Goal: Task Accomplishment & Management: Use online tool/utility

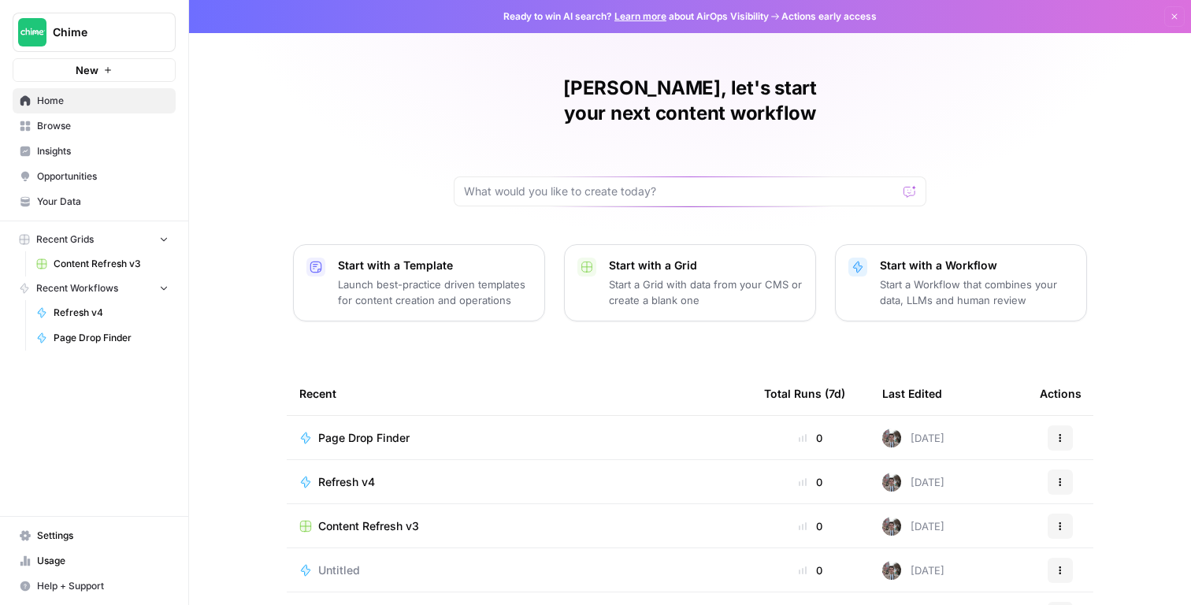
click at [116, 273] on link "Content Refresh v3" at bounding box center [102, 263] width 147 height 25
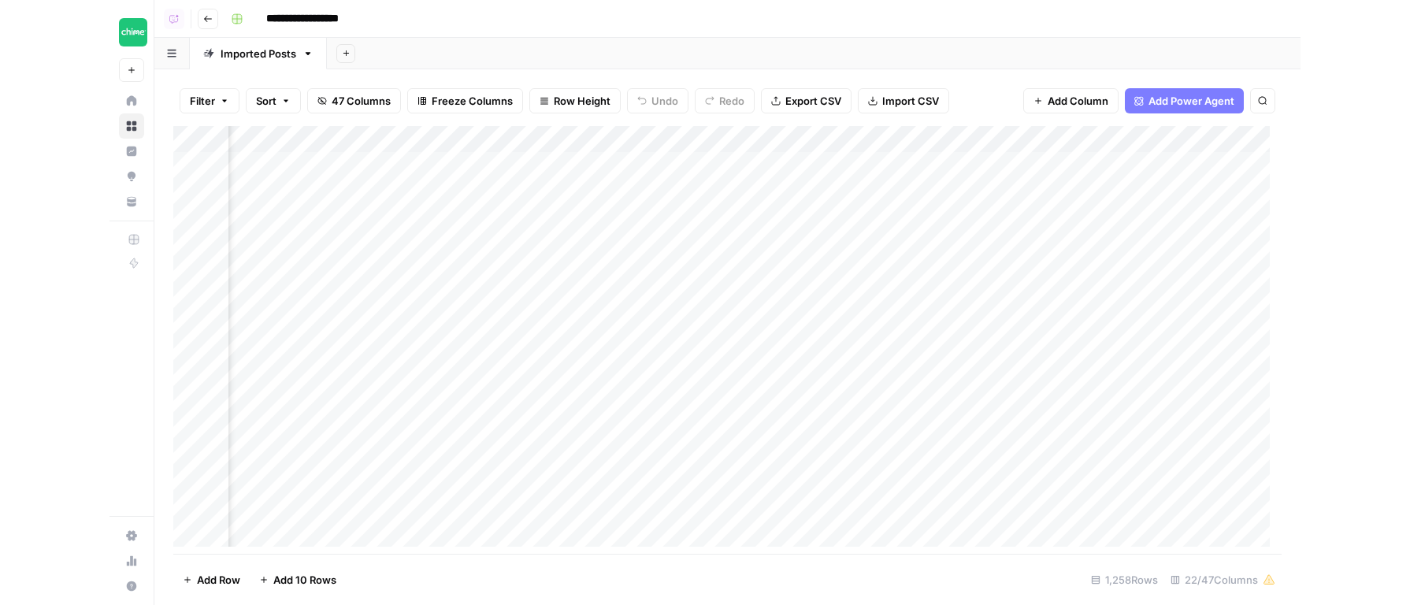
scroll to position [0, 1779]
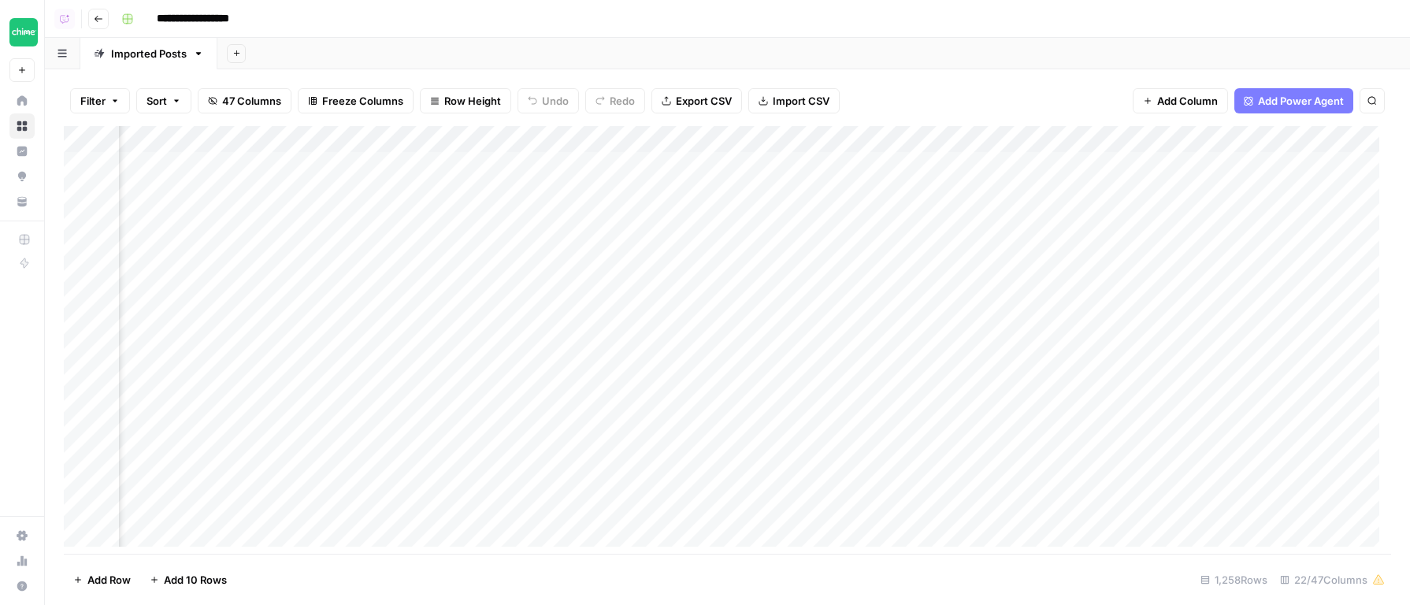
click at [25, 155] on icon at bounding box center [22, 152] width 10 height 10
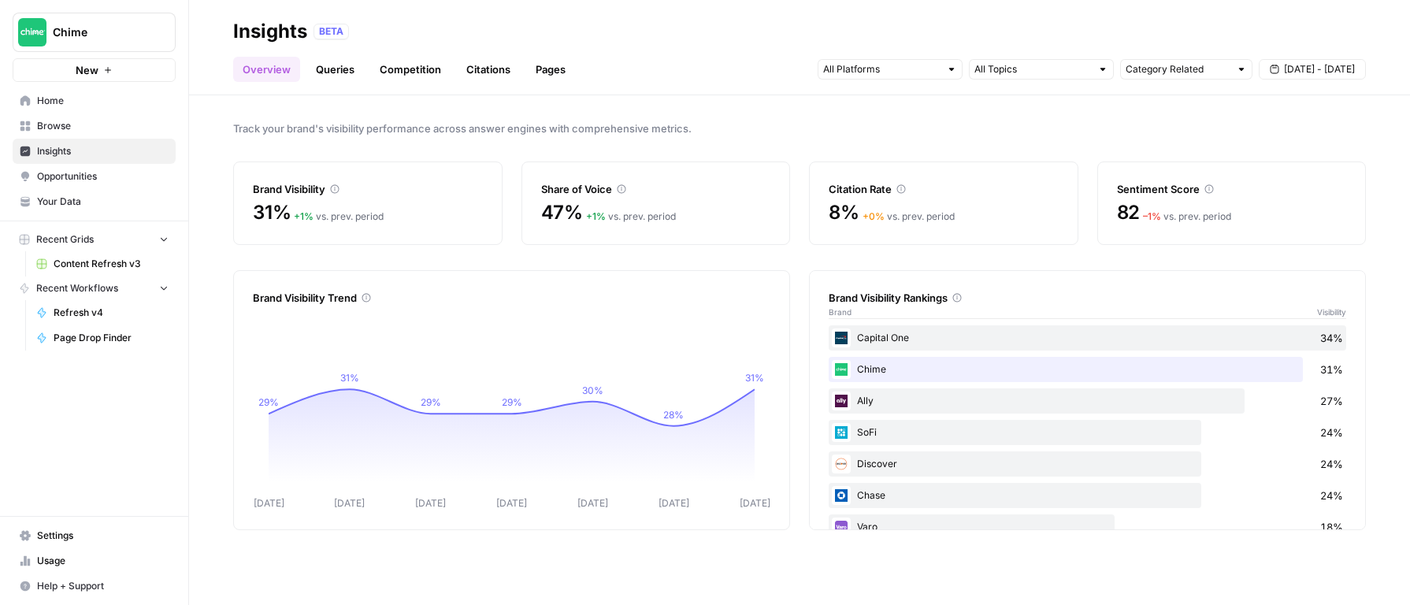
click at [342, 81] on link "Queries" at bounding box center [334, 69] width 57 height 25
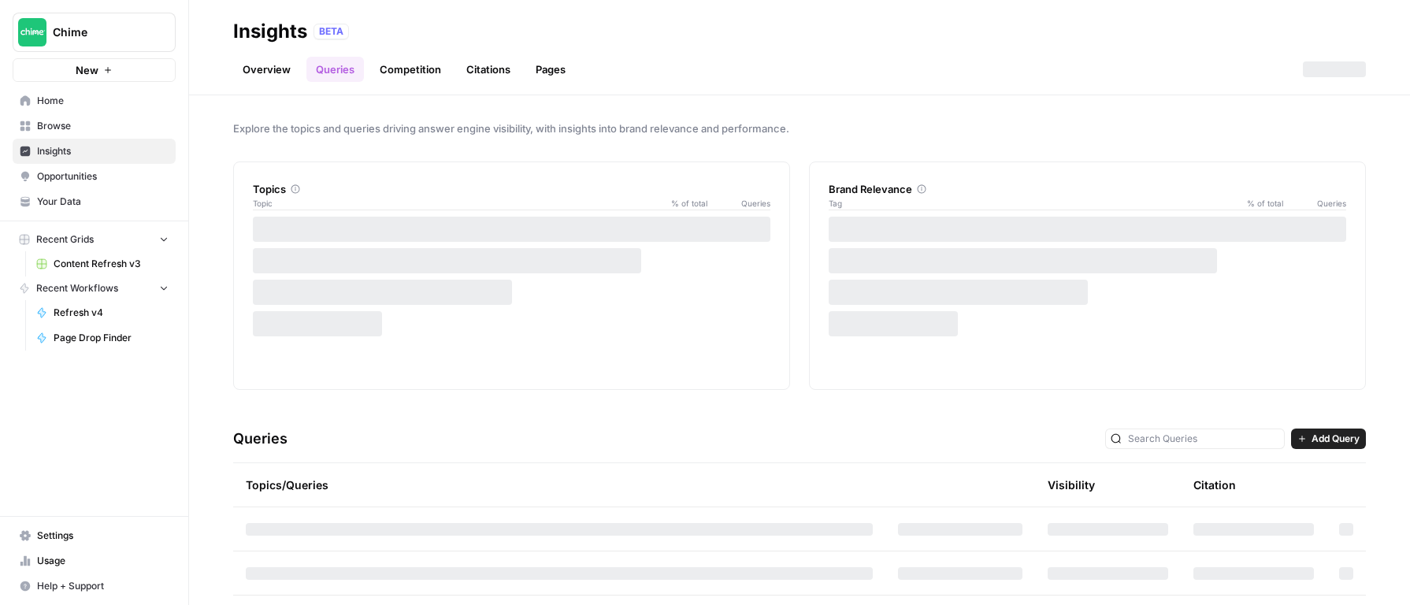
click at [257, 74] on link "Overview" at bounding box center [266, 69] width 67 height 25
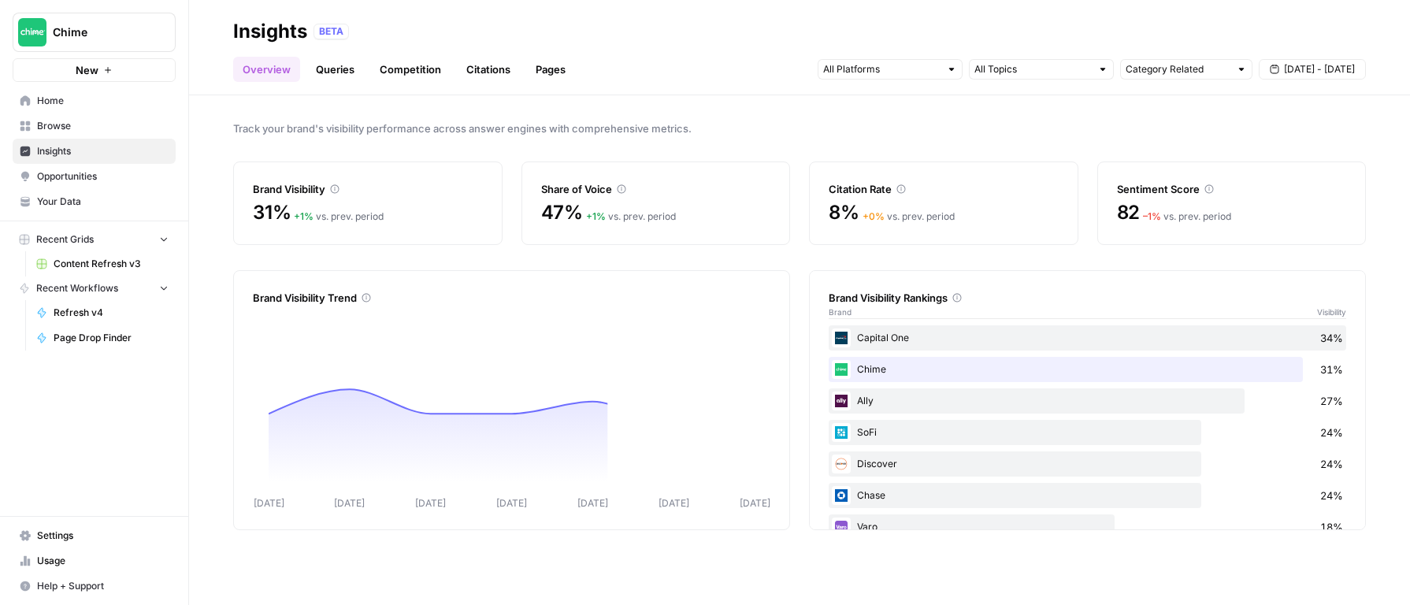
click at [347, 85] on header "Insights BETA Overview Queries Competition Citations Pages Category Related Sep…" at bounding box center [799, 47] width 1221 height 95
click at [350, 76] on link "Queries" at bounding box center [334, 69] width 57 height 25
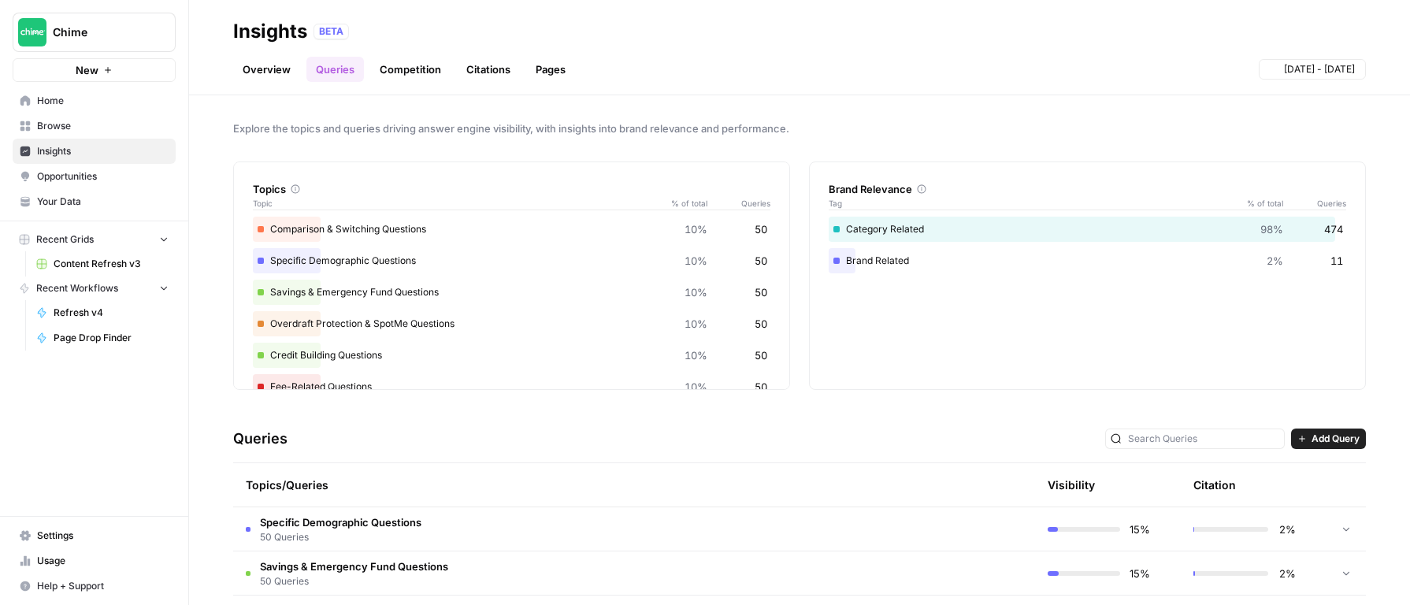
click at [417, 81] on link "Competition" at bounding box center [410, 69] width 80 height 25
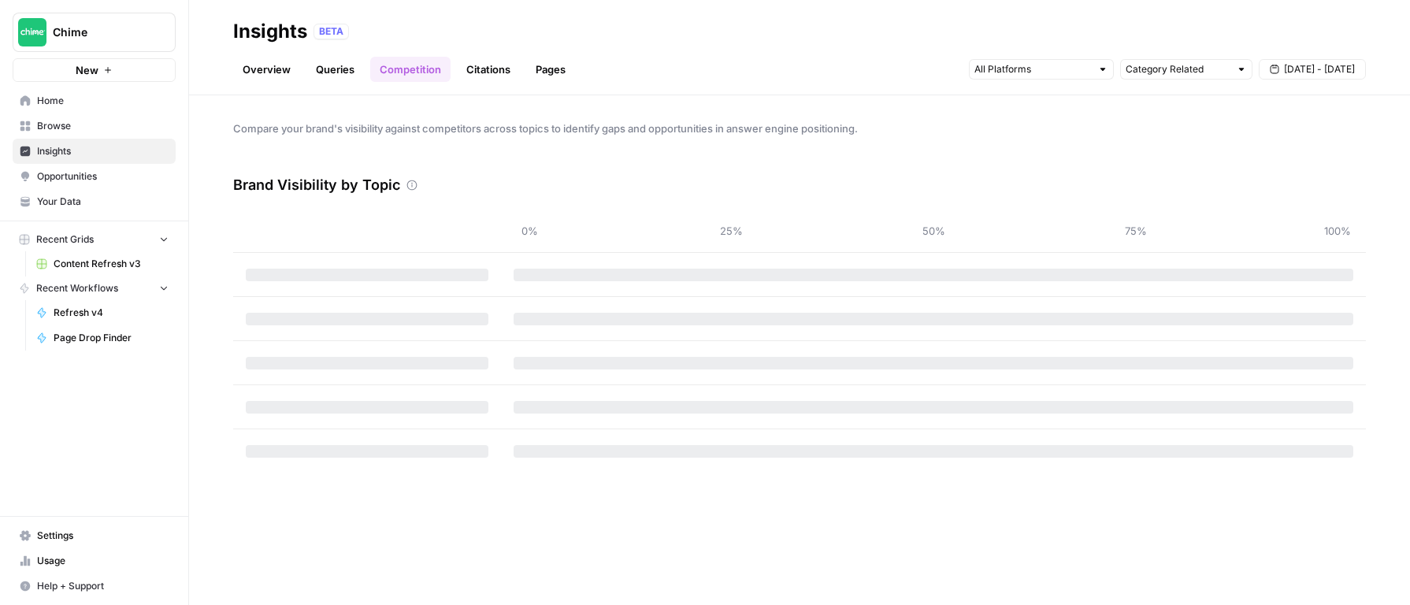
click at [336, 72] on link "Queries" at bounding box center [334, 69] width 57 height 25
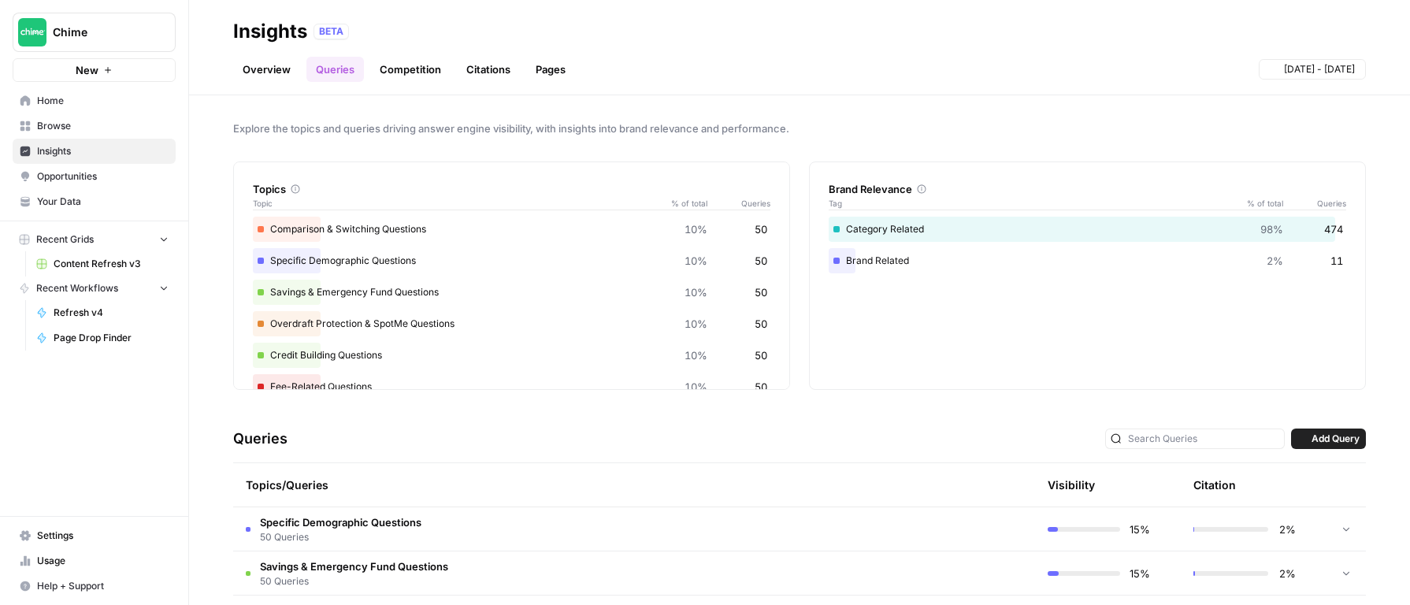
click at [268, 80] on link "Overview" at bounding box center [266, 69] width 67 height 25
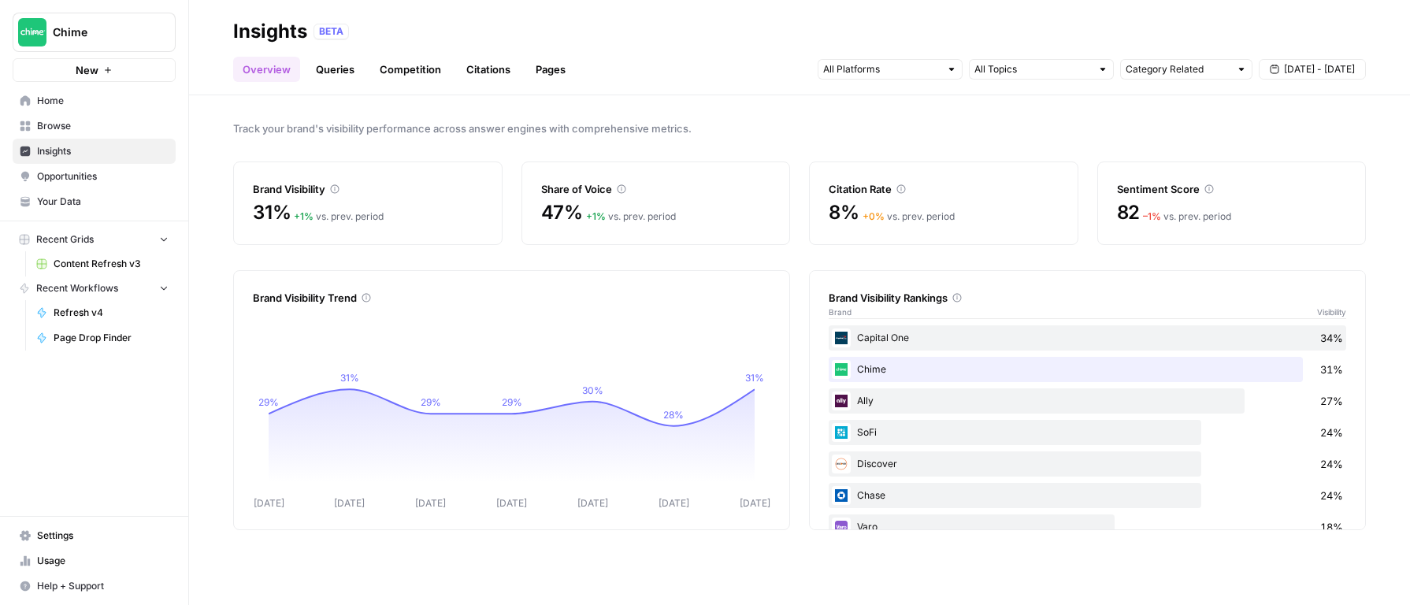
click at [512, 33] on div "BETA" at bounding box center [839, 32] width 1052 height 16
click at [499, 45] on div "Overview Queries Competition Citations Pages Category Related Sep 11 - Sep 17" at bounding box center [799, 63] width 1133 height 38
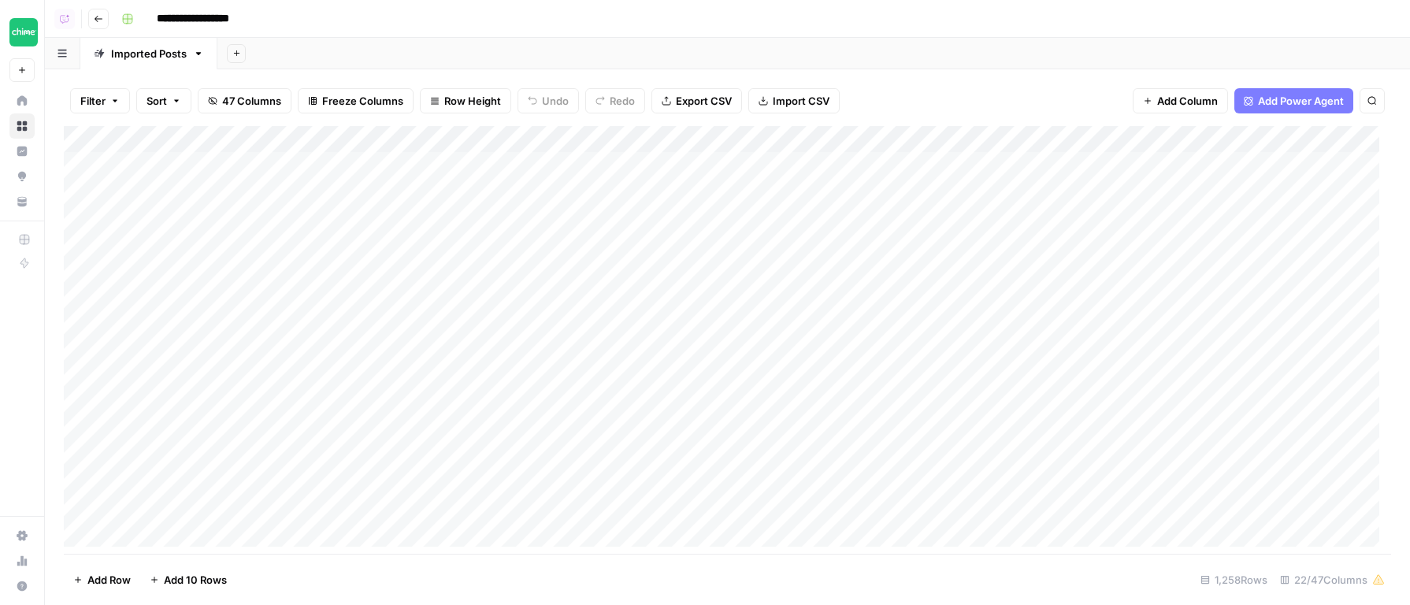
click at [517, 44] on div "Add Sheet" at bounding box center [813, 54] width 1193 height 32
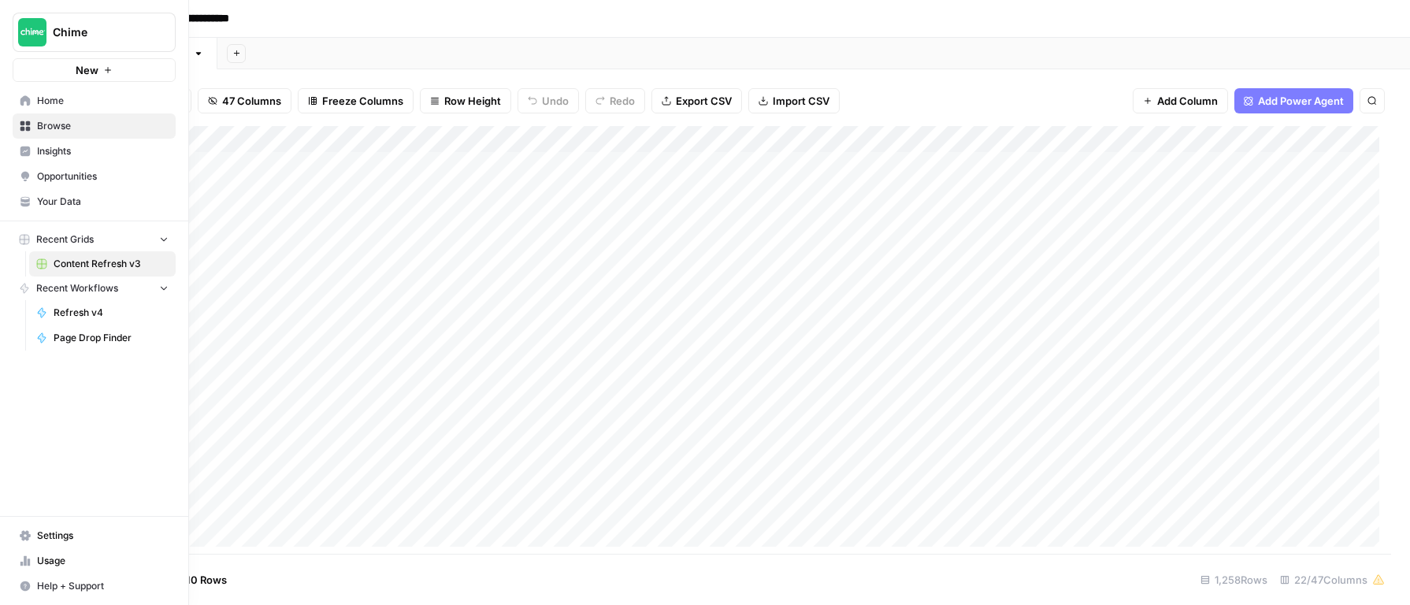
click at [24, 153] on icon at bounding box center [25, 152] width 10 height 10
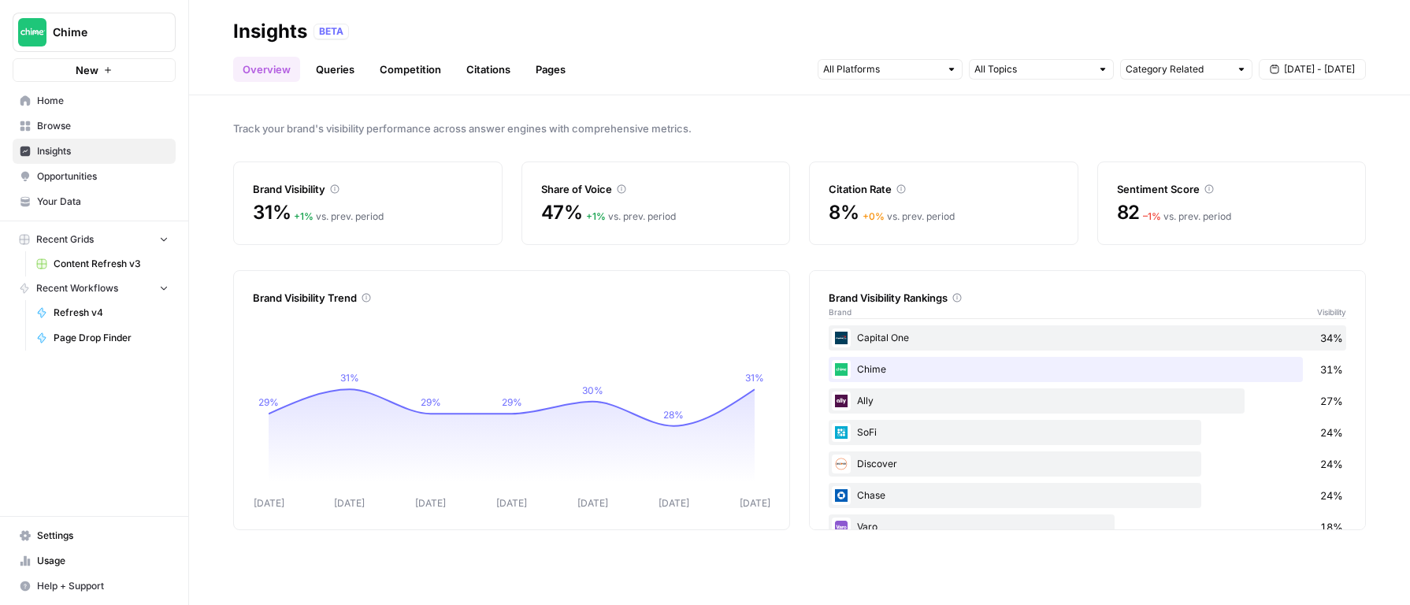
click at [333, 68] on link "Queries" at bounding box center [334, 69] width 57 height 25
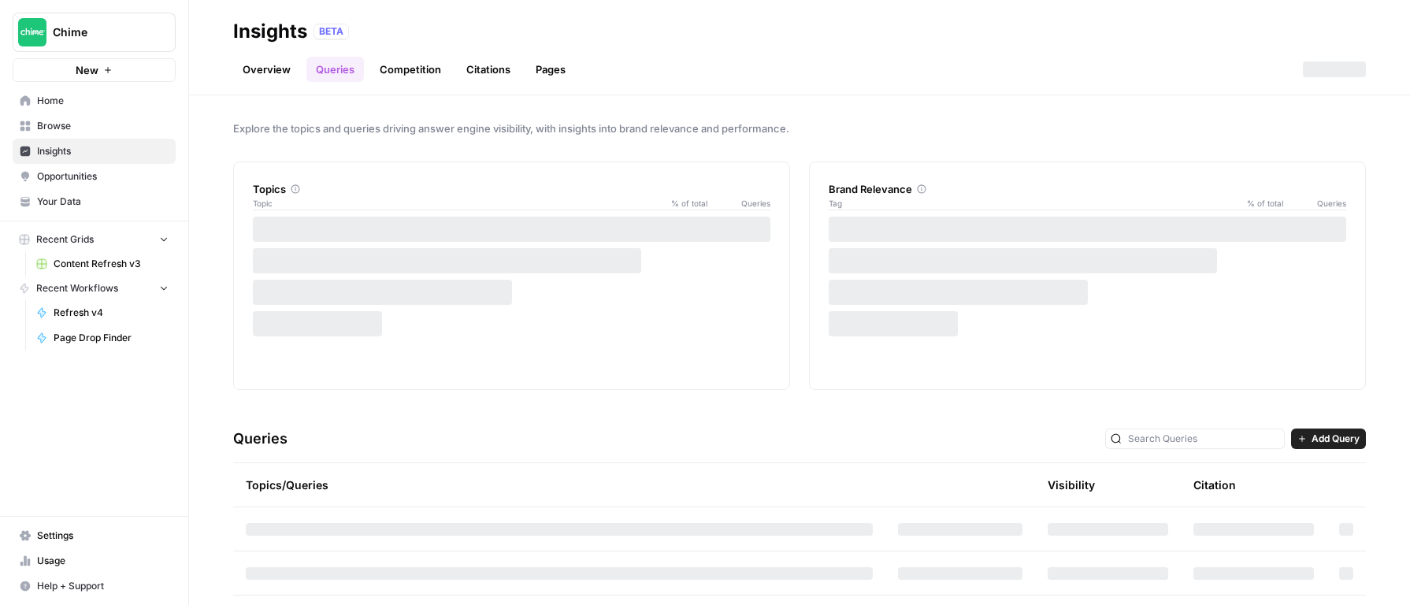
click at [292, 77] on link "Overview" at bounding box center [266, 69] width 67 height 25
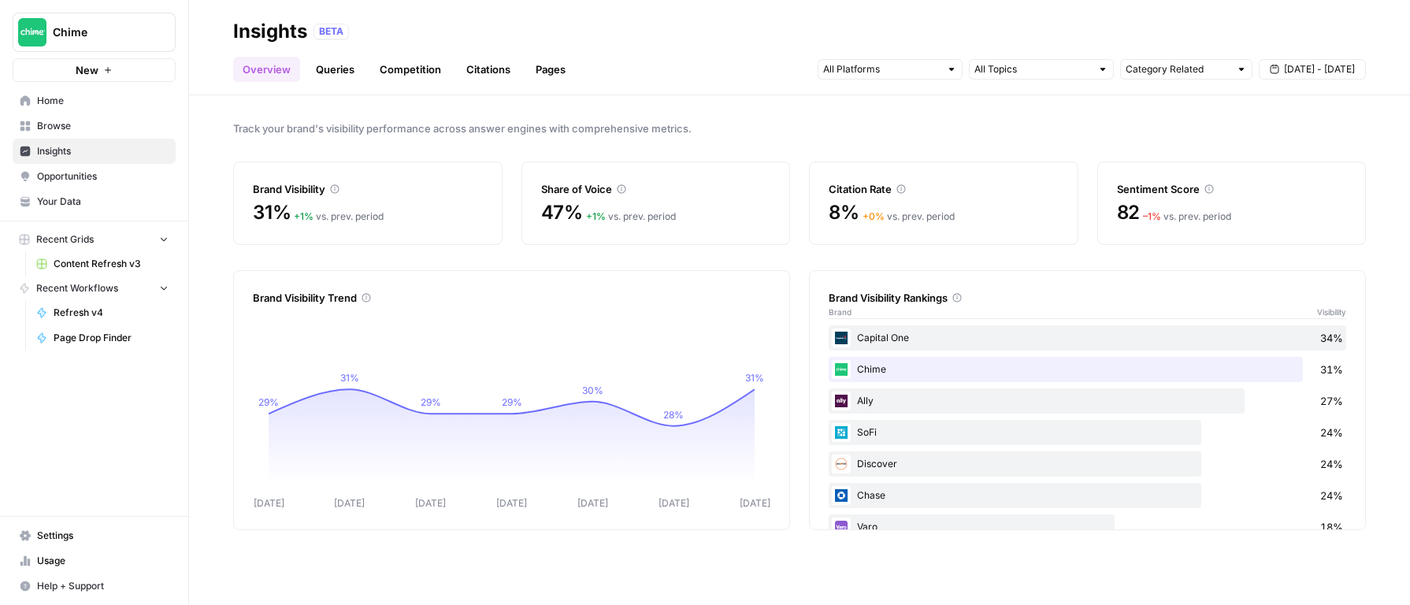
click at [556, 72] on link "Pages" at bounding box center [550, 69] width 49 height 25
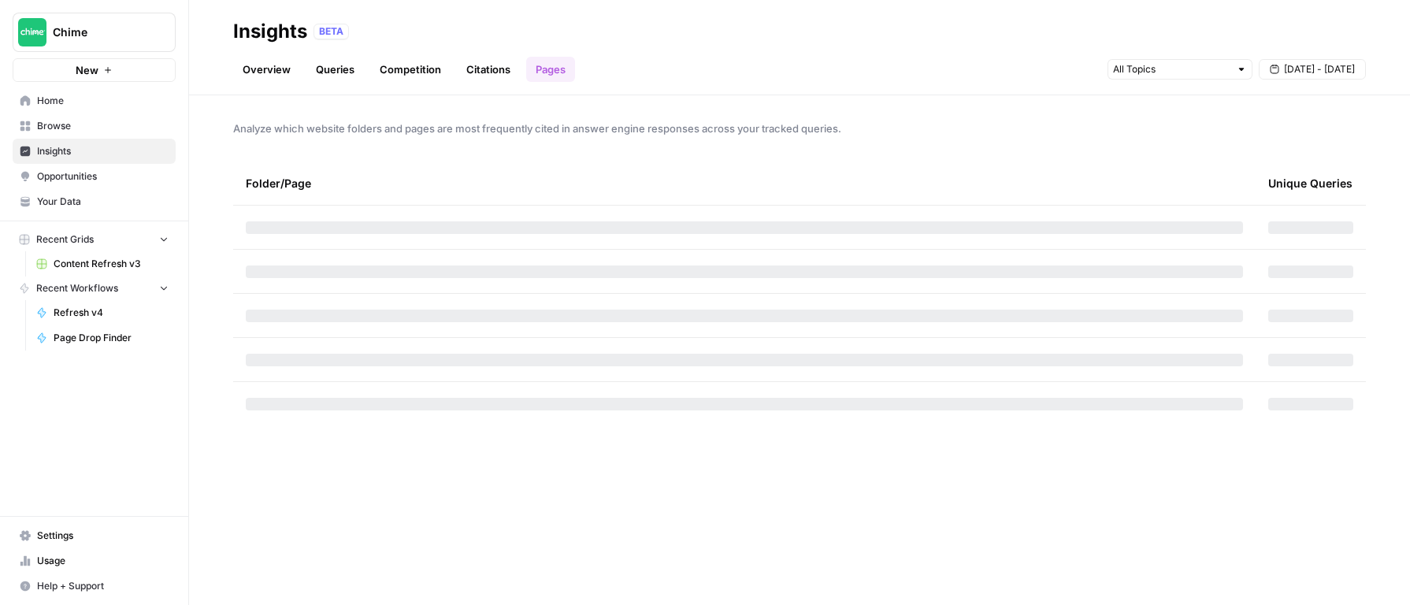
click at [515, 75] on link "Citations" at bounding box center [488, 69] width 63 height 25
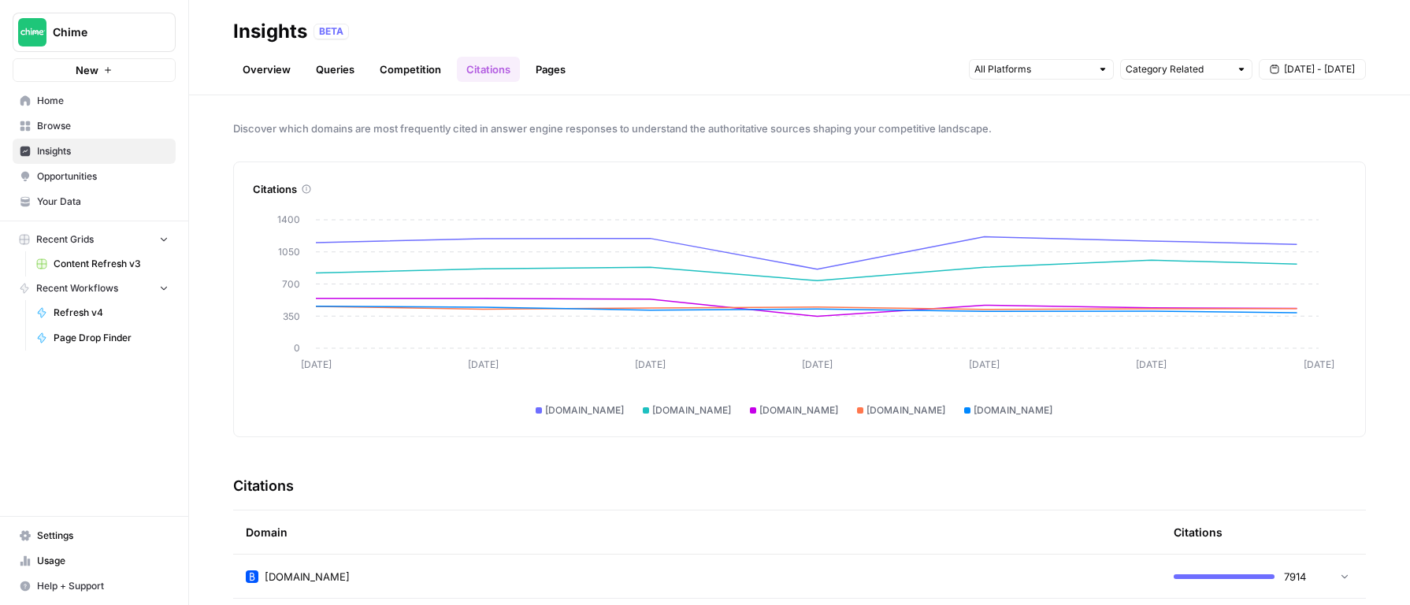
click at [415, 61] on link "Competition" at bounding box center [410, 69] width 80 height 25
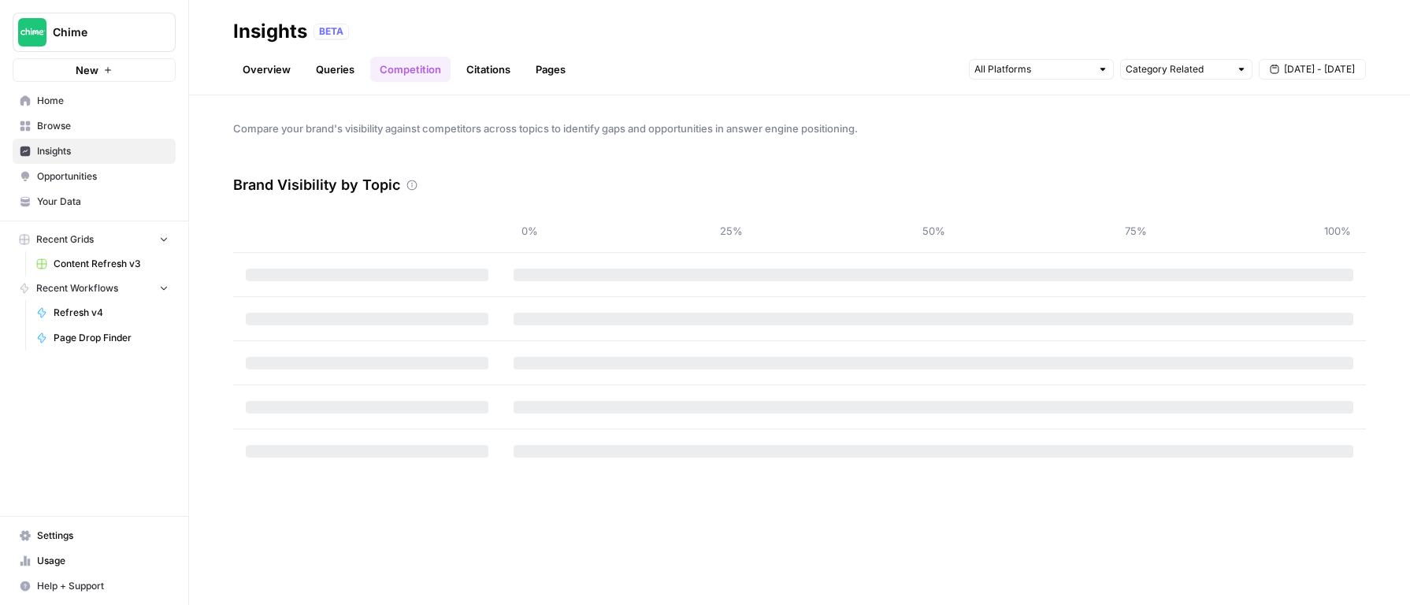
click at [314, 76] on link "Queries" at bounding box center [334, 69] width 57 height 25
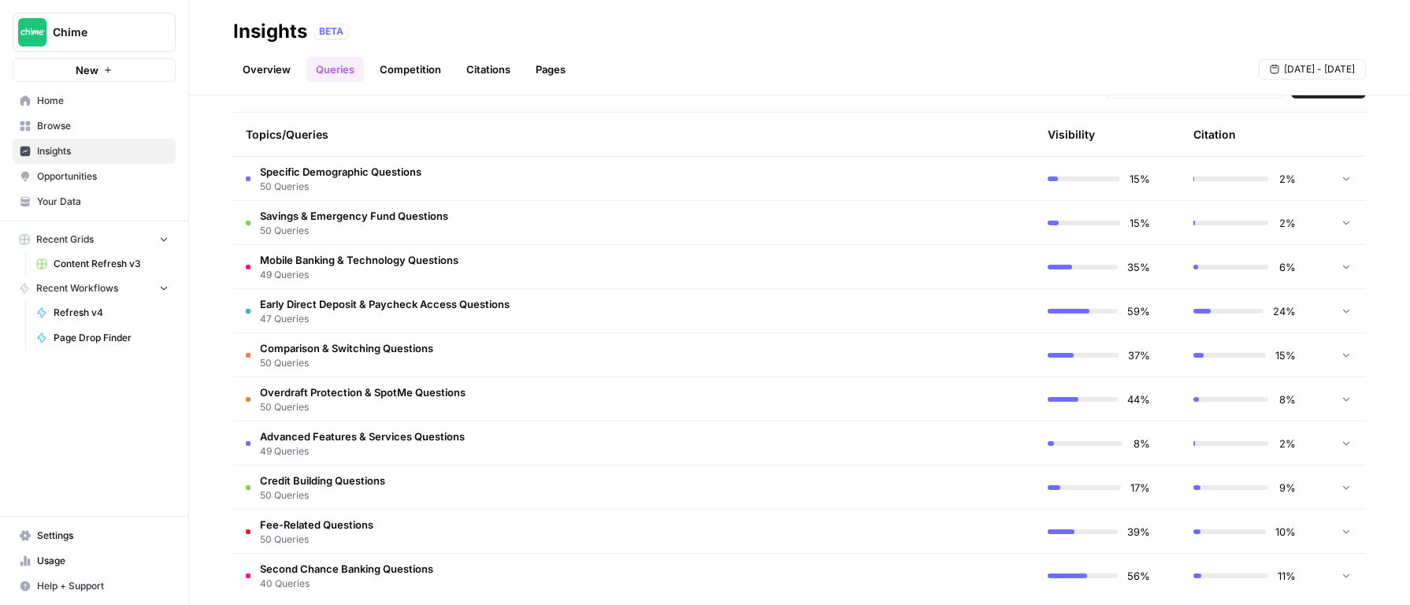
scroll to position [357, 0]
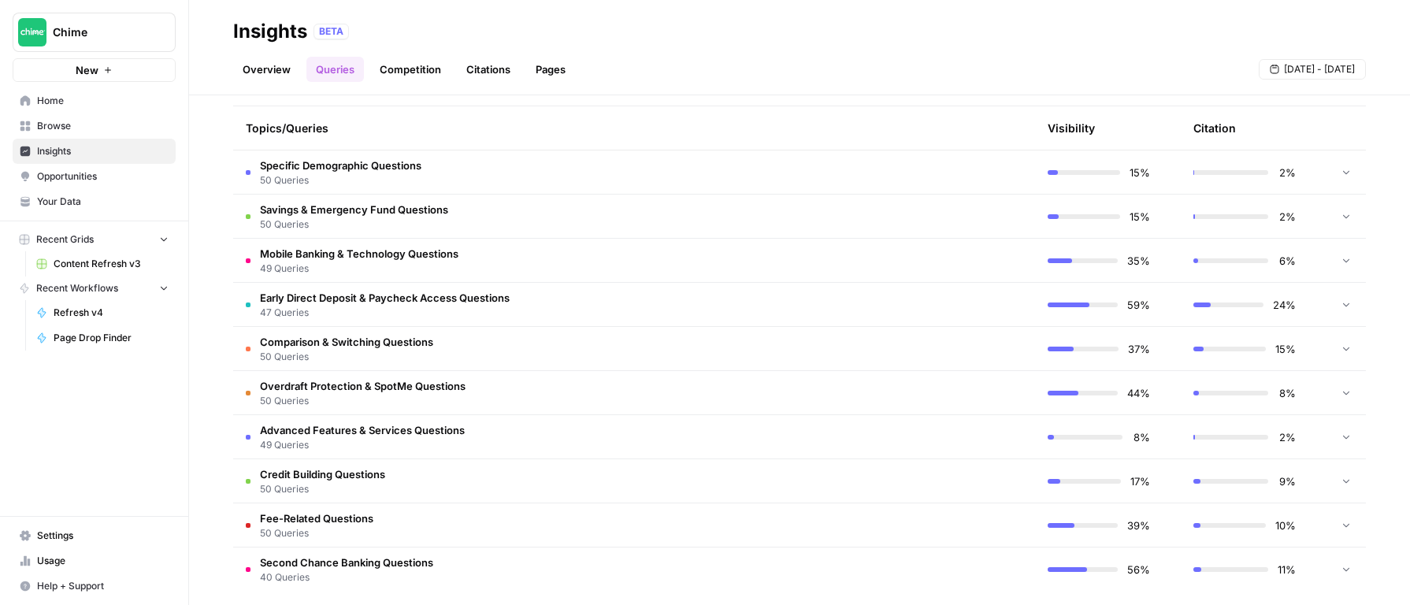
click at [625, 301] on td "Early Direct Deposit & Paycheck Access Questions 47 Queries" at bounding box center [559, 304] width 652 height 43
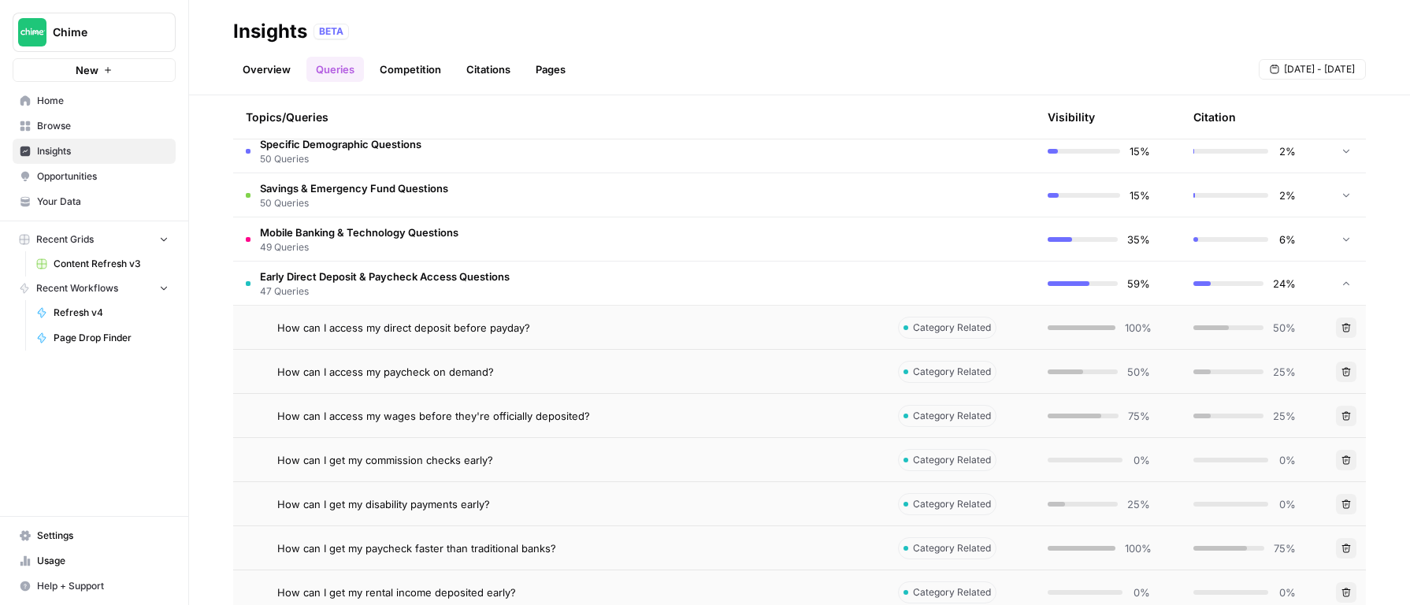
click at [638, 287] on td "Early Direct Deposit & Paycheck Access Questions 47 Queries" at bounding box center [559, 283] width 652 height 43
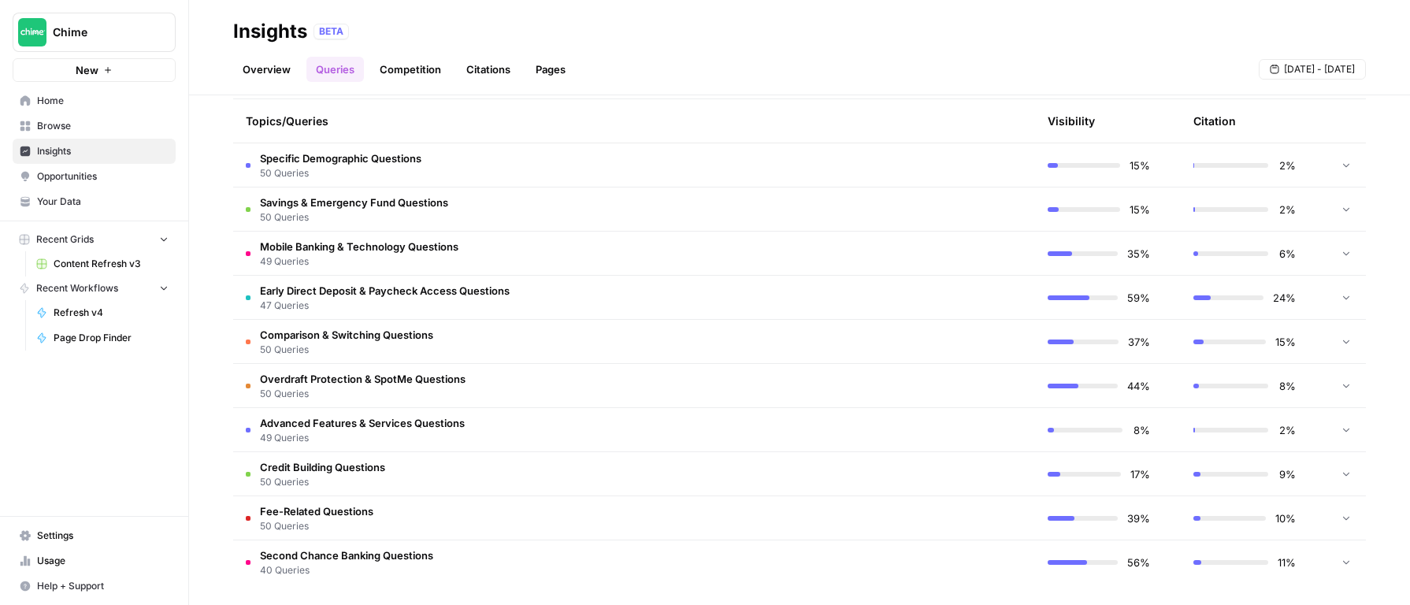
scroll to position [0, 0]
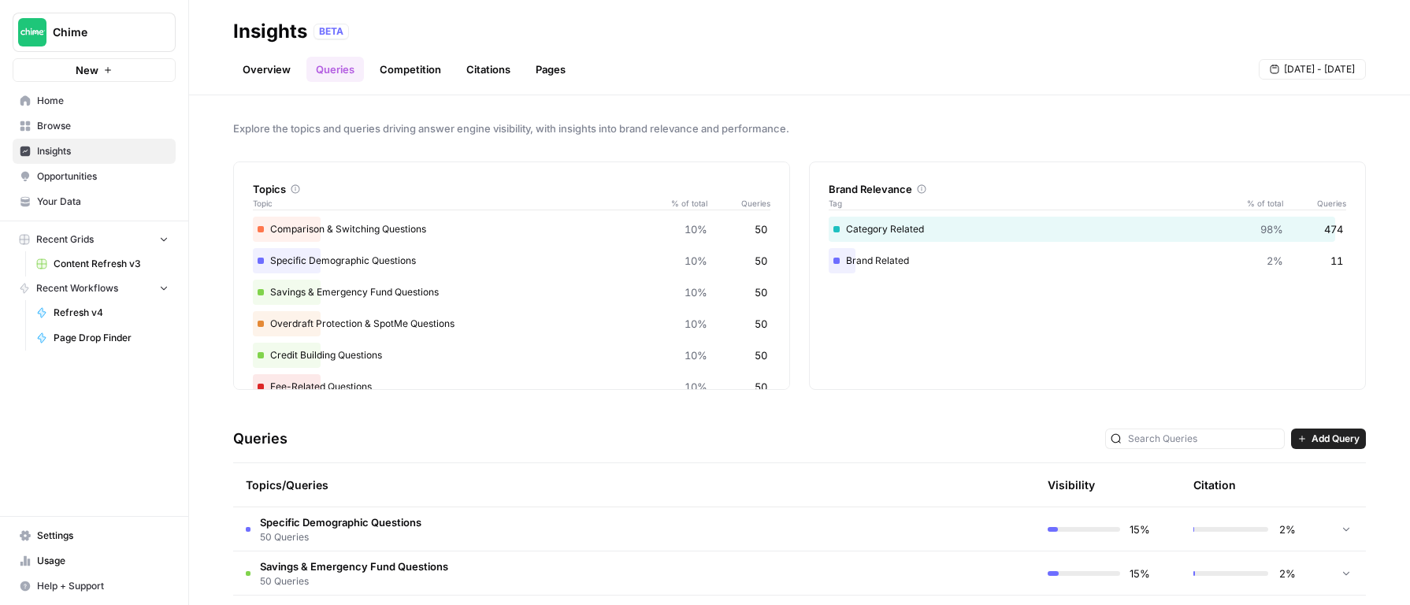
click at [120, 378] on div "Chime New Home Browse Insights Opportunities Your Data Recent Grids Content Ref…" at bounding box center [94, 302] width 188 height 605
click at [87, 176] on span "Opportunities" at bounding box center [103, 176] width 132 height 14
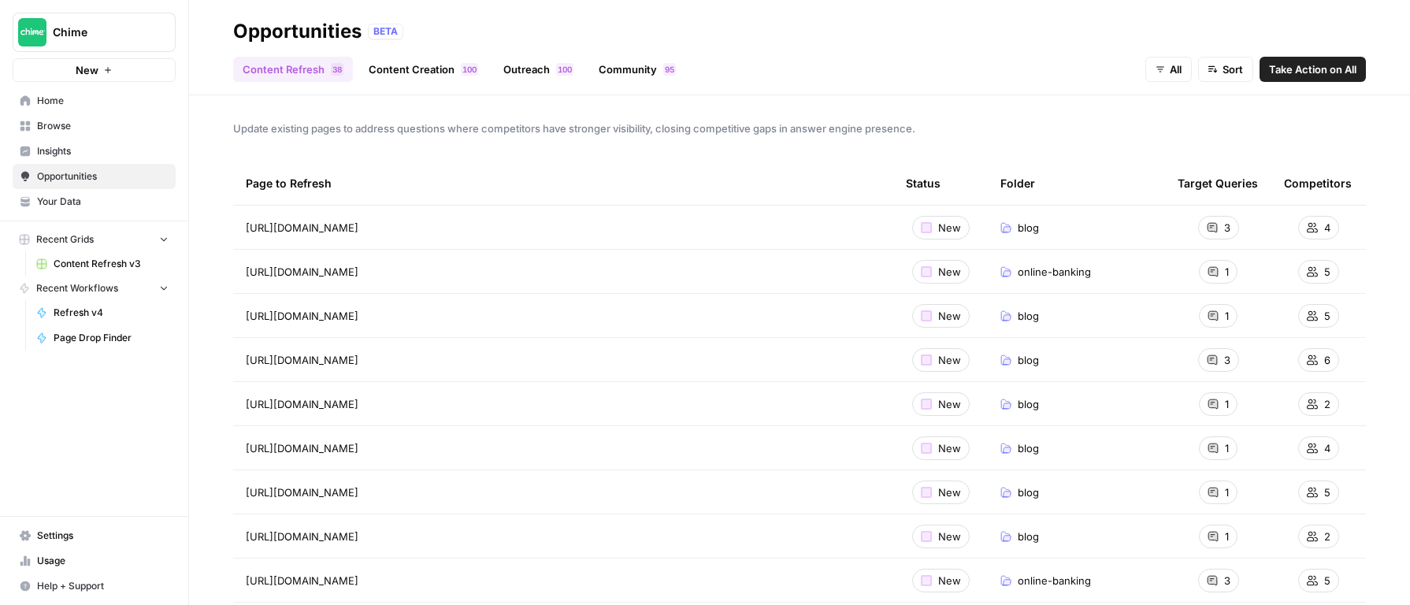
click at [361, 122] on span "Update existing pages to address questions where competitors have stronger visi…" at bounding box center [799, 129] width 1133 height 16
click at [599, 214] on td "https://www.chime.com/blog/best-budgeting-apps/" at bounding box center [563, 227] width 660 height 43
click at [540, 230] on div "https://www.chime.com/blog/best-budgeting-apps/ Go to page" at bounding box center [563, 227] width 635 height 19
click at [413, 61] on link "Content Creation 0 0 1" at bounding box center [423, 69] width 128 height 25
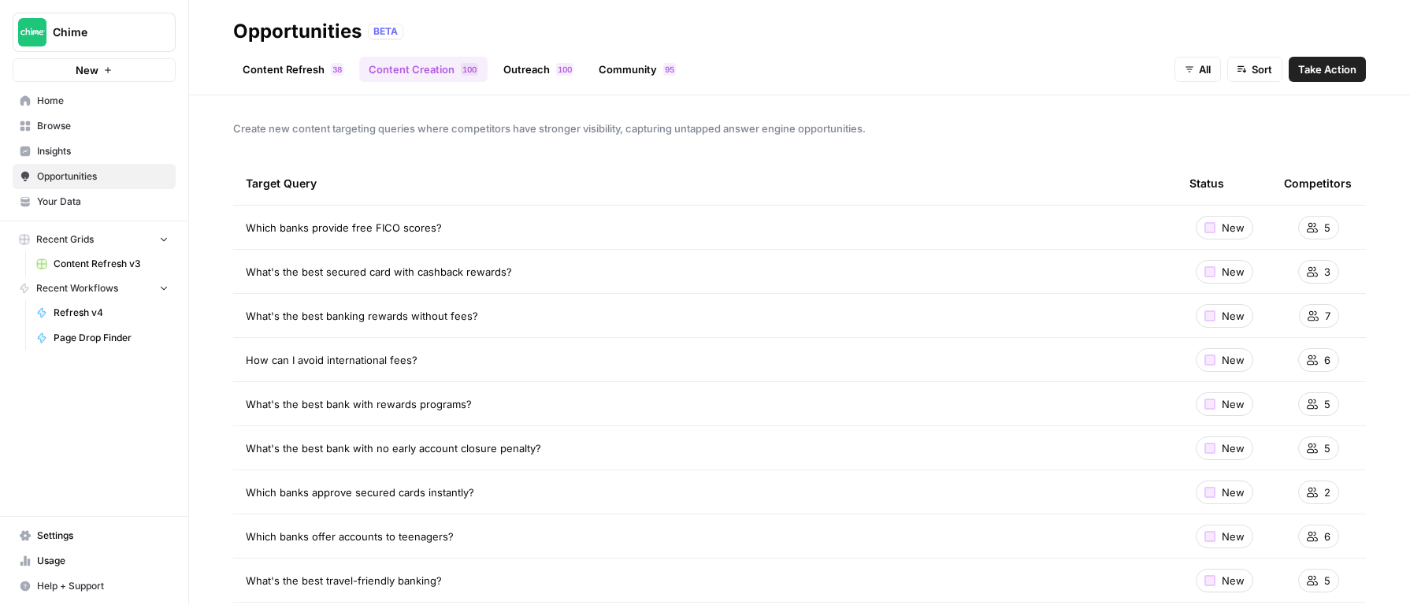
click at [338, 72] on span "8" at bounding box center [339, 69] width 5 height 13
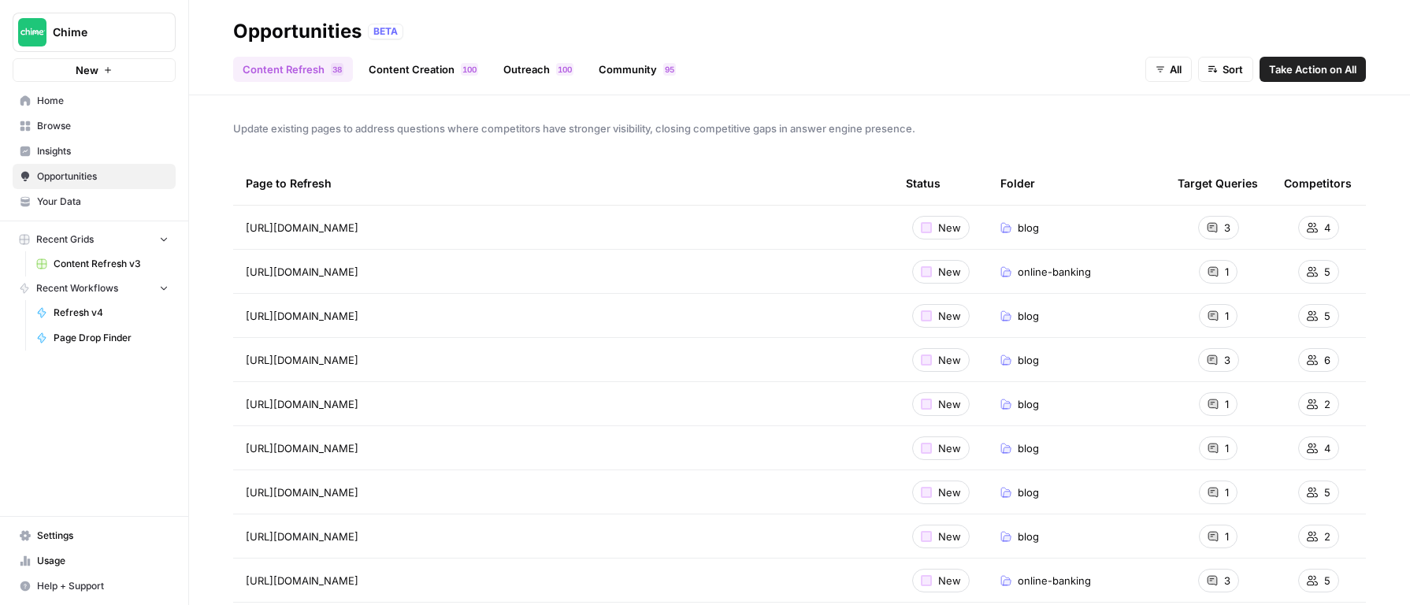
click at [1029, 34] on div "Opportunities BETA" at bounding box center [799, 31] width 1133 height 25
click at [844, 116] on div "Update existing pages to address questions where competitors have stronger visi…" at bounding box center [799, 350] width 1221 height 510
click at [545, 117] on div "Update existing pages to address questions where competitors have stronger visi…" at bounding box center [799, 350] width 1221 height 510
click at [414, 66] on link "Content Creation 0 0 1" at bounding box center [423, 69] width 128 height 25
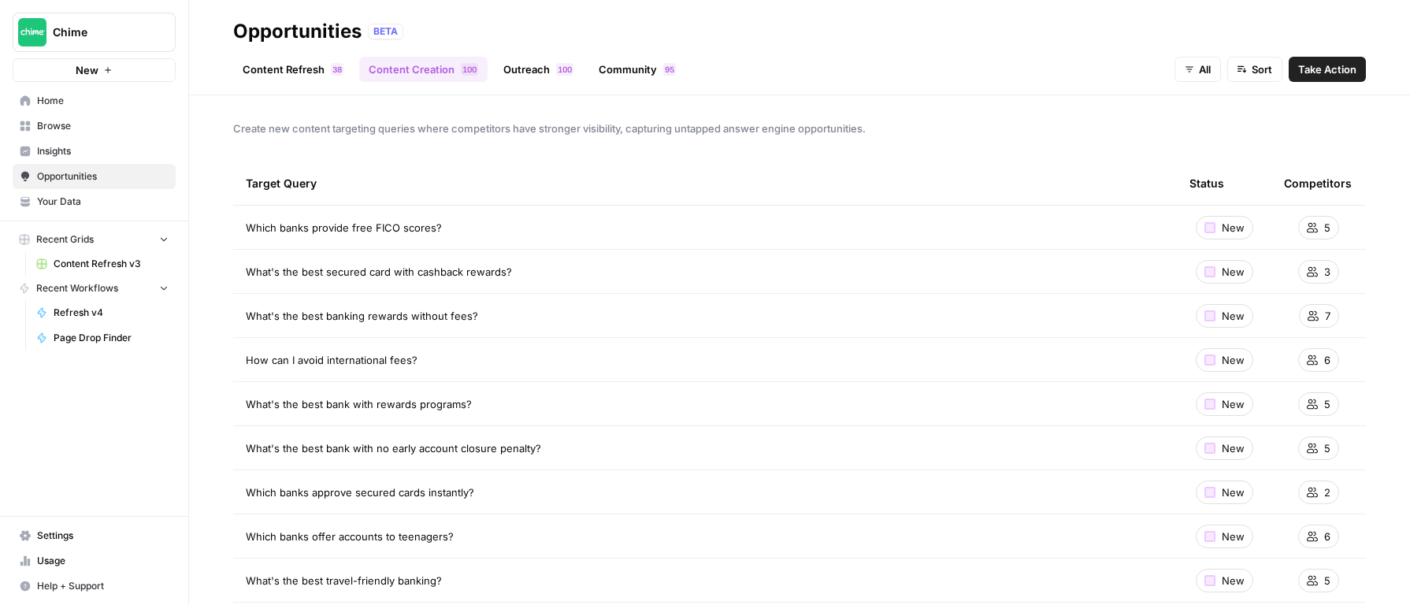
click at [332, 72] on span "3" at bounding box center [334, 69] width 5 height 13
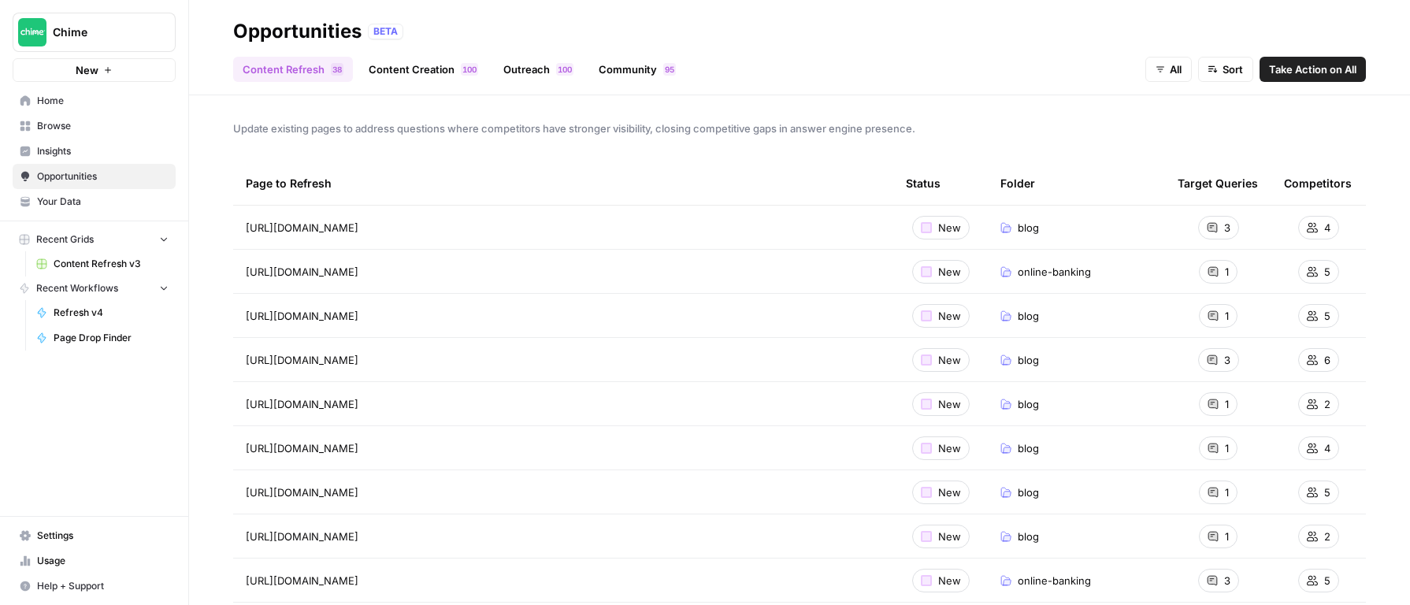
click at [90, 443] on div "Chime New Home Browse Insights Opportunities Your Data Recent Grids Content Ref…" at bounding box center [94, 302] width 188 height 605
click at [102, 566] on span "Usage" at bounding box center [103, 561] width 132 height 14
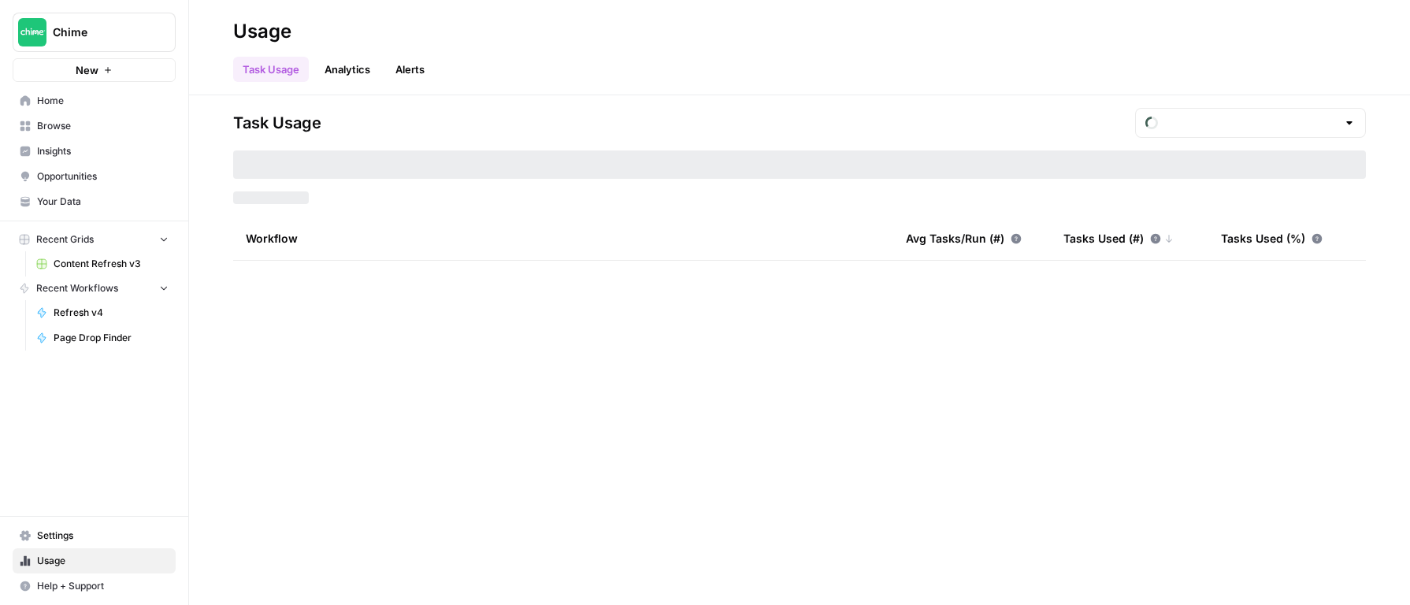
type input "September Tasks"
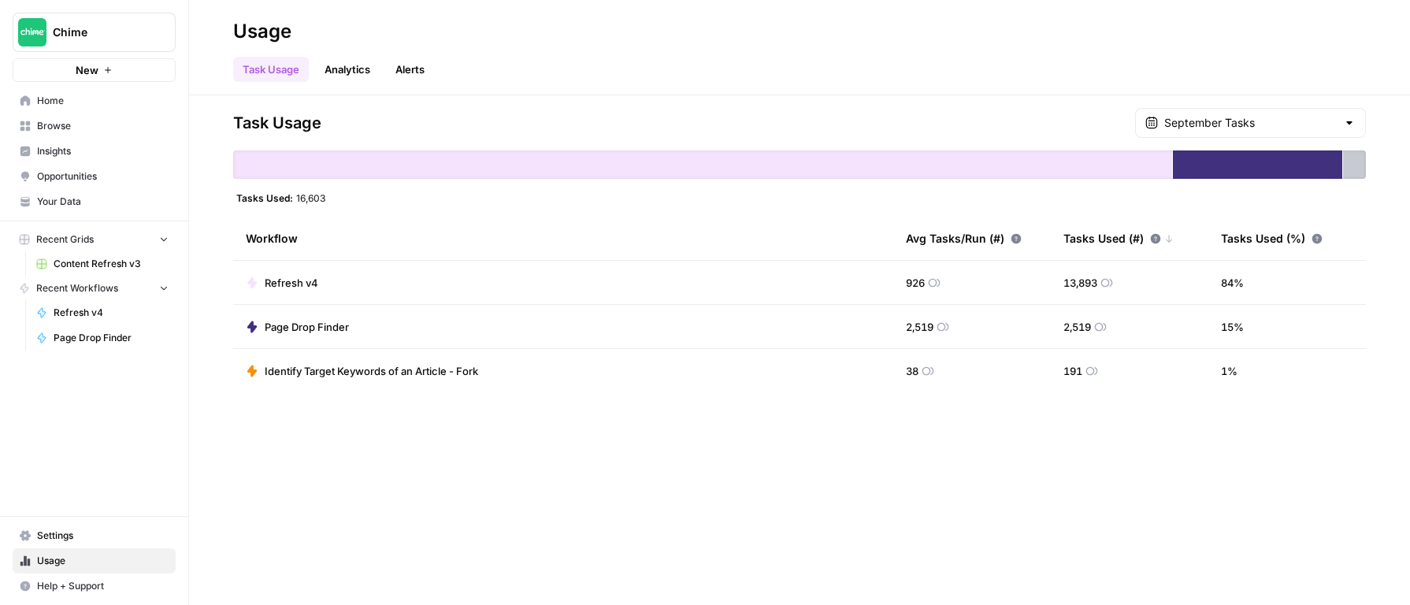
click at [357, 76] on link "Analytics" at bounding box center [347, 69] width 65 height 25
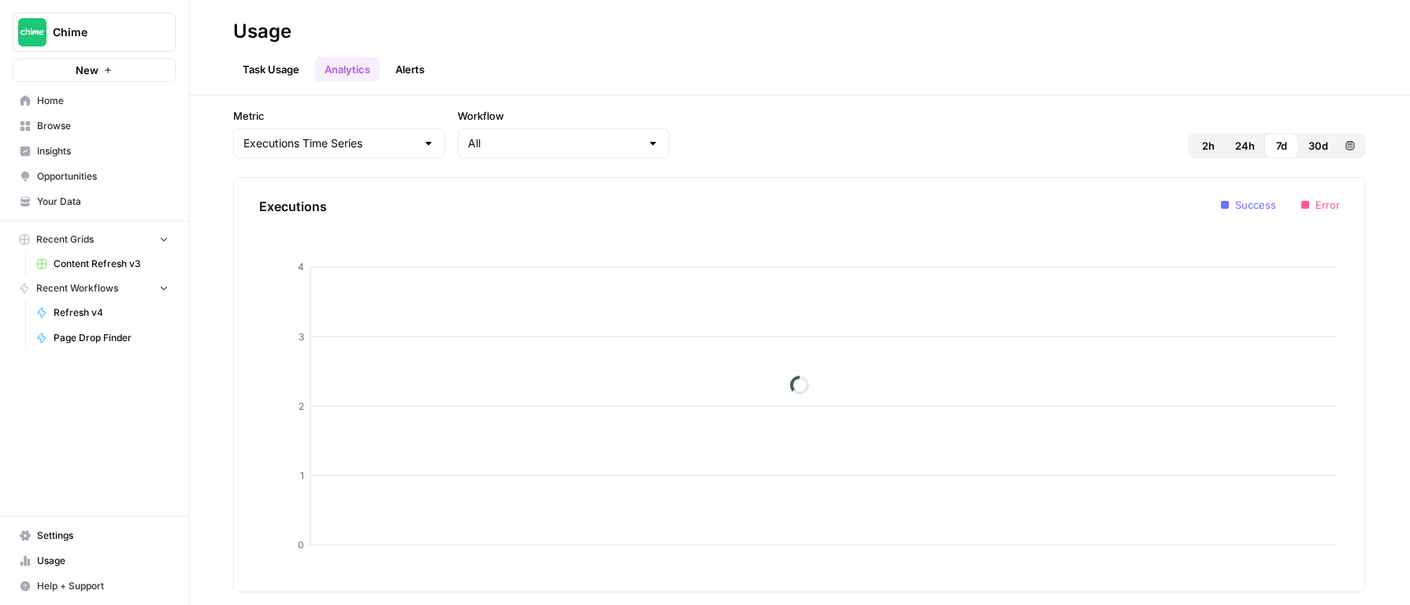
click at [276, 66] on link "Task Usage" at bounding box center [271, 69] width 76 height 25
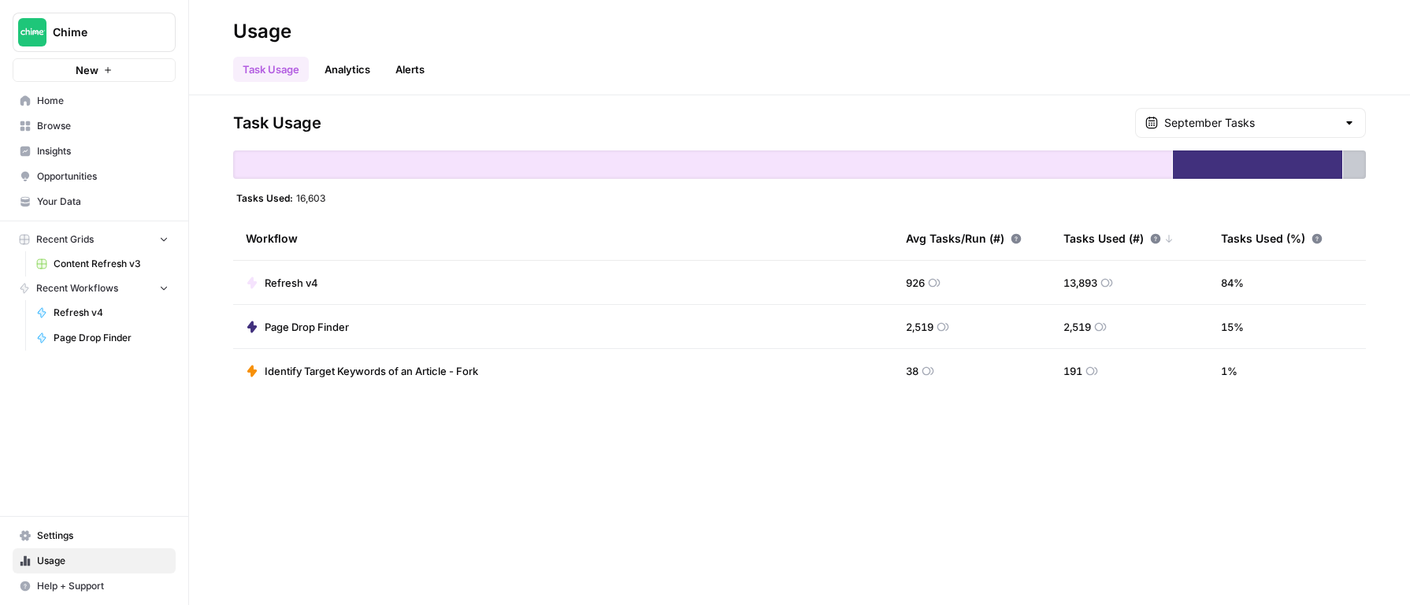
click at [859, 98] on div "Task Usage September Tasks Tasks Used: 16,603 Workflow Avg Tasks/Run (#) Tasks …" at bounding box center [799, 350] width 1221 height 510
click at [333, 65] on link "Analytics" at bounding box center [347, 69] width 65 height 25
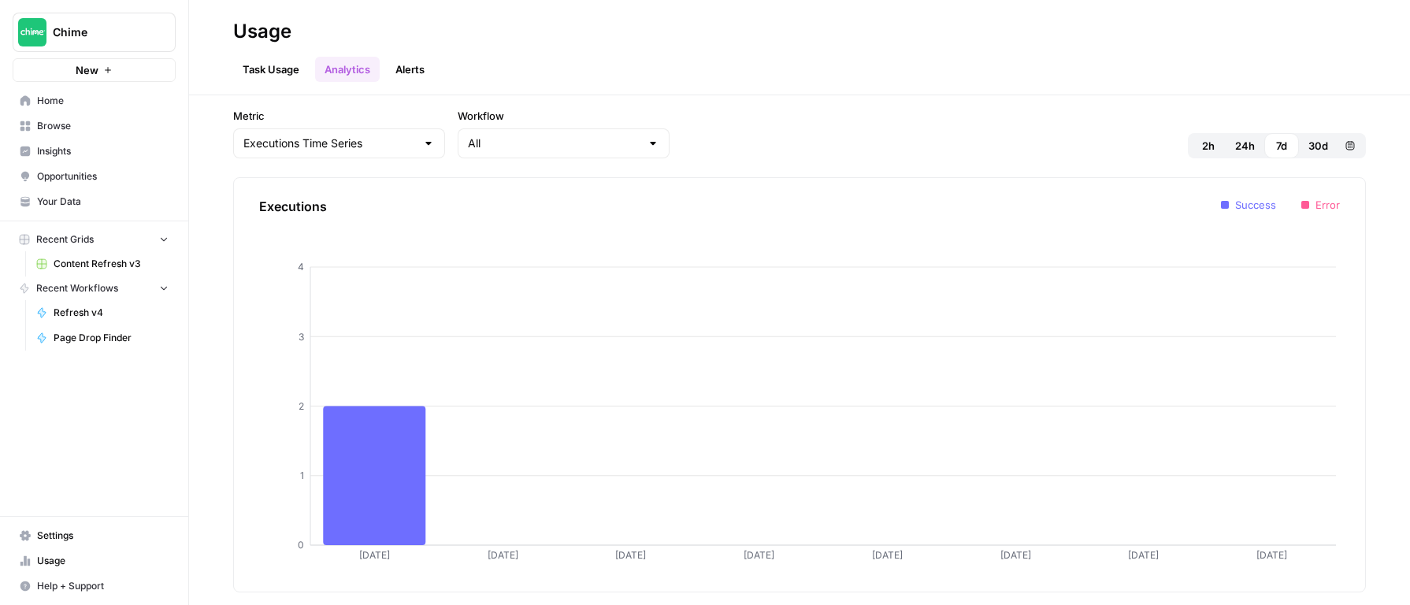
click at [249, 74] on link "Task Usage" at bounding box center [271, 69] width 76 height 25
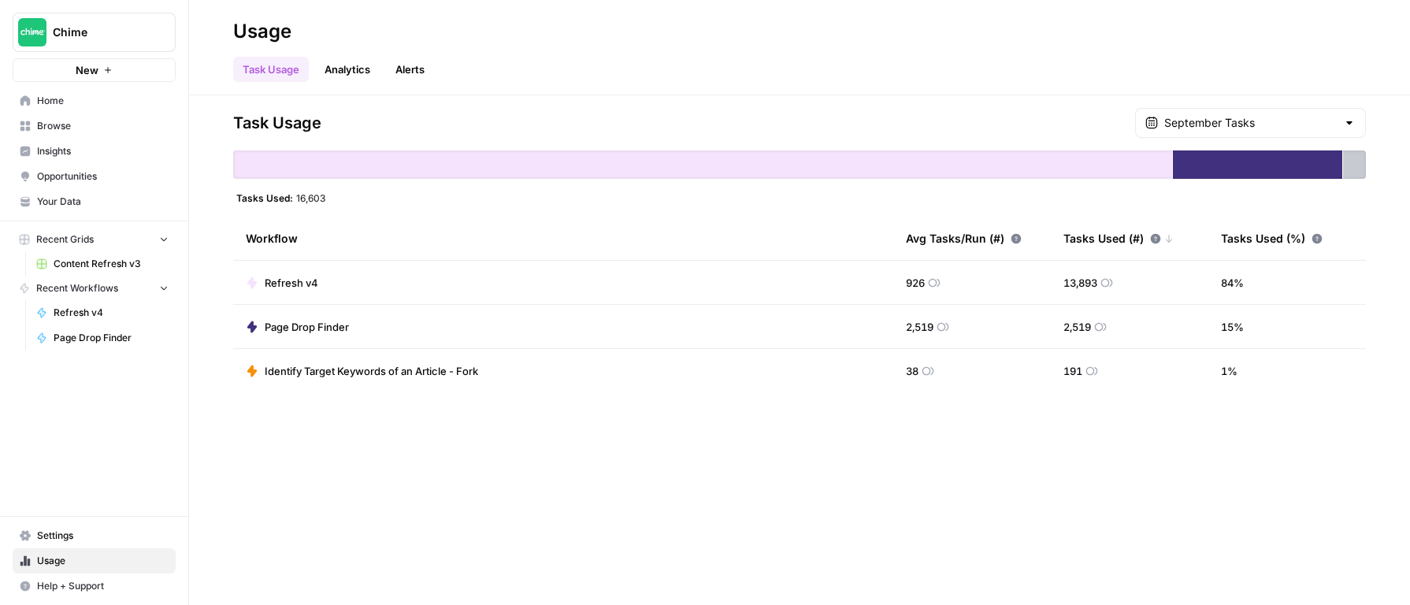
click at [404, 72] on link "Alerts" at bounding box center [410, 69] width 48 height 25
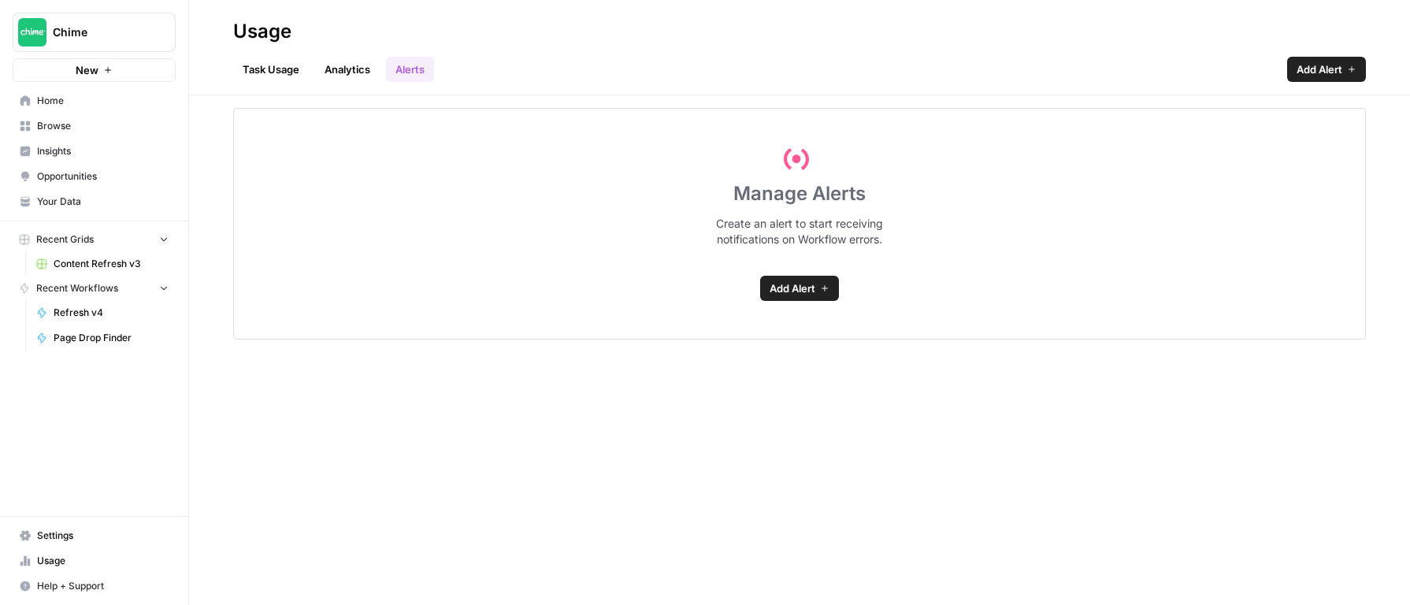
click at [261, 61] on link "Task Usage" at bounding box center [271, 69] width 76 height 25
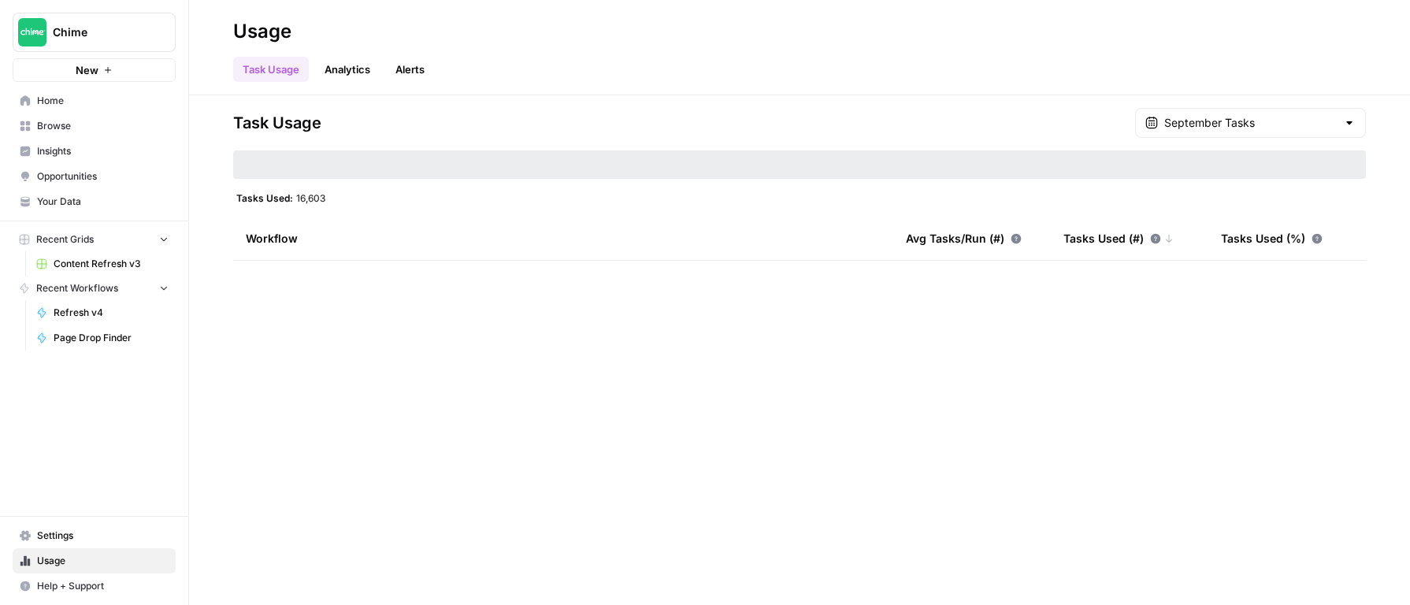
click at [1244, 132] on div "September Tasks" at bounding box center [1250, 123] width 231 height 30
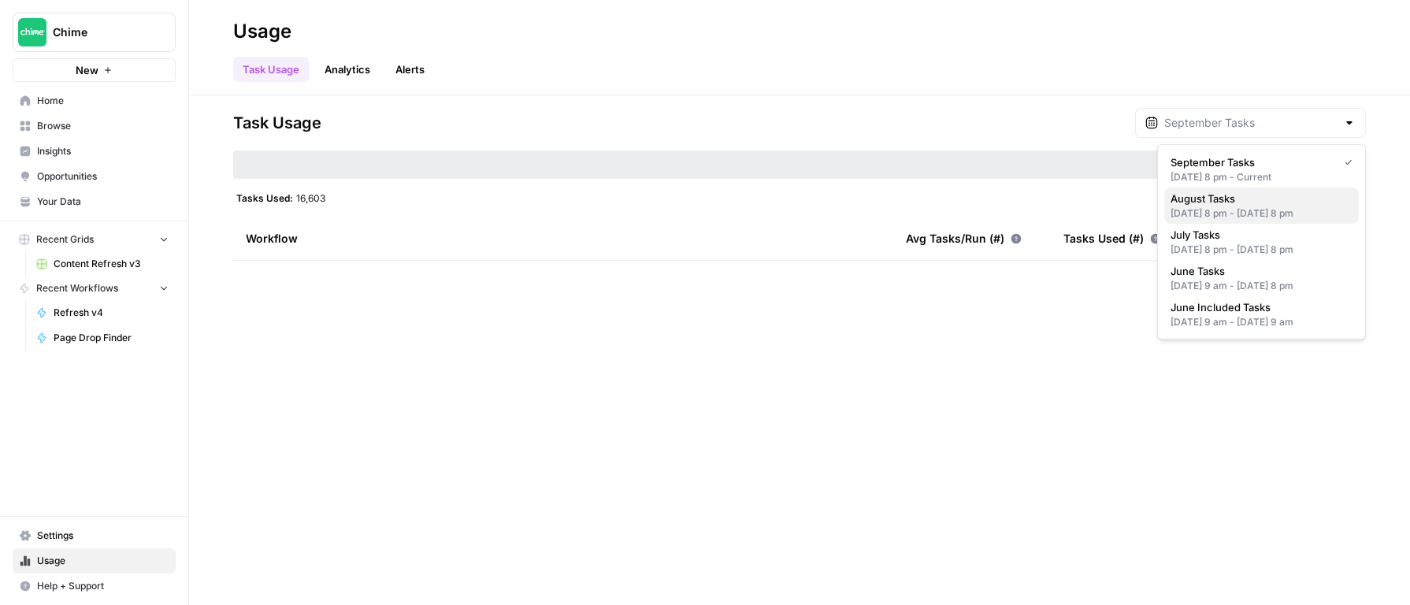
click at [1255, 212] on div "Jul 31, 2025 8 pm - Aug 31, 2025 8 pm" at bounding box center [1261, 213] width 182 height 14
type input "August Tasks"
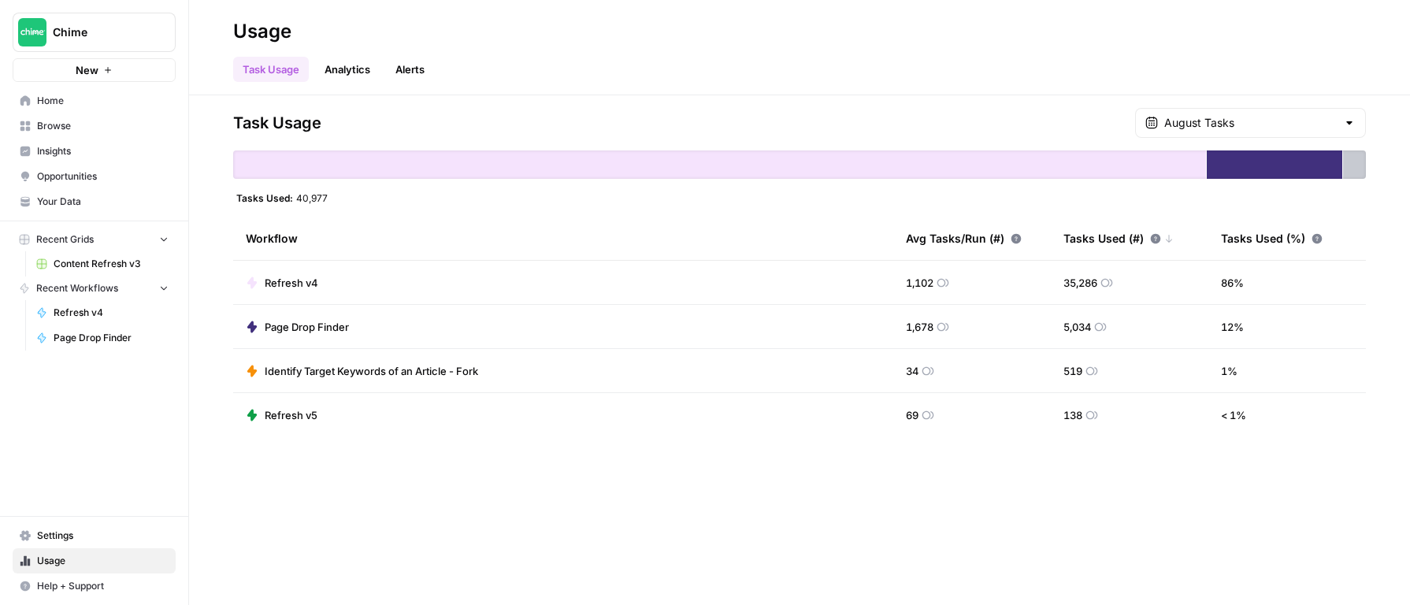
click at [855, 125] on div "Task Usage August Tasks" at bounding box center [799, 123] width 1133 height 30
click at [835, 551] on div "Task Usage August Tasks Tasks Used: 40,977 Workflow Avg Tasks/Run (#) Tasks Use…" at bounding box center [799, 350] width 1221 height 510
click at [600, 486] on div "Task Usage August Tasks Tasks Used: 40,977 Workflow Avg Tasks/Run (#) Tasks Use…" at bounding box center [799, 350] width 1221 height 510
click at [817, 112] on div "Task Usage August Tasks" at bounding box center [799, 123] width 1133 height 30
click at [1174, 112] on div "August Tasks" at bounding box center [1250, 123] width 231 height 30
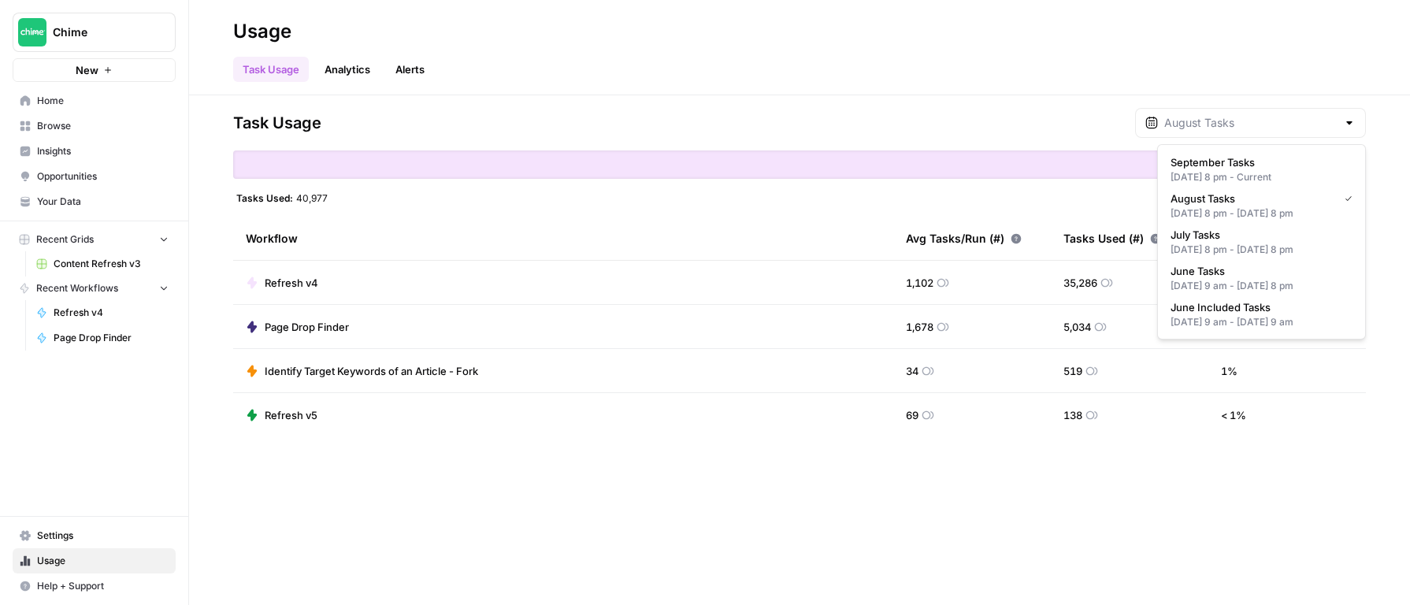
click at [1196, 168] on span "September Tasks" at bounding box center [1258, 162] width 176 height 16
type input "September Tasks"
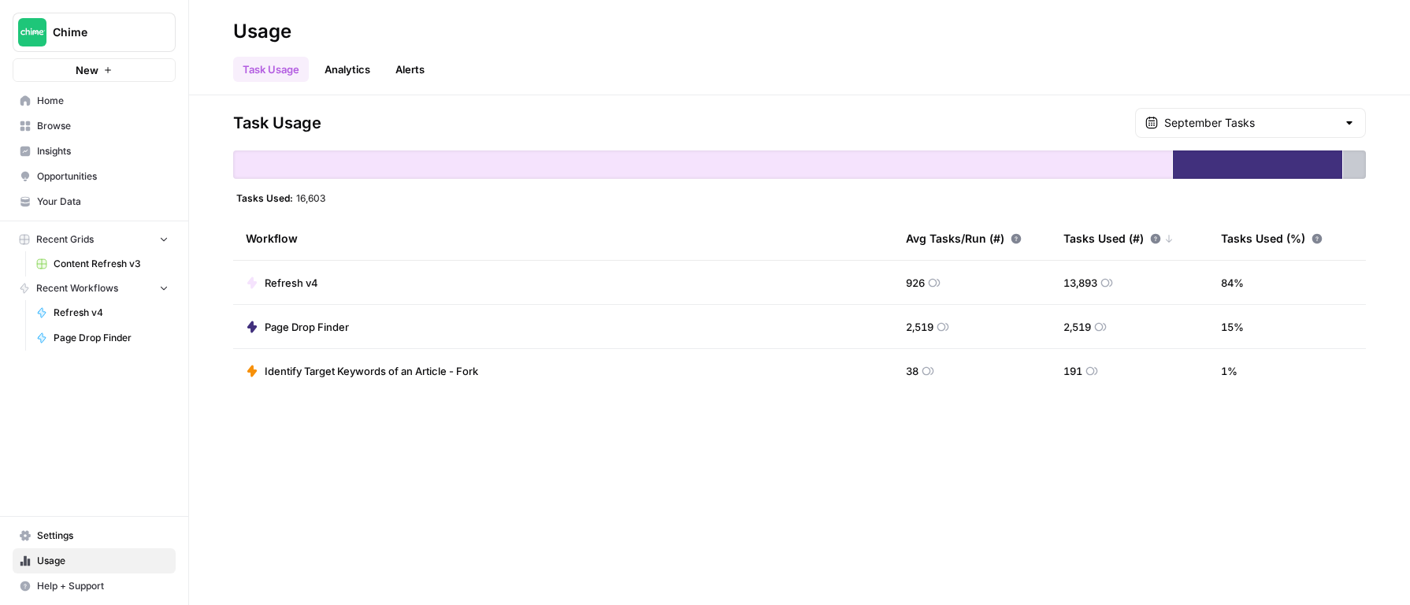
click at [1058, 128] on div "Task Usage September Tasks" at bounding box center [799, 123] width 1133 height 30
click at [983, 470] on div "Task Usage September Tasks Tasks Used: 16,603 Workflow Avg Tasks/Run (#) Tasks …" at bounding box center [799, 350] width 1221 height 510
click at [72, 117] on link "Browse" at bounding box center [94, 125] width 163 height 25
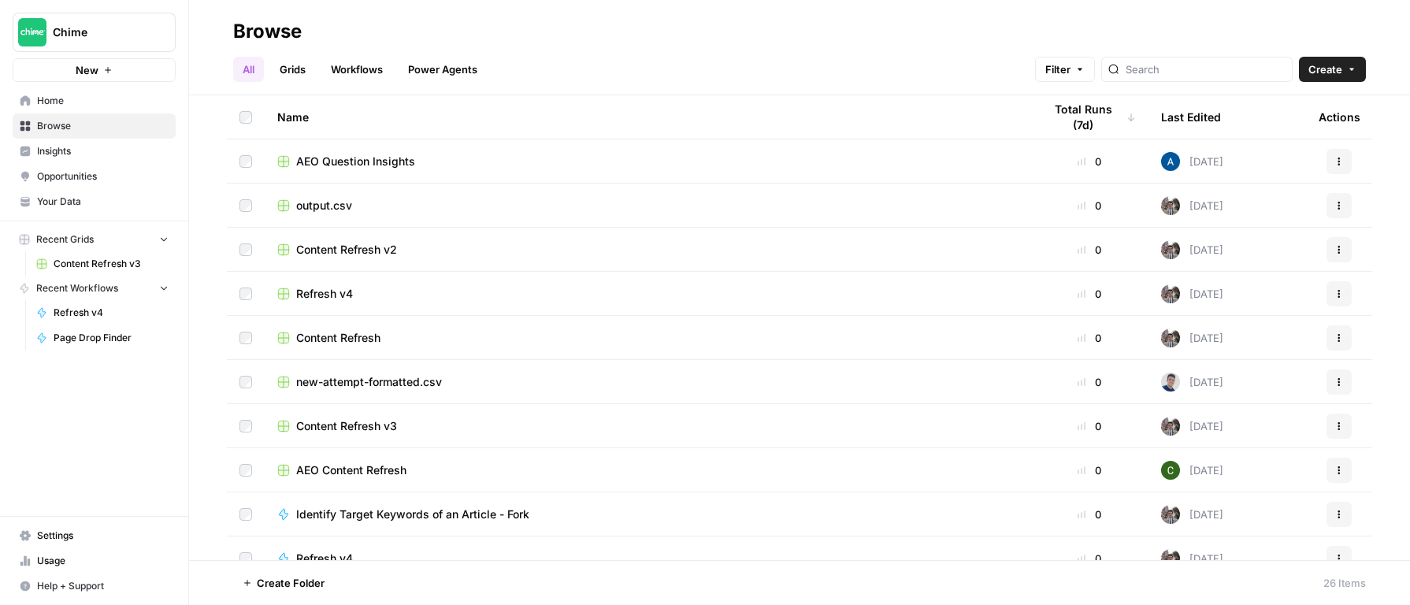
click at [347, 66] on link "Workflows" at bounding box center [356, 69] width 71 height 25
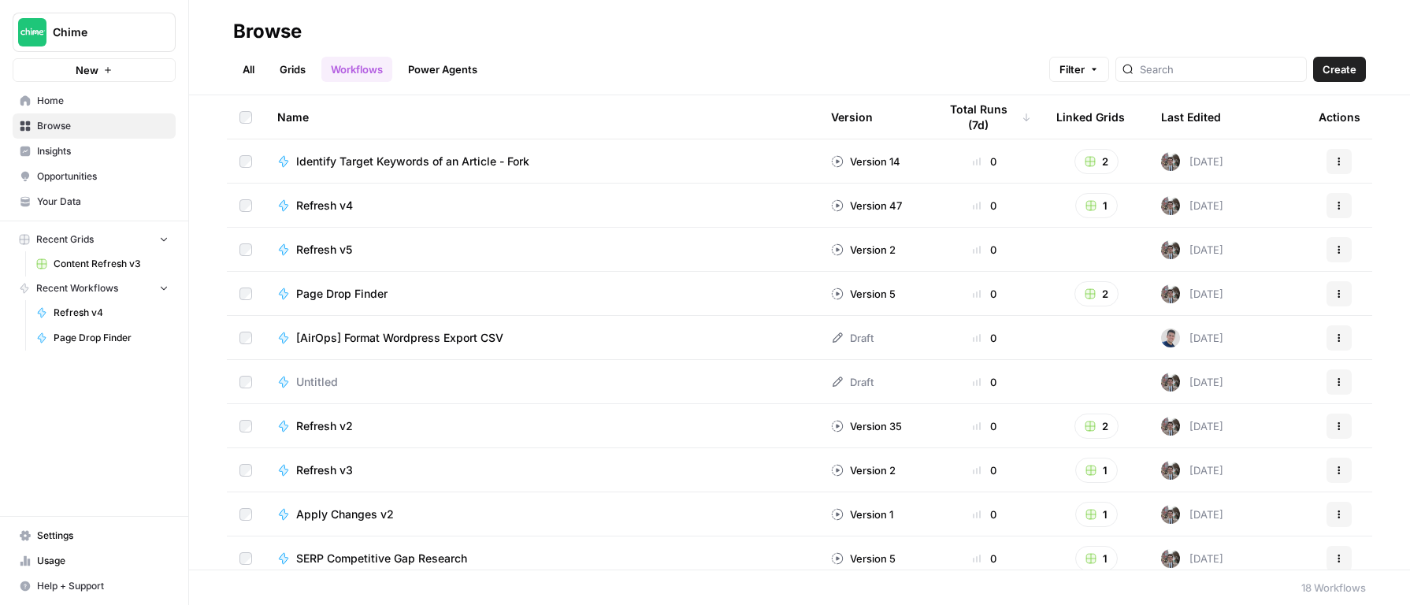
click at [1348, 72] on span "Create" at bounding box center [1339, 69] width 34 height 16
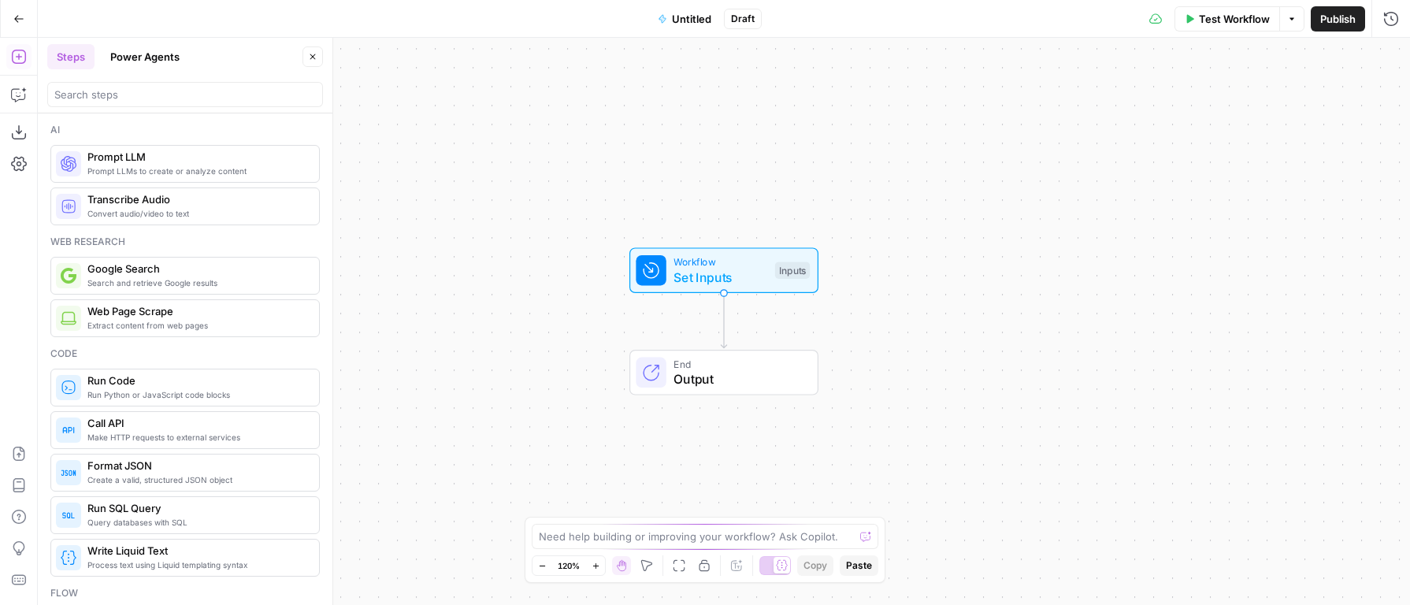
click at [146, 71] on header "Steps Power Agents Close" at bounding box center [185, 76] width 295 height 76
click at [149, 65] on button "Power Agents" at bounding box center [145, 56] width 88 height 25
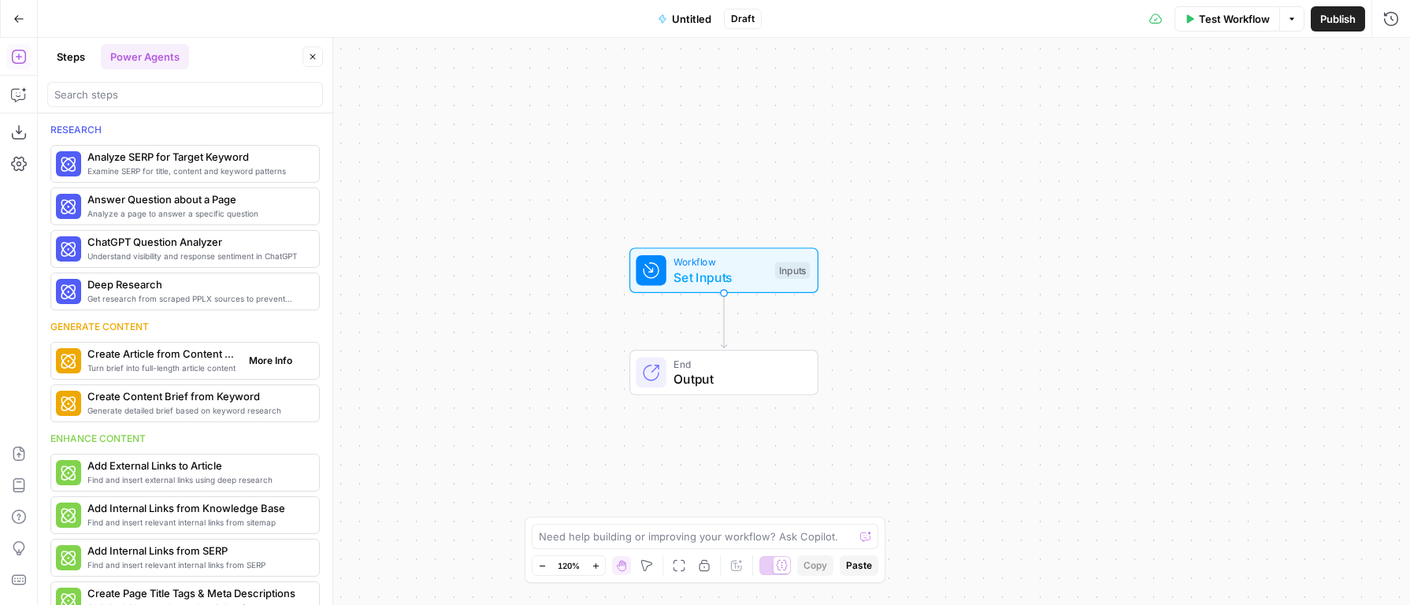
scroll to position [14, 0]
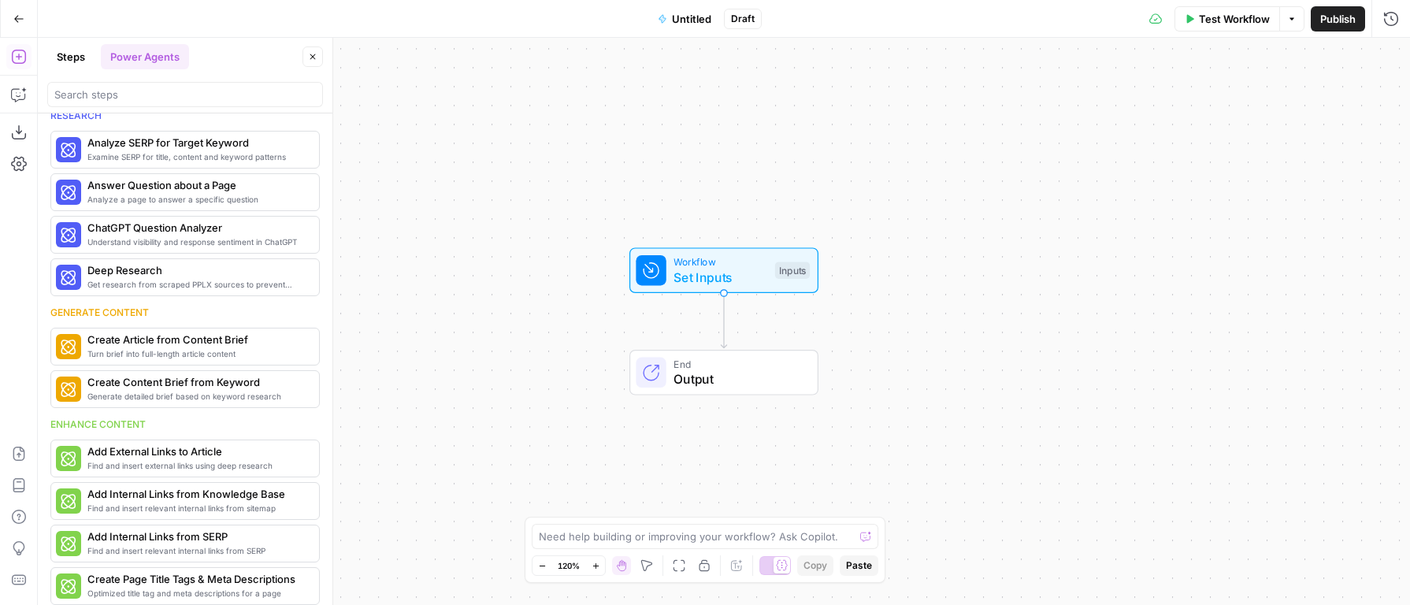
click at [432, 155] on div "Workflow Set Inputs Inputs End Output" at bounding box center [724, 321] width 1372 height 567
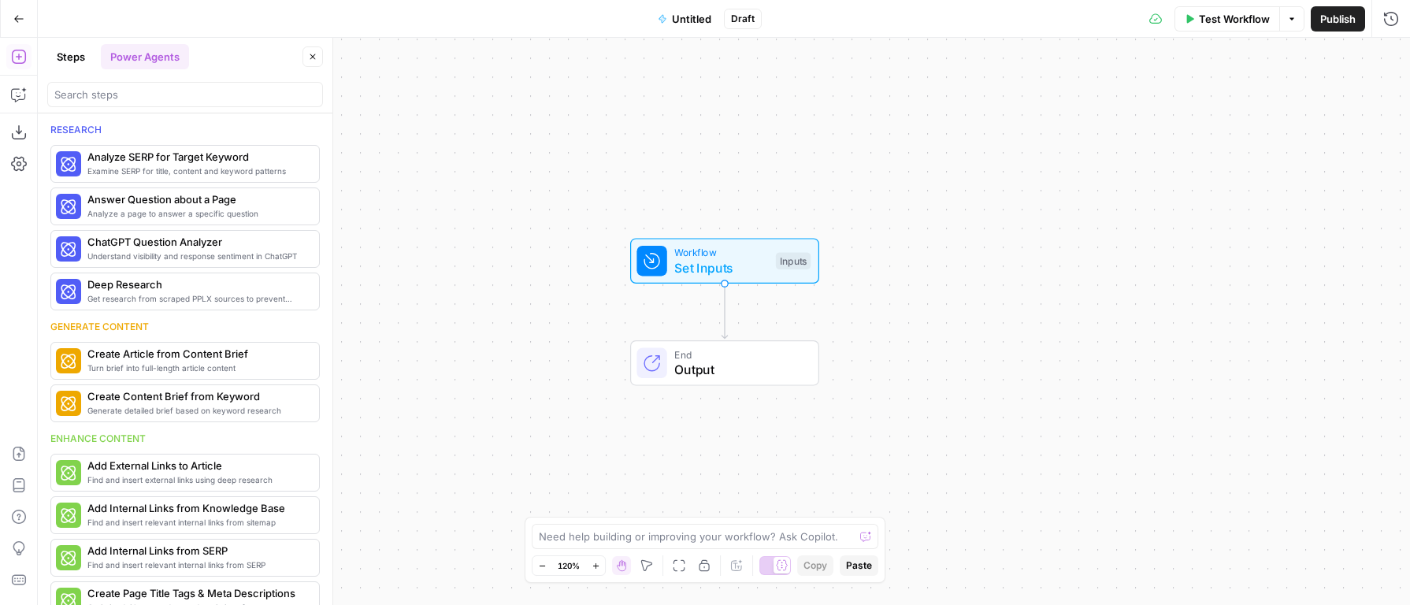
drag, startPoint x: 488, startPoint y: 365, endPoint x: 484, endPoint y: 265, distance: 99.3
click at [484, 265] on div "Workflow Set Inputs Inputs End Output" at bounding box center [724, 321] width 1372 height 567
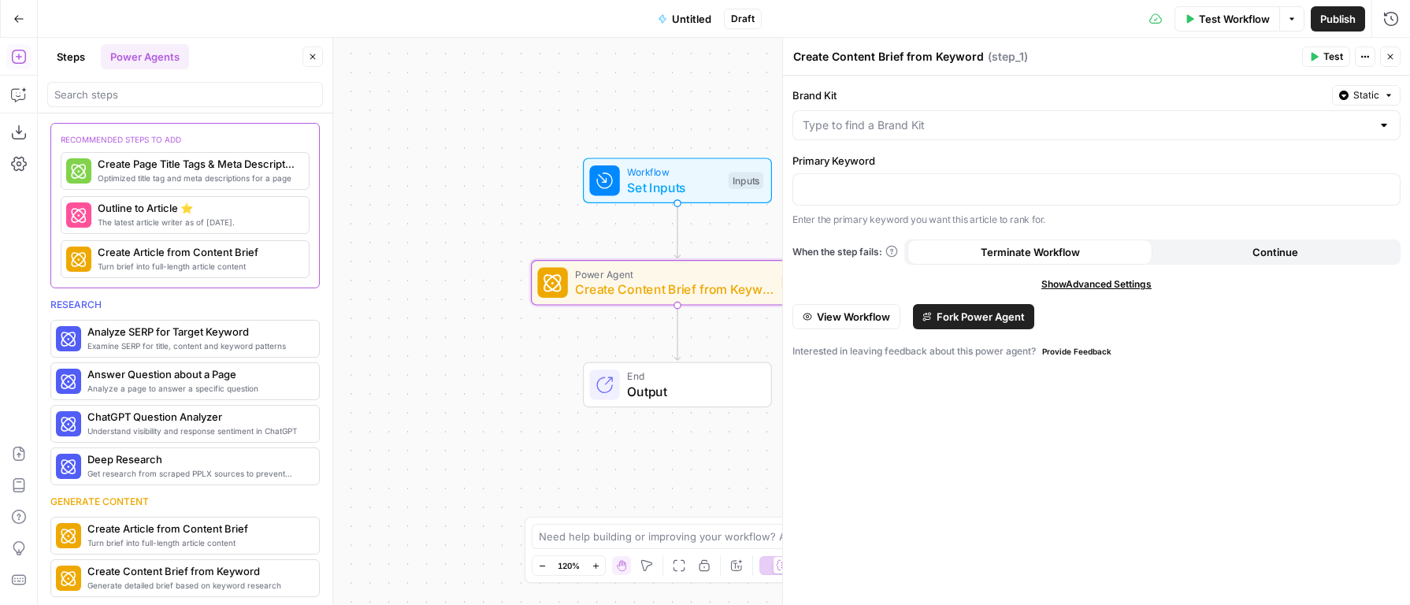
drag, startPoint x: 718, startPoint y: 121, endPoint x: 565, endPoint y: 136, distance: 154.4
click at [565, 136] on div "Workflow Set Inputs Inputs Power Agent Create Content Brief from Keyword Step 1…" at bounding box center [724, 321] width 1372 height 567
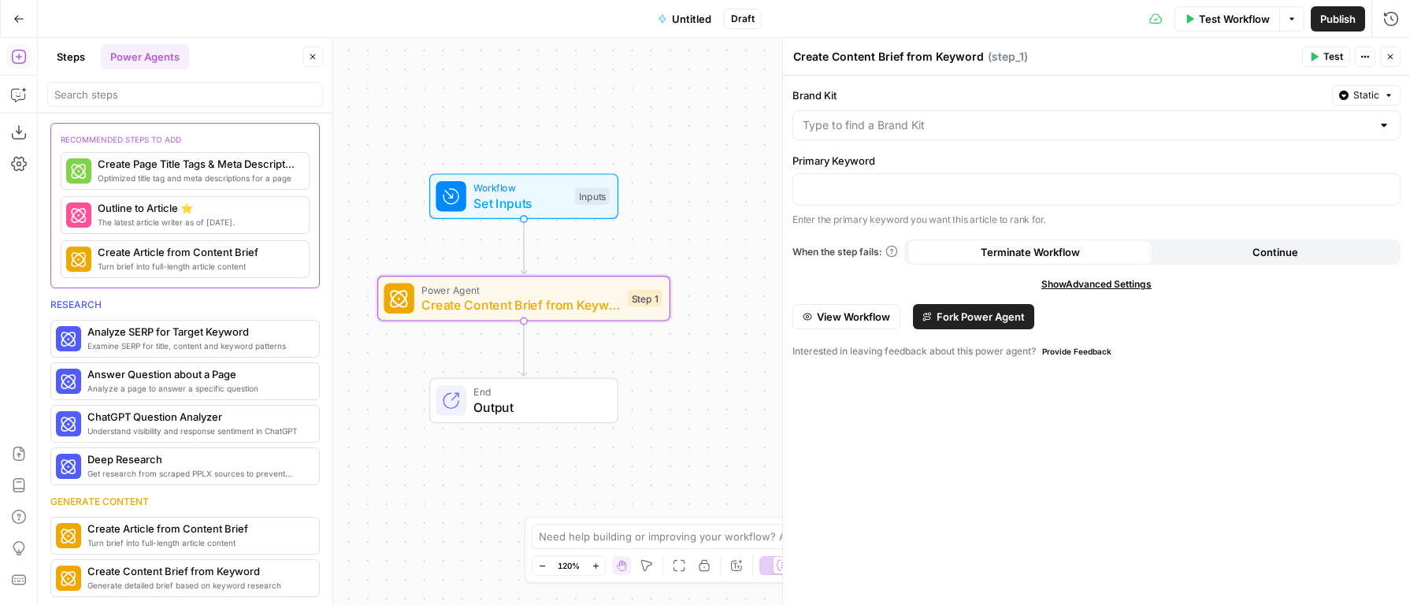
click at [940, 135] on div at bounding box center [1096, 125] width 608 height 30
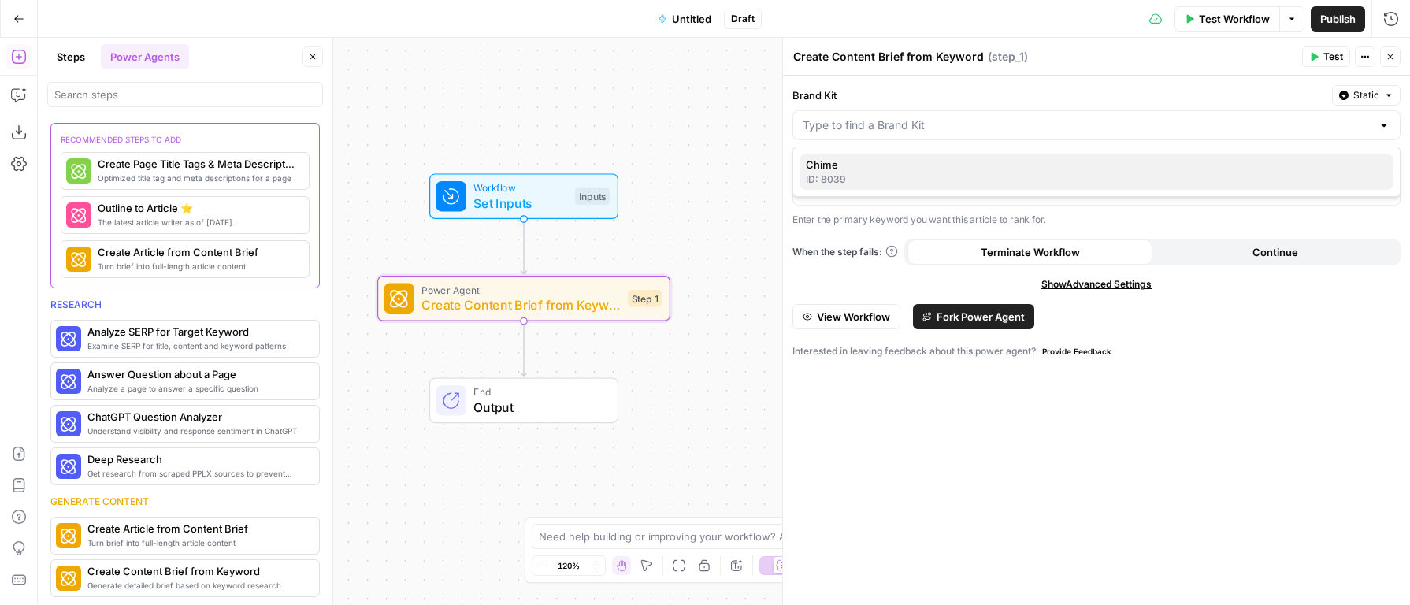
click at [879, 184] on div "ID: 8039" at bounding box center [1096, 179] width 581 height 14
type input "Chime"
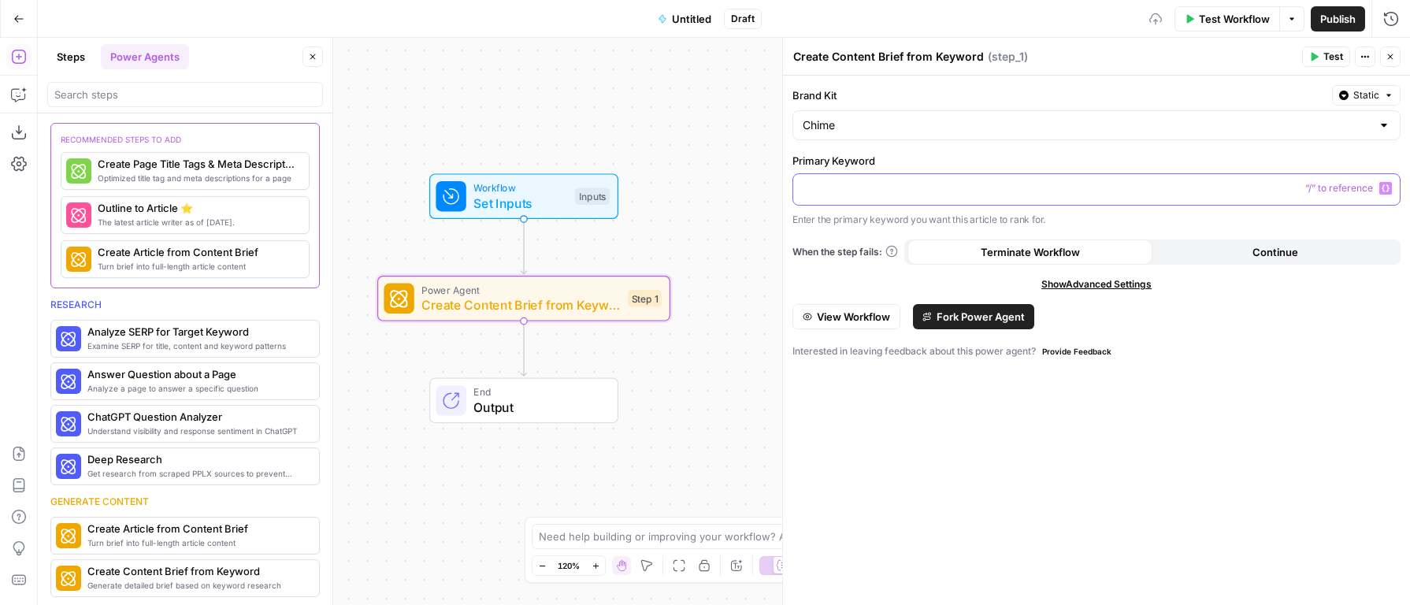
click at [895, 191] on p at bounding box center [1097, 188] width 588 height 16
click at [1319, 50] on button "Test" at bounding box center [1326, 56] width 48 height 20
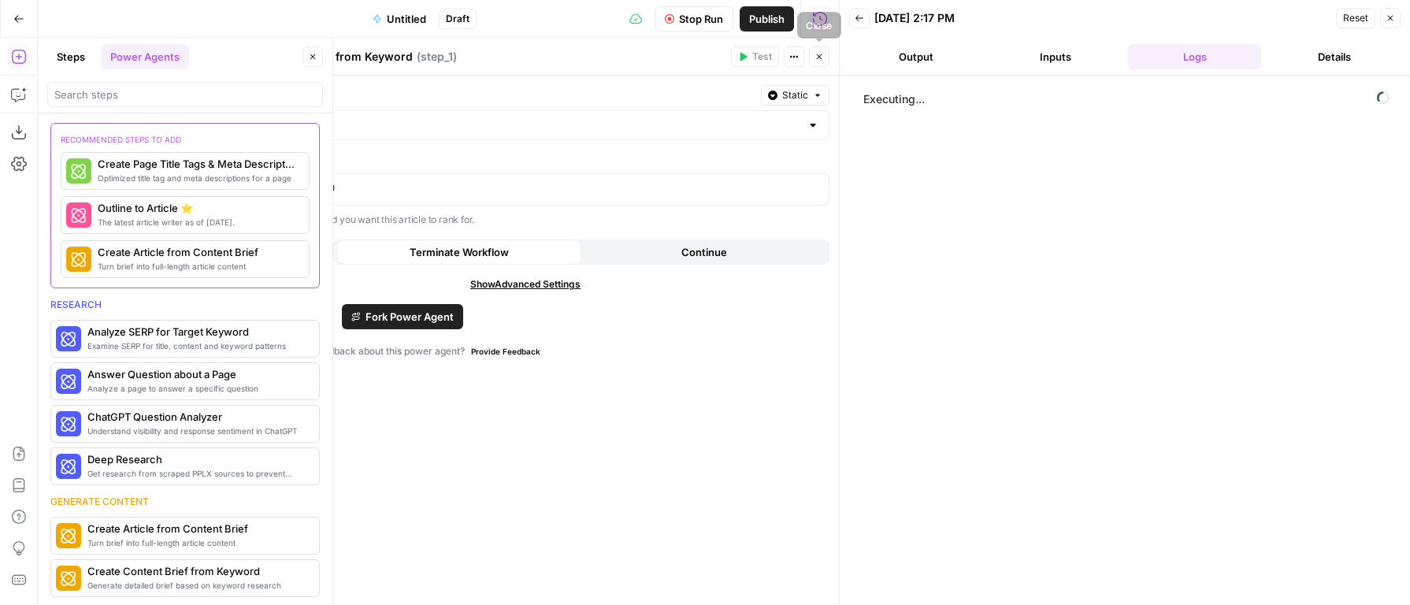
click at [816, 61] on button "Close" at bounding box center [819, 56] width 20 height 20
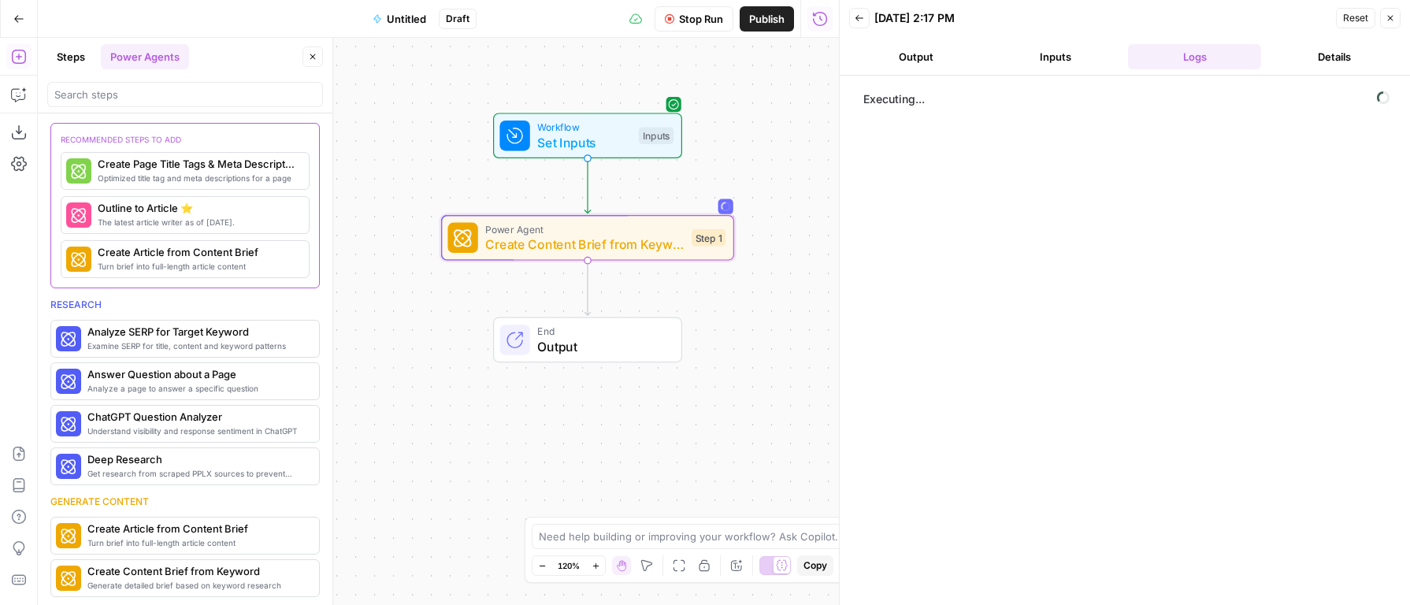
drag, startPoint x: 735, startPoint y: 260, endPoint x: 799, endPoint y: 199, distance: 88.0
click at [799, 199] on div "Workflow Set Inputs Inputs Power Agent Create Content Brief from Keyword Step 1…" at bounding box center [438, 321] width 801 height 567
click at [1156, 178] on div "step_1 Create Content Brief from Keyword Executing..." at bounding box center [1124, 340] width 539 height 514
click at [1000, 104] on span "Create Content Brief from Keyword" at bounding box center [1021, 97] width 172 height 16
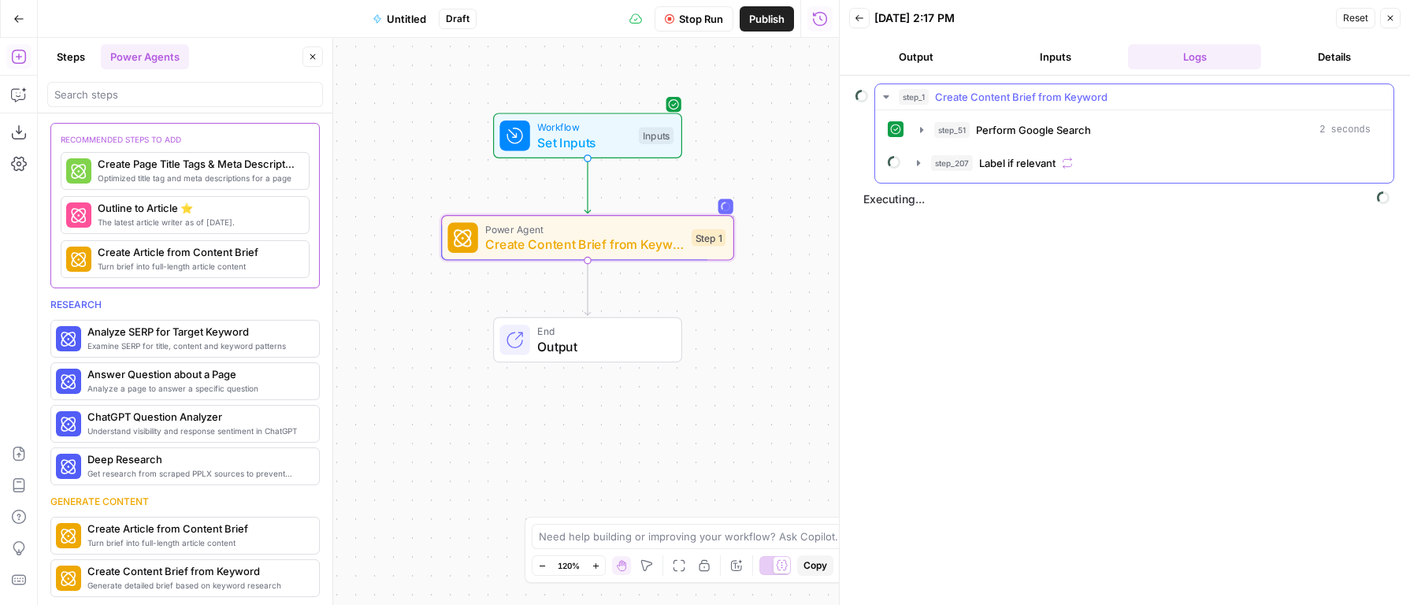
click at [1001, 103] on span "Create Content Brief from Keyword" at bounding box center [1021, 97] width 172 height 16
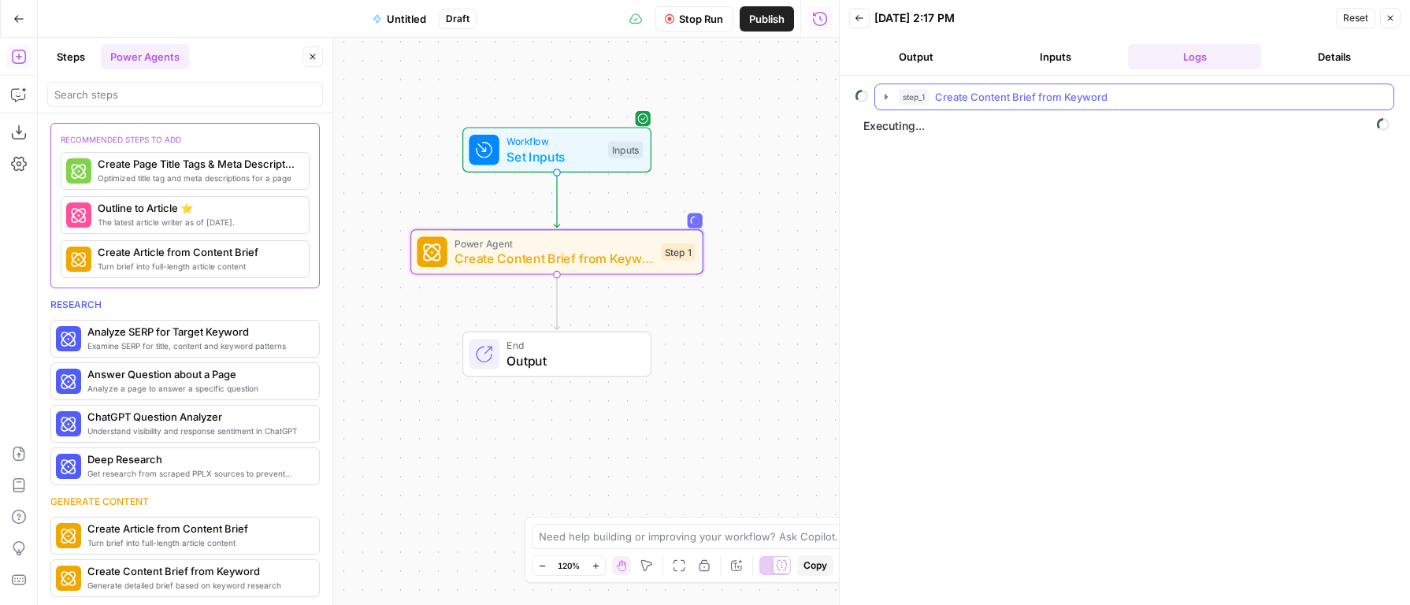
click at [747, 185] on div "Workflow Set Inputs Inputs Power Agent Create Content Brief from Keyword Step 1…" at bounding box center [438, 321] width 801 height 567
click at [951, 96] on span "Create Content Brief from Keyword" at bounding box center [1021, 97] width 172 height 16
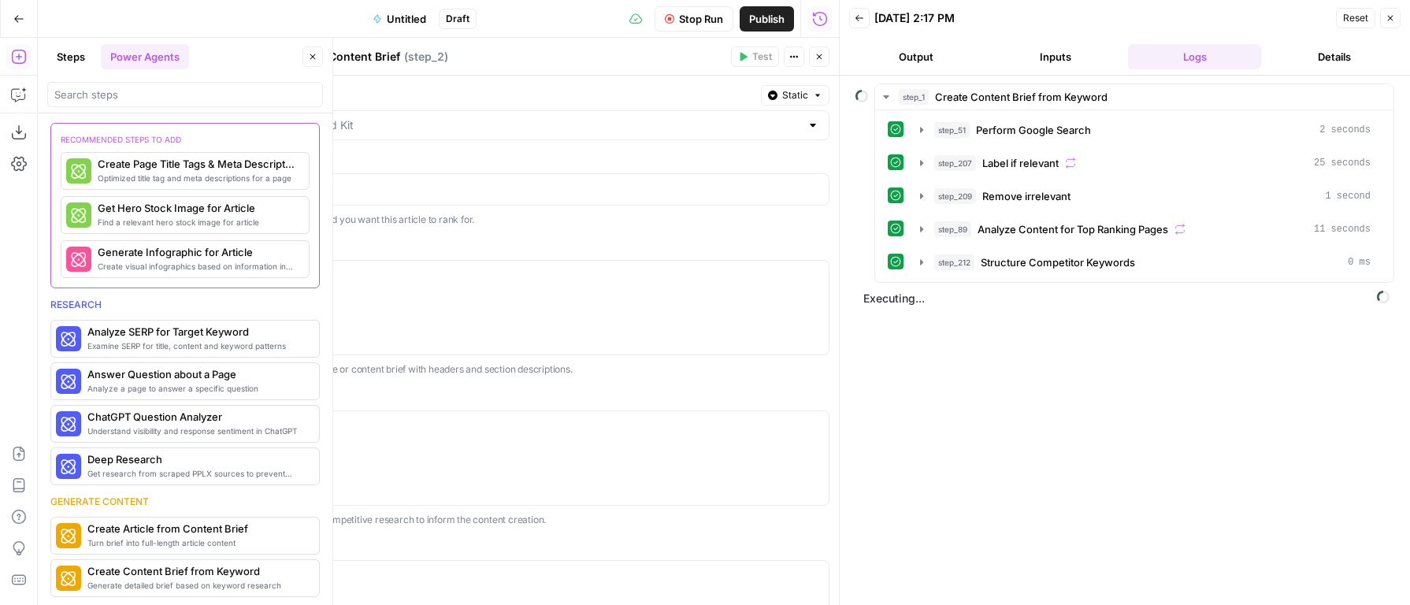
click at [265, 134] on div "recommended steps to add" at bounding box center [185, 142] width 249 height 19
click at [406, 123] on input "Brand Kit" at bounding box center [516, 125] width 569 height 16
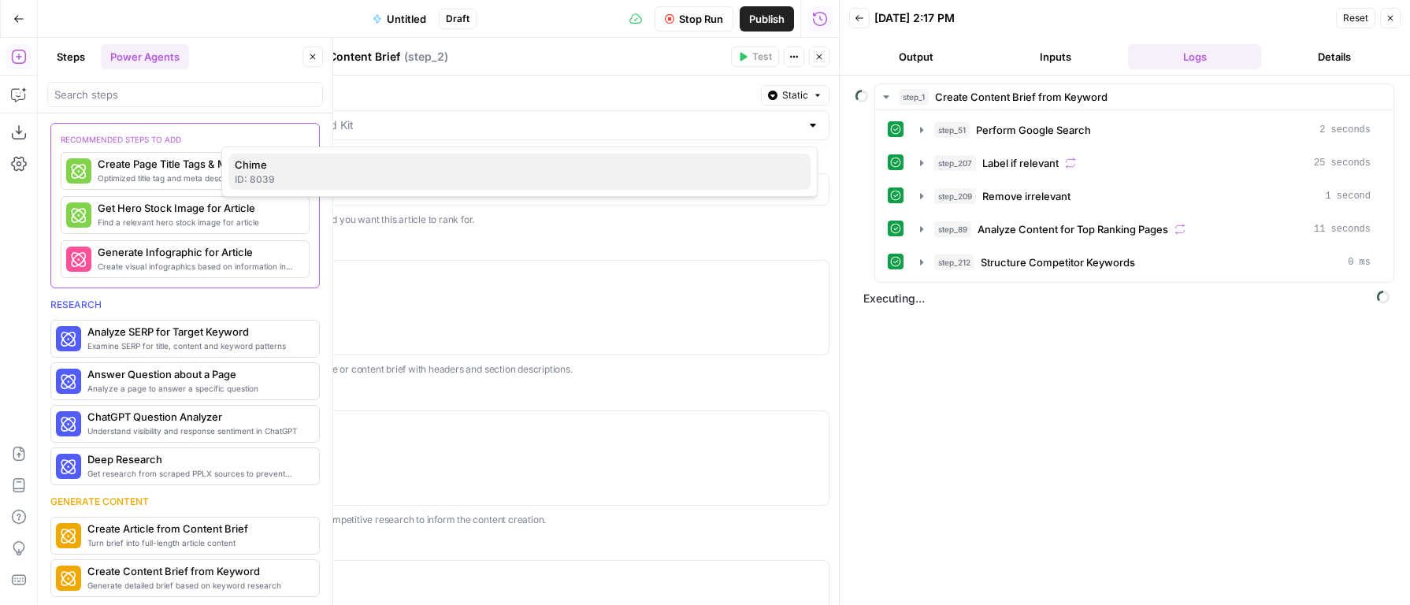
click at [331, 164] on span "Chime" at bounding box center [516, 165] width 563 height 16
type input "Chime"
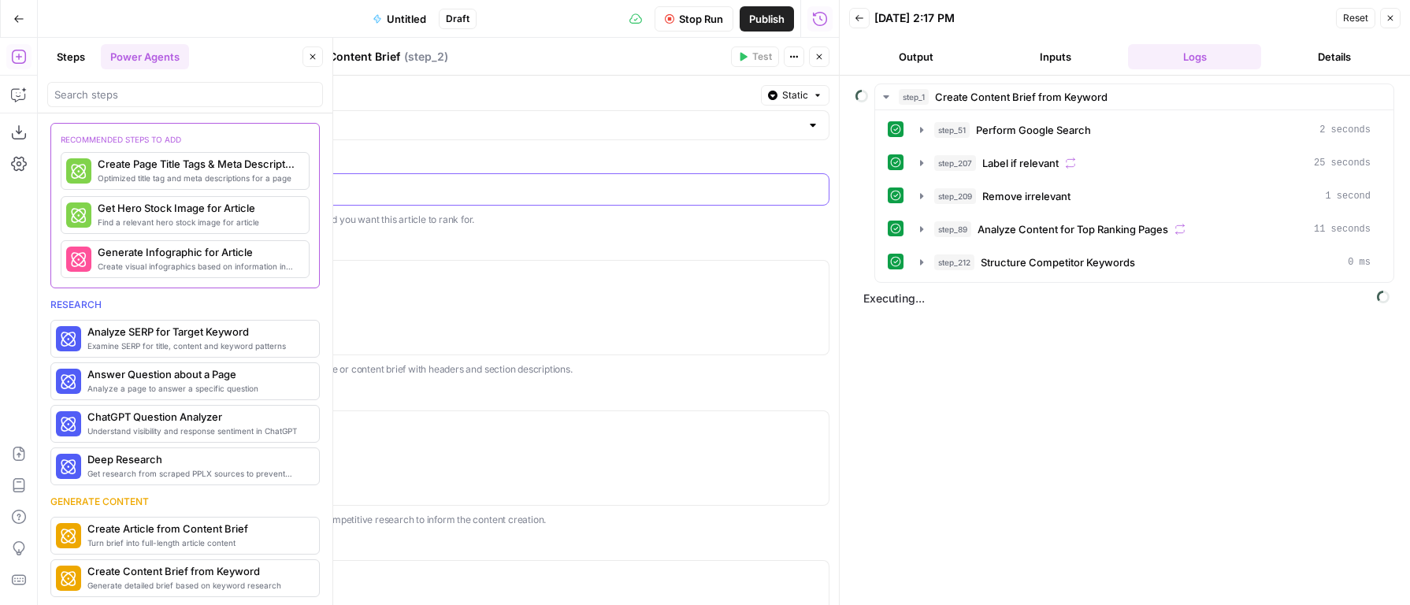
click at [432, 193] on p at bounding box center [526, 188] width 588 height 16
click at [820, 65] on button "Close" at bounding box center [819, 56] width 20 height 20
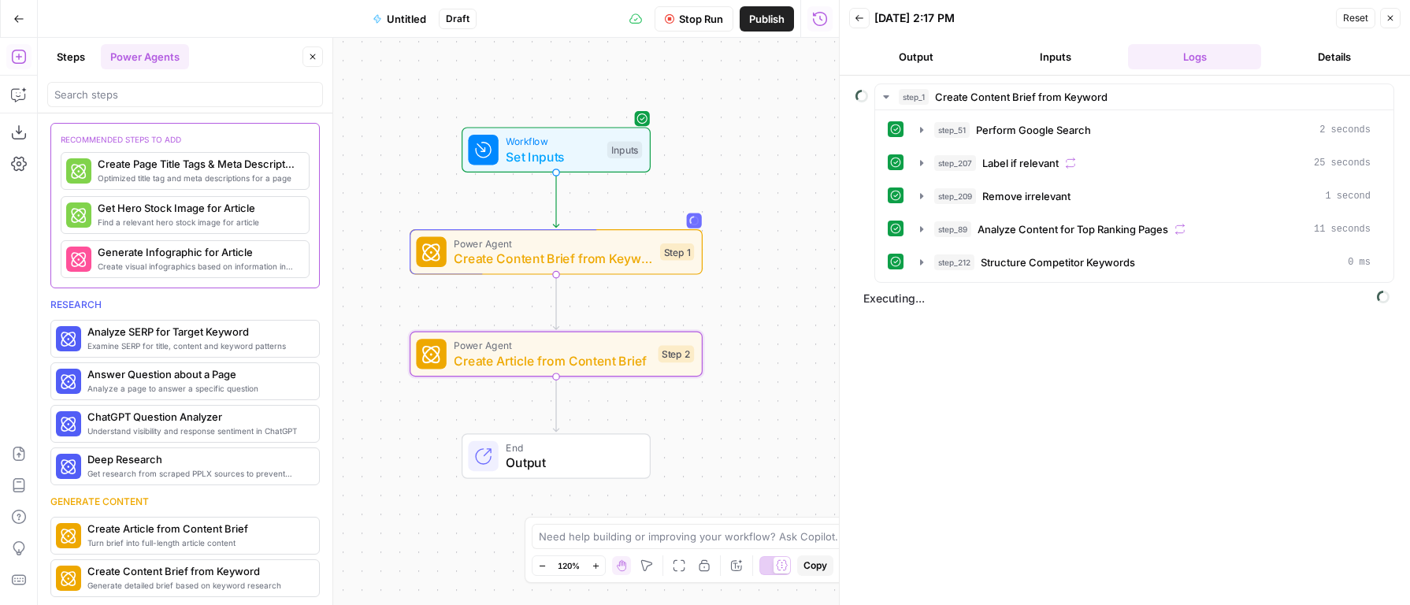
drag, startPoint x: 762, startPoint y: 167, endPoint x: 802, endPoint y: 121, distance: 60.3
click at [802, 121] on div "Workflow Set Inputs Inputs Power Agent Create Content Brief from Keyword Step 1…" at bounding box center [438, 321] width 801 height 567
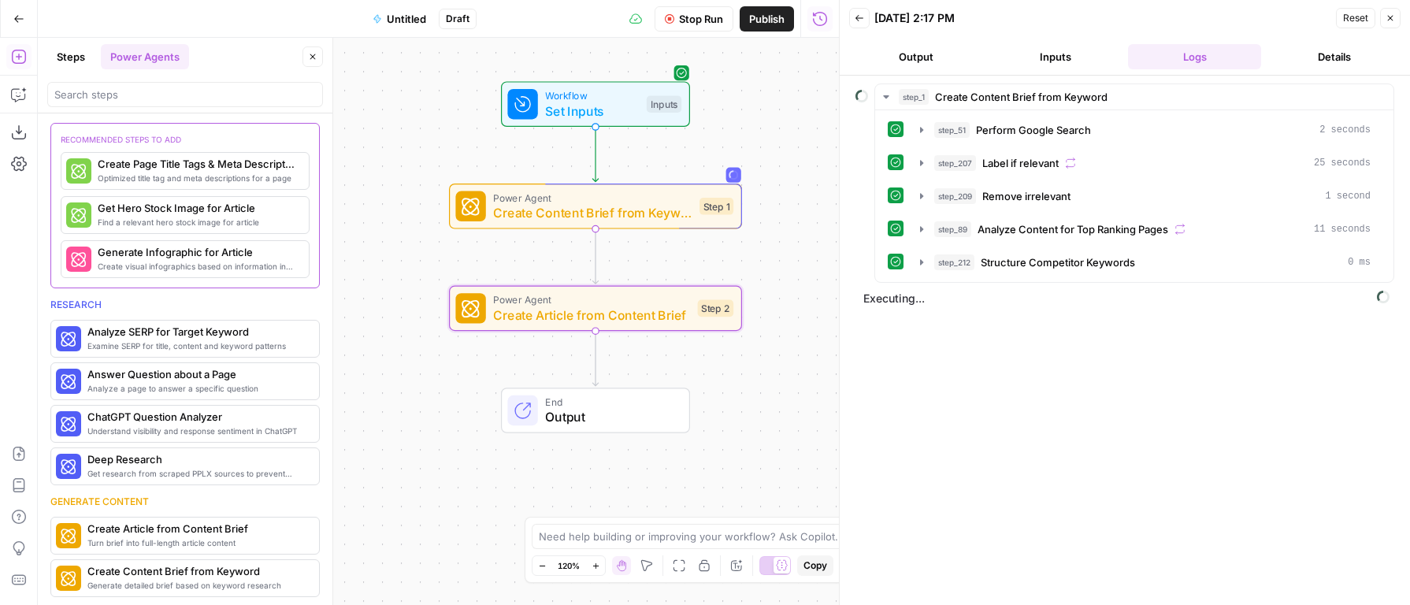
click at [681, 304] on span "Power Agent" at bounding box center [591, 299] width 197 height 15
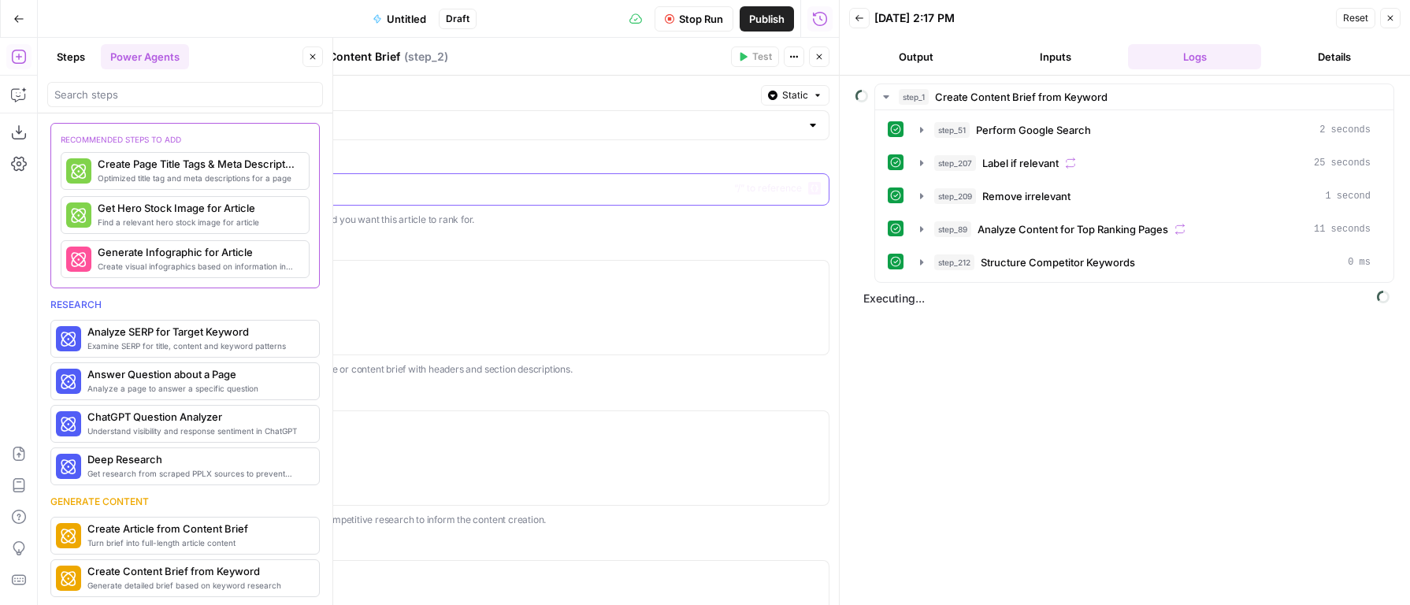
click at [299, 183] on p at bounding box center [526, 188] width 588 height 16
click at [371, 280] on p at bounding box center [526, 275] width 588 height 16
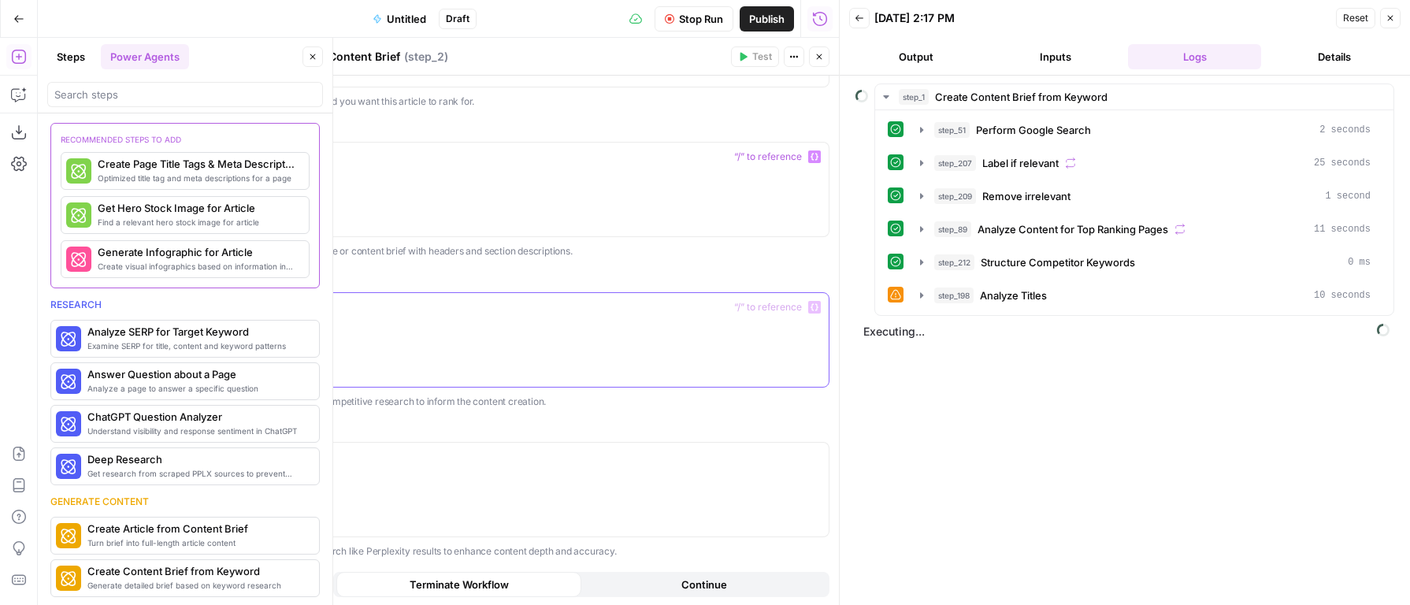
click at [432, 346] on div at bounding box center [525, 340] width 606 height 94
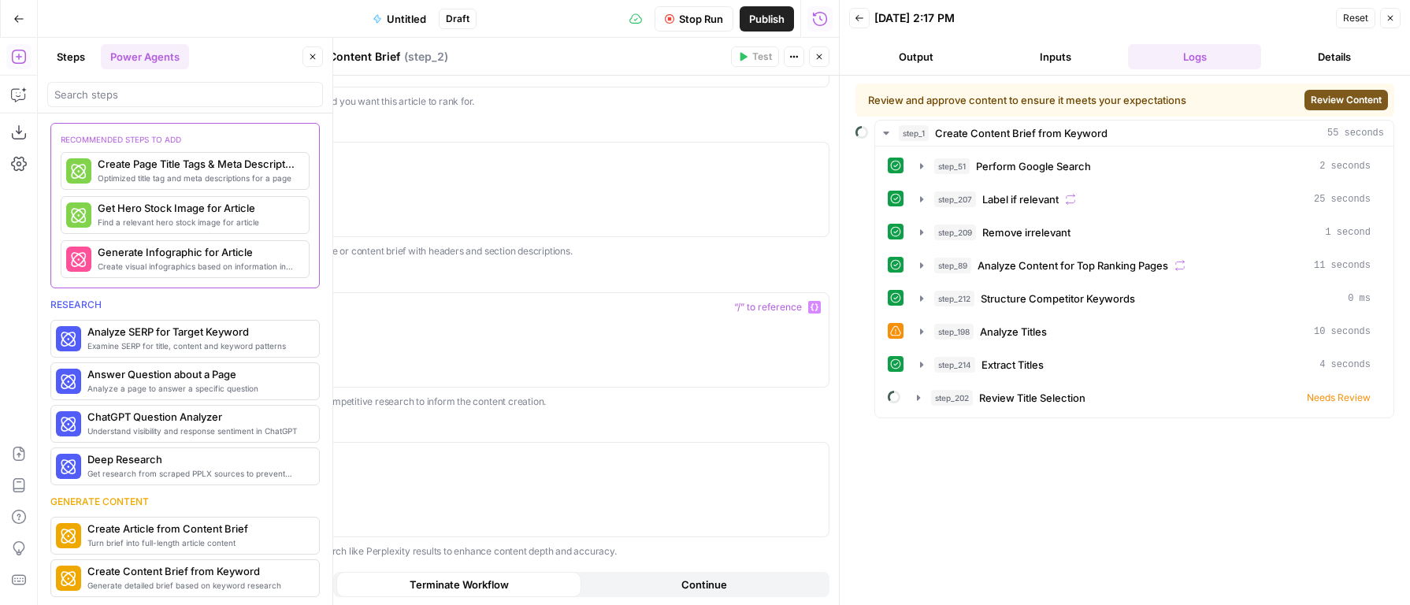
click at [817, 58] on icon "button" at bounding box center [818, 56] width 9 height 9
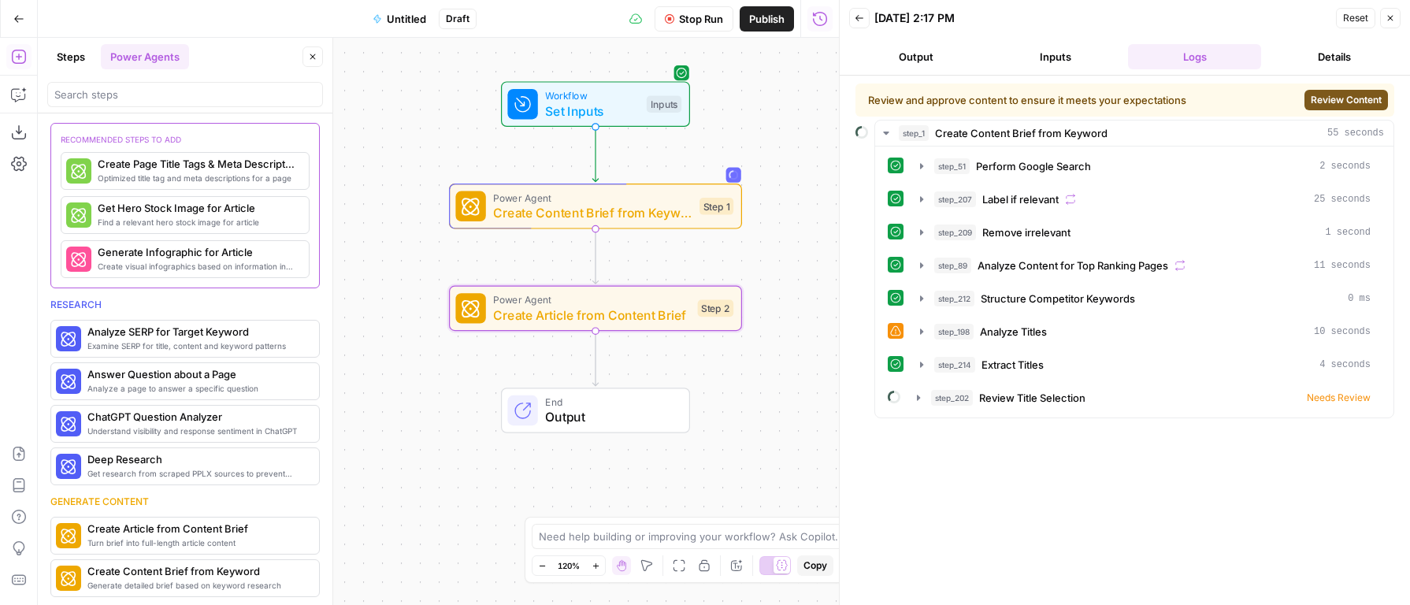
click at [1338, 97] on span "Review Content" at bounding box center [1346, 100] width 71 height 14
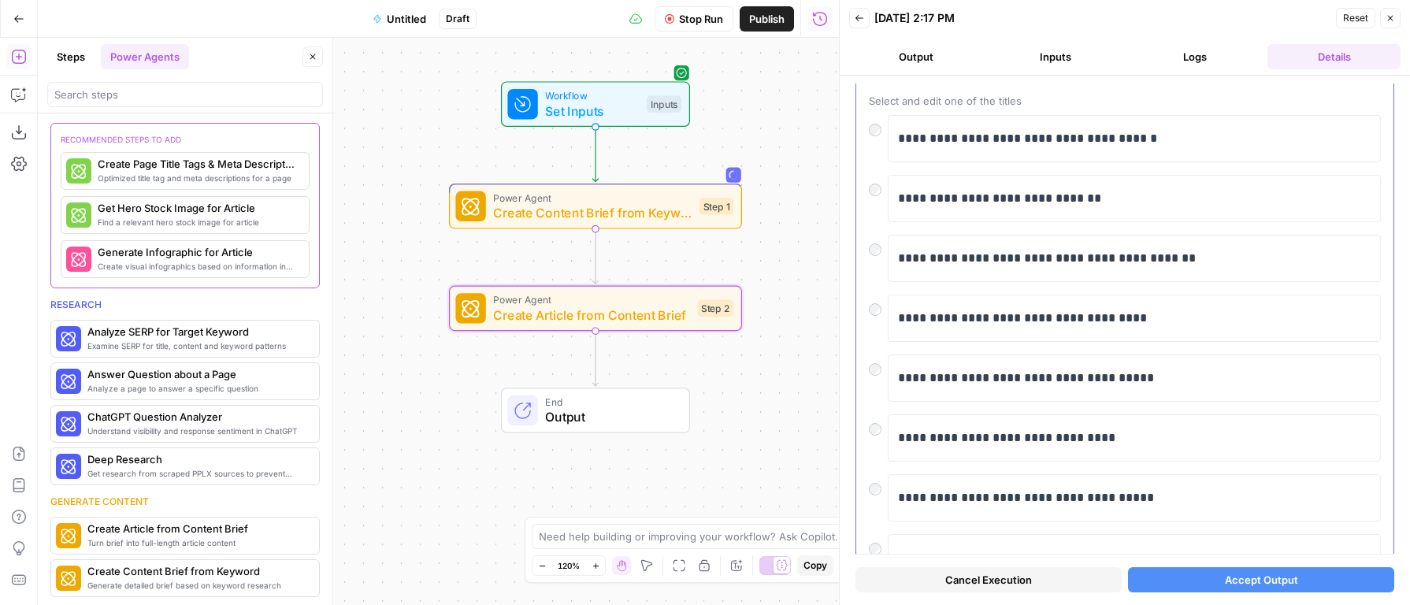
scroll to position [68, 0]
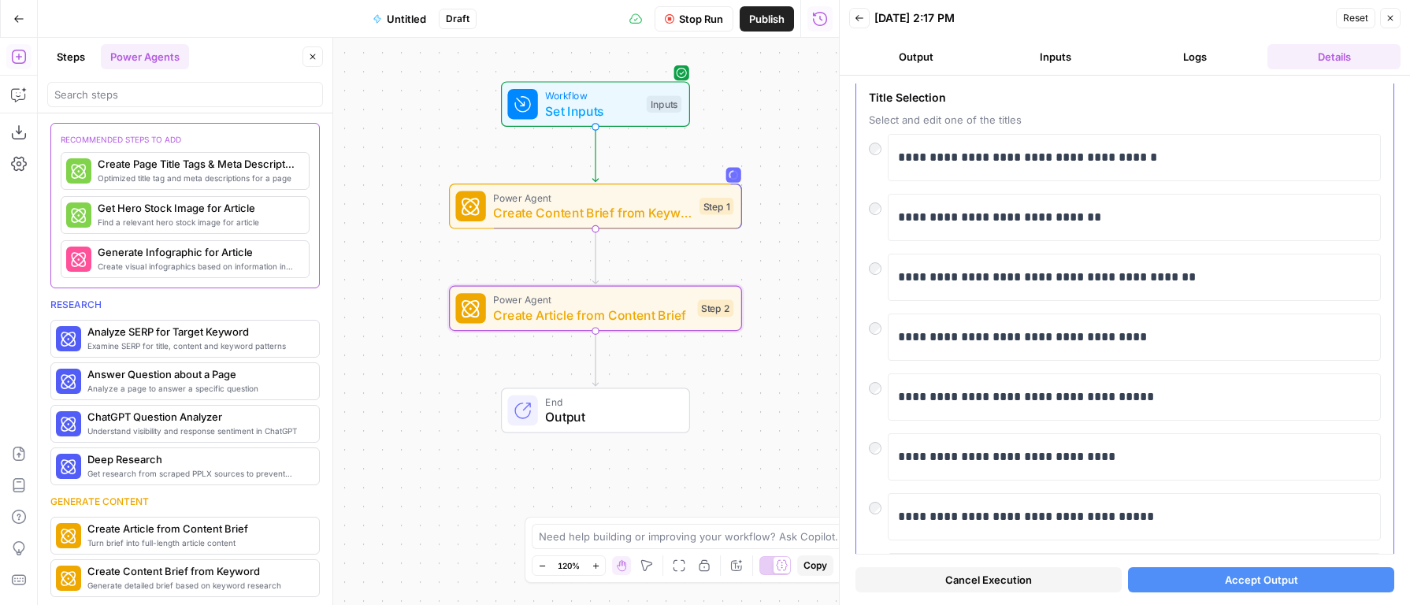
click at [866, 211] on div "**********" at bounding box center [1124, 404] width 537 height 655
click at [1187, 580] on button "Accept Output" at bounding box center [1261, 579] width 266 height 25
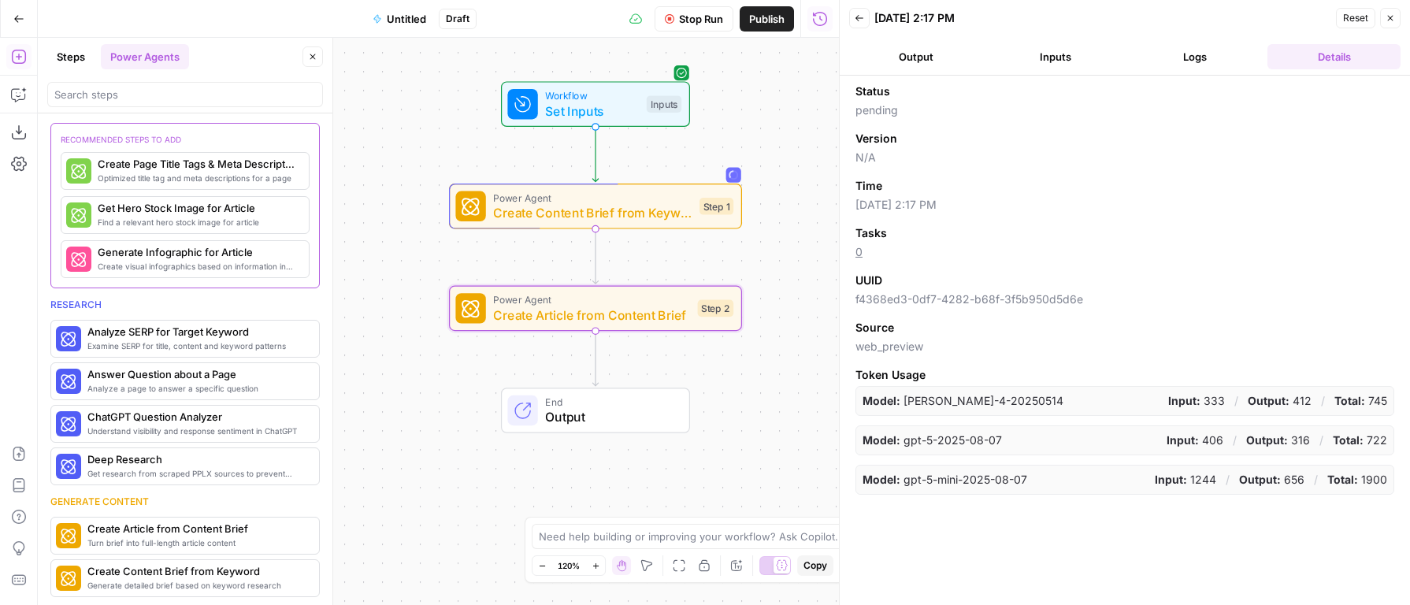
click at [1223, 61] on button "Logs" at bounding box center [1194, 56] width 133 height 25
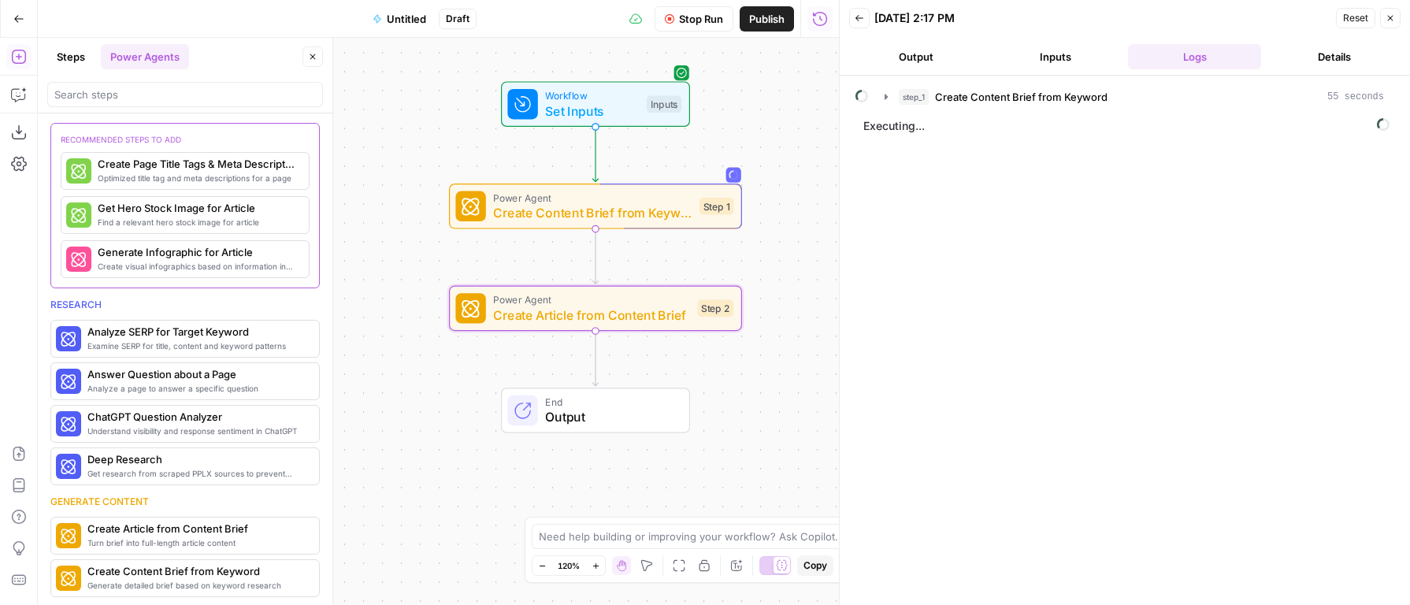
click at [1103, 114] on span "Executing..." at bounding box center [1127, 125] width 536 height 25
click at [1115, 96] on div "step_1 Create Content Brief from Keyword 55 seconds" at bounding box center [1141, 97] width 485 height 16
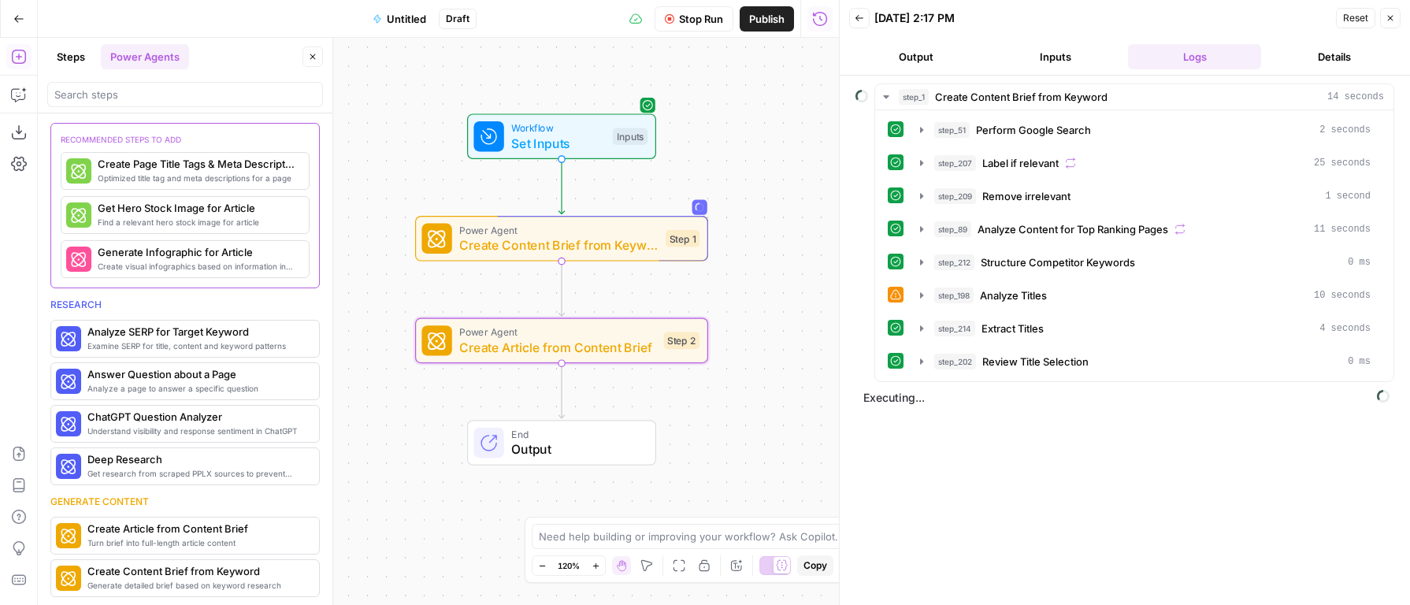
drag, startPoint x: 766, startPoint y: 145, endPoint x: 709, endPoint y: 201, distance: 80.2
click at [709, 201] on div "Workflow Set Inputs Inputs Power Agent Create Content Brief from Keyword Step 1…" at bounding box center [438, 321] width 801 height 567
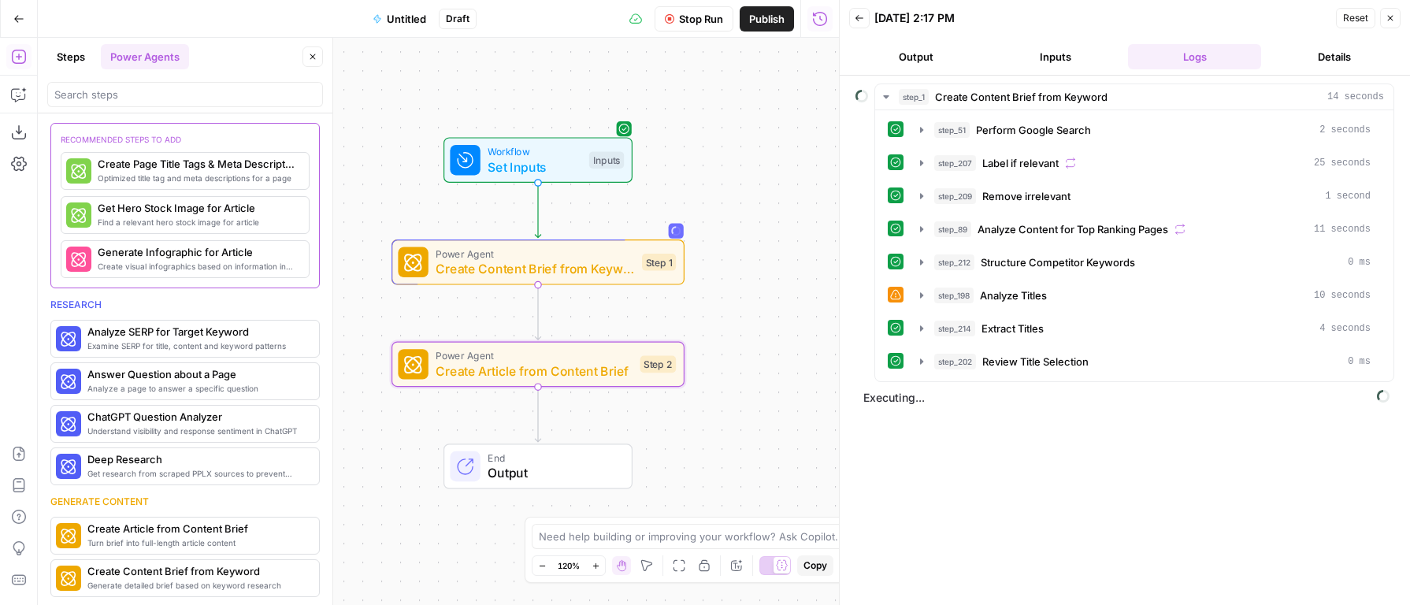
click at [789, 359] on div "Workflow Set Inputs Inputs Power Agent Create Content Brief from Keyword Step 1…" at bounding box center [438, 321] width 801 height 567
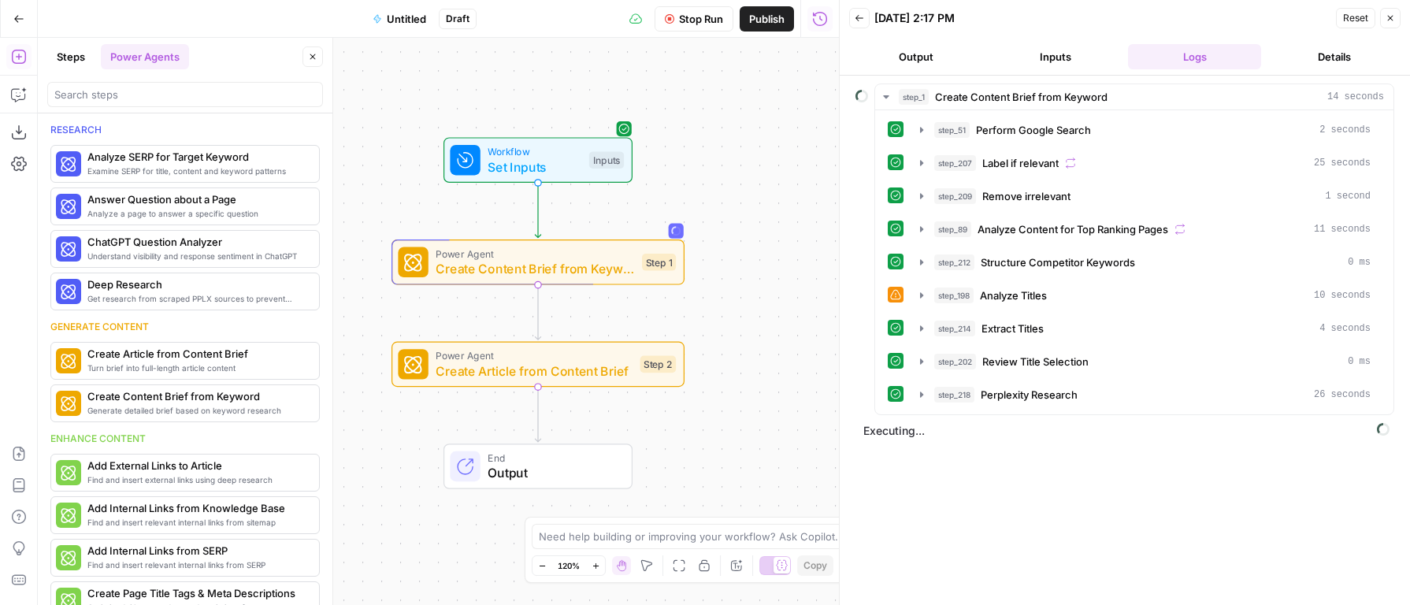
click at [1064, 513] on div "step_1 Create Content Brief from Keyword 14 seconds step_51 Perform Google Sear…" at bounding box center [1124, 340] width 539 height 514
click at [1226, 458] on div "step_1 Create Content Brief from Keyword 14 seconds step_51 Perform Google Sear…" at bounding box center [1124, 340] width 539 height 514
click at [565, 337] on button "Delete step" at bounding box center [567, 329] width 24 height 24
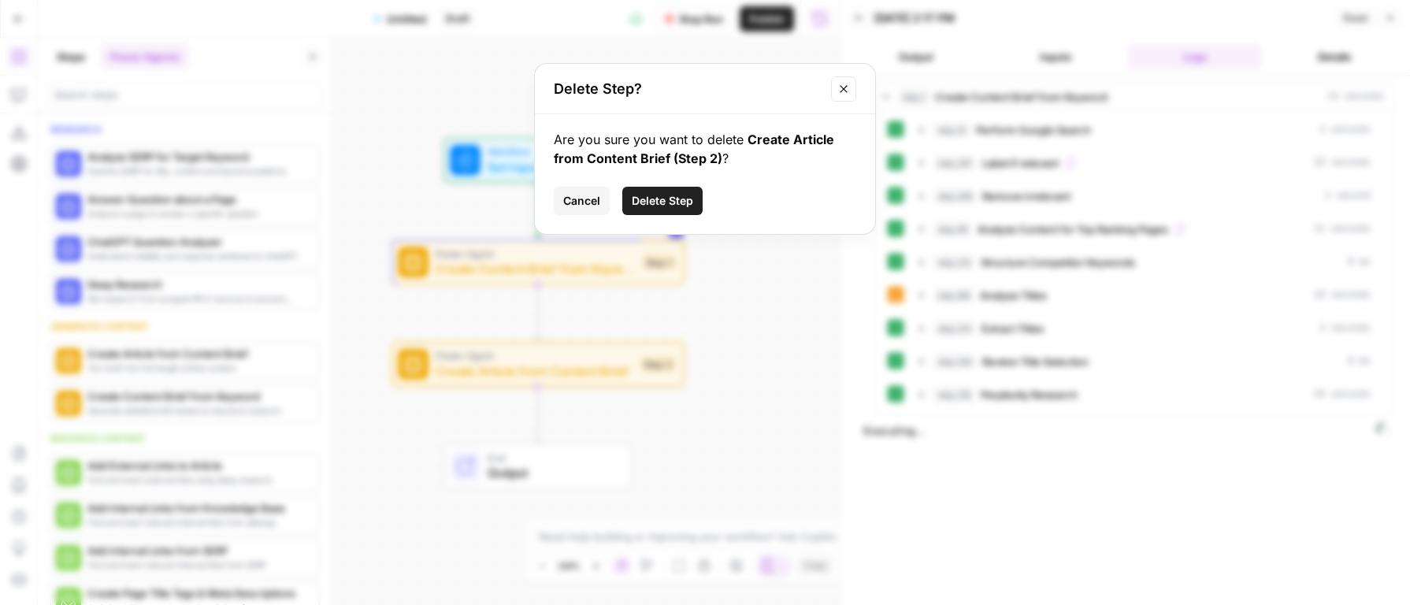
click at [664, 195] on span "Delete Step" at bounding box center [662, 201] width 61 height 16
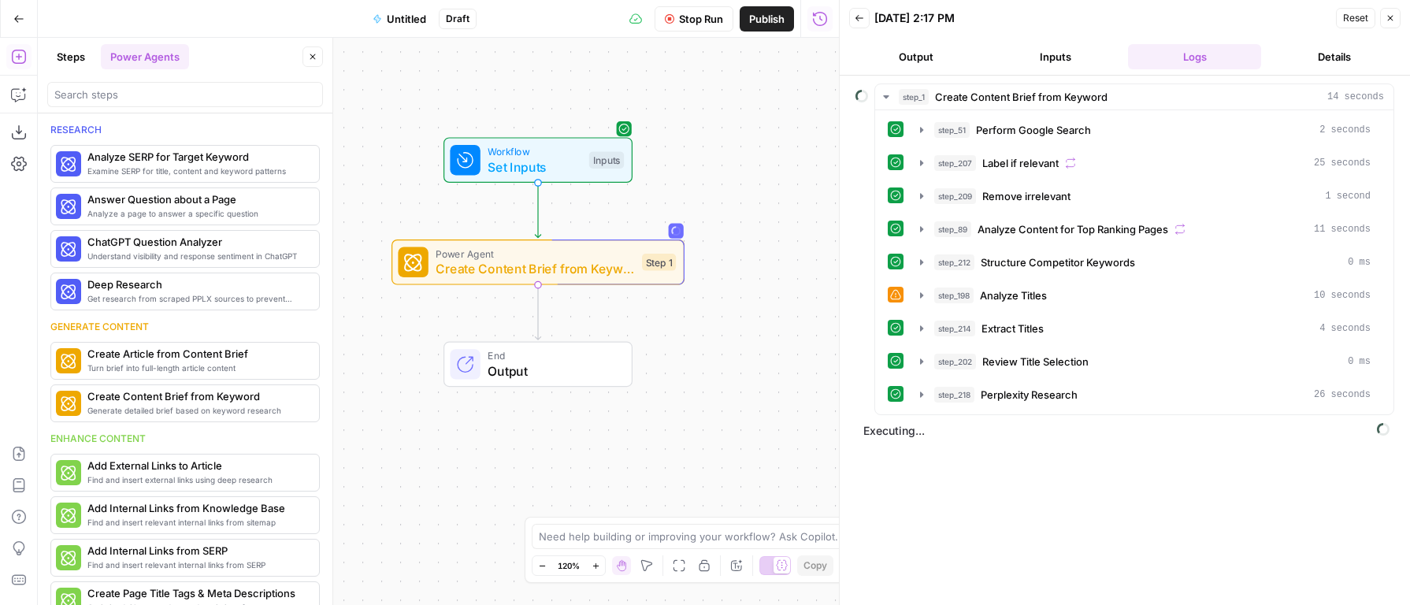
click at [388, 18] on span "Untitled" at bounding box center [406, 19] width 39 height 16
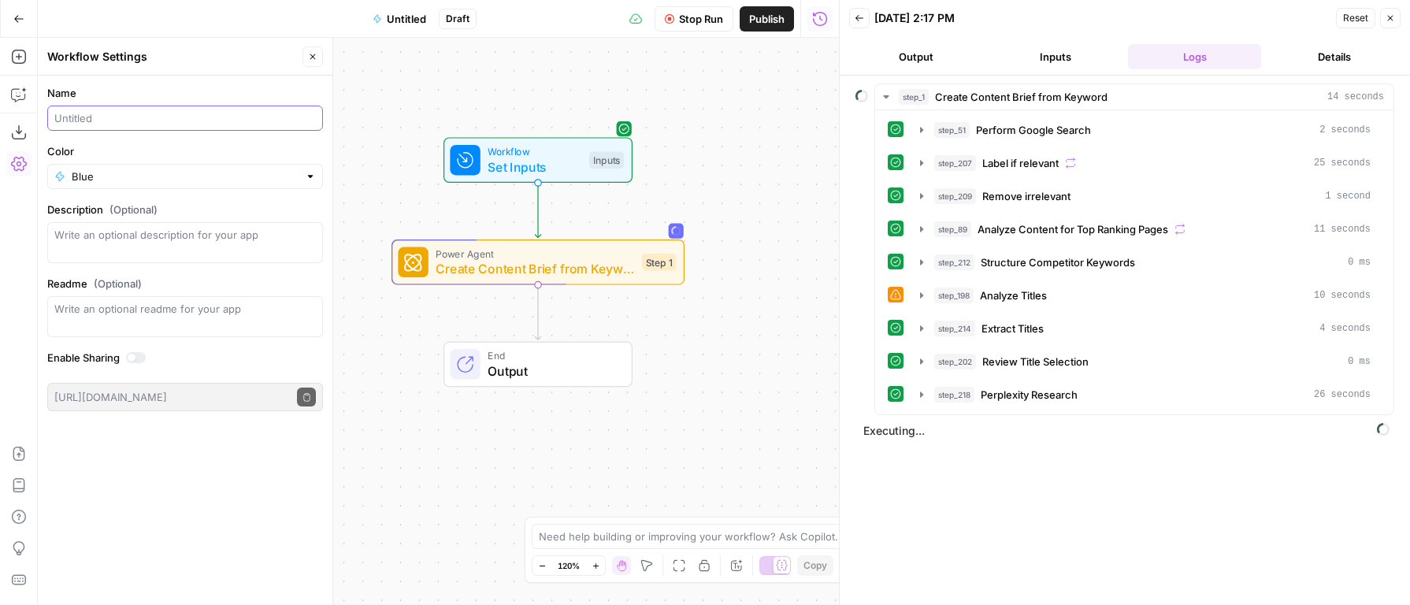
click at [188, 122] on input "Name" at bounding box center [185, 118] width 262 height 16
type input "Brief Generator"
click at [417, 94] on div "Workflow Set Inputs Inputs Power Agent Create Content Brief from Keyword Step 1…" at bounding box center [438, 321] width 801 height 567
click at [770, 24] on span "Publish" at bounding box center [766, 19] width 35 height 16
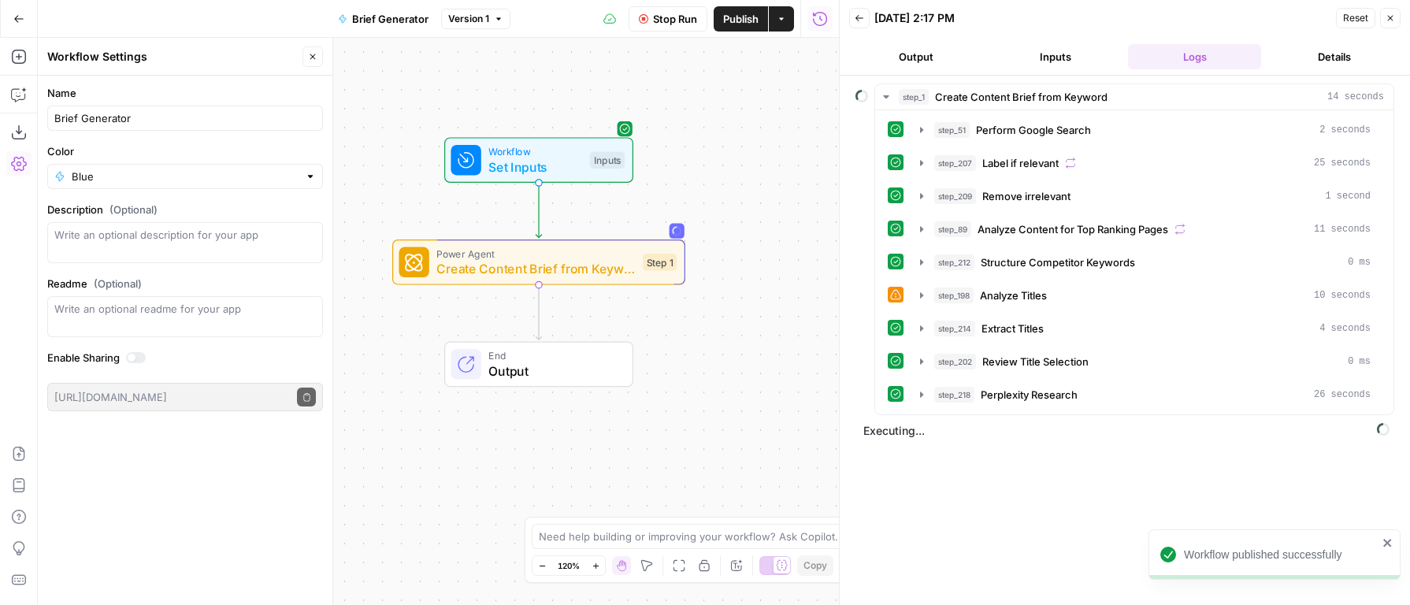
click at [732, 313] on div "Workflow Set Inputs Inputs Power Agent Create Content Brief from Keyword Step 1…" at bounding box center [438, 321] width 801 height 567
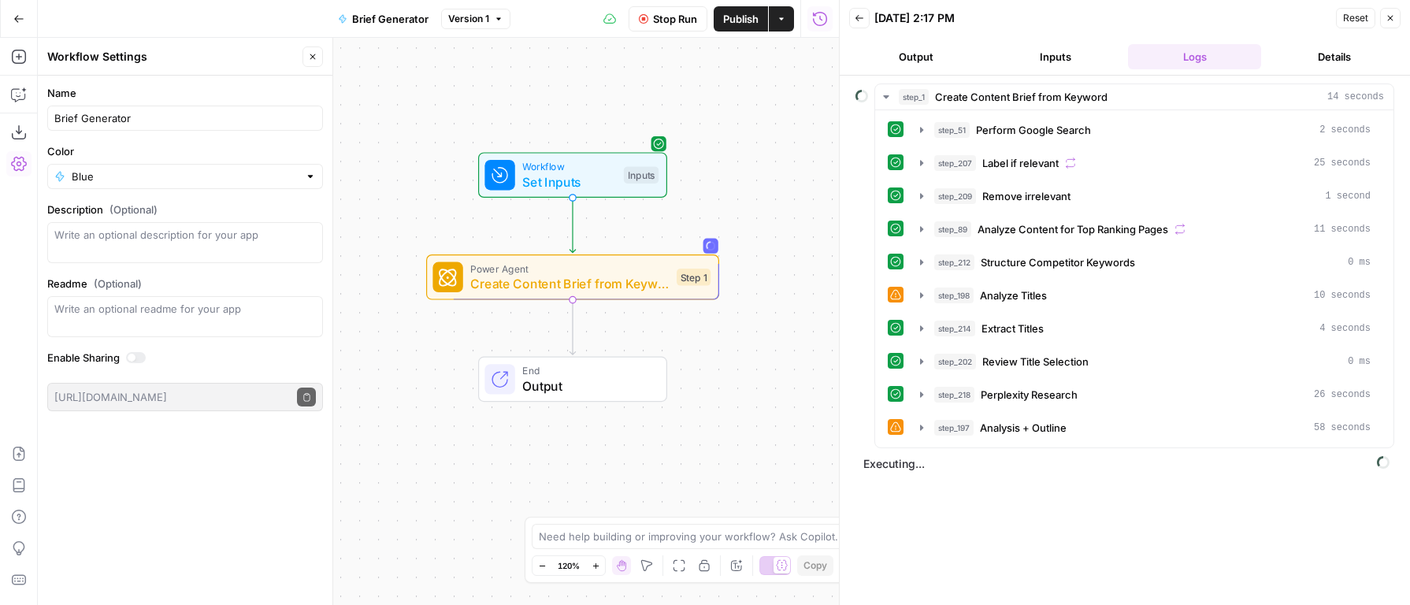
drag, startPoint x: 700, startPoint y: 112, endPoint x: 642, endPoint y: 48, distance: 86.4
click at [740, 131] on div "Workflow Set Inputs Inputs Power Agent Create Content Brief from Keyword Step 1…" at bounding box center [438, 321] width 801 height 567
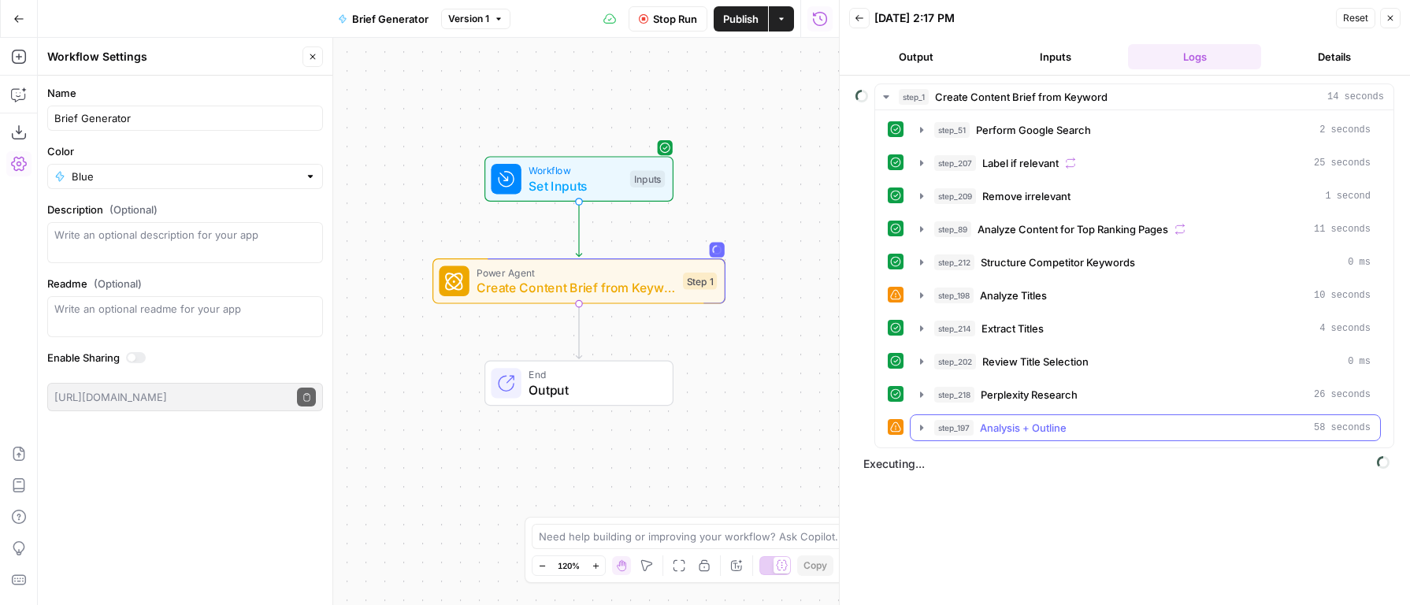
click at [1092, 434] on div "step_197 Analysis + Outline 58 seconds" at bounding box center [1152, 428] width 436 height 16
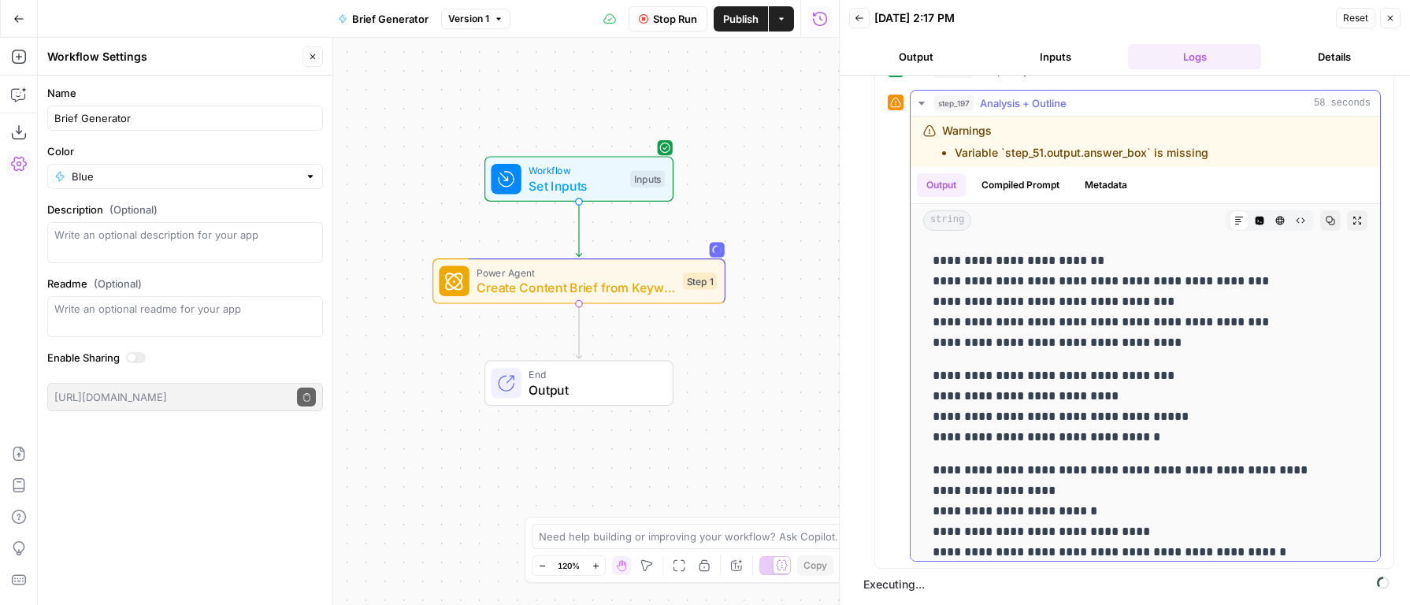
scroll to position [1691, 0]
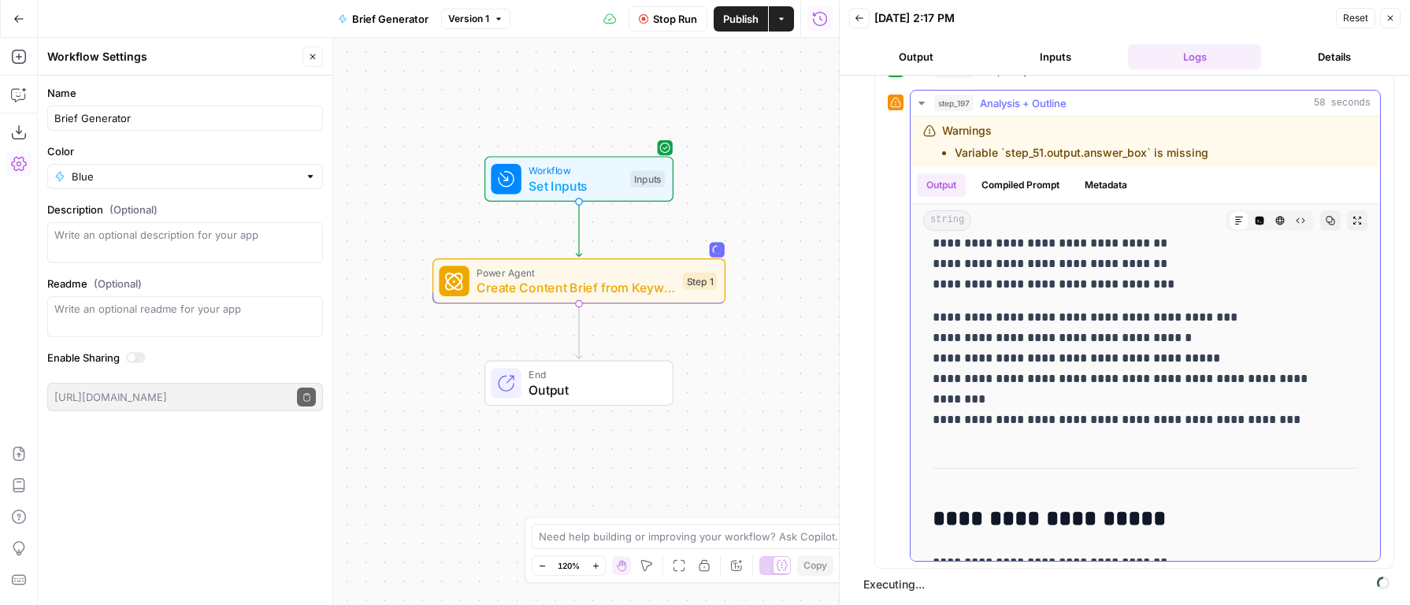
click at [1353, 224] on icon "button" at bounding box center [1357, 221] width 8 height 8
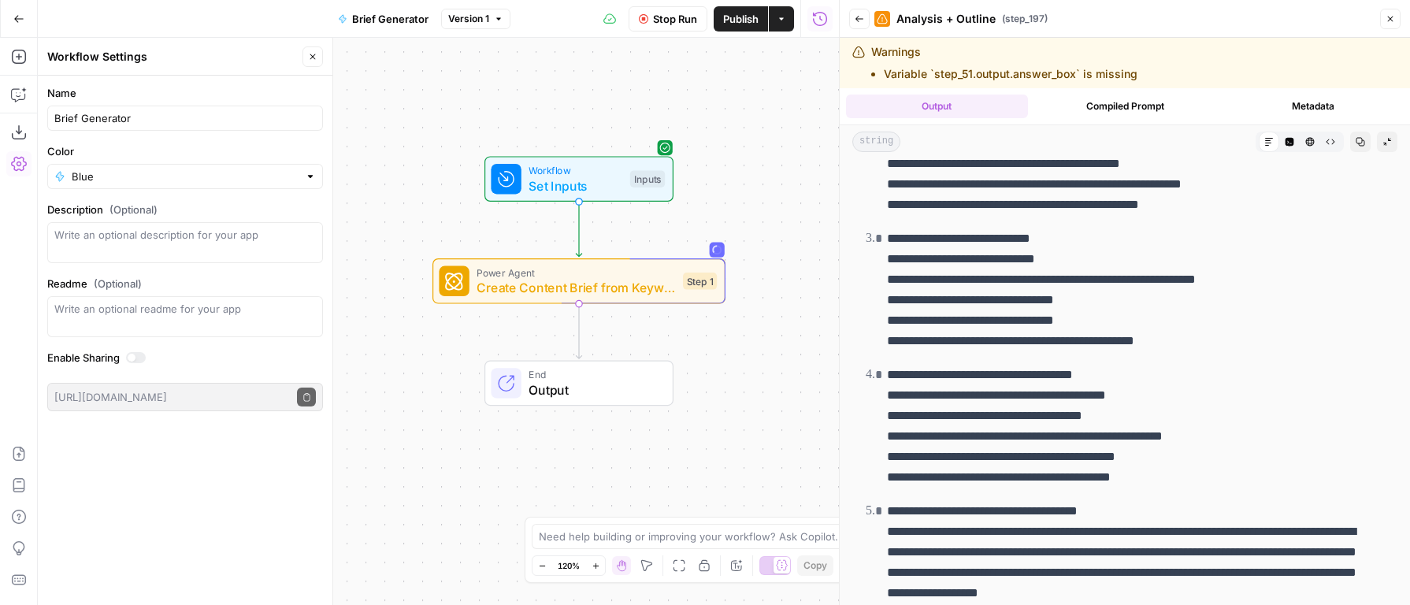
scroll to position [0, 0]
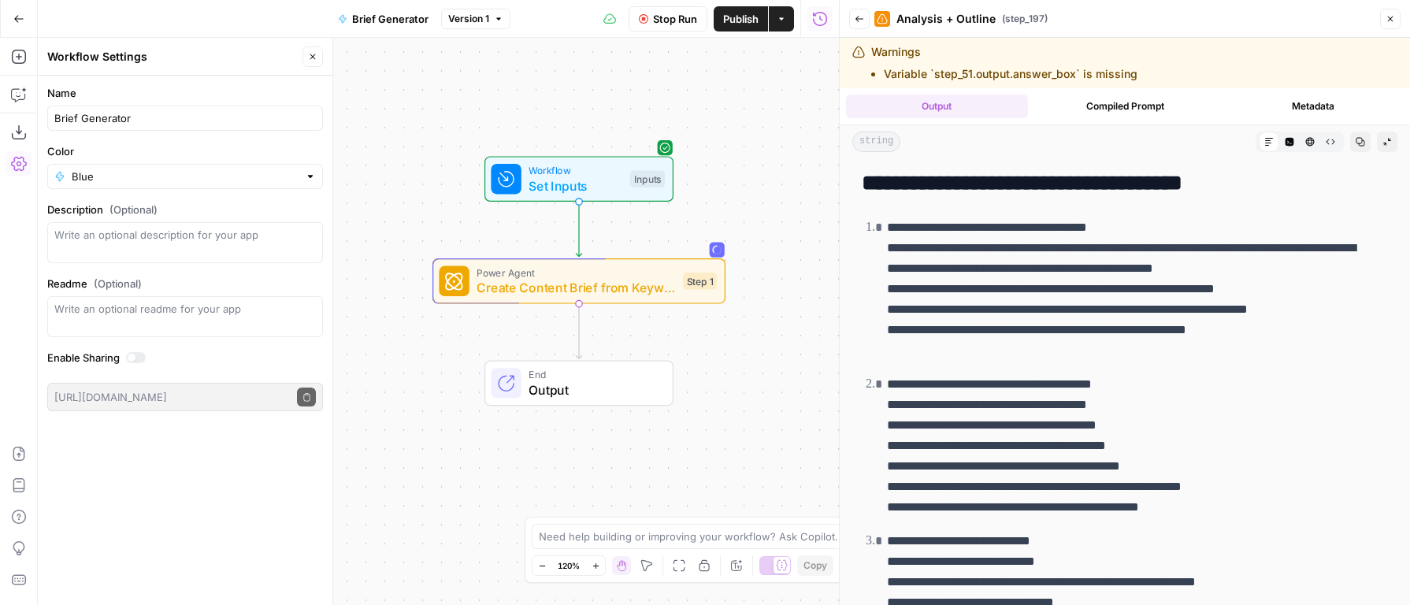
click at [755, 104] on div "Workflow Set Inputs Inputs Power Agent Create Content Brief from Keyword Step 1…" at bounding box center [438, 321] width 801 height 567
click at [855, 19] on icon "button" at bounding box center [859, 18] width 9 height 9
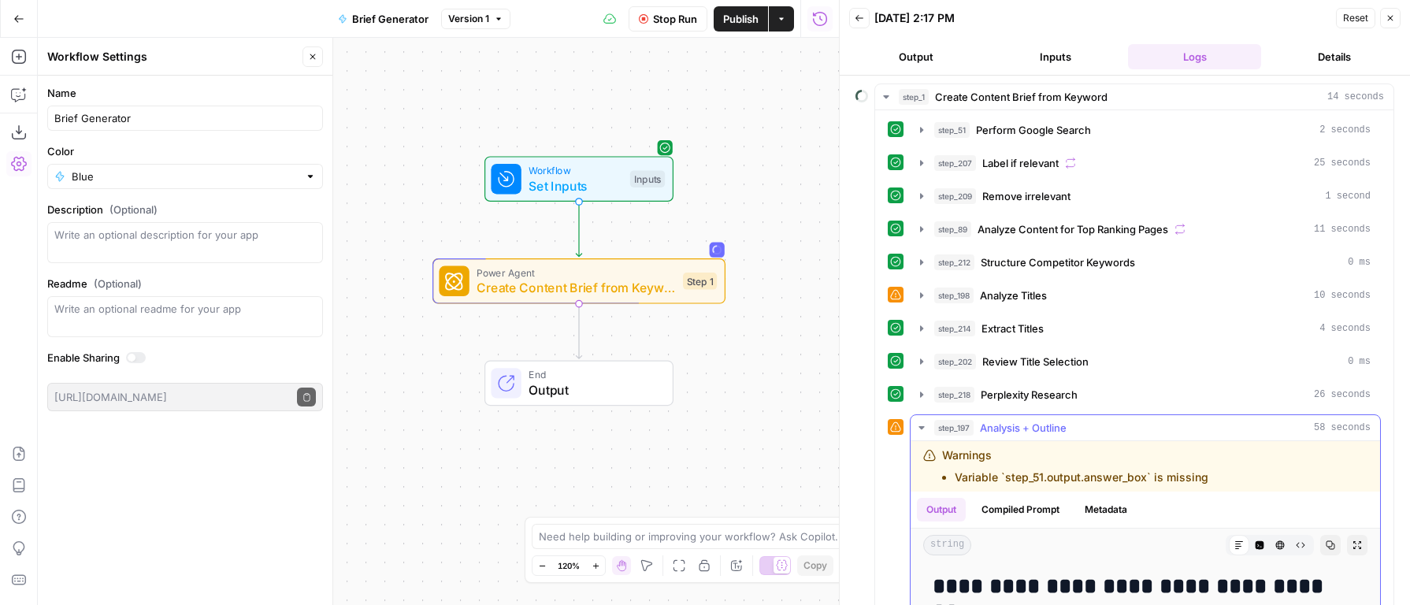
click at [977, 421] on div "step_197 Analysis + Outline 58 seconds" at bounding box center [1152, 428] width 436 height 16
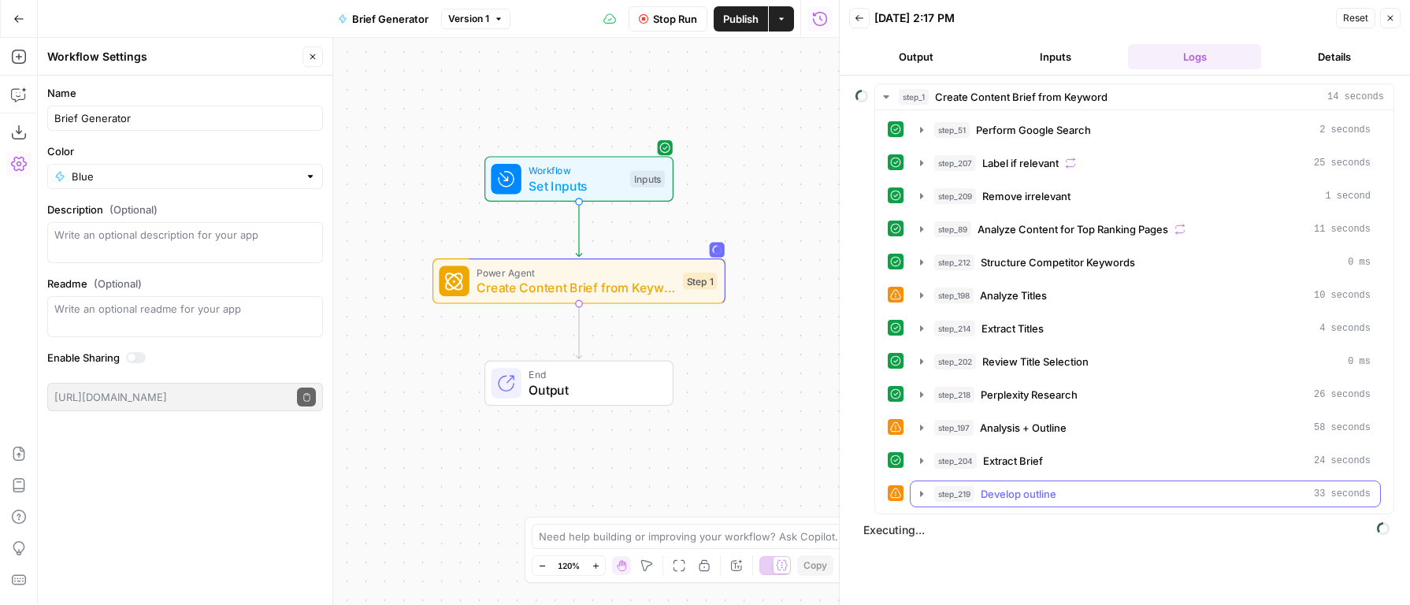
click at [1079, 482] on button "step_219 Develop outline 33 seconds" at bounding box center [1145, 493] width 469 height 25
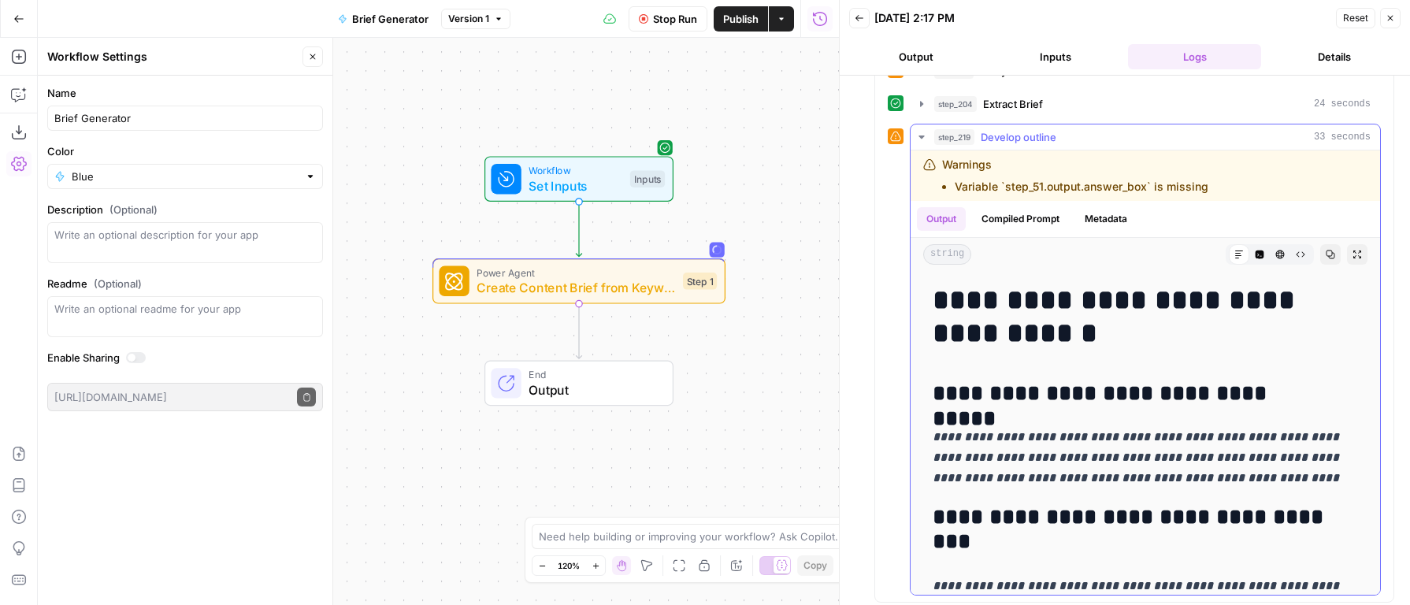
scroll to position [8, 0]
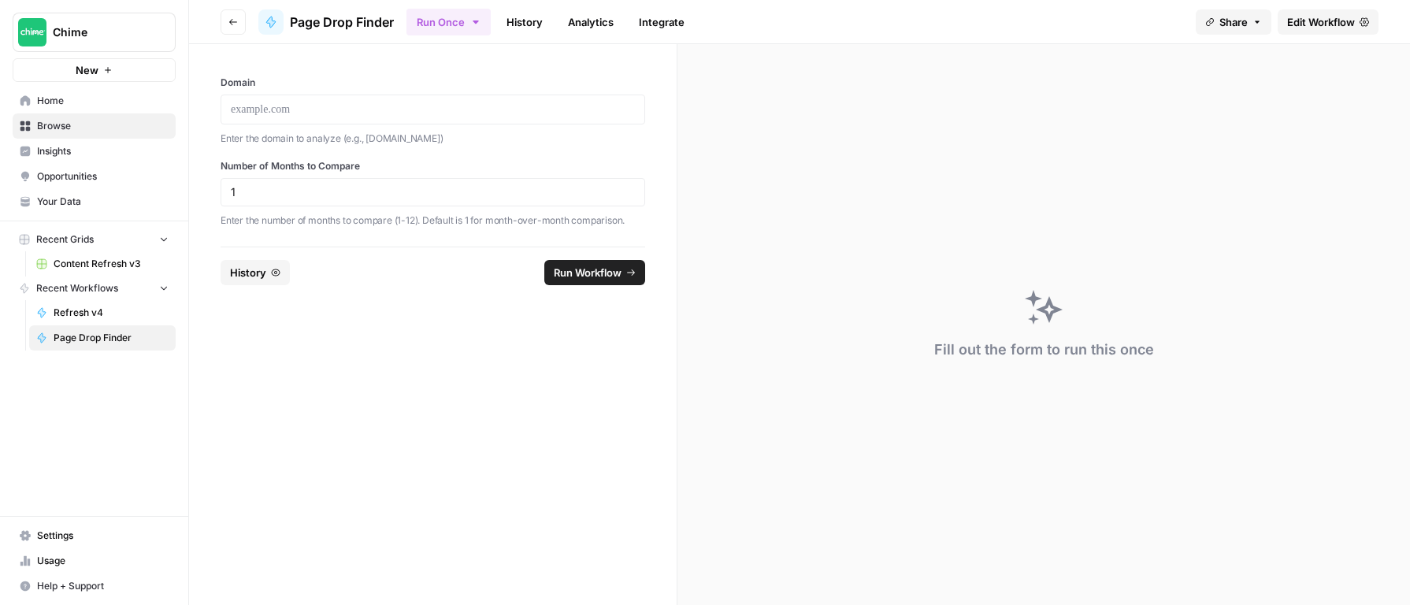
click at [1367, 28] on link "Edit Workflow" at bounding box center [1328, 21] width 101 height 25
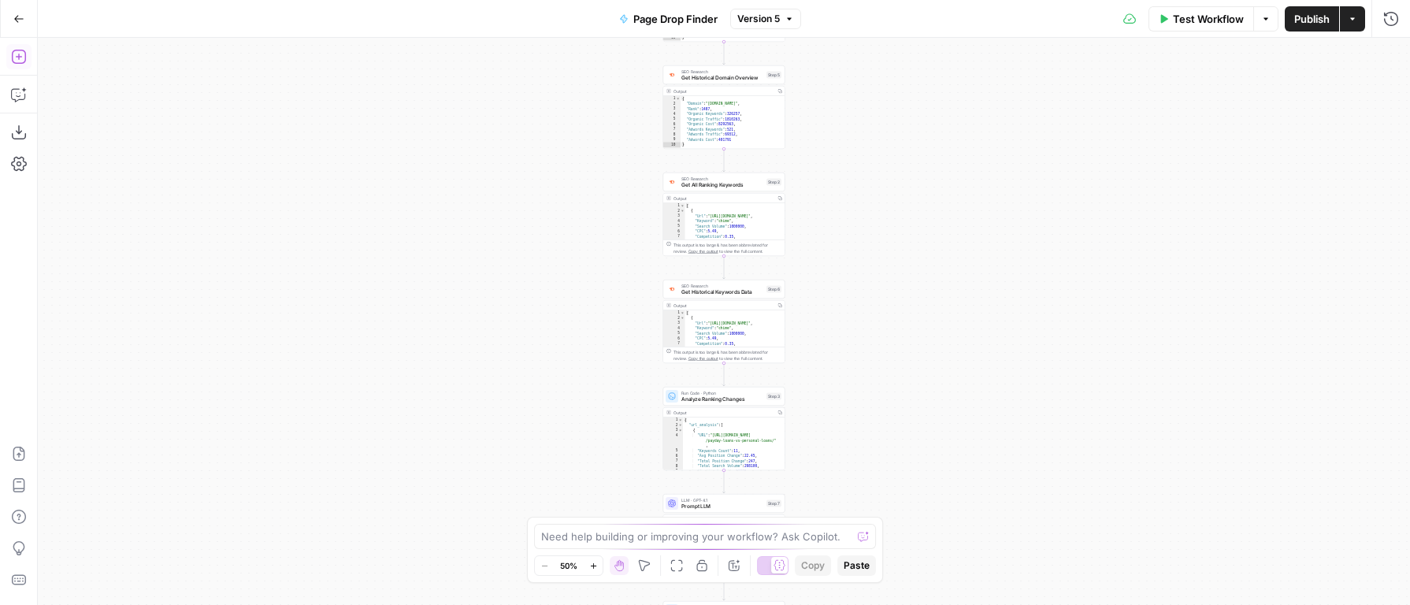
click at [26, 57] on icon "button" at bounding box center [19, 57] width 16 height 16
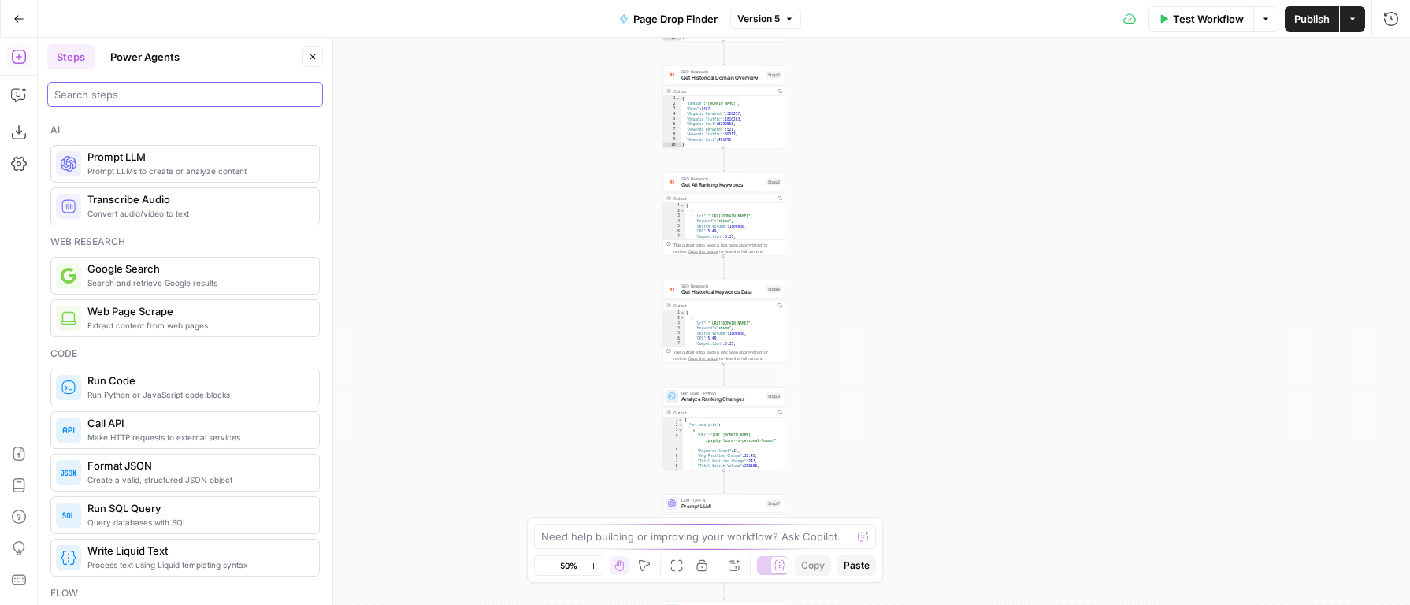
click at [100, 100] on input "search" at bounding box center [185, 95] width 262 height 16
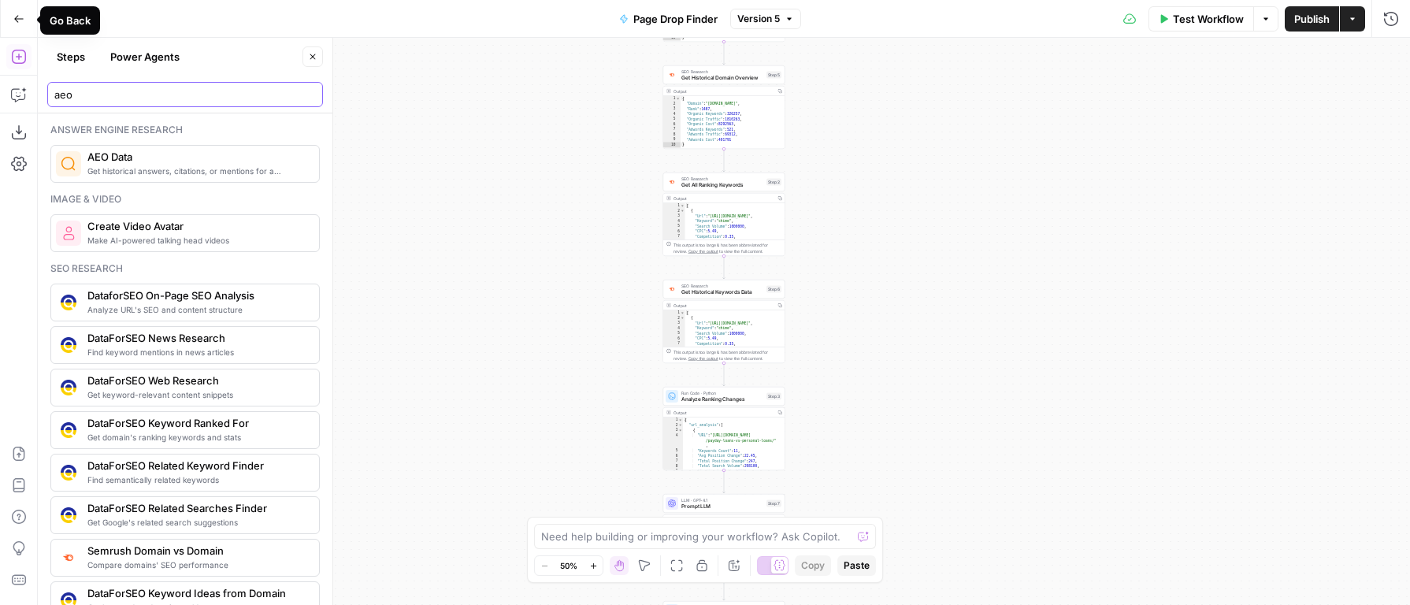
type input "aeo"
click at [27, 8] on button "Go Back" at bounding box center [19, 19] width 28 height 28
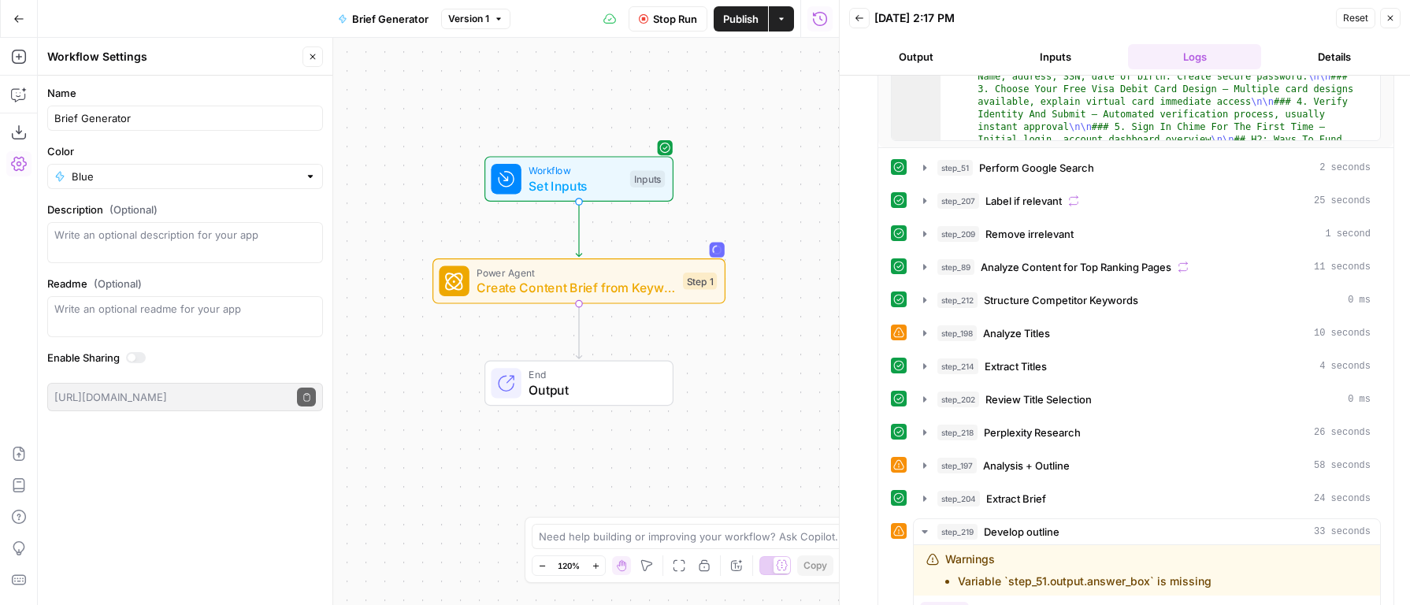
scroll to position [751, 0]
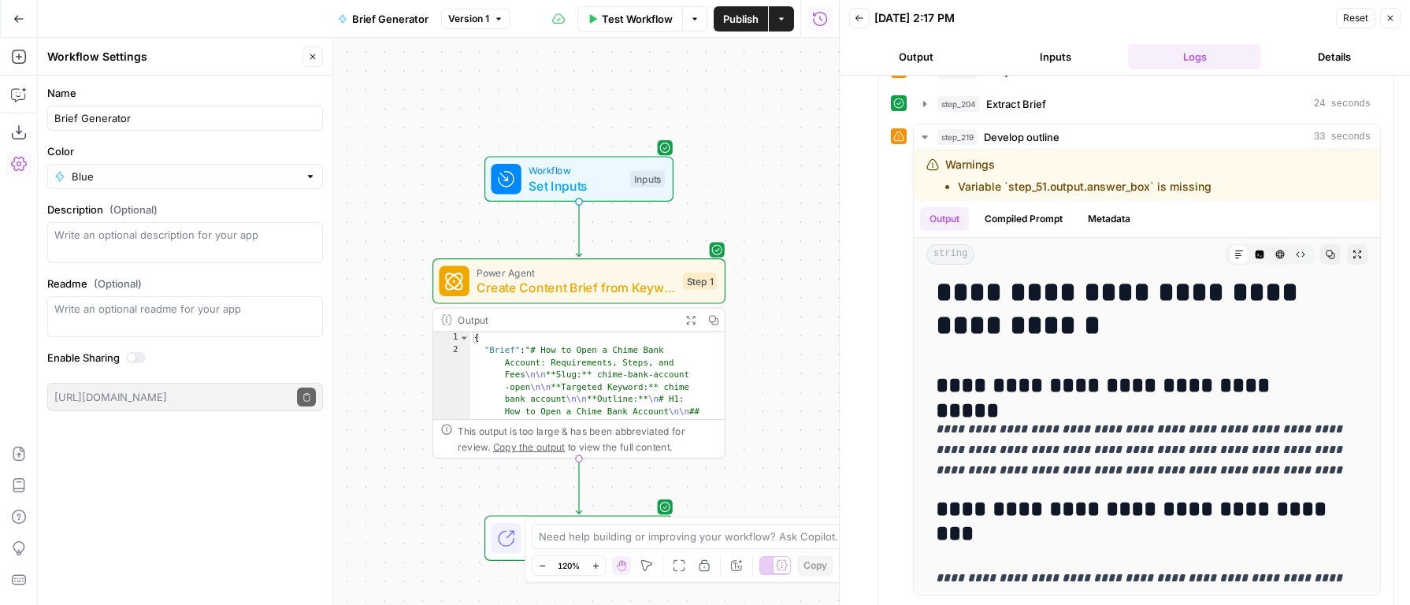
click at [695, 324] on icon "button" at bounding box center [690, 320] width 9 height 9
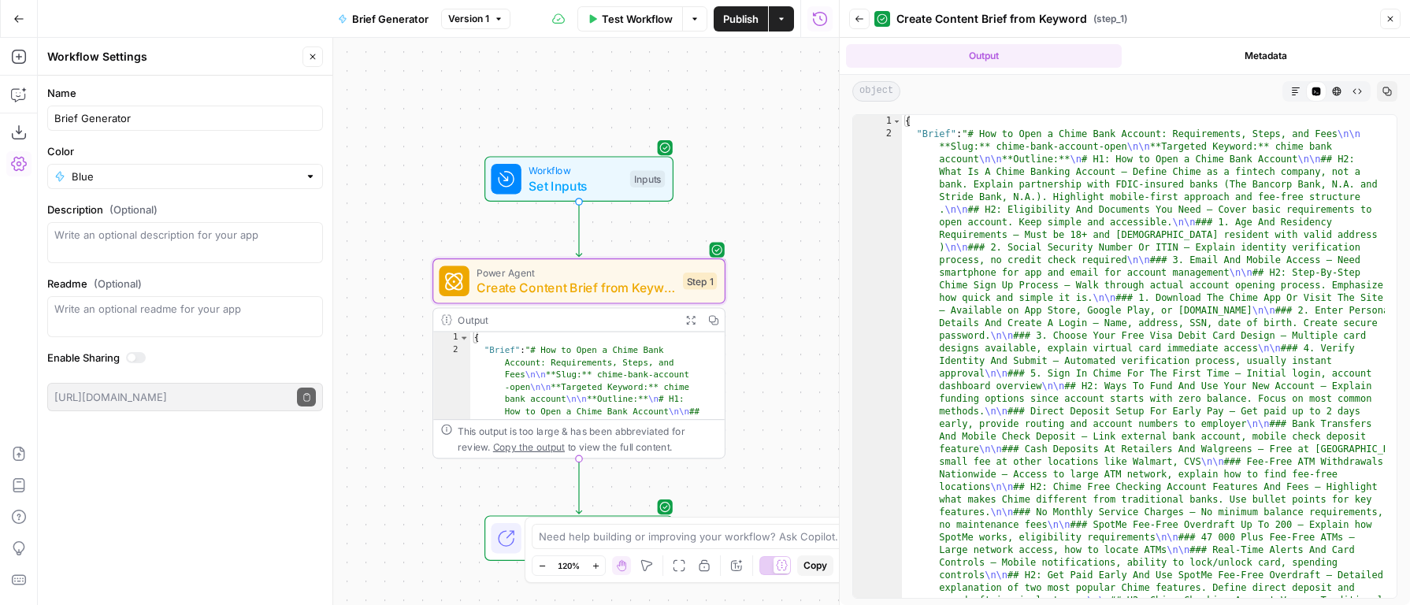
click at [1295, 85] on div "object Markdown Code Editor HTML Viewer Raw Output Copy" at bounding box center [1125, 91] width 570 height 33
click at [1294, 87] on icon "button" at bounding box center [1295, 91] width 9 height 9
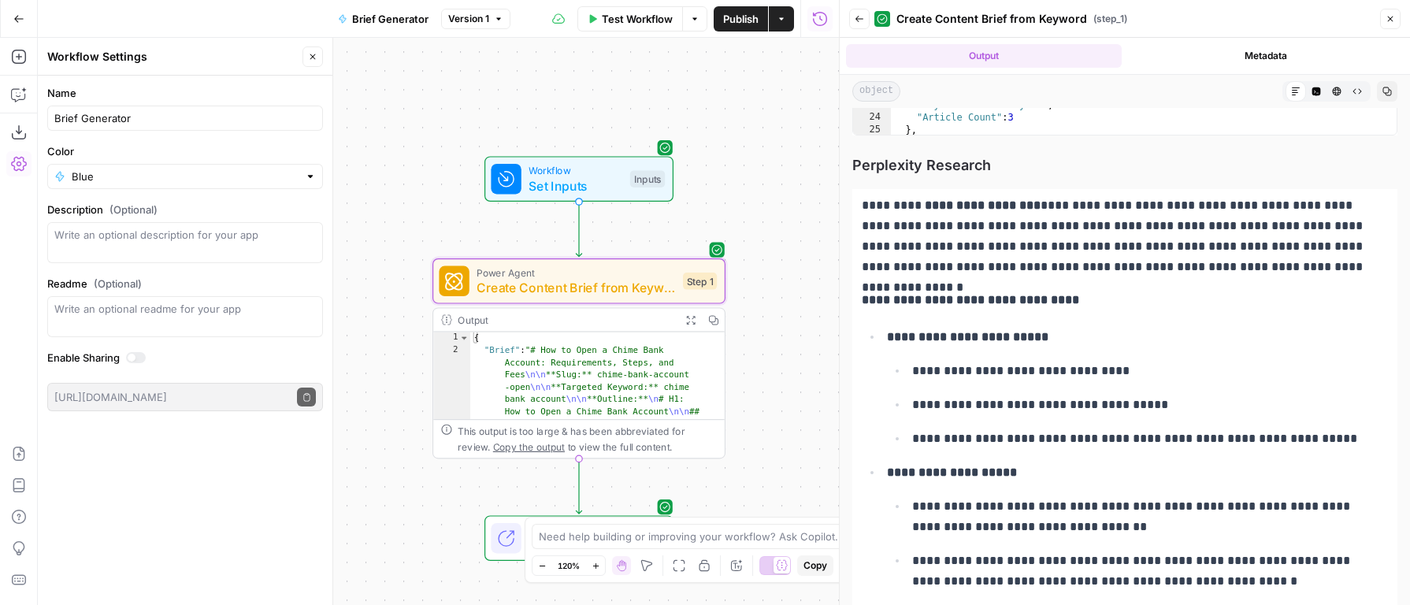
scroll to position [16879, 0]
click at [1105, 362] on p "**********" at bounding box center [1144, 372] width 464 height 20
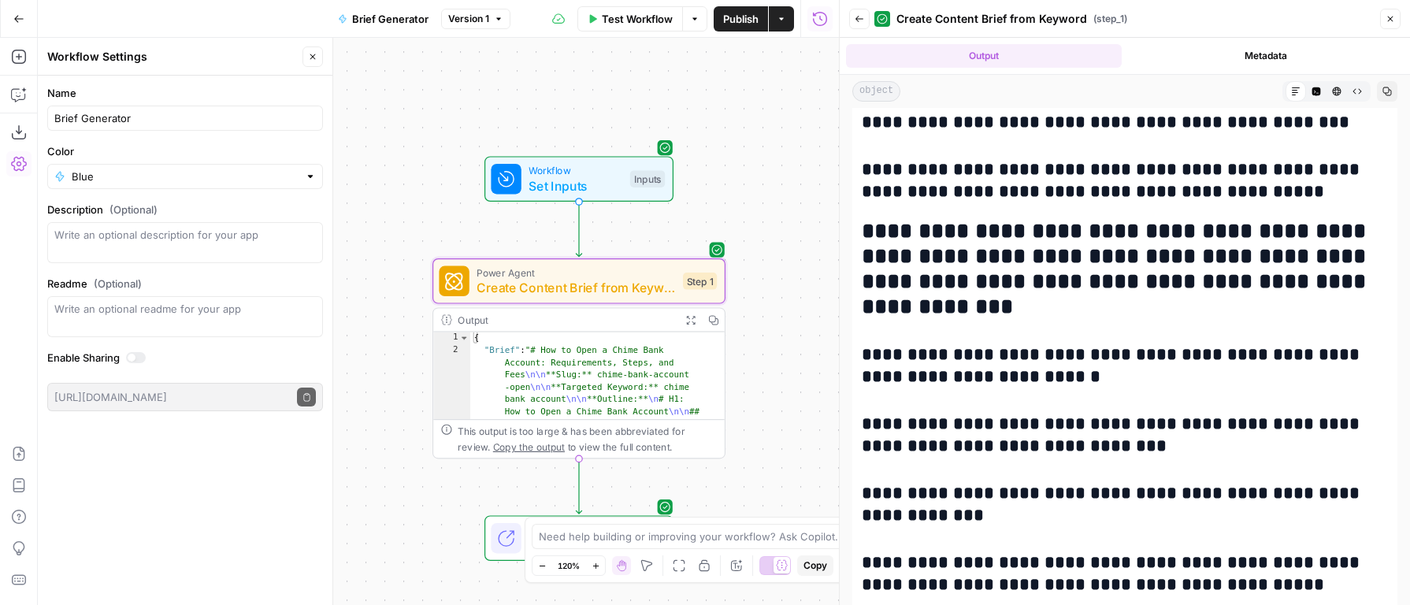
scroll to position [14148, 0]
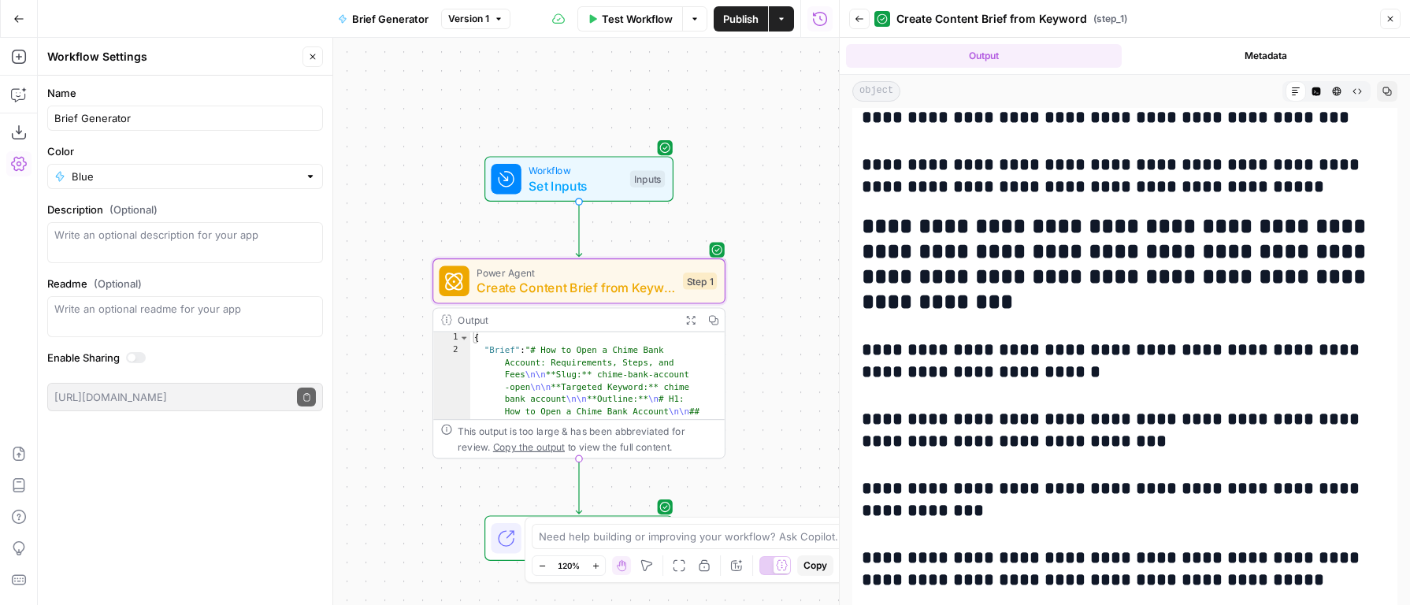
click at [1135, 370] on div "**********" at bounding box center [1124, 438] width 545 height 3210
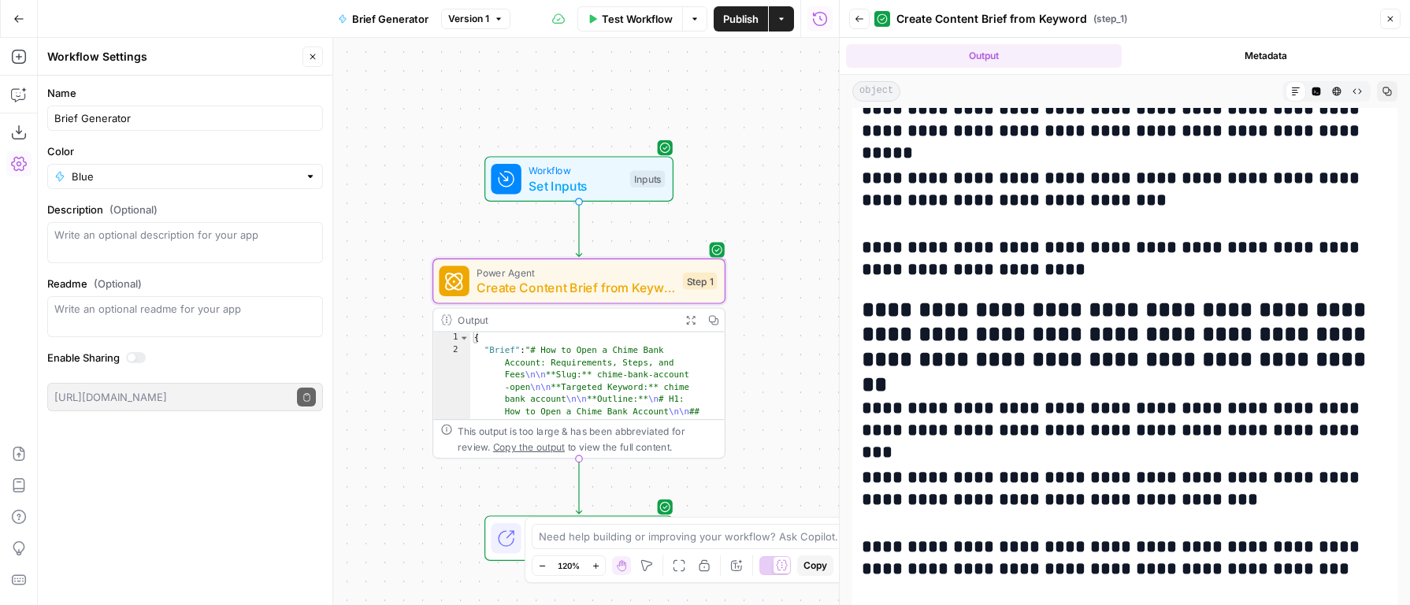
scroll to position [0, 0]
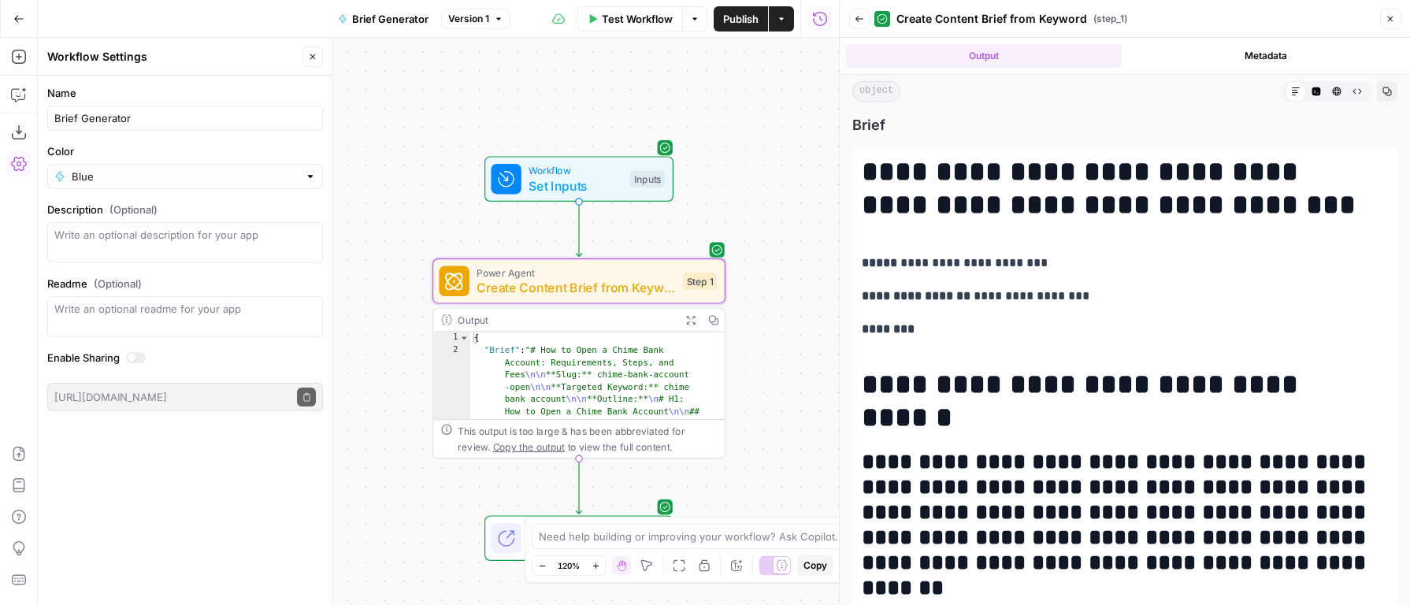
click at [867, 25] on button "Back" at bounding box center [859, 19] width 20 height 20
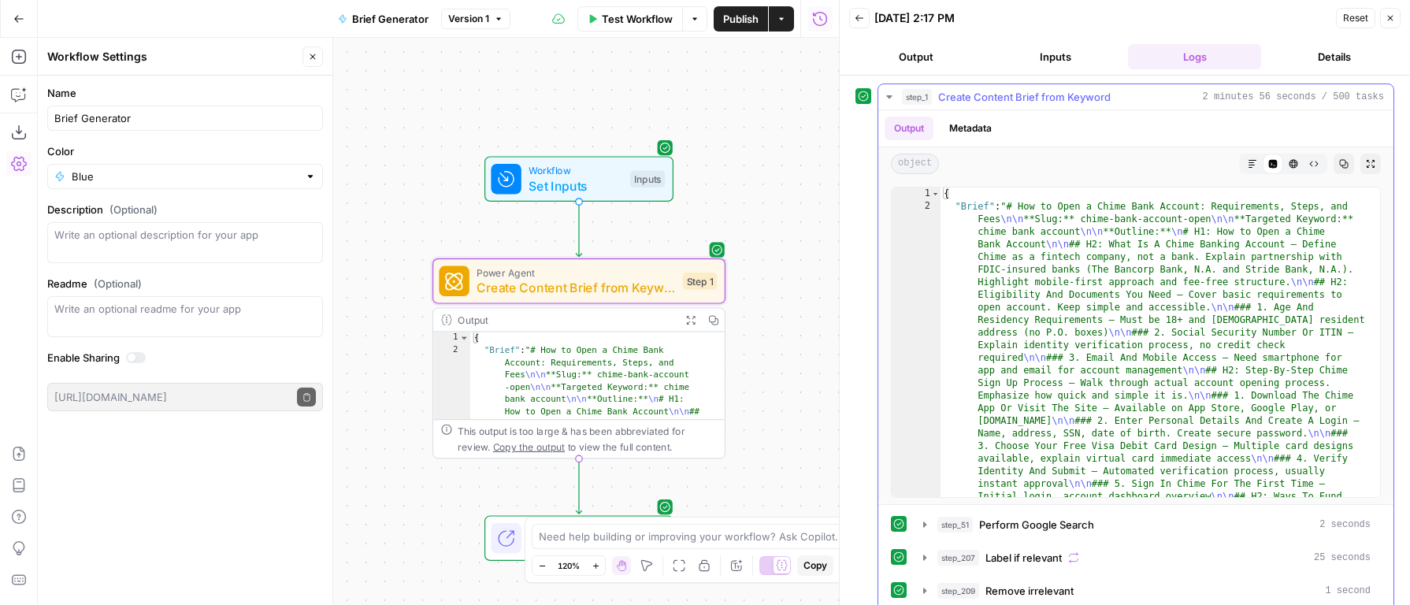
click at [1366, 164] on button "Expand Output" at bounding box center [1370, 164] width 20 height 20
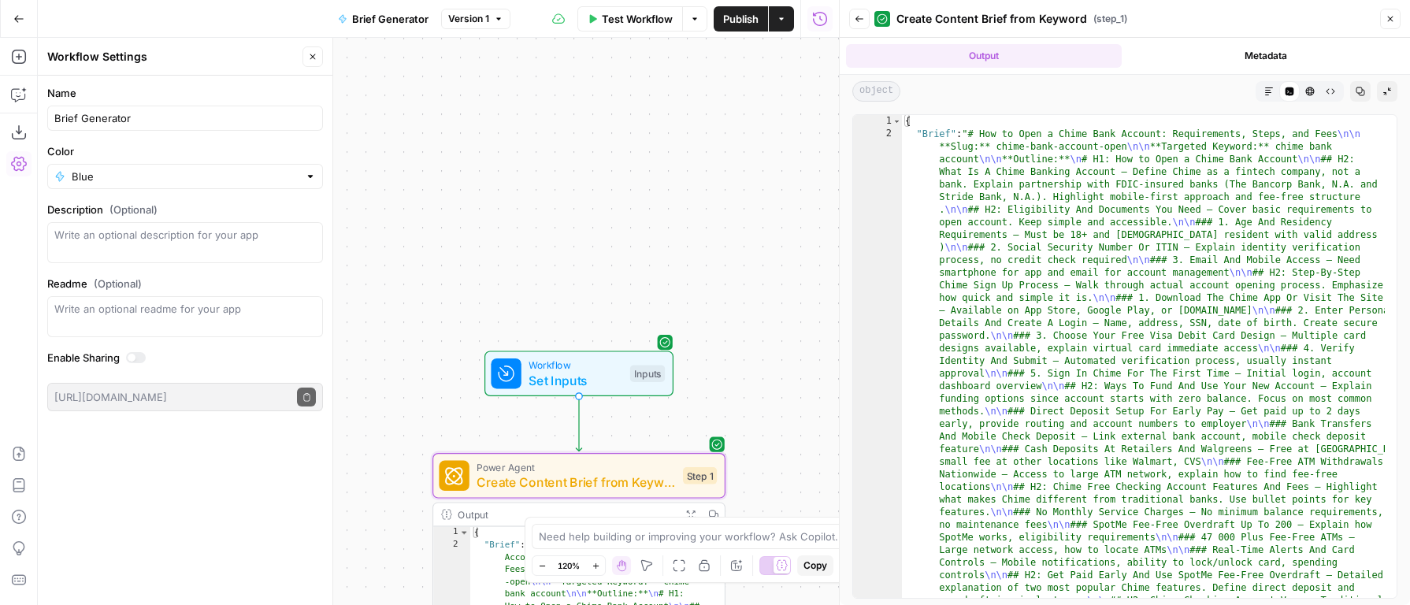
click at [1267, 87] on icon "button" at bounding box center [1268, 91] width 9 height 9
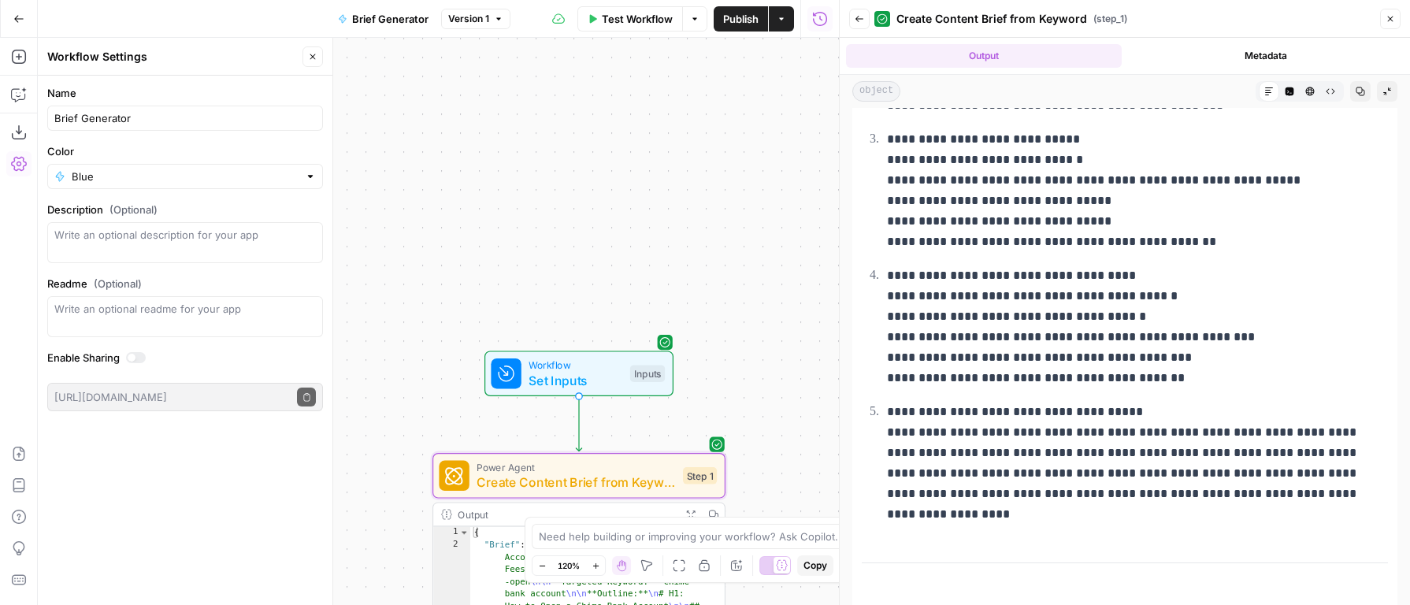
scroll to position [5007, 0]
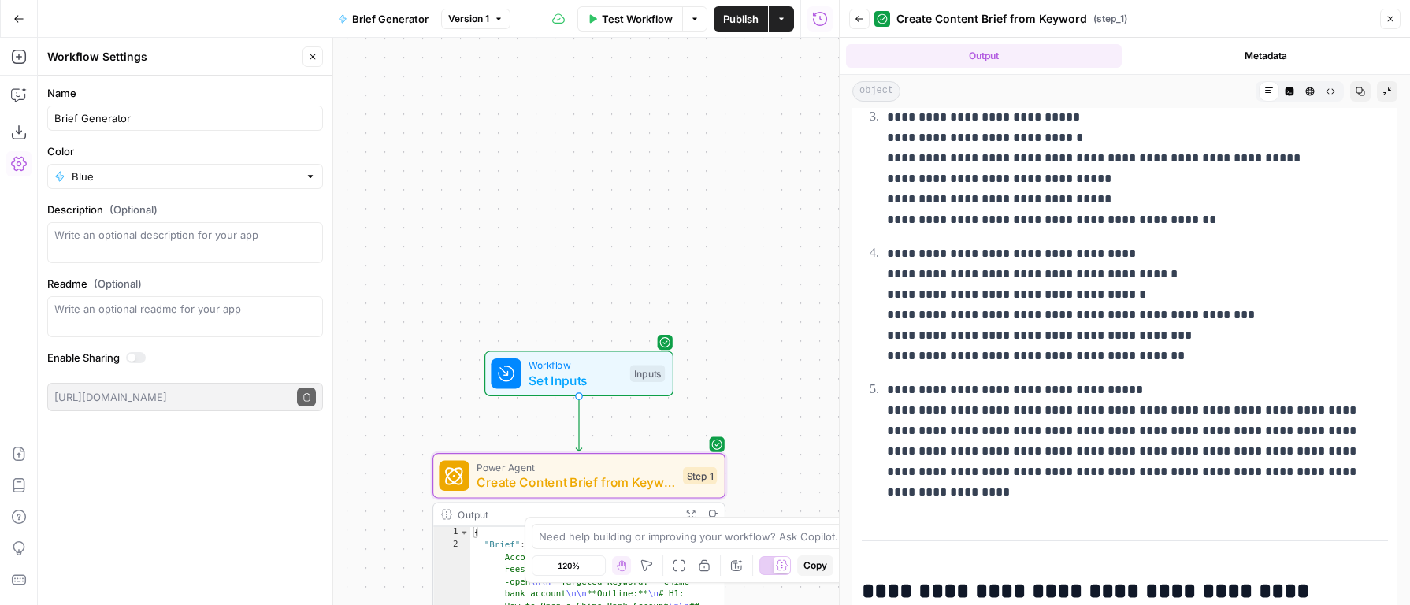
click at [925, 380] on p "**********" at bounding box center [1131, 441] width 489 height 123
drag, startPoint x: 925, startPoint y: 366, endPoint x: 1131, endPoint y: 358, distance: 206.5
click at [1131, 380] on p "**********" at bounding box center [1131, 441] width 489 height 123
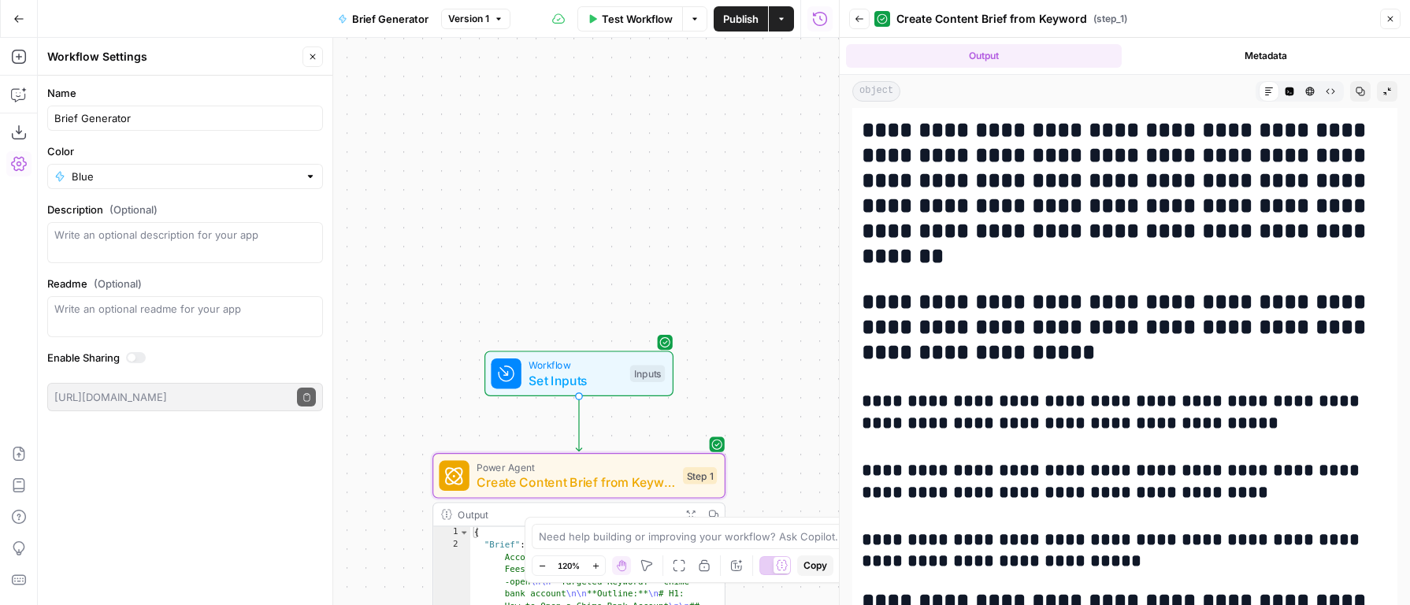
scroll to position [0, 0]
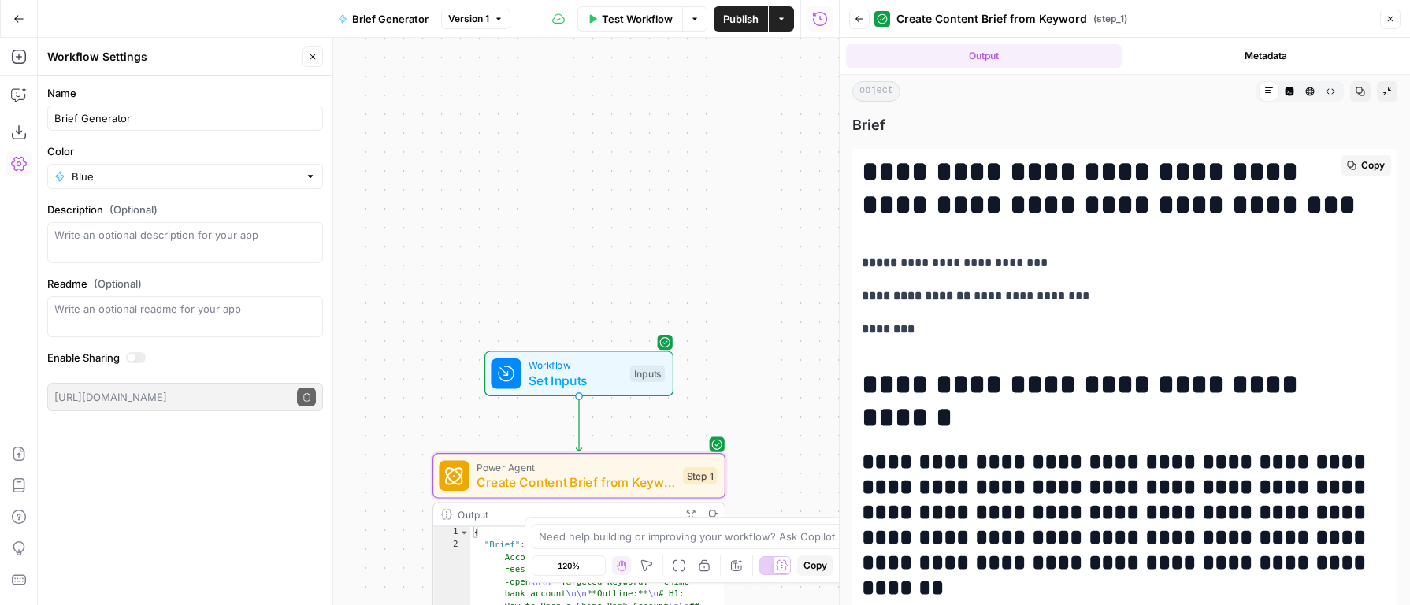
click at [1111, 258] on p "**********" at bounding box center [1119, 263] width 514 height 20
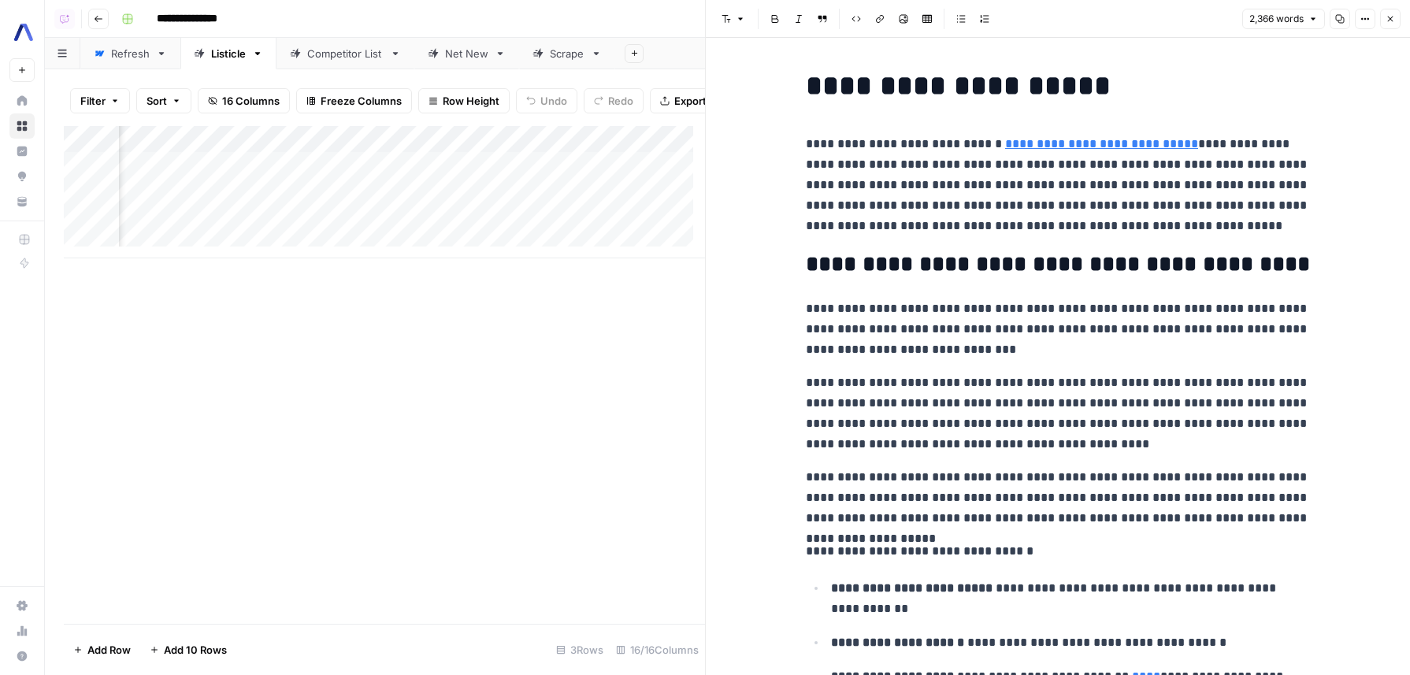
scroll to position [0, 1179]
click at [1103, 169] on p "**********" at bounding box center [1058, 185] width 504 height 102
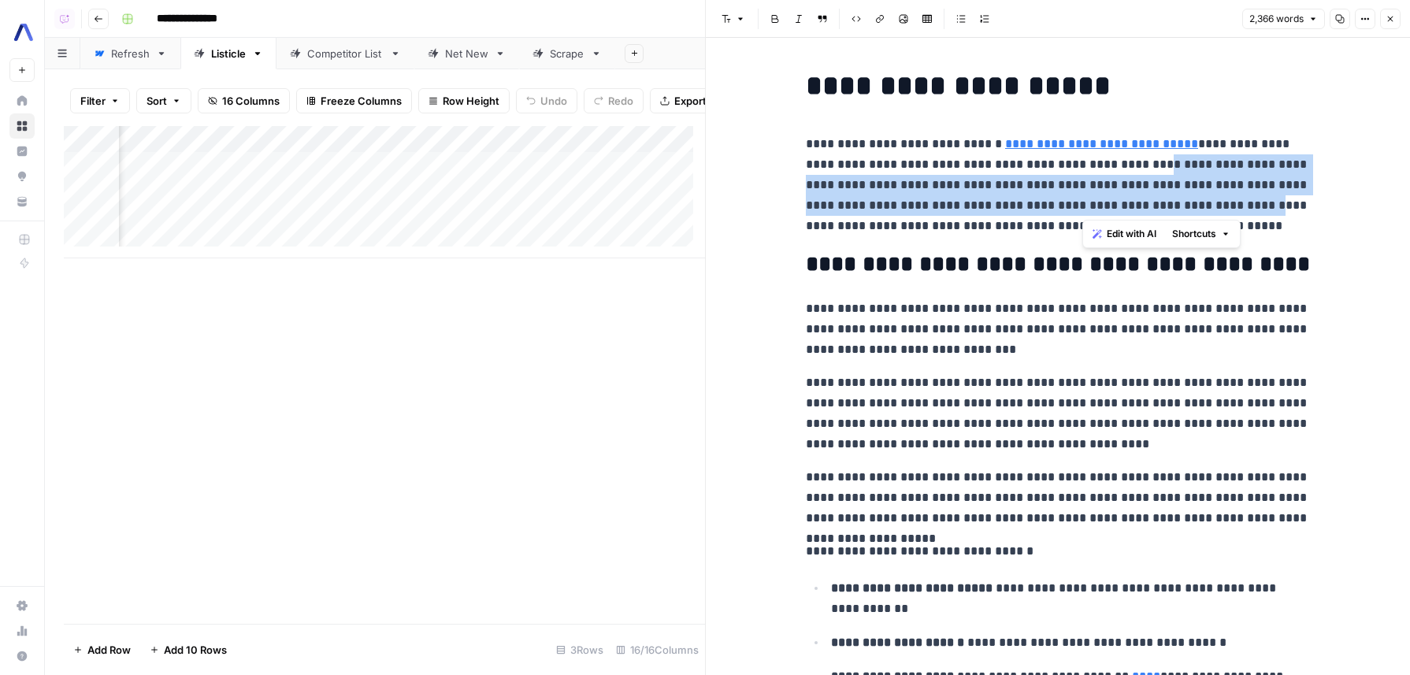
drag, startPoint x: 1103, startPoint y: 169, endPoint x: 1133, endPoint y: 213, distance: 54.0
click at [1134, 214] on p "**********" at bounding box center [1058, 185] width 504 height 102
click at [1133, 213] on p "**********" at bounding box center [1058, 185] width 504 height 102
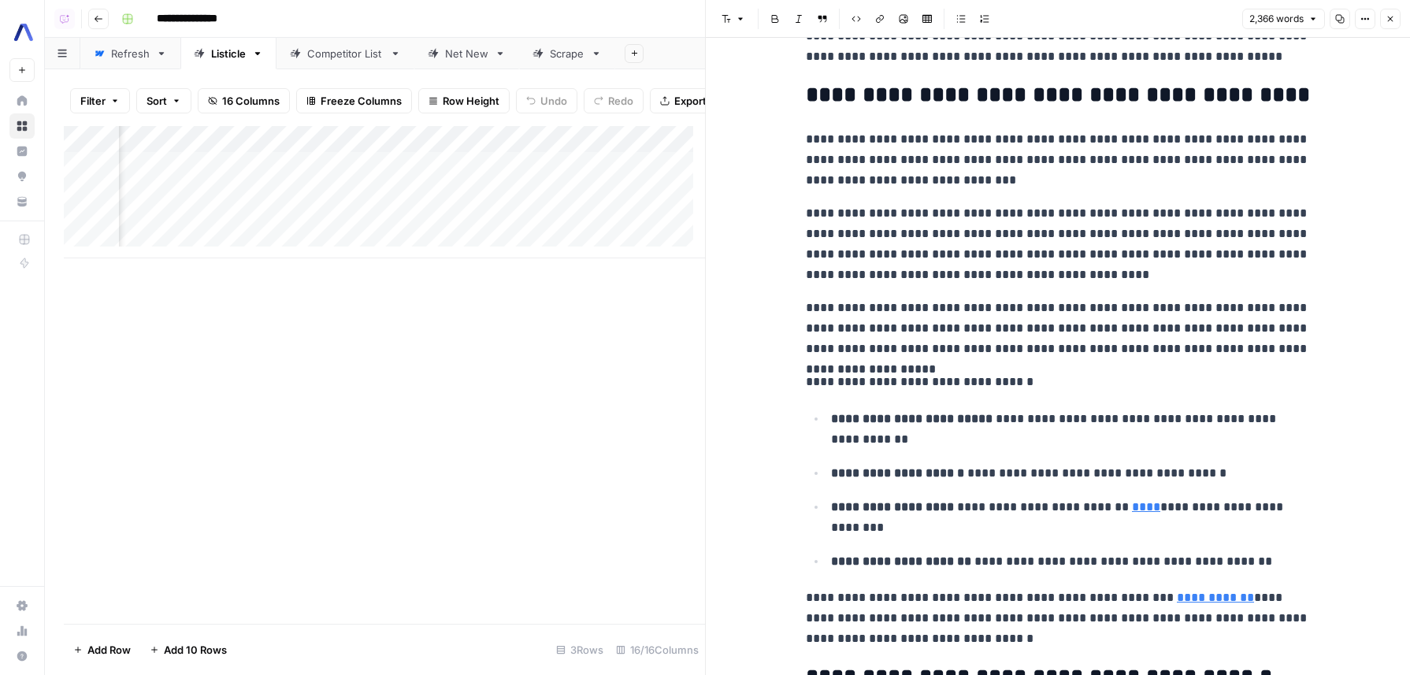
scroll to position [176, 0]
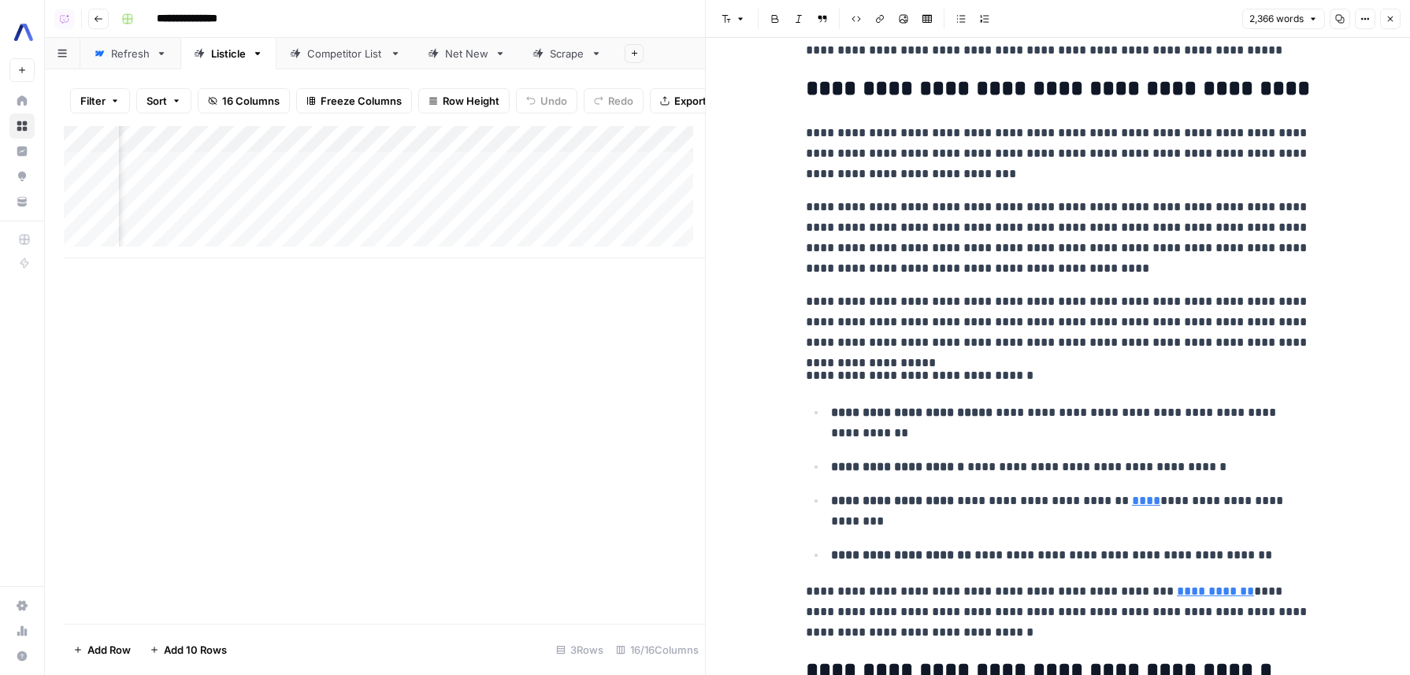
click at [1006, 214] on p "**********" at bounding box center [1058, 238] width 504 height 82
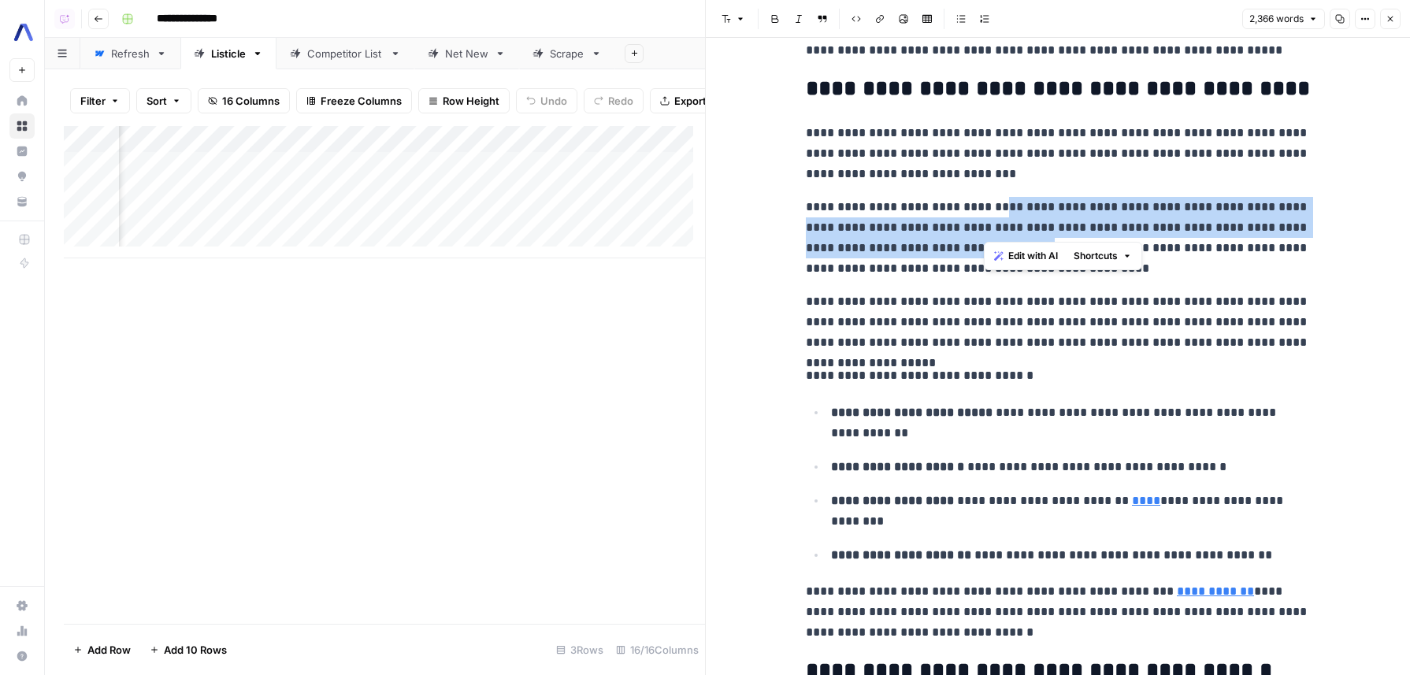
drag, startPoint x: 1006, startPoint y: 214, endPoint x: 1010, endPoint y: 253, distance: 38.8
click at [1010, 253] on p "**********" at bounding box center [1058, 238] width 504 height 82
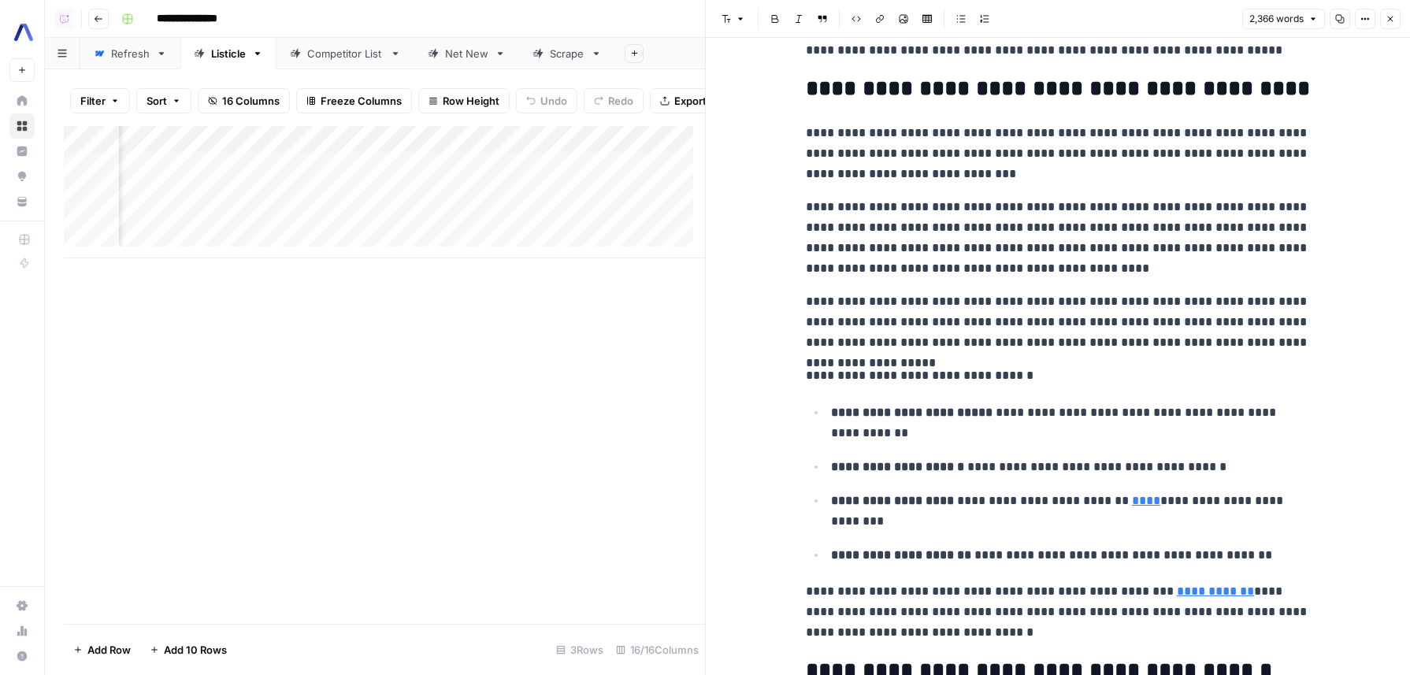
click at [967, 206] on p "**********" at bounding box center [1058, 238] width 504 height 82
copy p "*******"
click at [1093, 315] on p "**********" at bounding box center [1058, 321] width 504 height 61
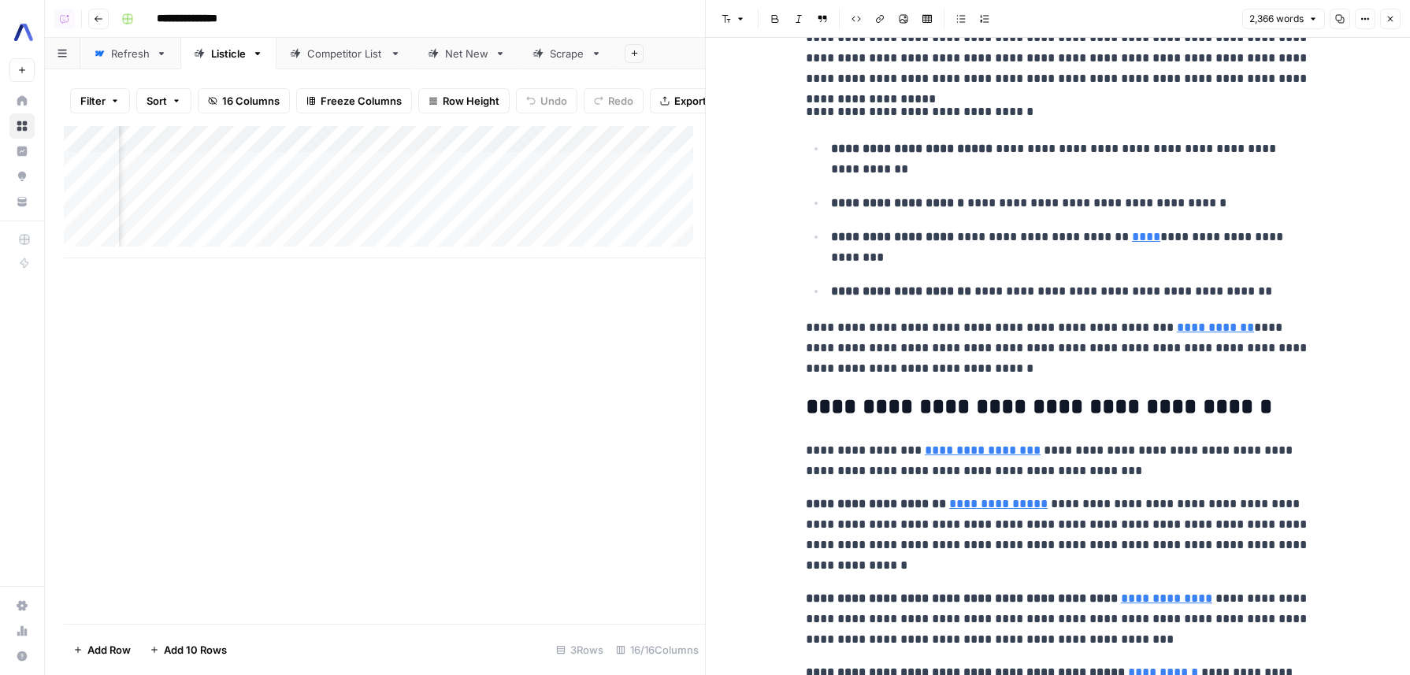
scroll to position [494, 0]
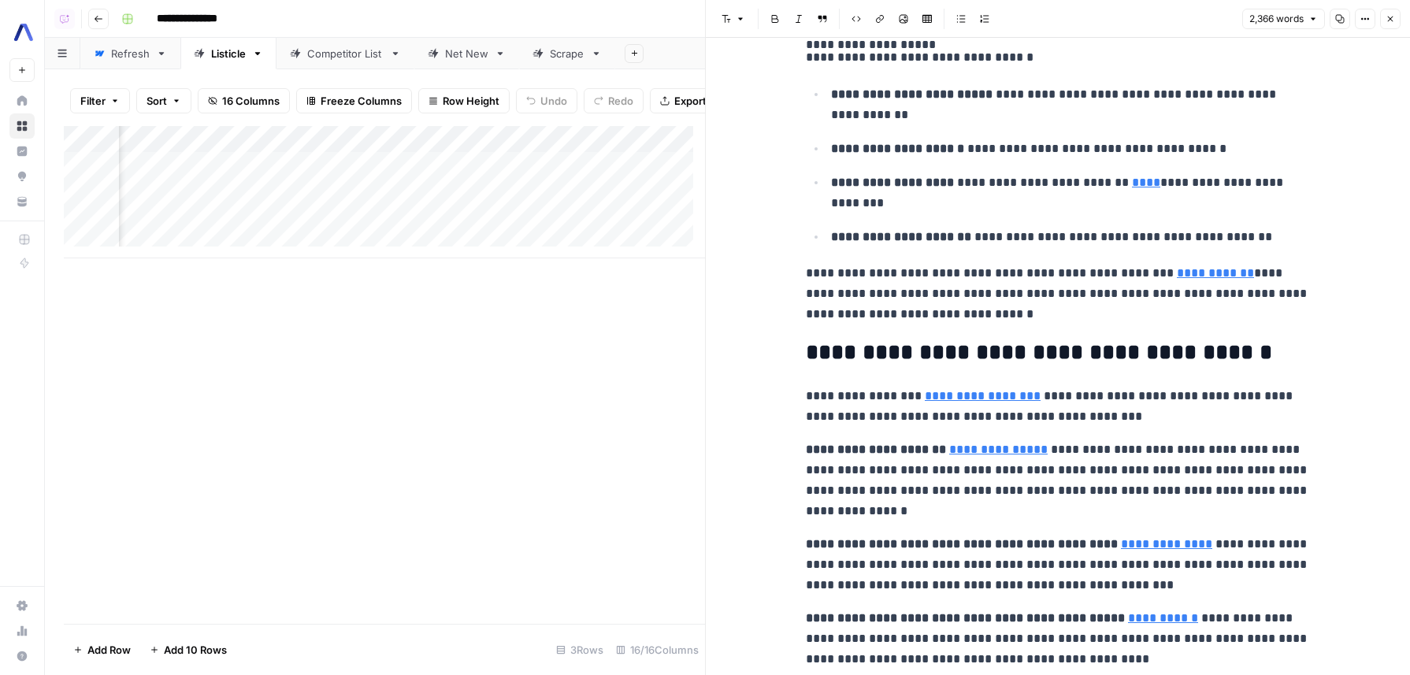
click at [936, 268] on p "**********" at bounding box center [1058, 293] width 504 height 61
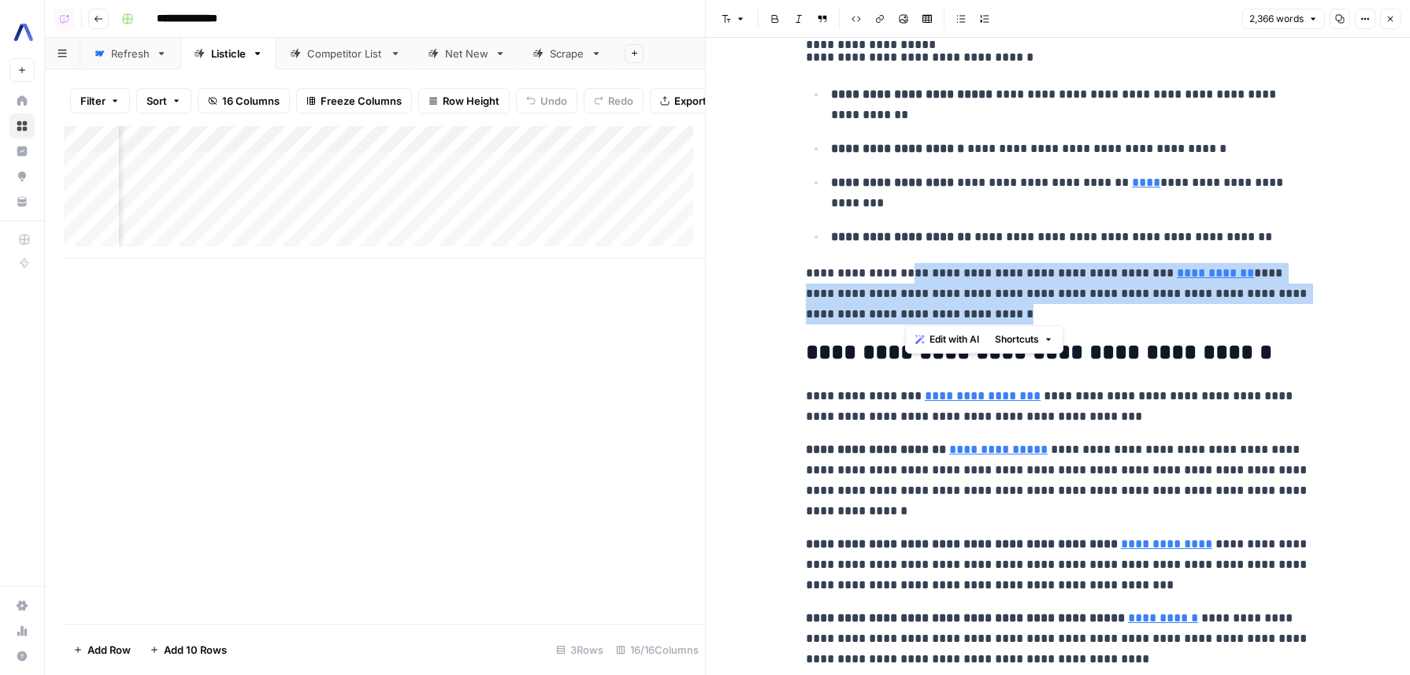
drag, startPoint x: 936, startPoint y: 268, endPoint x: 1130, endPoint y: 320, distance: 201.4
click at [1130, 320] on p "**********" at bounding box center [1058, 293] width 504 height 61
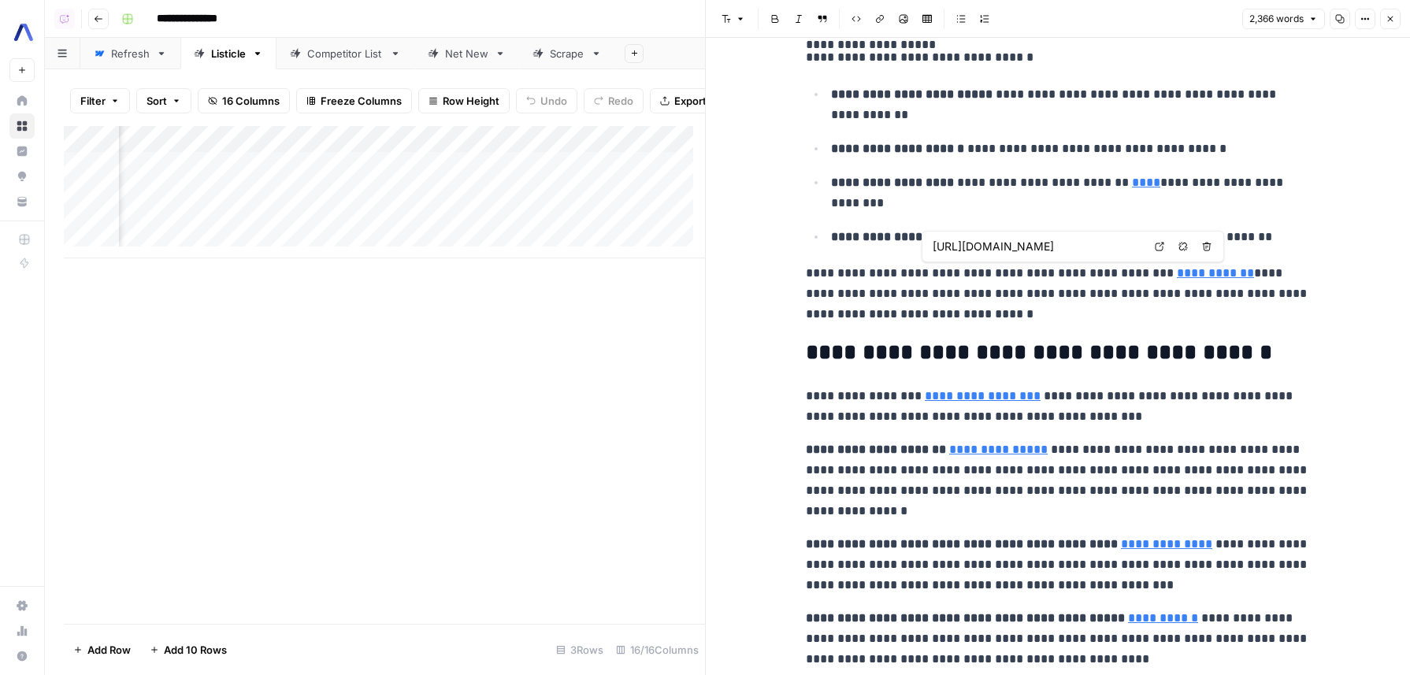
click at [1068, 302] on p "**********" at bounding box center [1058, 293] width 504 height 61
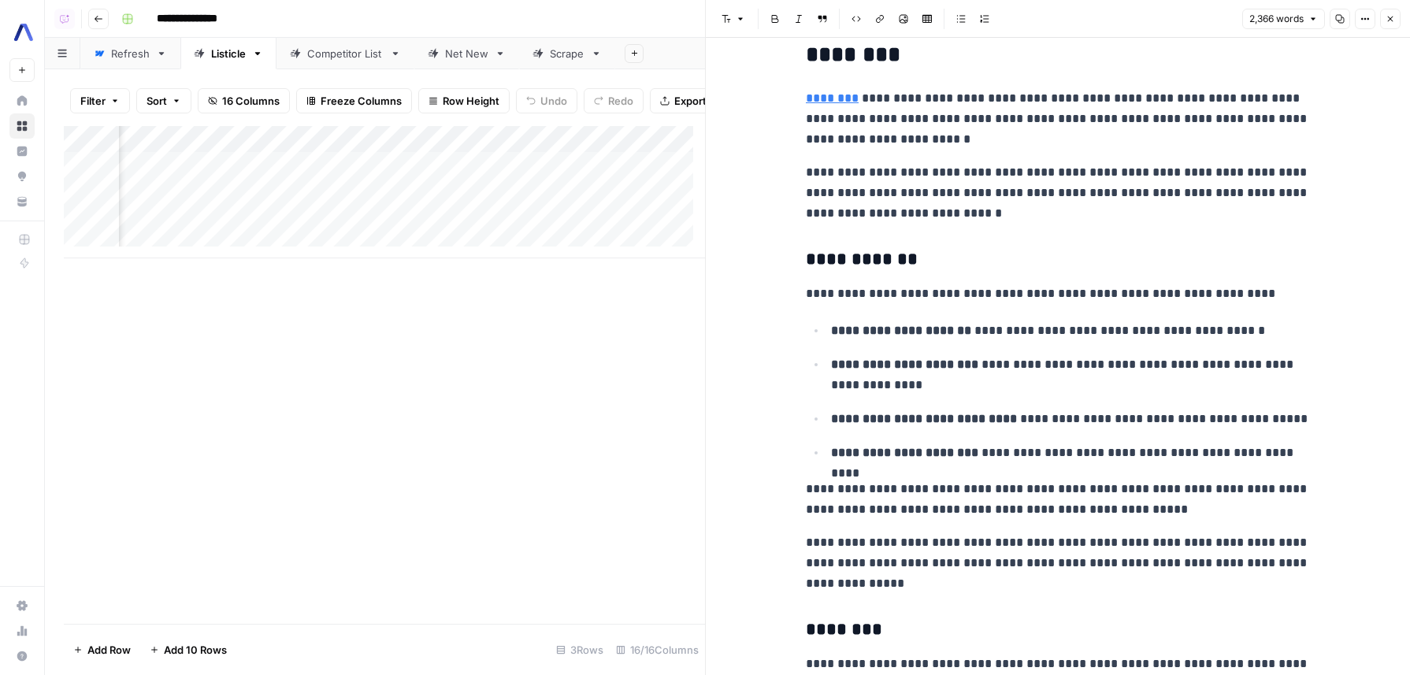
scroll to position [3899, 0]
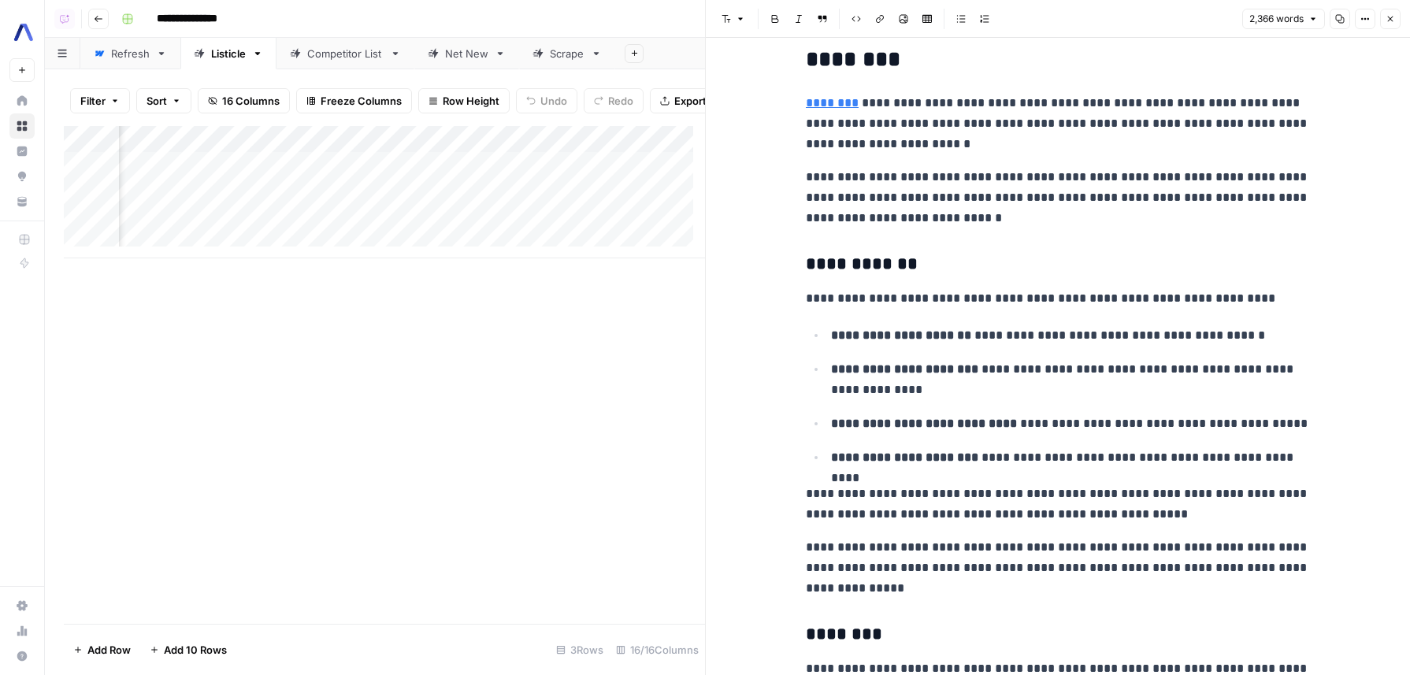
click at [1023, 288] on p "**********" at bounding box center [1058, 298] width 504 height 20
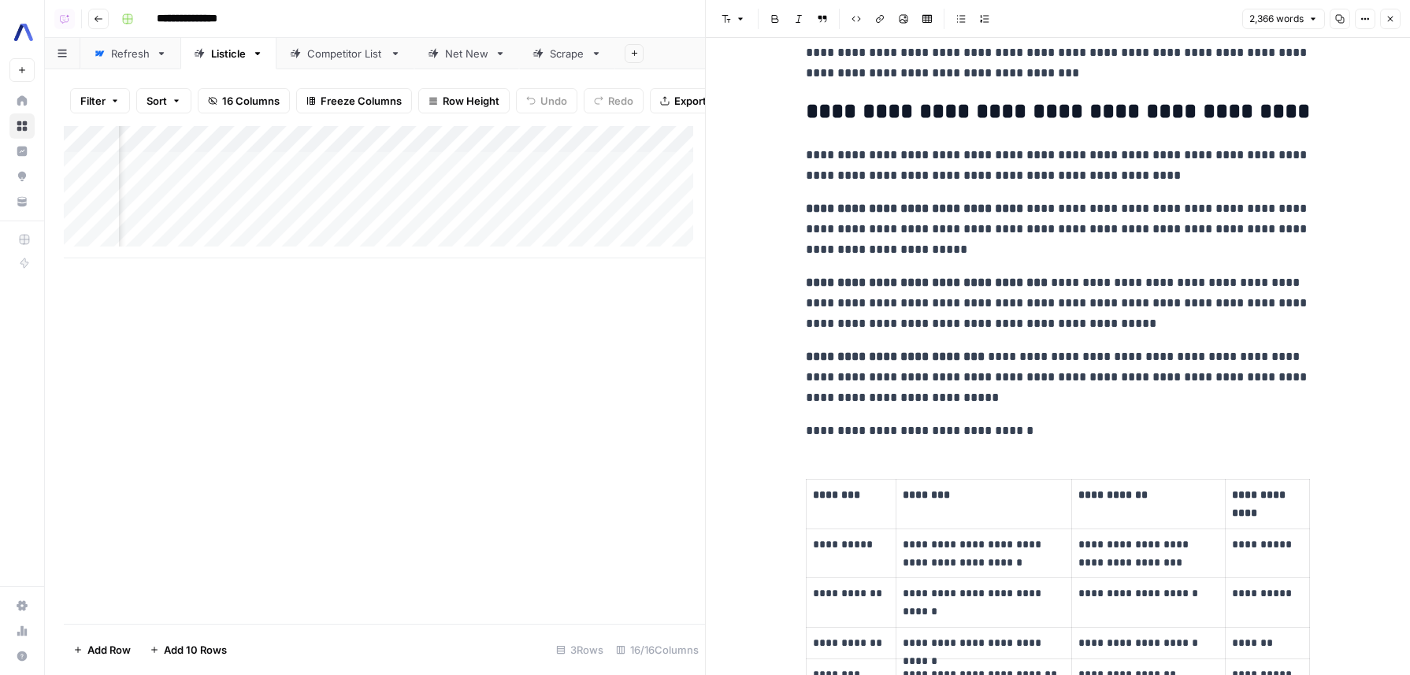
click at [1014, 285] on p "**********" at bounding box center [1058, 303] width 504 height 61
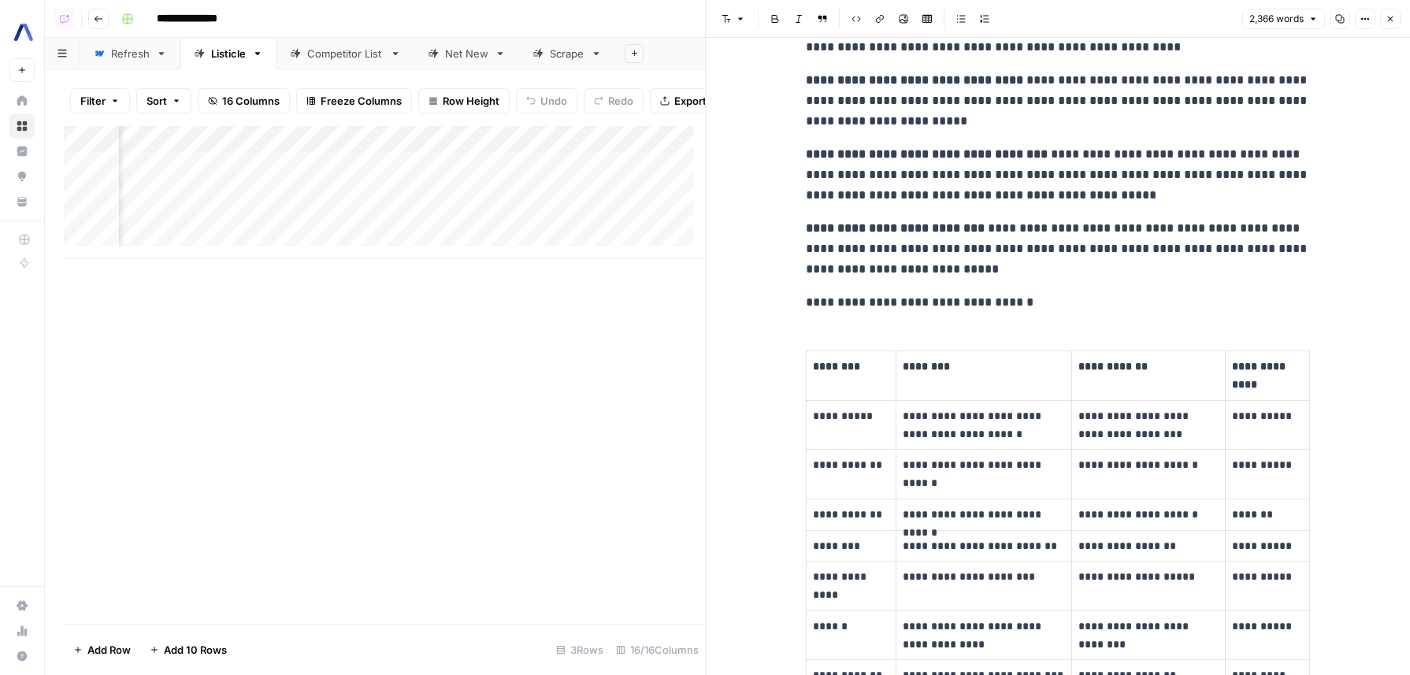
scroll to position [7297, 0]
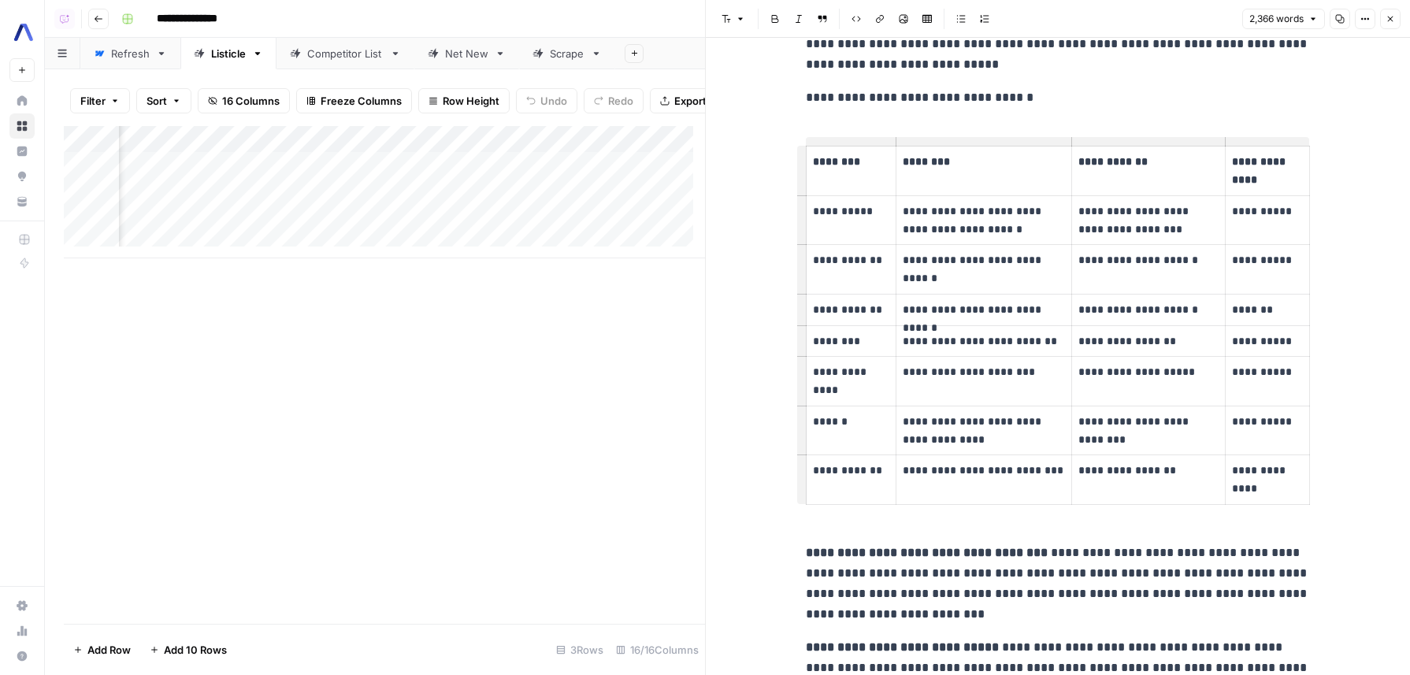
click at [1013, 301] on p "**********" at bounding box center [984, 310] width 163 height 18
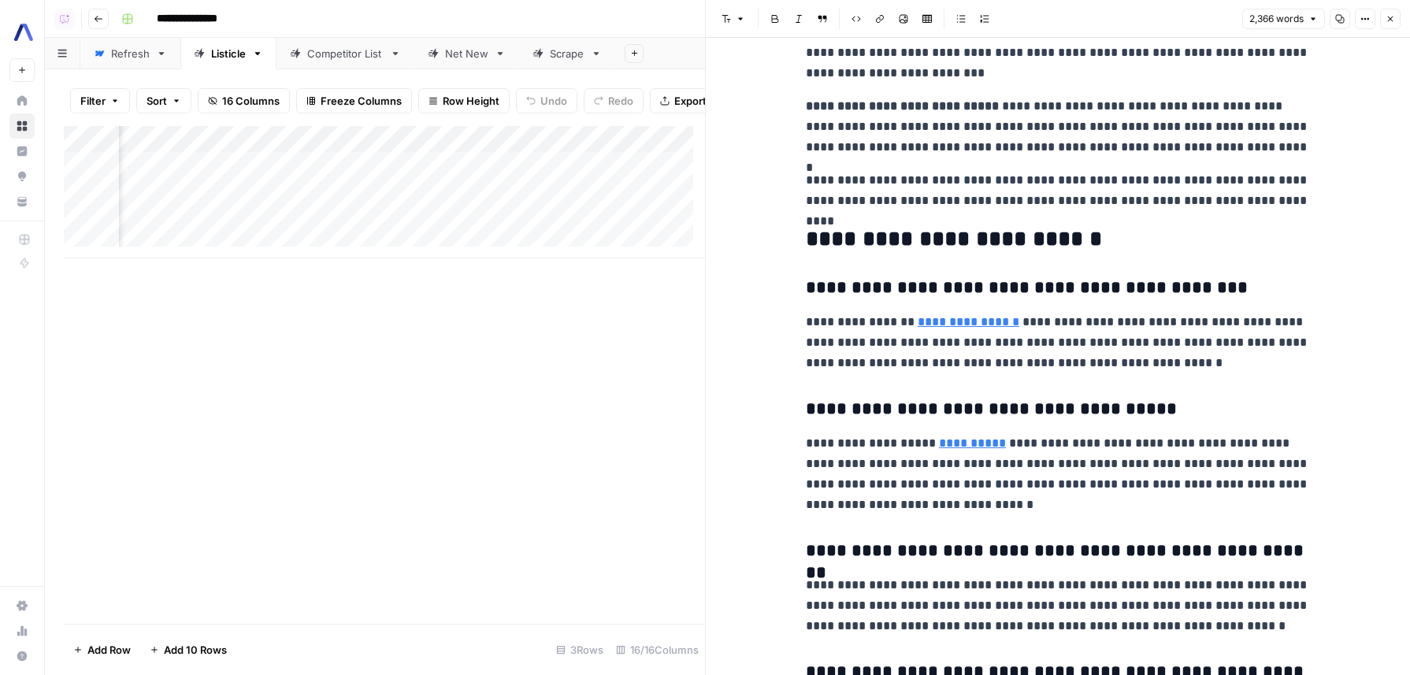
scroll to position [7887, 0]
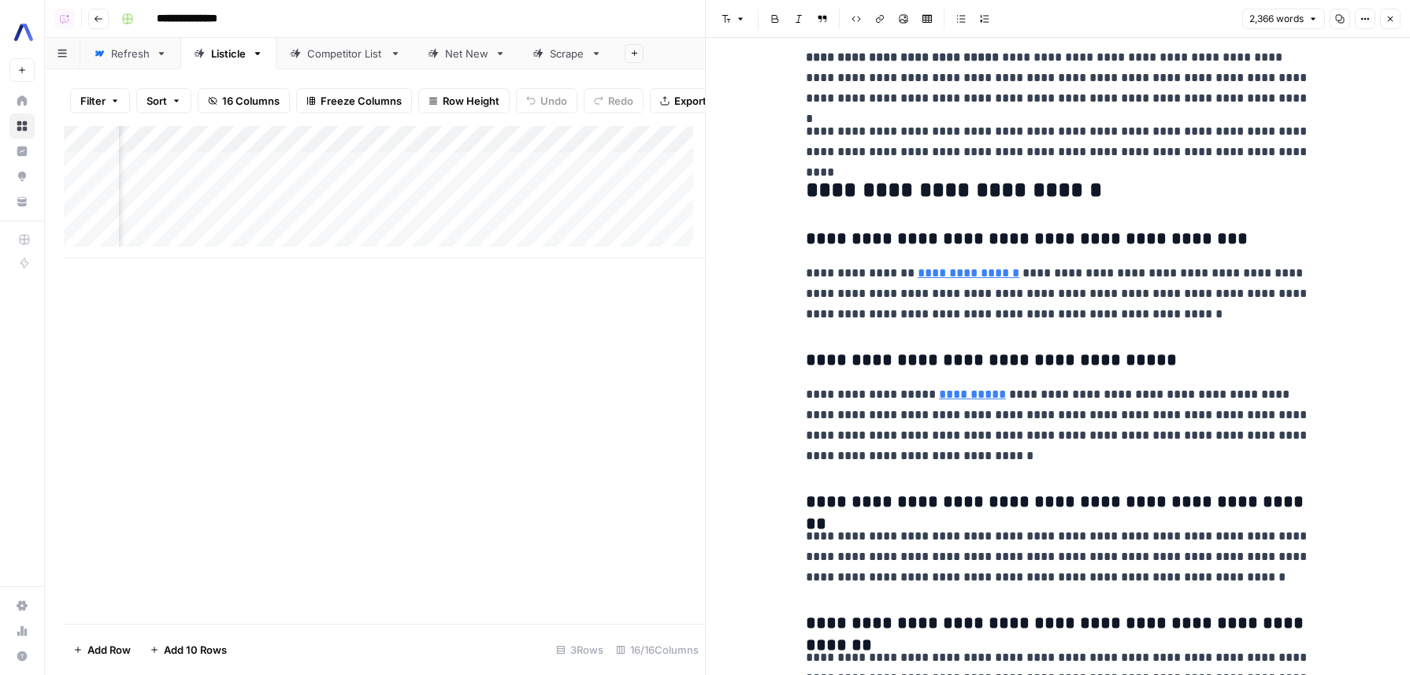
click at [1084, 263] on p "**********" at bounding box center [1058, 293] width 504 height 61
click at [1139, 228] on link "Open in a new tab" at bounding box center [1136, 220] width 20 height 20
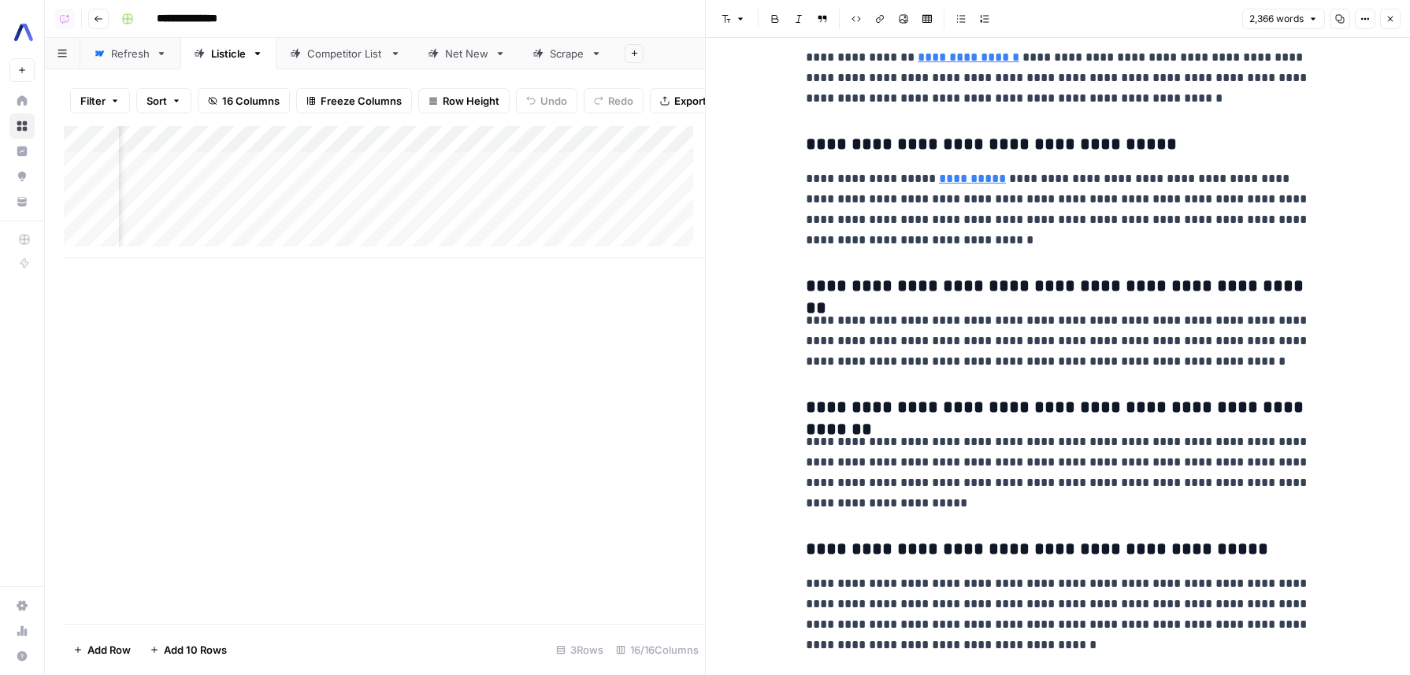
scroll to position [8110, 0]
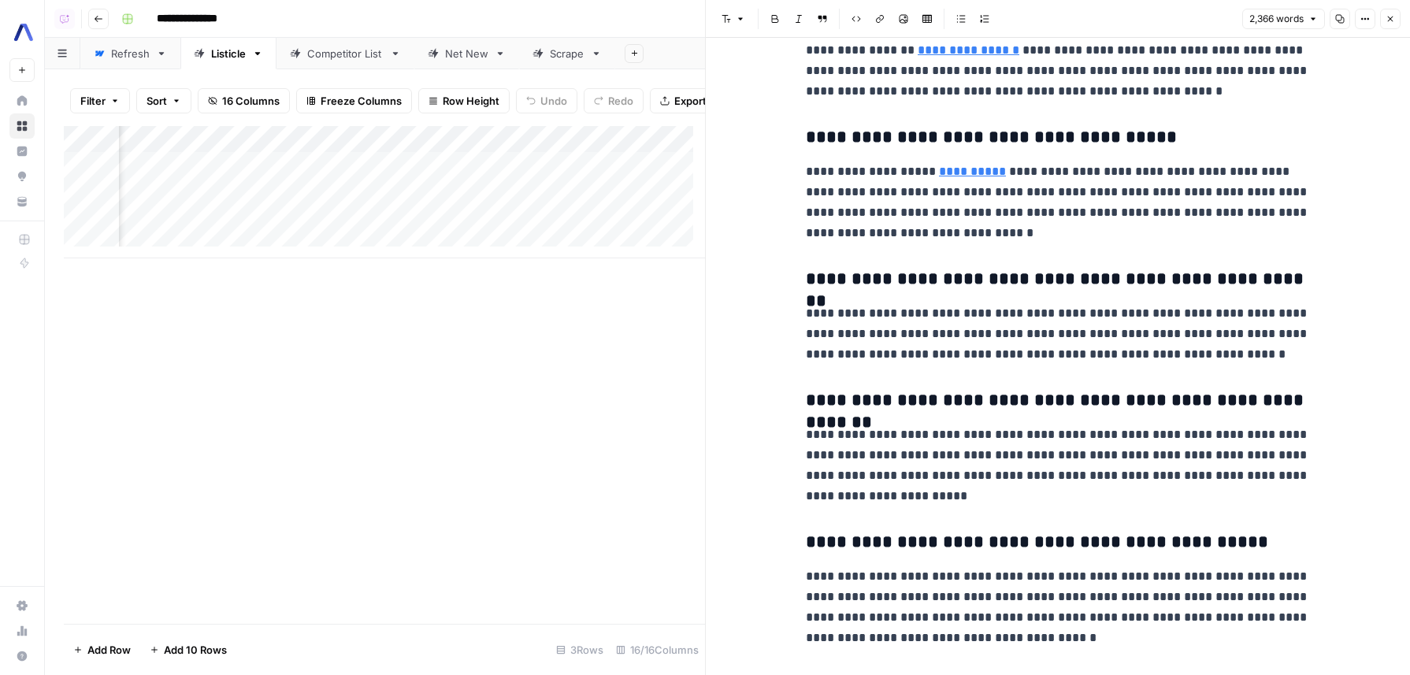
click at [1019, 566] on p "**********" at bounding box center [1058, 607] width 504 height 82
click at [1000, 437] on p "**********" at bounding box center [1058, 466] width 504 height 82
click at [980, 451] on p "**********" at bounding box center [1058, 466] width 504 height 82
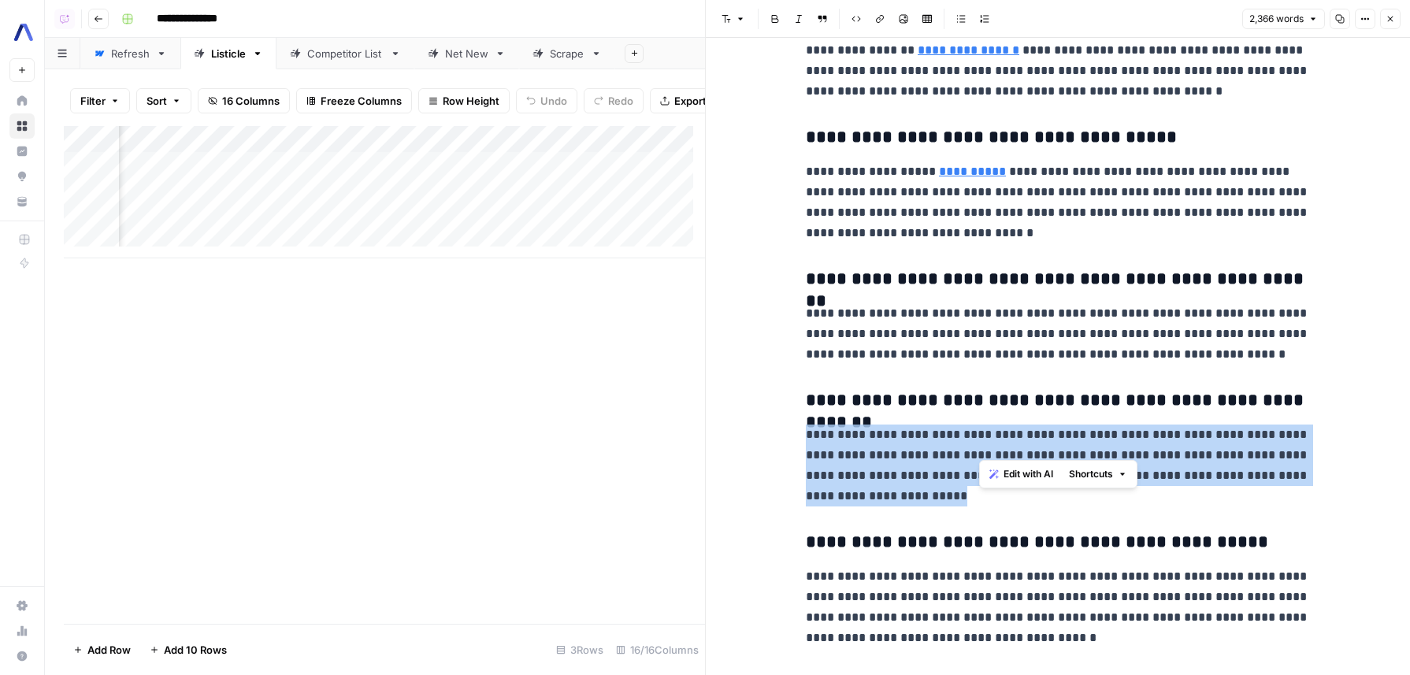
click at [980, 451] on p "**********" at bounding box center [1058, 466] width 504 height 82
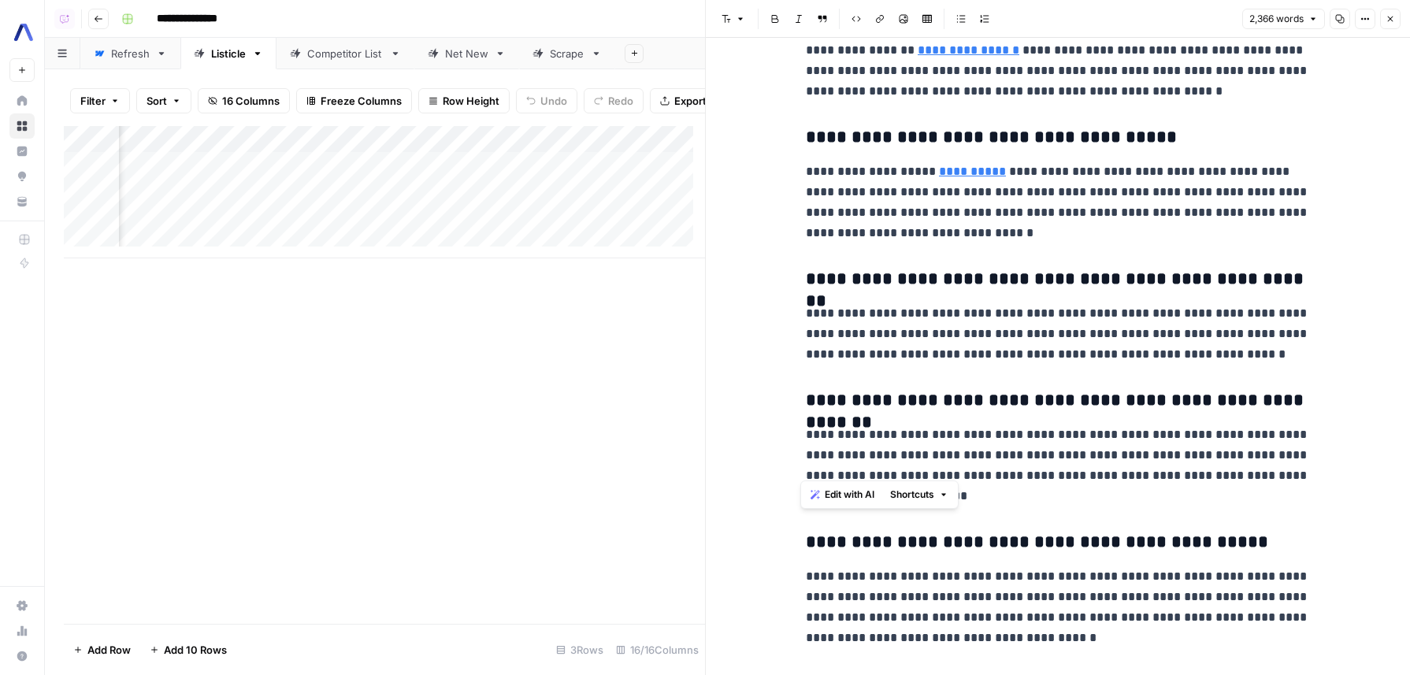
click at [1052, 532] on h3 "**********" at bounding box center [1058, 543] width 504 height 22
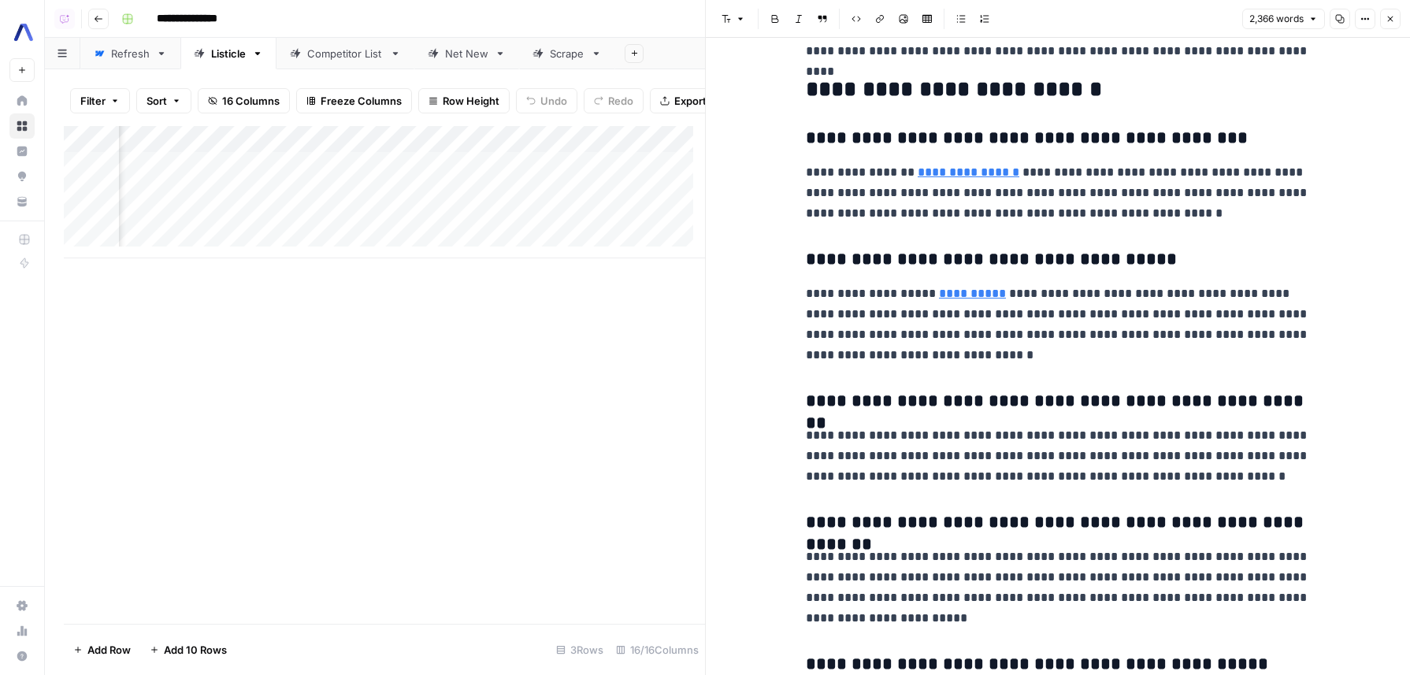
scroll to position [7977, 0]
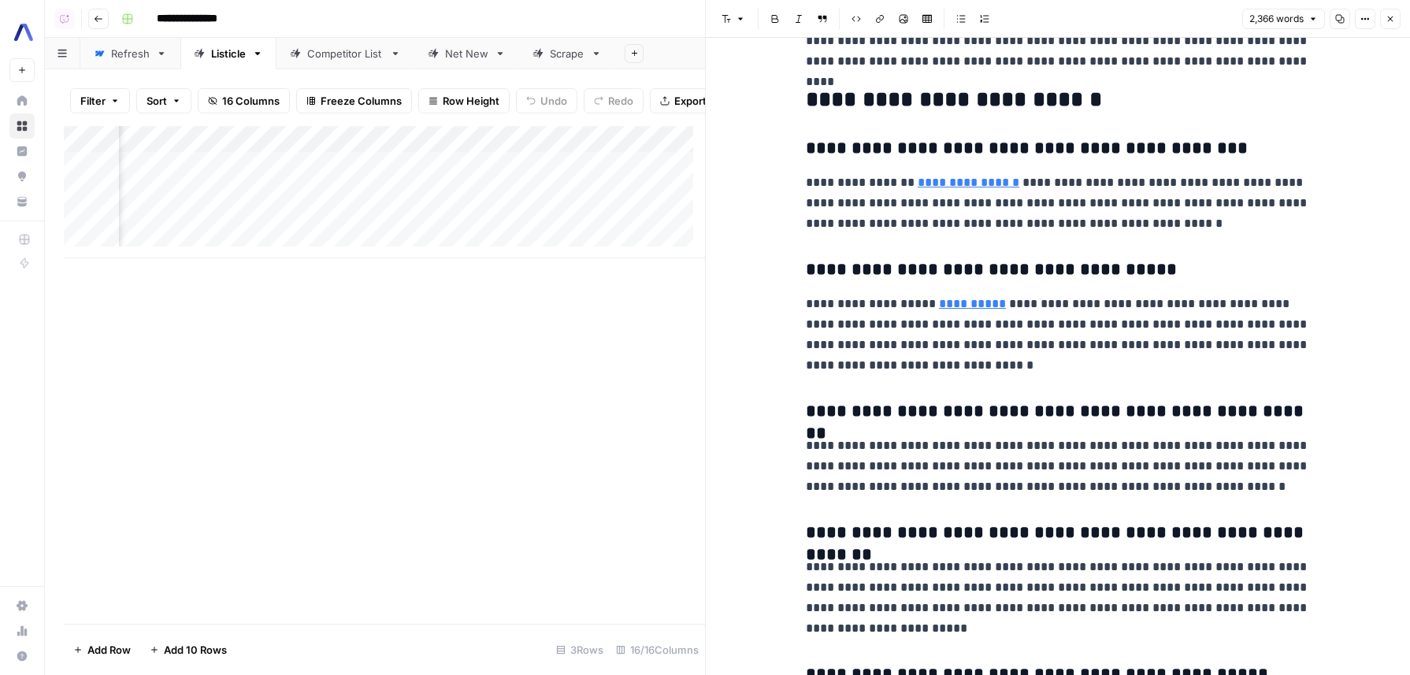
click at [1044, 436] on p "**********" at bounding box center [1058, 466] width 504 height 61
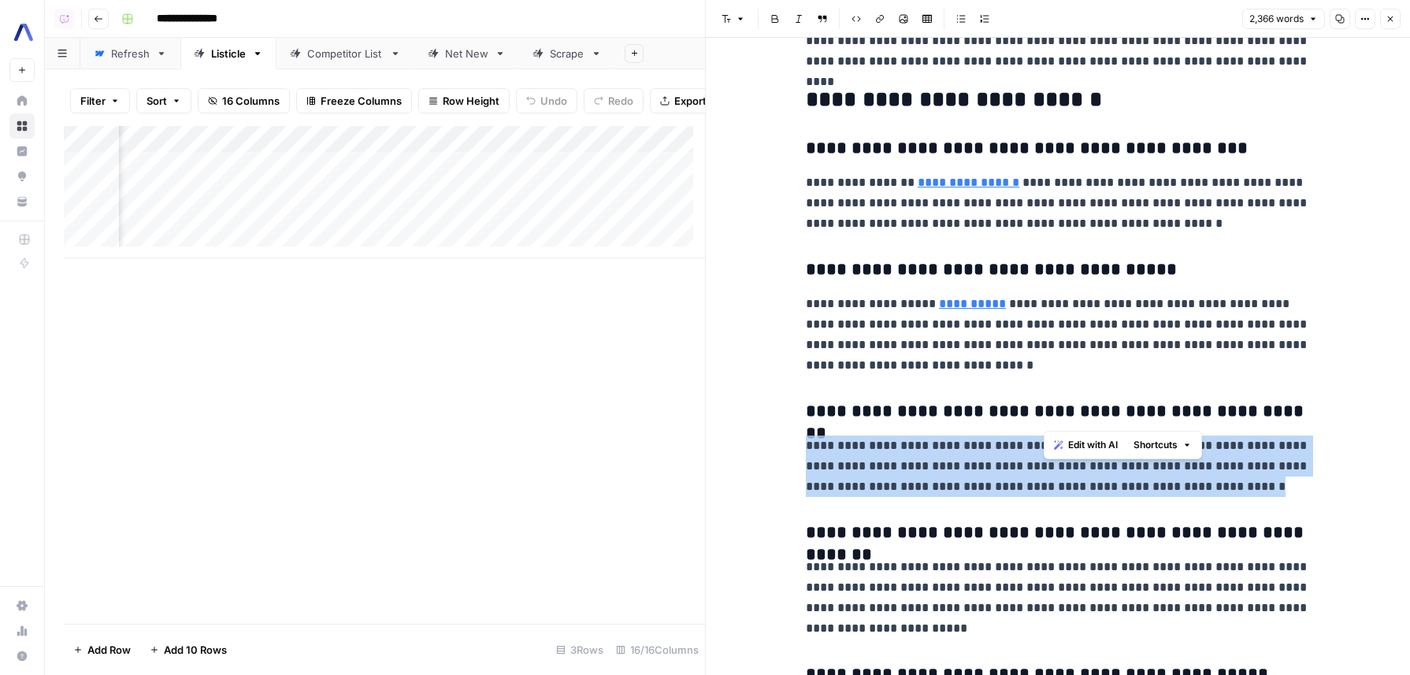
click at [1044, 436] on p "**********" at bounding box center [1058, 466] width 504 height 61
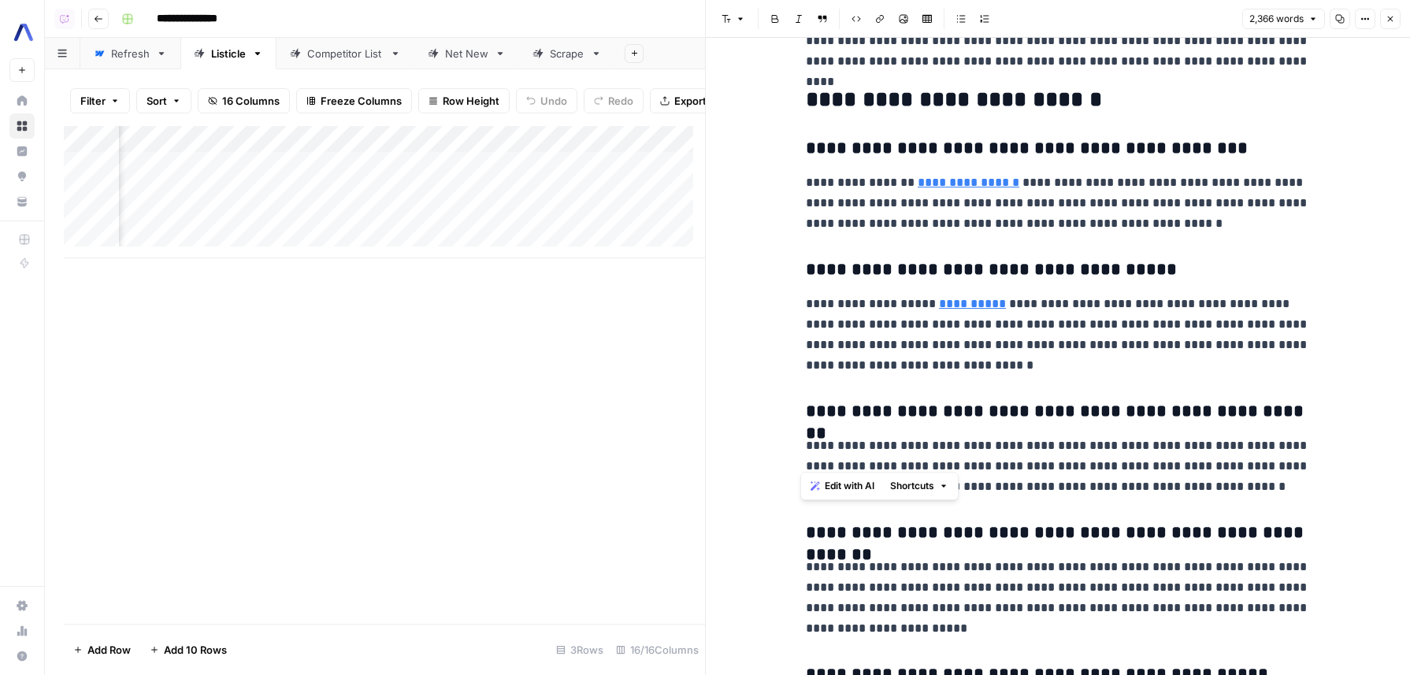
click at [1152, 294] on p "**********" at bounding box center [1058, 335] width 504 height 82
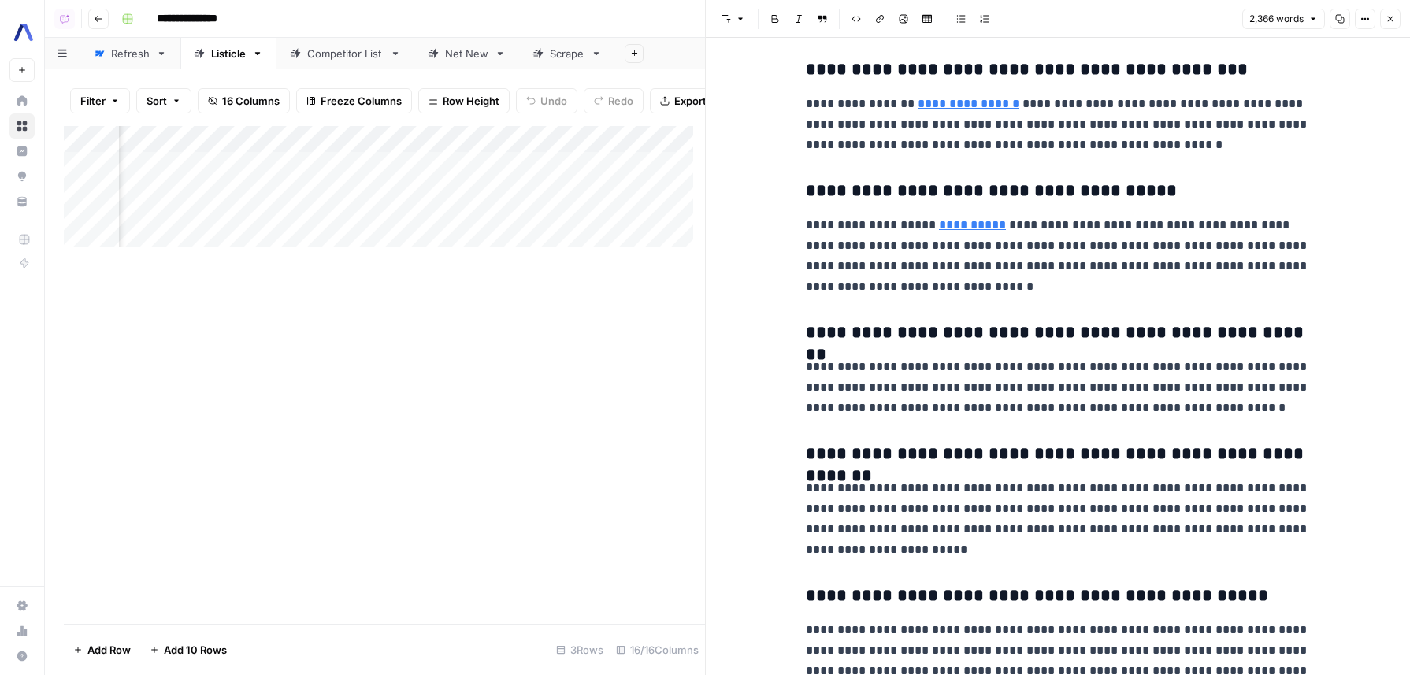
click at [380, 58] on div "Competitor List" at bounding box center [345, 54] width 76 height 16
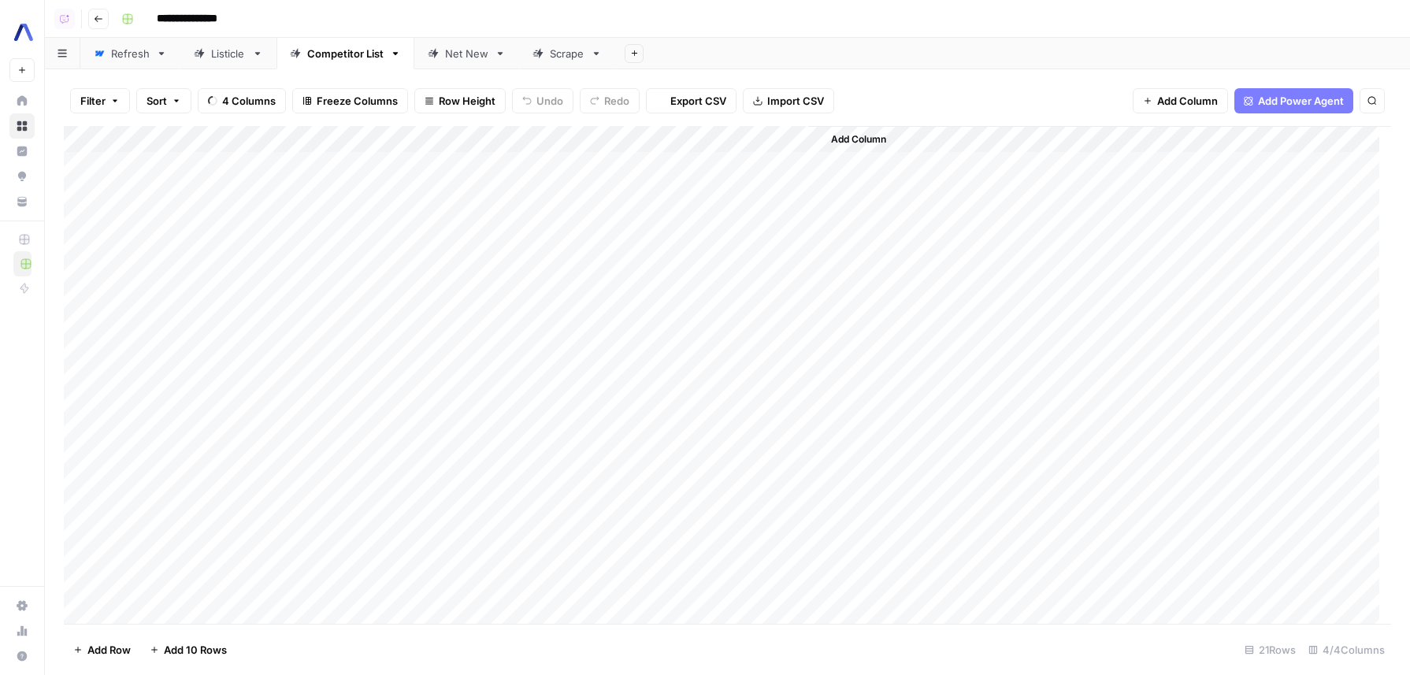
click at [531, 67] on link "Scrape" at bounding box center [567, 54] width 96 height 32
click at [471, 58] on div "Net New" at bounding box center [466, 54] width 43 height 16
click at [1279, 264] on div "Add Column" at bounding box center [727, 232] width 1327 height 213
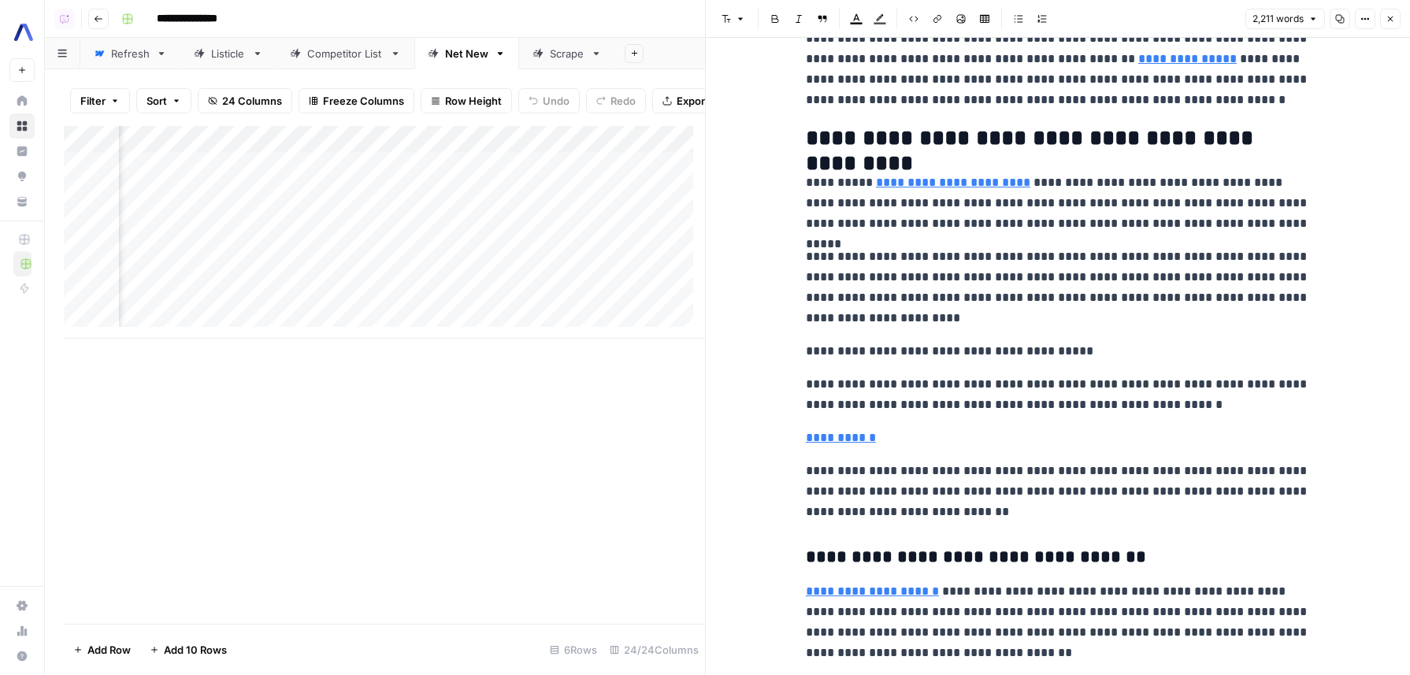
scroll to position [1071, 0]
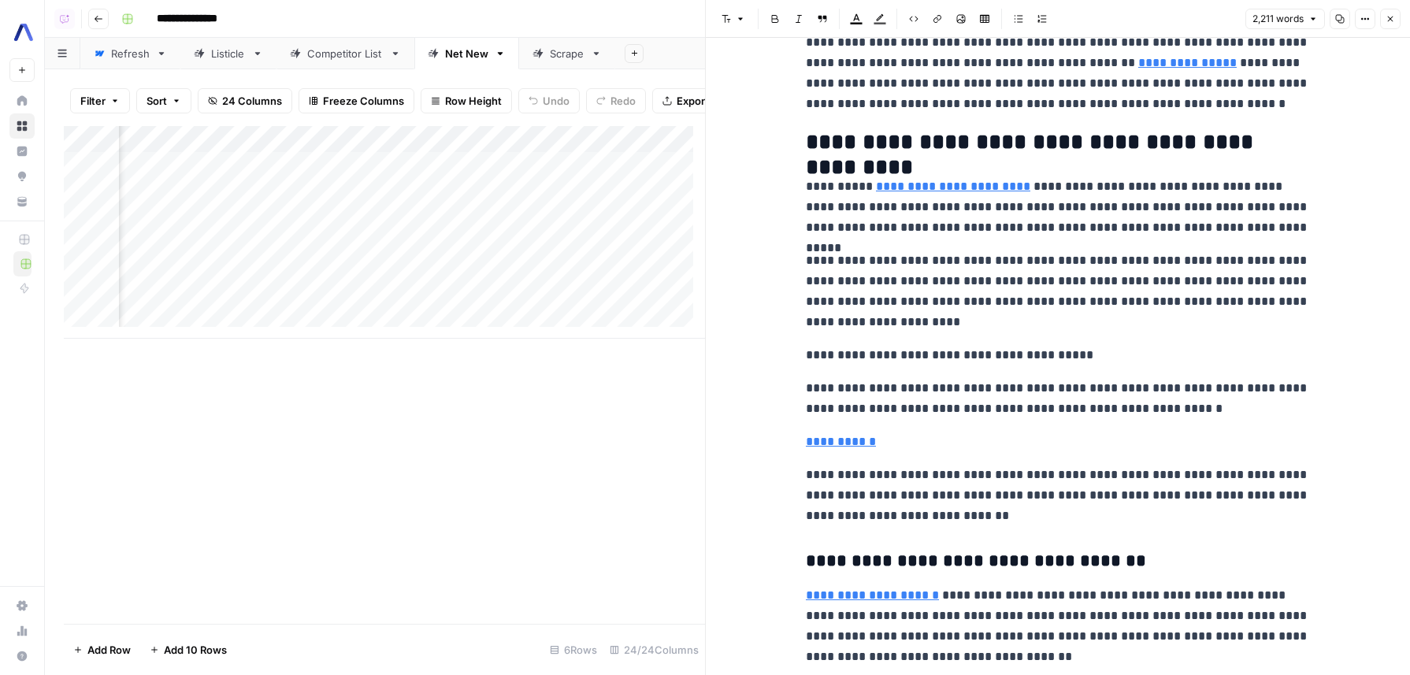
click at [954, 445] on p "**********" at bounding box center [1058, 442] width 504 height 20
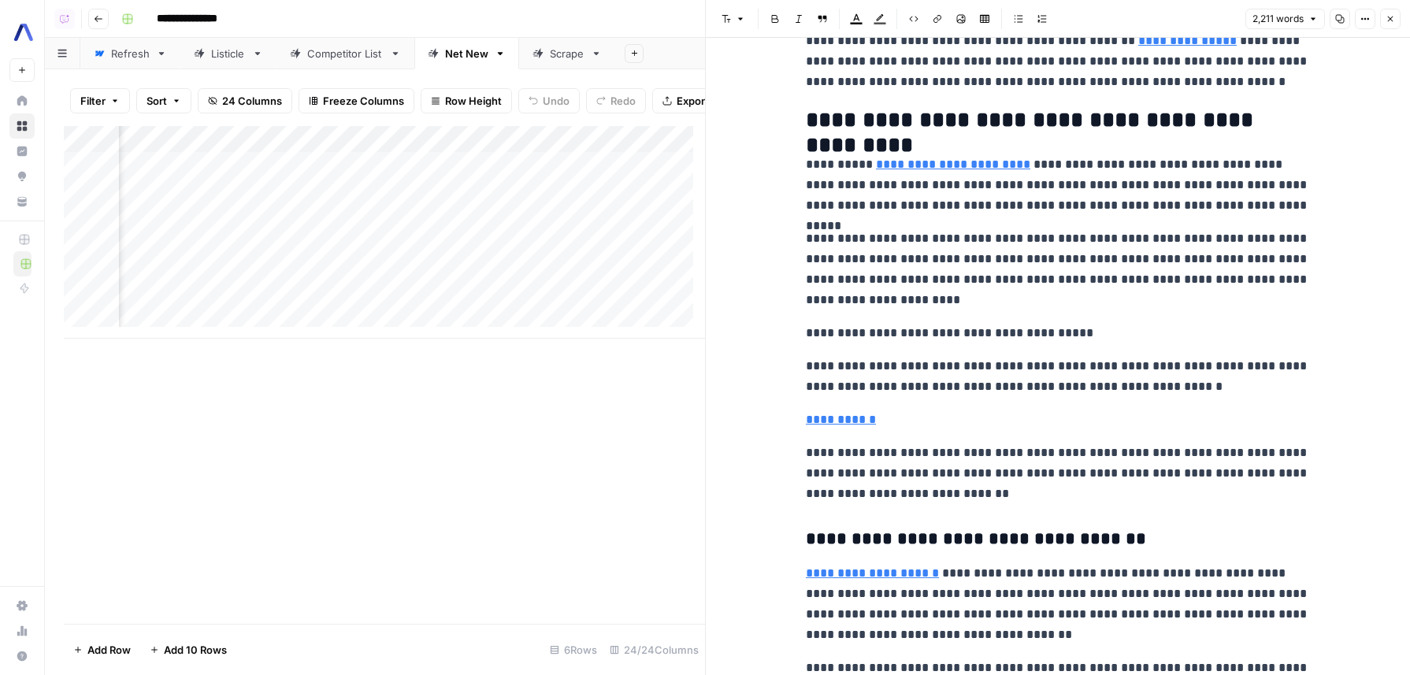
click at [1017, 236] on p "**********" at bounding box center [1058, 269] width 504 height 82
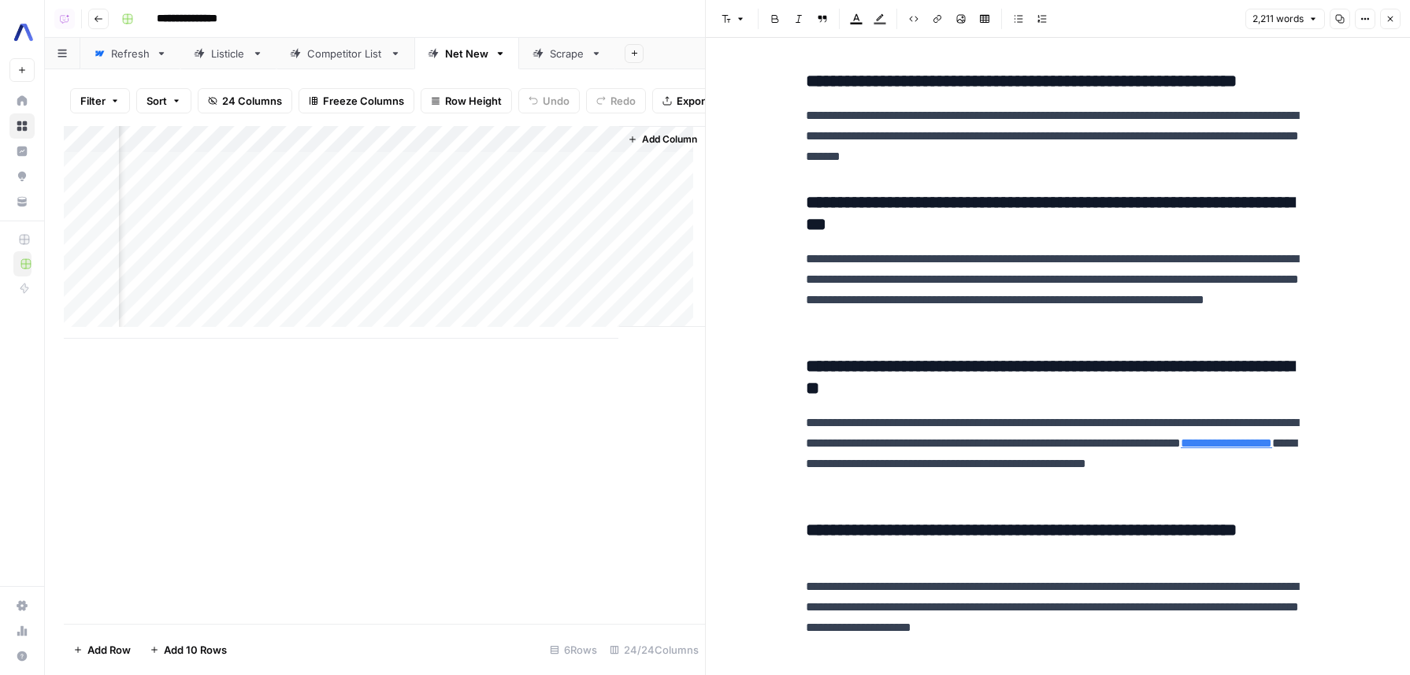
scroll to position [0, 3262]
click at [596, 201] on div "Add Column" at bounding box center [384, 232] width 641 height 213
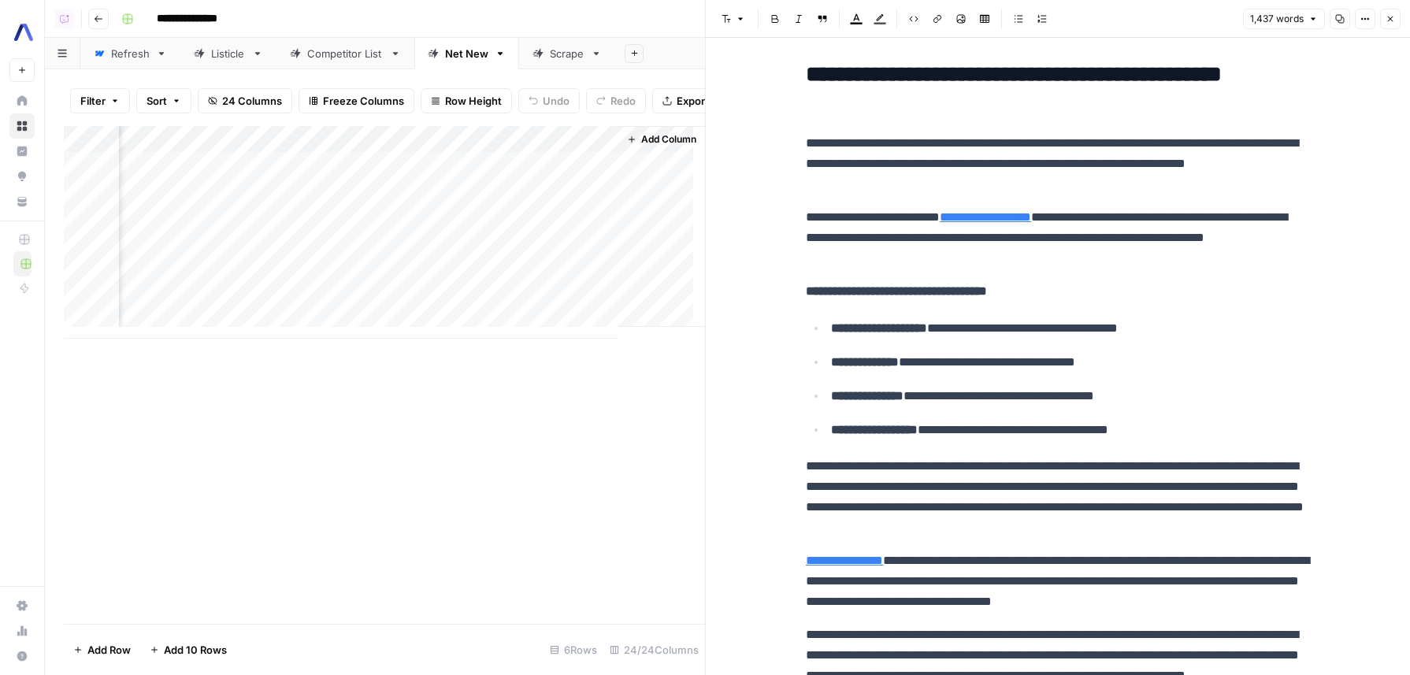
scroll to position [3333, 0]
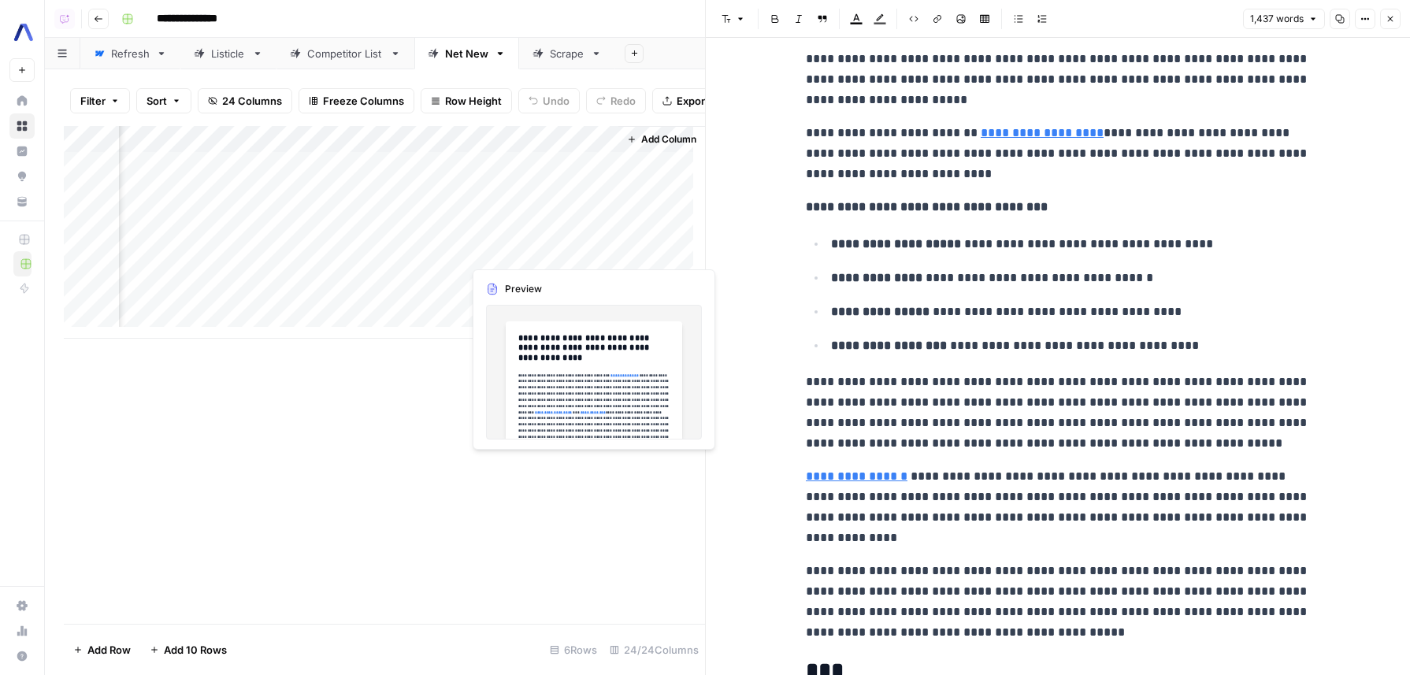
click at [594, 278] on div "Add Column" at bounding box center [384, 232] width 641 height 213
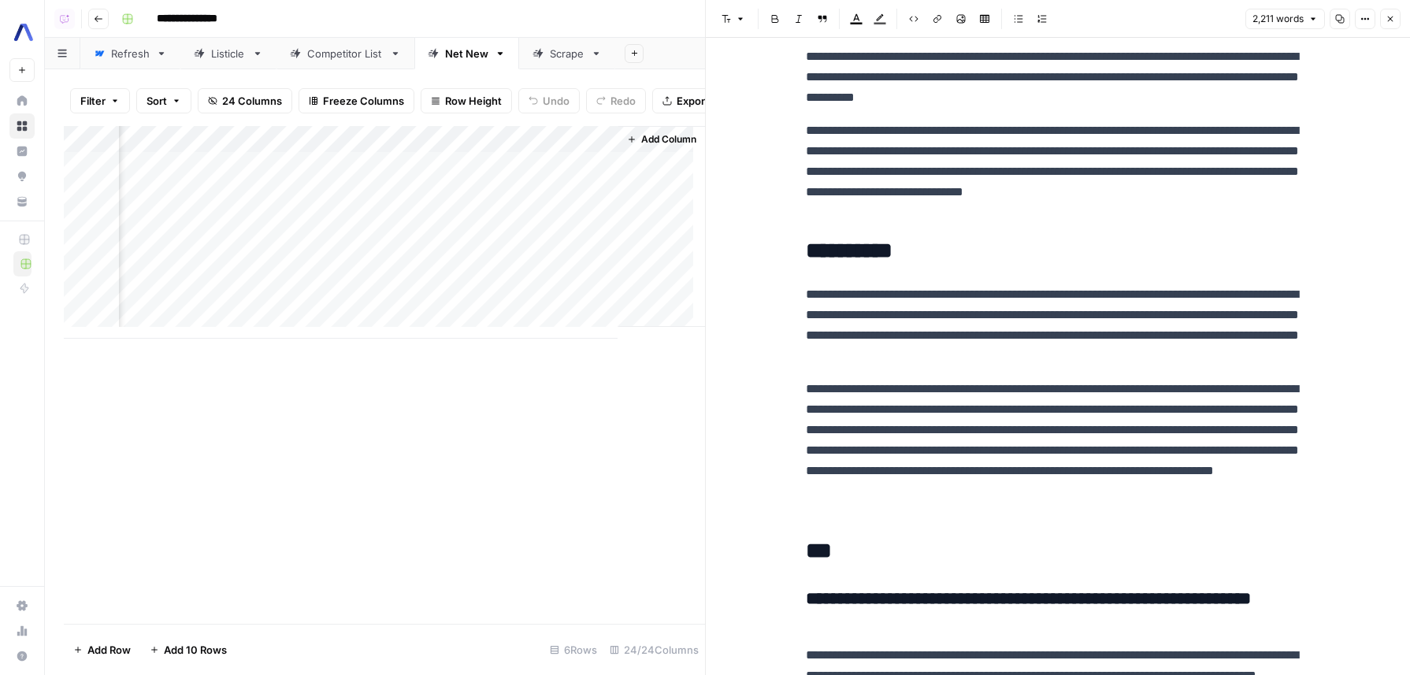
scroll to position [5639, 0]
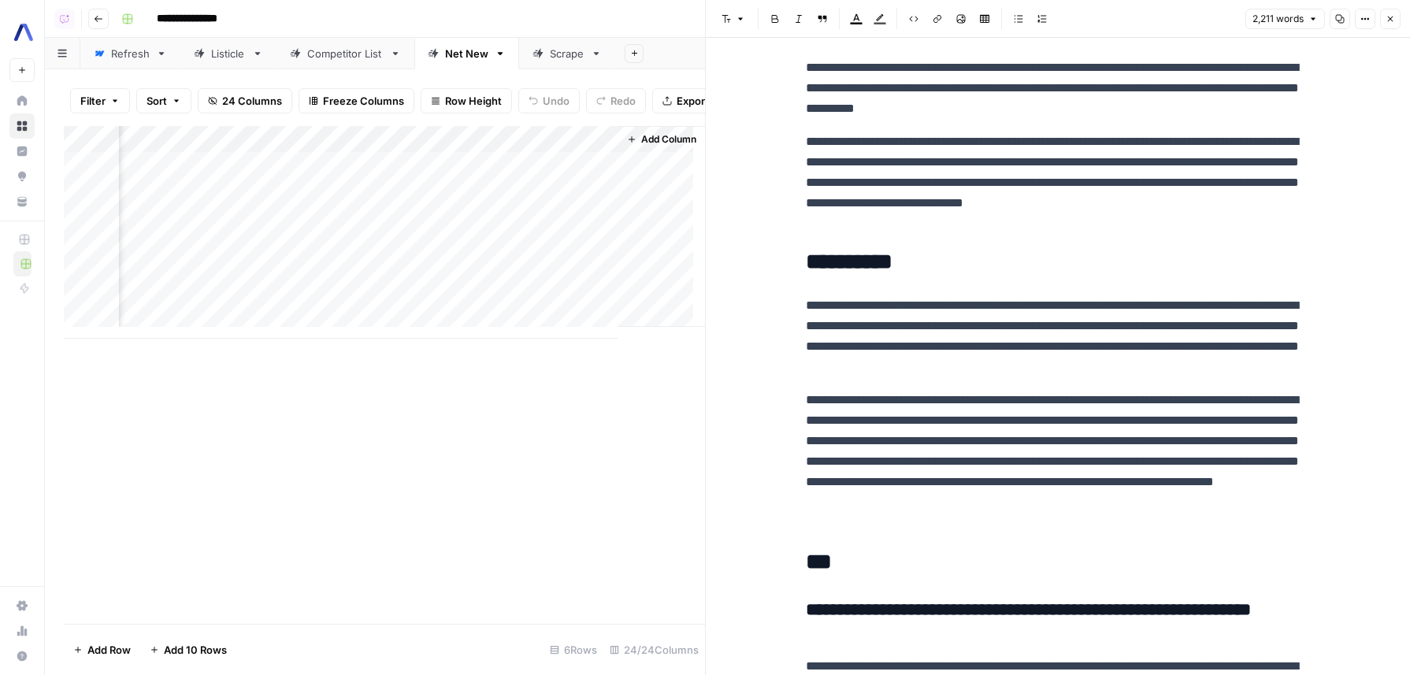
click at [886, 250] on h2 "**********" at bounding box center [1058, 262] width 504 height 25
click at [988, 250] on h2 "**********" at bounding box center [1058, 262] width 504 height 25
click at [879, 250] on h2 "**********" at bounding box center [1058, 262] width 504 height 25
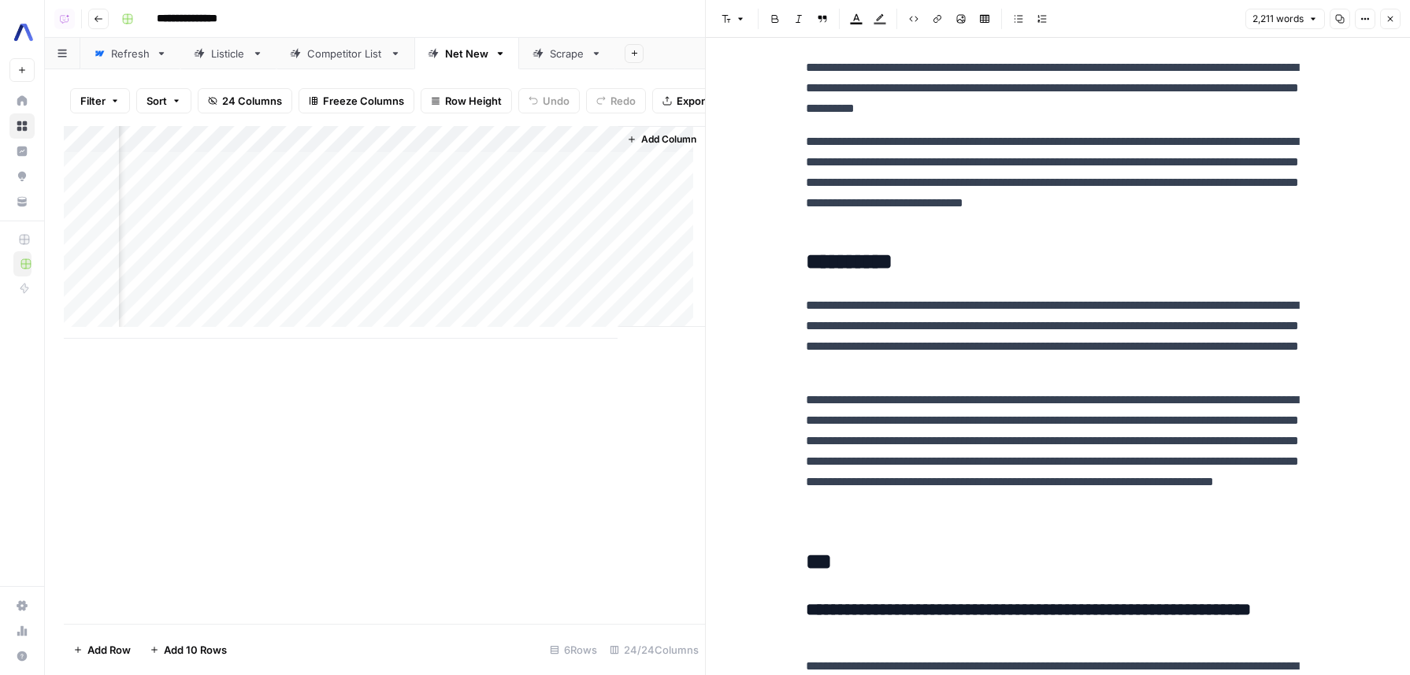
click at [879, 250] on h2 "**********" at bounding box center [1058, 262] width 504 height 25
click at [894, 250] on h2 "**********" at bounding box center [1058, 262] width 504 height 25
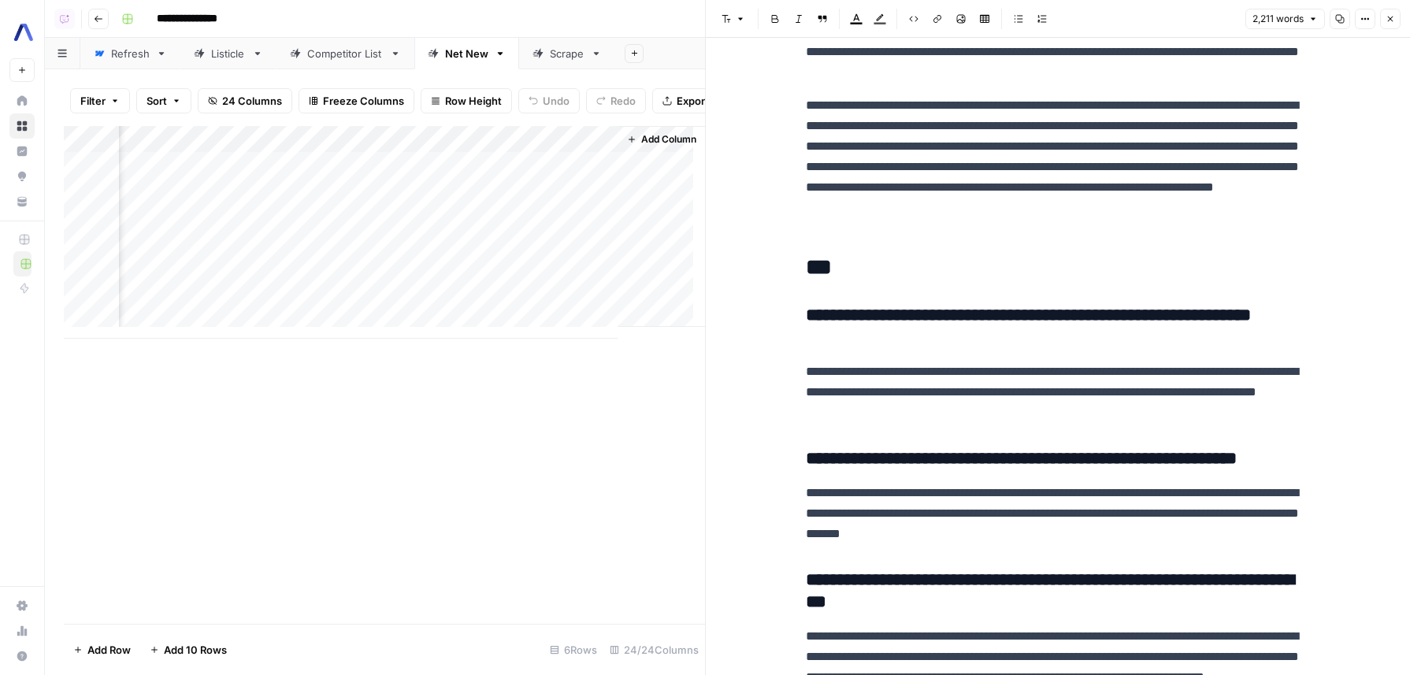
scroll to position [5923, 0]
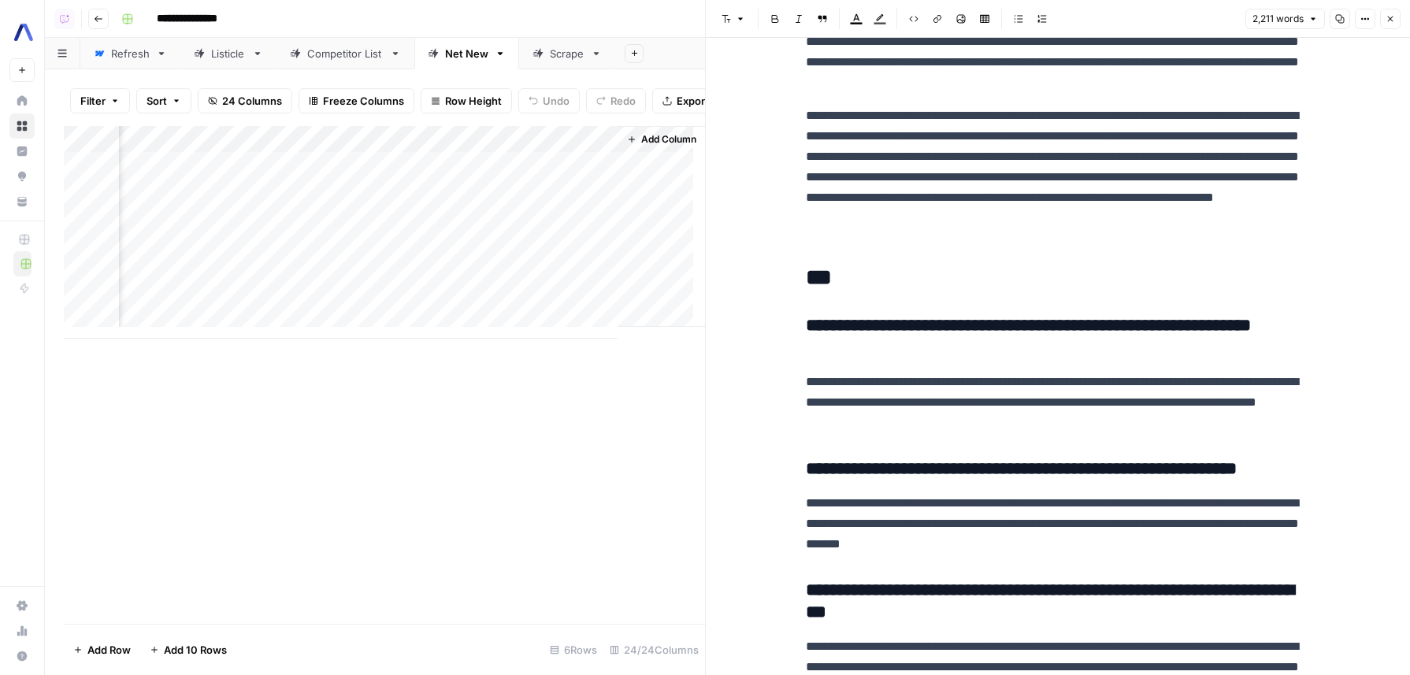
click at [243, 62] on link "Listicle" at bounding box center [228, 54] width 96 height 32
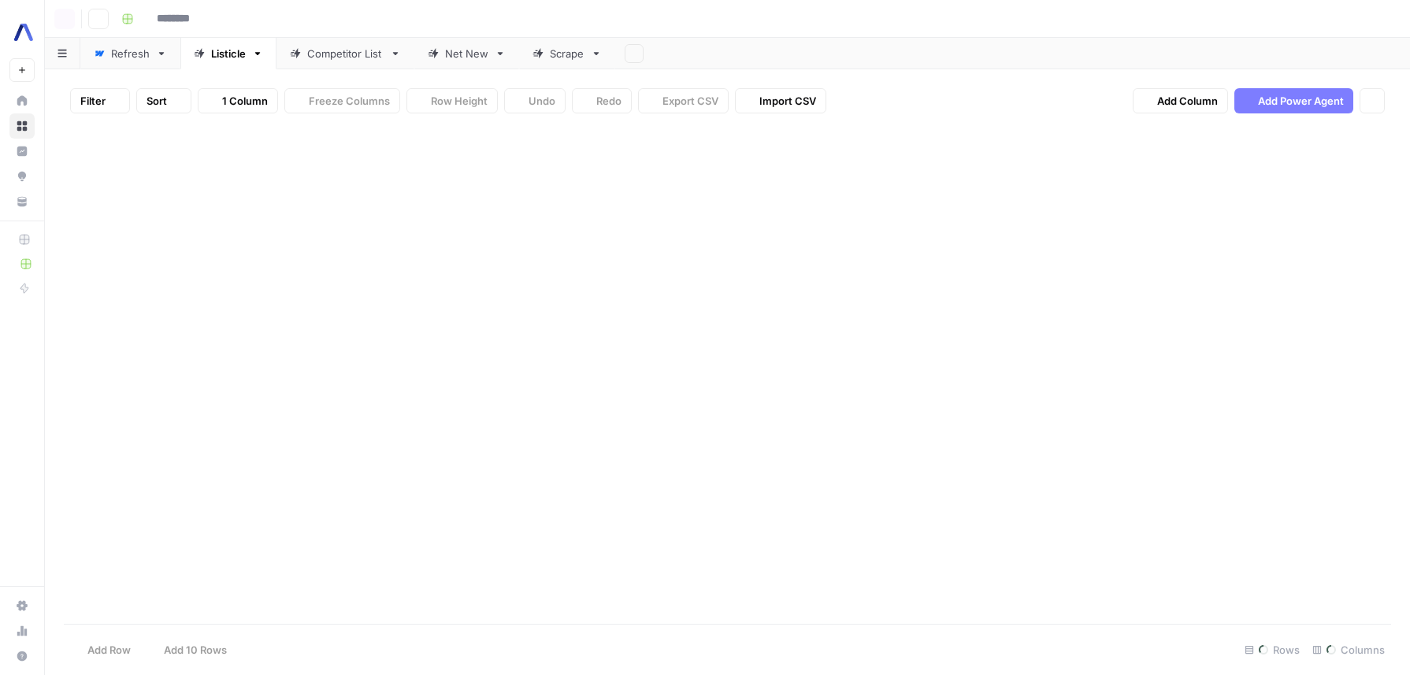
type input "**********"
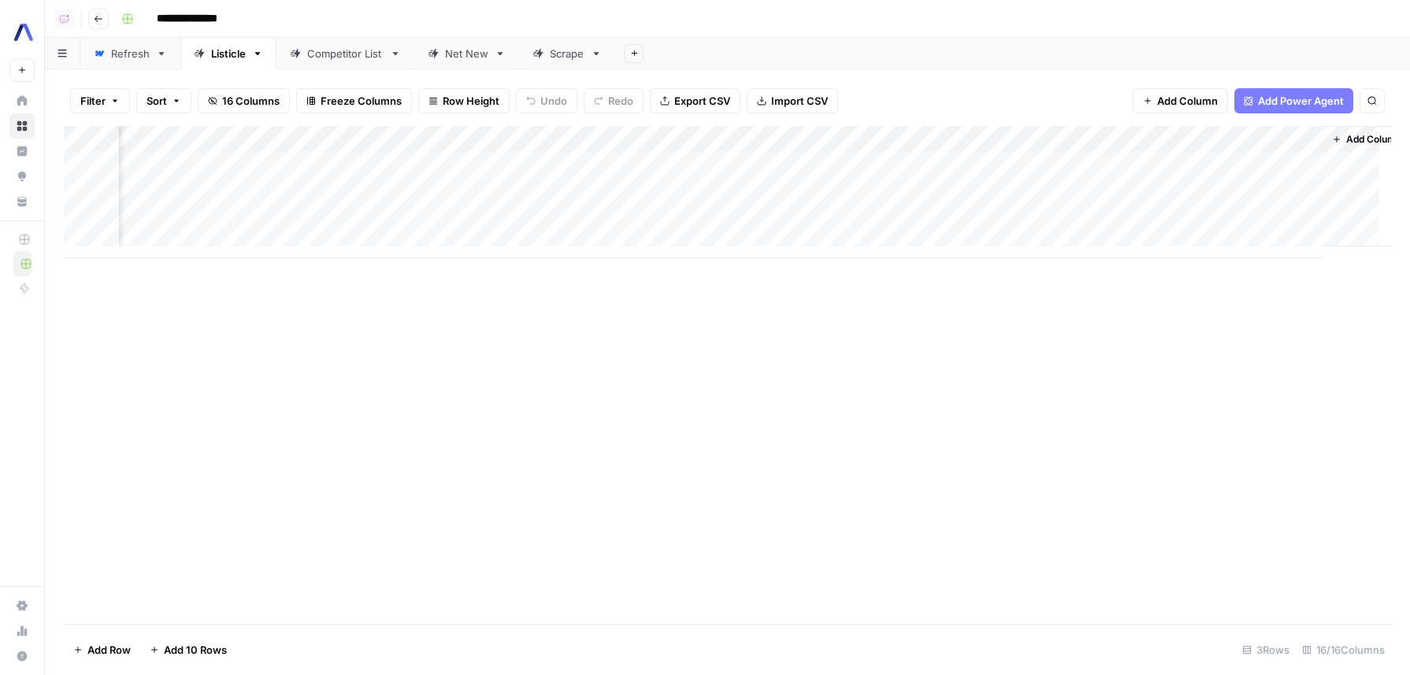
scroll to position [0, 1186]
click at [1275, 165] on div "Add Column" at bounding box center [727, 192] width 1327 height 132
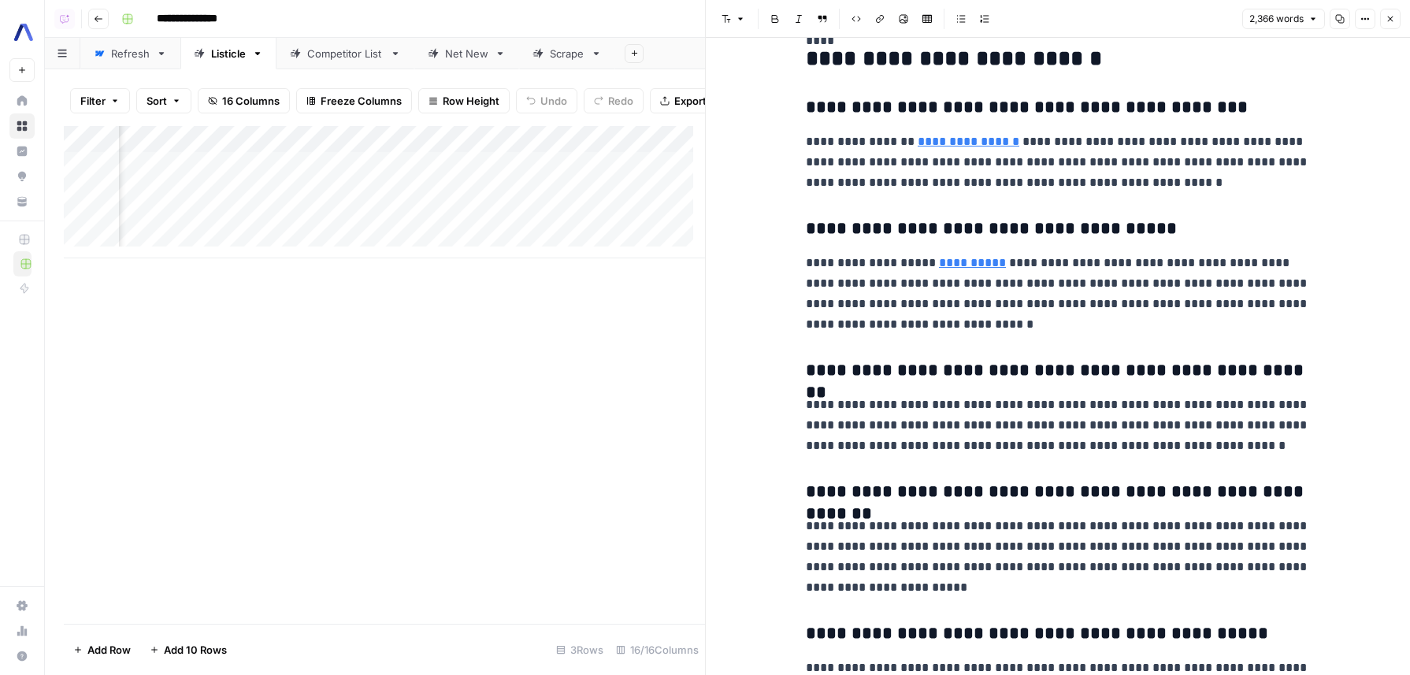
scroll to position [8110, 0]
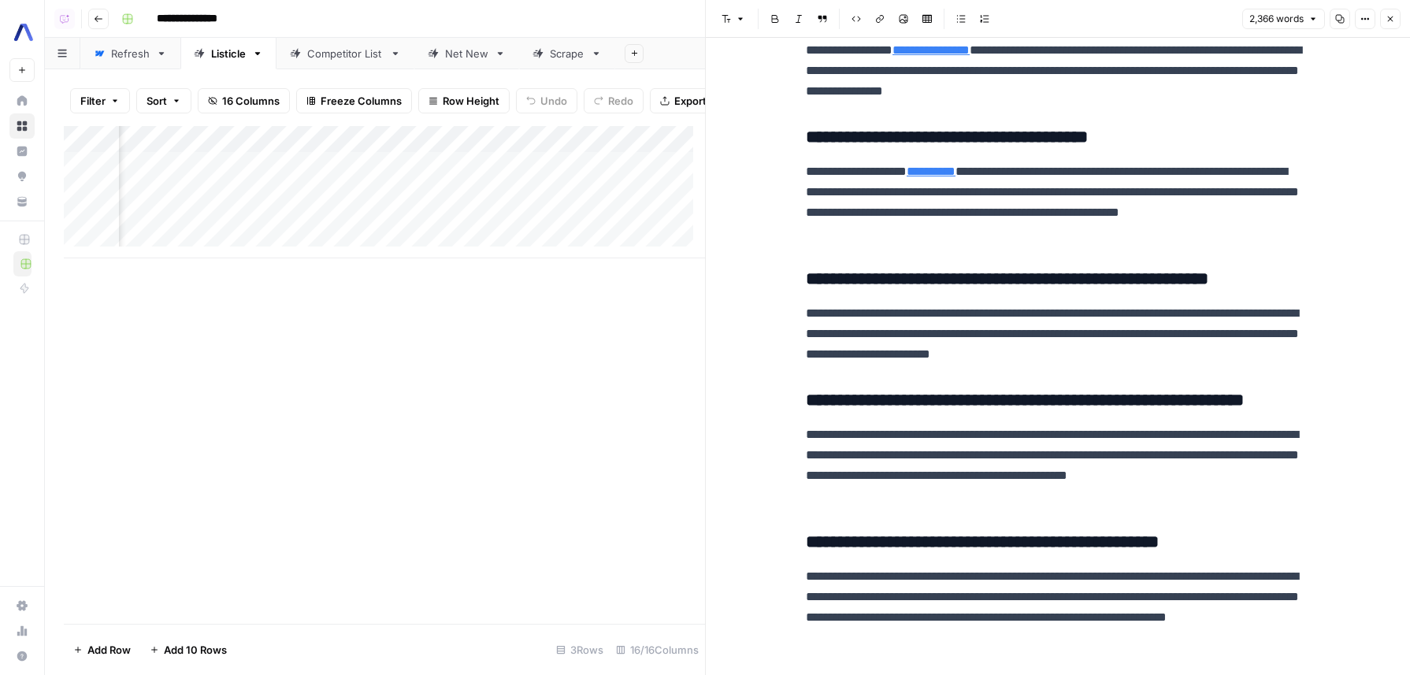
click at [455, 51] on div "Net New" at bounding box center [466, 54] width 43 height 16
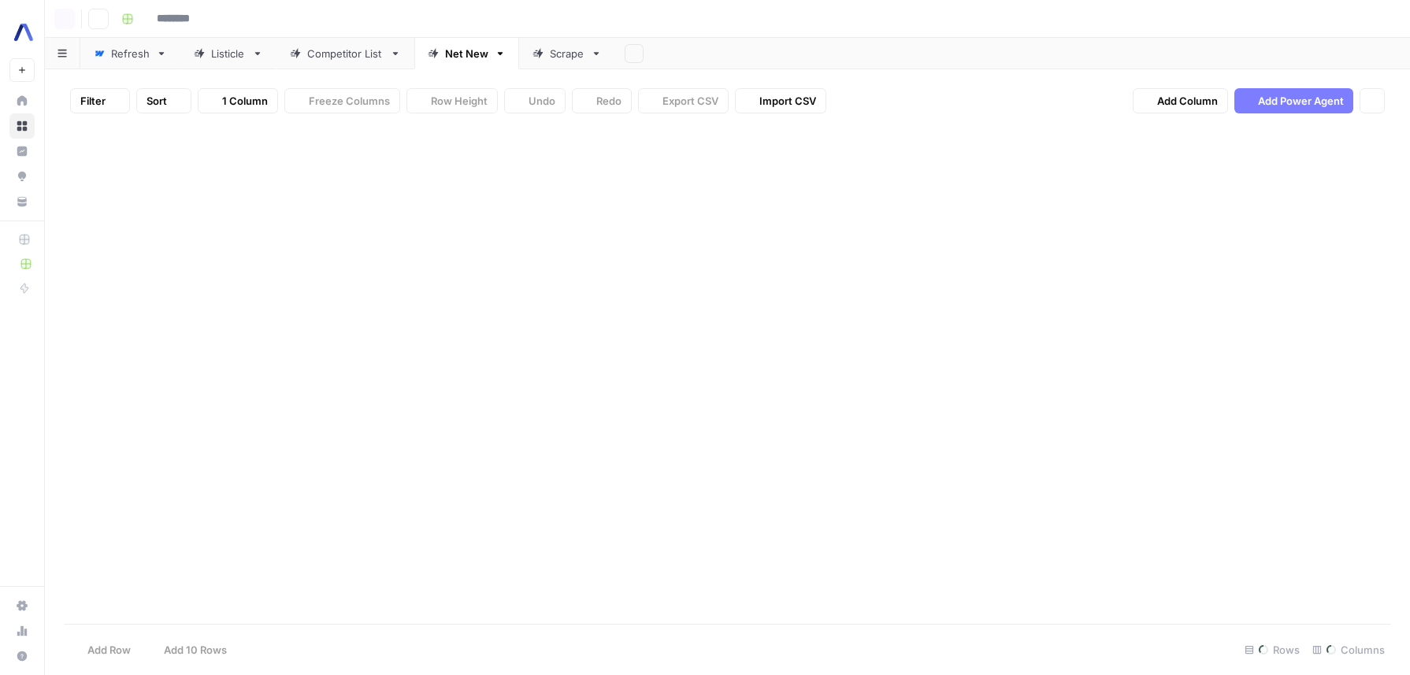
type input "**********"
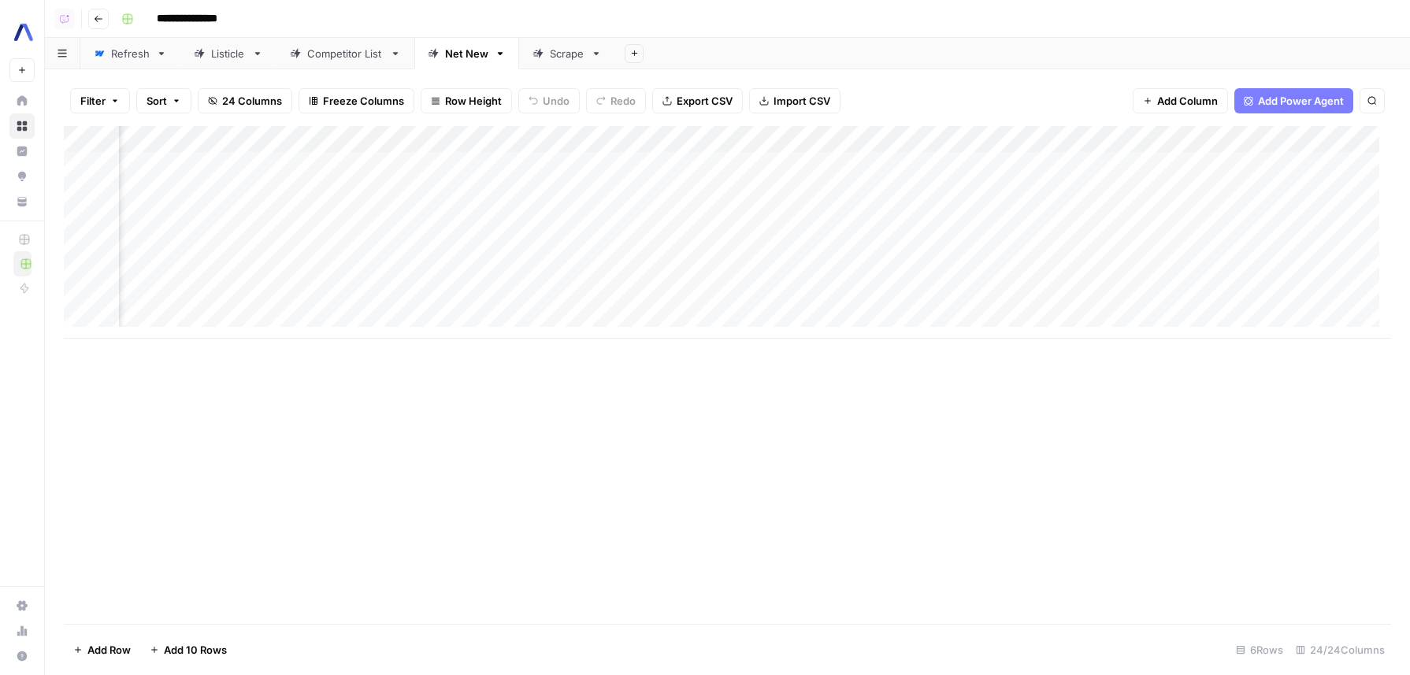
scroll to position [0, 2576]
click at [1270, 268] on div "Add Column" at bounding box center [727, 232] width 1327 height 213
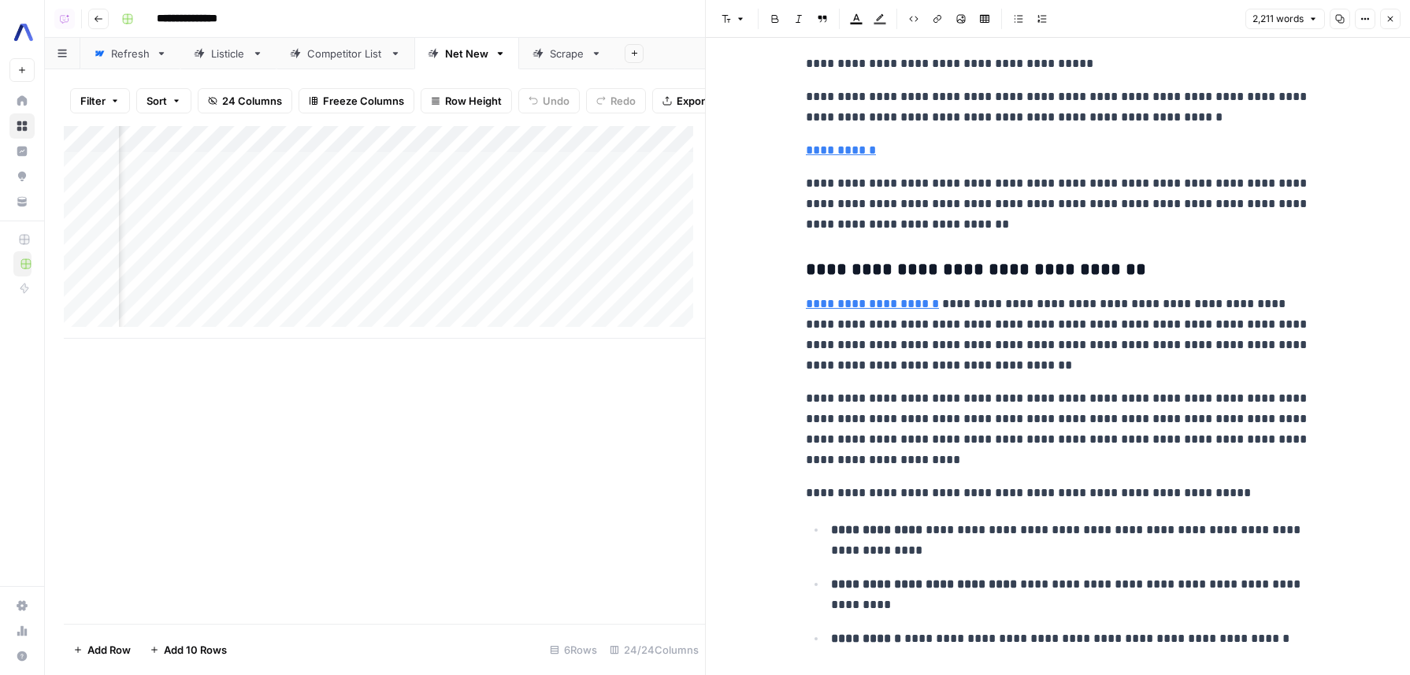
scroll to position [1352, 0]
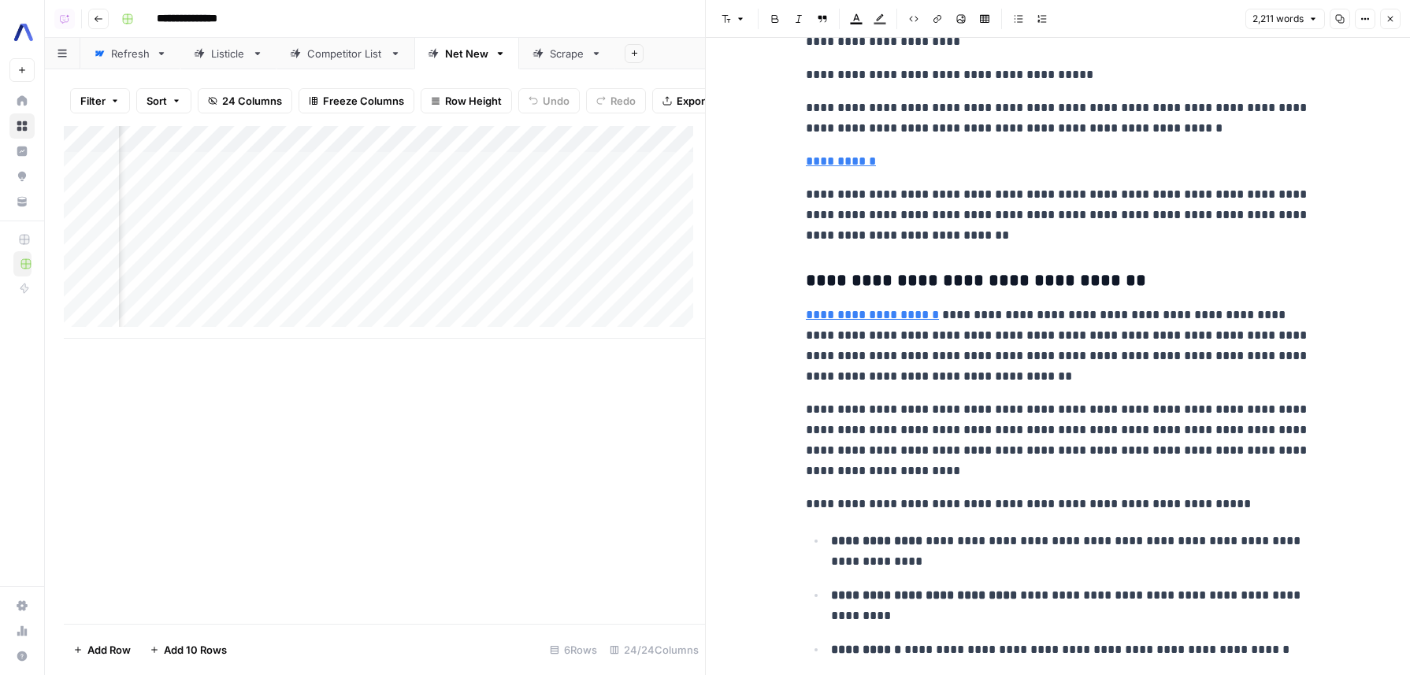
click at [1400, 16] on button "Close" at bounding box center [1390, 19] width 20 height 20
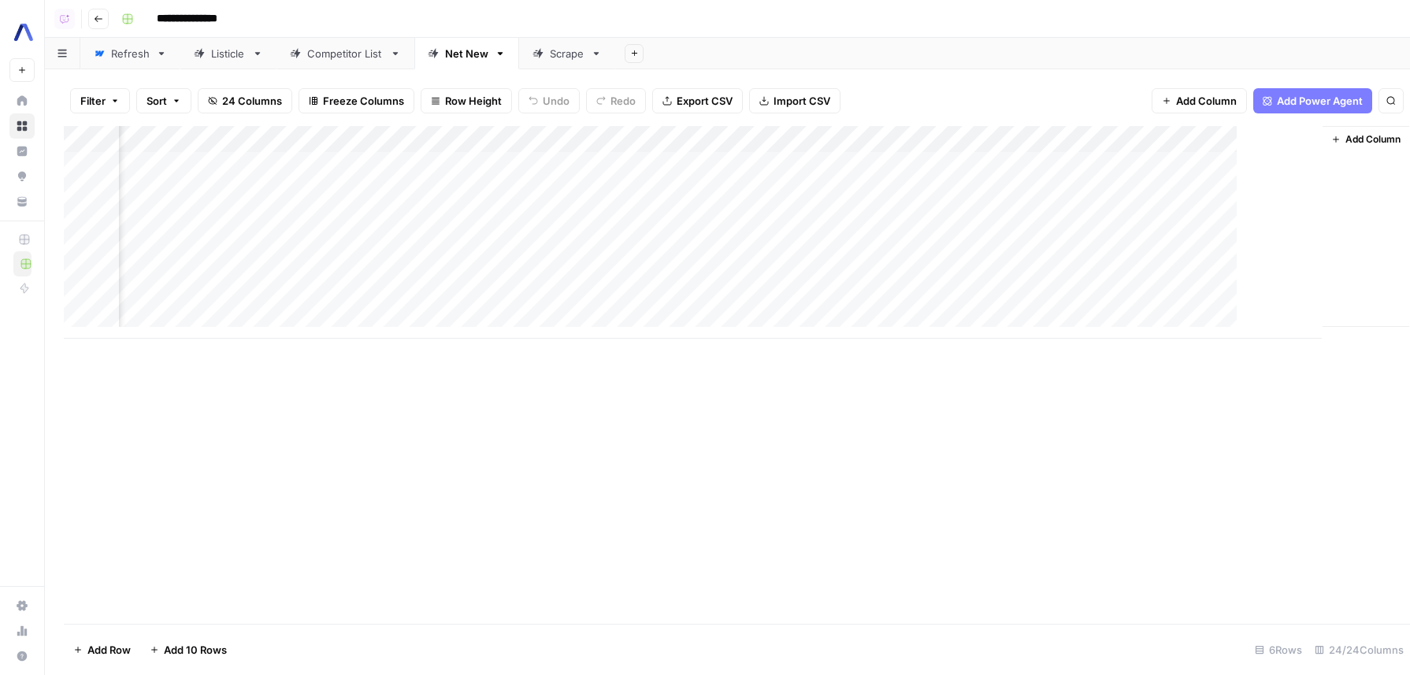
scroll to position [0, 2558]
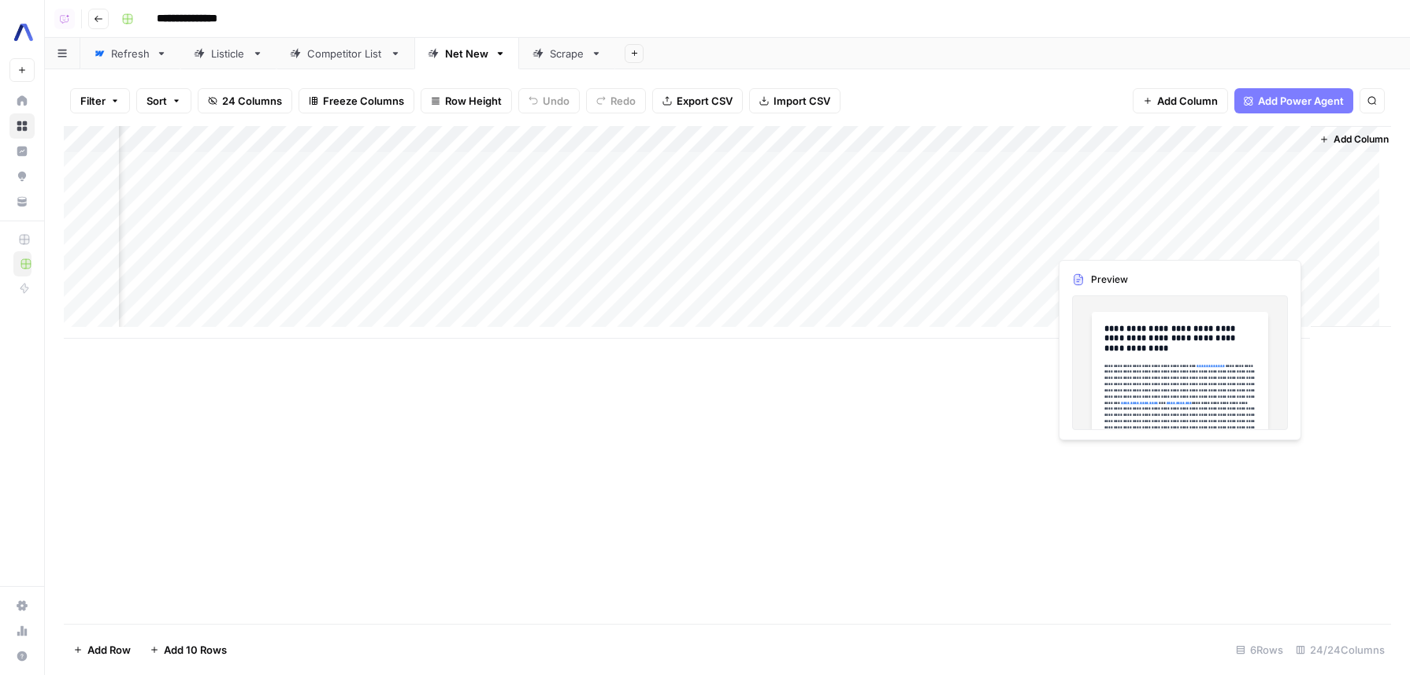
click at [1294, 239] on div "Add Column" at bounding box center [727, 232] width 1327 height 213
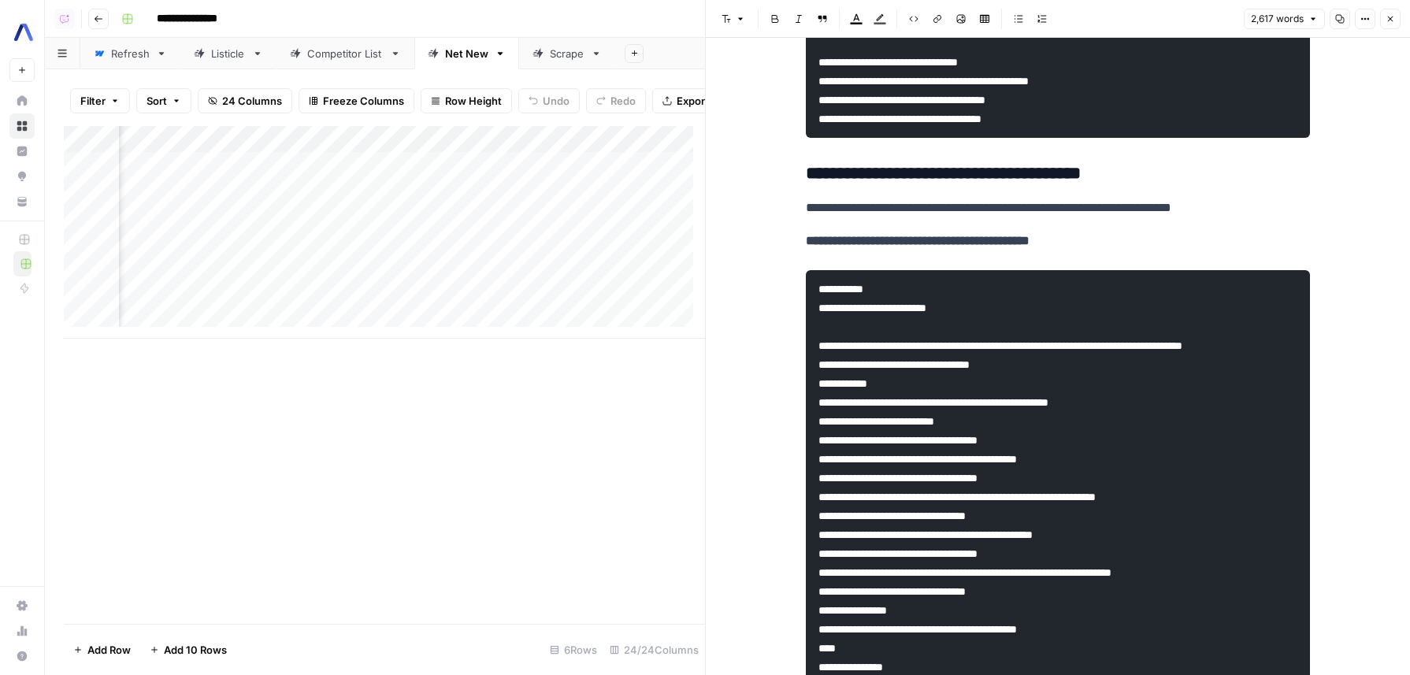
scroll to position [6572, 0]
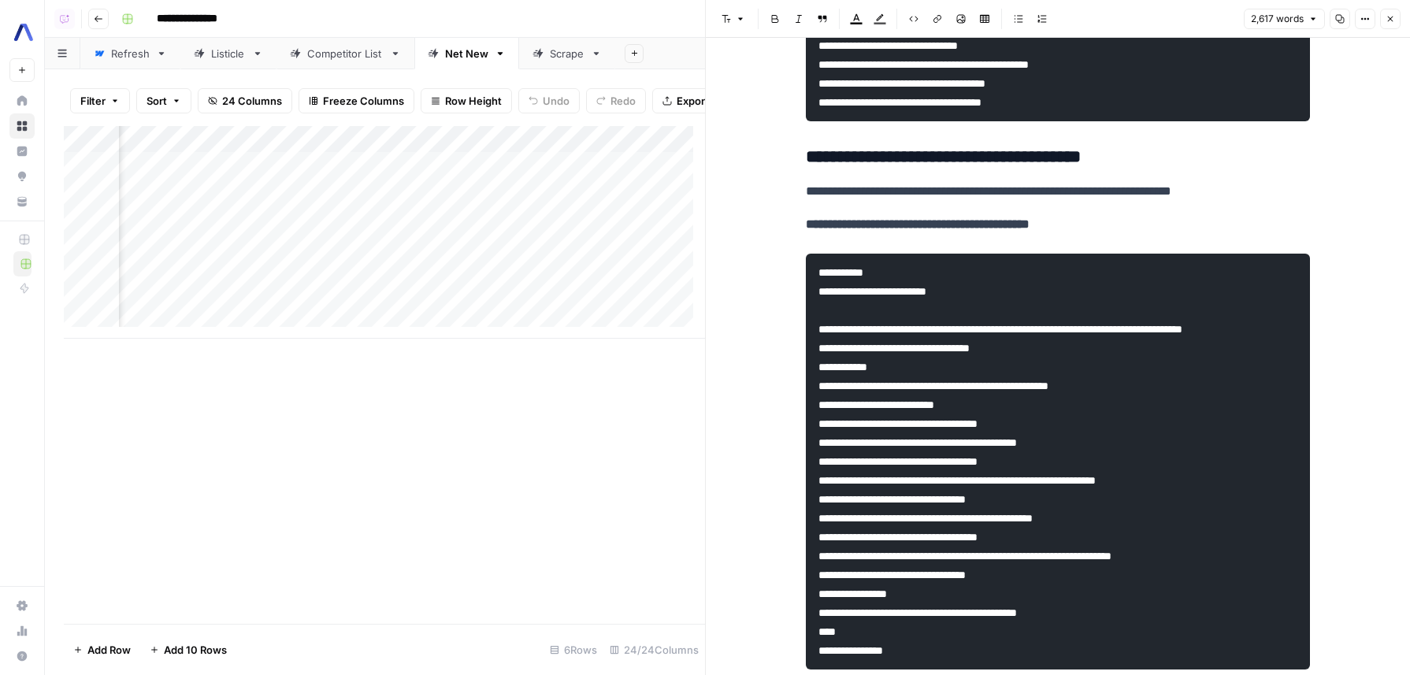
click at [1393, 23] on icon "button" at bounding box center [1389, 18] width 9 height 9
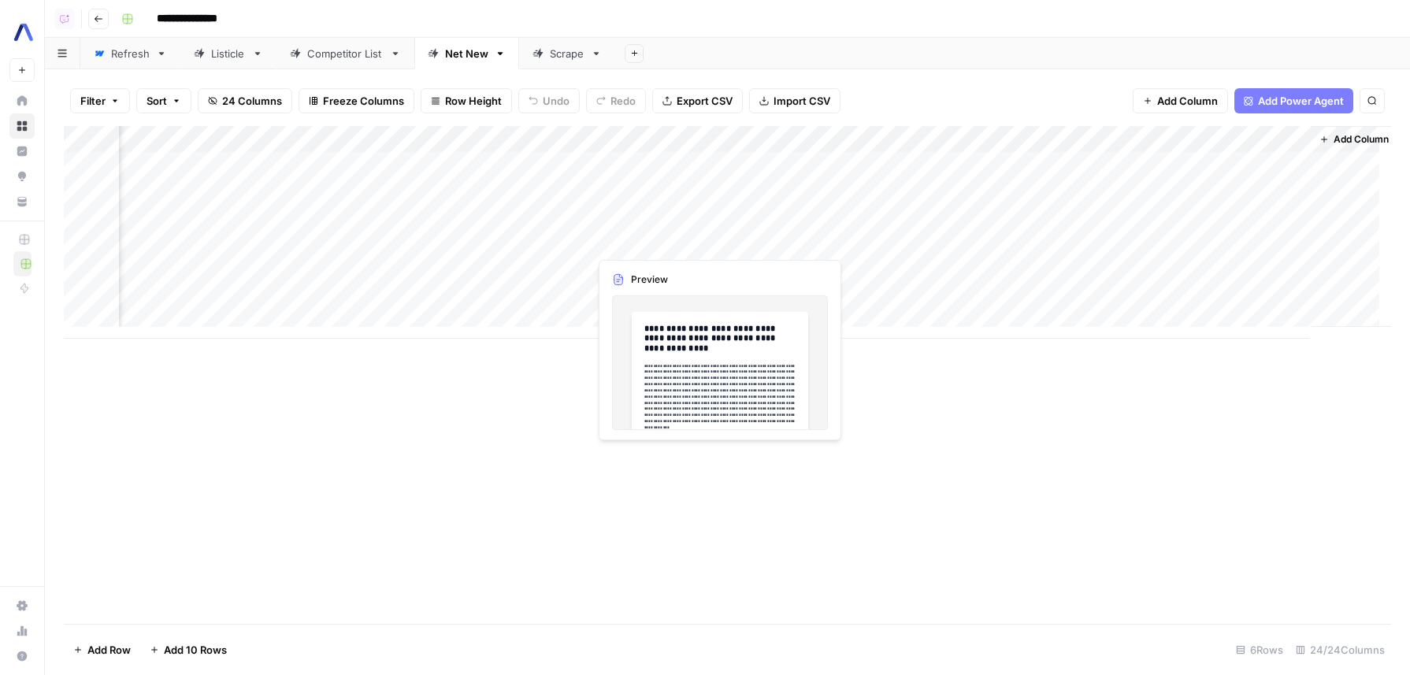
click at [715, 240] on div "Add Column" at bounding box center [727, 232] width 1327 height 213
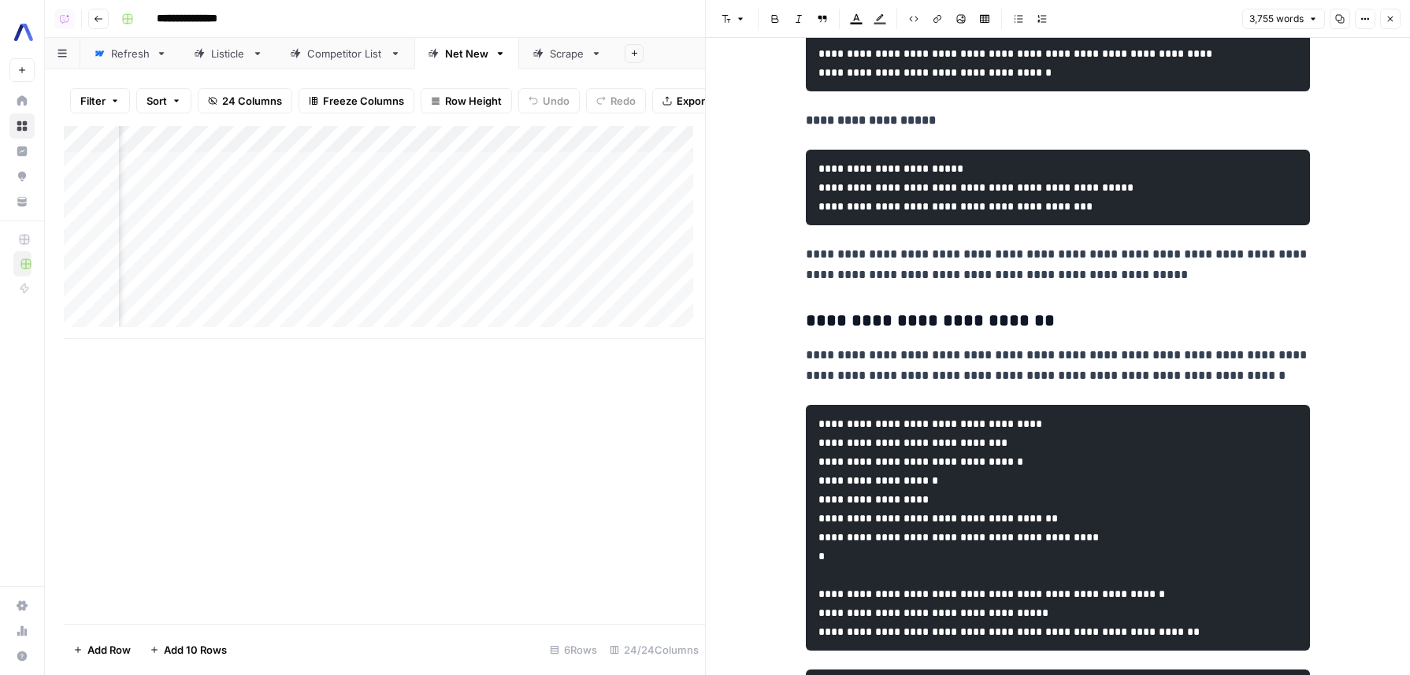
scroll to position [3433, 0]
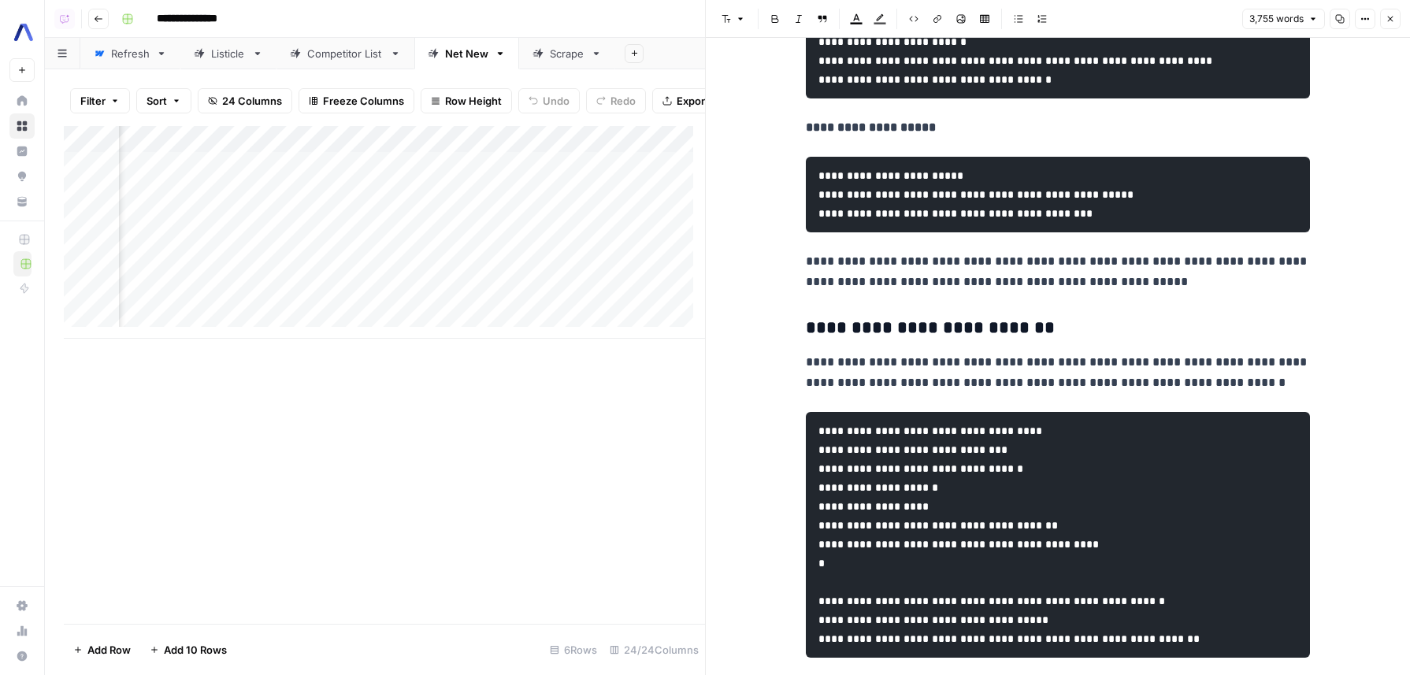
click at [971, 292] on p "**********" at bounding box center [1058, 271] width 504 height 41
type input "sale"
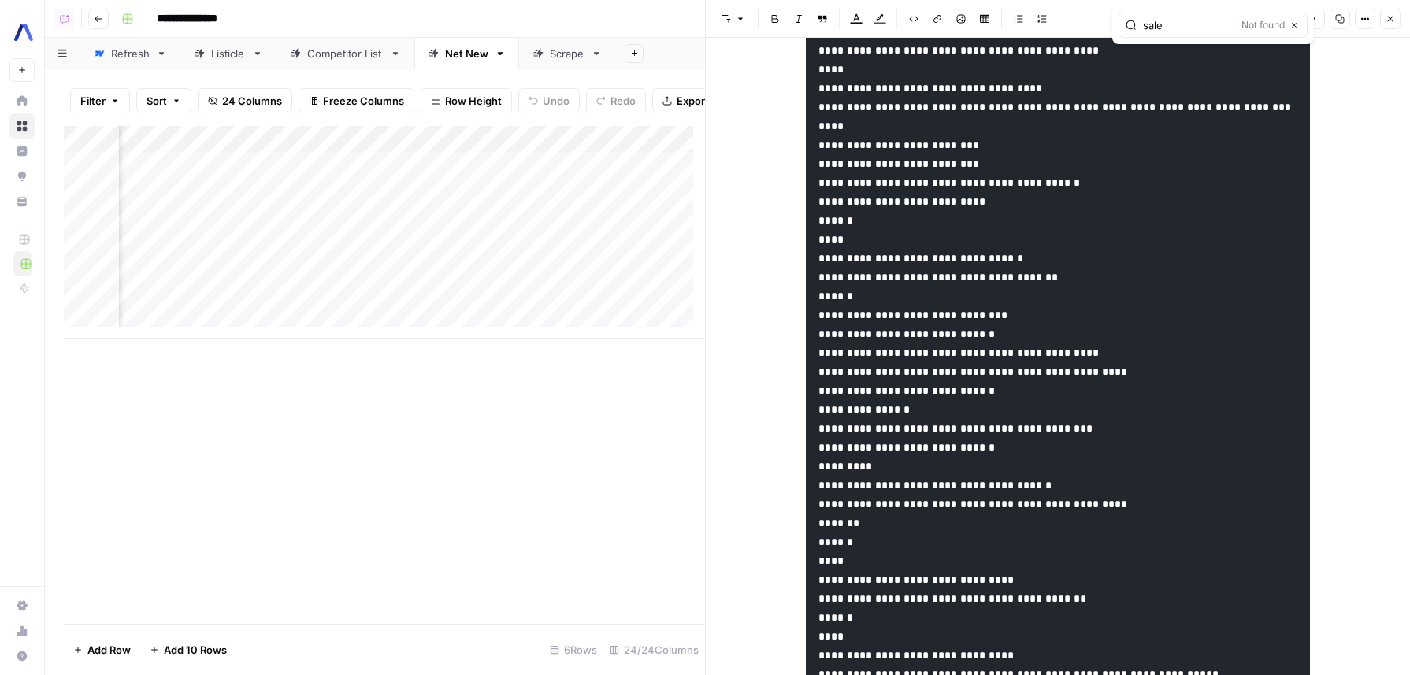
scroll to position [12927, 0]
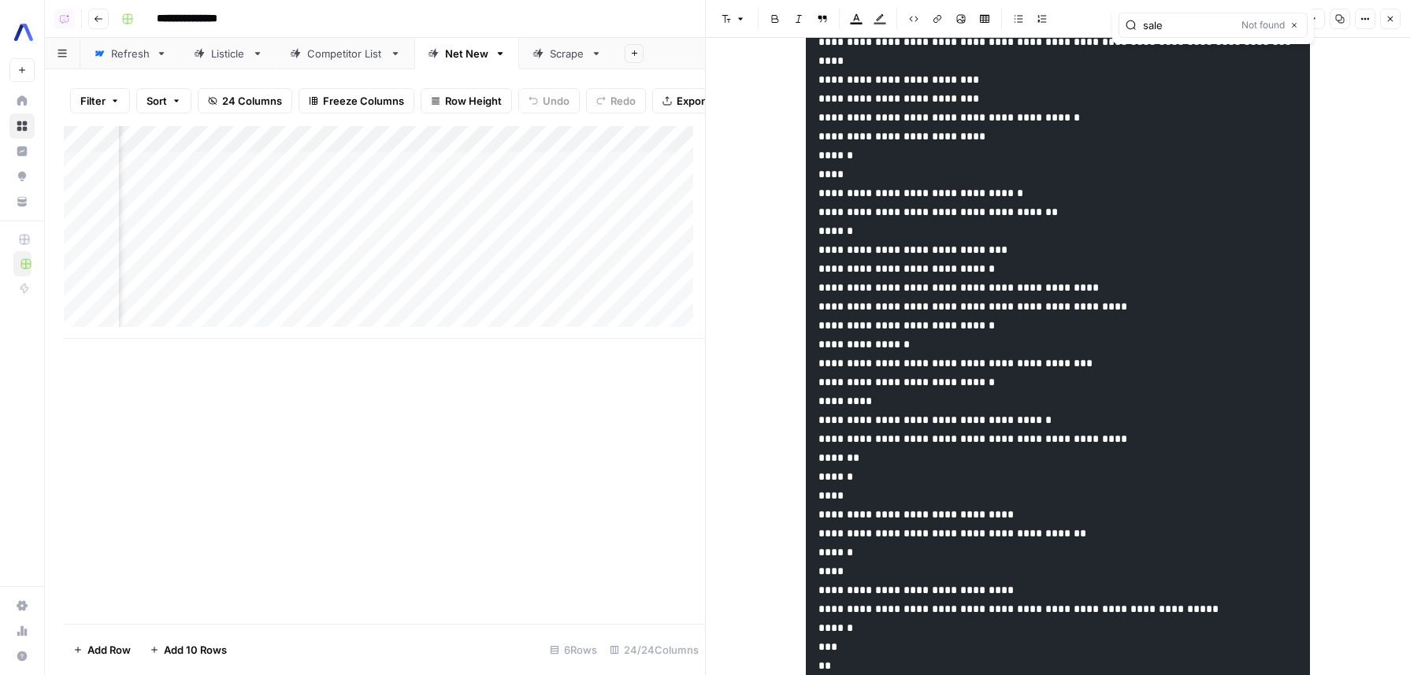
click at [1391, 17] on icon "button" at bounding box center [1389, 18] width 9 height 9
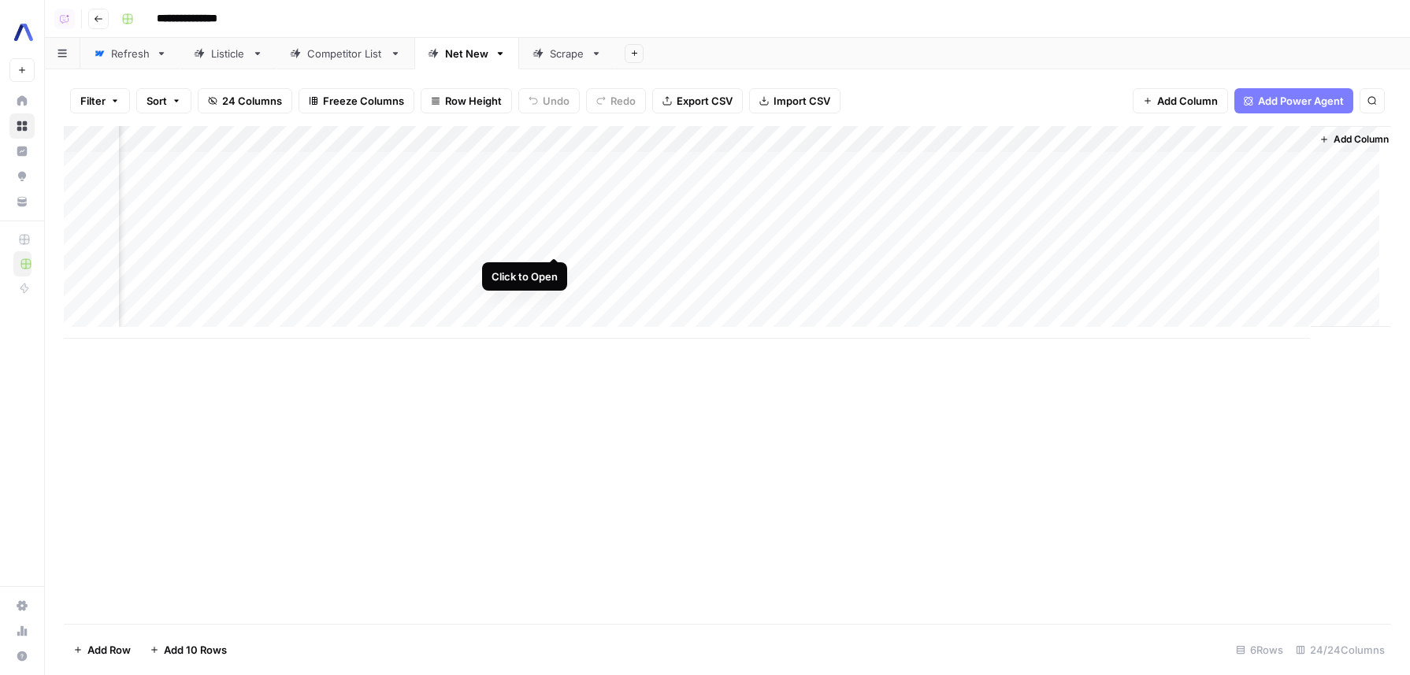
click at [555, 243] on div "Add Column" at bounding box center [727, 232] width 1327 height 213
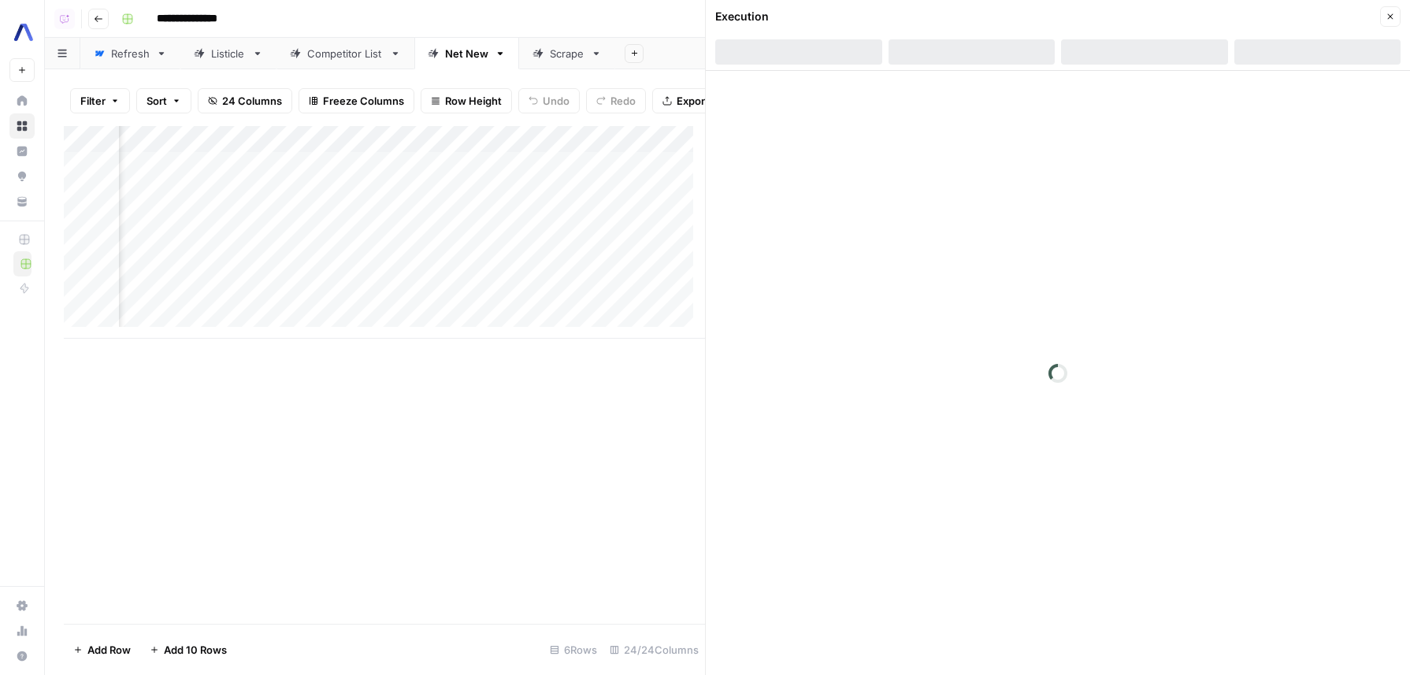
scroll to position [0, 2607]
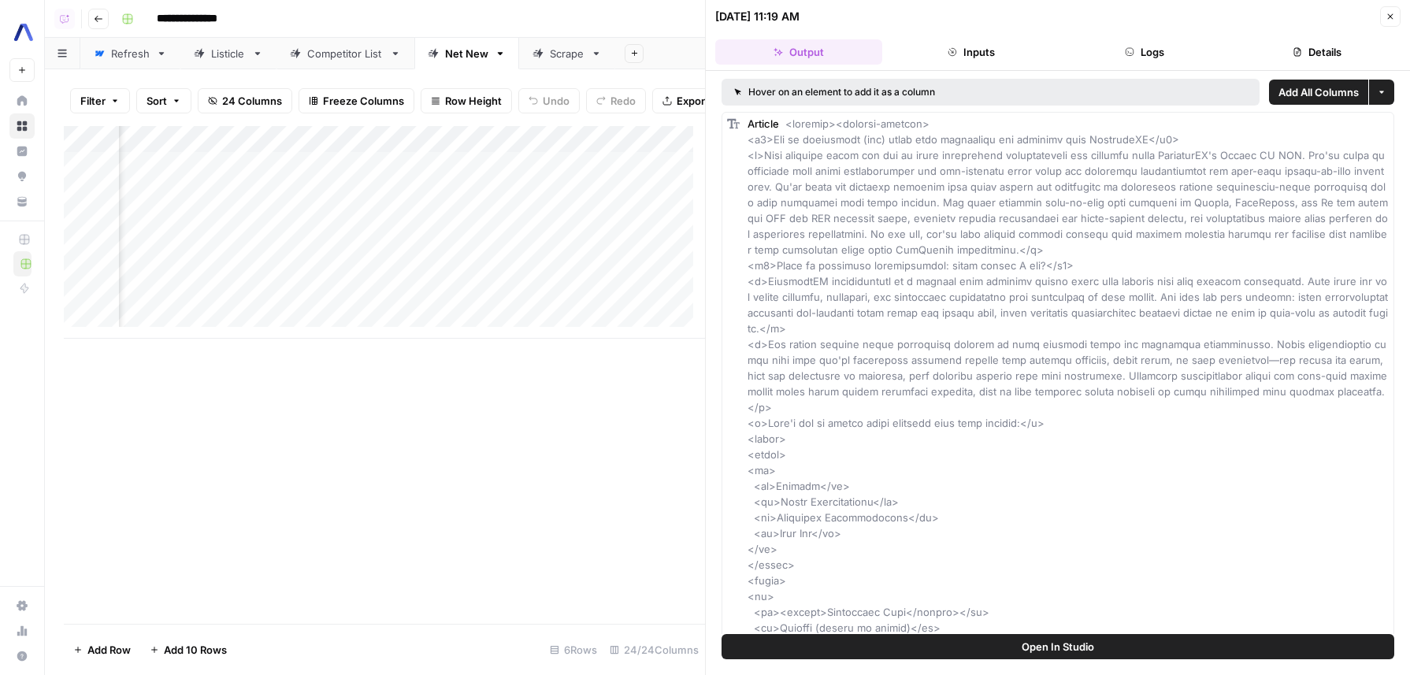
click at [503, 279] on div "Add Column" at bounding box center [384, 232] width 641 height 213
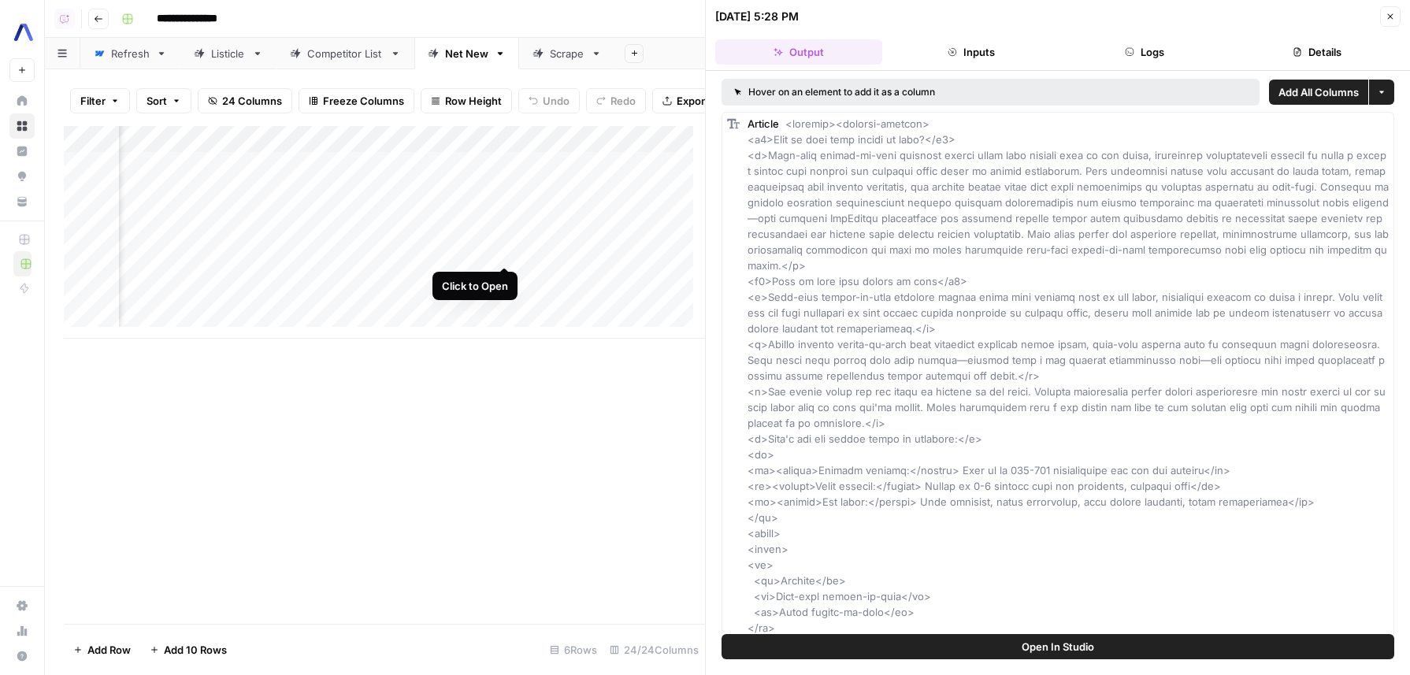
click at [507, 254] on div "Add Column" at bounding box center [384, 232] width 641 height 213
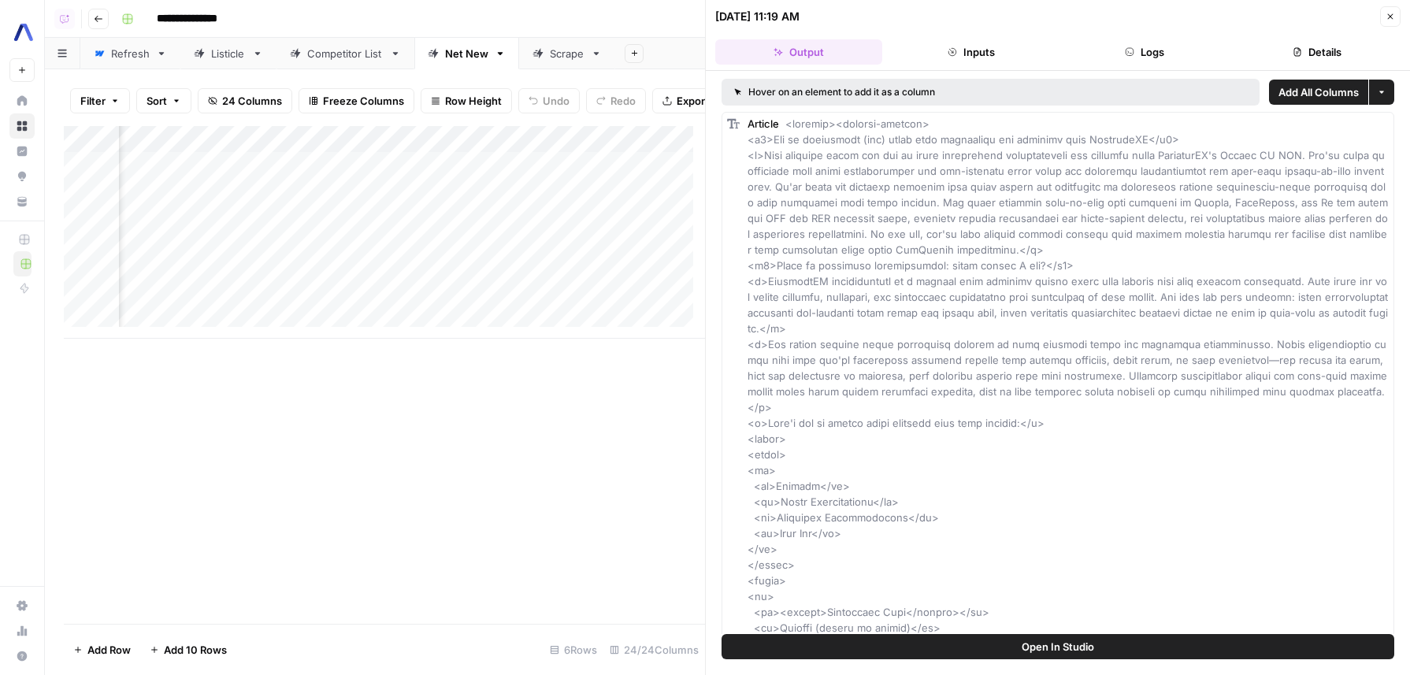
click at [501, 194] on div "Add Column" at bounding box center [384, 232] width 641 height 213
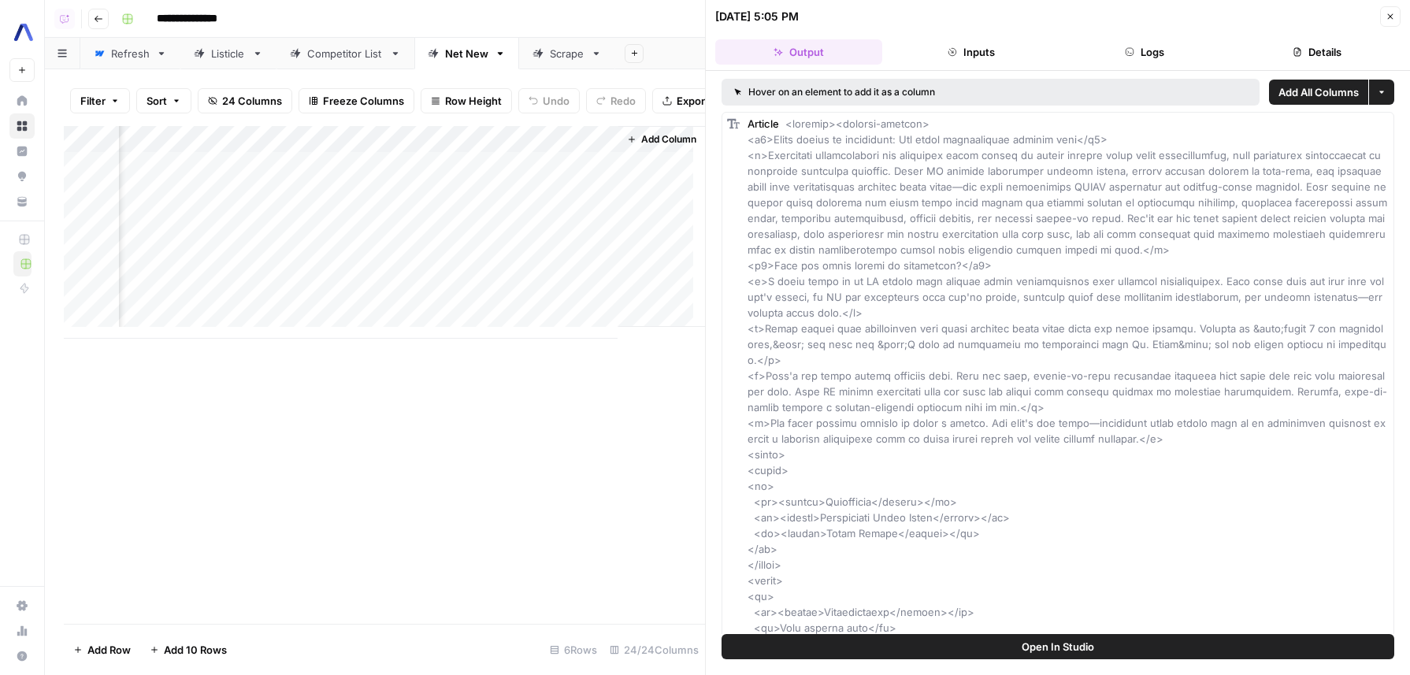
scroll to position [0, 3262]
click at [429, 252] on div "Add Column" at bounding box center [384, 232] width 641 height 213
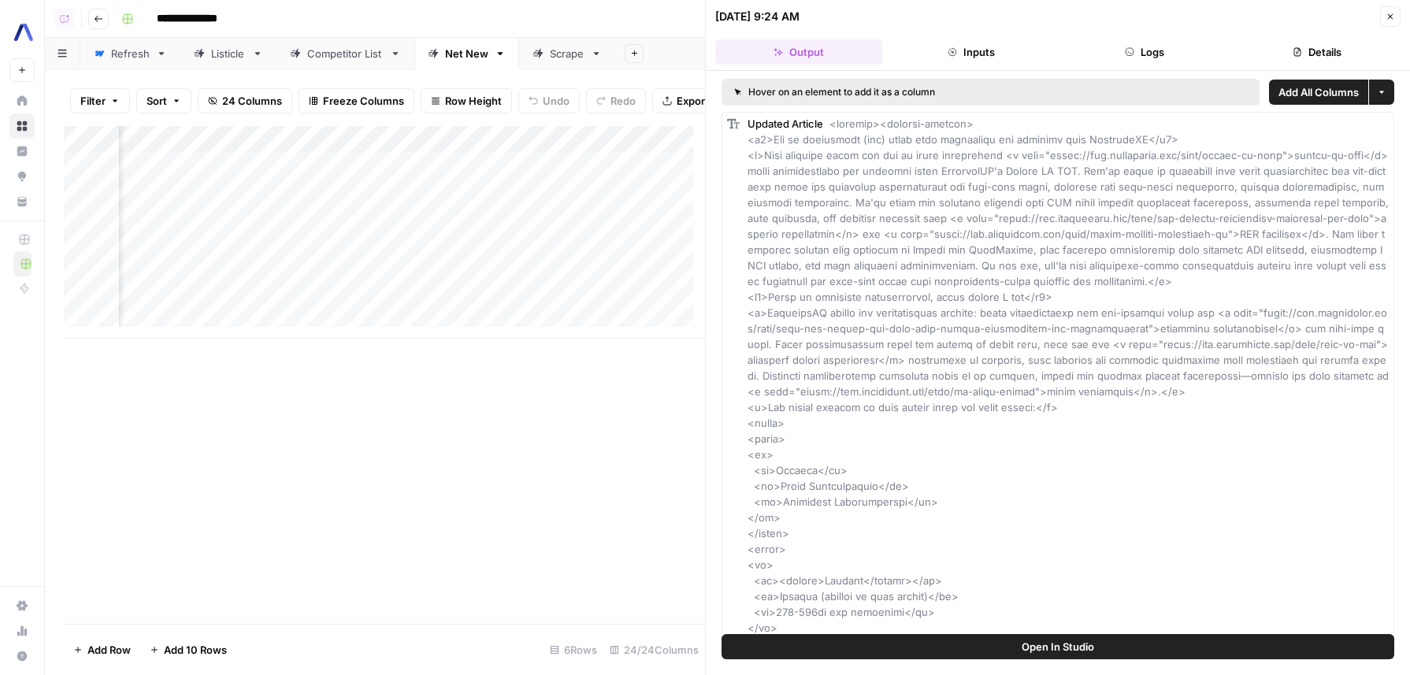
scroll to position [0, 2558]
click at [553, 254] on div "Add Column" at bounding box center [384, 232] width 641 height 213
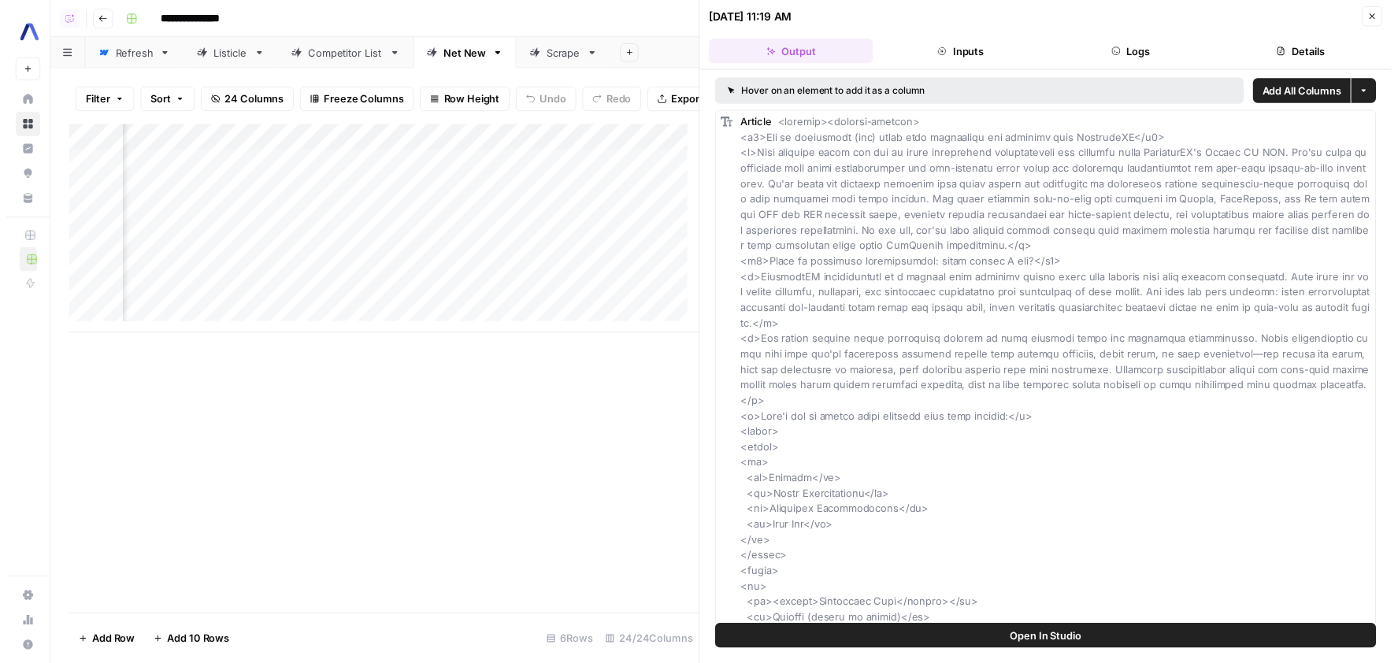
scroll to position [0, 3262]
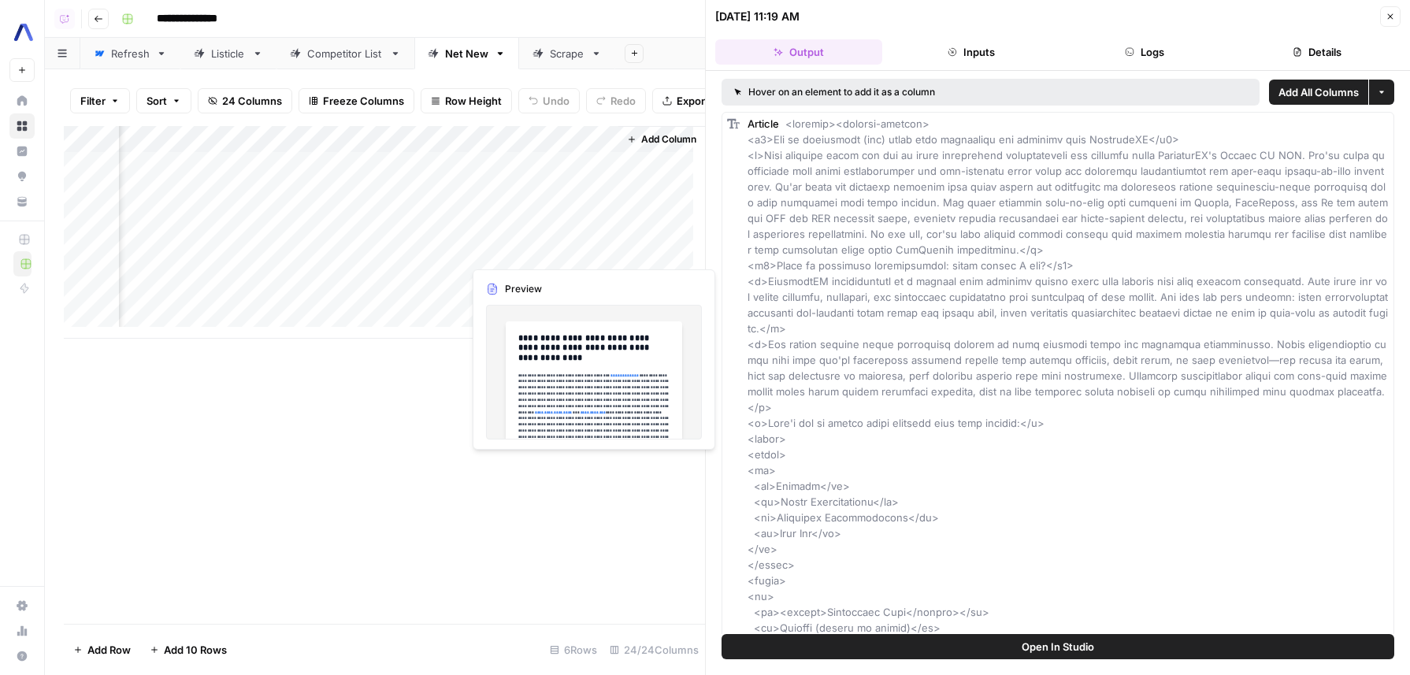
click at [451, 255] on div "Add Column" at bounding box center [384, 232] width 641 height 213
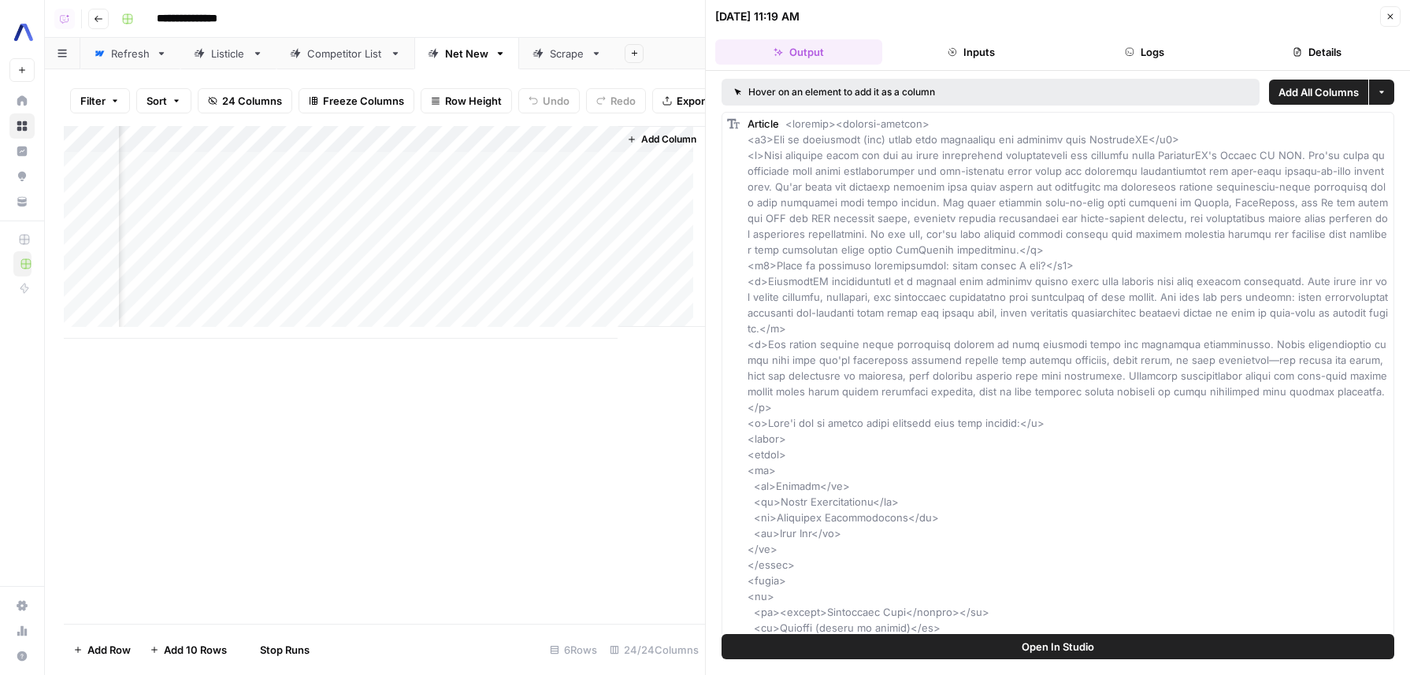
click at [431, 282] on div "Add Column" at bounding box center [384, 232] width 641 height 213
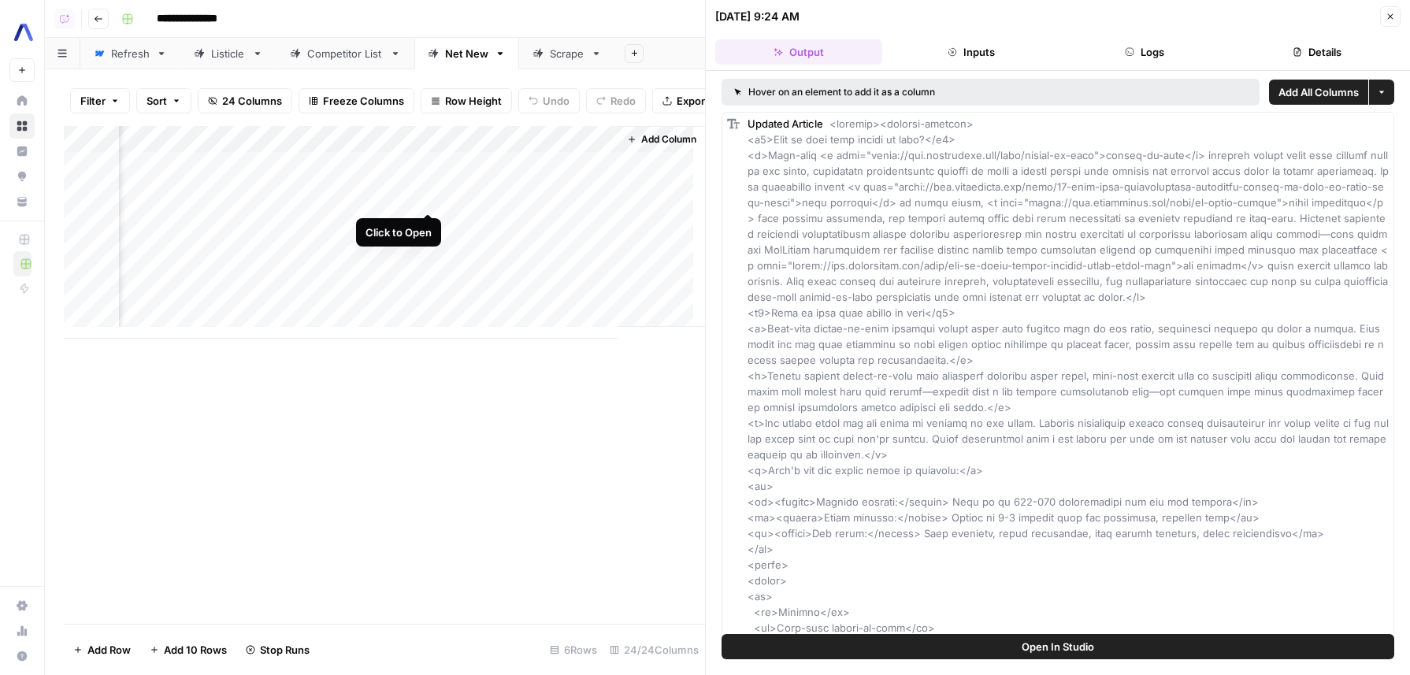
click at [432, 197] on div "Add Column" at bounding box center [384, 232] width 641 height 213
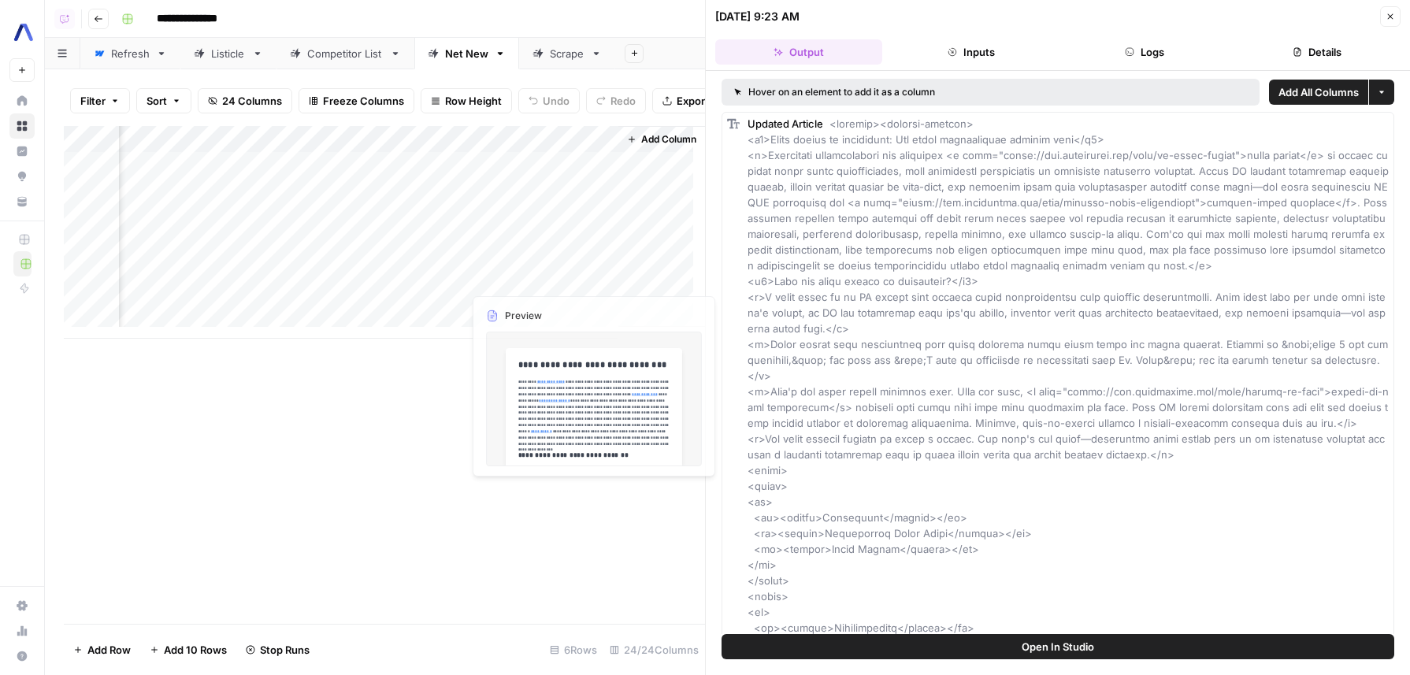
drag, startPoint x: 512, startPoint y: 252, endPoint x: 547, endPoint y: 245, distance: 35.4
click at [512, 251] on div "Add Column" at bounding box center [384, 232] width 641 height 213
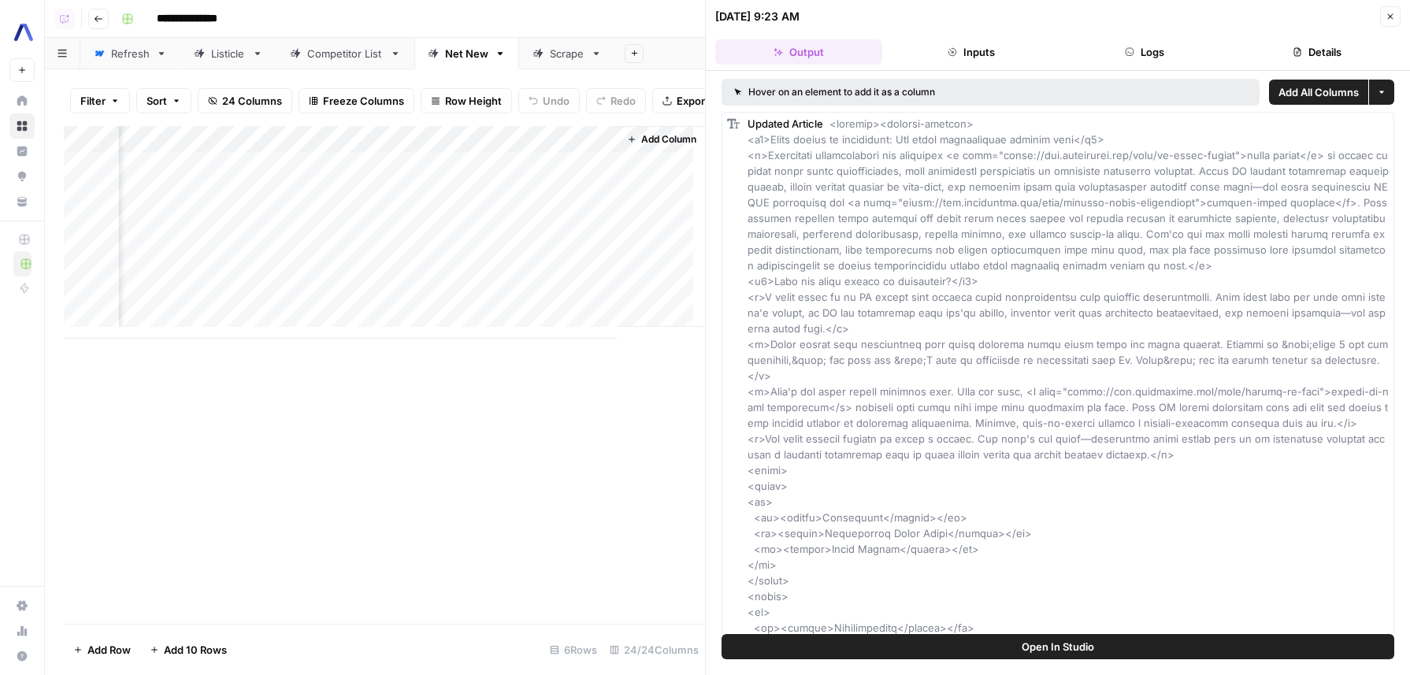
click at [1386, 15] on icon "button" at bounding box center [1389, 16] width 9 height 9
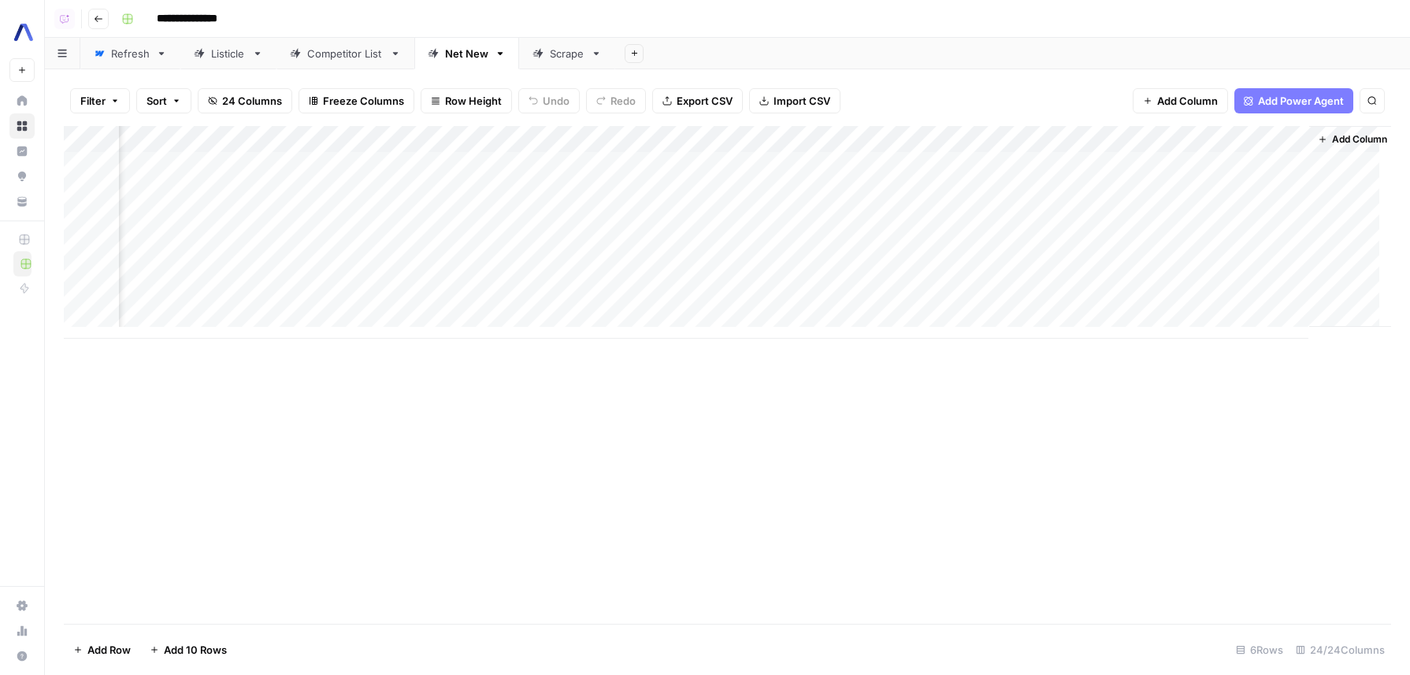
scroll to position [0, 2558]
click at [1290, 246] on div "Add Column" at bounding box center [727, 232] width 1327 height 213
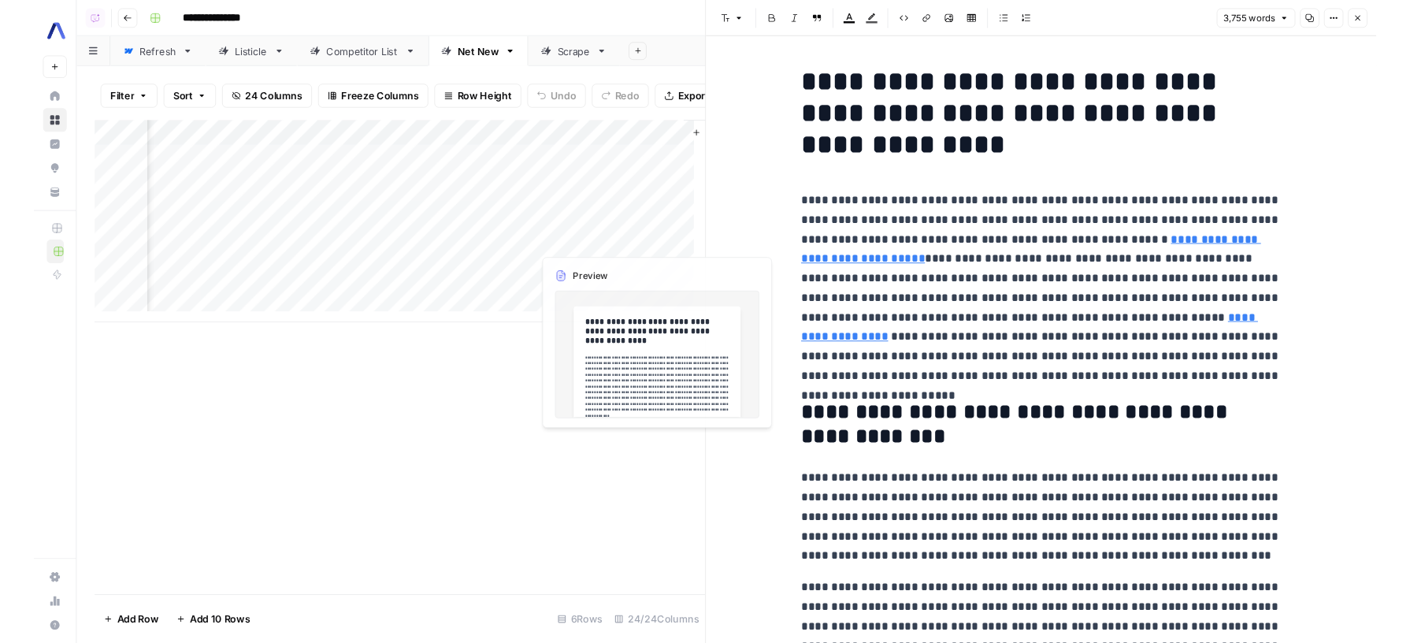
scroll to position [0, 3262]
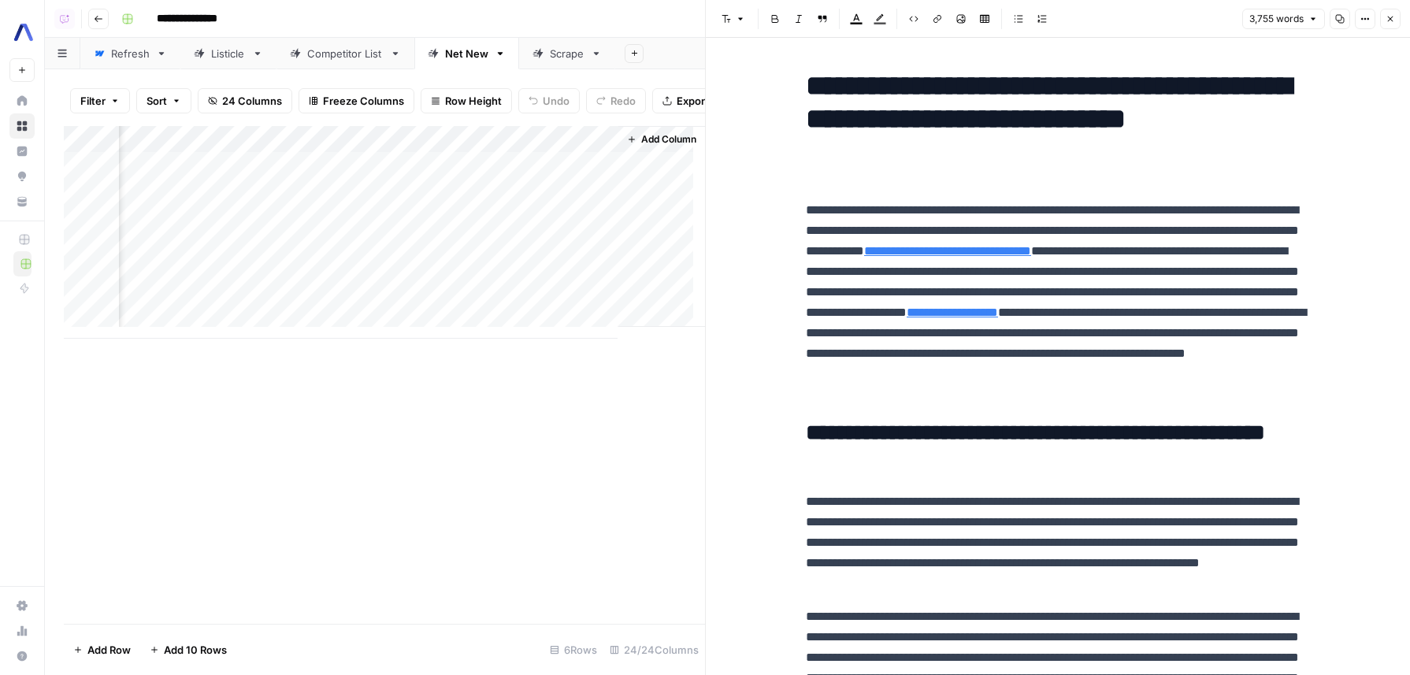
click at [967, 342] on p "**********" at bounding box center [1058, 302] width 504 height 205
type input "sale"
click at [1369, 28] on button "Options" at bounding box center [1365, 19] width 20 height 20
click at [1308, 174] on span "Code" at bounding box center [1318, 167] width 76 height 16
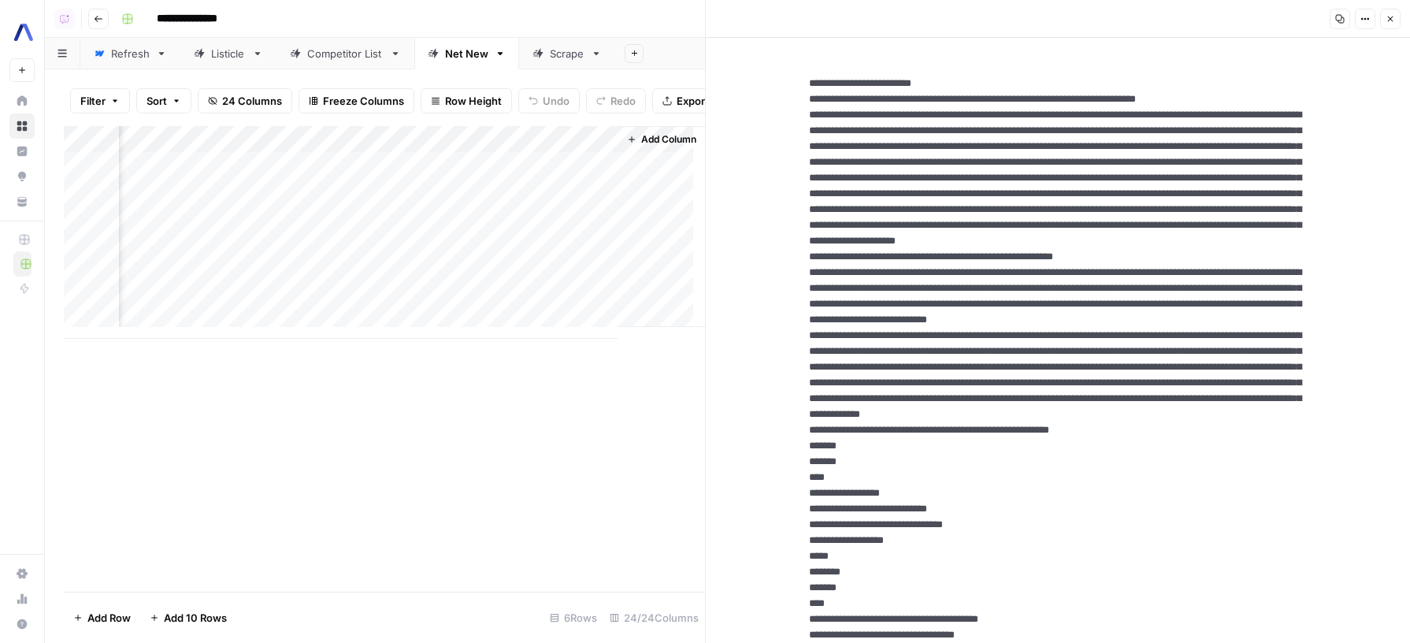
scroll to position [499, 0]
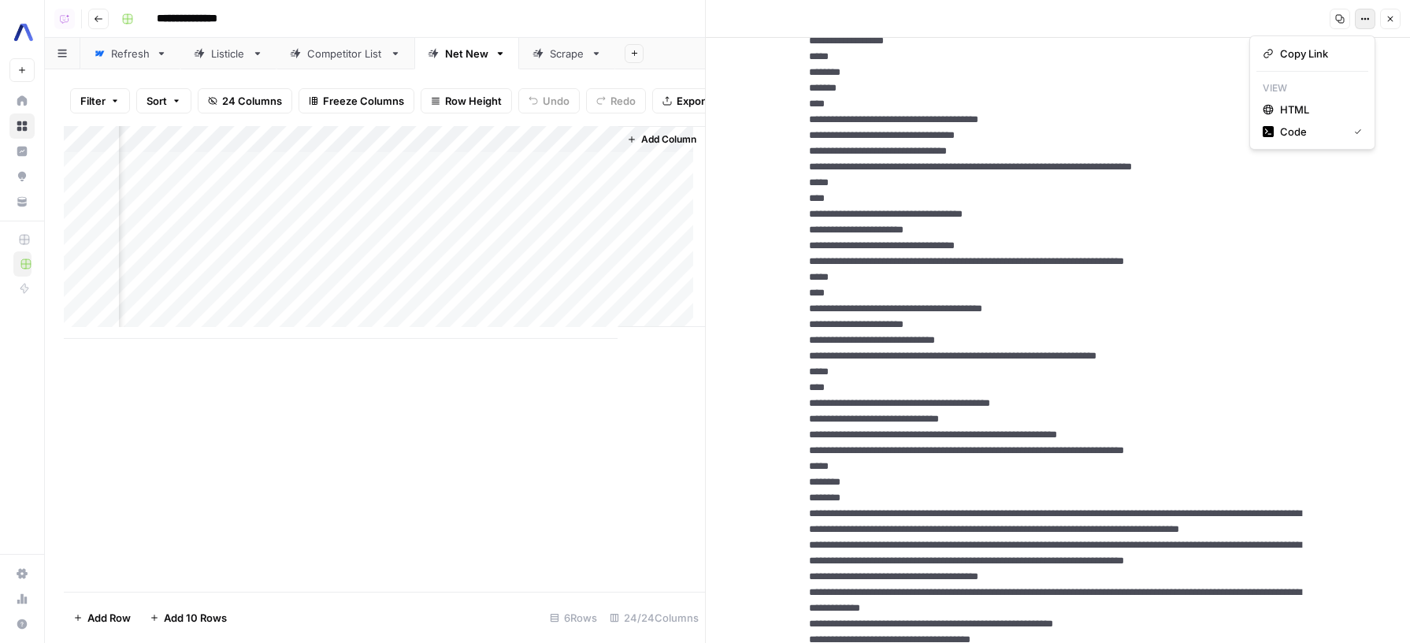
click at [1373, 19] on button "Options" at bounding box center [1365, 19] width 20 height 20
click at [1350, 108] on span "HTML" at bounding box center [1318, 110] width 76 height 16
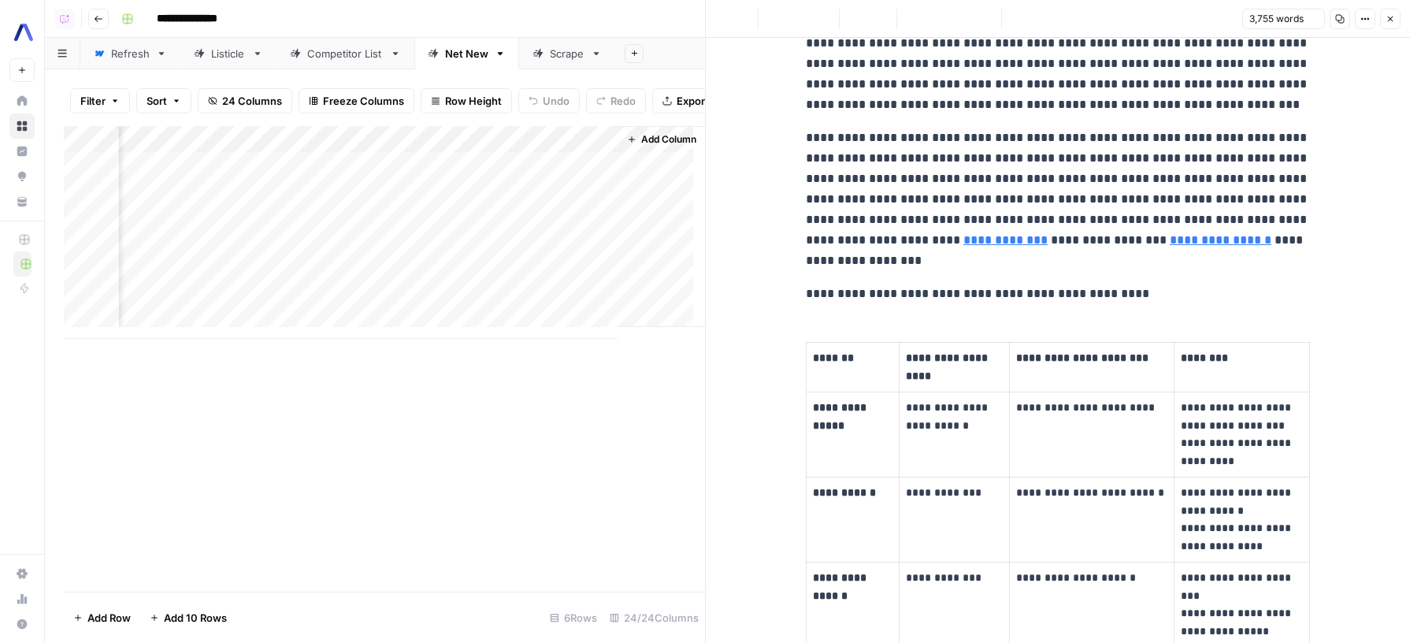
scroll to position [0, 0]
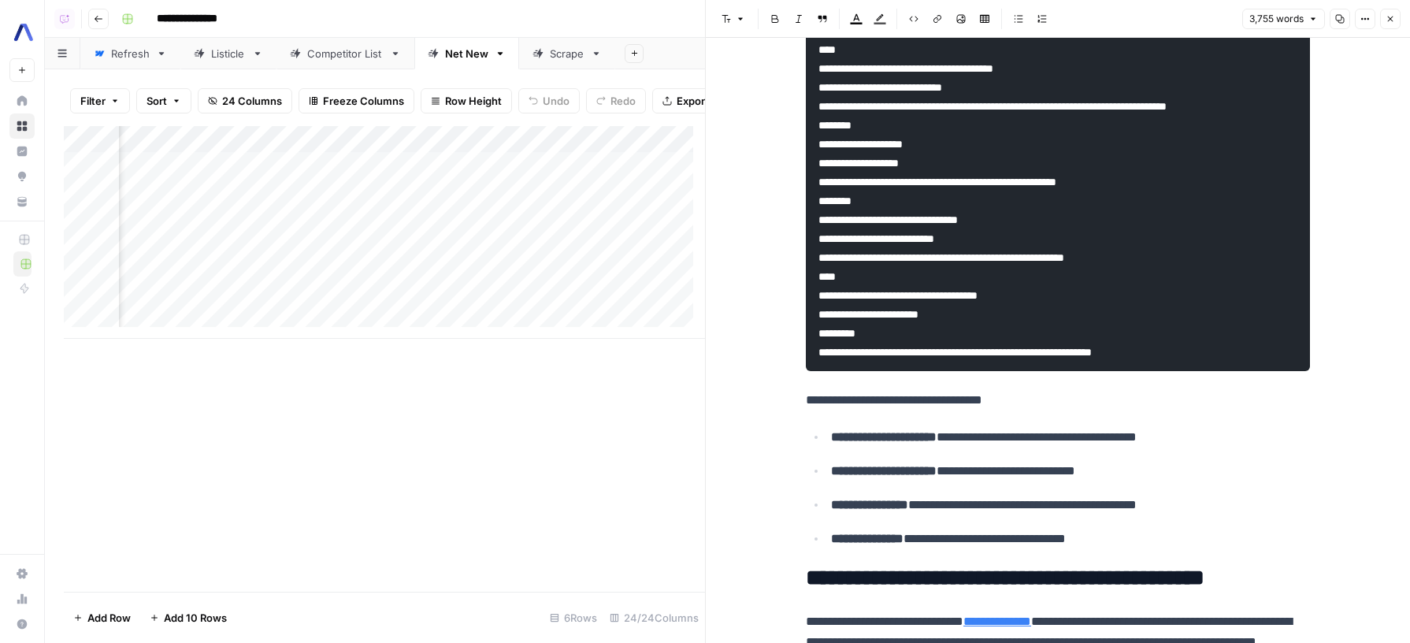
scroll to position [0, 2339]
click at [488, 251] on div "Add Column" at bounding box center [384, 232] width 641 height 213
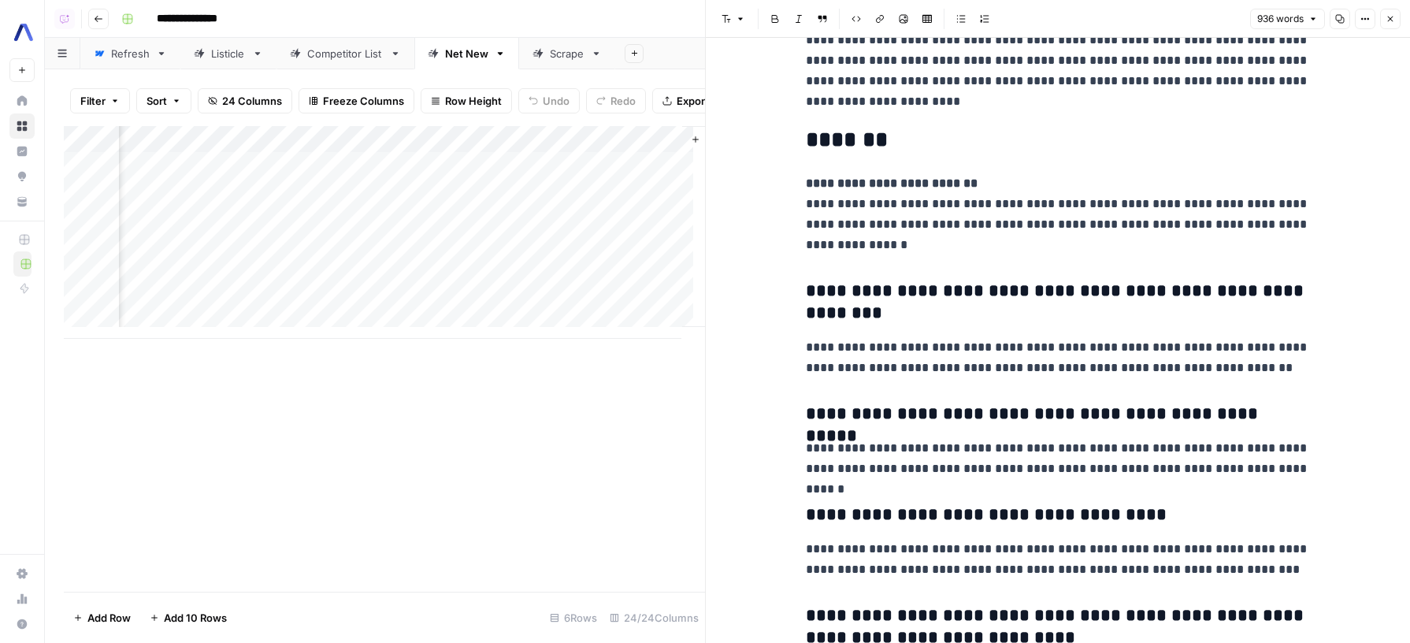
scroll to position [0, 3262]
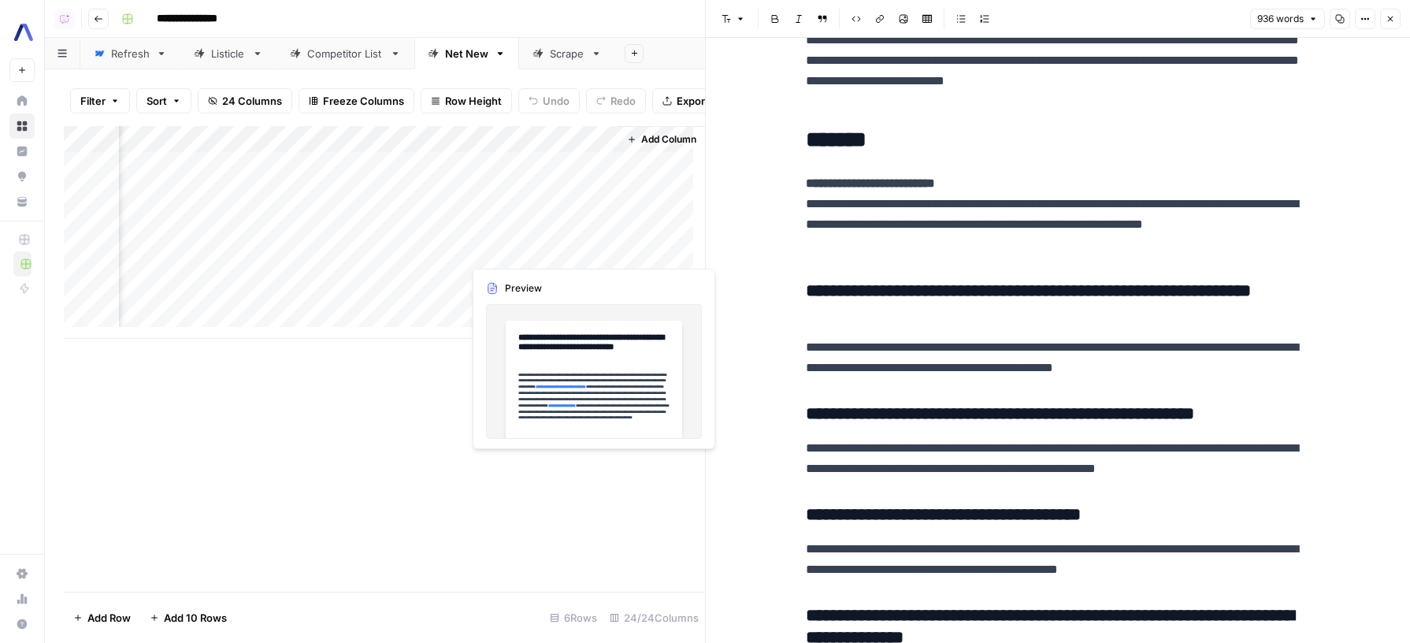
click at [590, 250] on div "Add Column" at bounding box center [384, 232] width 641 height 213
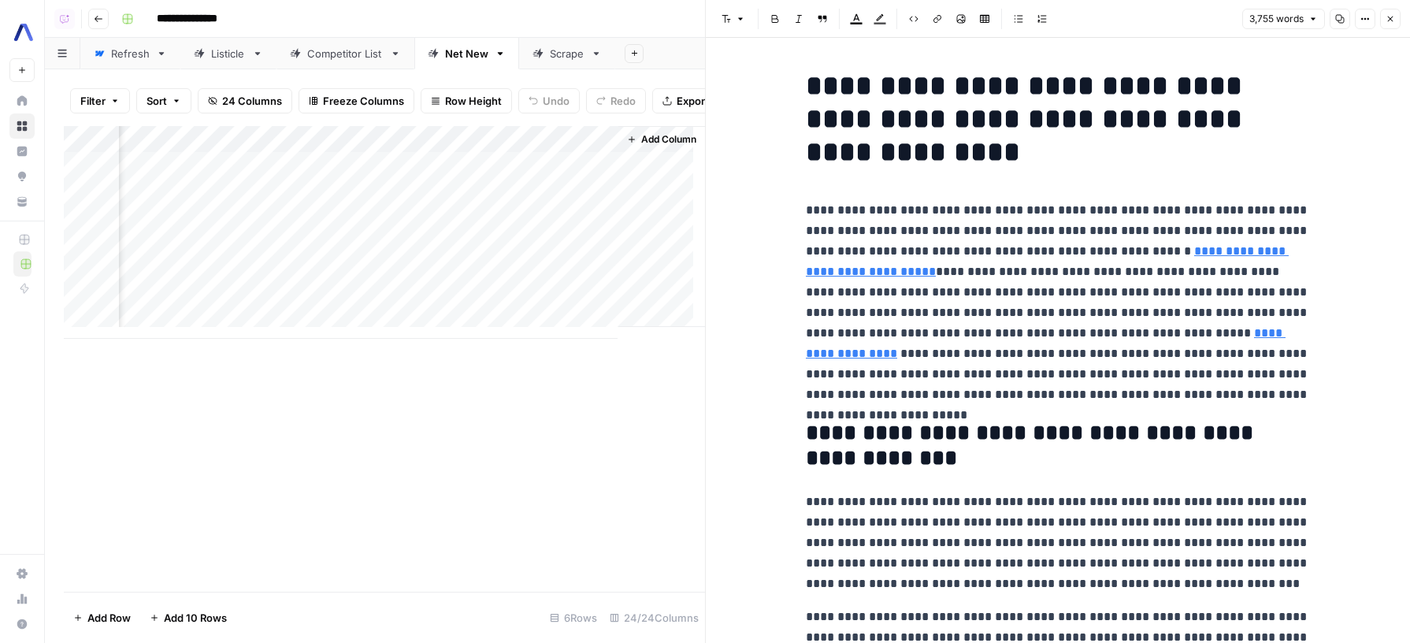
scroll to position [17, 0]
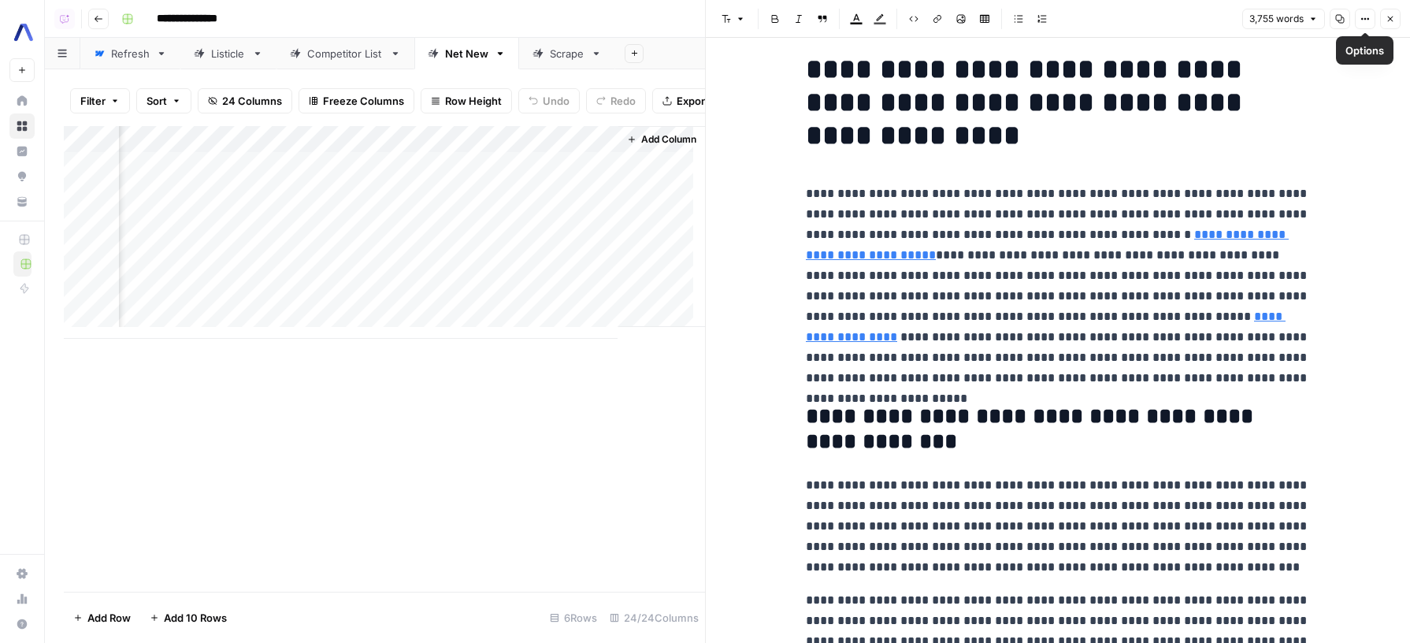
click at [1337, 24] on button "Copy" at bounding box center [1340, 19] width 20 height 20
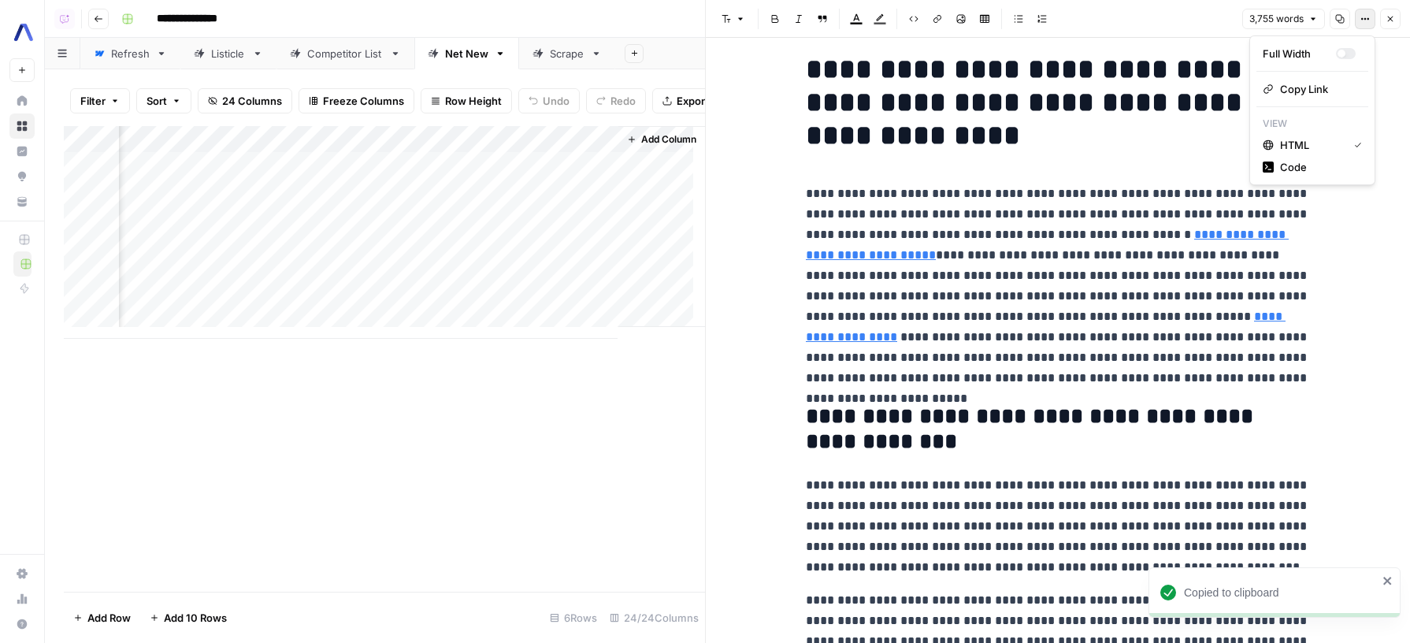
click at [1371, 16] on button "Options" at bounding box center [1365, 19] width 20 height 20
click at [1330, 83] on span "Copy Link" at bounding box center [1318, 89] width 76 height 16
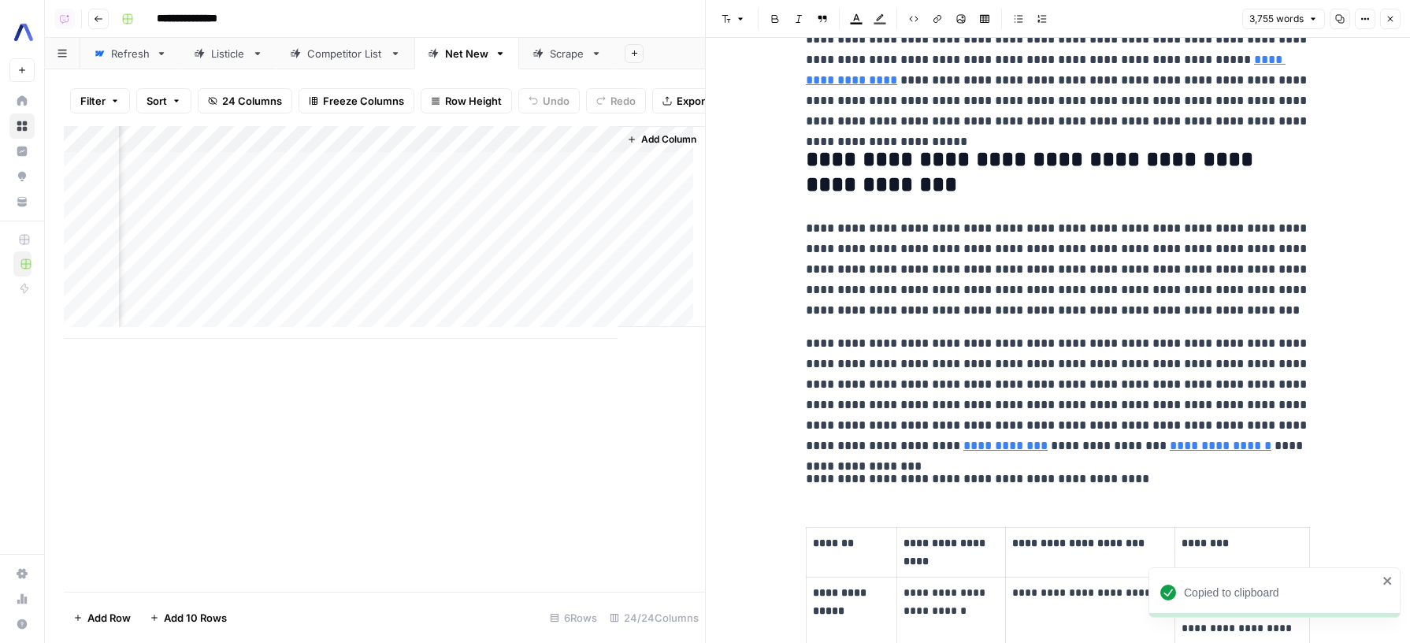
scroll to position [0, 0]
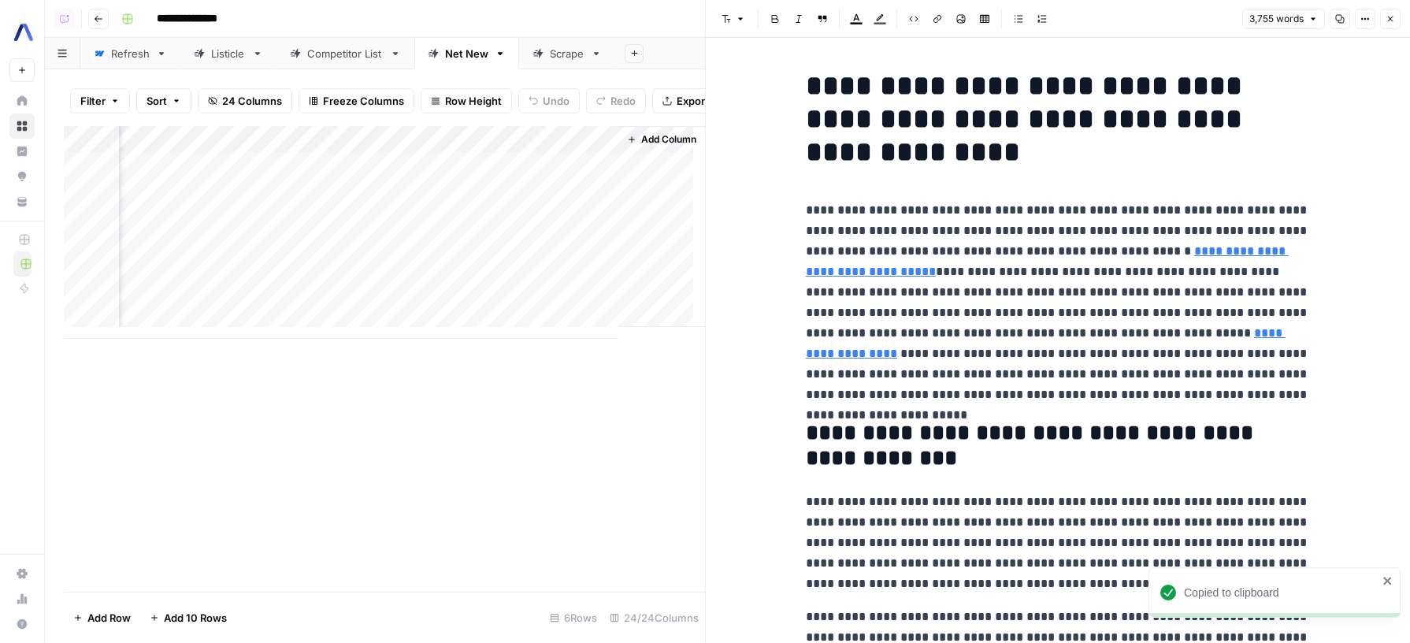
click at [1336, 24] on button "Copy" at bounding box center [1340, 19] width 20 height 20
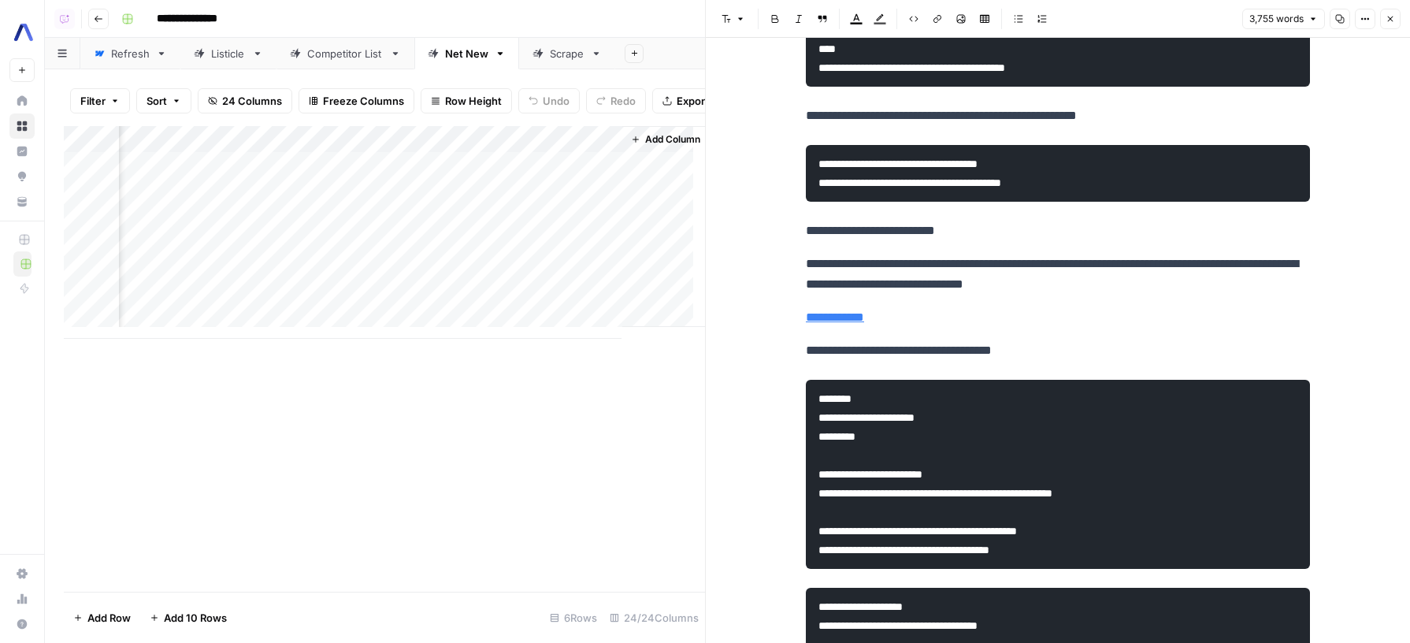
scroll to position [1593, 0]
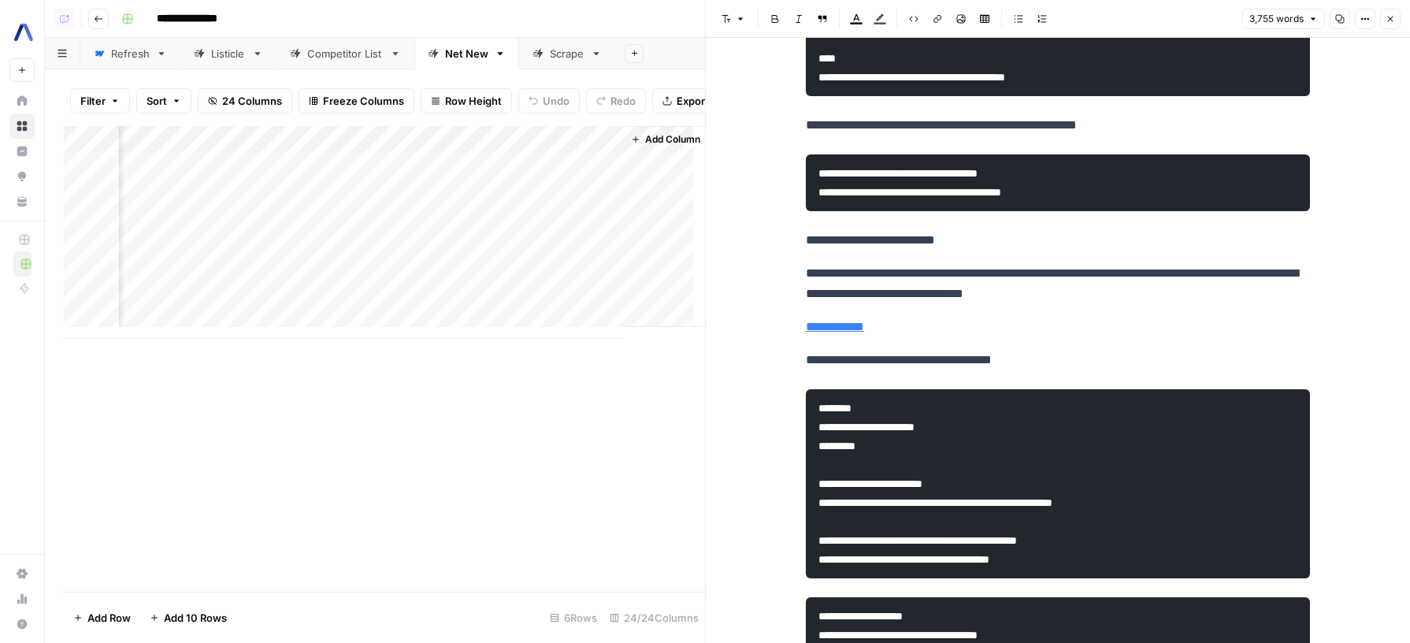
click at [1062, 304] on p "**********" at bounding box center [1058, 283] width 504 height 41
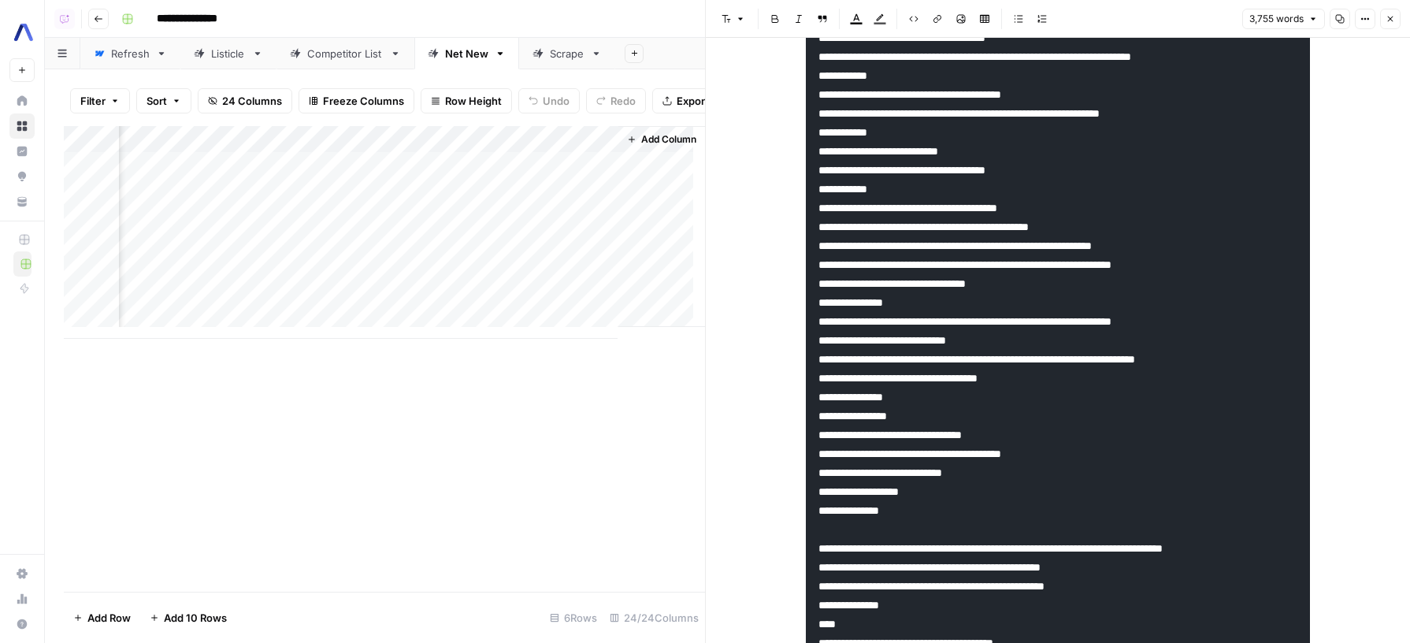
scroll to position [9604, 0]
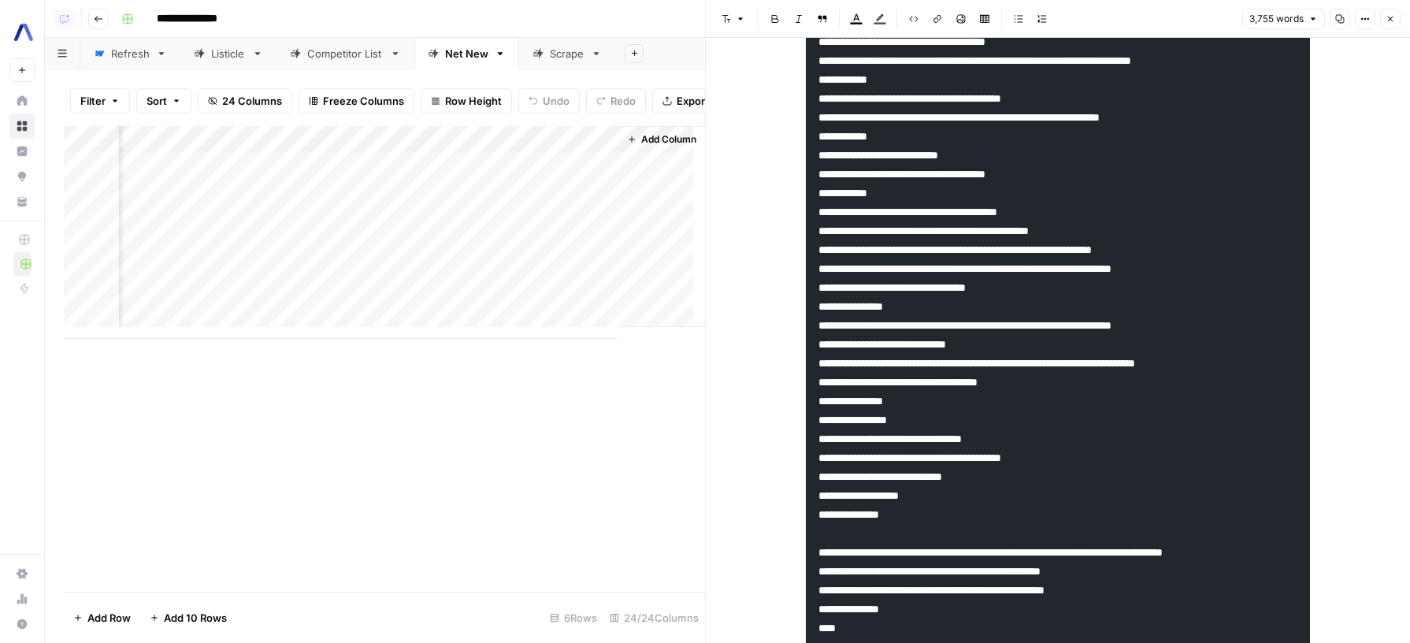
click at [1364, 16] on icon "button" at bounding box center [1364, 18] width 9 height 9
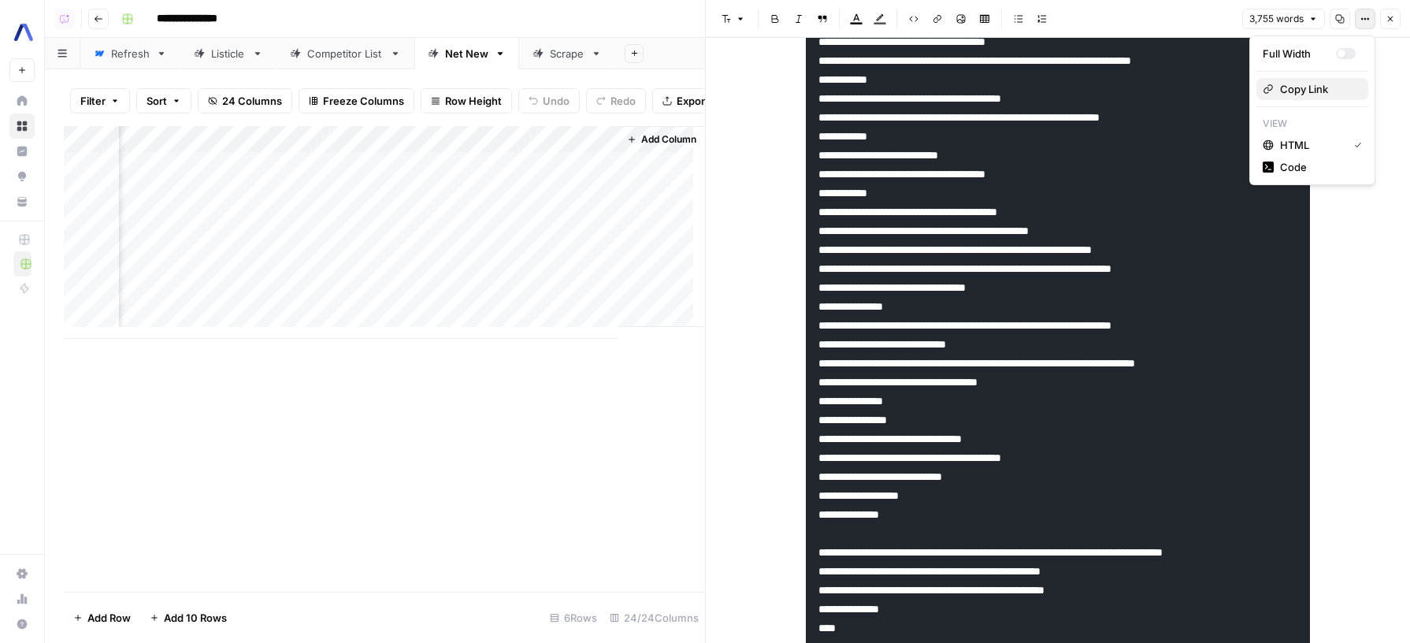
click at [1338, 98] on button "Copy Link" at bounding box center [1312, 89] width 112 height 22
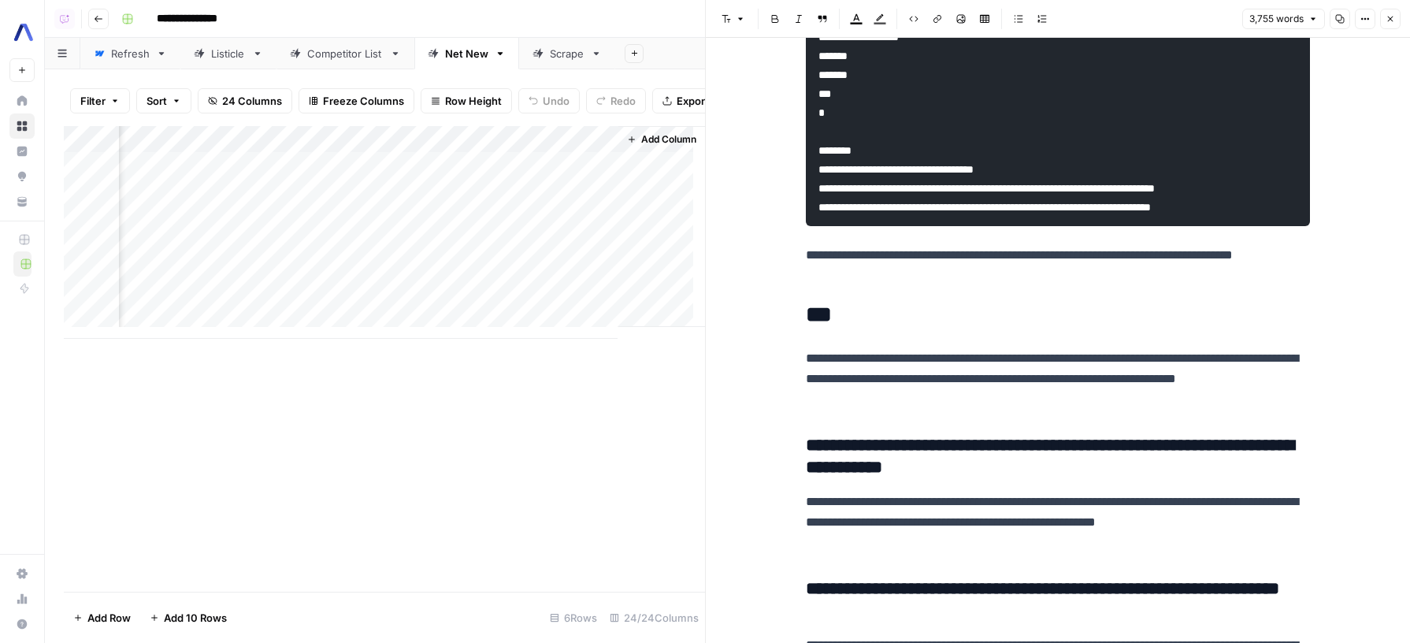
scroll to position [21839, 0]
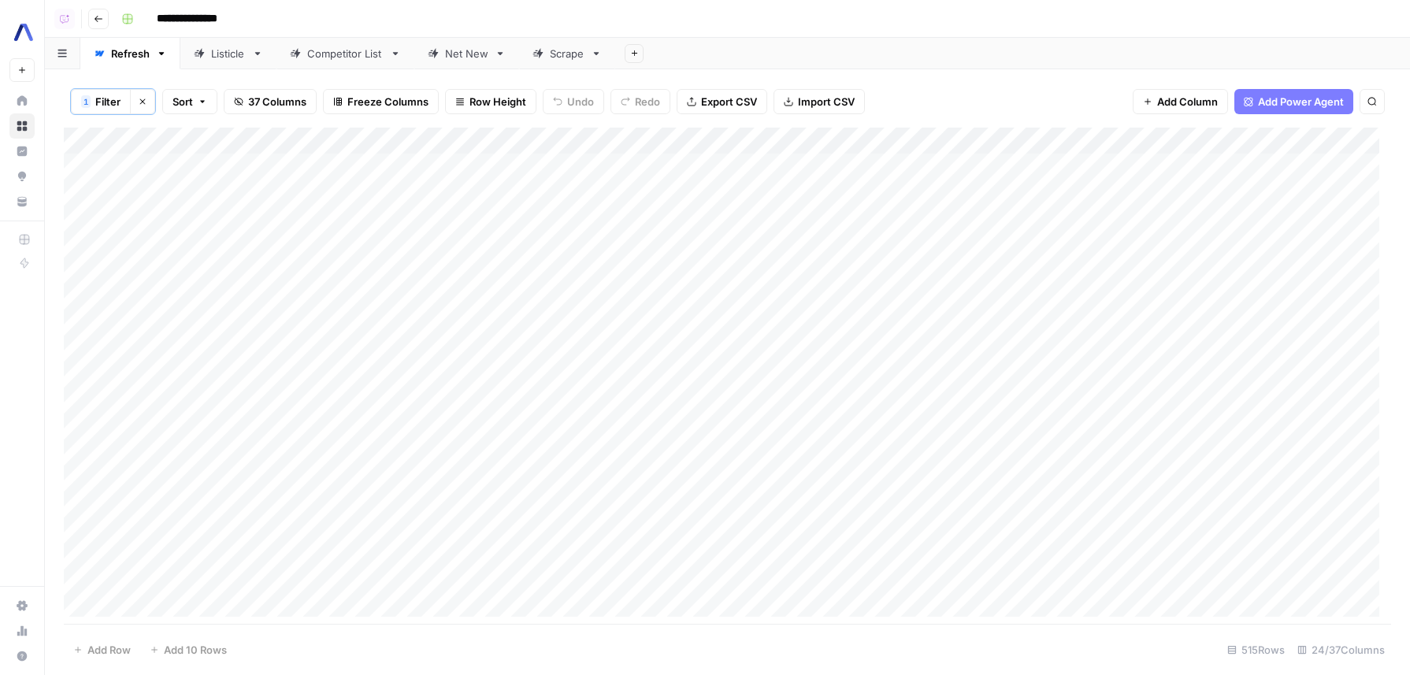
scroll to position [10, 0]
click at [117, 108] on button "1 Filter" at bounding box center [101, 101] width 60 height 25
type input "Code validator"
click at [938, 56] on div "Add Sheet" at bounding box center [1012, 54] width 795 height 32
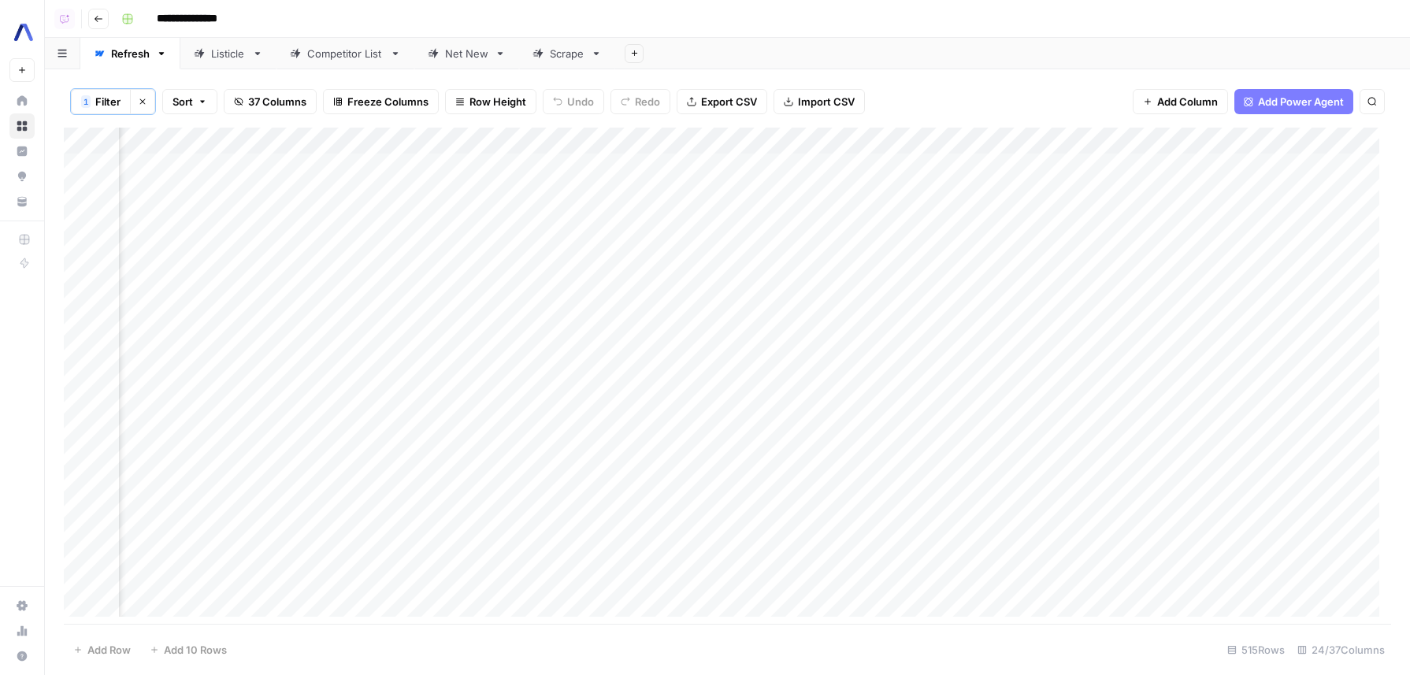
click at [1231, 29] on div "**********" at bounding box center [754, 18] width 1279 height 25
click at [515, 140] on div "Add Column" at bounding box center [727, 378] width 1327 height 501
click at [488, 297] on span "Filter" at bounding box center [523, 304] width 138 height 16
click at [799, 214] on button "Delete" at bounding box center [809, 218] width 20 height 20
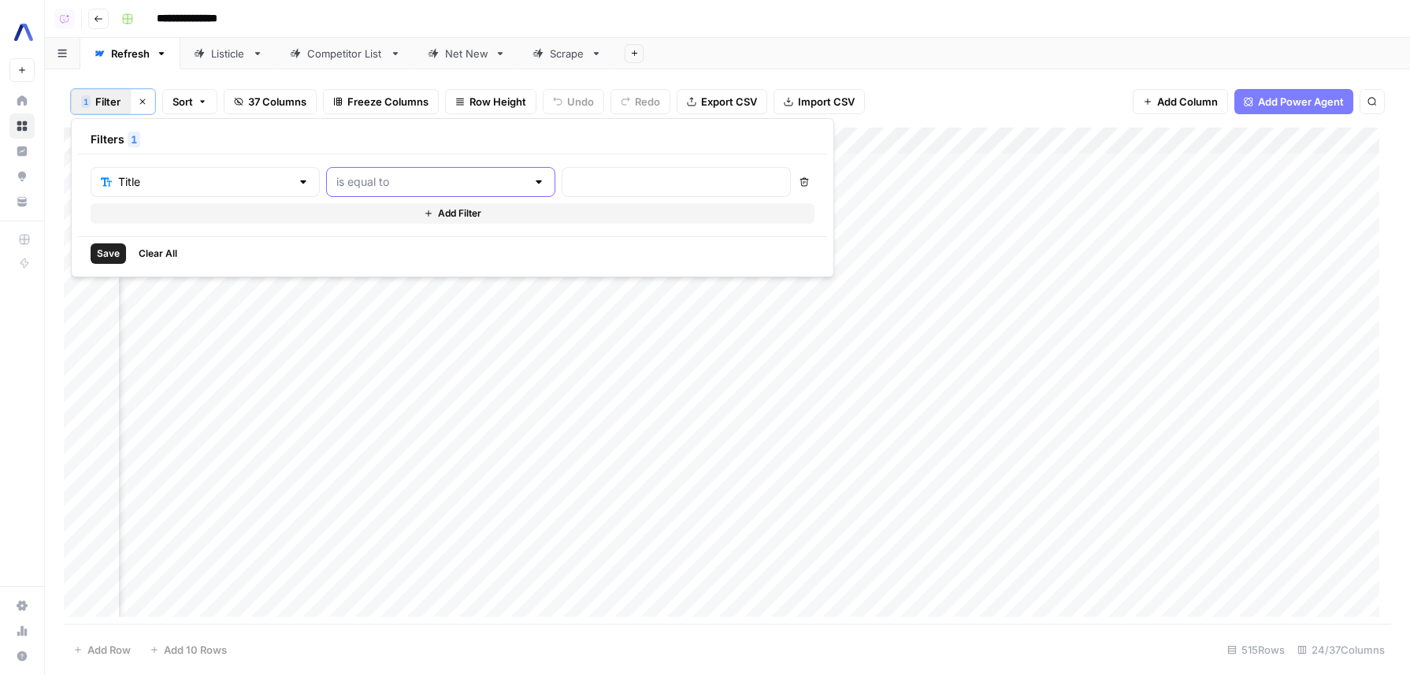
click at [467, 184] on input "text" at bounding box center [431, 182] width 190 height 16
click at [432, 260] on span "contains" at bounding box center [404, 266] width 174 height 16
type input "contains"
click at [600, 192] on div at bounding box center [676, 182] width 229 height 30
type input "complete guide"
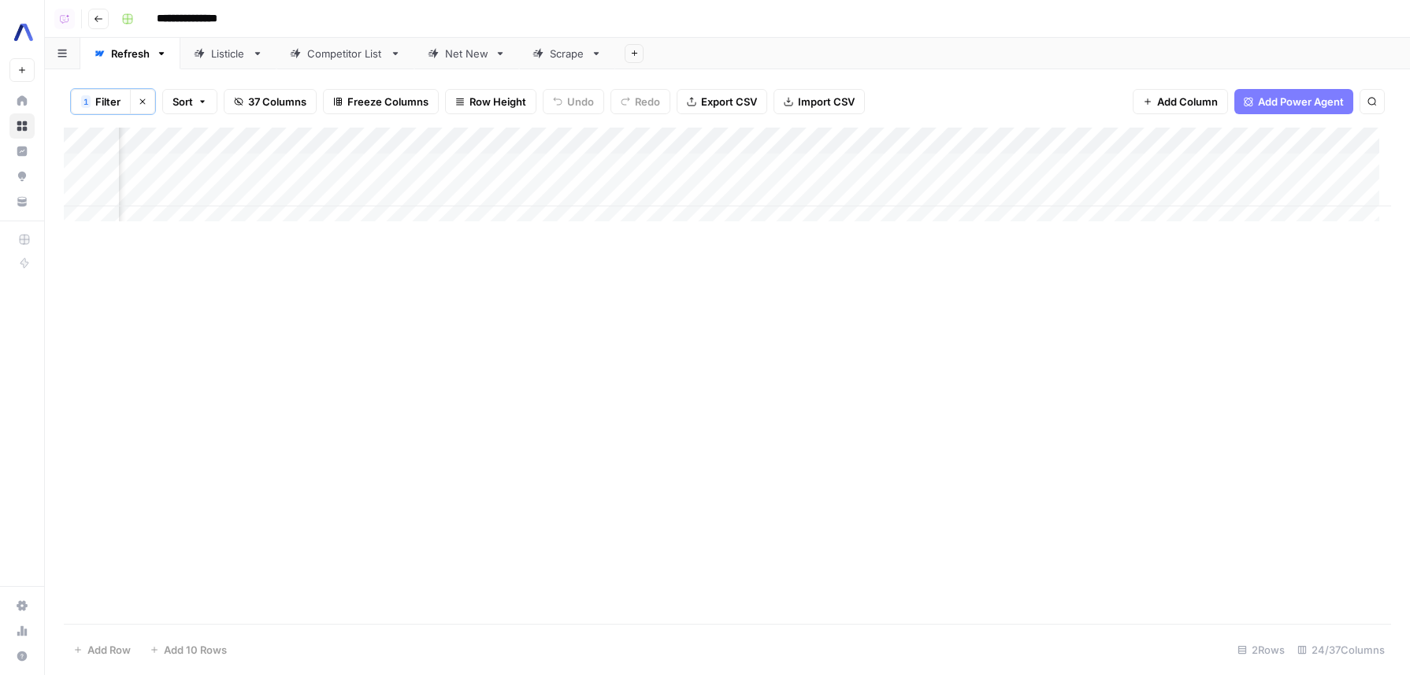
click at [895, 44] on div "Add Sheet" at bounding box center [1012, 54] width 795 height 32
click at [822, 189] on div "Add Column" at bounding box center [727, 181] width 1327 height 106
click at [850, 191] on div "Add Column" at bounding box center [727, 181] width 1327 height 106
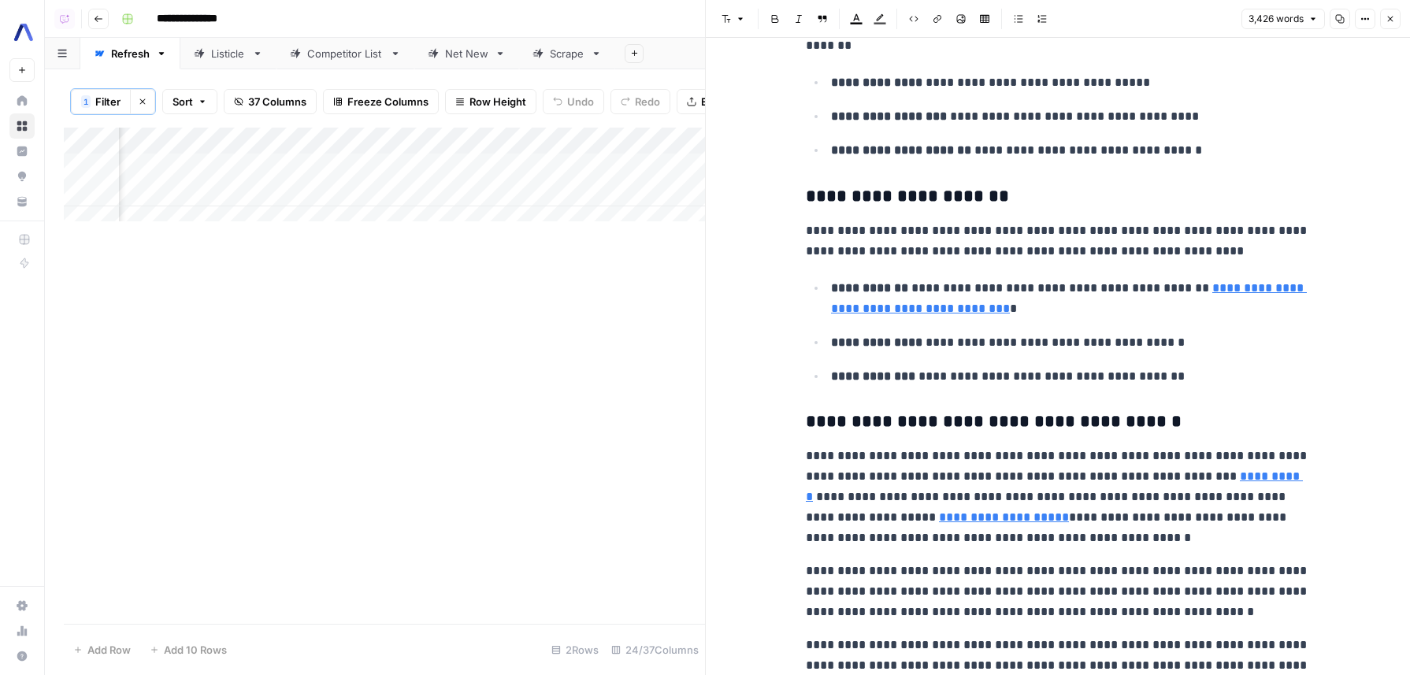
scroll to position [0, 2249]
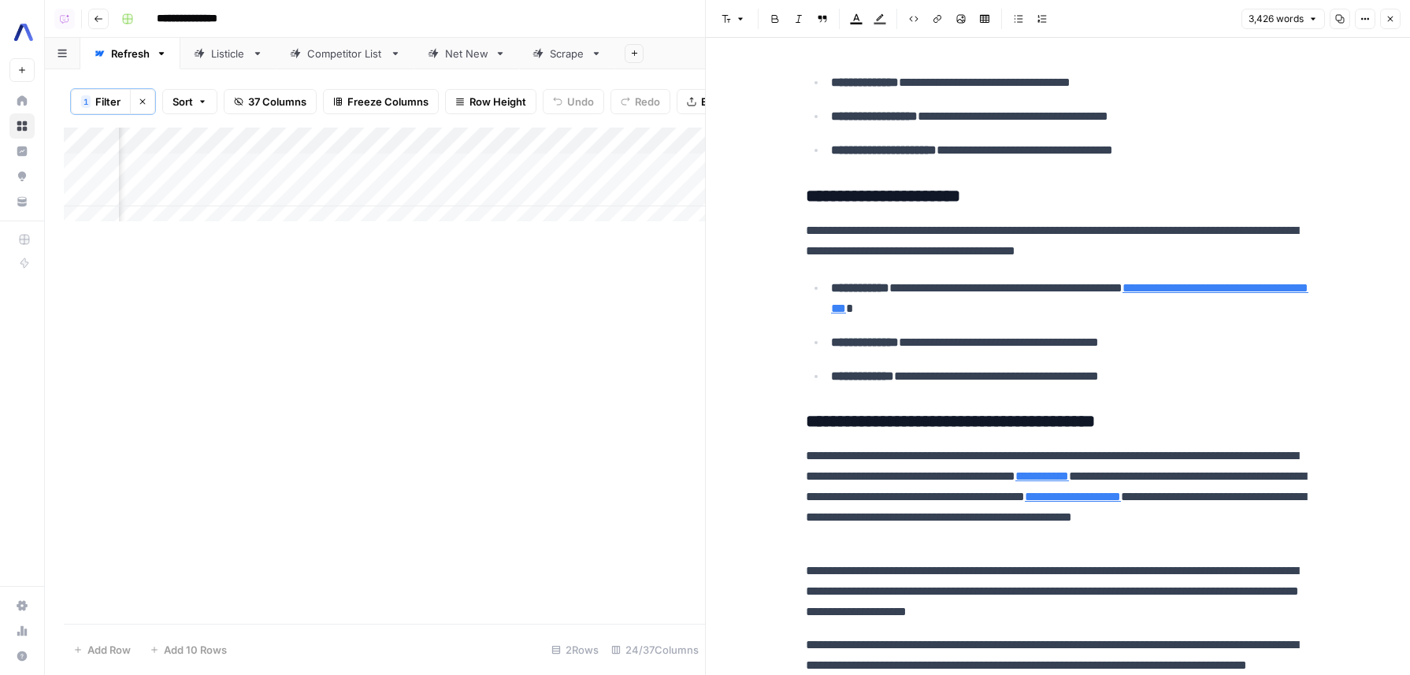
click at [453, 195] on div "Add Column" at bounding box center [384, 181] width 641 height 106
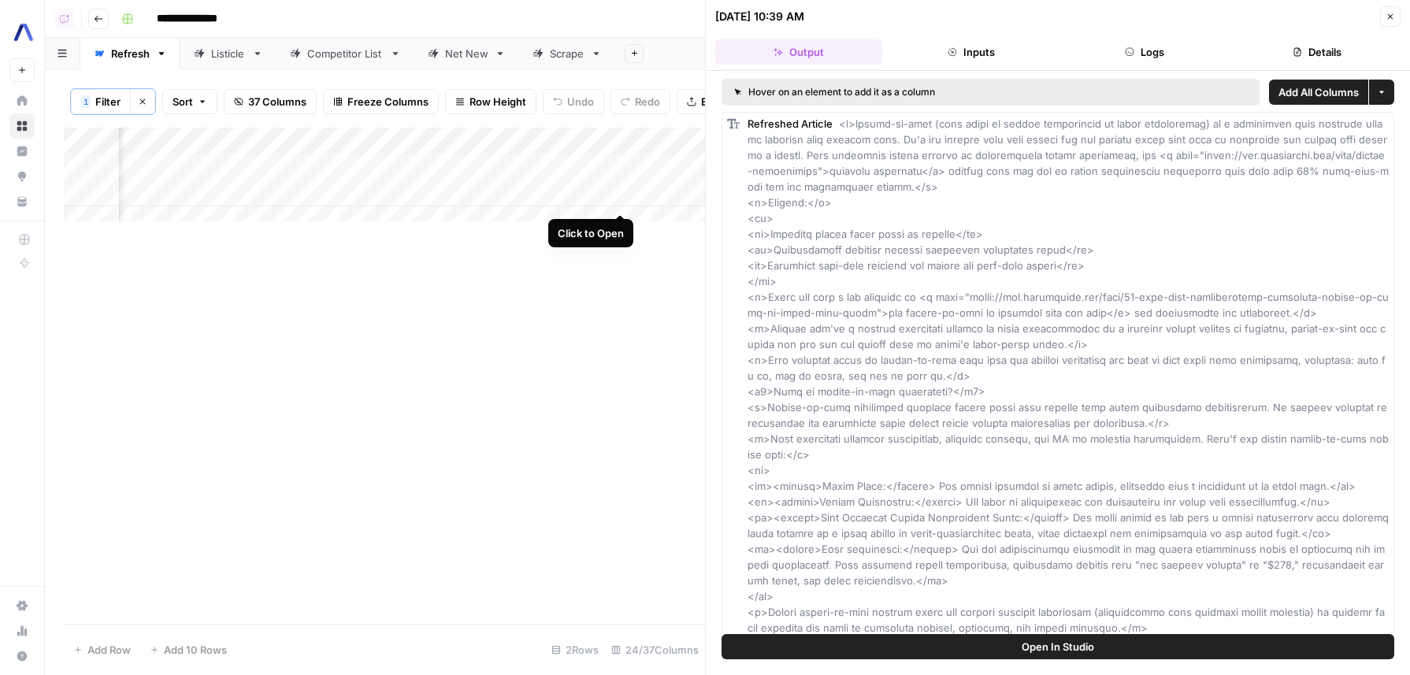
click at [625, 202] on div "Add Column" at bounding box center [384, 181] width 641 height 106
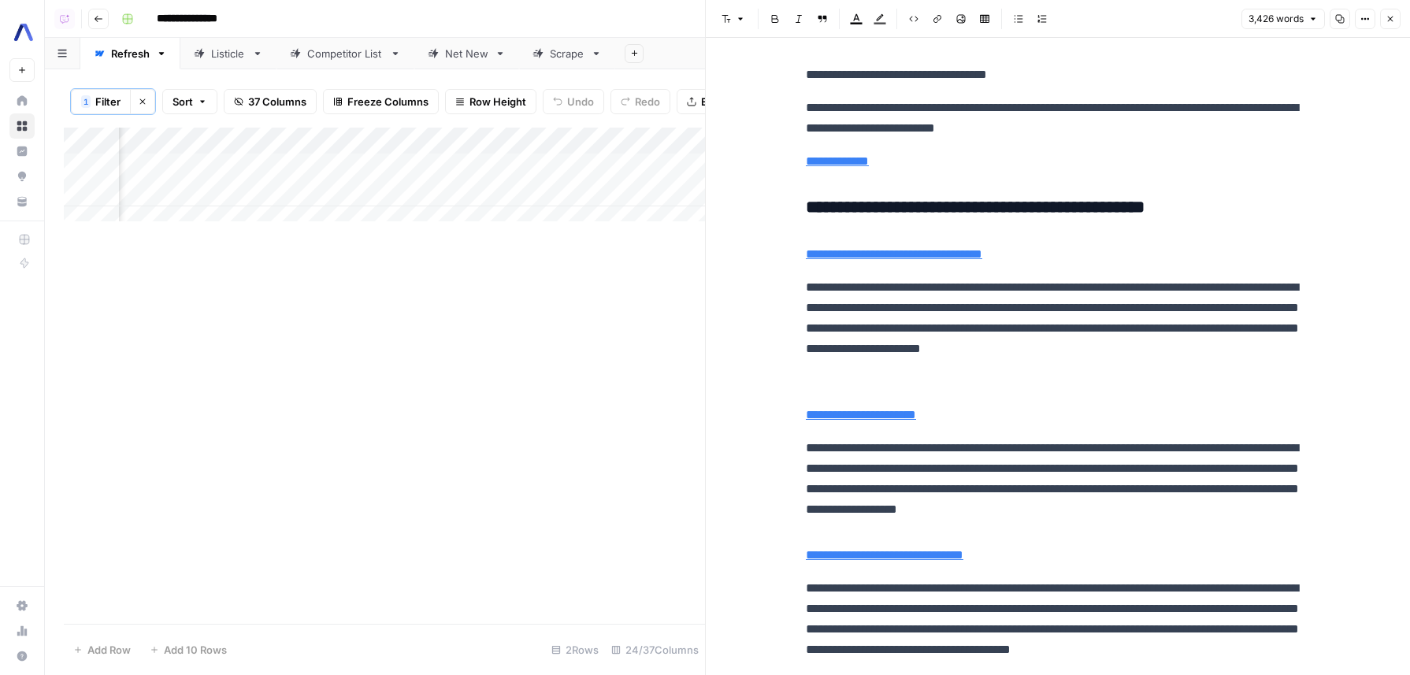
scroll to position [5159, 0]
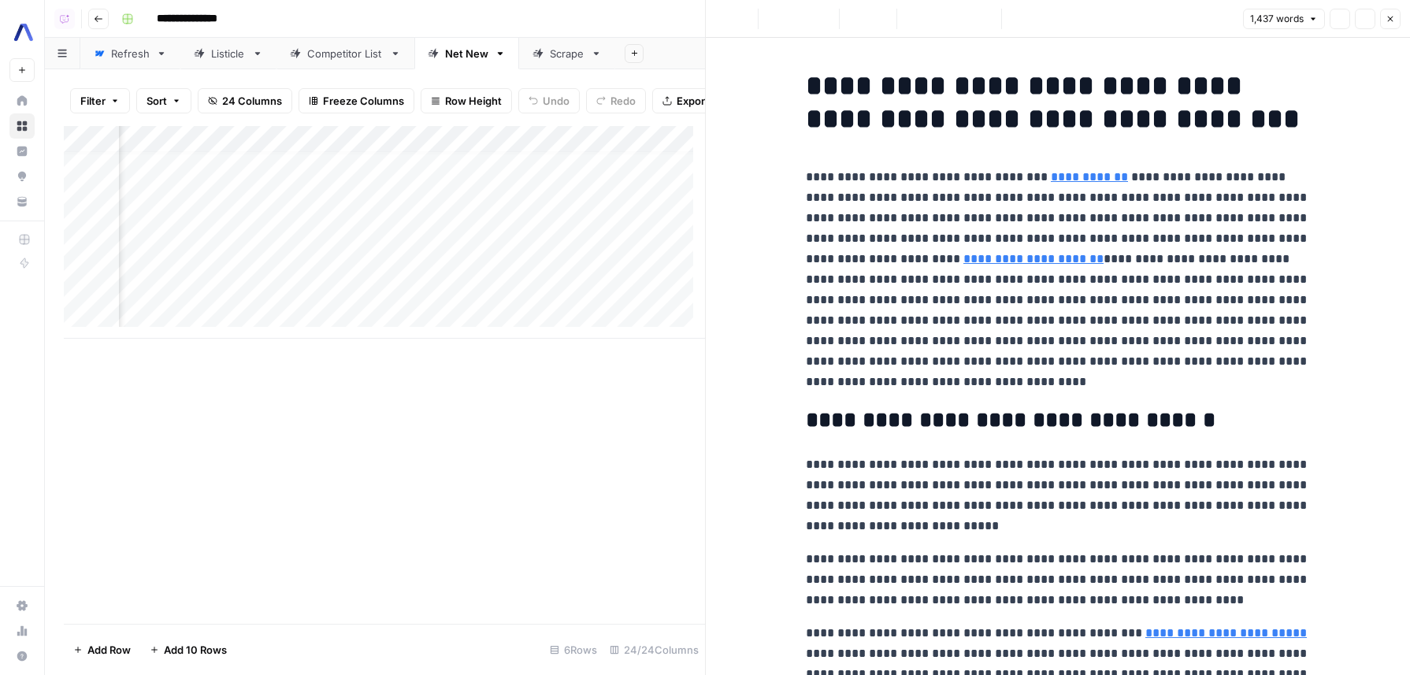
scroll to position [12, 2580]
click at [1129, 250] on p "**********" at bounding box center [1058, 279] width 504 height 225
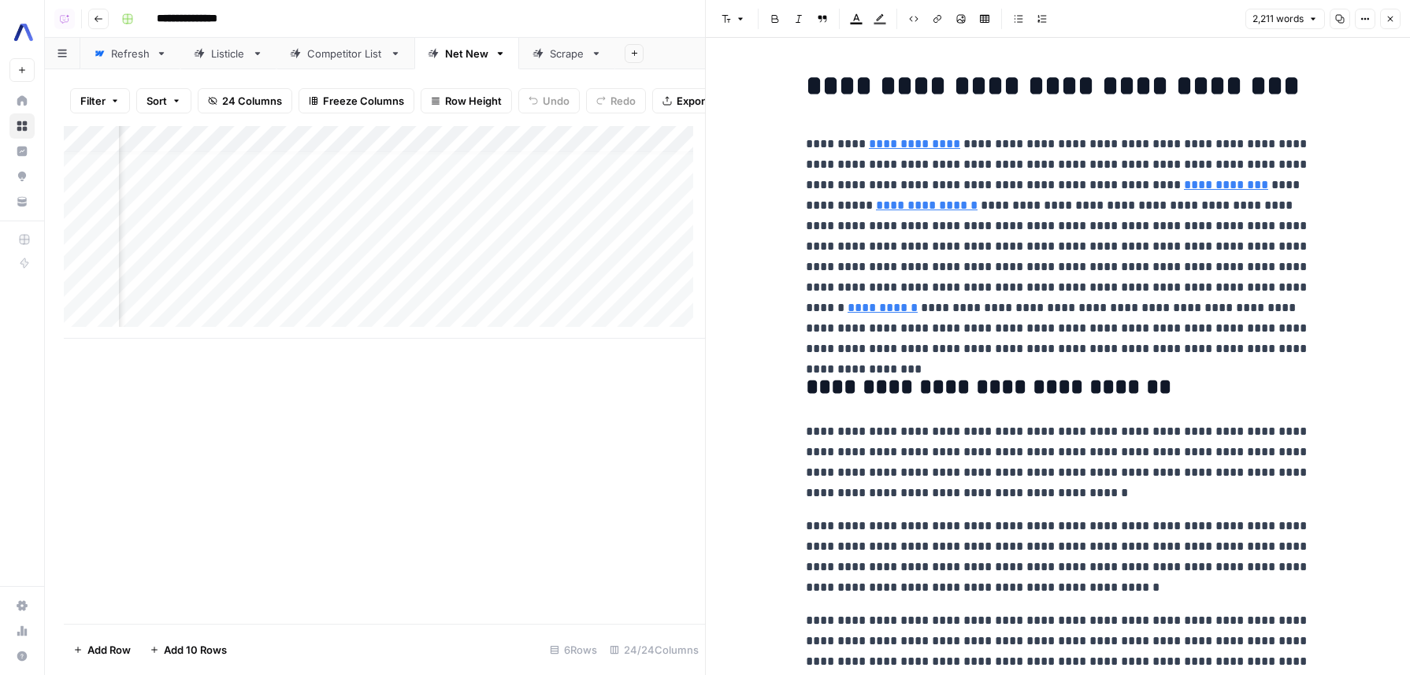
scroll to position [12, 2583]
click at [1022, 269] on p "**********" at bounding box center [1058, 246] width 504 height 225
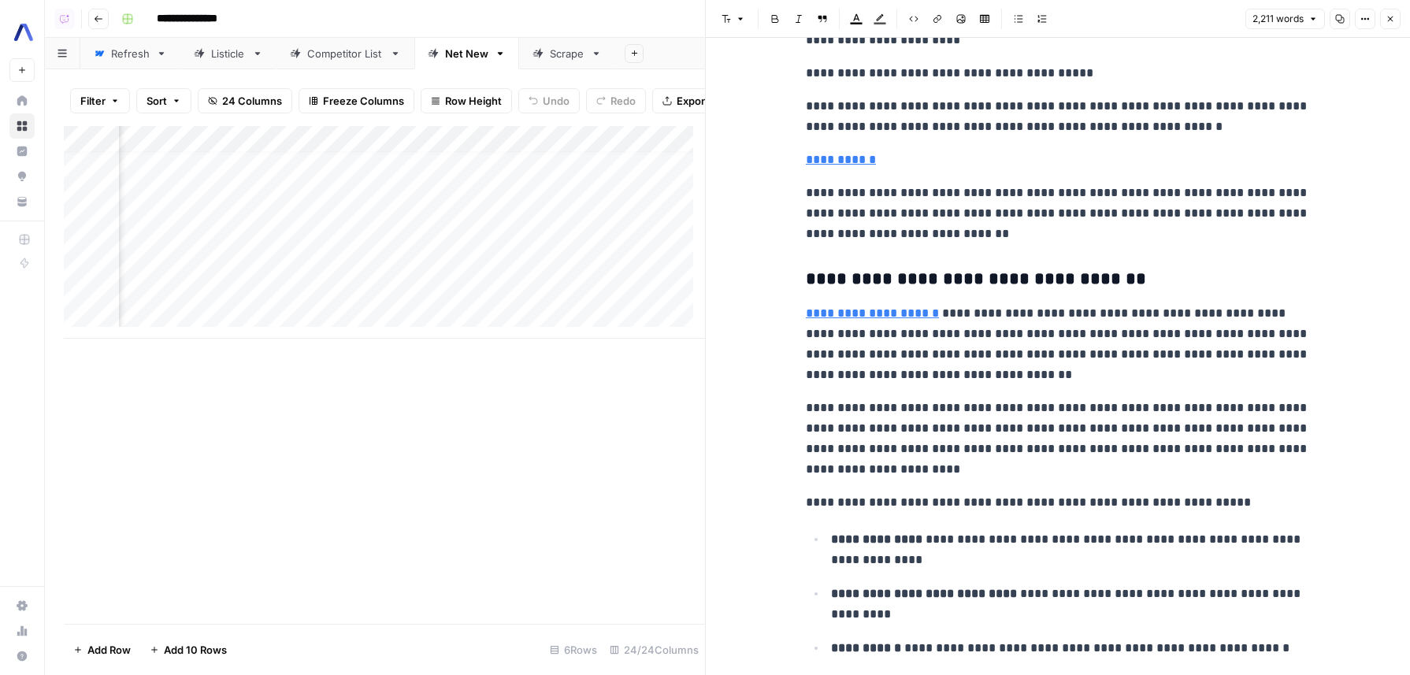
scroll to position [0, 0]
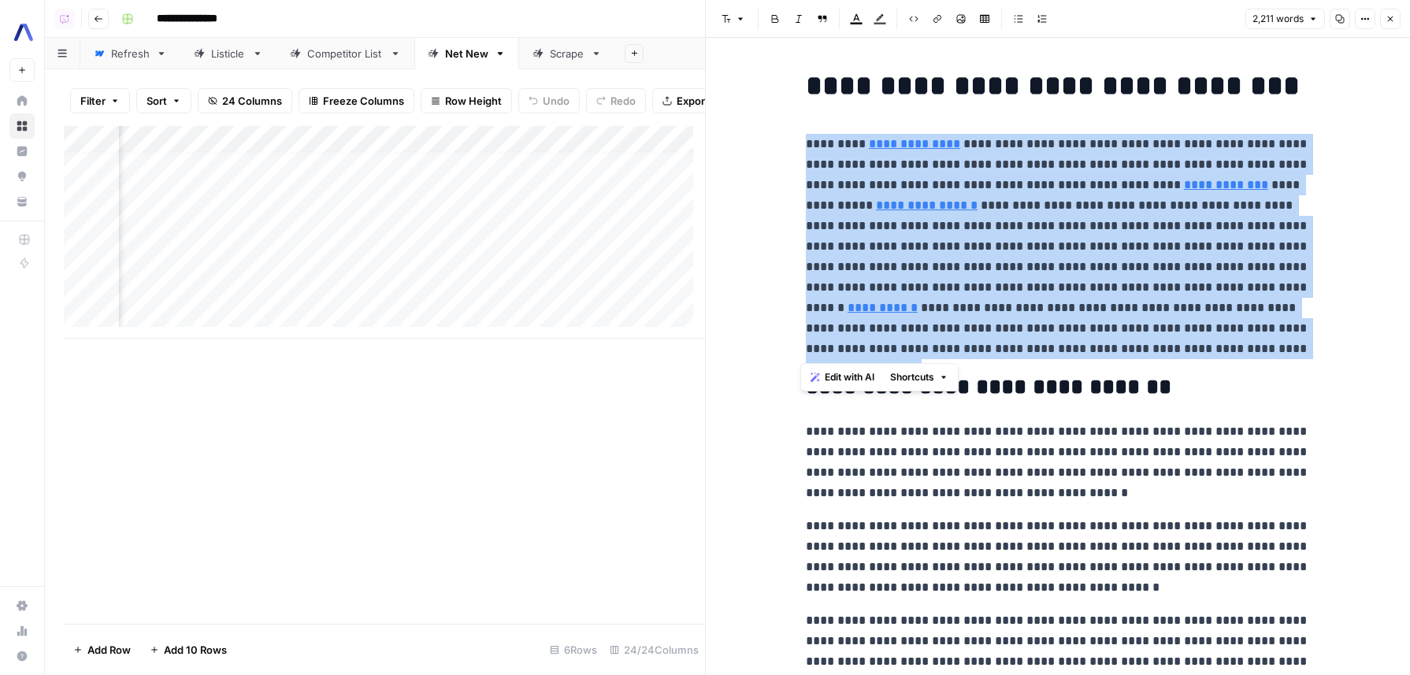
drag, startPoint x: 1087, startPoint y: 347, endPoint x: 773, endPoint y: 142, distance: 374.9
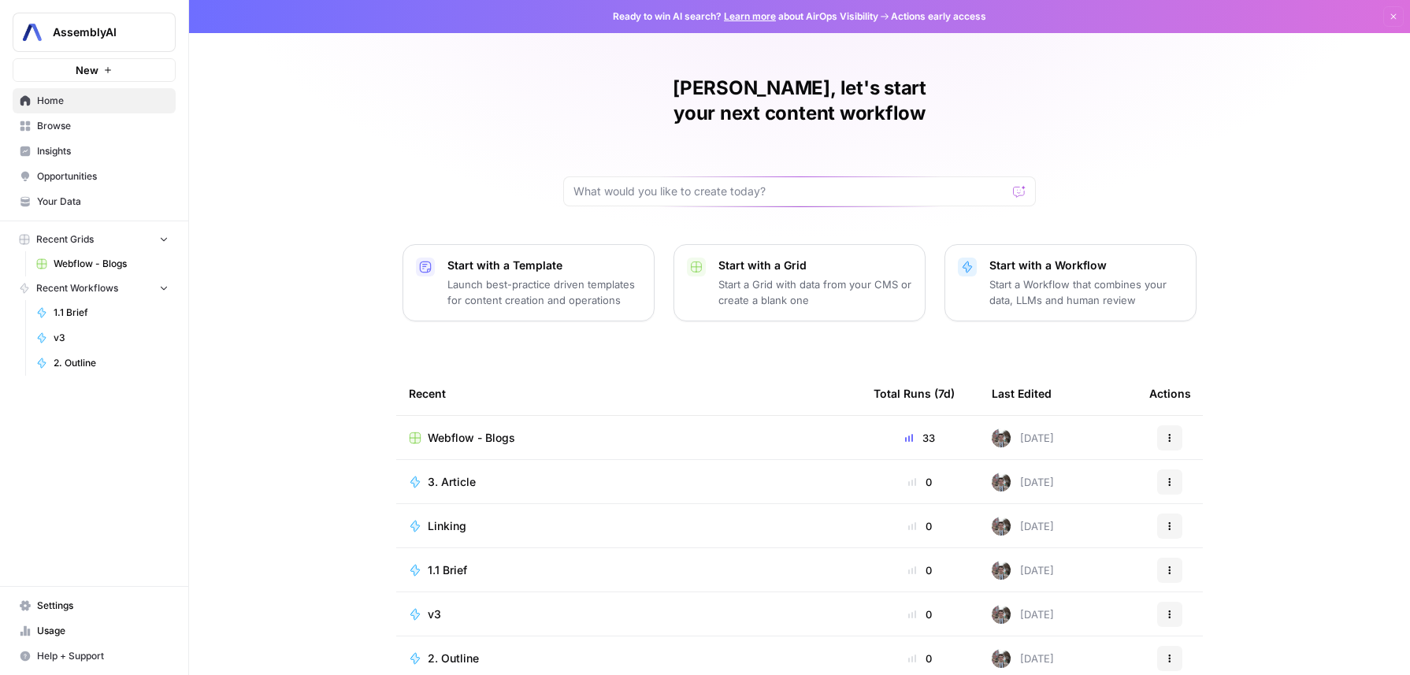
click at [386, 70] on div "[PERSON_NAME], let's start your next content workflow Start with a Template Lau…" at bounding box center [799, 375] width 1221 height 750
click at [129, 269] on span "Webflow - Blogs" at bounding box center [111, 264] width 115 height 14
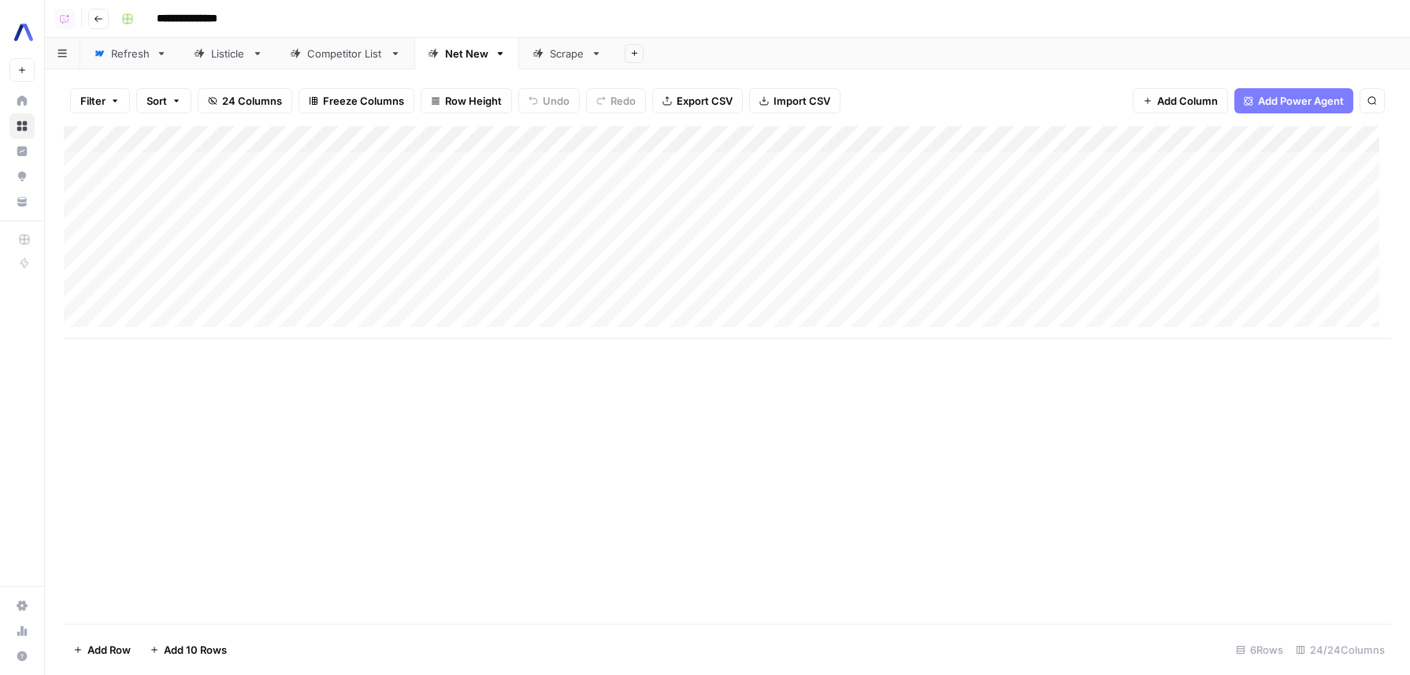
click at [132, 54] on div "Refresh" at bounding box center [130, 54] width 39 height 16
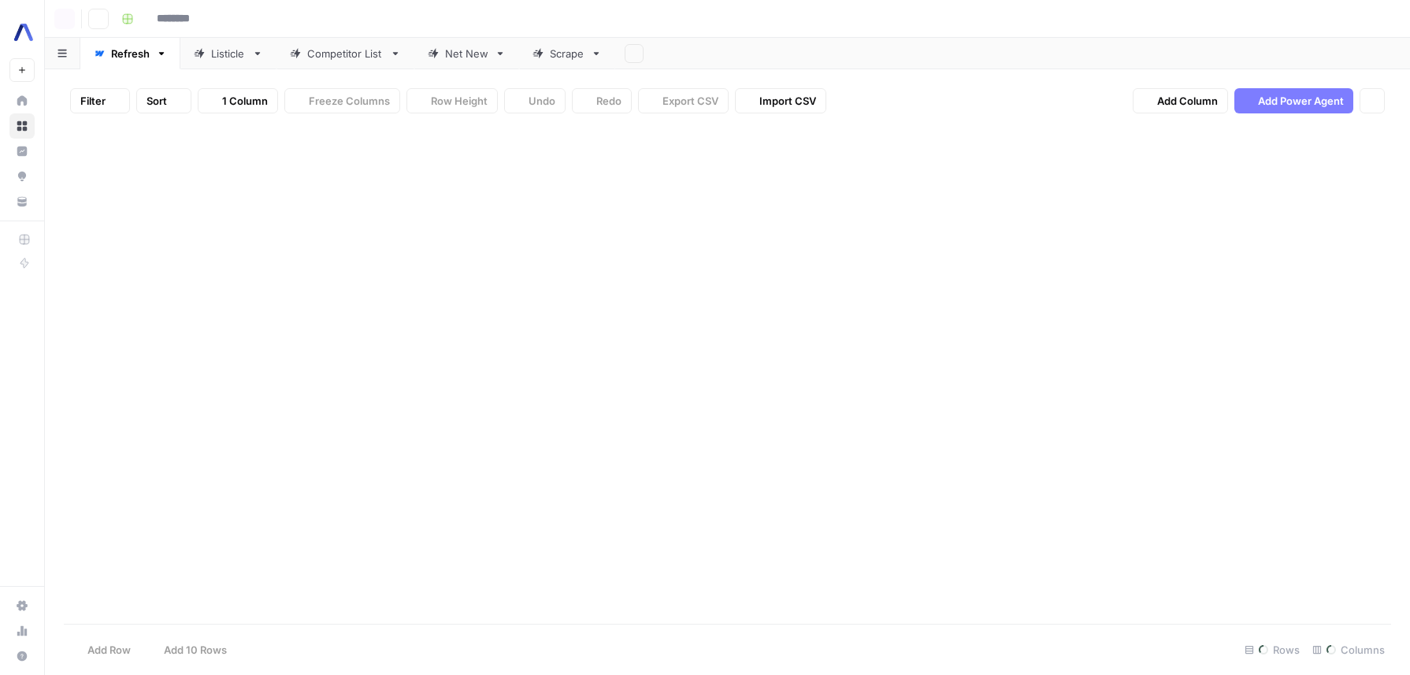
type input "**********"
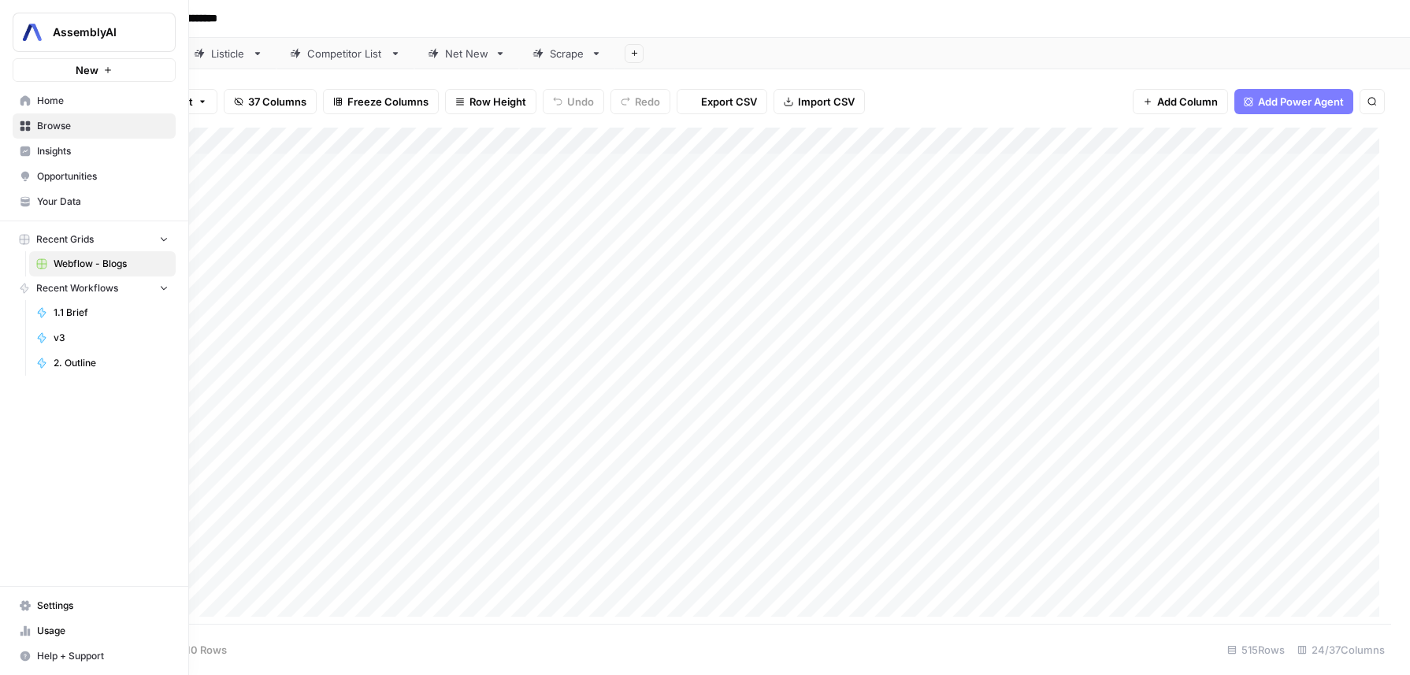
click at [39, 43] on img "Workspace: AssemblyAI" at bounding box center [32, 32] width 28 height 28
type input "main"
click at [77, 118] on span "MaintainX" at bounding box center [152, 118] width 208 height 16
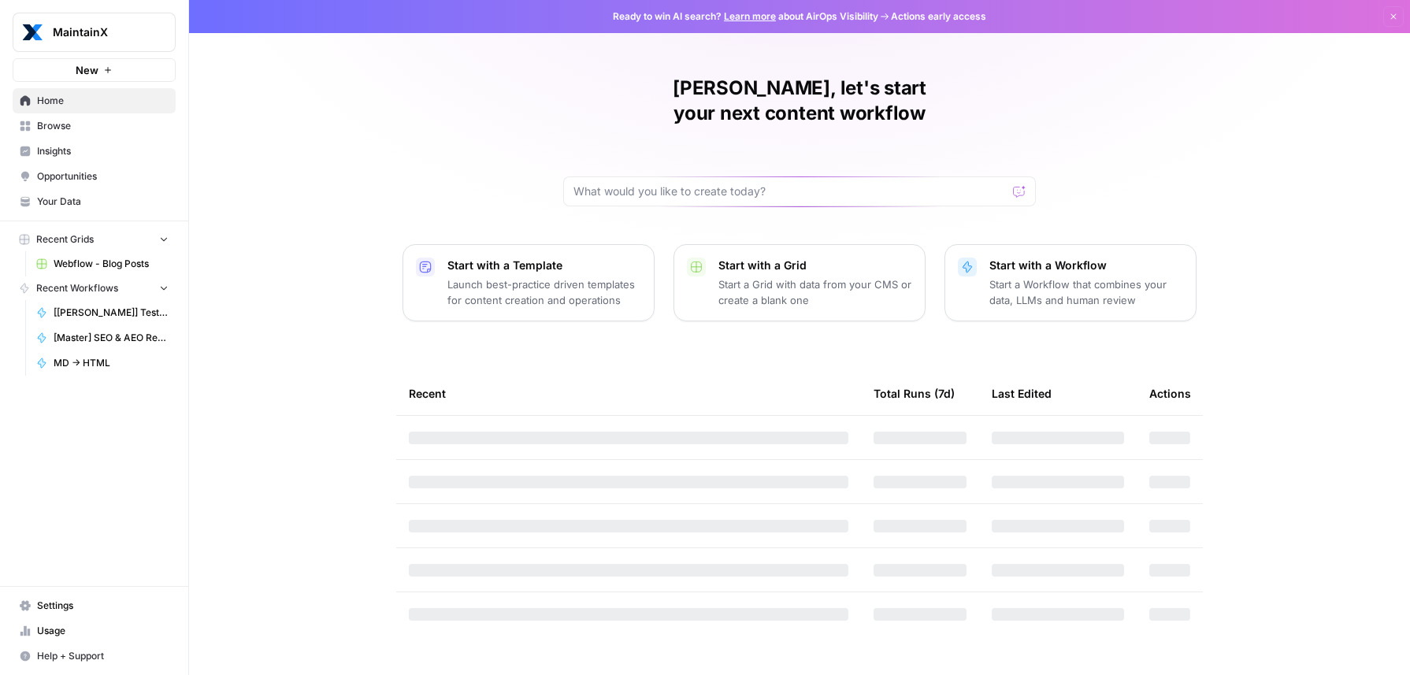
click at [109, 272] on link "Webflow - Blog Posts" at bounding box center [102, 263] width 147 height 25
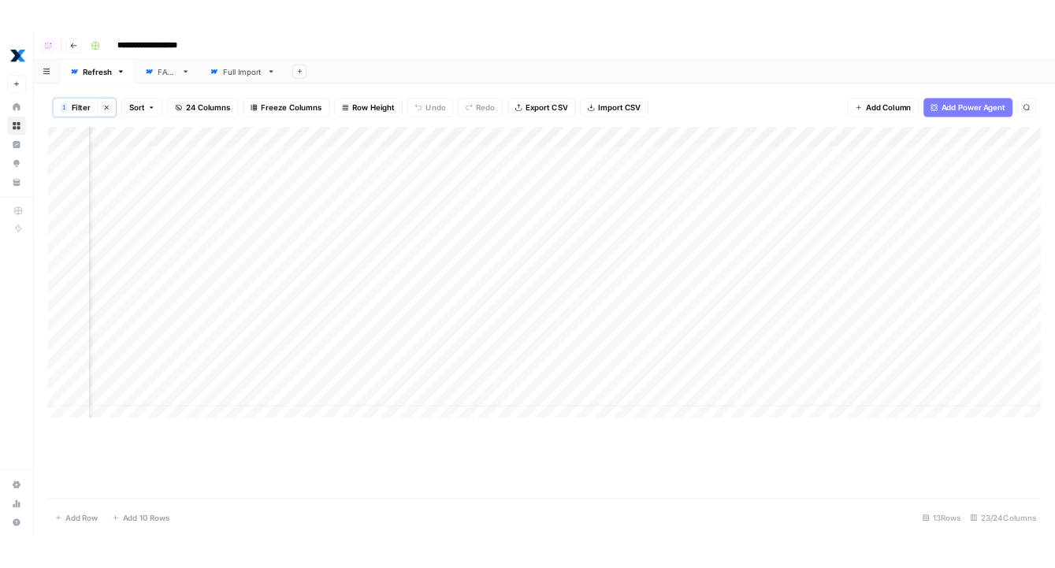
scroll to position [0, 2277]
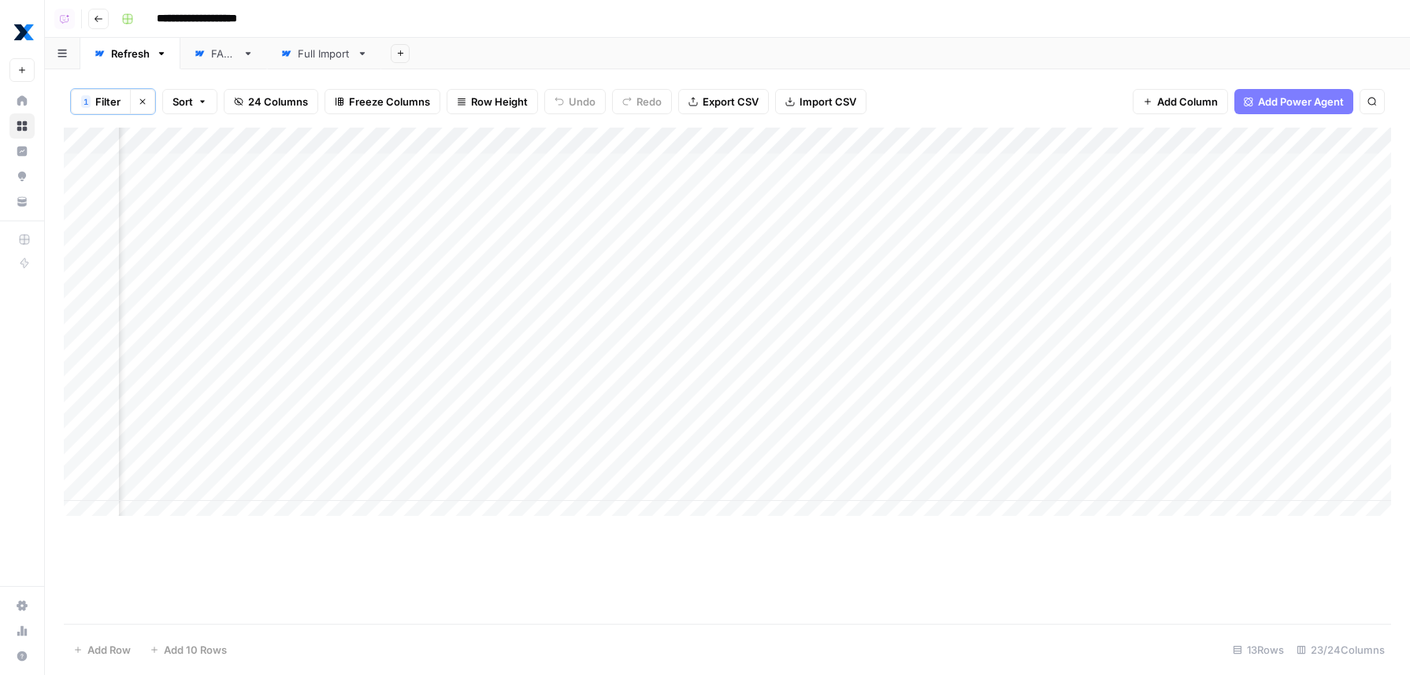
click at [636, 135] on div "Add Column" at bounding box center [727, 328] width 1327 height 400
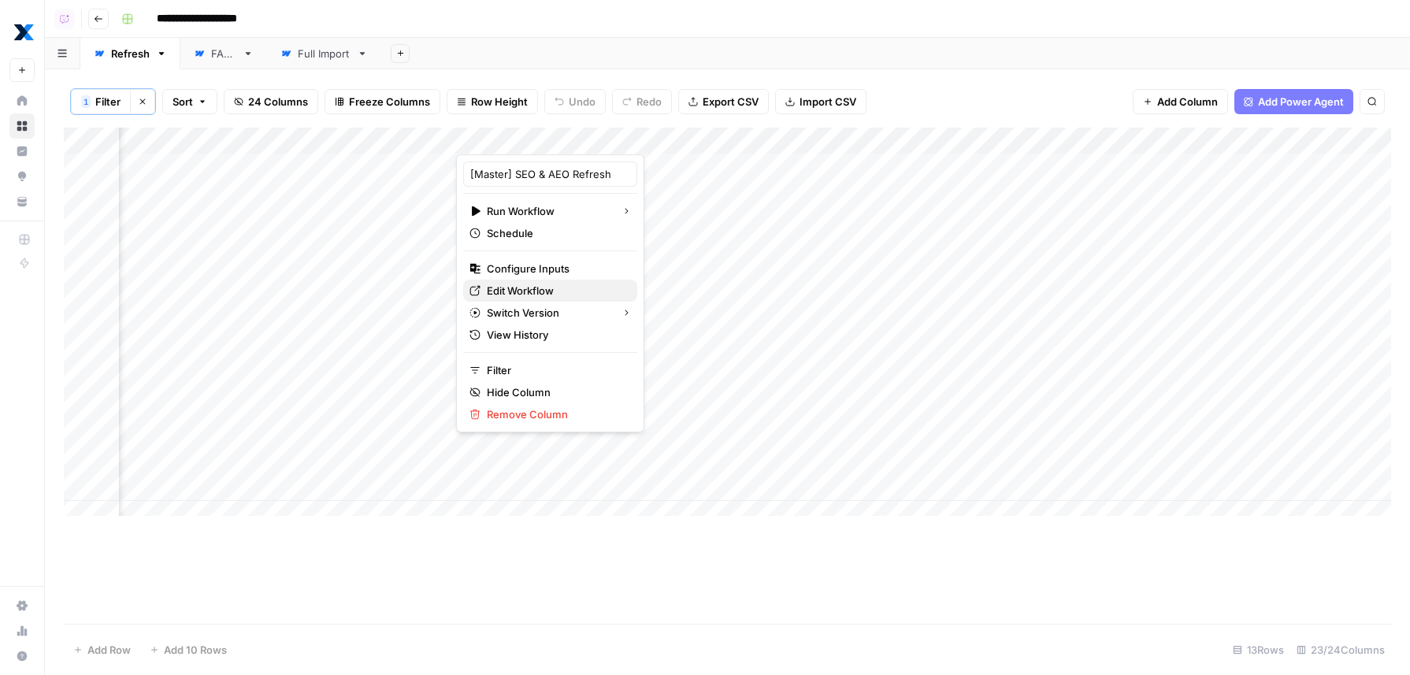
click at [566, 288] on span "Edit Workflow" at bounding box center [556, 291] width 138 height 16
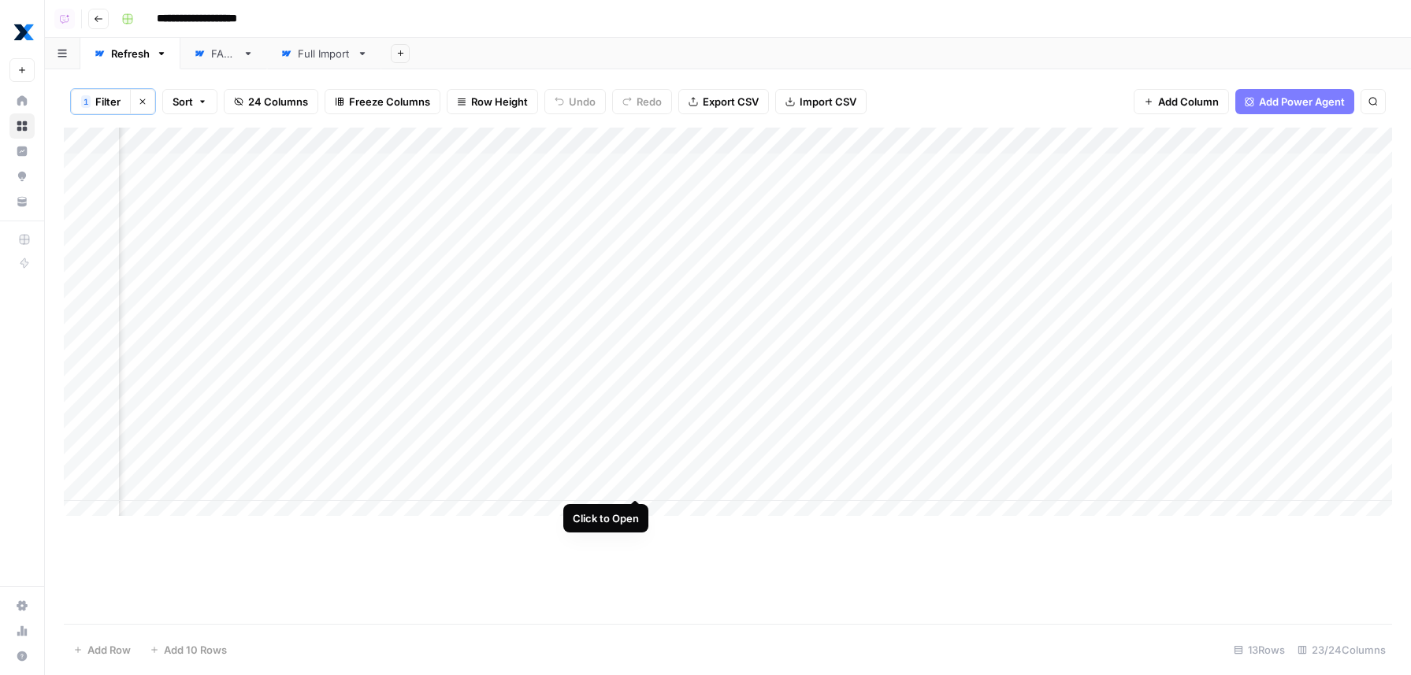
click at [634, 486] on div "Add Column" at bounding box center [728, 328] width 1328 height 400
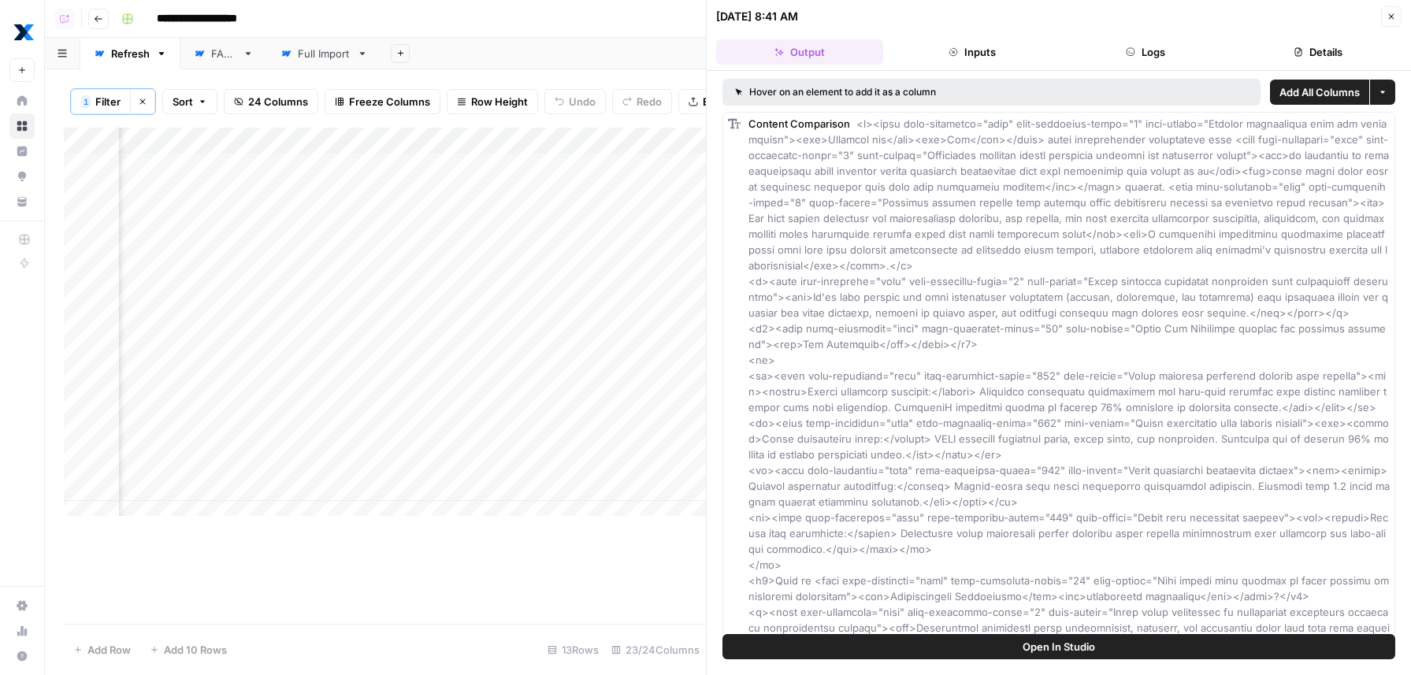
click at [1052, 649] on span "Open In Studio" at bounding box center [1058, 647] width 72 height 16
click at [605, 29] on div "**********" at bounding box center [755, 18] width 1280 height 25
click at [548, 37] on header "**********" at bounding box center [728, 19] width 1366 height 38
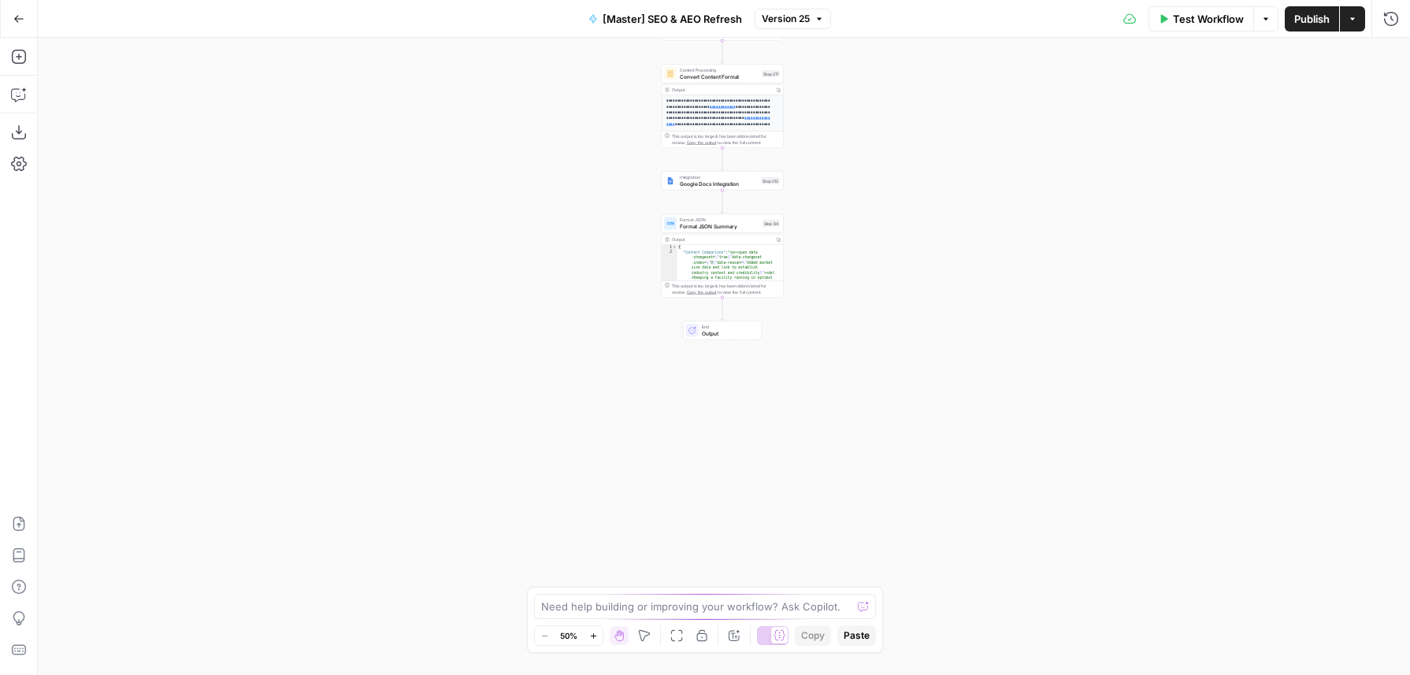
drag, startPoint x: 870, startPoint y: 456, endPoint x: 848, endPoint y: 503, distance: 51.1
click at [848, 503] on div "**********" at bounding box center [724, 356] width 1372 height 637
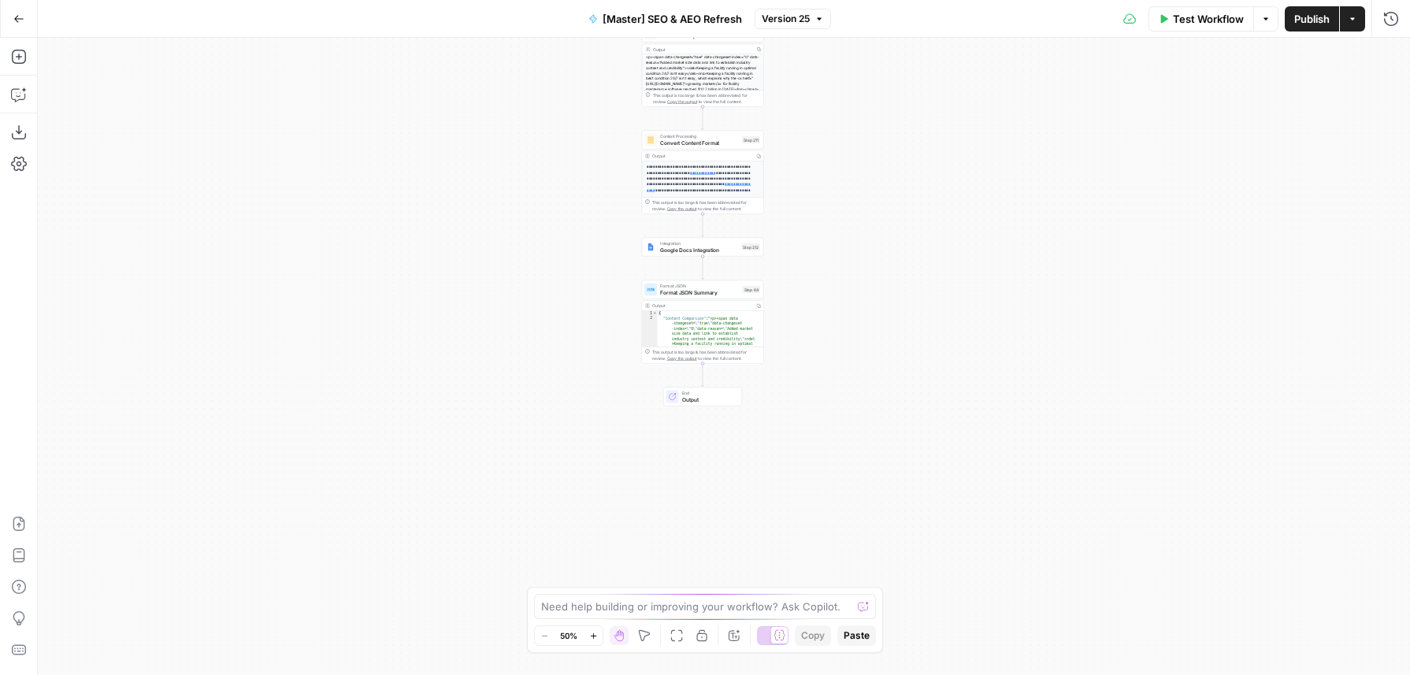
click at [857, 240] on div "**********" at bounding box center [724, 356] width 1372 height 637
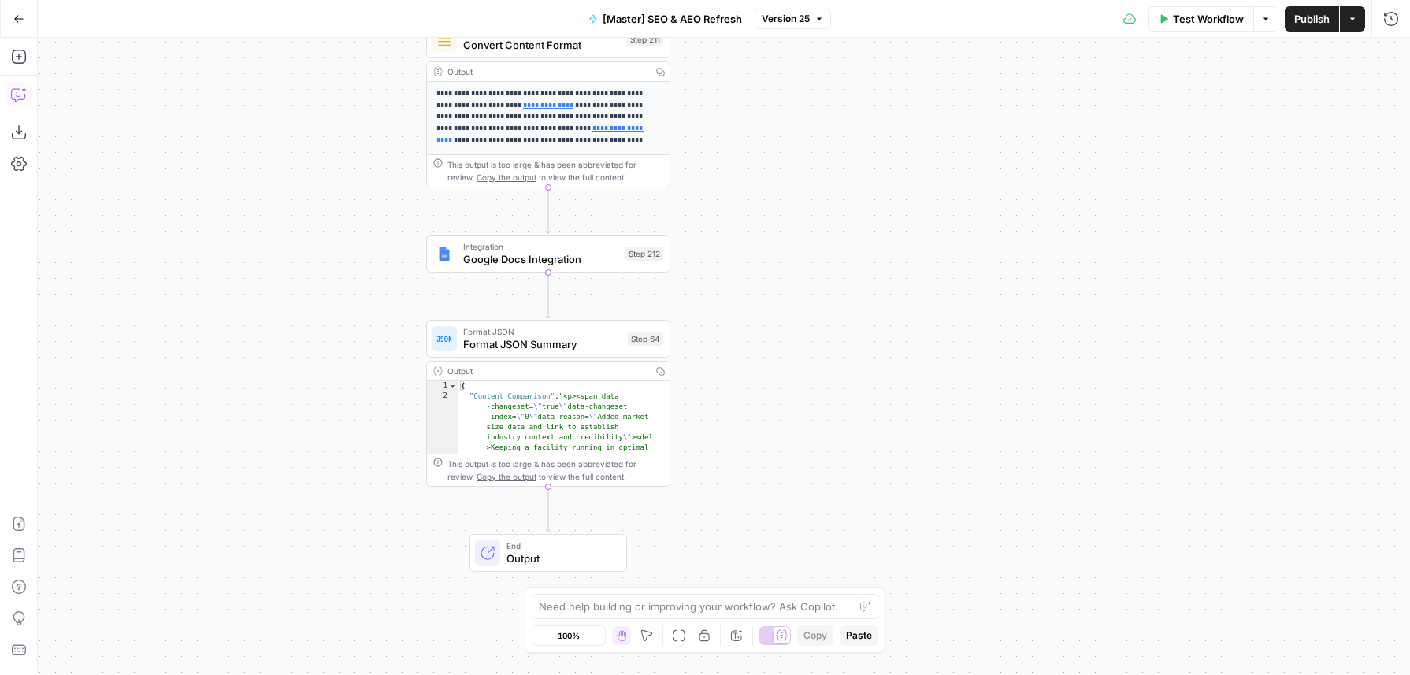
click at [21, 89] on icon "button" at bounding box center [19, 95] width 16 height 16
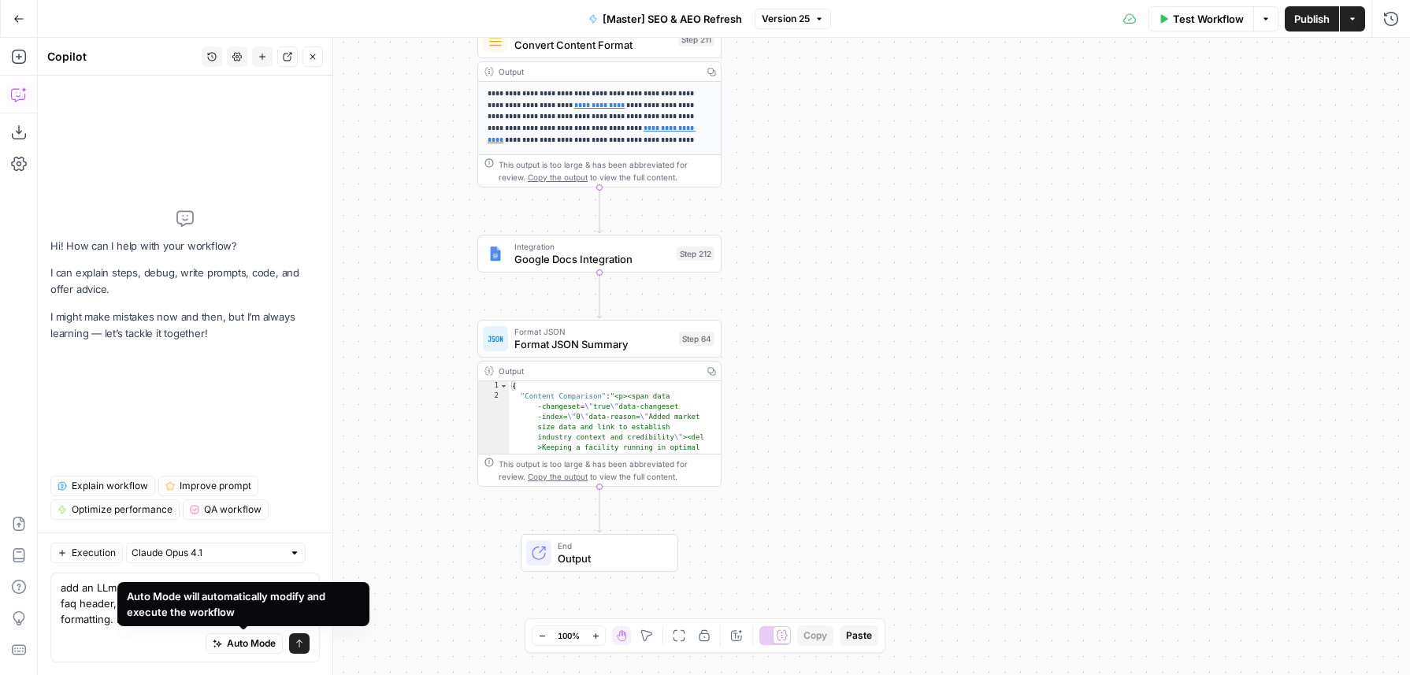
drag, startPoint x: 254, startPoint y: 616, endPoint x: 230, endPoint y: 625, distance: 25.4
click at [230, 625] on div "Auto Mode will automatically modify and execute the workflow" at bounding box center [243, 604] width 252 height 44
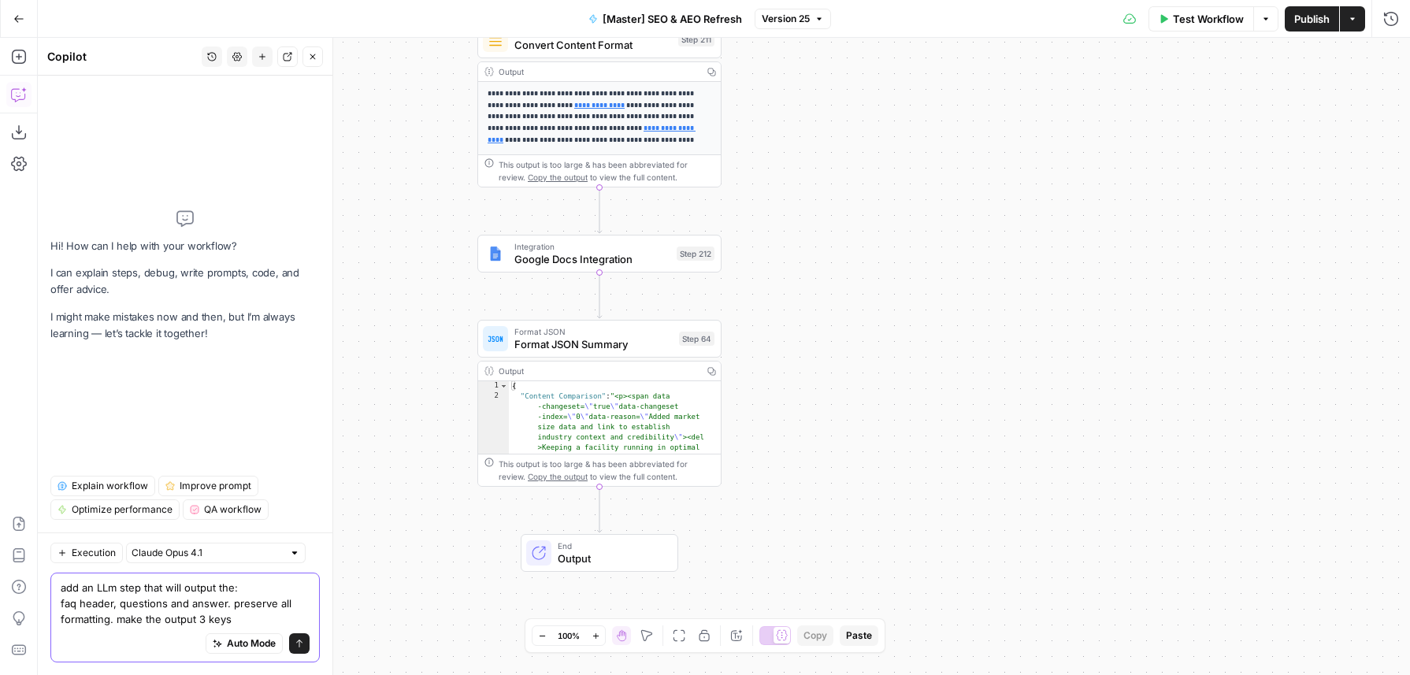
click at [135, 620] on textarea "add an LLm step that will output the: faq header, questions and answer. preserv…" at bounding box center [185, 603] width 249 height 47
drag, startPoint x: 135, startPoint y: 620, endPoint x: 286, endPoint y: 614, distance: 151.4
click at [286, 614] on textarea "add an LLm step that will output the: faq header, questions and answer. preserv…" at bounding box center [185, 603] width 249 height 47
type textarea "add an LLm step that will output the: faq header, questions and answer. preserv…"
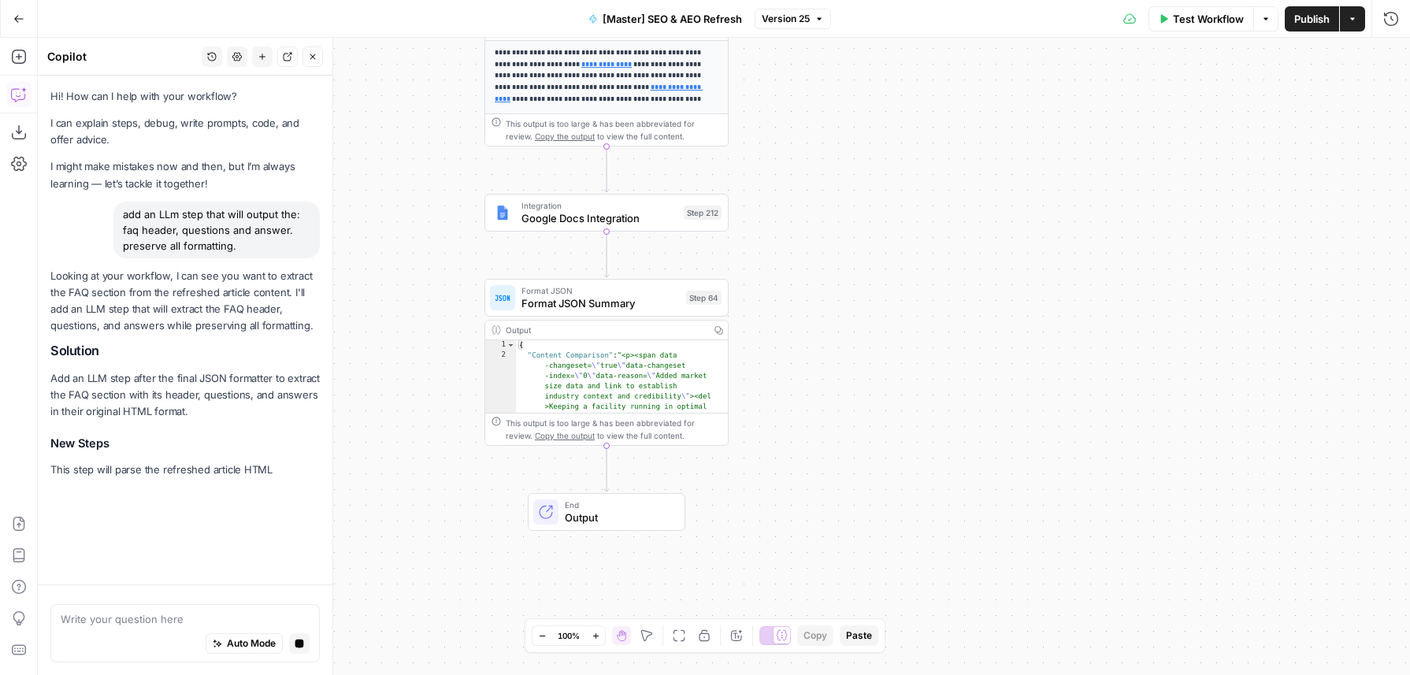
drag, startPoint x: 409, startPoint y: 309, endPoint x: 438, endPoint y: 271, distance: 47.7
click at [438, 271] on div "**********" at bounding box center [724, 356] width 1372 height 637
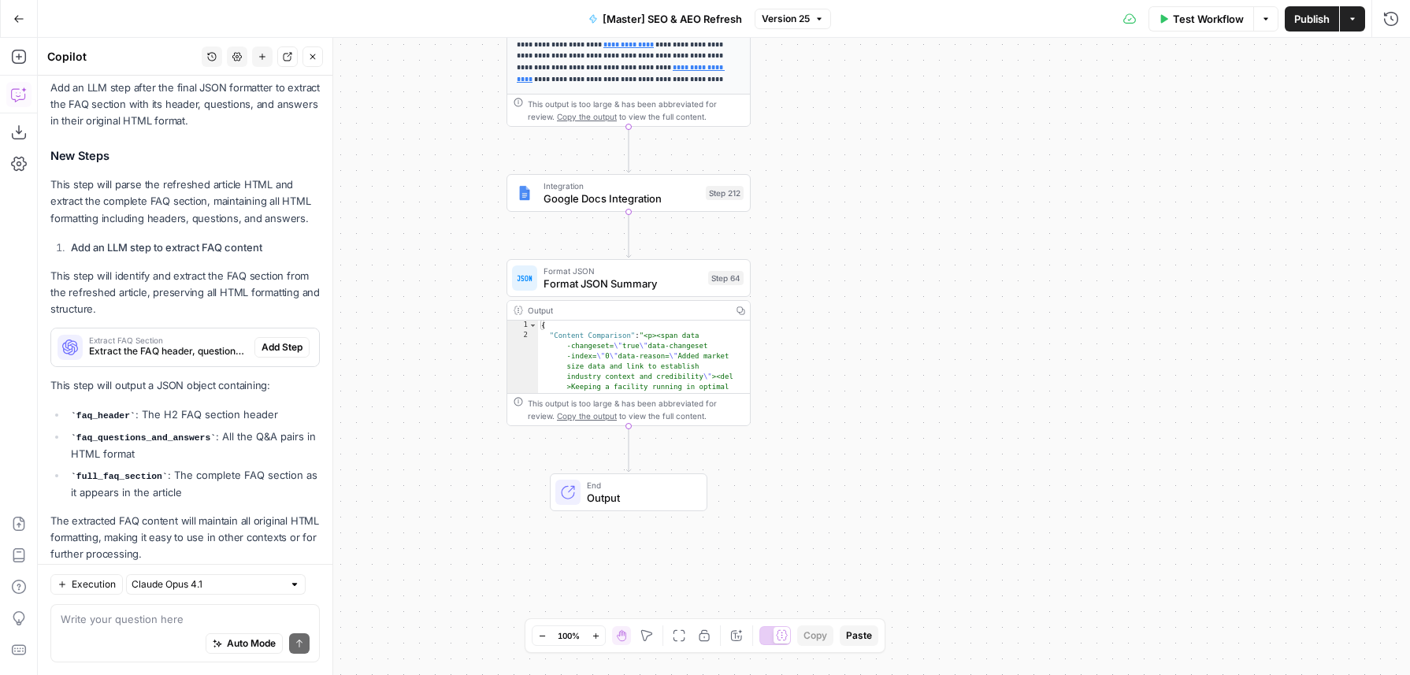
scroll to position [342, 0]
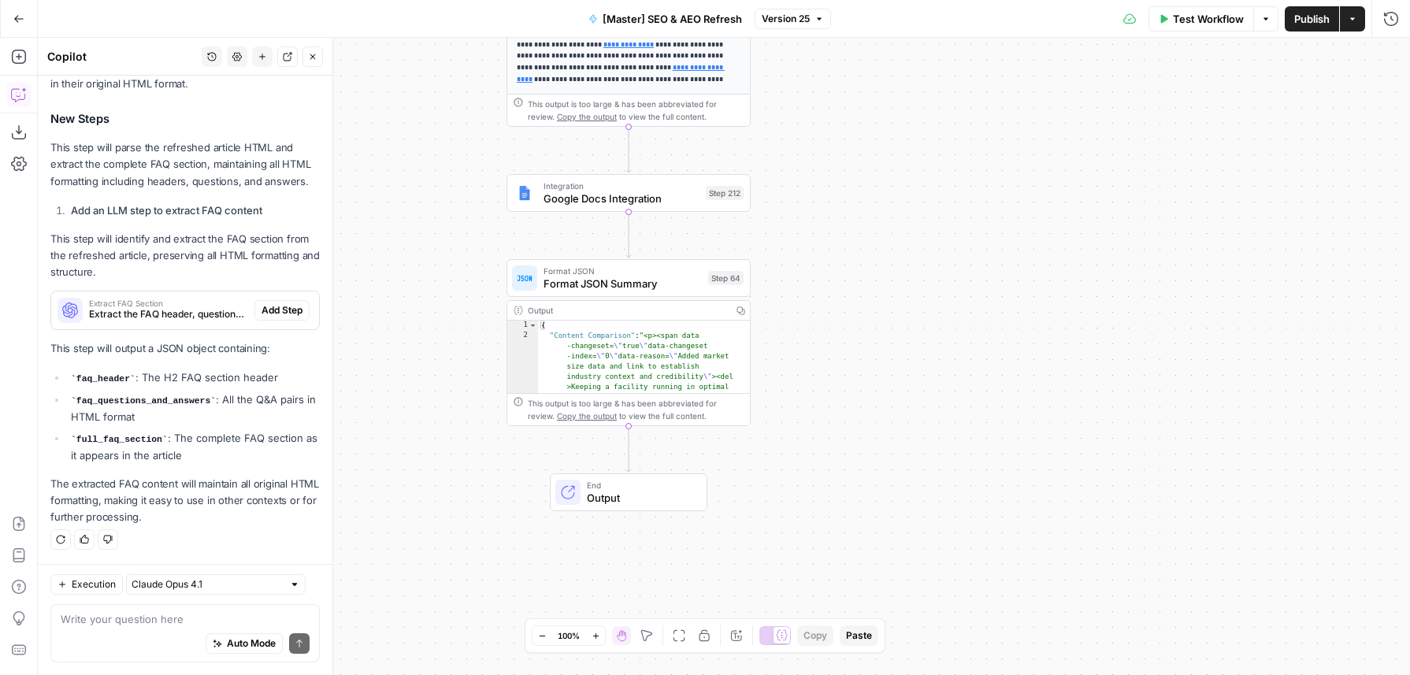
click at [274, 357] on p "This step will output a JSON object containing:" at bounding box center [184, 348] width 269 height 17
click at [279, 312] on span "Add Step" at bounding box center [282, 310] width 41 height 14
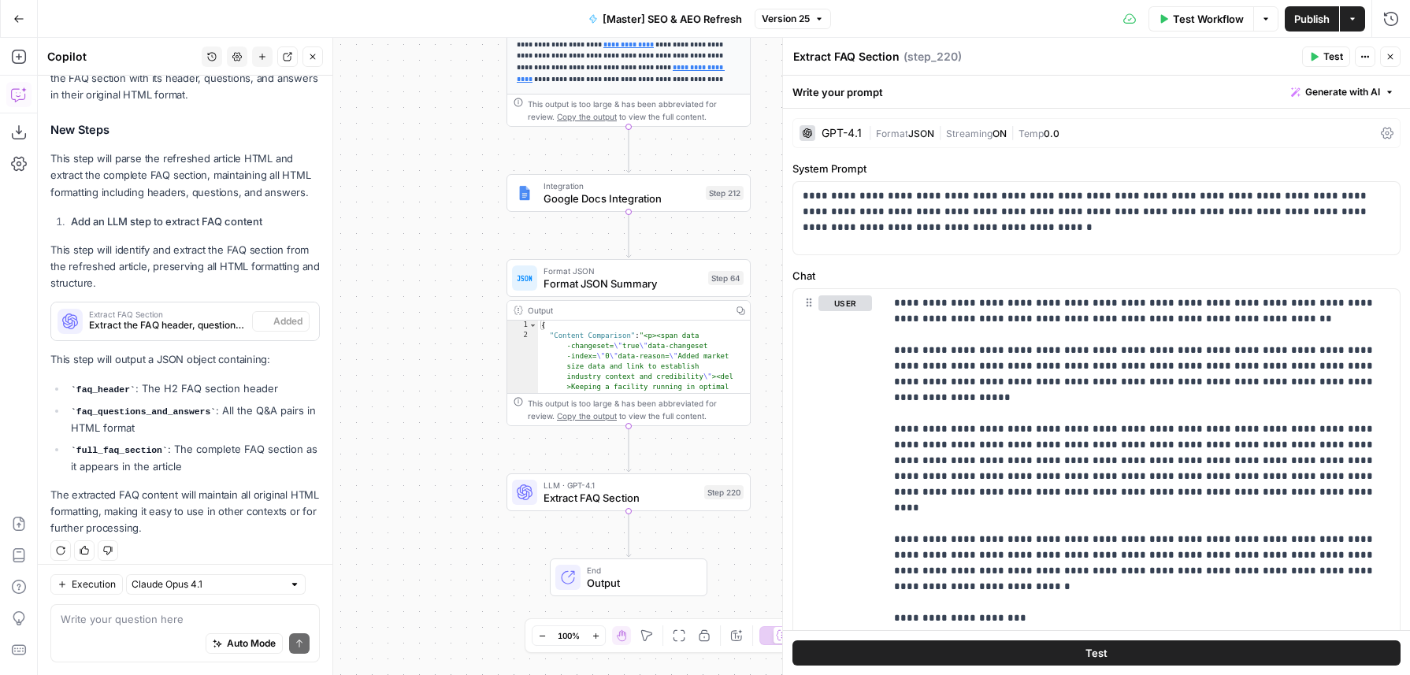
scroll to position [367, 0]
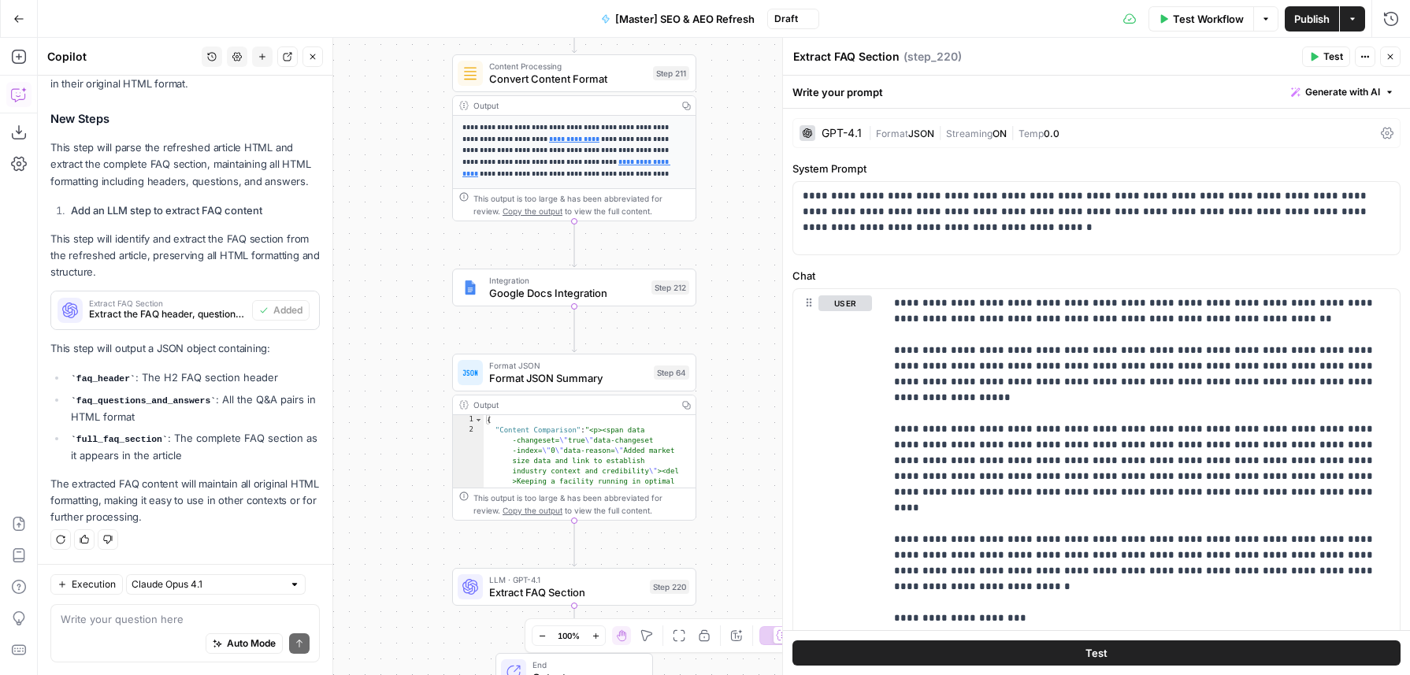
drag, startPoint x: 447, startPoint y: 427, endPoint x: 410, endPoint y: 492, distance: 75.1
click at [410, 492] on div "**********" at bounding box center [724, 356] width 1372 height 637
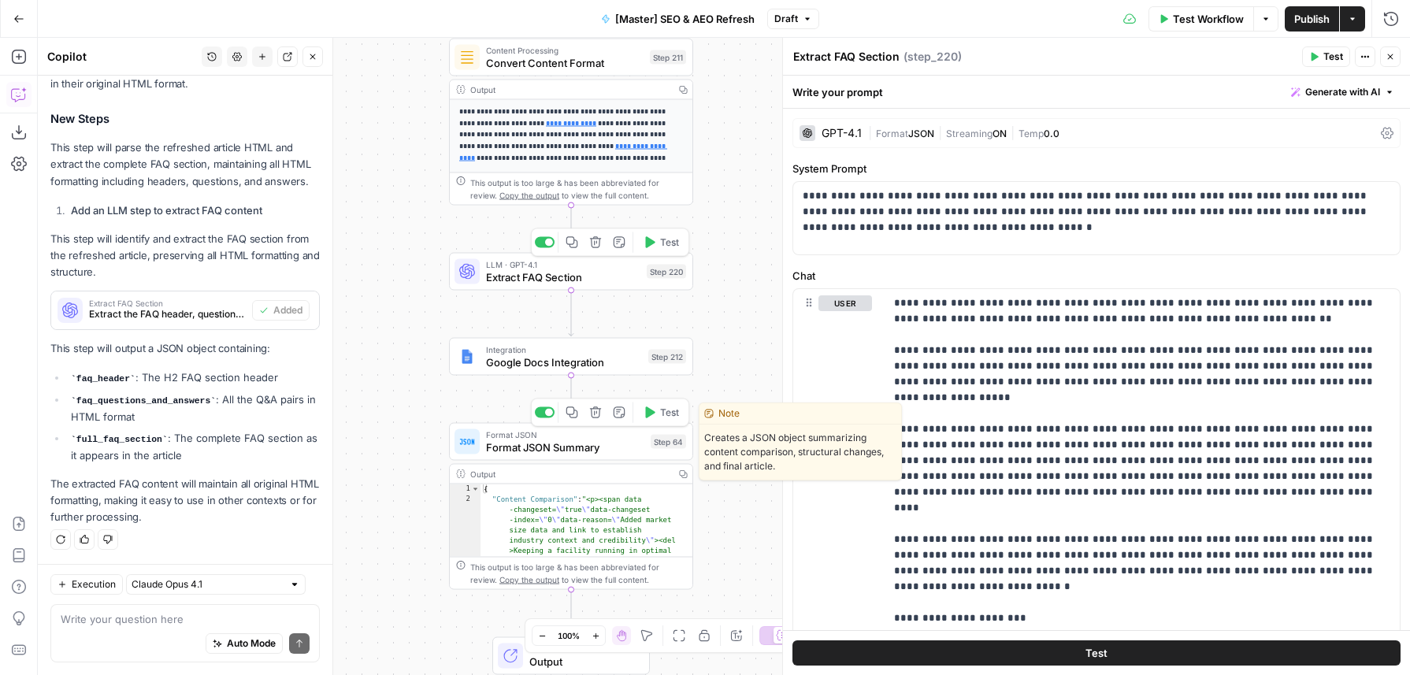
click at [515, 280] on span "Extract FAQ Section" at bounding box center [563, 277] width 154 height 16
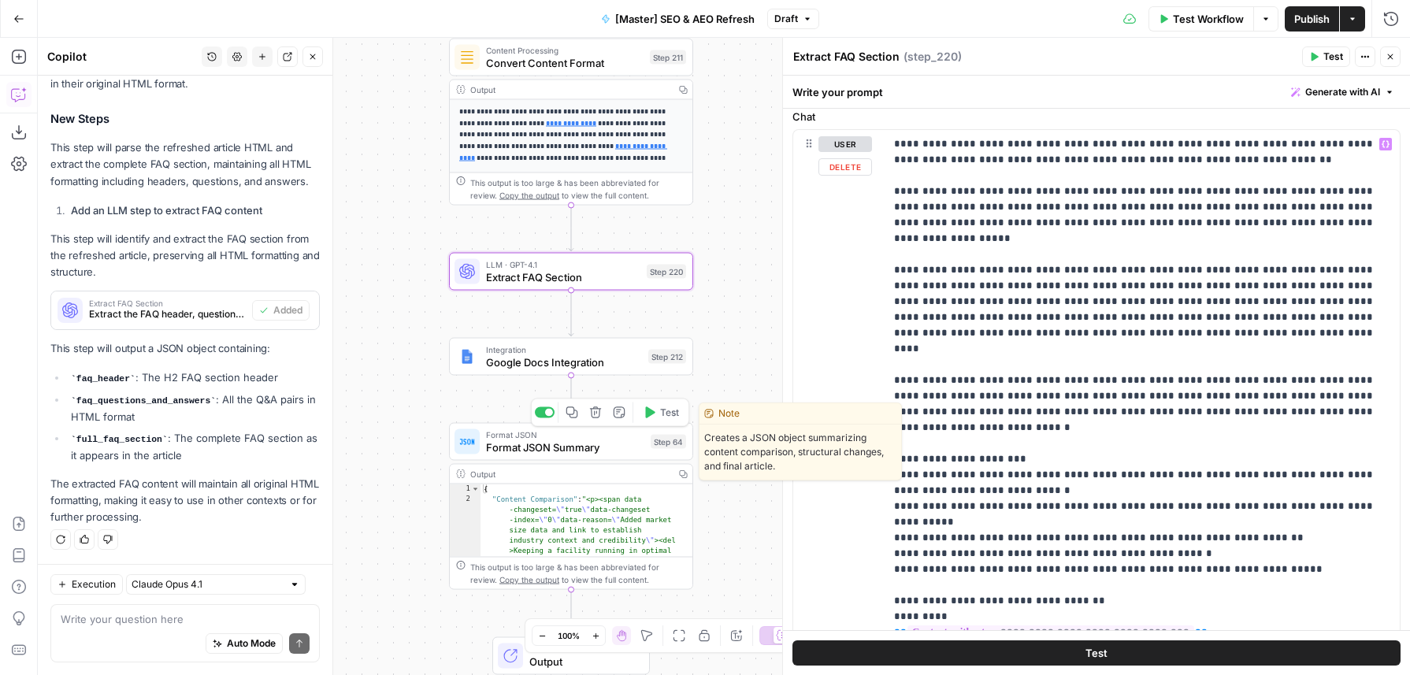
scroll to position [339, 0]
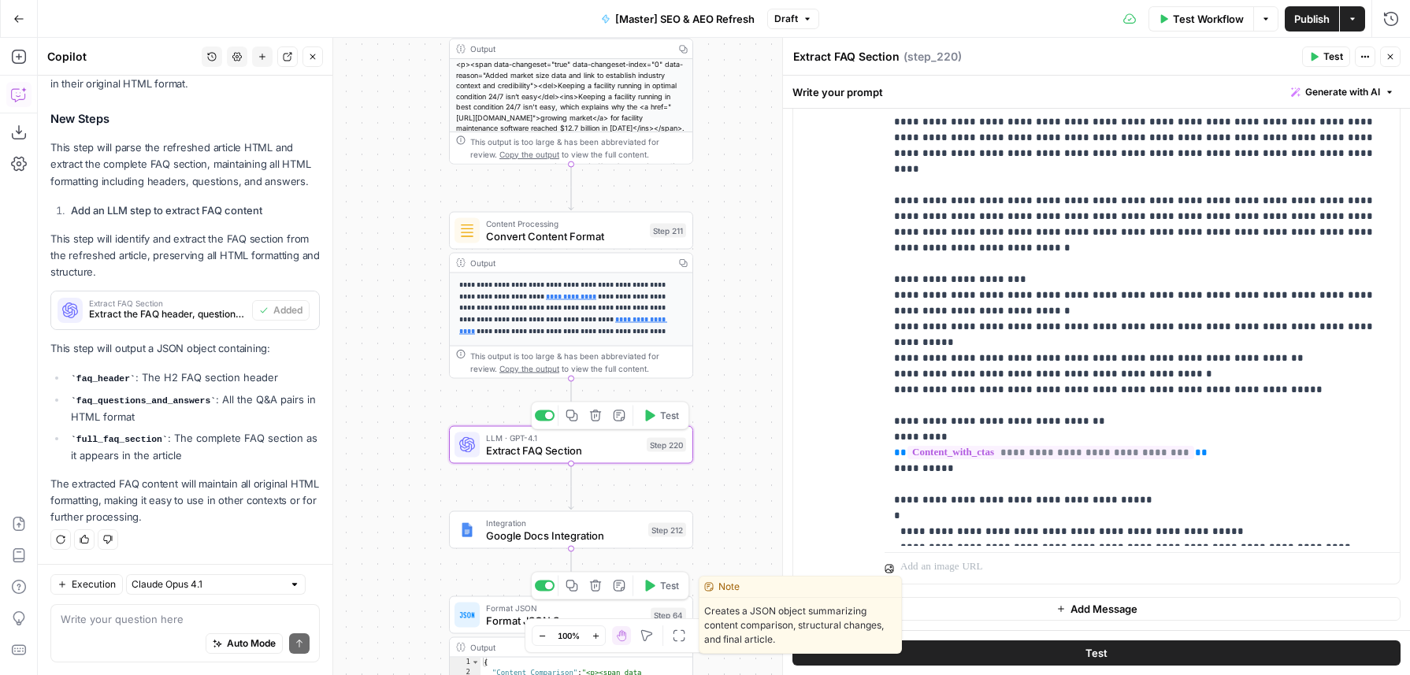
click at [624, 456] on span "Extract FAQ Section" at bounding box center [563, 451] width 154 height 16
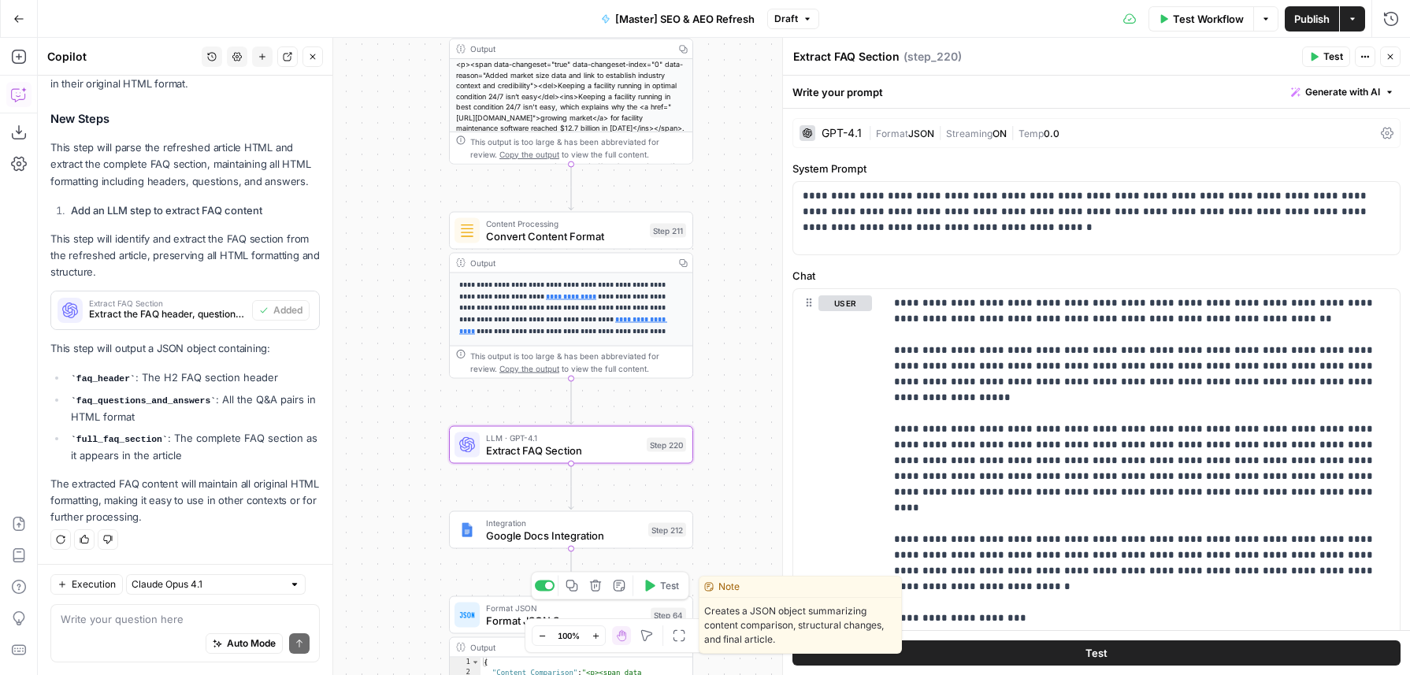
click at [959, 139] on span "Streaming" at bounding box center [969, 134] width 46 height 12
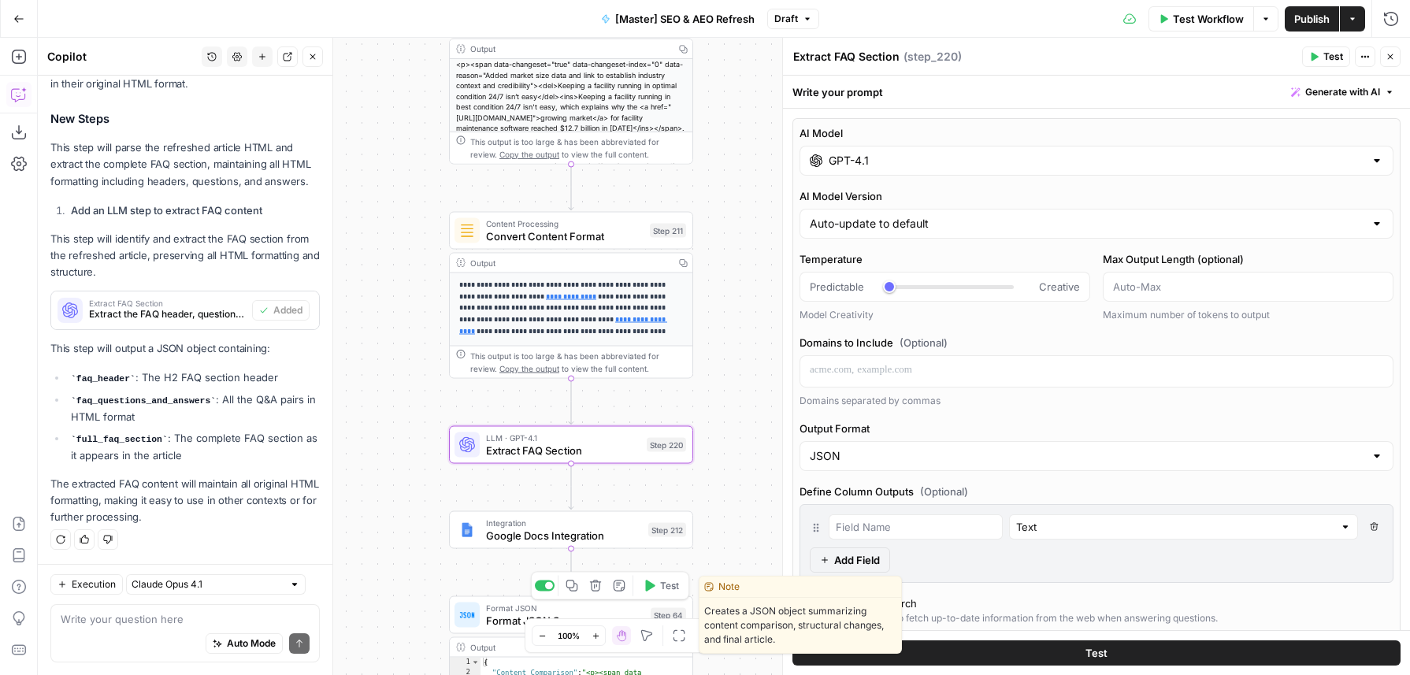
click at [897, 164] on input "GPT-4.1" at bounding box center [1097, 161] width 536 height 16
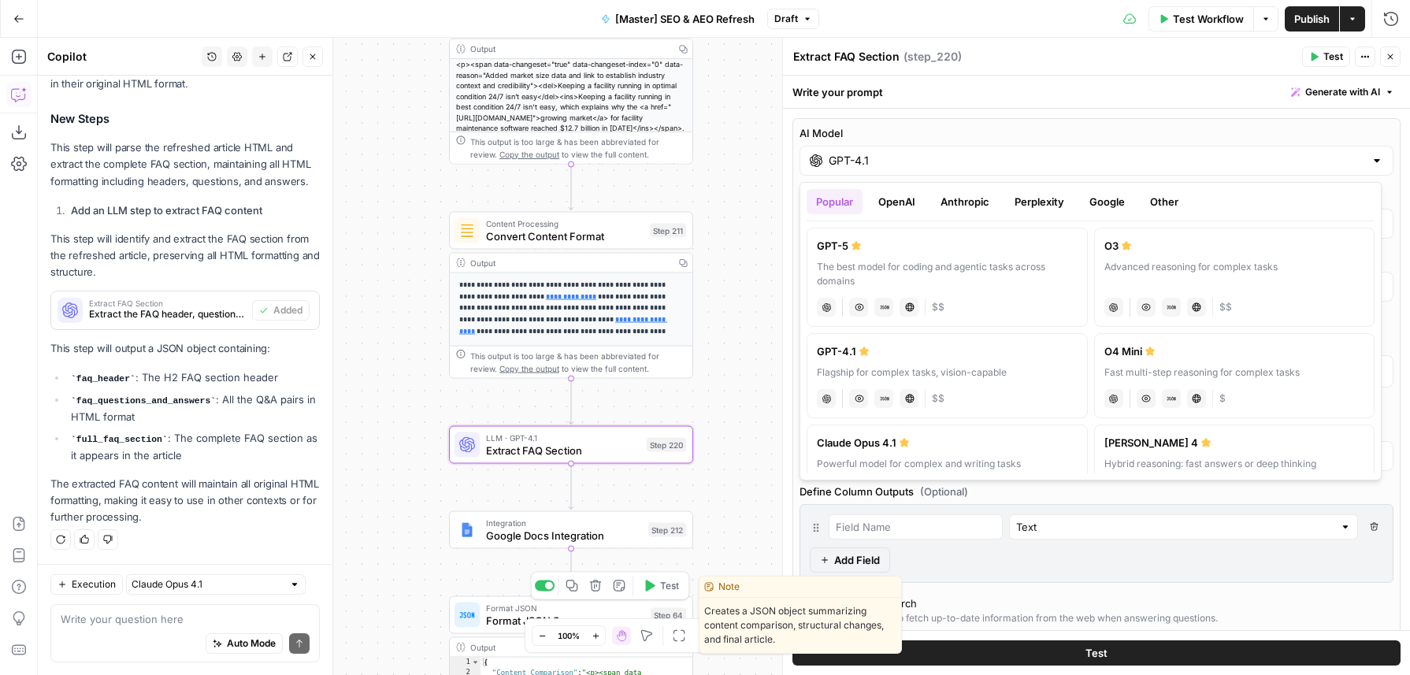
click at [885, 286] on div "The best model for coding and agentic tasks across domains" at bounding box center [947, 274] width 261 height 28
type input "GPT-5"
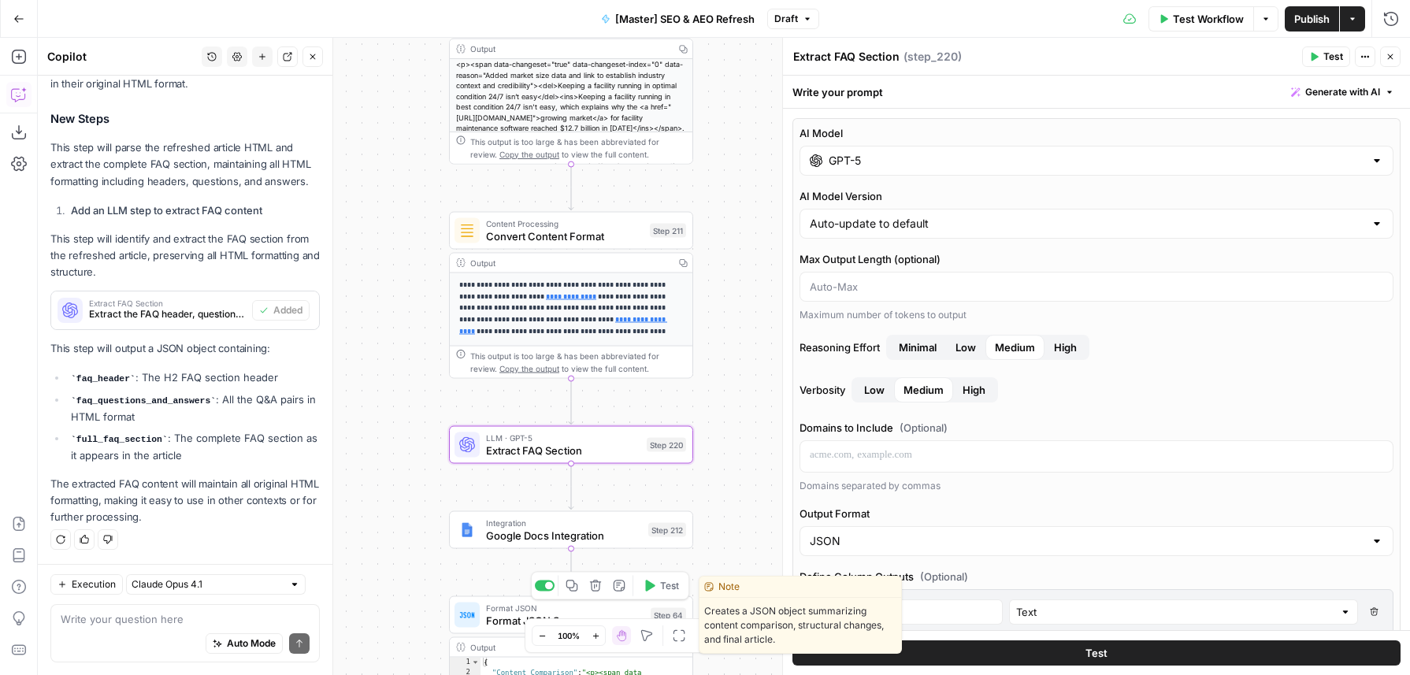
click at [663, 423] on button "Test" at bounding box center [660, 416] width 49 height 20
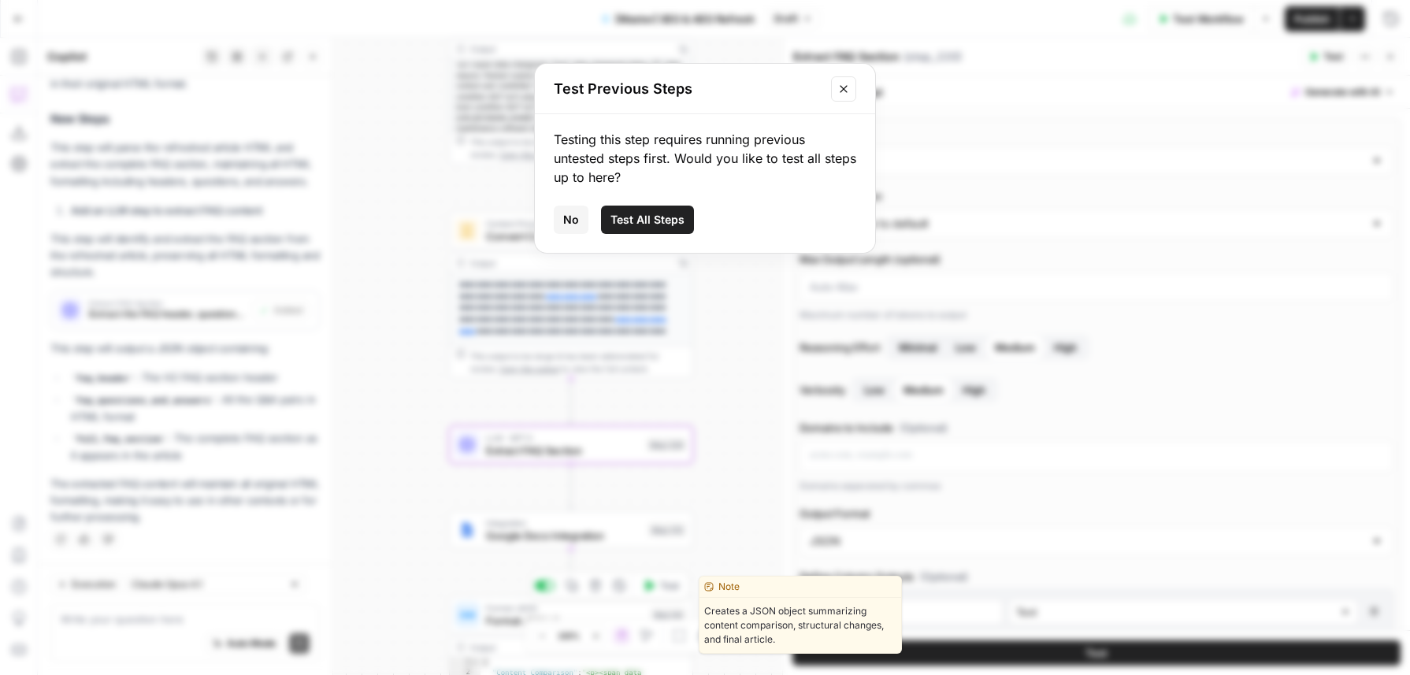
click at [657, 233] on button "Test All Steps" at bounding box center [647, 220] width 93 height 28
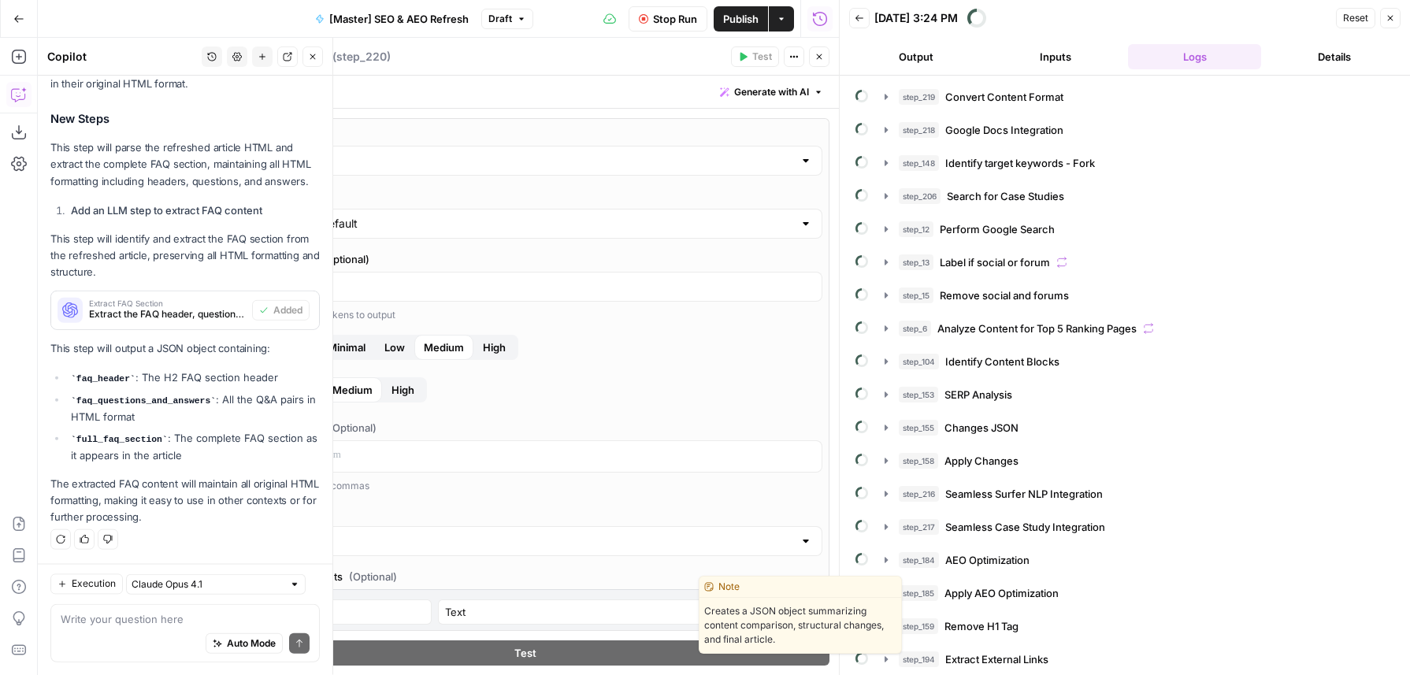
scroll to position [367, 0]
click at [820, 52] on icon "button" at bounding box center [818, 56] width 9 height 9
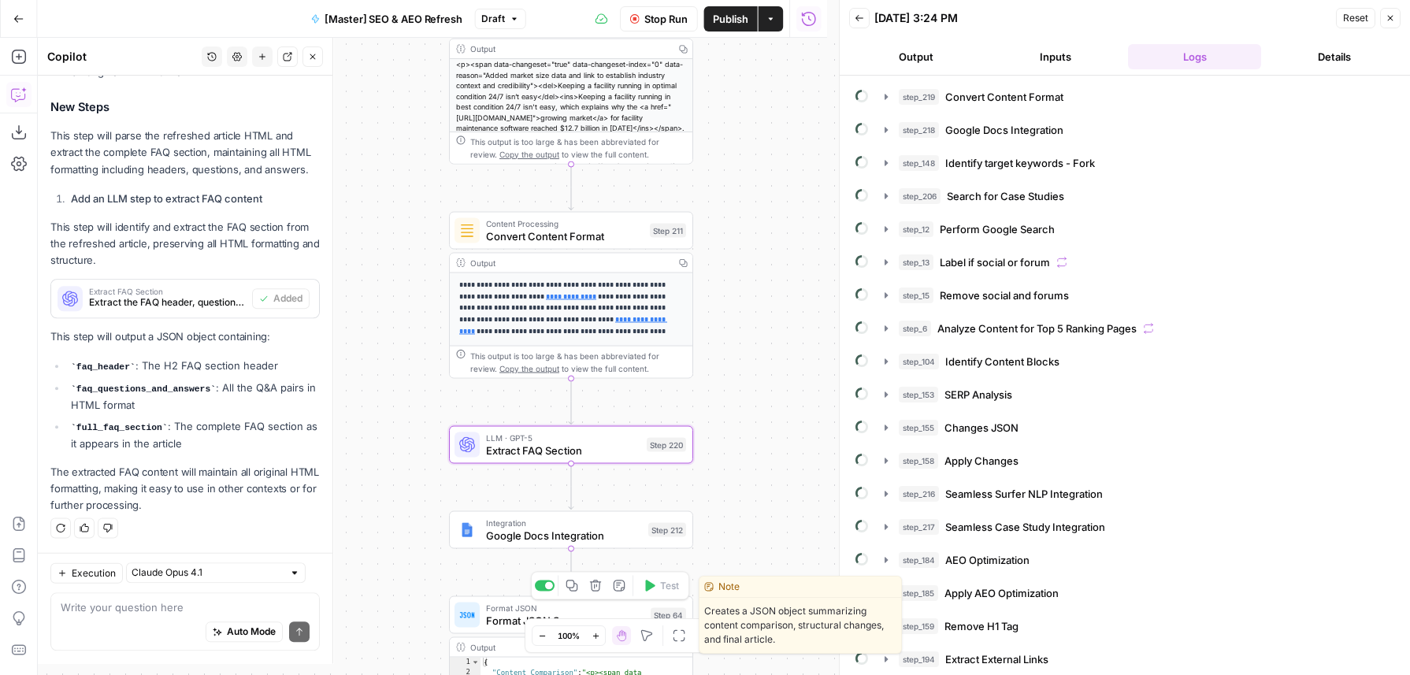
scroll to position [431, 0]
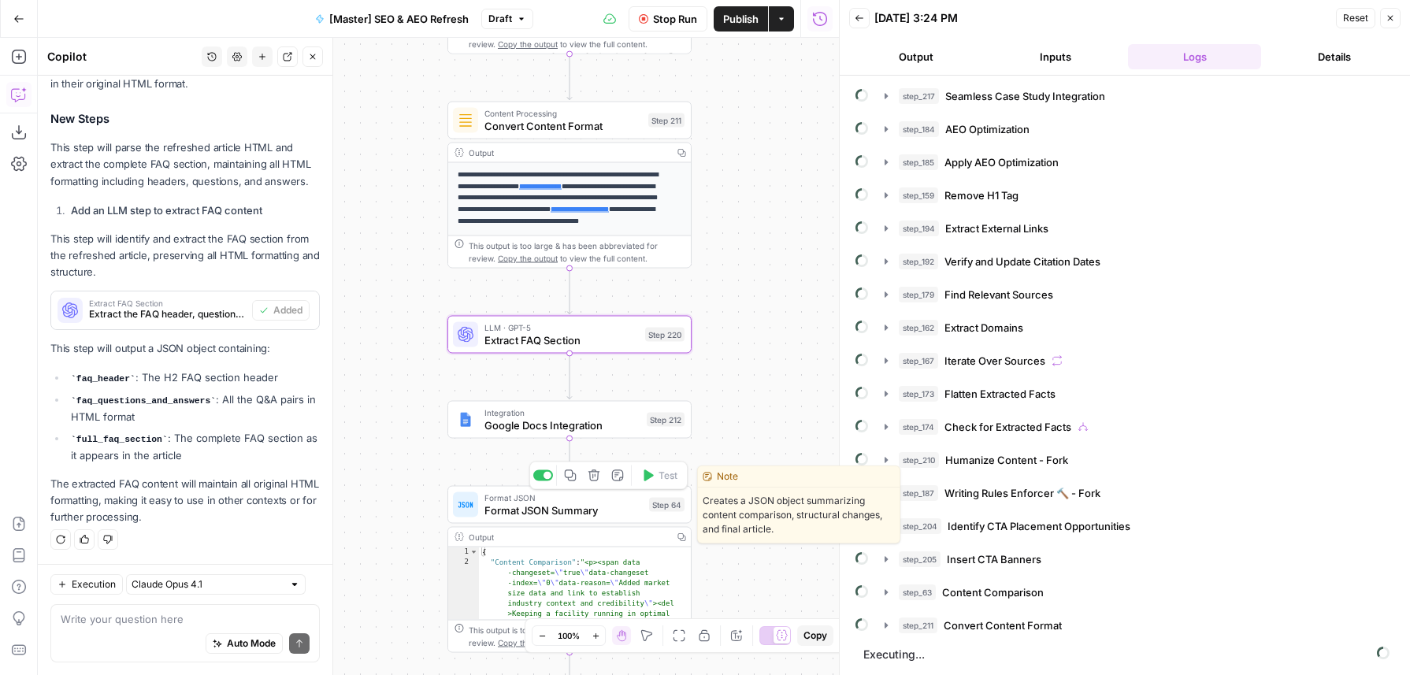
drag, startPoint x: 762, startPoint y: 472, endPoint x: 761, endPoint y: 362, distance: 110.3
click at [761, 362] on div "**********" at bounding box center [438, 356] width 801 height 637
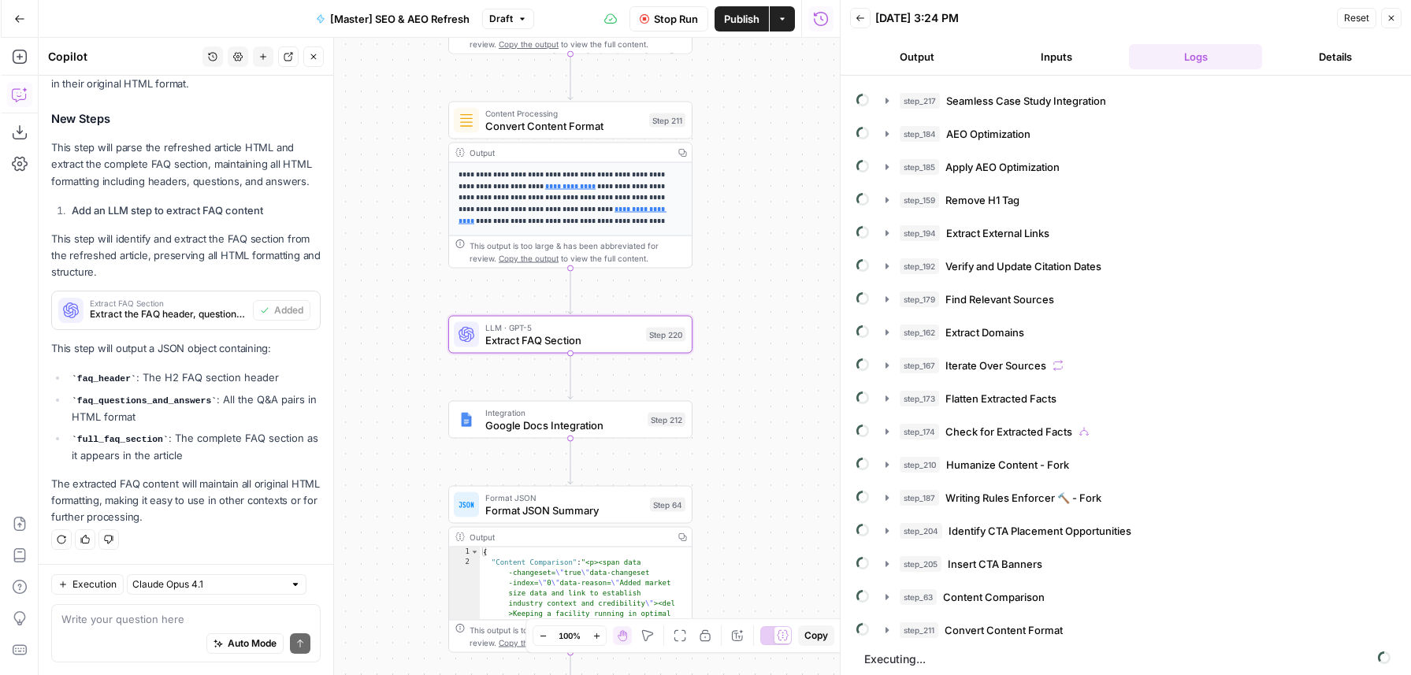
scroll to position [425, 0]
click at [1387, 397] on div "step_219 Convert Content Format 37 seconds / 5 tasks step_218 Google Docs Integ…" at bounding box center [1125, 375] width 570 height 599
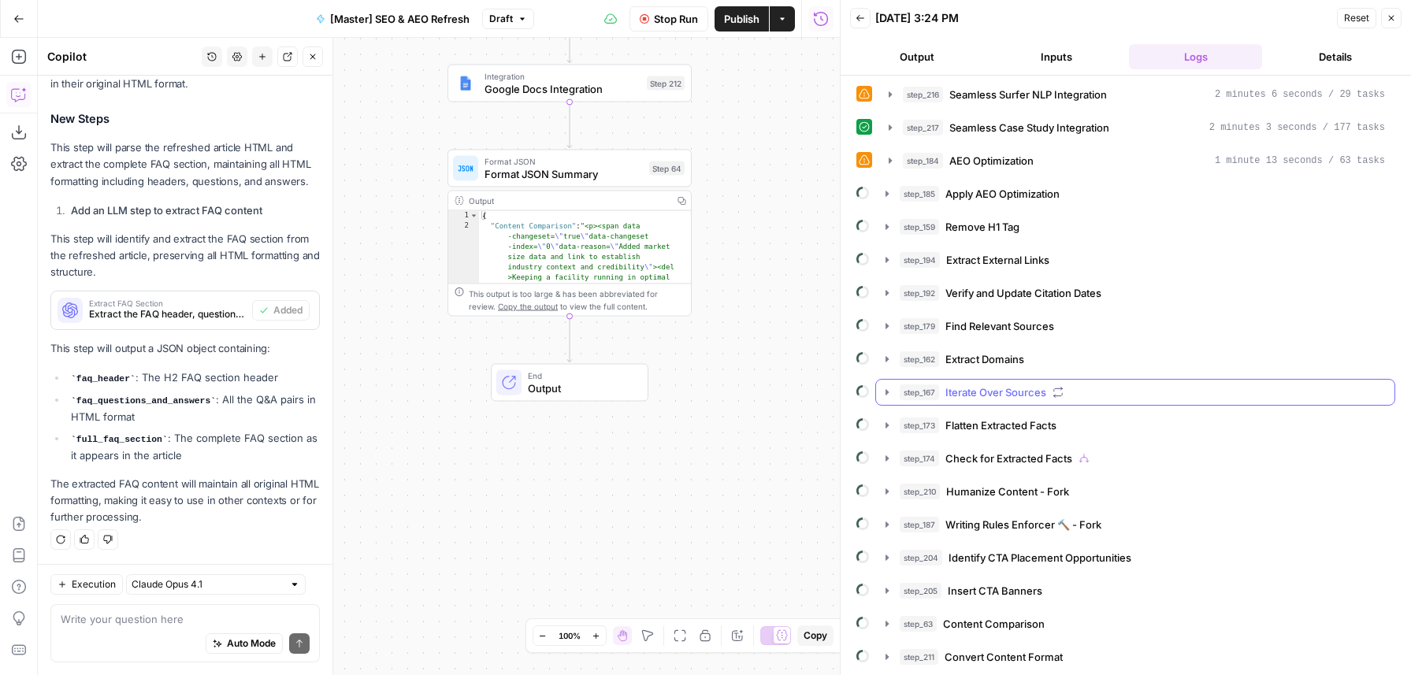
scroll to position [431, 0]
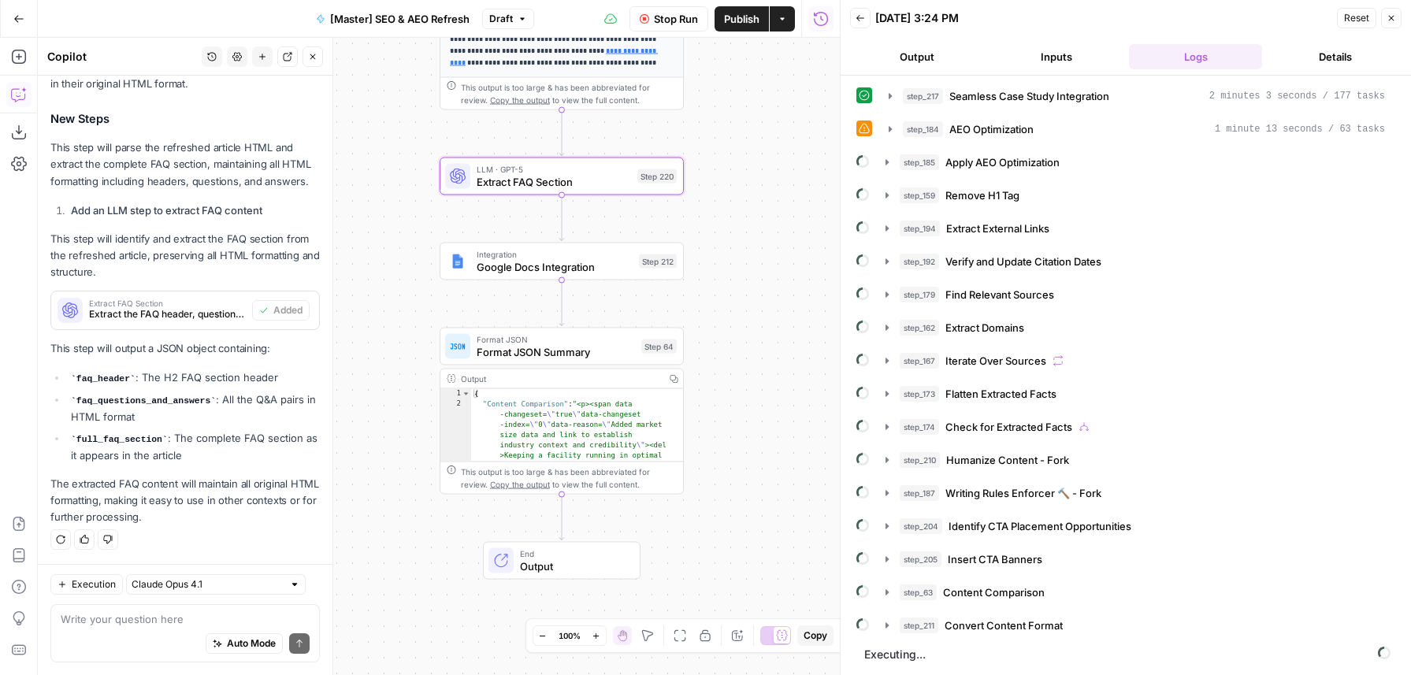
drag, startPoint x: 780, startPoint y: 192, endPoint x: 777, endPoint y: 395, distance: 202.4
click at [777, 406] on div "**********" at bounding box center [439, 356] width 802 height 637
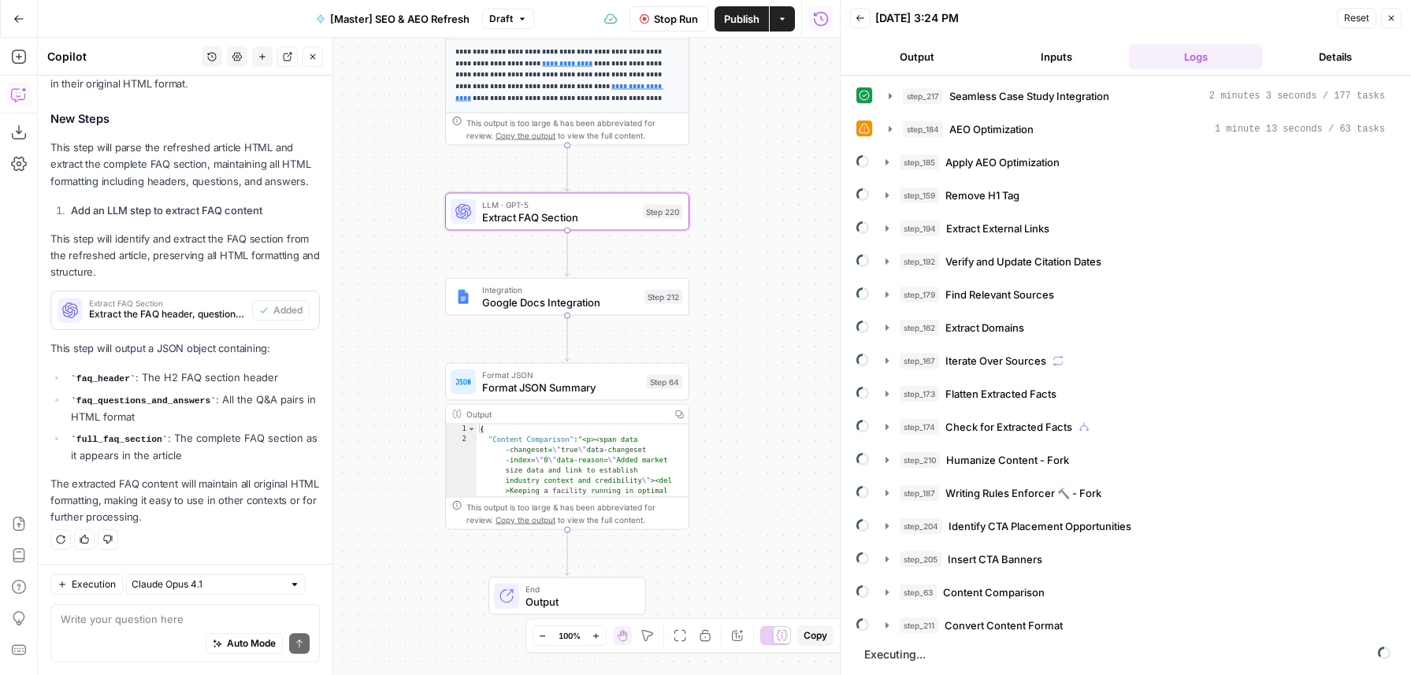
drag, startPoint x: 669, startPoint y: 14, endPoint x: 742, endPoint y: 10, distance: 73.4
click at [669, 14] on span "Stop Run" at bounding box center [676, 19] width 44 height 16
click at [863, 17] on icon "button" at bounding box center [859, 17] width 9 height 9
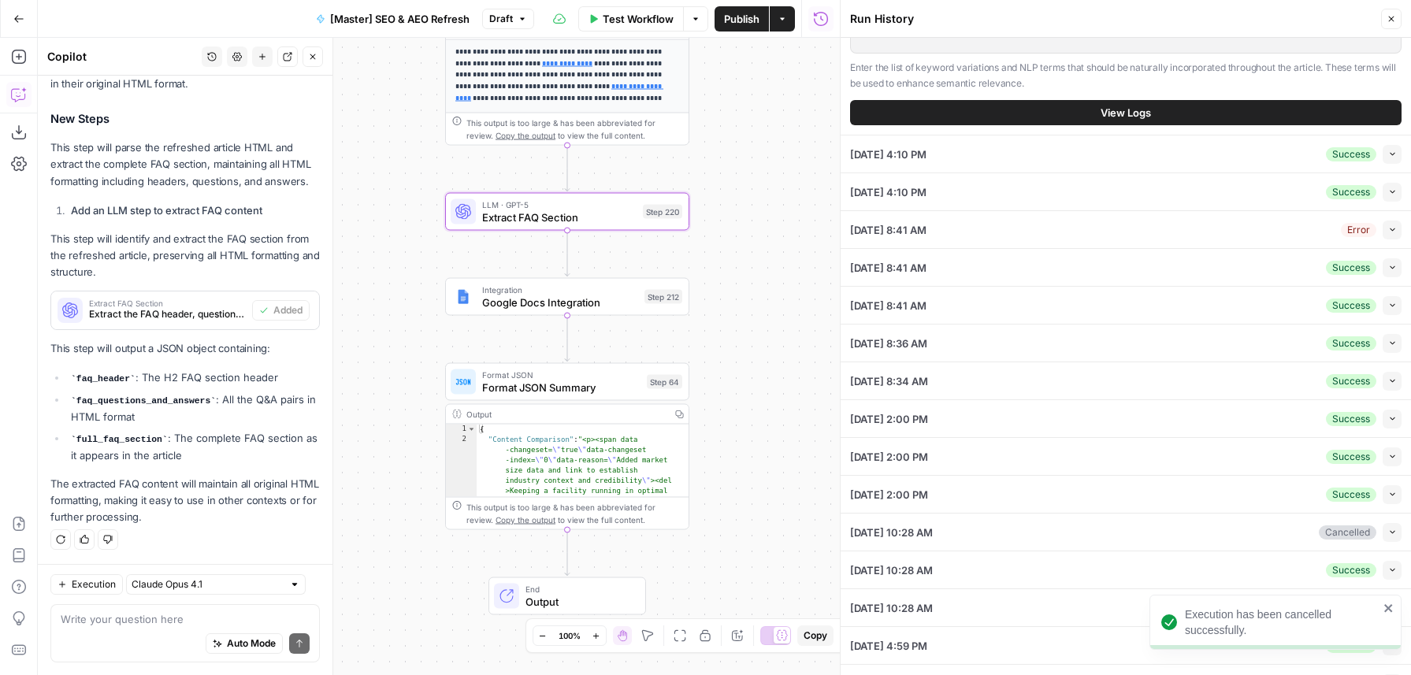
click at [1382, 273] on button "Collapse" at bounding box center [1391, 267] width 19 height 19
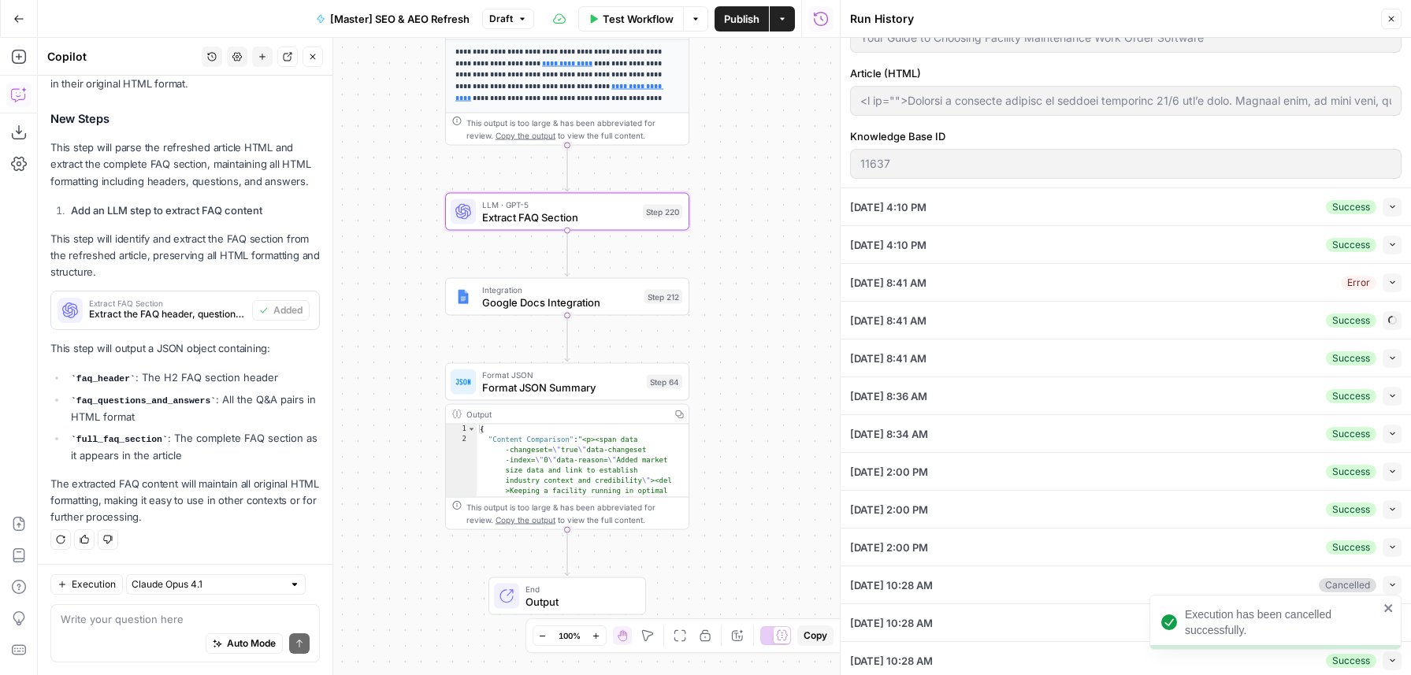
scroll to position [119, 0]
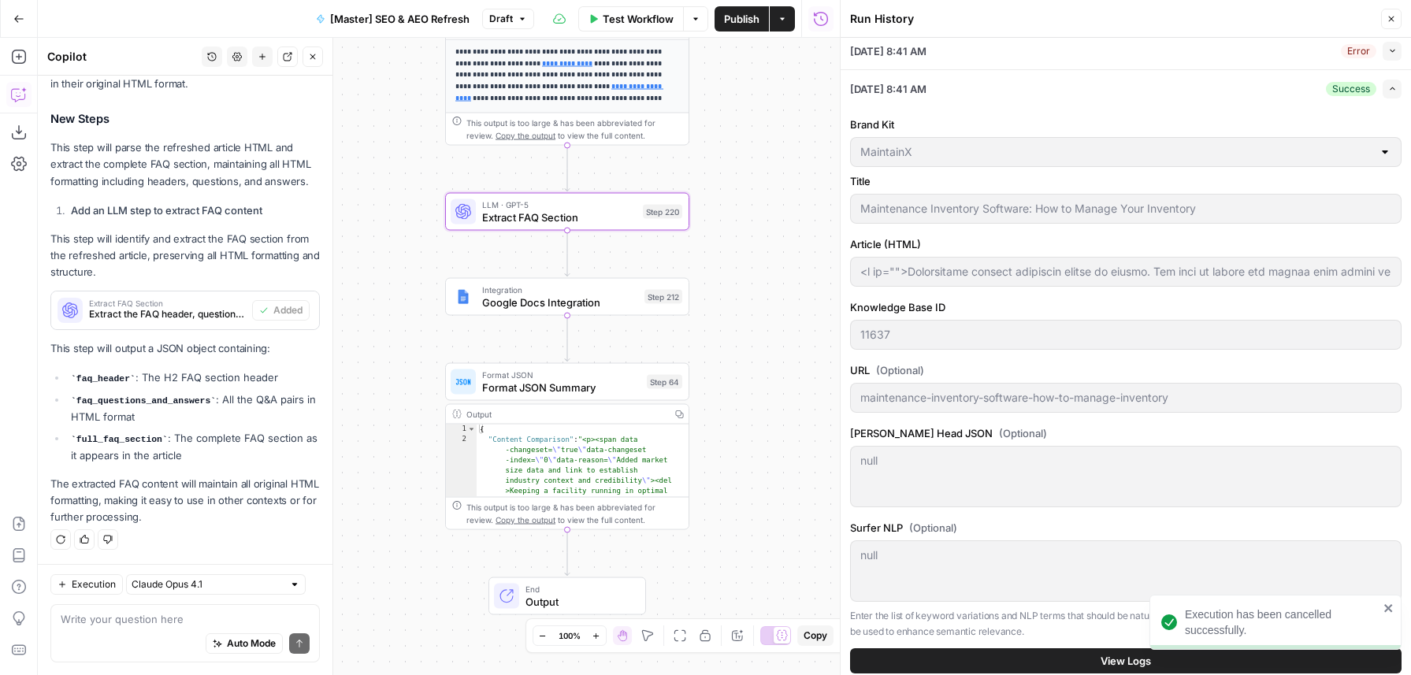
click at [1038, 650] on button "View Logs" at bounding box center [1125, 660] width 551 height 25
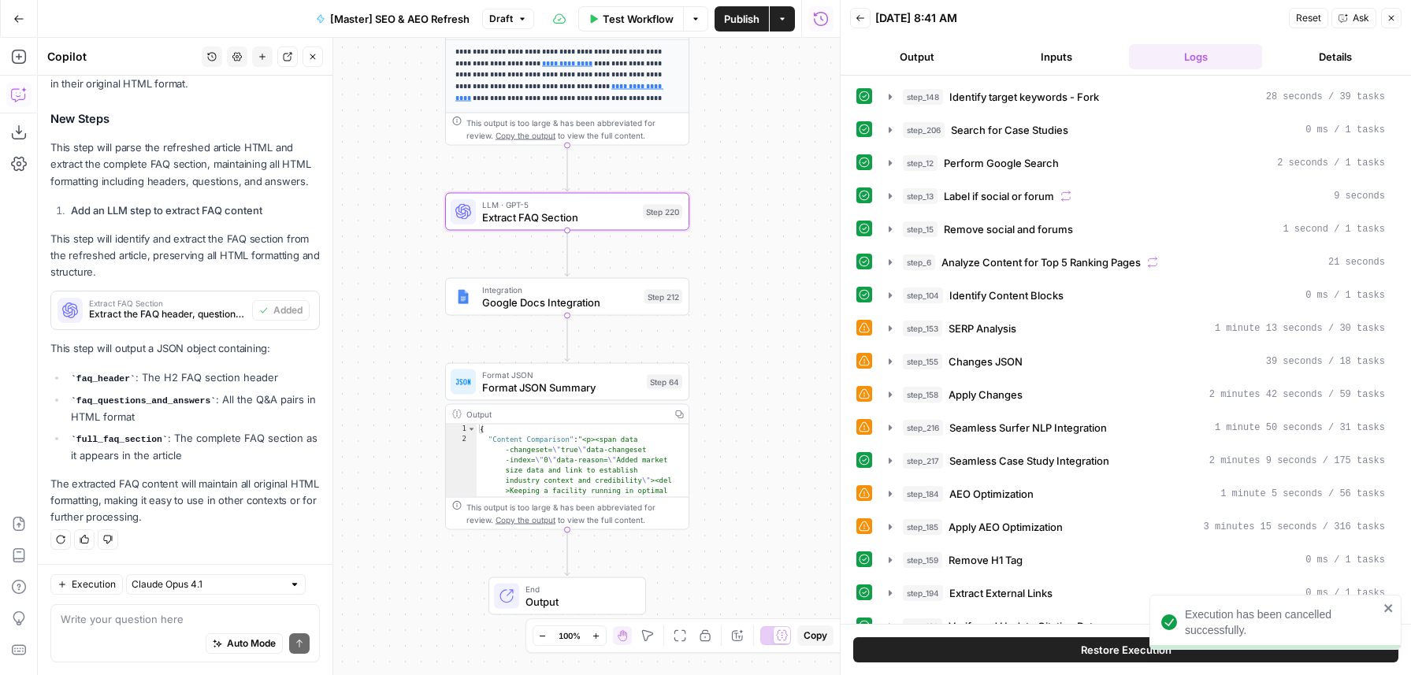
click at [1100, 653] on span "Restore Execution" at bounding box center [1126, 650] width 91 height 16
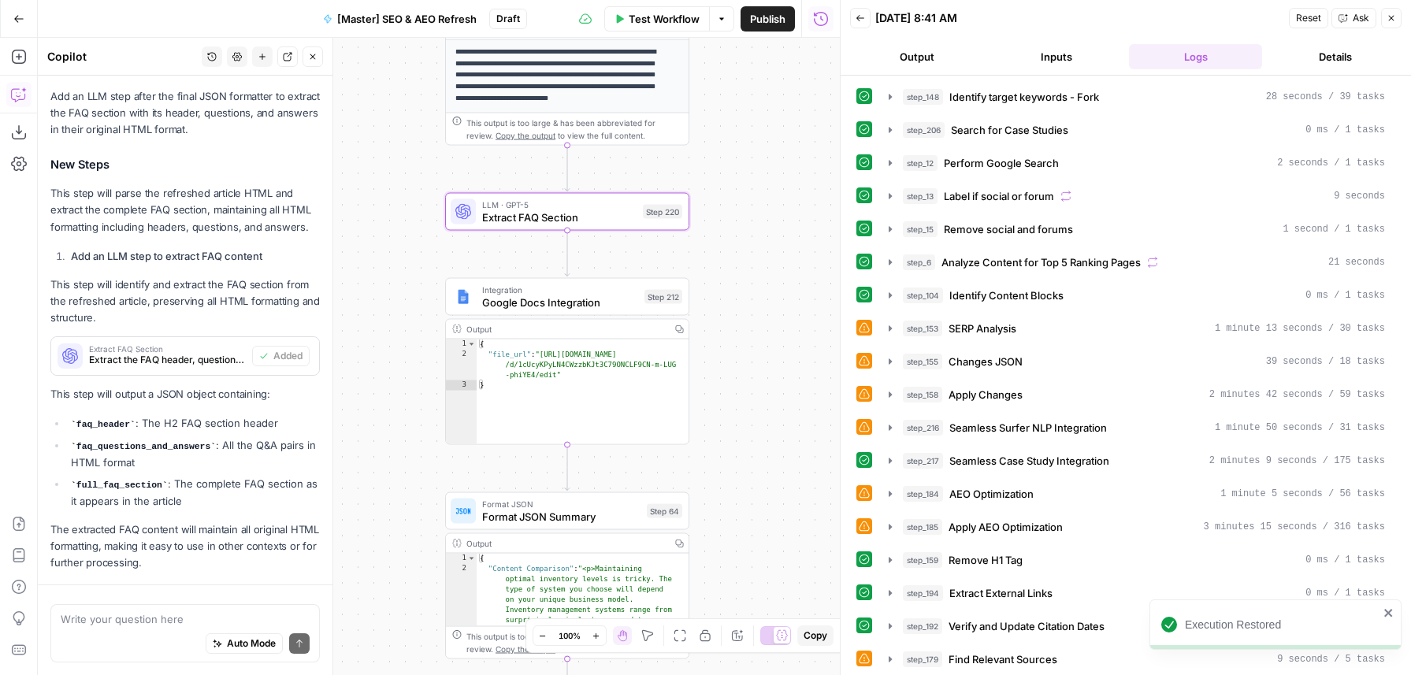
scroll to position [391, 0]
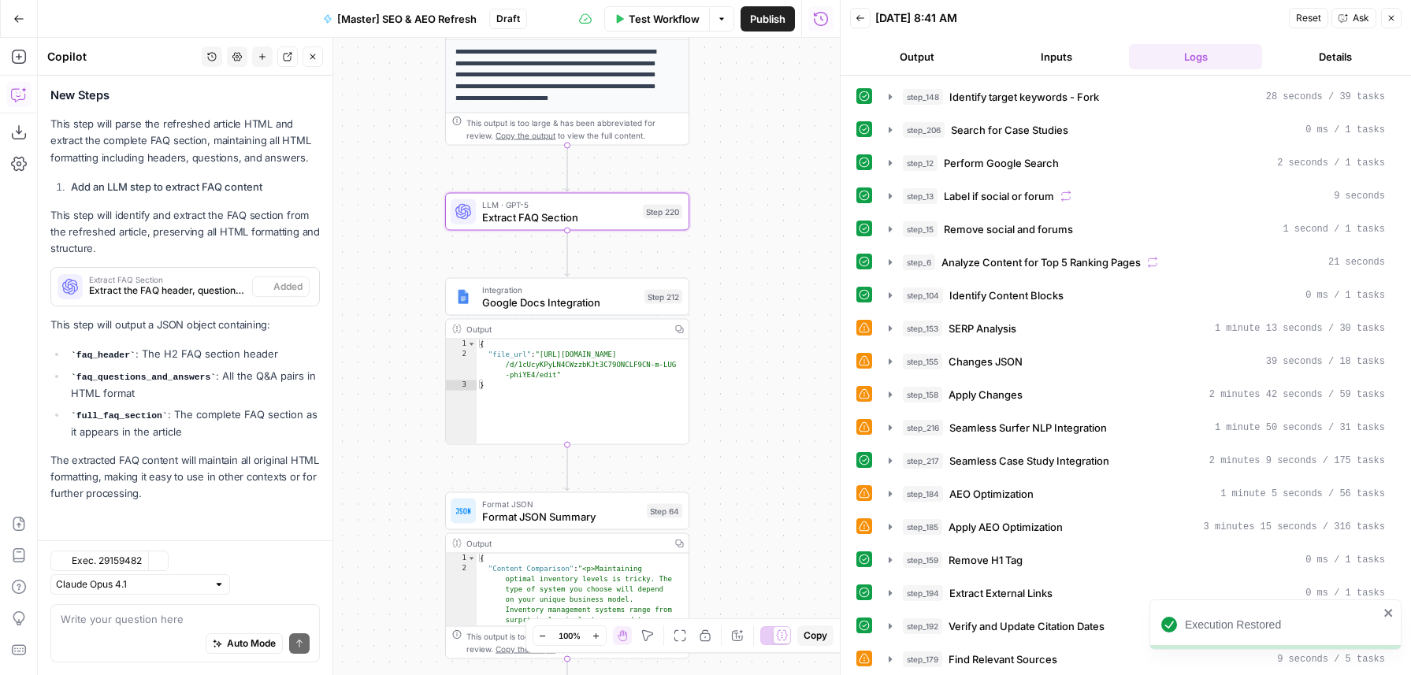
click at [661, 187] on span "Test" at bounding box center [665, 183] width 19 height 14
drag, startPoint x: 661, startPoint y: 187, endPoint x: 696, endPoint y: 193, distance: 35.9
click at [696, 193] on div "Test Previous Steps Testing this step requires running previous untested steps …" at bounding box center [705, 158] width 291 height 162
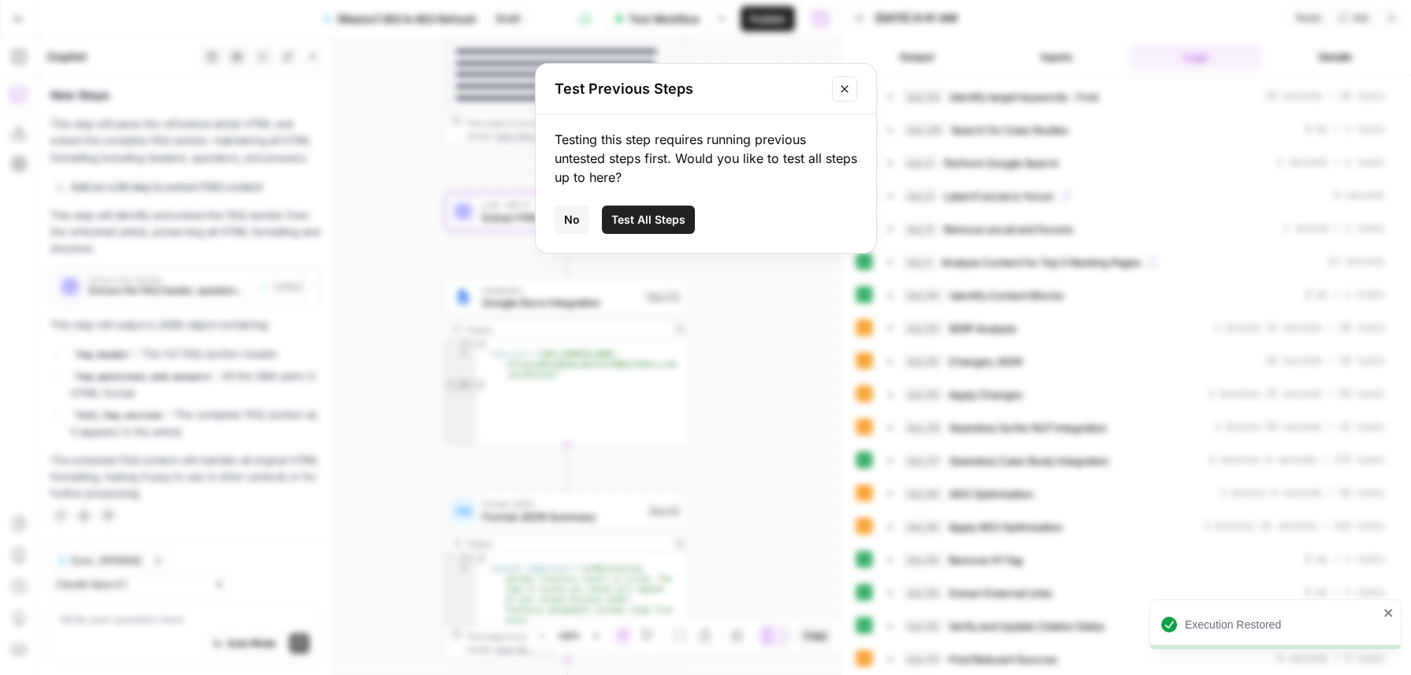
click at [566, 223] on span "No" at bounding box center [572, 220] width 16 height 16
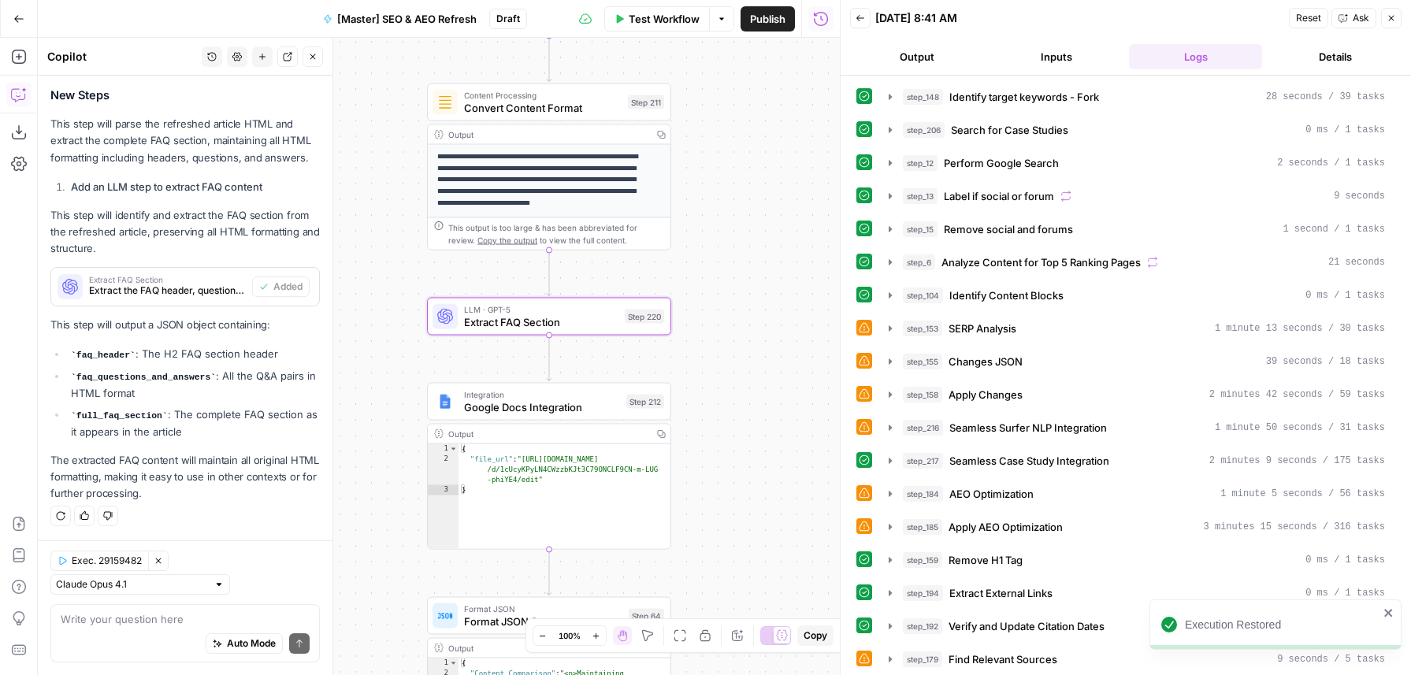
drag, startPoint x: 723, startPoint y: 135, endPoint x: 705, endPoint y: 241, distance: 107.9
click at [705, 241] on div "true false false true false true Workflow Set Inputs Inputs Content Processing …" at bounding box center [439, 356] width 802 height 637
click at [647, 302] on div "Copy step Delete step Add Note Test" at bounding box center [588, 289] width 158 height 28
click at [651, 291] on span "Test" at bounding box center [647, 289] width 19 height 14
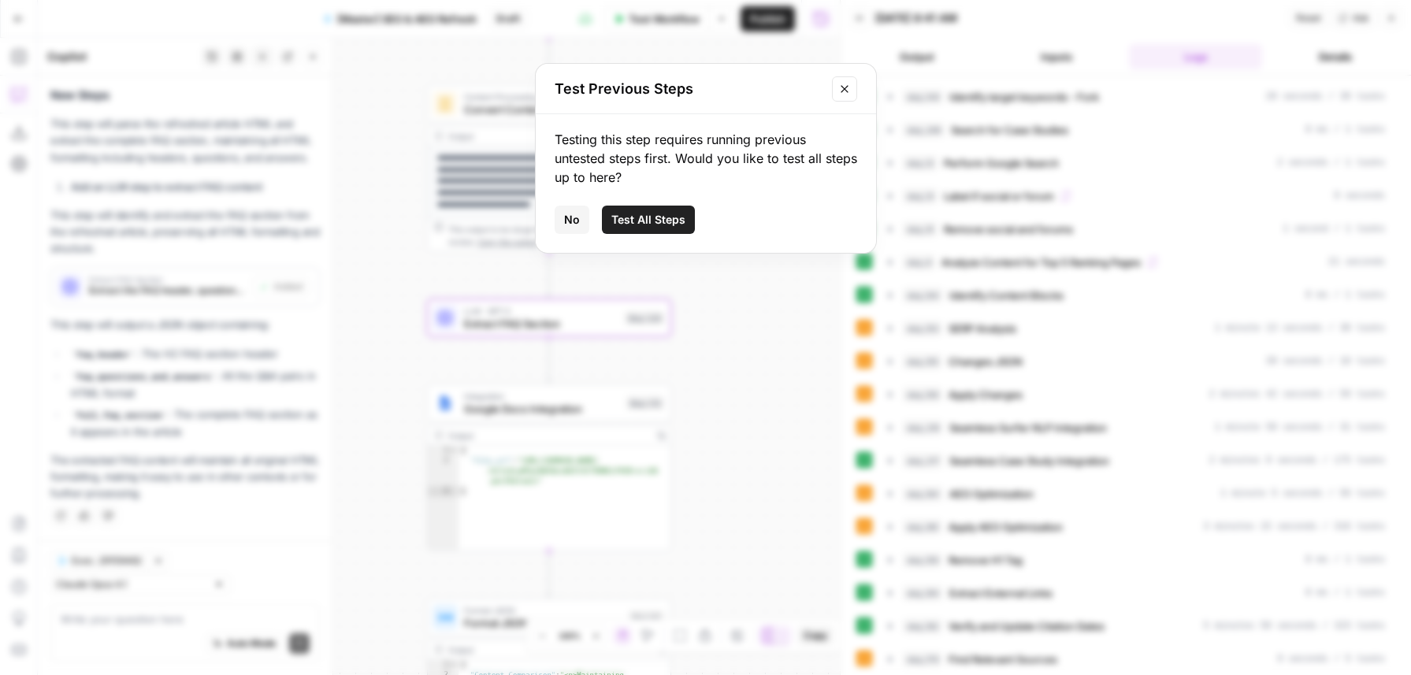
click at [643, 227] on span "Test All Steps" at bounding box center [648, 220] width 74 height 16
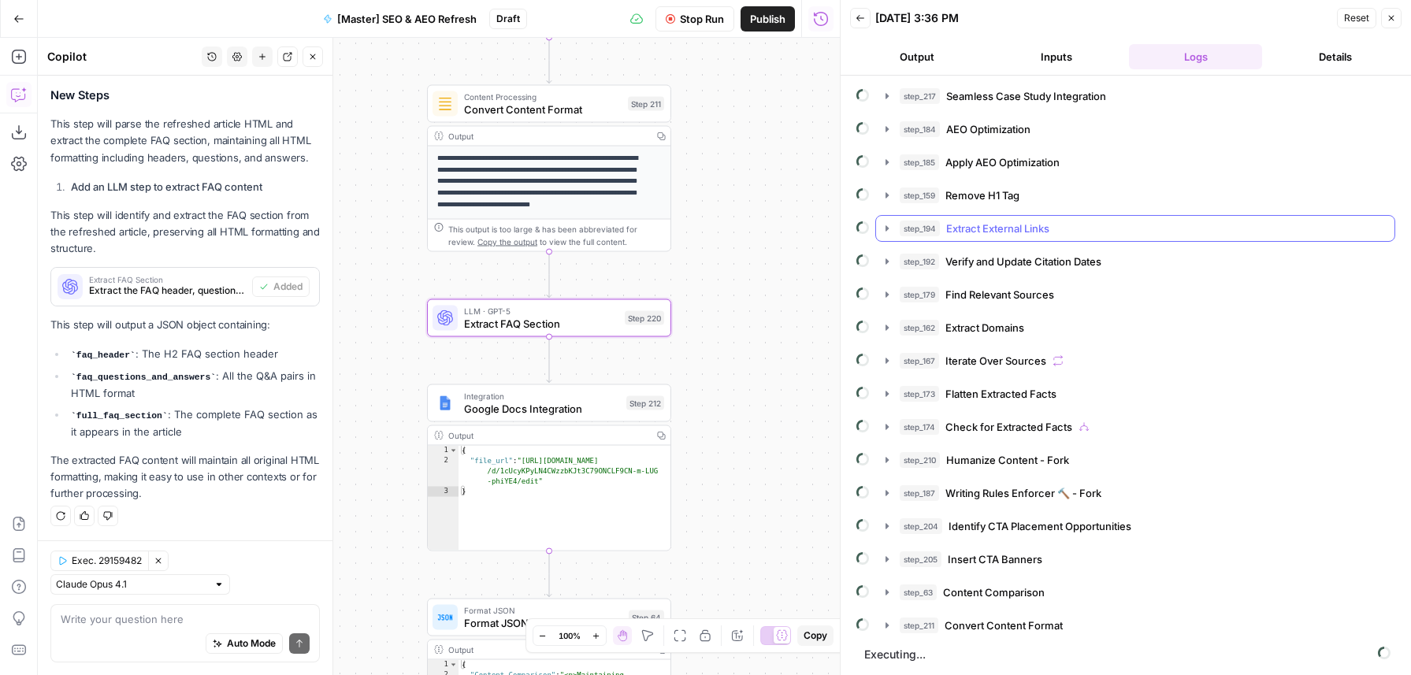
scroll to position [0, 0]
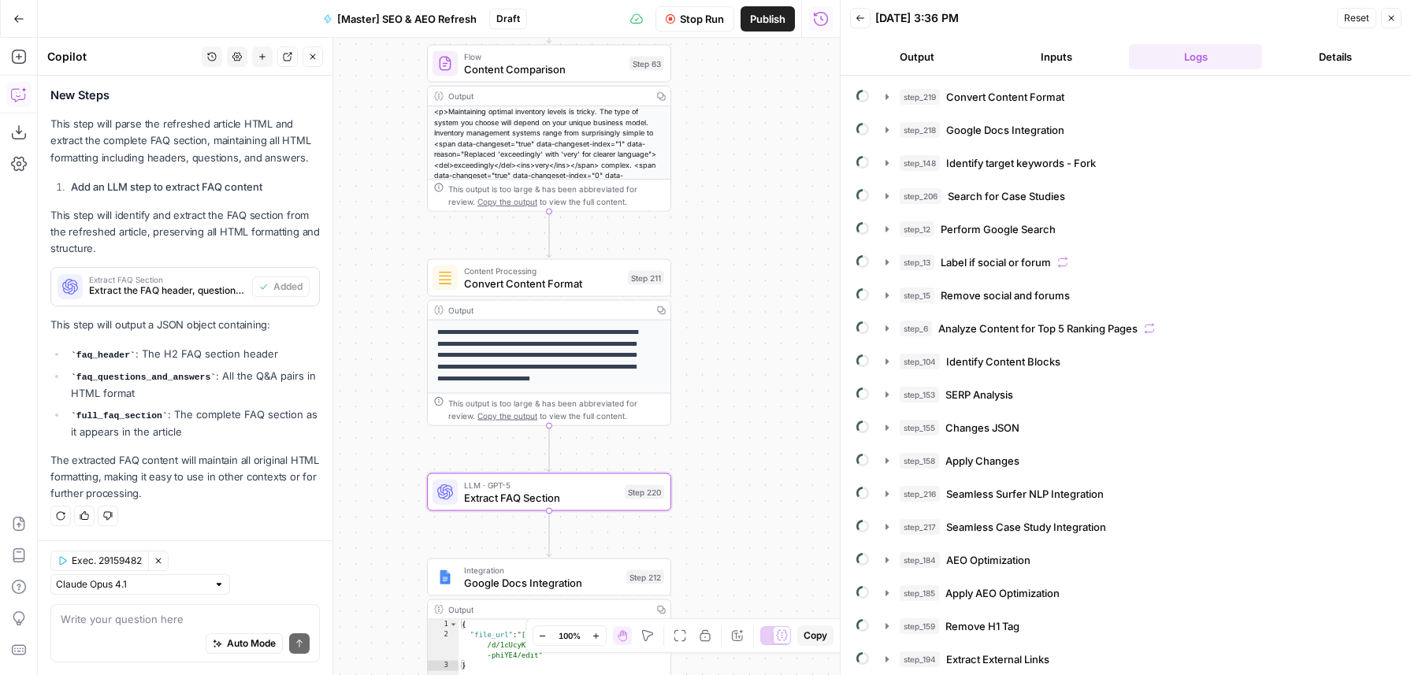
click at [680, 16] on span "Stop Run" at bounding box center [702, 19] width 44 height 16
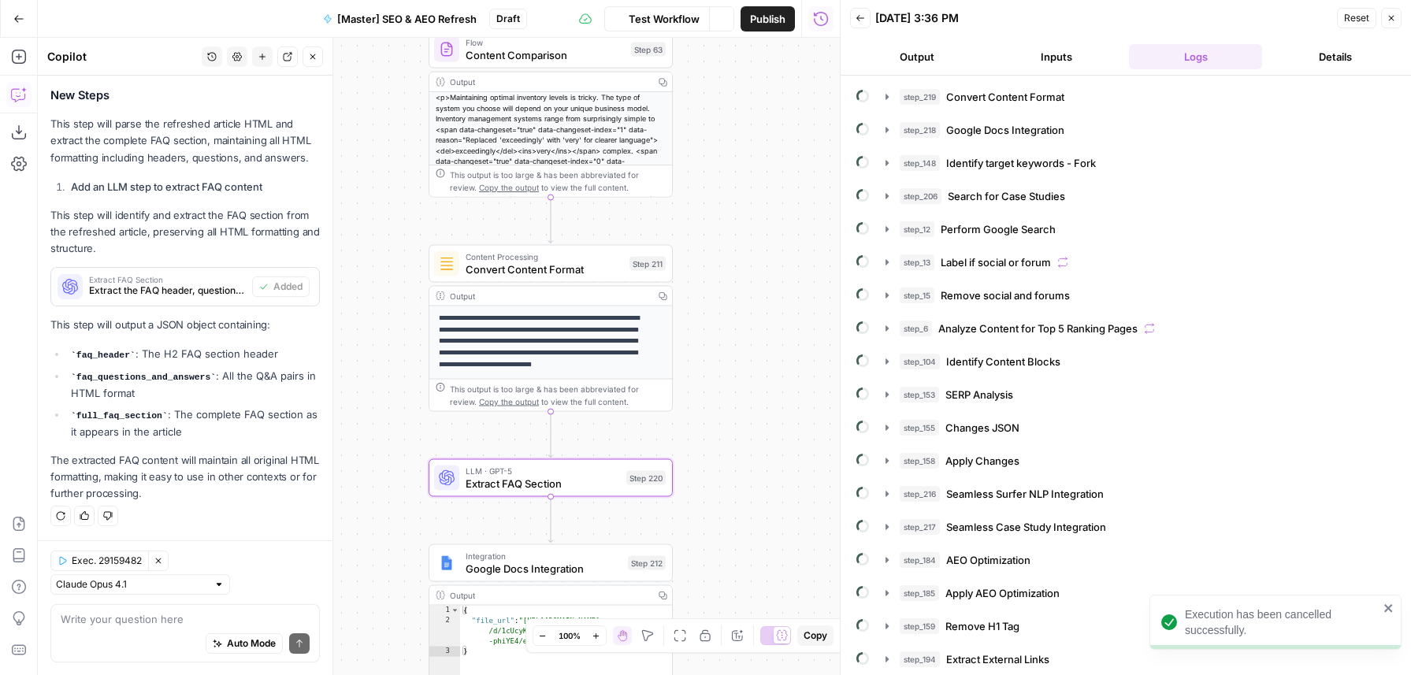
drag, startPoint x: 721, startPoint y: 392, endPoint x: 731, endPoint y: 296, distance: 96.6
click at [731, 296] on div "true false false true false true Workflow Set Inputs Inputs Content Processing …" at bounding box center [439, 356] width 802 height 637
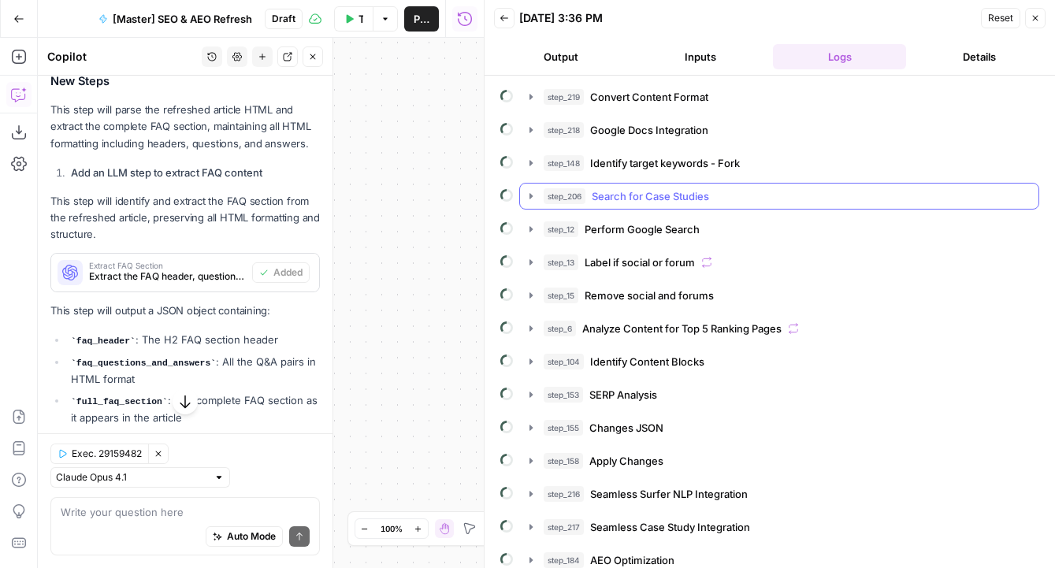
scroll to position [510, 0]
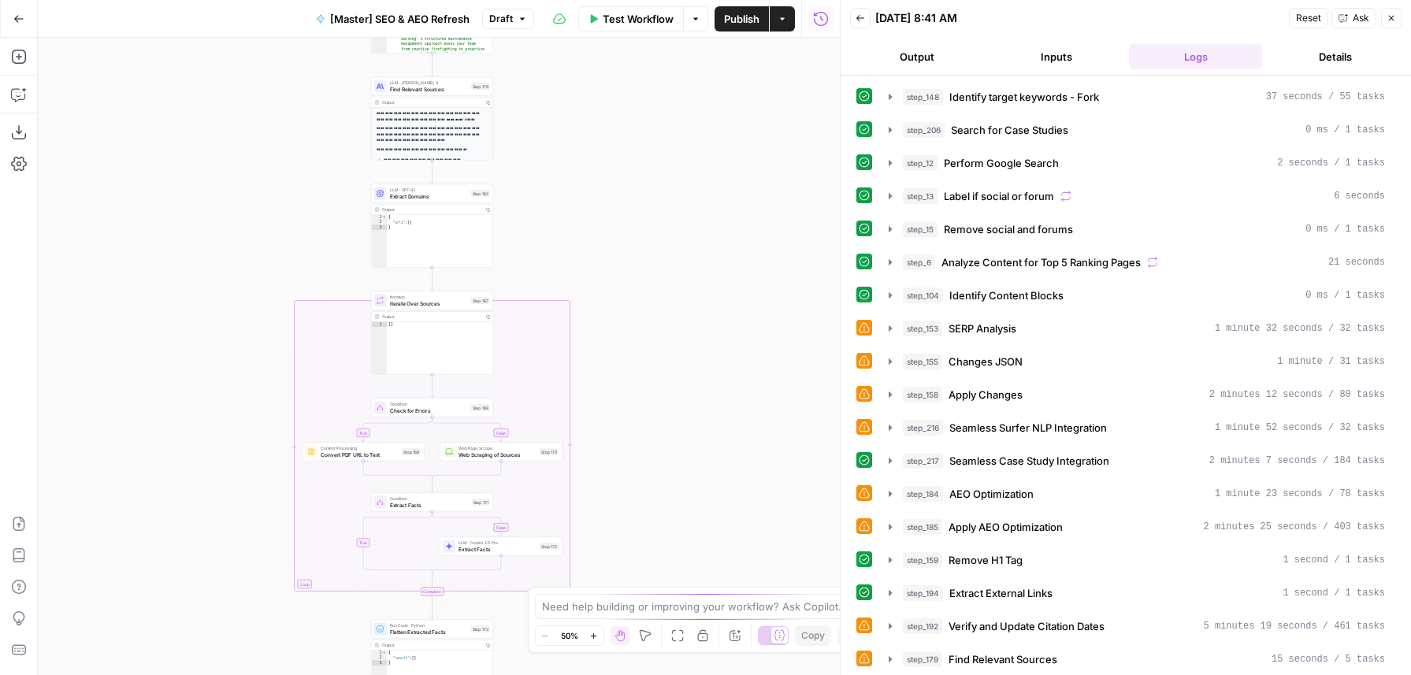
click at [592, 229] on div "true false true false true false Workflow Set Inputs Inputs Content Processing …" at bounding box center [439, 356] width 802 height 637
drag, startPoint x: 643, startPoint y: 473, endPoint x: 674, endPoint y: 453, distance: 37.2
click at [698, 276] on div "true false true false true false Workflow Set Inputs Inputs Content Processing …" at bounding box center [439, 356] width 802 height 637
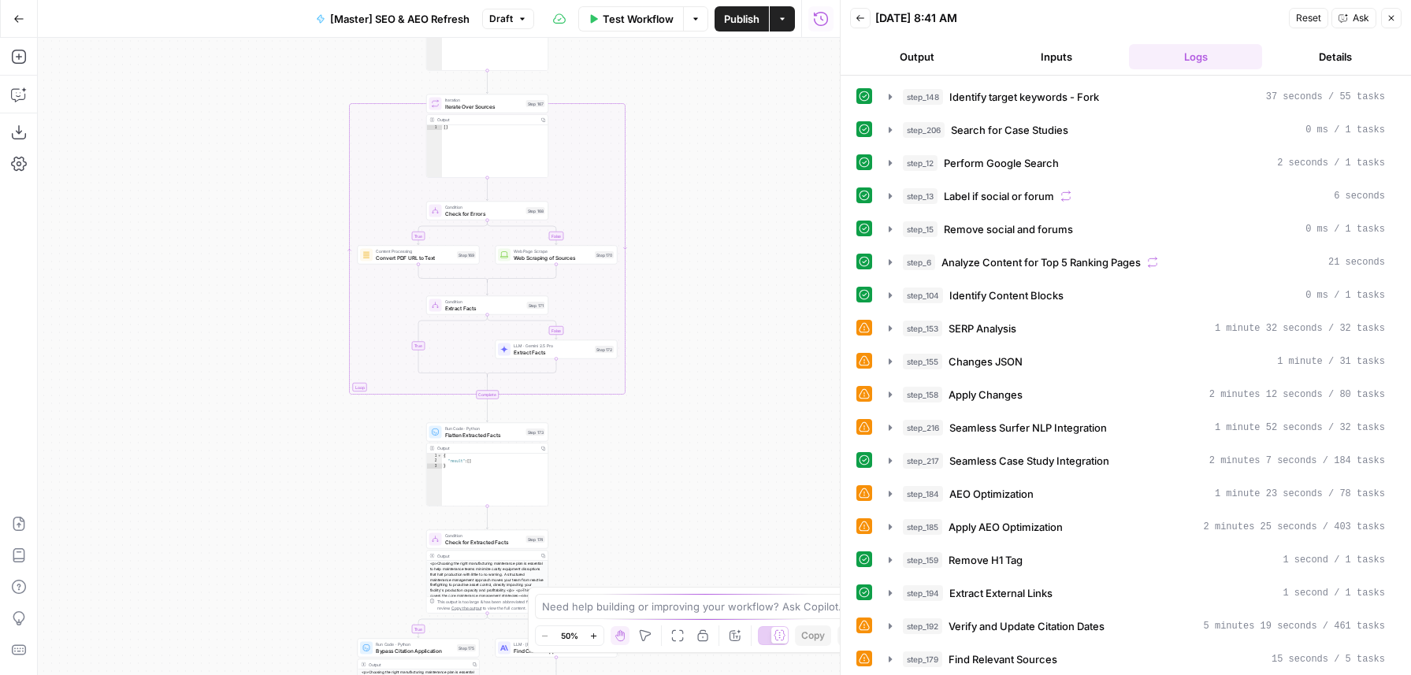
drag, startPoint x: 674, startPoint y: 453, endPoint x: 722, endPoint y: 125, distance: 331.2
click at [722, 125] on div "true false true false true false Workflow Set Inputs Inputs Content Processing …" at bounding box center [439, 356] width 802 height 637
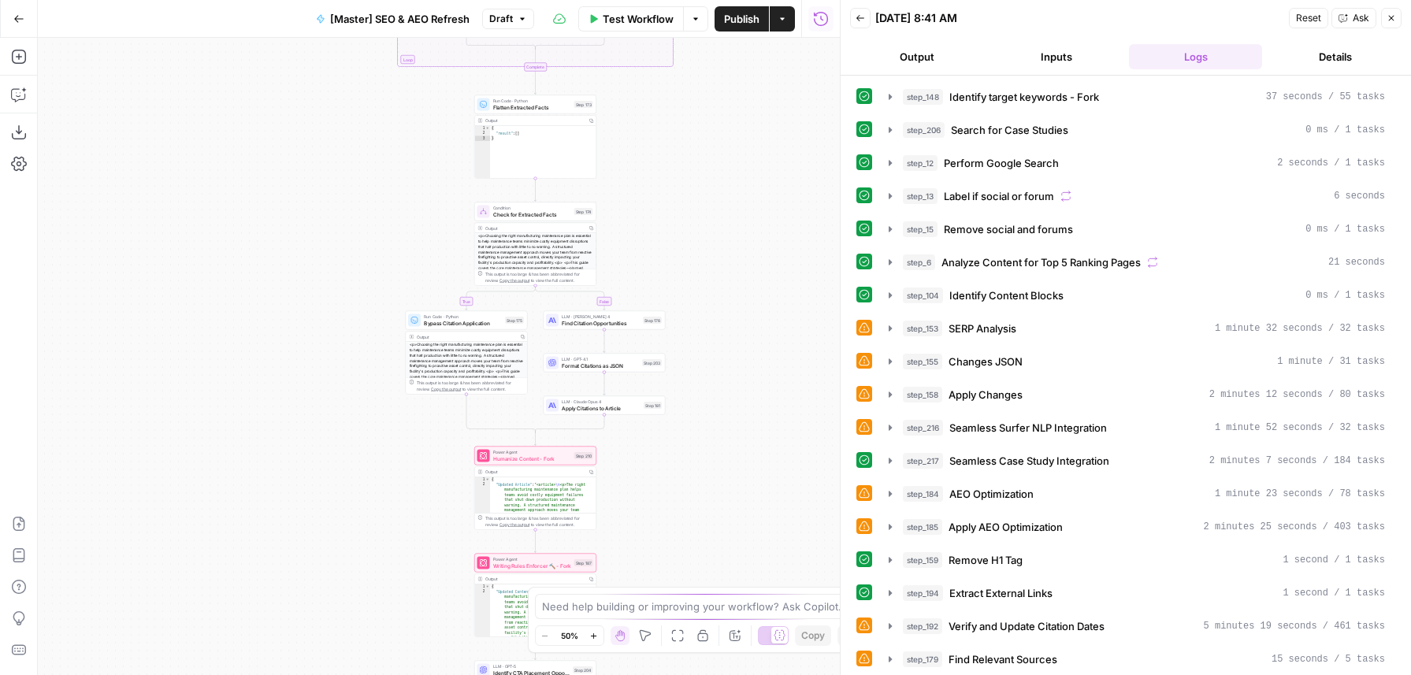
drag, startPoint x: 720, startPoint y: 477, endPoint x: 730, endPoint y: 81, distance: 396.3
click at [730, 81] on div "true false true false true false Workflow Set Inputs Inputs Content Processing …" at bounding box center [439, 356] width 802 height 637
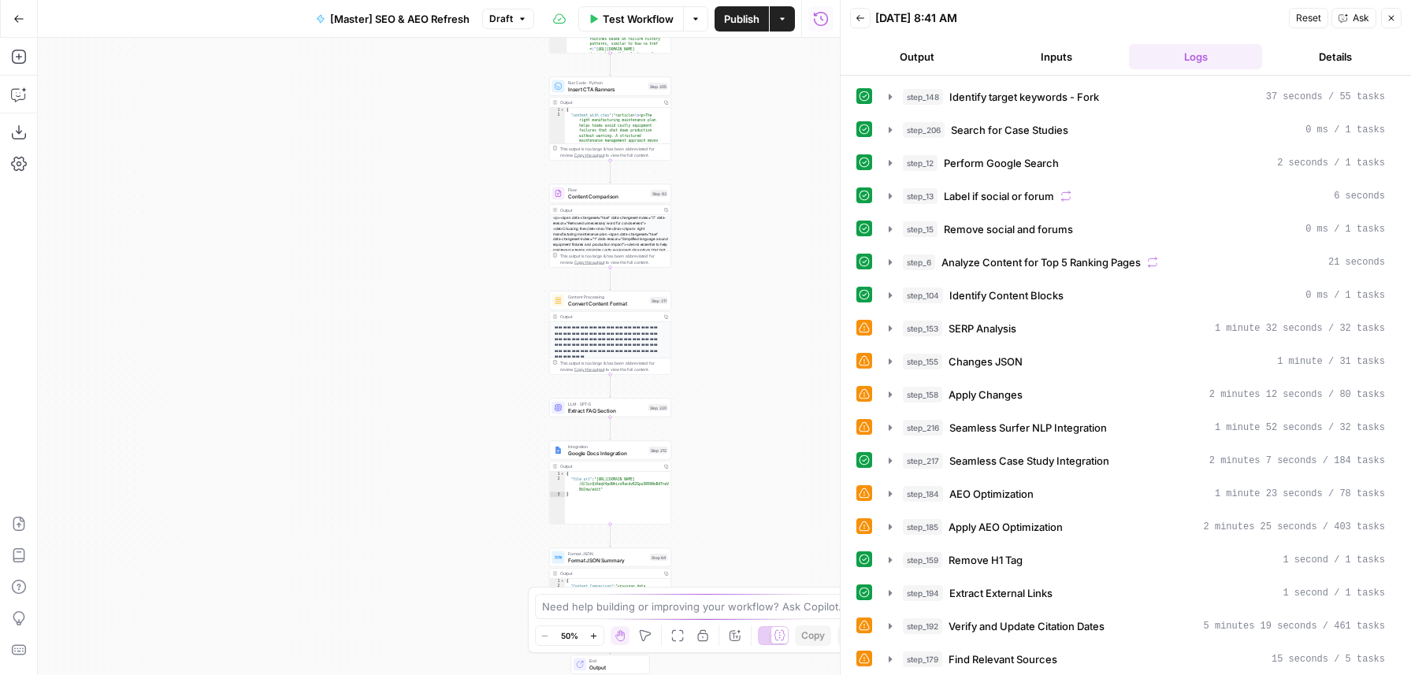
drag, startPoint x: 725, startPoint y: 393, endPoint x: 790, endPoint y: 98, distance: 301.6
click at [790, 98] on div "true false true false true false Workflow Set Inputs Inputs Content Processing …" at bounding box center [439, 356] width 802 height 637
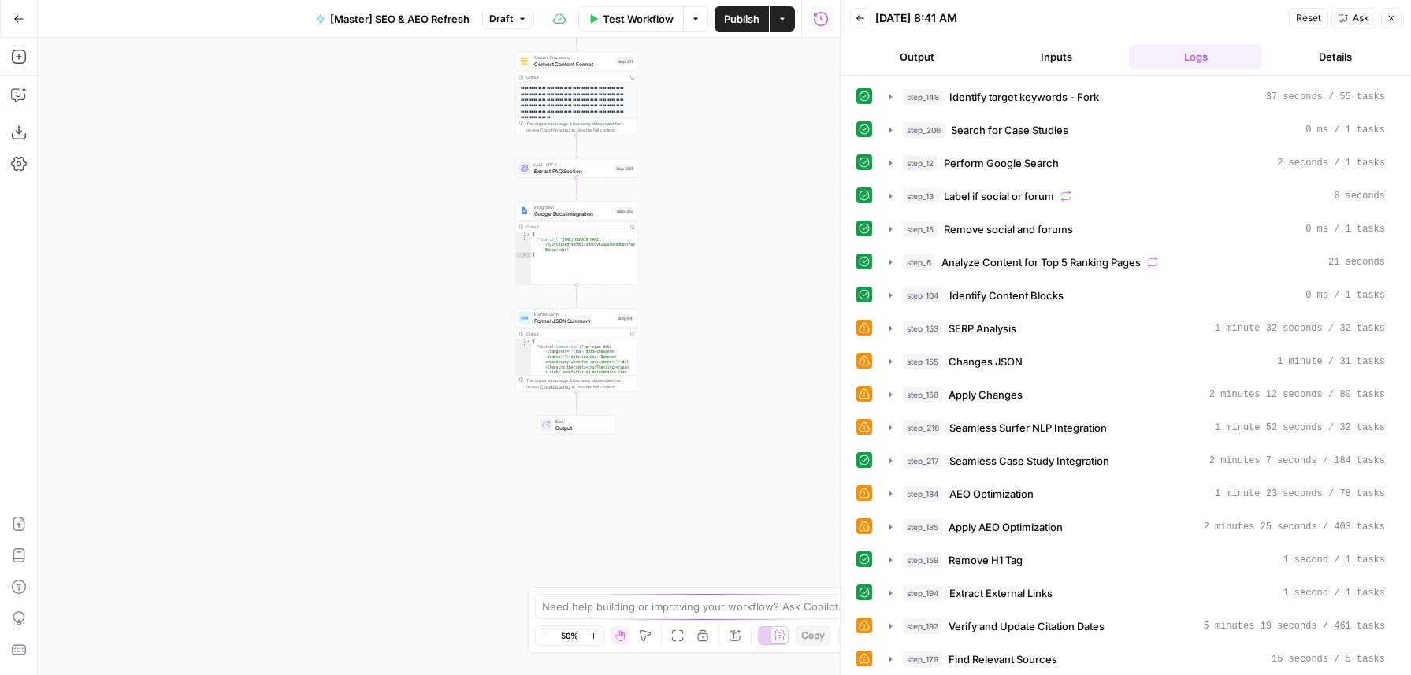
drag, startPoint x: 767, startPoint y: 444, endPoint x: 732, endPoint y: 213, distance: 234.3
click at [732, 213] on div "true false true false true false Workflow Set Inputs Inputs Content Processing …" at bounding box center [439, 356] width 802 height 637
click at [622, 165] on span "Test" at bounding box center [623, 161] width 9 height 7
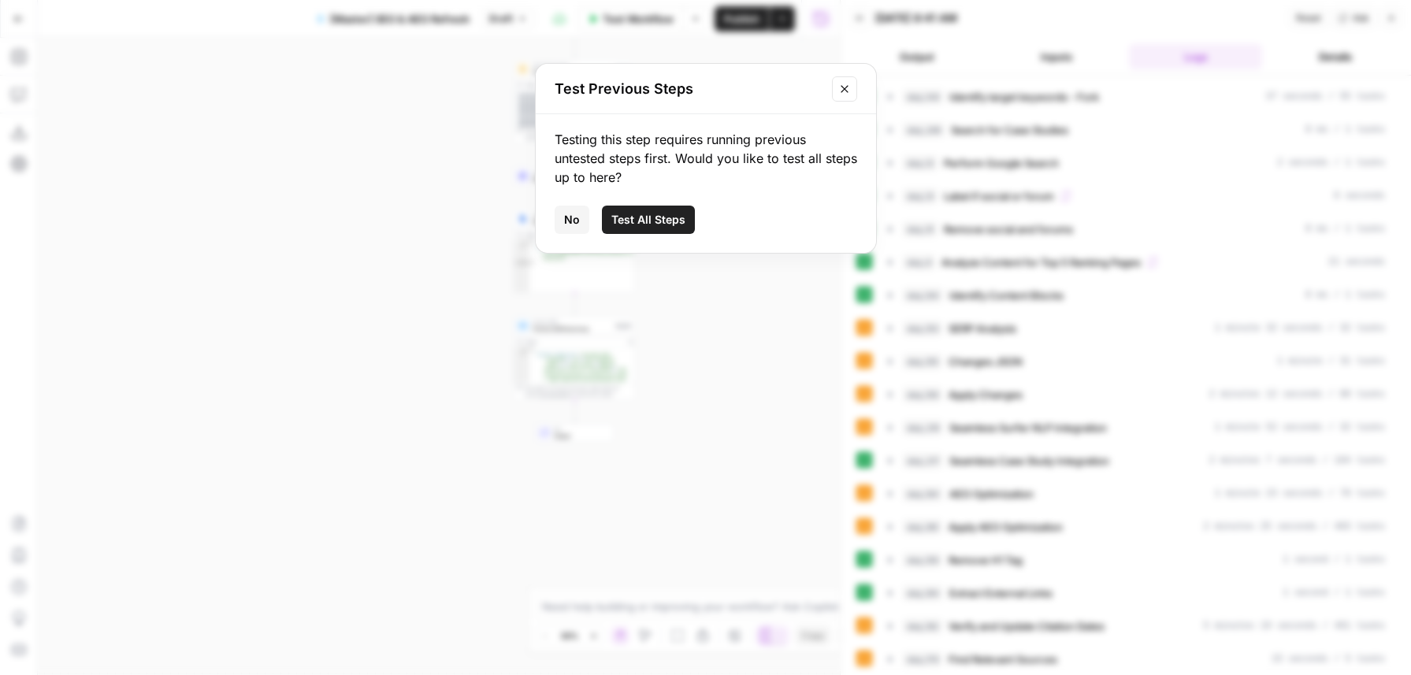
click at [688, 226] on button "Test All Steps" at bounding box center [648, 220] width 93 height 28
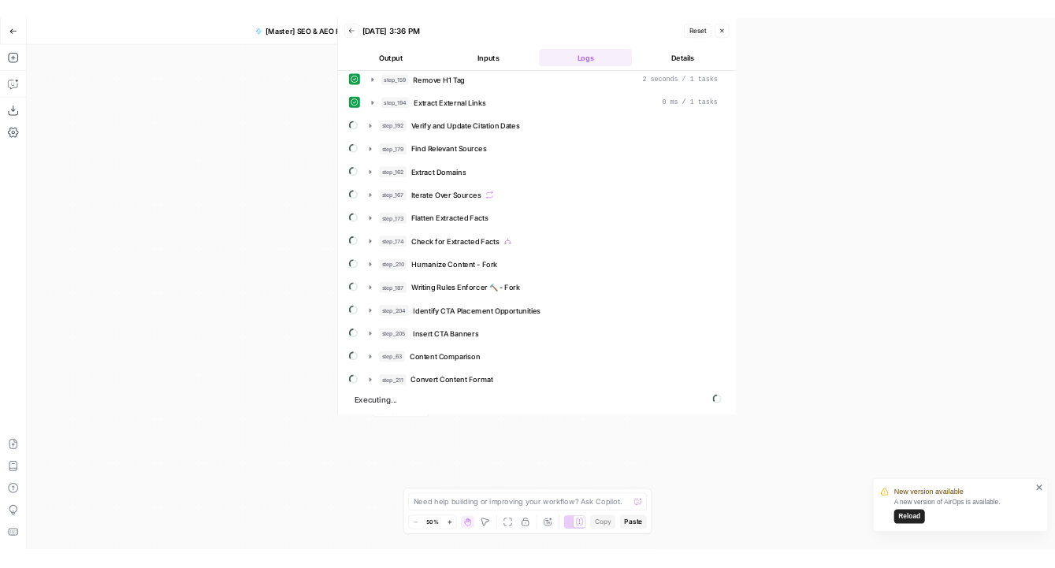
scroll to position [344, 0]
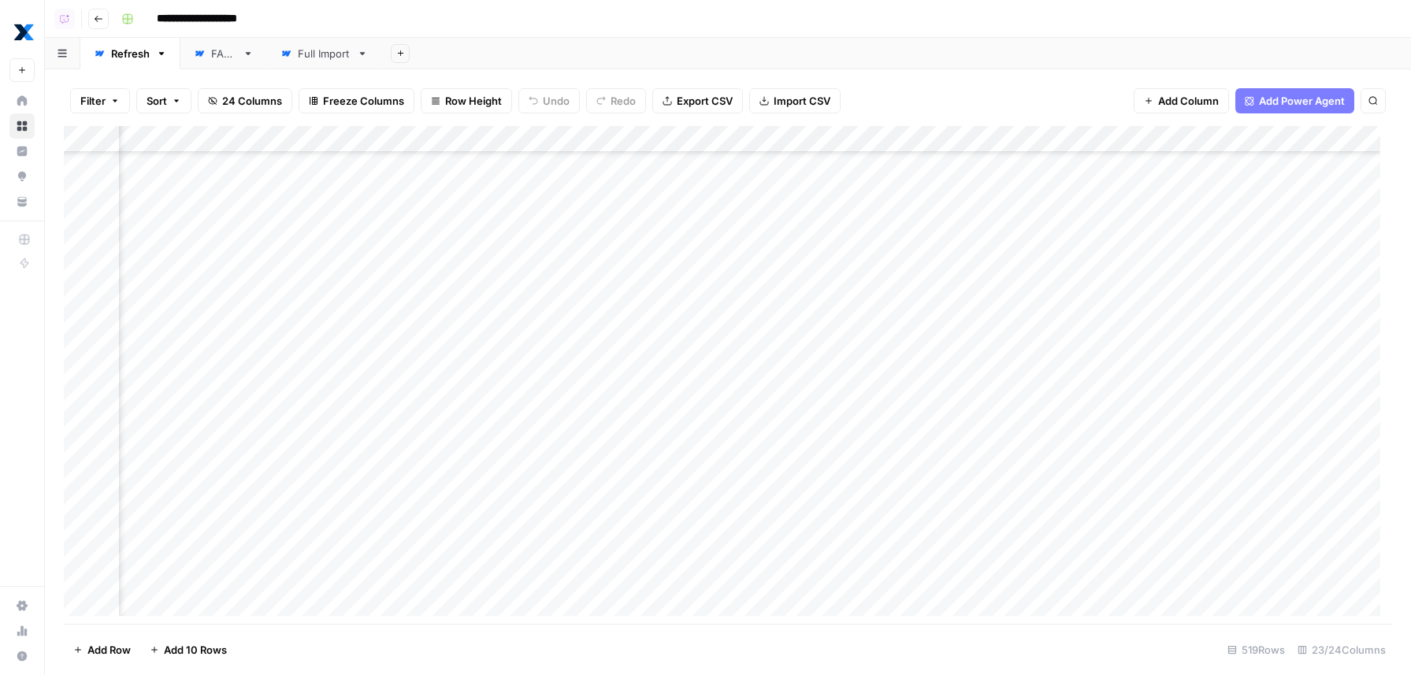
scroll to position [13461, 560]
click at [159, 55] on icon "button" at bounding box center [161, 53] width 11 height 11
click at [109, 69] on div "Filter Sort 24 Columns Freeze Columns Row Height Undo Redo Export CSV Import CS…" at bounding box center [728, 372] width 1366 height 606
click at [217, 141] on div "Add Column" at bounding box center [728, 377] width 1328 height 502
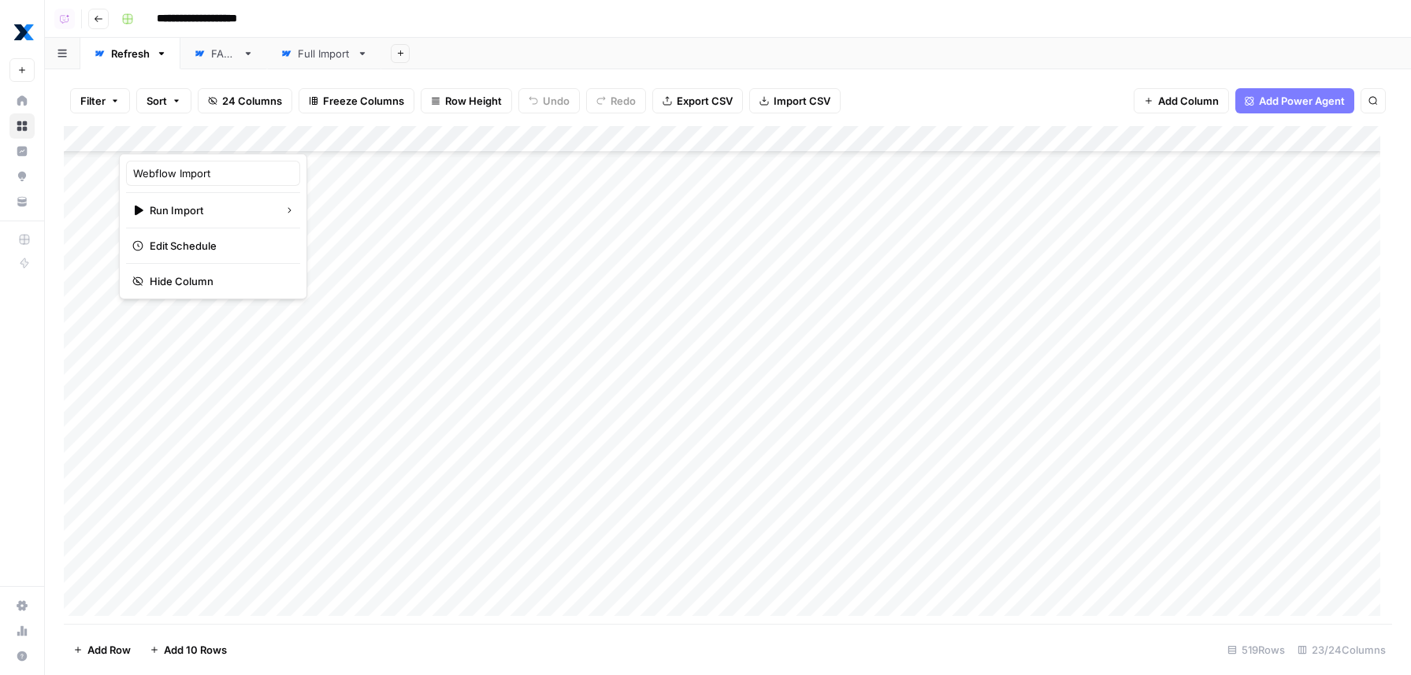
click at [317, 54] on div "Full Import" at bounding box center [324, 54] width 53 height 16
click at [239, 131] on div "Add Column" at bounding box center [728, 377] width 1328 height 502
click at [633, 28] on div "**********" at bounding box center [755, 18] width 1280 height 25
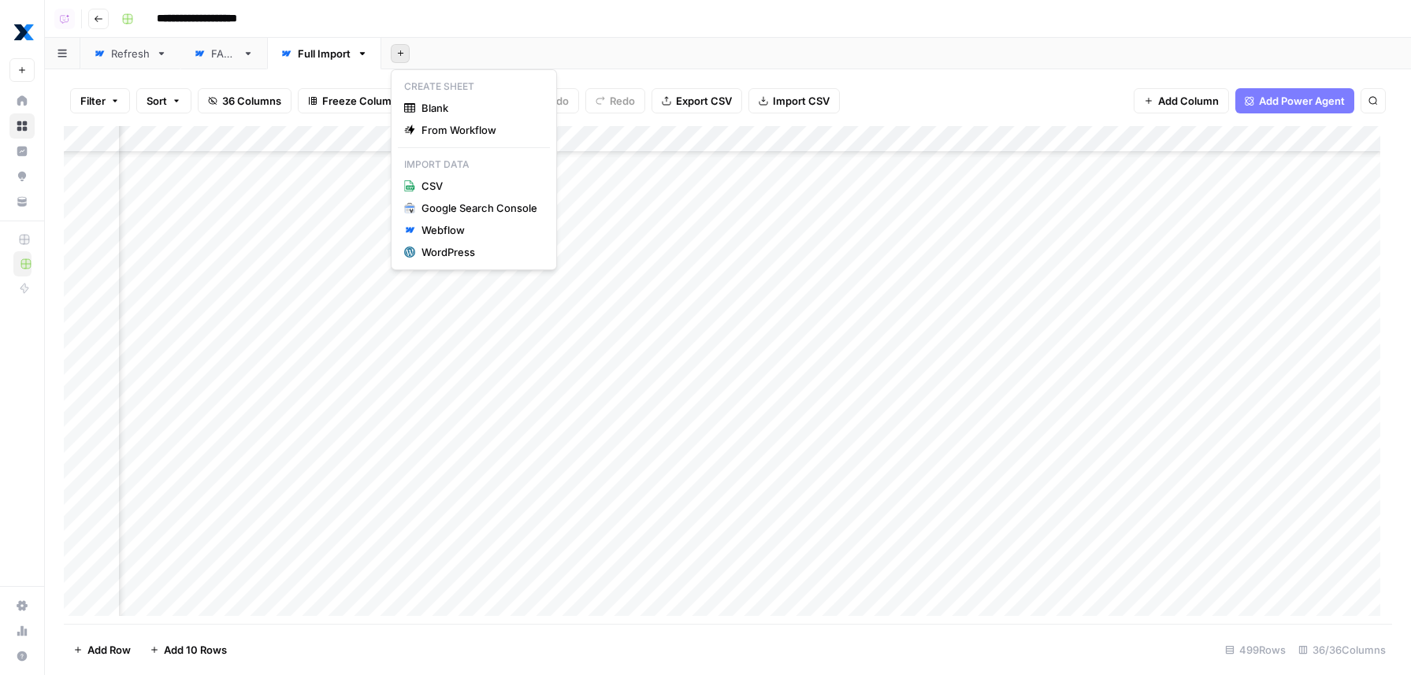
click at [400, 52] on icon "button" at bounding box center [400, 53] width 9 height 9
click at [474, 236] on div "Webflow" at bounding box center [479, 230] width 116 height 16
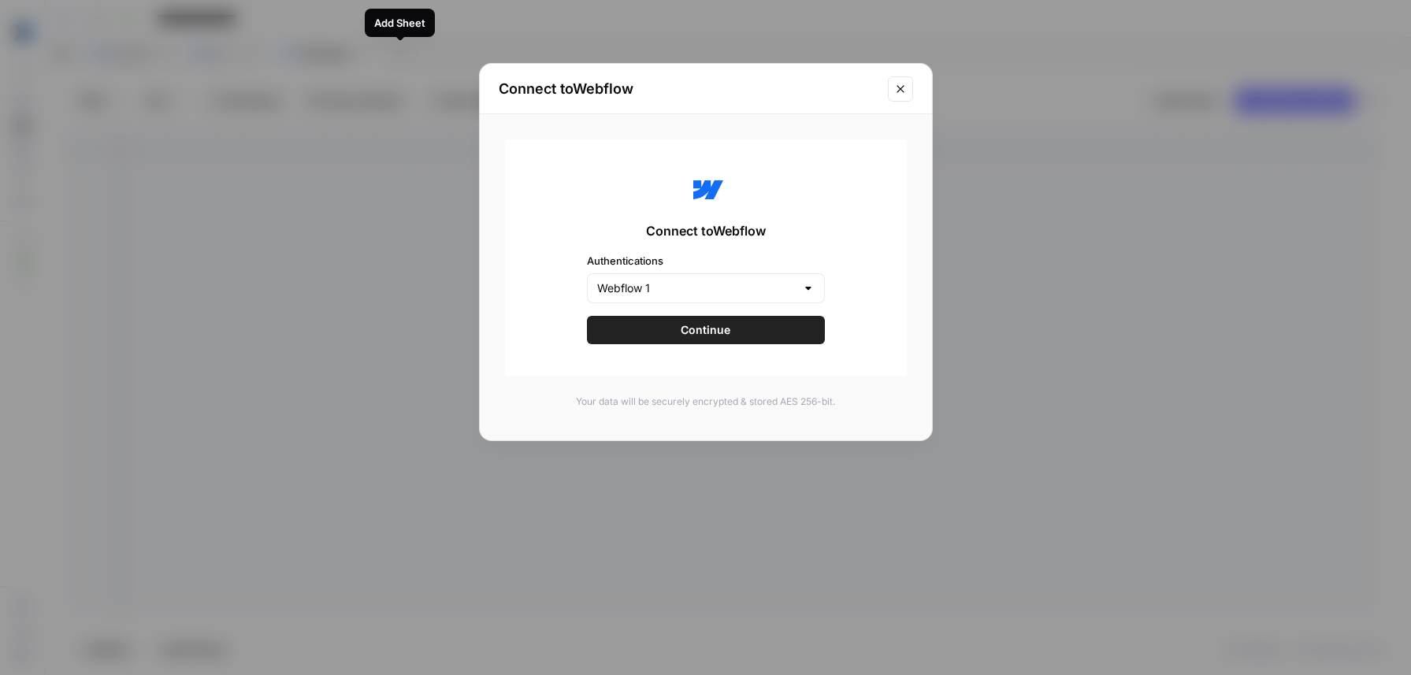
click at [669, 324] on button "Continue" at bounding box center [706, 330] width 238 height 28
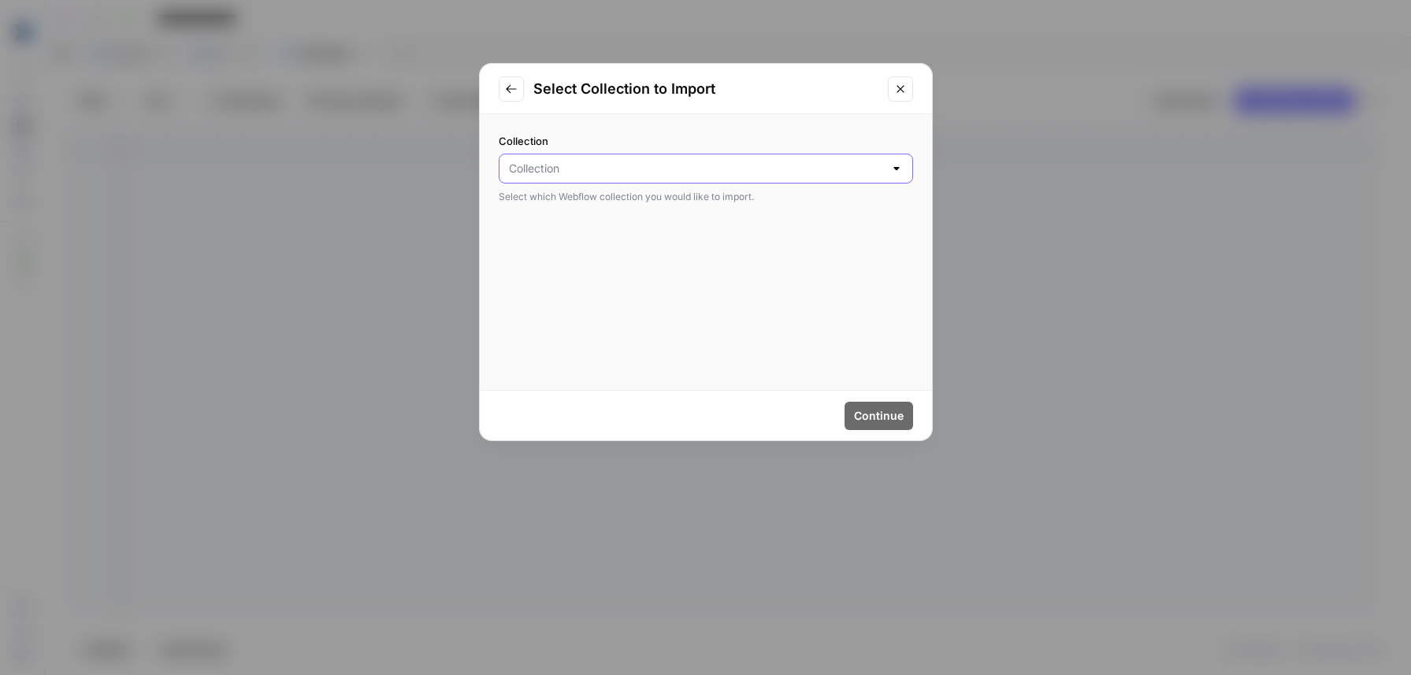
click at [564, 171] on input "Collection" at bounding box center [696, 169] width 375 height 16
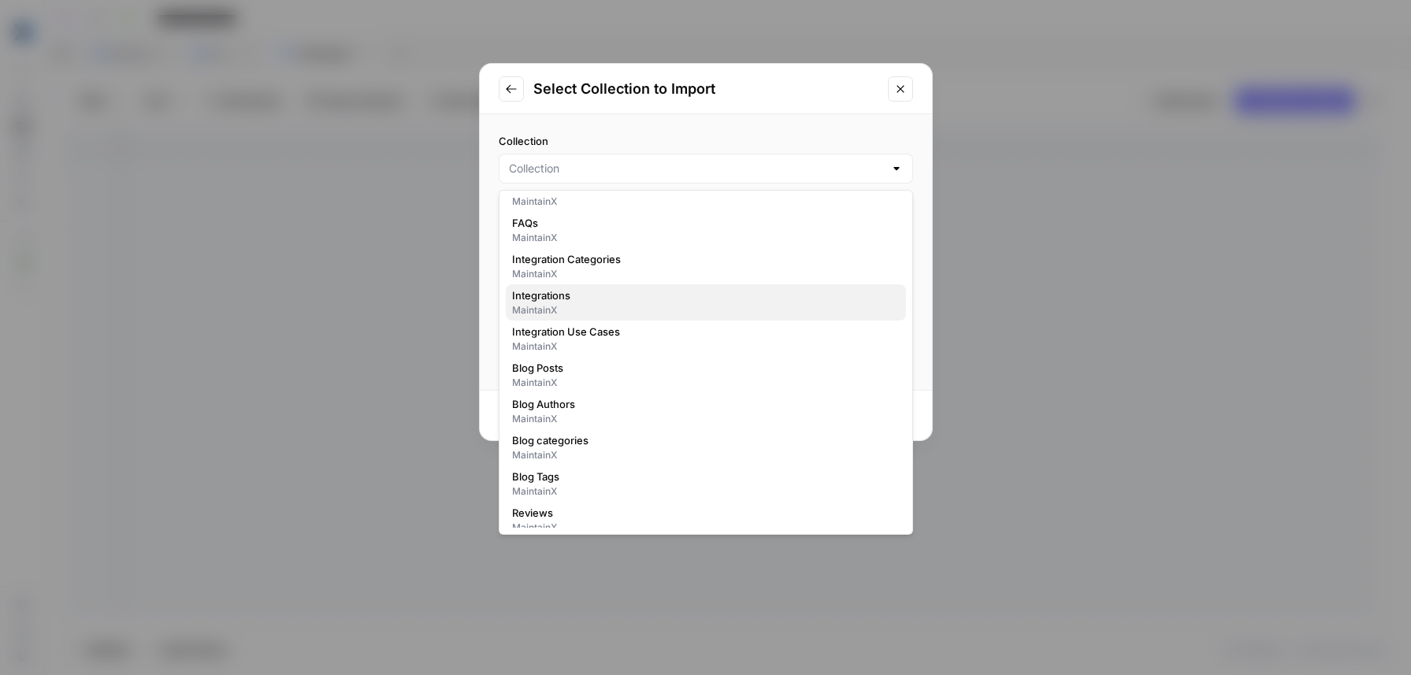
scroll to position [65, 0]
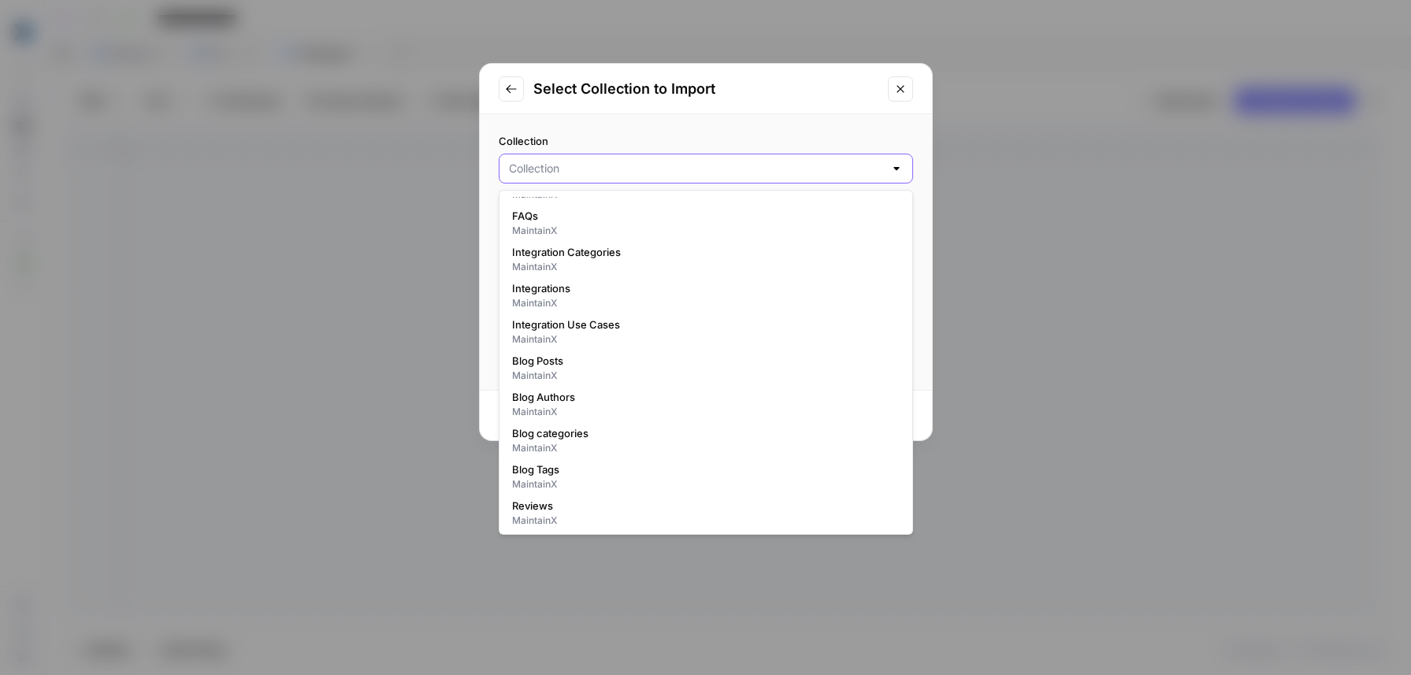
click at [606, 161] on input "Collection" at bounding box center [696, 169] width 375 height 16
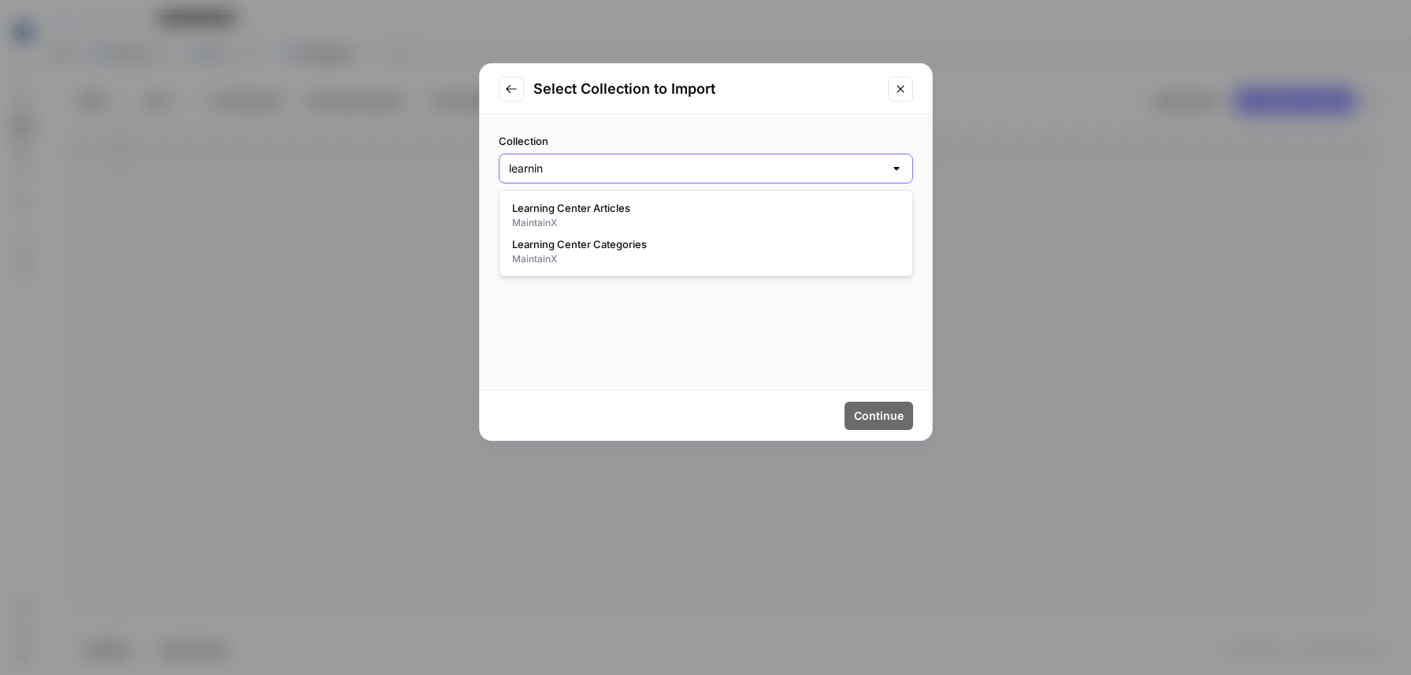
type input "learning"
click at [643, 131] on div "Collection Select which Webflow collection you would like to import." at bounding box center [706, 168] width 452 height 109
click at [906, 91] on icon "Close modal" at bounding box center [900, 89] width 13 height 13
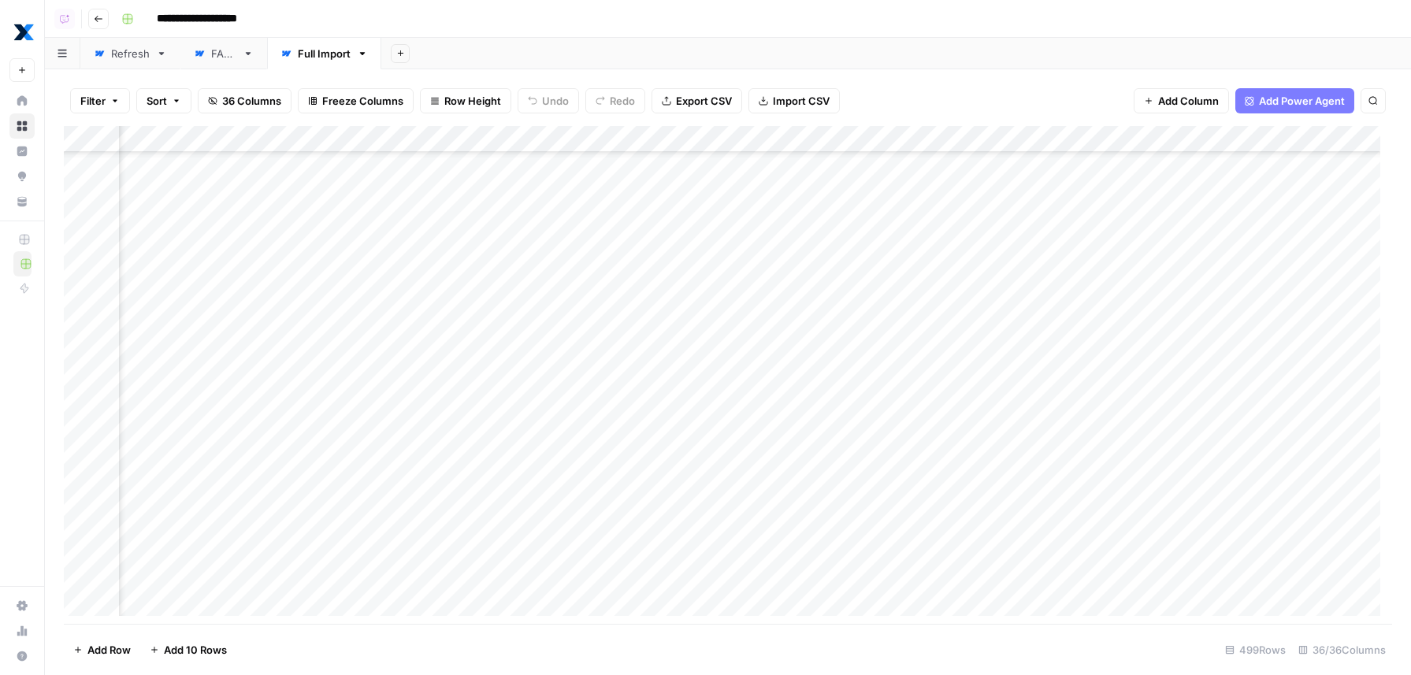
click at [134, 38] on link "Refresh" at bounding box center [130, 54] width 100 height 32
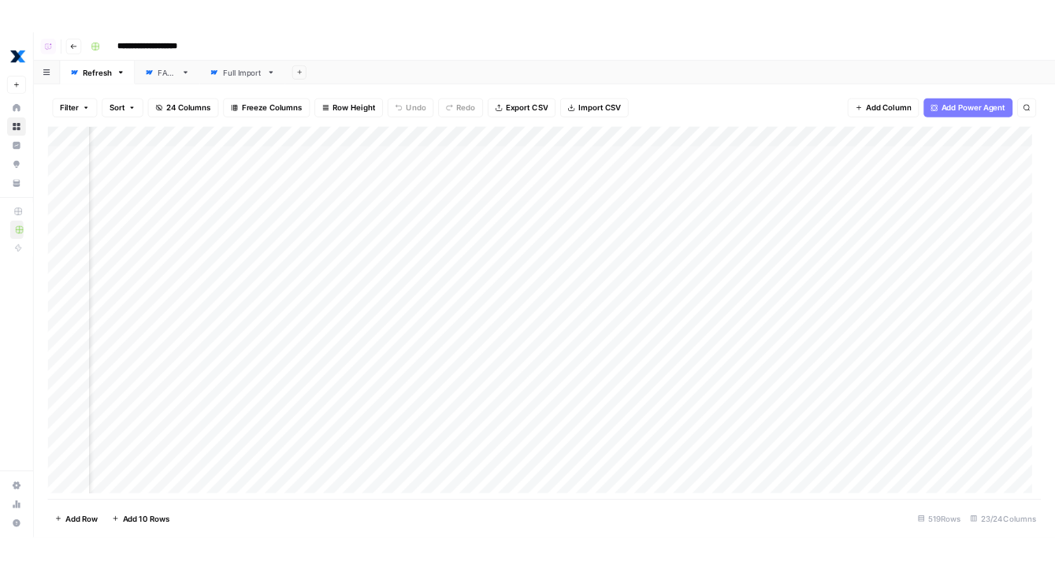
scroll to position [0, 3073]
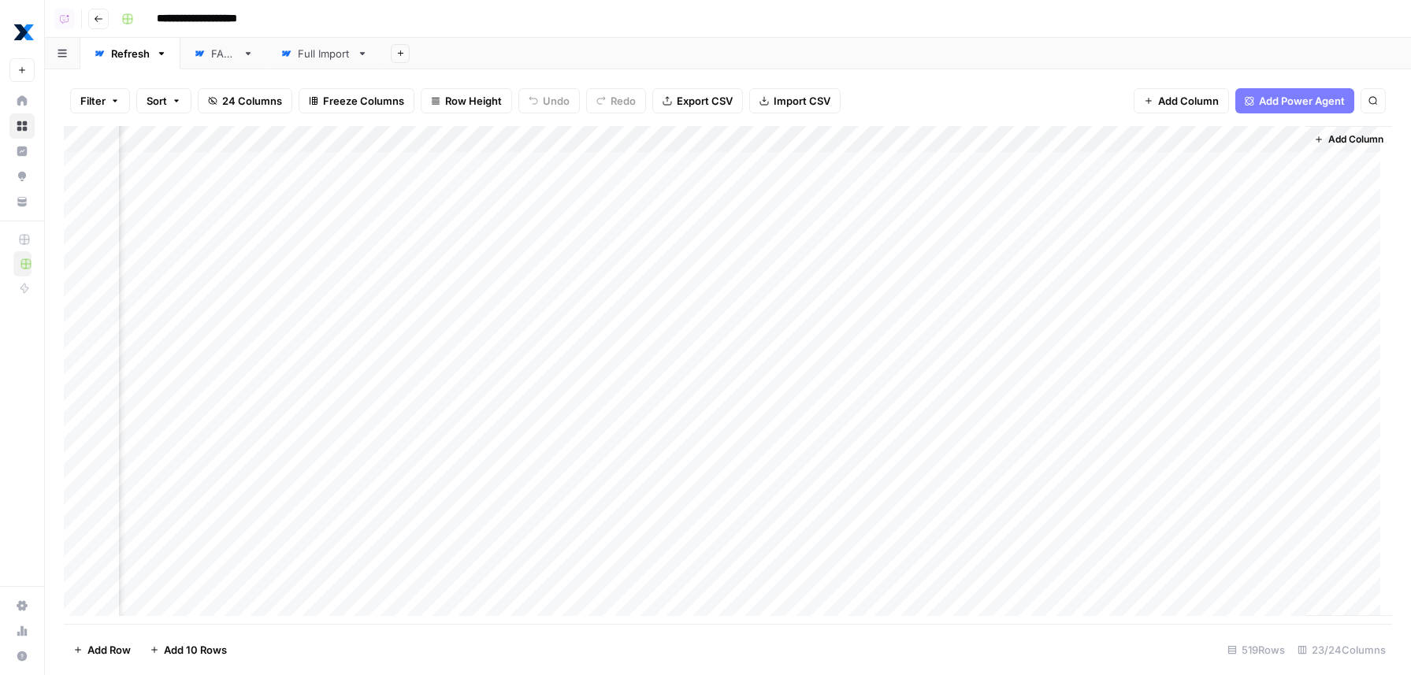
click at [1336, 133] on span "Add Column" at bounding box center [1355, 139] width 55 height 14
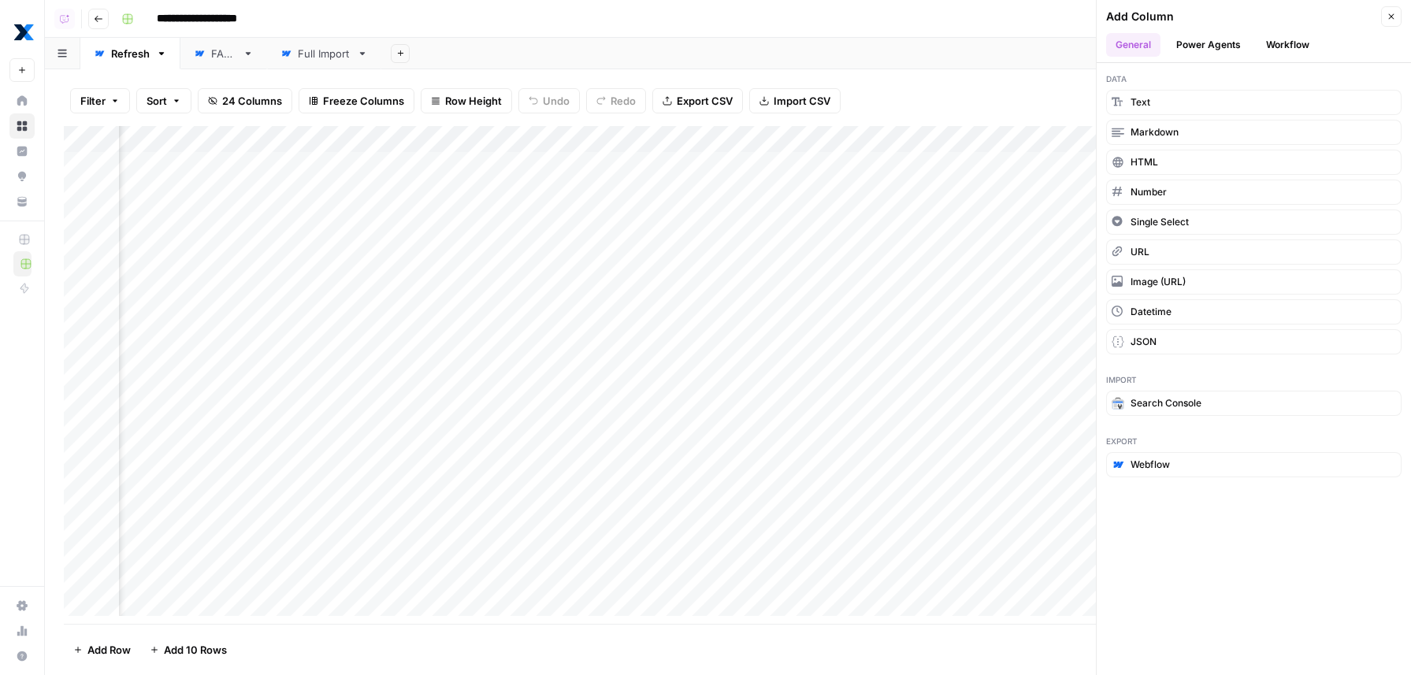
click at [1285, 42] on button "Workflow" at bounding box center [1287, 45] width 62 height 24
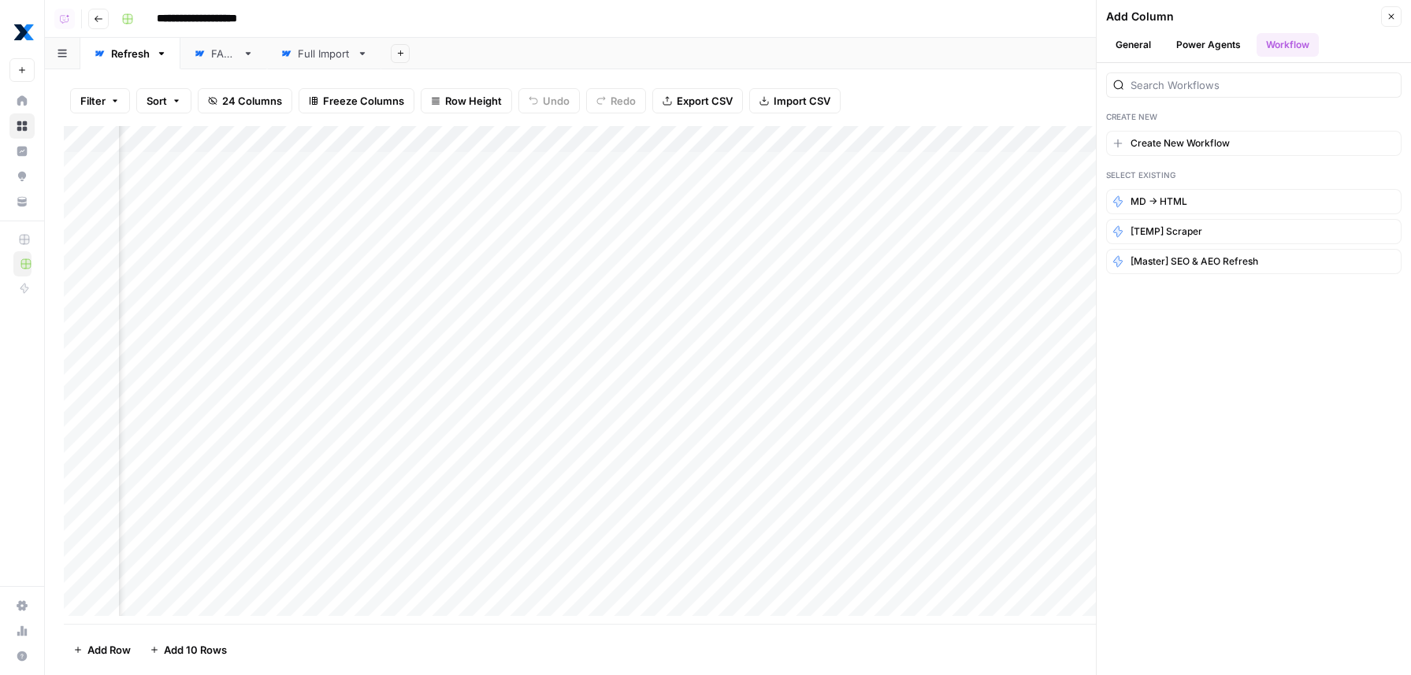
click at [1397, 20] on button "Close" at bounding box center [1391, 16] width 20 height 20
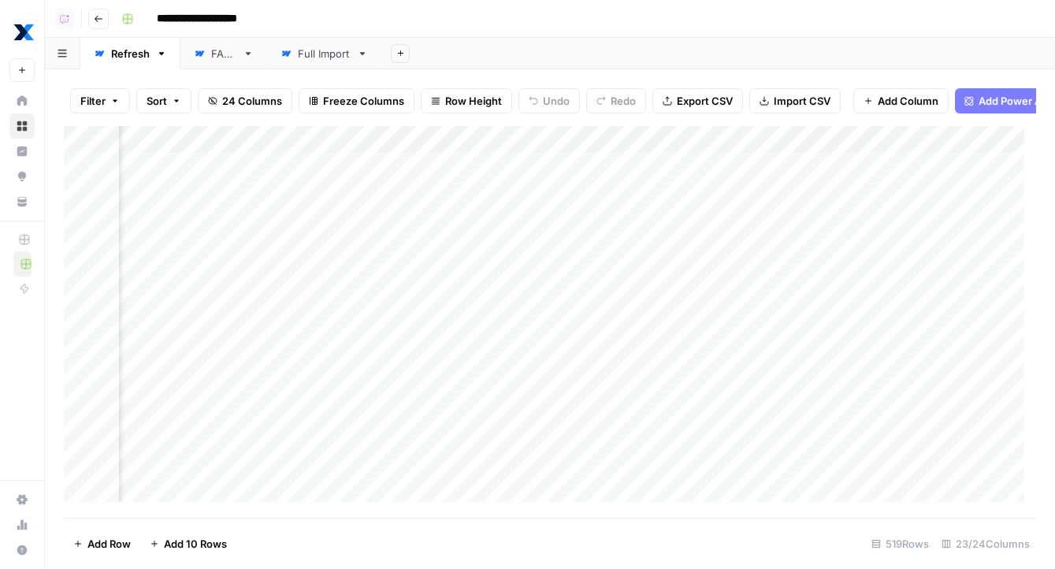
scroll to position [0, 786]
click at [446, 58] on div "Add Sheet" at bounding box center [717, 54] width 673 height 32
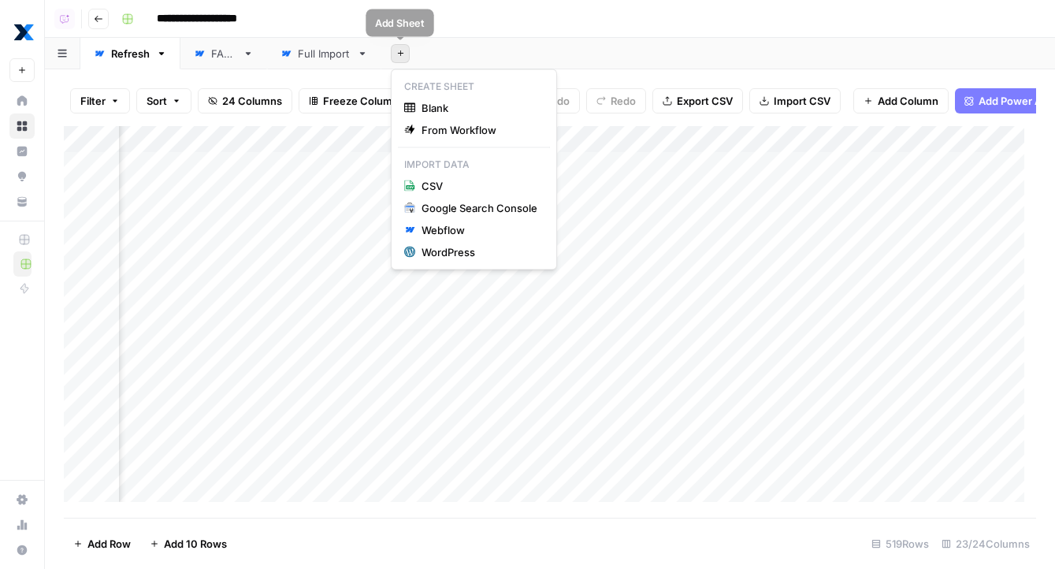
click at [396, 54] on icon "button" at bounding box center [400, 53] width 9 height 9
click at [463, 229] on div "Webflow" at bounding box center [479, 230] width 116 height 16
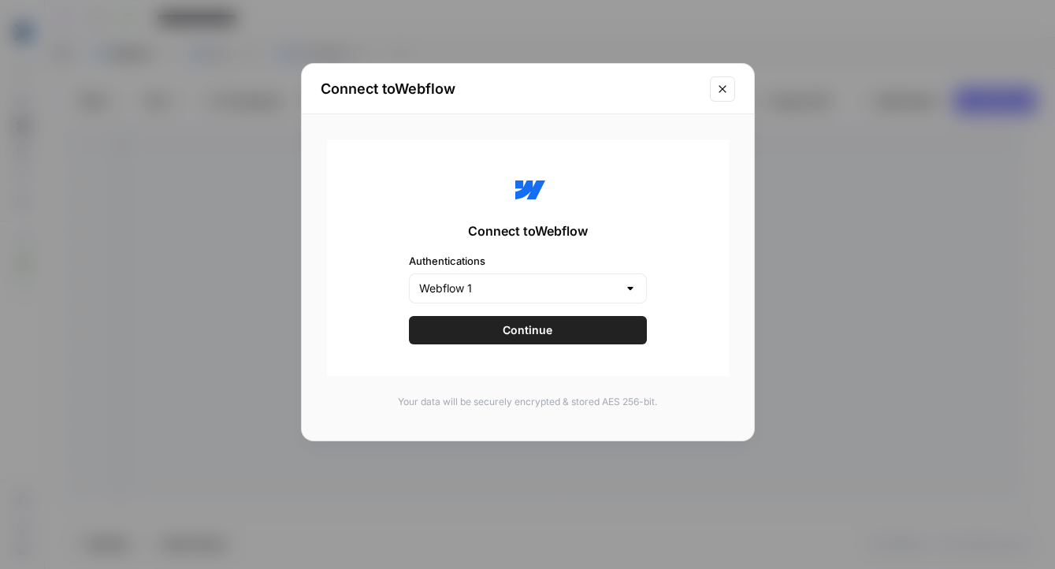
click at [508, 328] on span "Continue" at bounding box center [528, 330] width 50 height 16
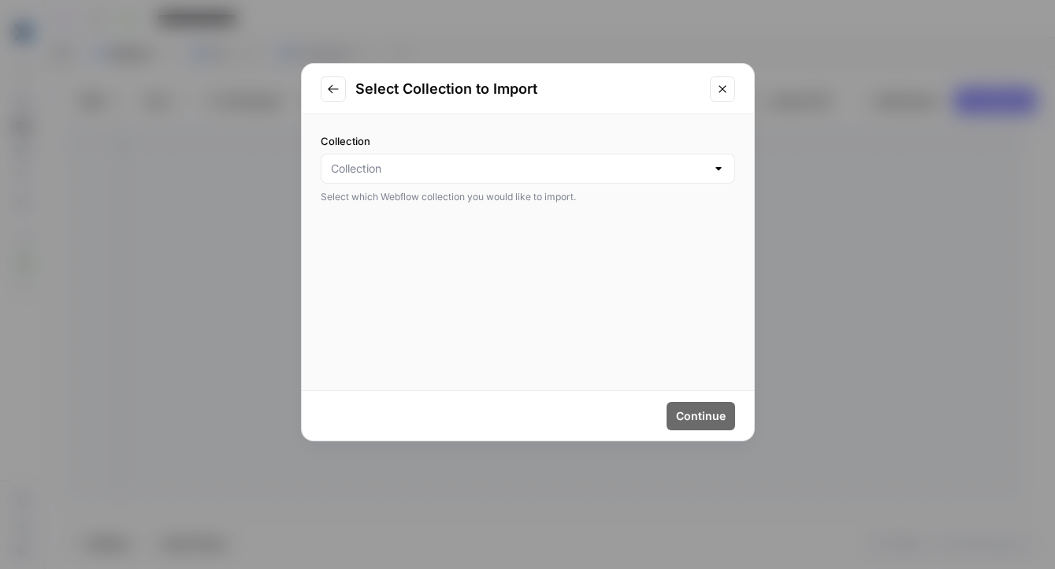
click at [505, 180] on div at bounding box center [528, 169] width 414 height 30
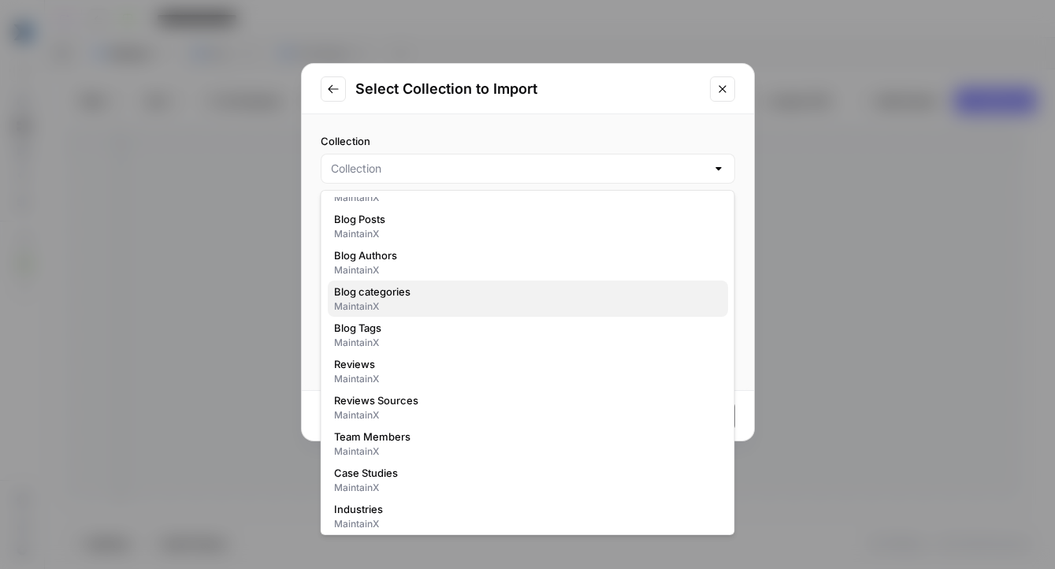
scroll to position [186, 0]
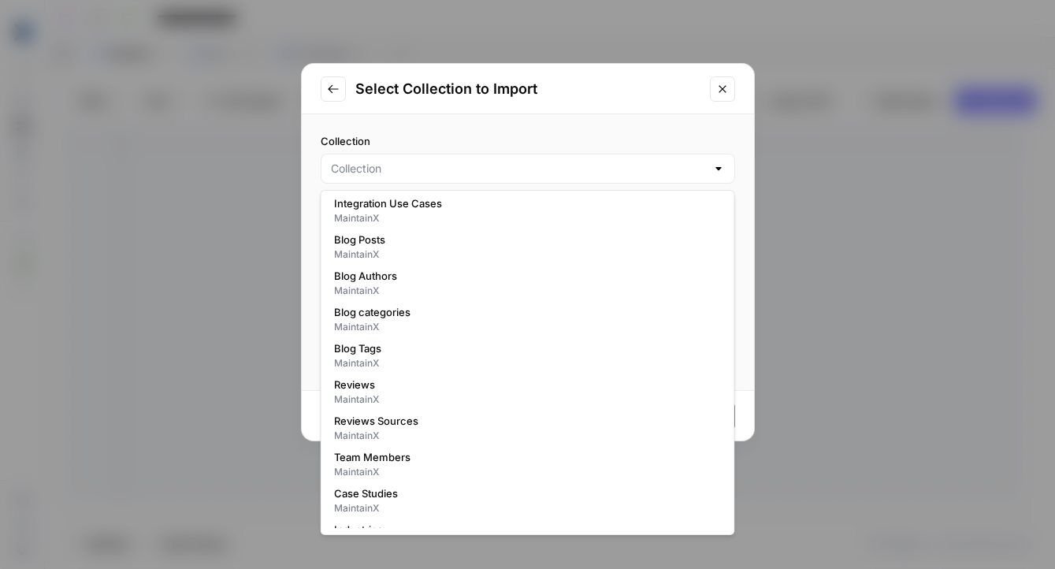
click at [470, 179] on div at bounding box center [528, 169] width 414 height 30
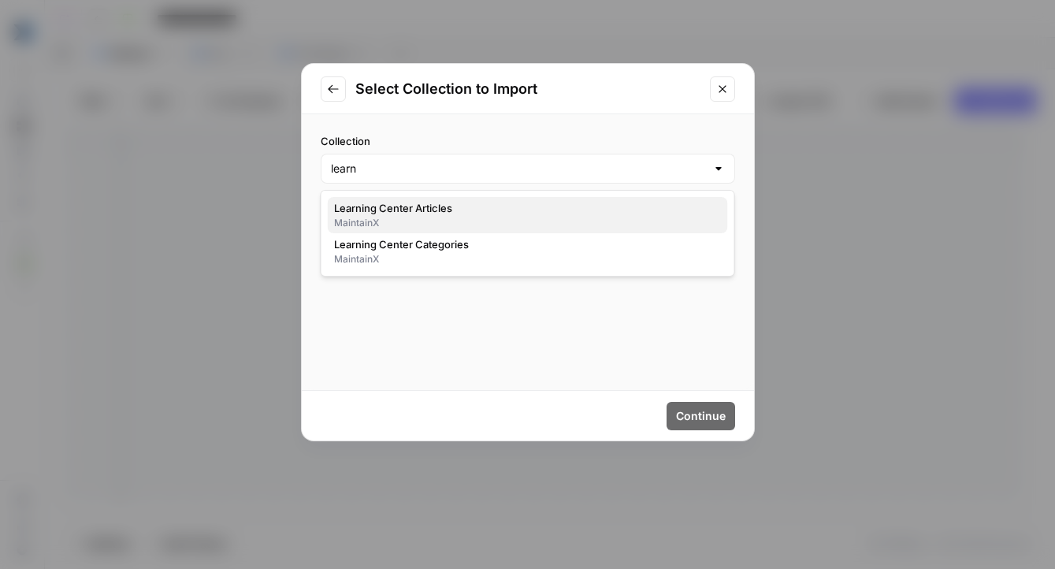
click at [497, 219] on div "MaintainX" at bounding box center [528, 223] width 388 height 14
type input "Learning Center Articles"
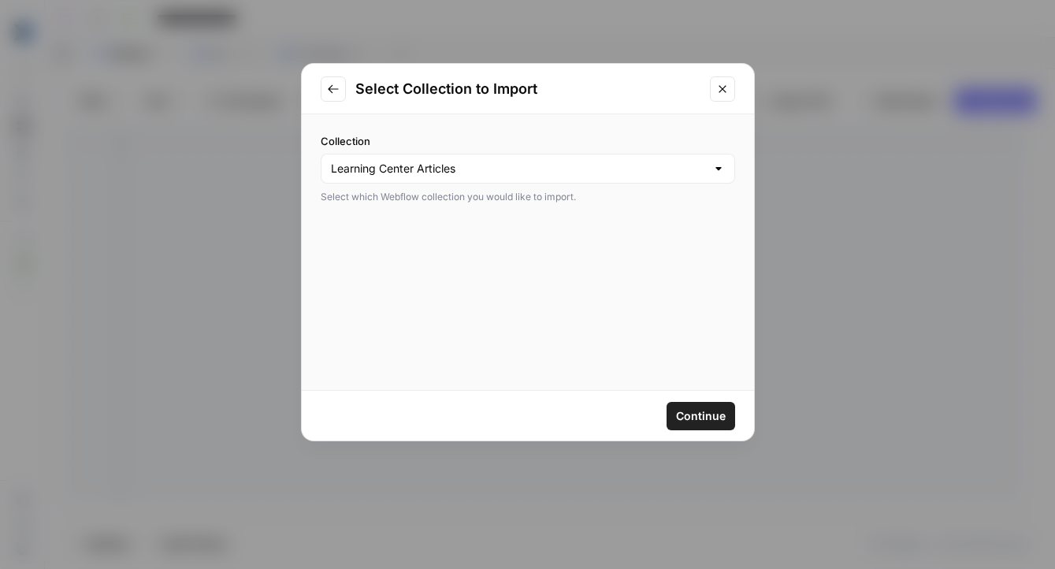
click at [692, 421] on span "Continue" at bounding box center [701, 416] width 50 height 16
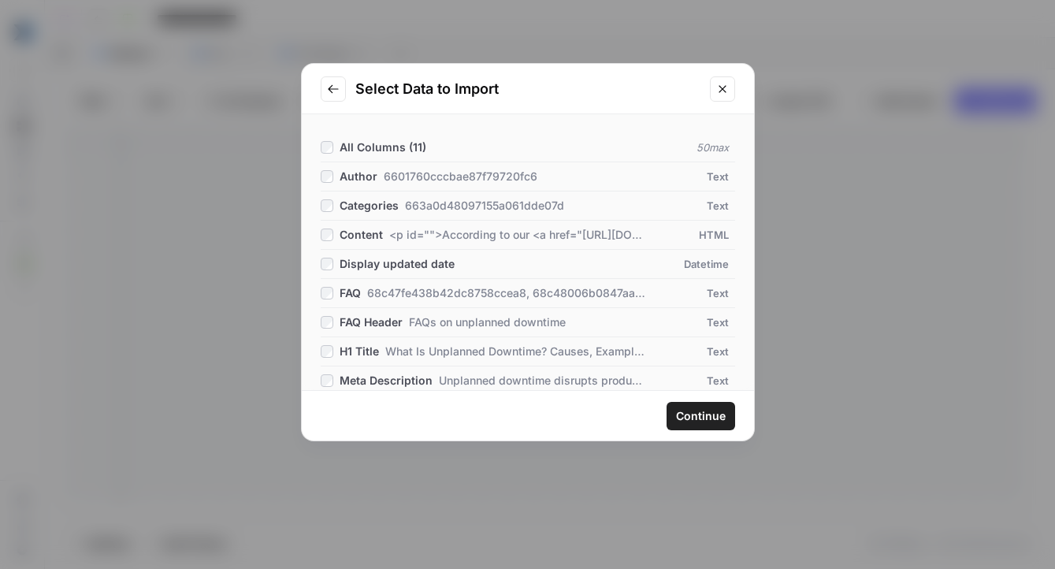
click at [710, 410] on span "Continue" at bounding box center [701, 416] width 50 height 16
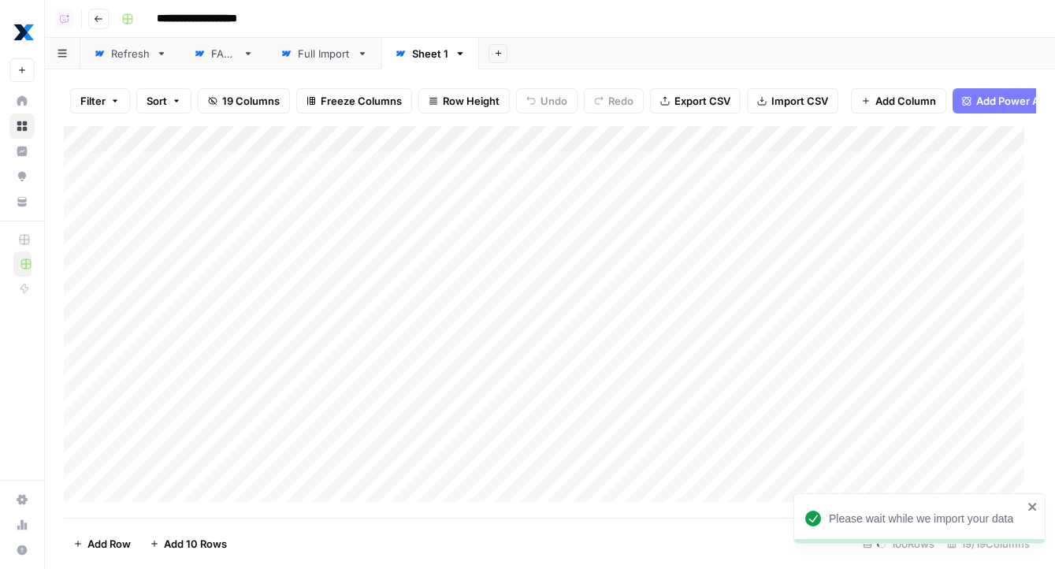
click at [429, 57] on div "Sheet 1" at bounding box center [430, 54] width 36 height 16
type input "*"
type input "**********"
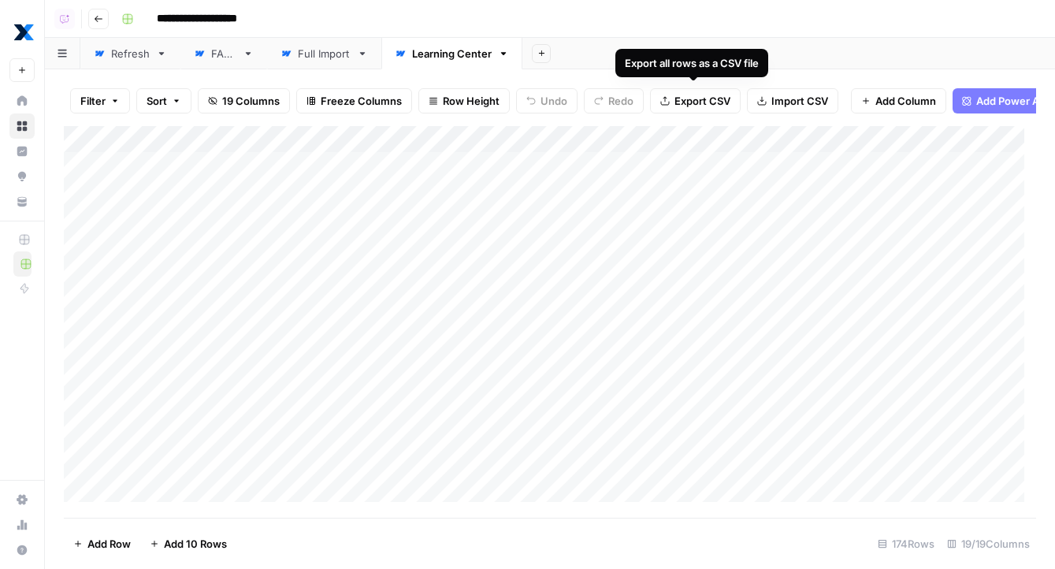
click at [709, 60] on div "Export all rows as a CSV file" at bounding box center [692, 63] width 134 height 16
click at [672, 19] on div "**********" at bounding box center [577, 18] width 924 height 25
click at [972, 147] on span "Add Column" at bounding box center [999, 139] width 55 height 14
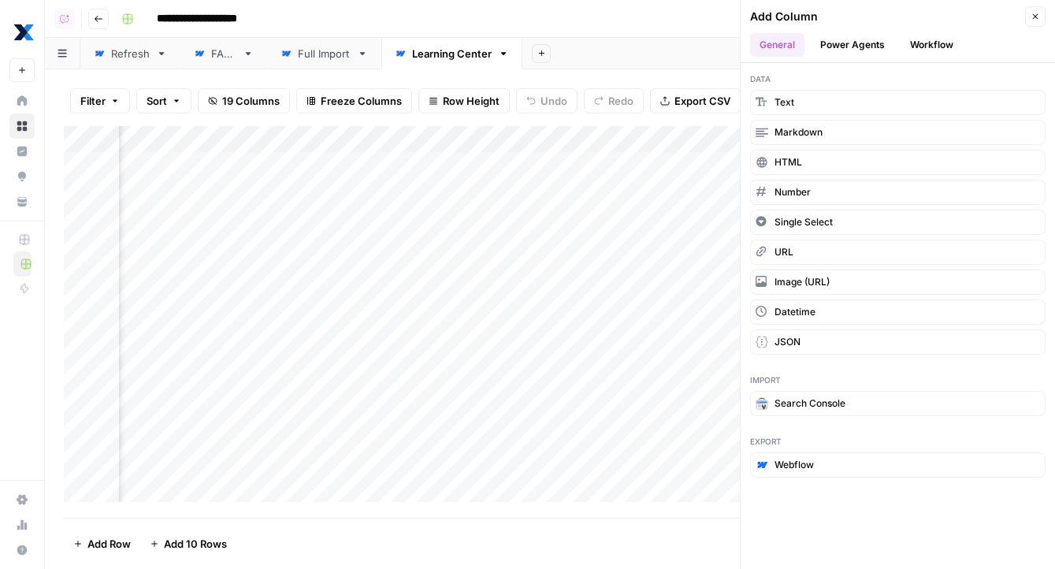
click at [936, 47] on button "Workflow" at bounding box center [931, 45] width 62 height 24
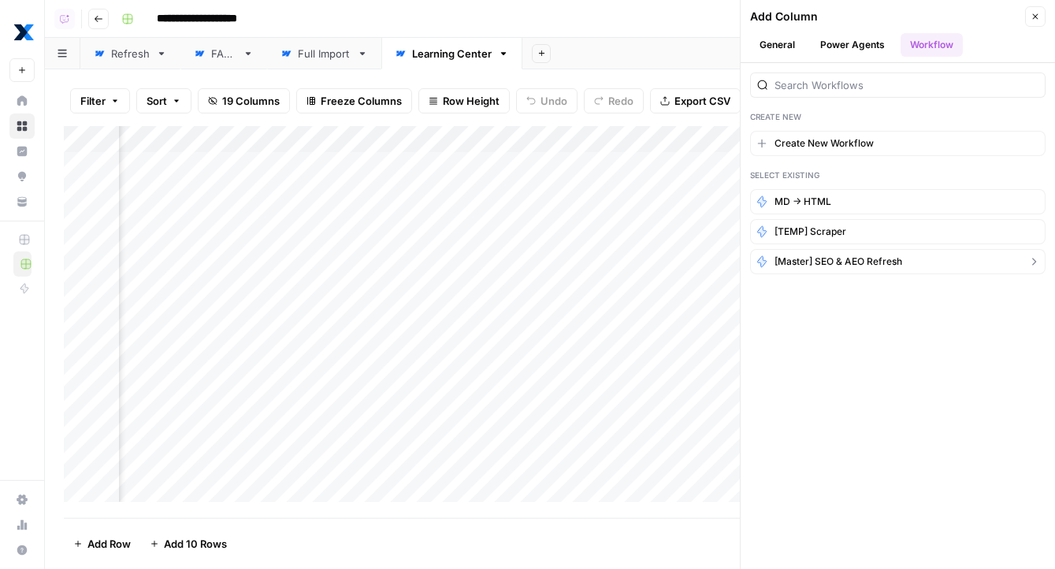
click at [914, 259] on button "[Master] SEO & AEO Refresh" at bounding box center [897, 261] width 295 height 25
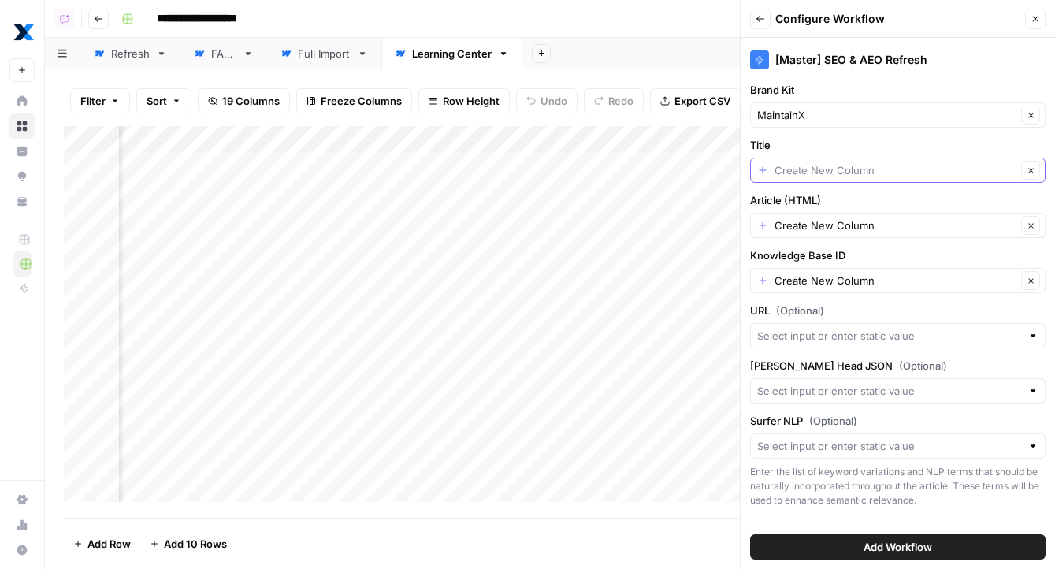
click at [803, 169] on input "Title" at bounding box center [895, 170] width 242 height 16
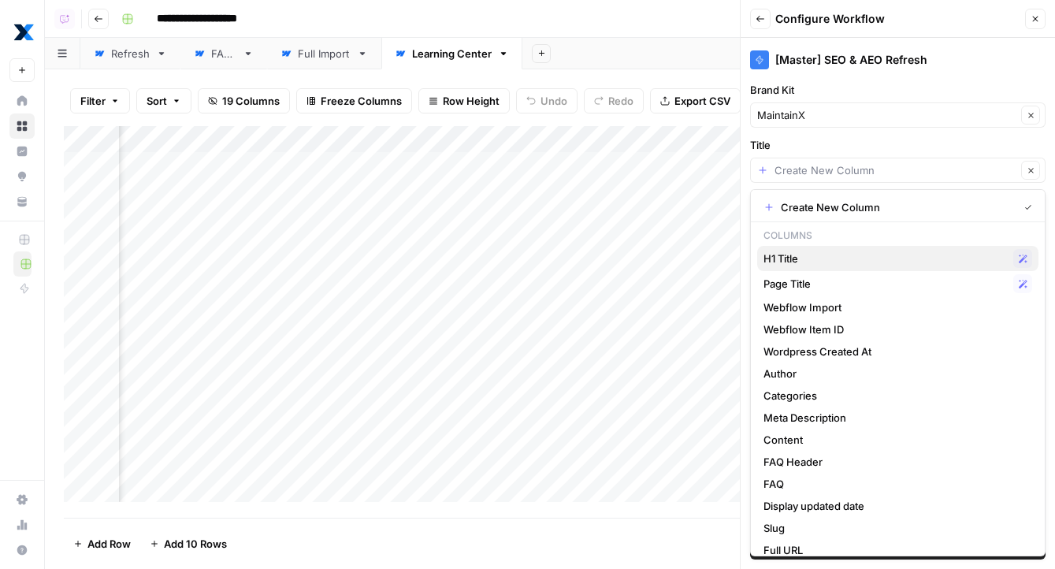
click at [865, 265] on span "H1 Title" at bounding box center [884, 258] width 243 height 16
type input "H1 Title"
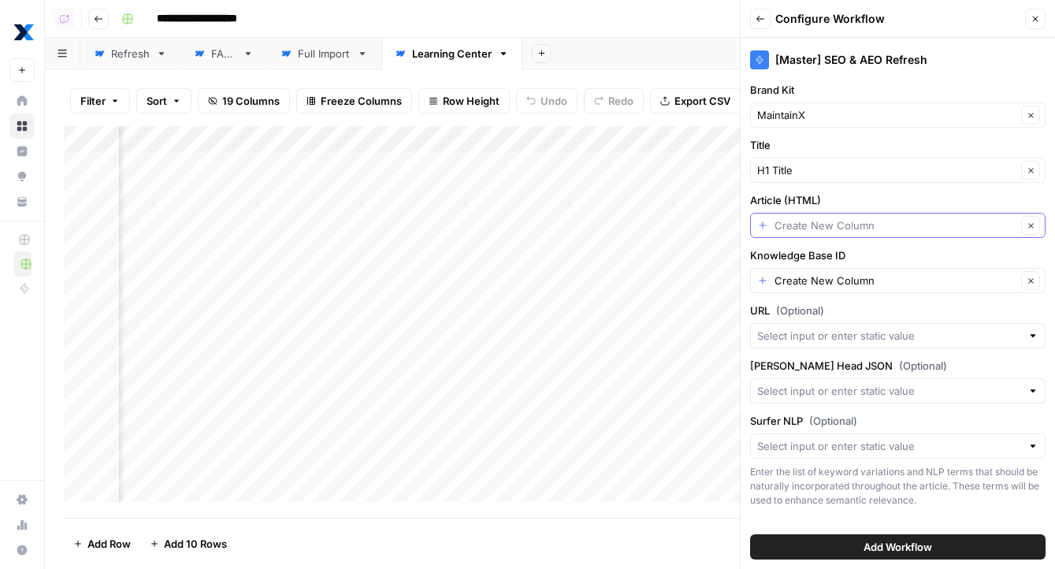
click at [846, 221] on input "Article (HTML)" at bounding box center [895, 225] width 242 height 16
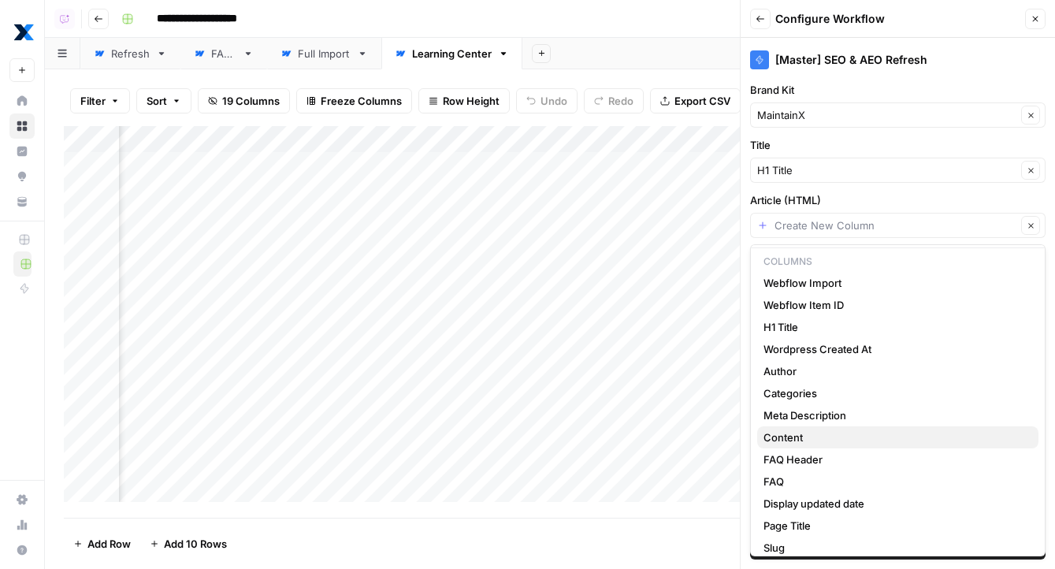
scroll to position [52, 0]
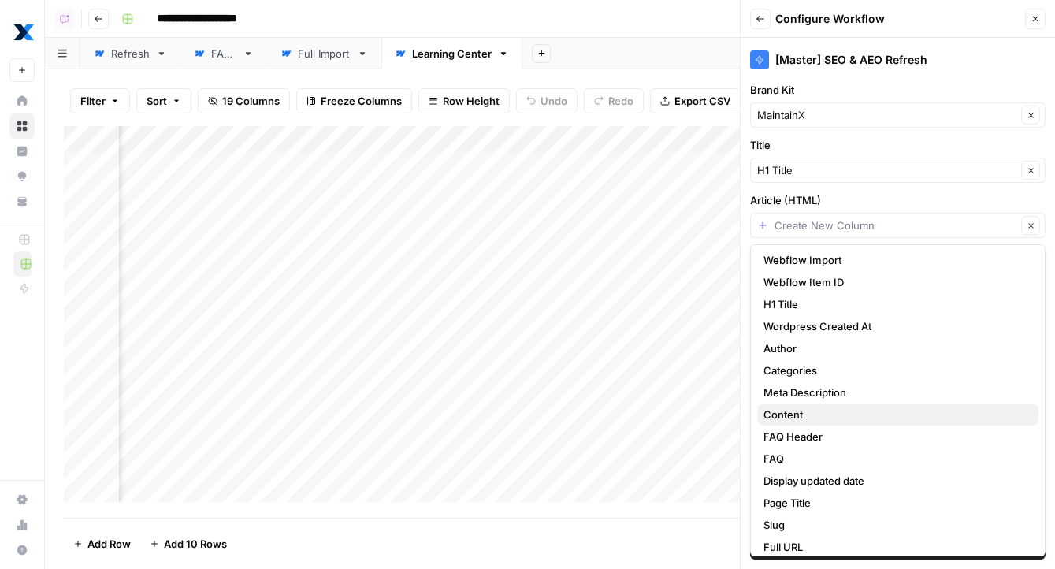
click at [826, 417] on span "Content" at bounding box center [894, 414] width 262 height 16
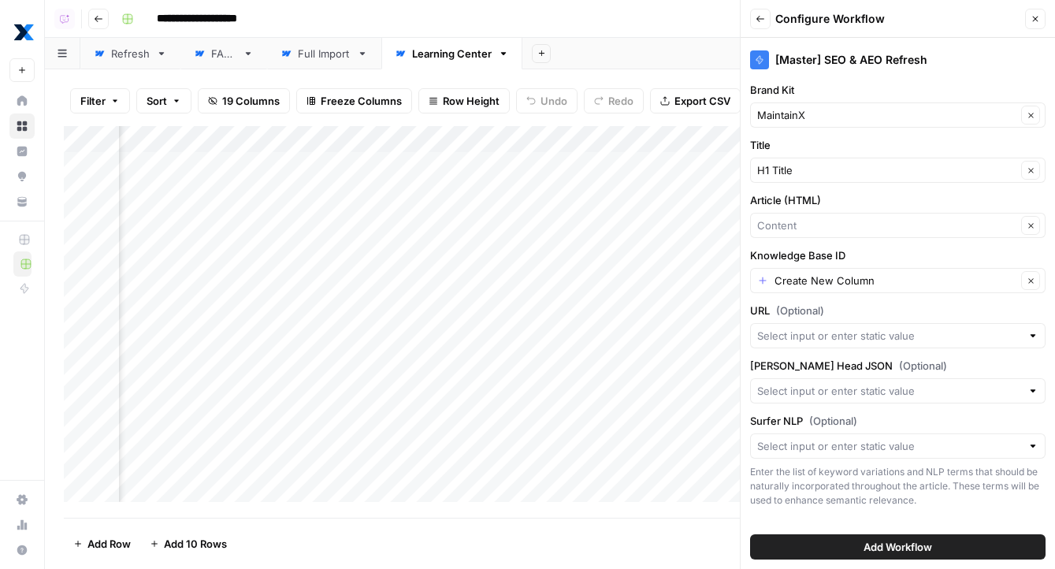
type input "Content"
click at [842, 284] on input "Knowledge Base ID" at bounding box center [895, 281] width 242 height 16
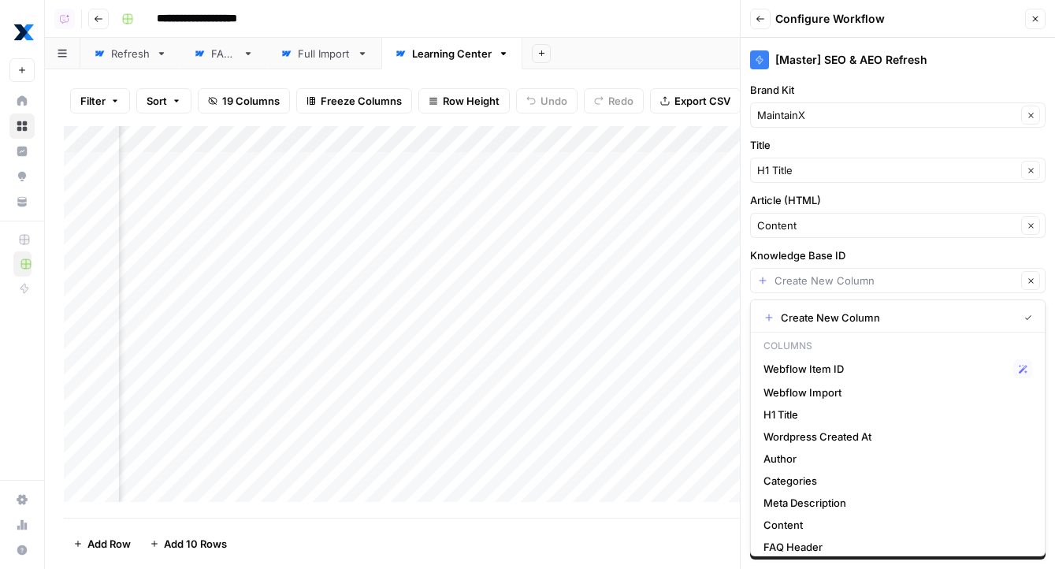
type input "Create New Column"
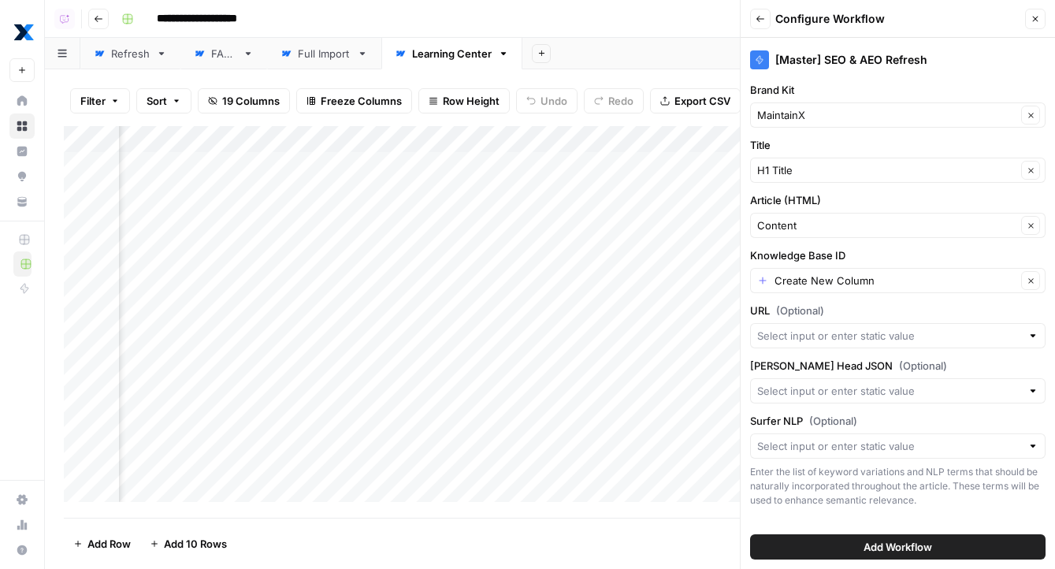
click at [868, 257] on label "Knowledge Base ID" at bounding box center [897, 255] width 295 height 16
click at [868, 273] on input "Create New Column" at bounding box center [895, 281] width 242 height 16
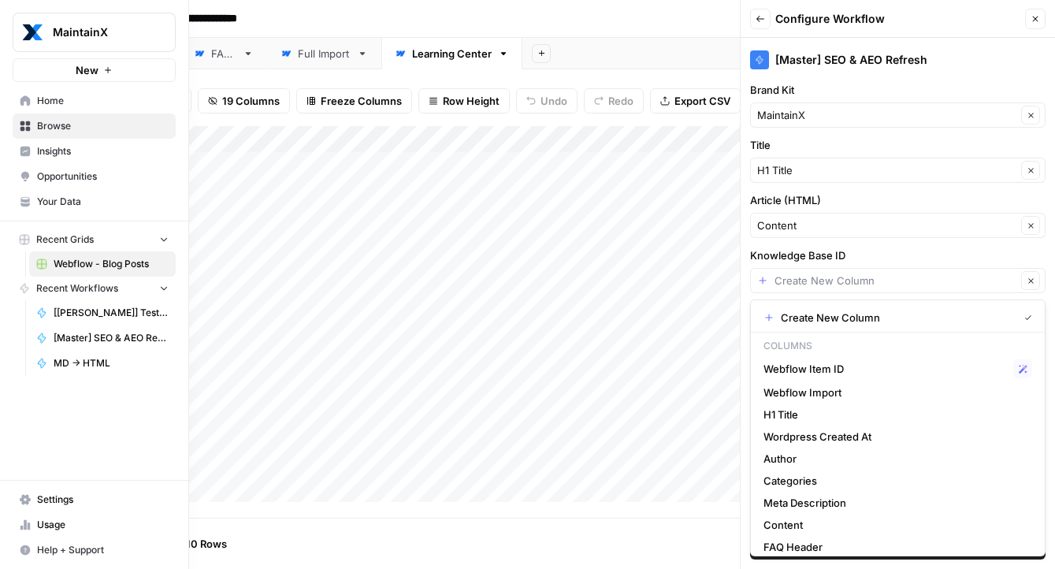
type input "Create New Column"
click at [86, 206] on span "Your Data" at bounding box center [103, 202] width 132 height 14
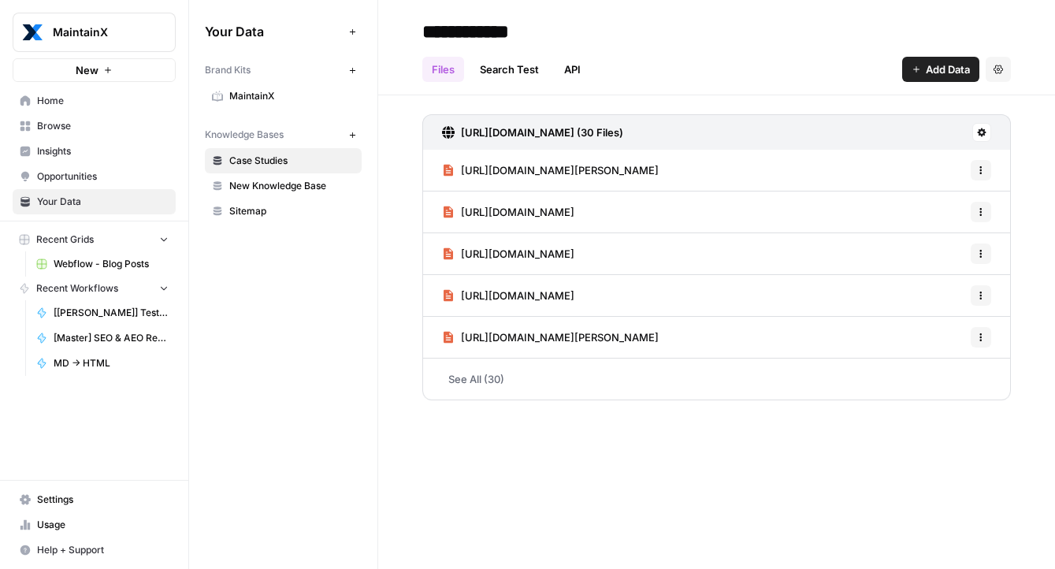
click at [296, 184] on span "New Knowledge Base" at bounding box center [291, 186] width 125 height 14
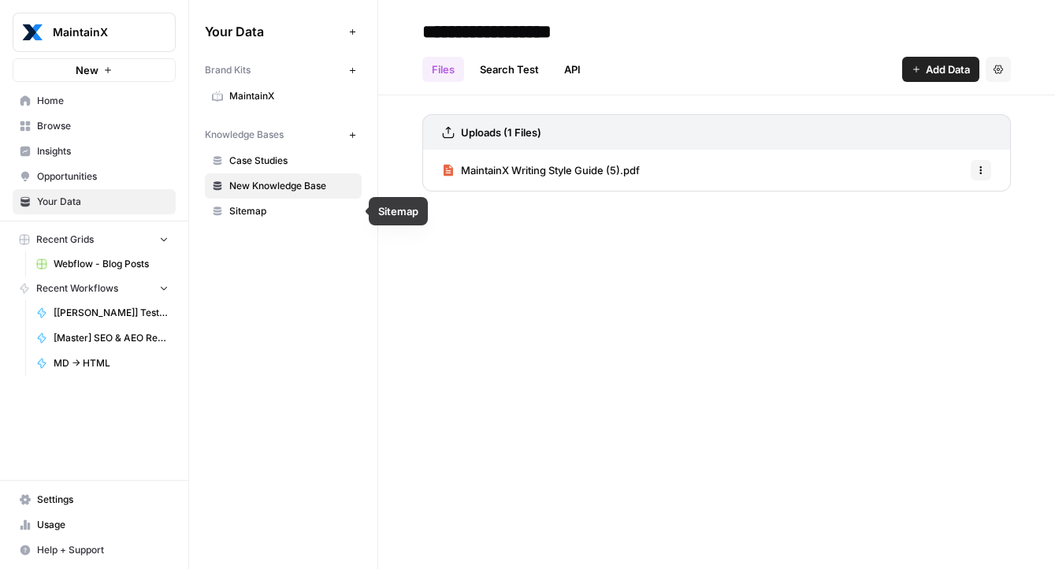
click at [277, 206] on span "Sitemap" at bounding box center [291, 211] width 125 height 14
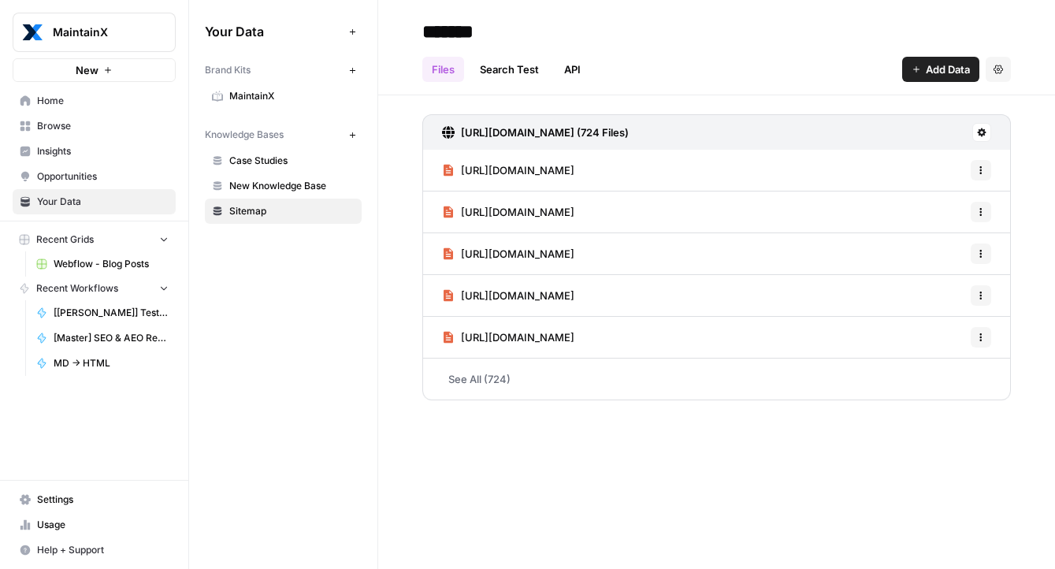
click at [715, 50] on div "Files Search Test API Add Data Settings" at bounding box center [716, 63] width 588 height 38
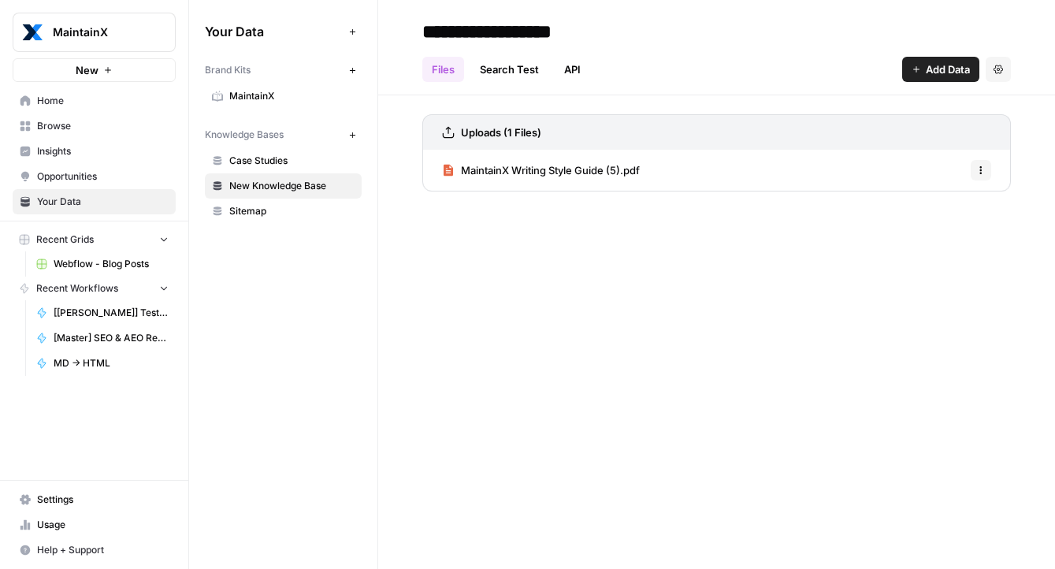
type input "**********"
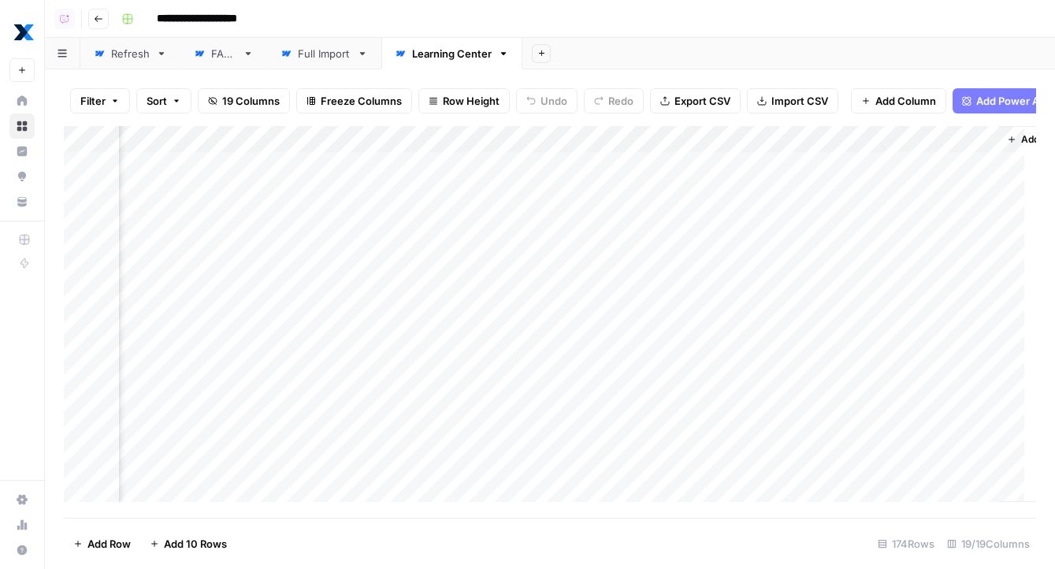
scroll to position [0, 2898]
click at [999, 147] on span "Add Column" at bounding box center [999, 139] width 55 height 14
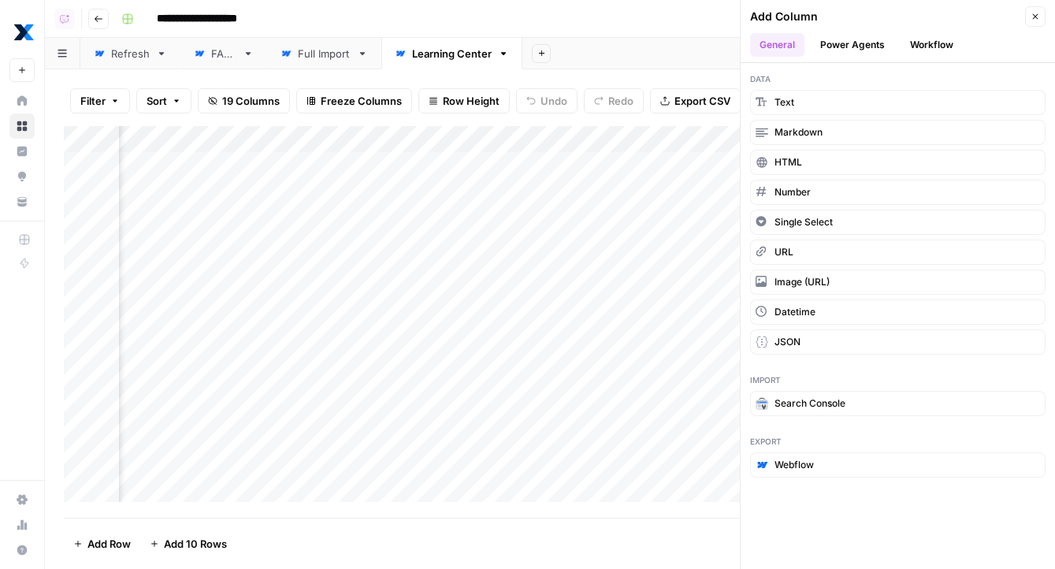
click at [932, 35] on button "Workflow" at bounding box center [931, 45] width 62 height 24
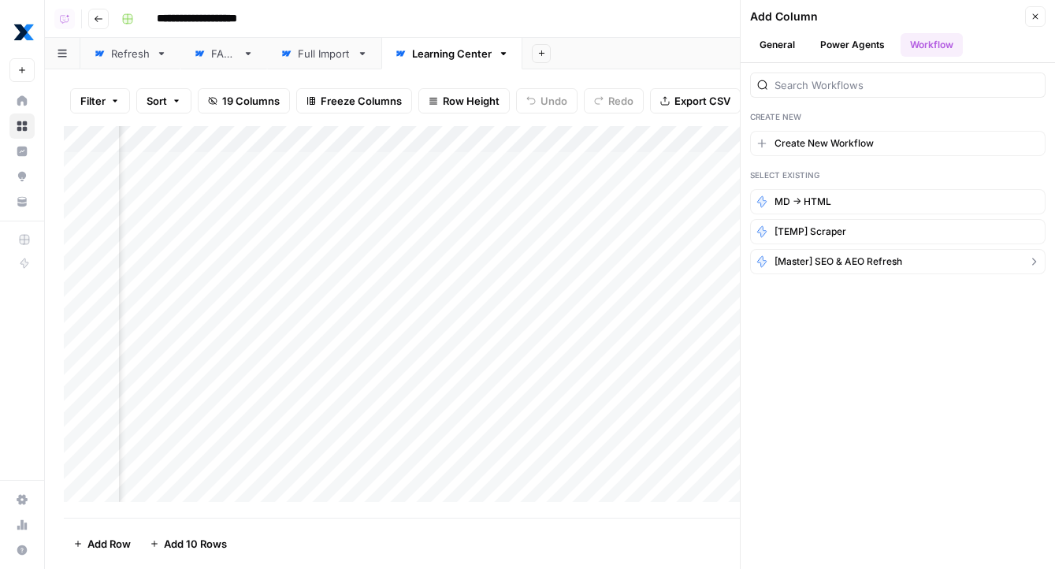
click at [866, 265] on span "[Master] SEO & AEO Refresh" at bounding box center [838, 261] width 128 height 14
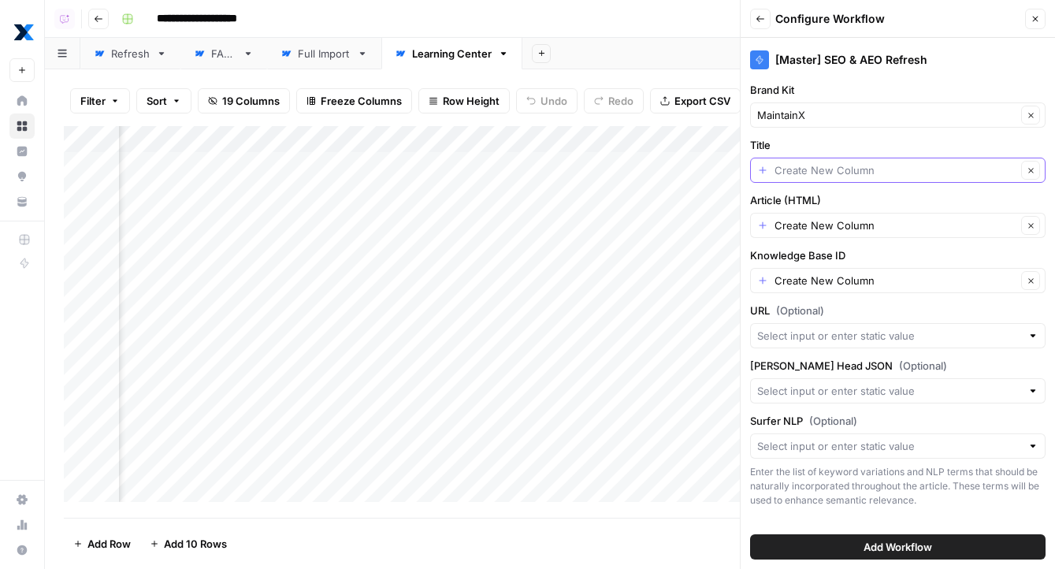
click at [799, 172] on input "Title" at bounding box center [895, 170] width 242 height 16
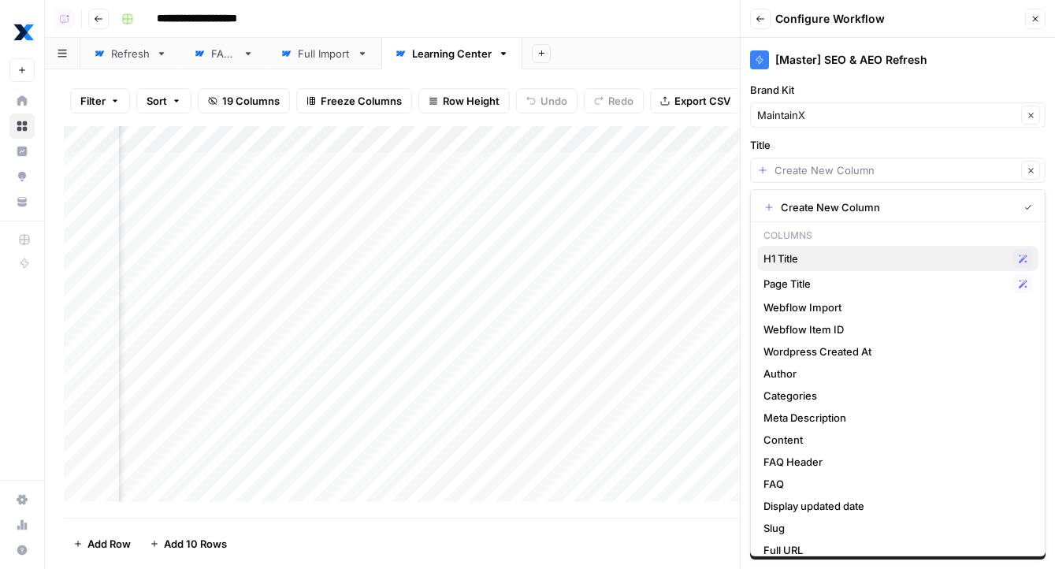
click at [829, 265] on span "H1 Title" at bounding box center [884, 258] width 243 height 16
type input "H1 Title"
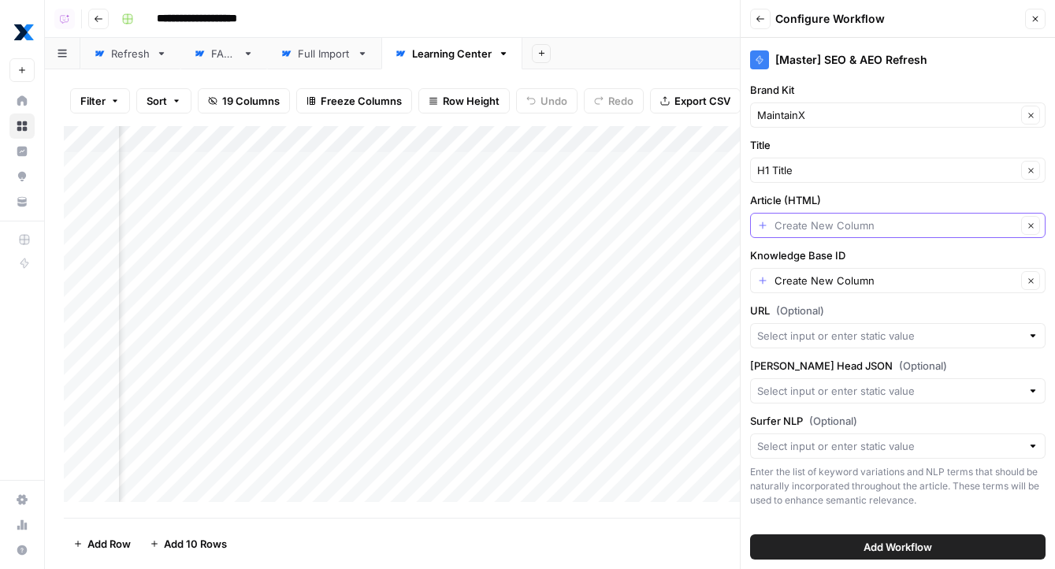
click at [821, 225] on input "Article (HTML)" at bounding box center [895, 225] width 242 height 16
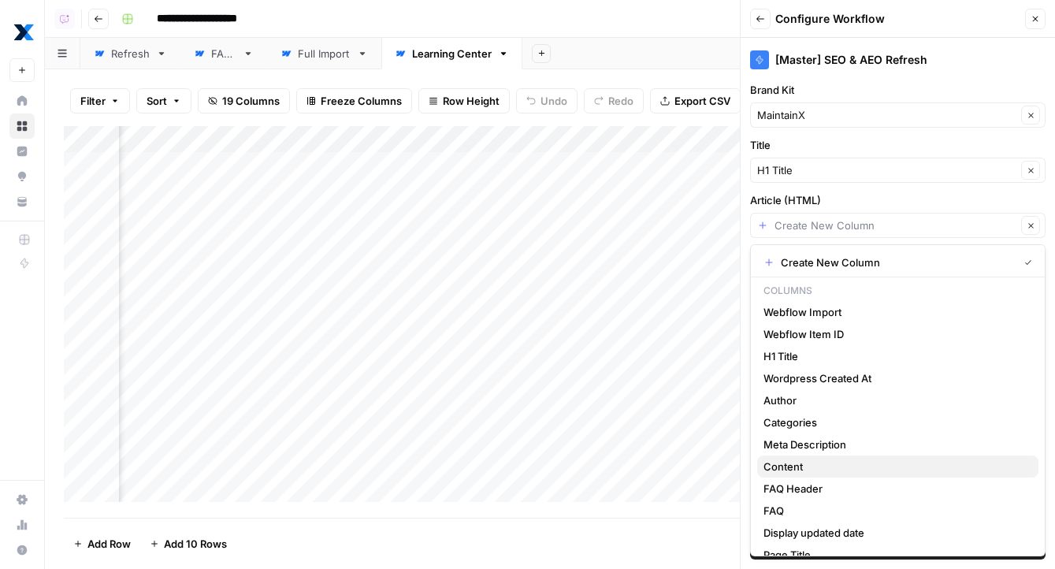
drag, startPoint x: 788, startPoint y: 463, endPoint x: 814, endPoint y: 315, distance: 150.3
click at [788, 462] on span "Content" at bounding box center [894, 466] width 262 height 16
type input "Content"
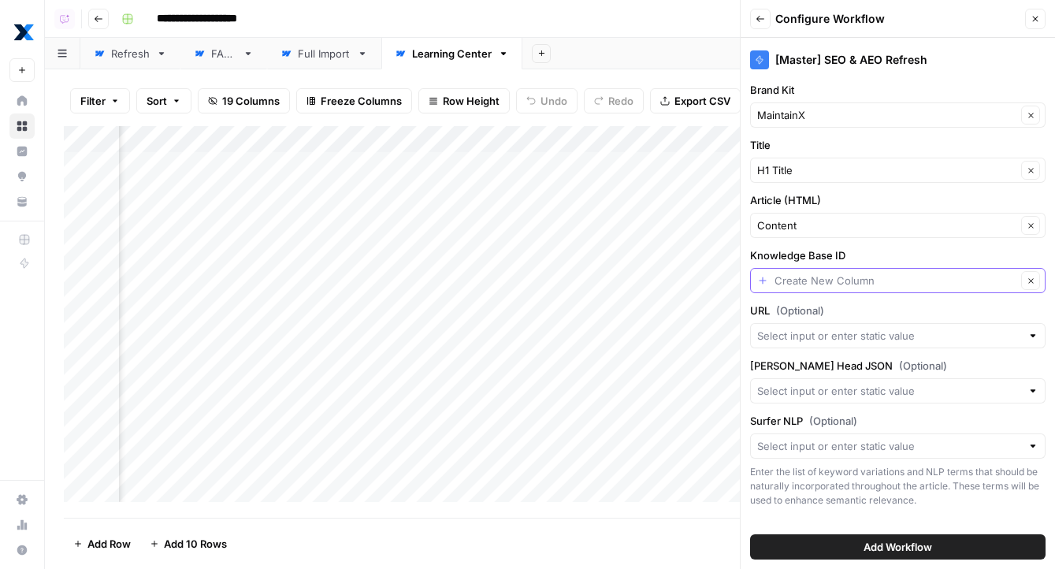
click at [824, 287] on input "Knowledge Base ID" at bounding box center [895, 281] width 242 height 16
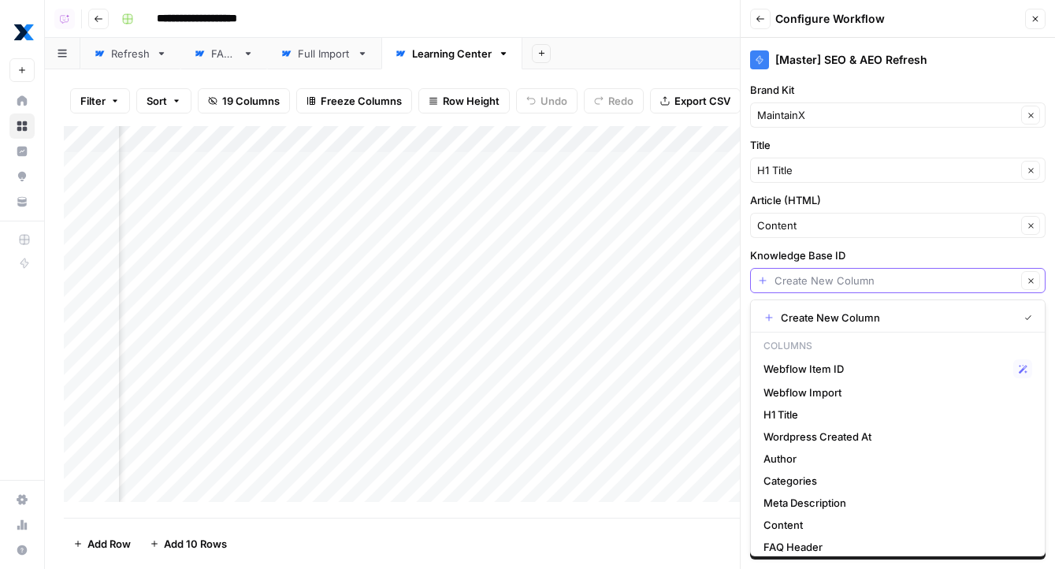
paste input "11637"
type input "11637"
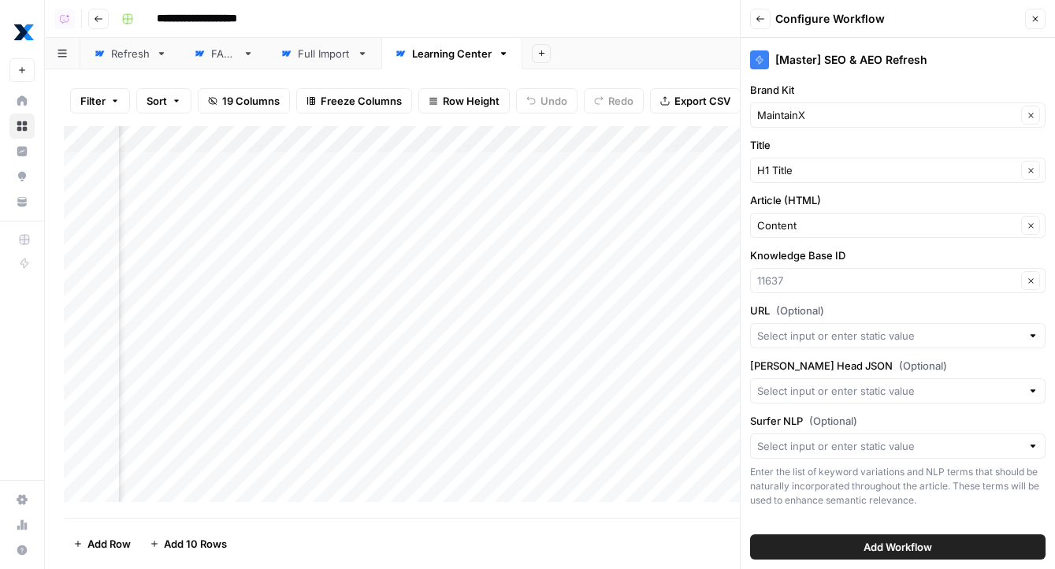
type input "11637"
drag, startPoint x: 898, startPoint y: 310, endPoint x: 899, endPoint y: 325, distance: 15.0
click at [899, 310] on label "URL (Optional)" at bounding box center [897, 310] width 295 height 16
click at [899, 328] on input "URL (Optional)" at bounding box center [889, 336] width 264 height 16
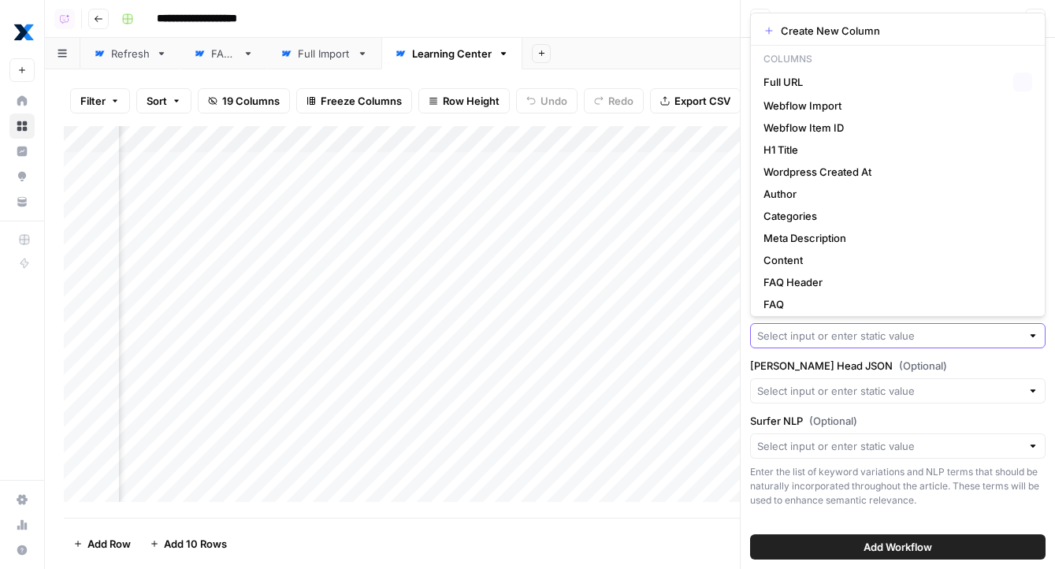
click at [898, 336] on input "URL (Optional)" at bounding box center [889, 336] width 264 height 16
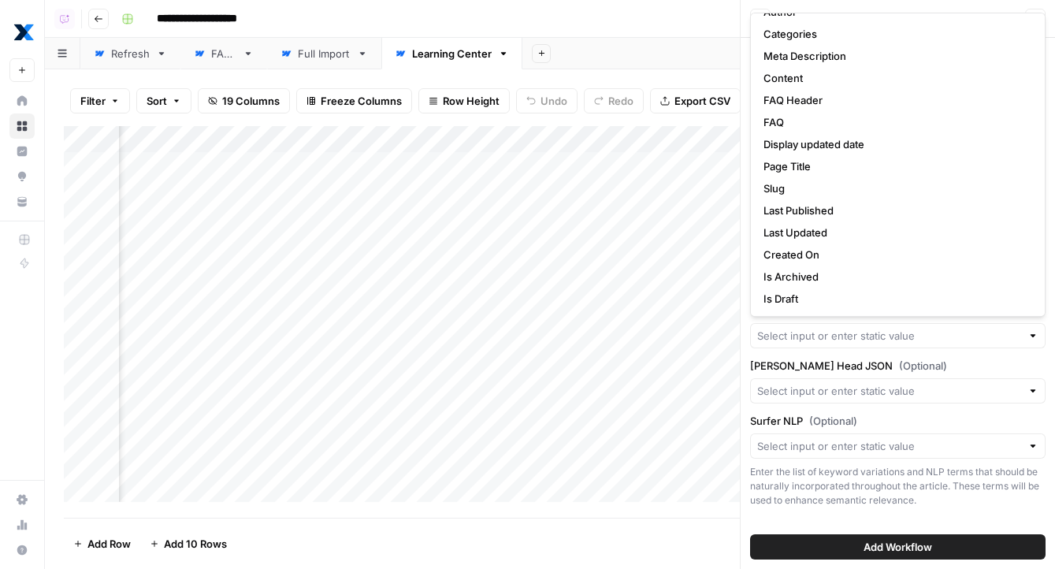
scroll to position [0, 0]
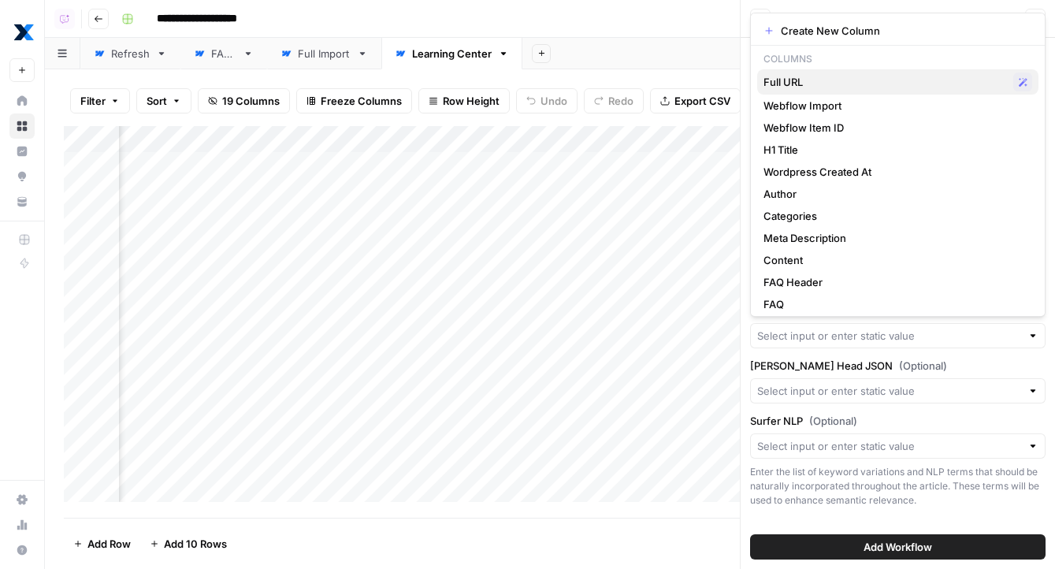
click at [822, 87] on span "Full URL" at bounding box center [884, 82] width 243 height 16
type input "Full URL"
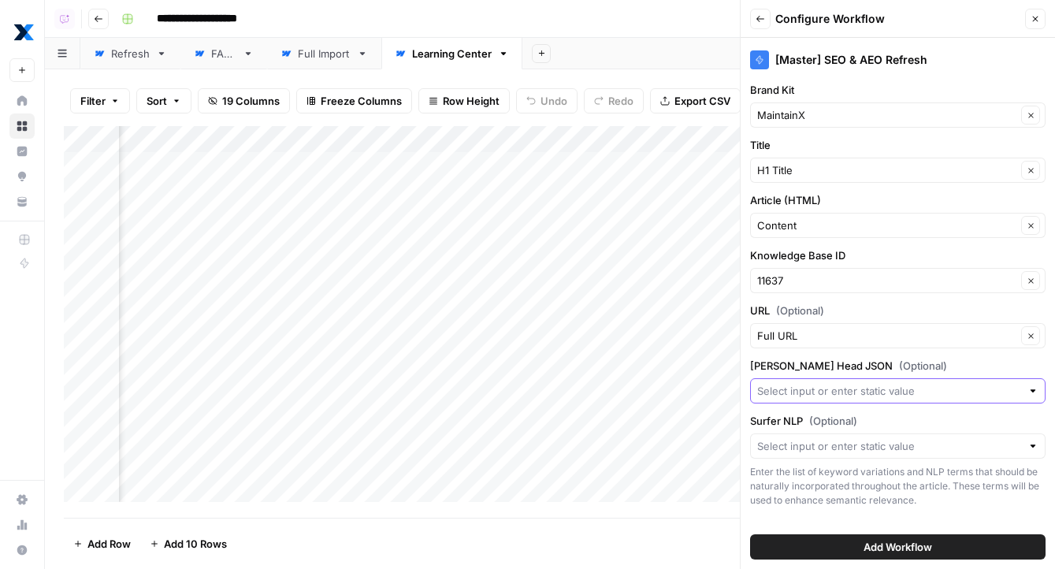
click at [868, 398] on input "Yoast Head JSON (Optional)" at bounding box center [889, 391] width 264 height 16
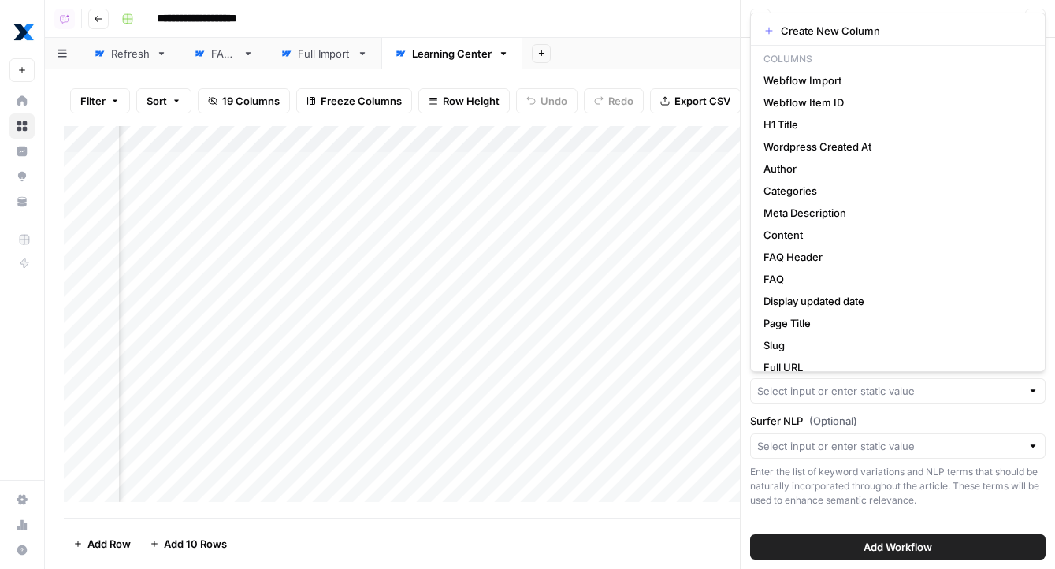
click at [866, 414] on label "Surfer NLP (Optional)" at bounding box center [897, 421] width 295 height 16
click at [866, 438] on input "Surfer NLP (Optional)" at bounding box center [889, 446] width 264 height 16
click at [853, 488] on div "Enter the list of keyword variations and NLP terms that should be naturally inc…" at bounding box center [897, 486] width 295 height 43
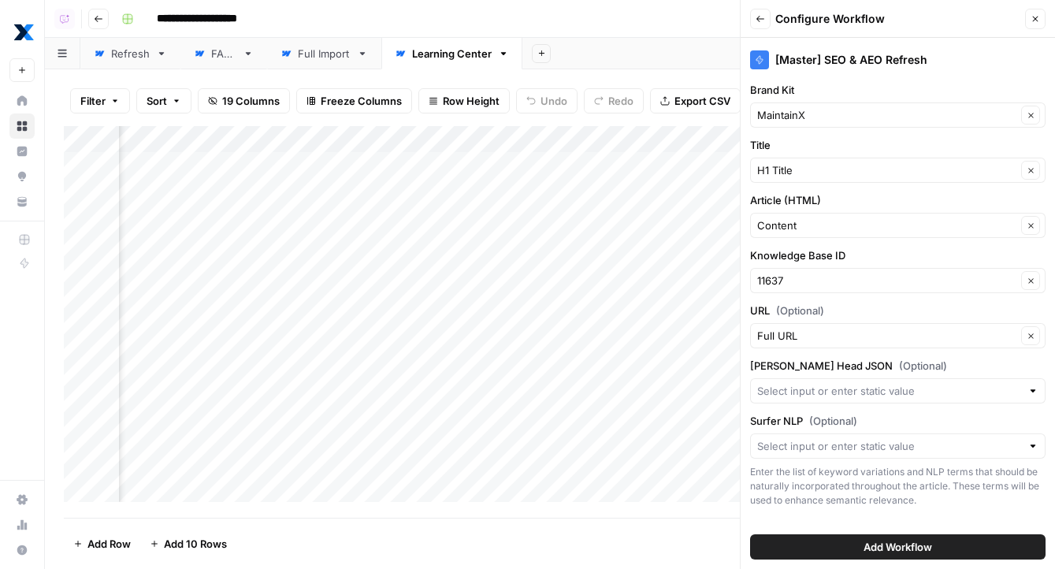
scroll to position [0, 3125]
click at [874, 550] on span "Add Workflow" at bounding box center [897, 547] width 69 height 16
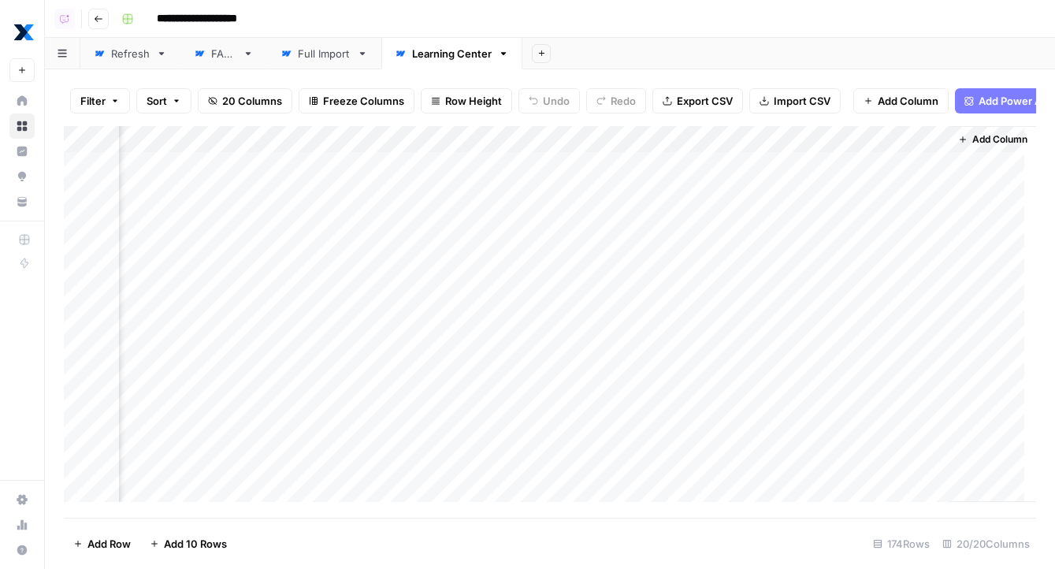
scroll to position [0, 3112]
click at [983, 147] on span "Add Column" at bounding box center [999, 139] width 55 height 14
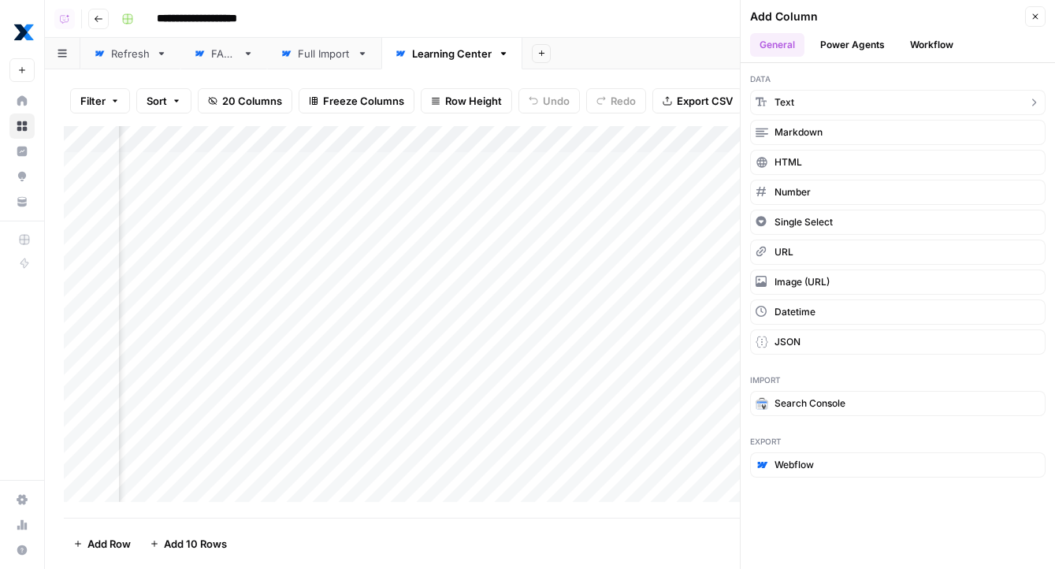
click at [814, 99] on button "Text" at bounding box center [897, 102] width 295 height 25
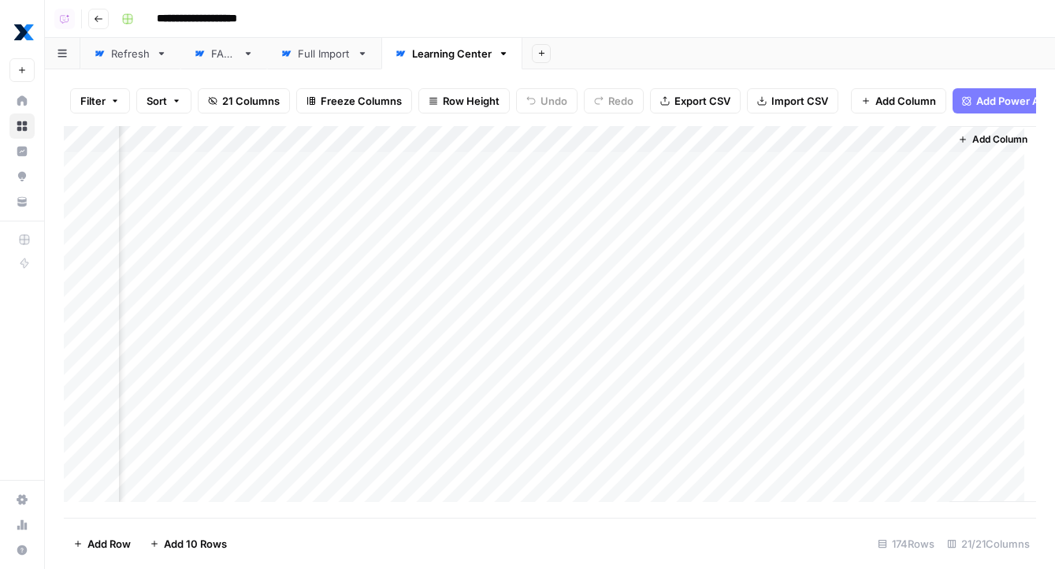
scroll to position [0, 3339]
drag, startPoint x: 830, startPoint y: 138, endPoint x: 573, endPoint y: 129, distance: 256.9
click at [573, 129] on div "Filter Sort 21 Columns Freeze Columns Row Height Undo Redo Export CSV Import CS…" at bounding box center [550, 318] width 1010 height 499
click at [569, 144] on div "Add Column" at bounding box center [550, 320] width 972 height 388
click at [551, 180] on input "New Column" at bounding box center [589, 181] width 160 height 16
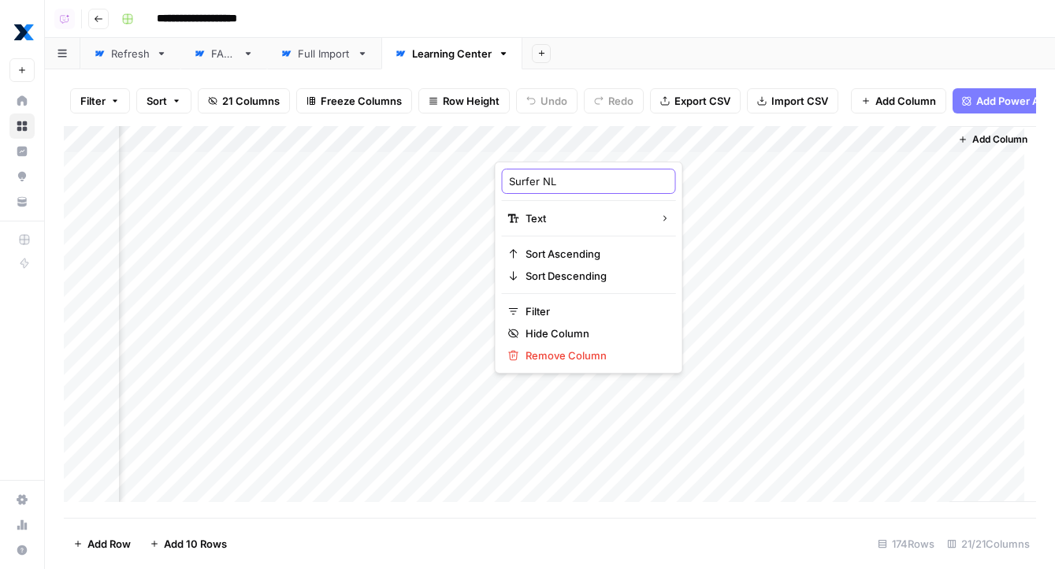
type input "Surfer NLP"
click at [907, 147] on div "Add Column" at bounding box center [550, 320] width 972 height 388
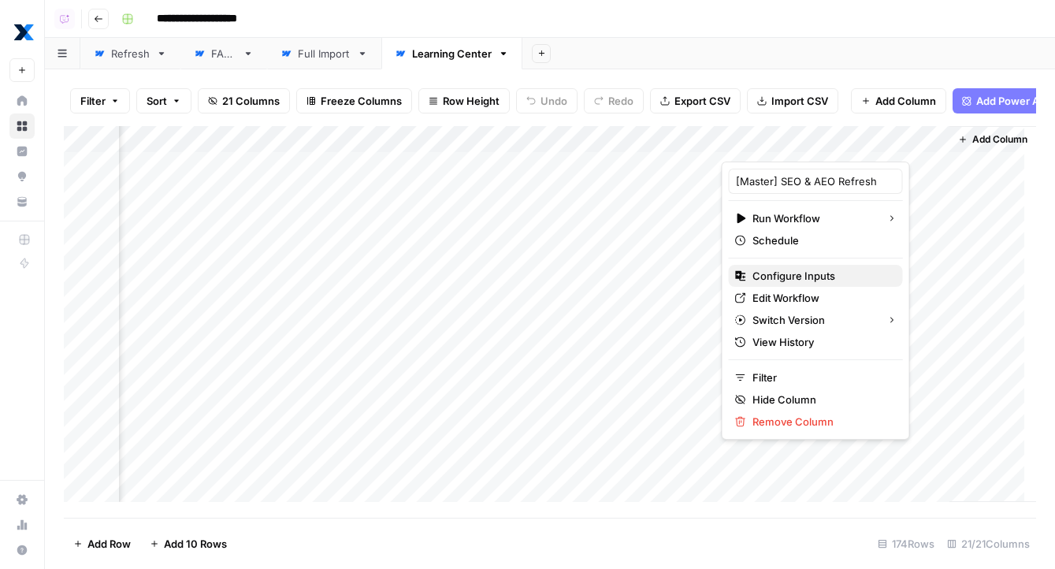
click at [829, 282] on span "Configure Inputs" at bounding box center [821, 276] width 138 height 16
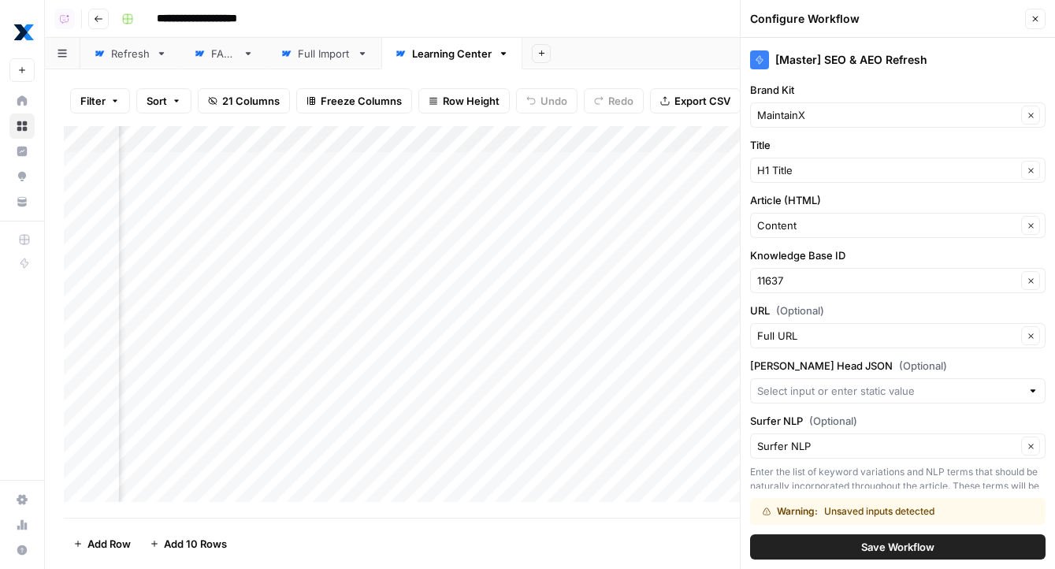
scroll to position [55, 0]
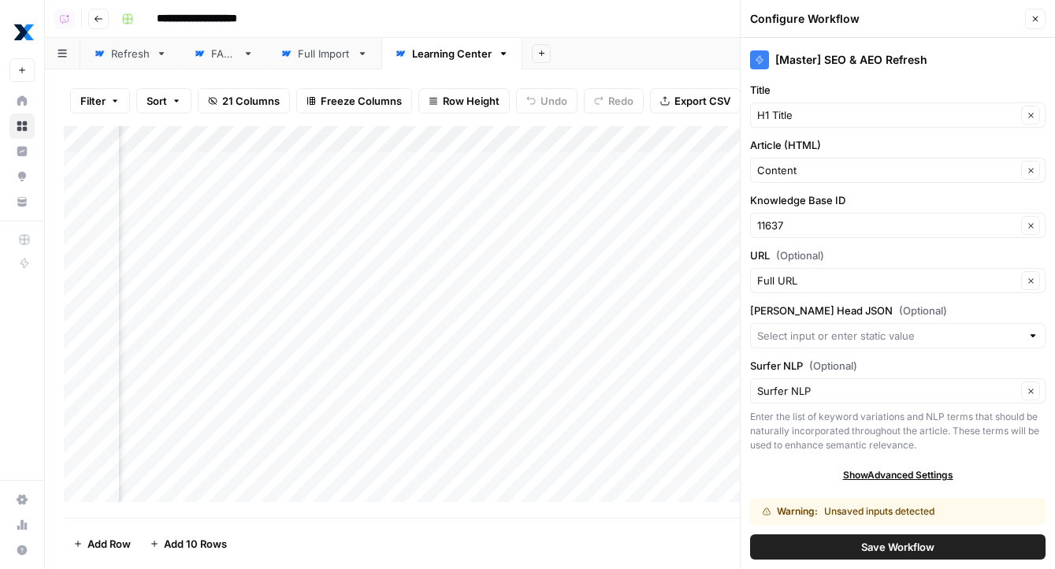
click at [858, 399] on div "Surfer NLP Clear" at bounding box center [897, 390] width 295 height 25
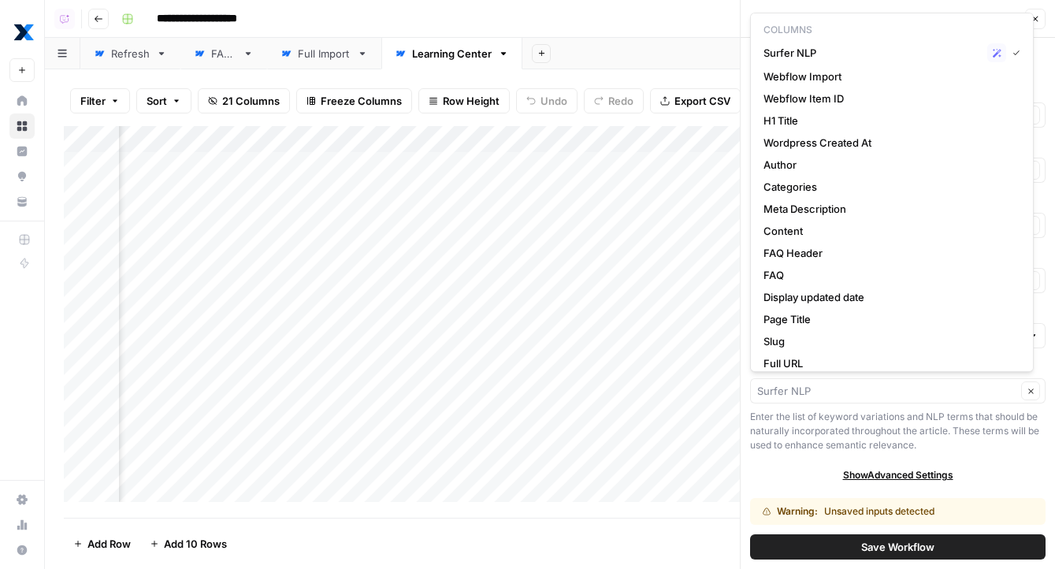
type input "Surfer NLP"
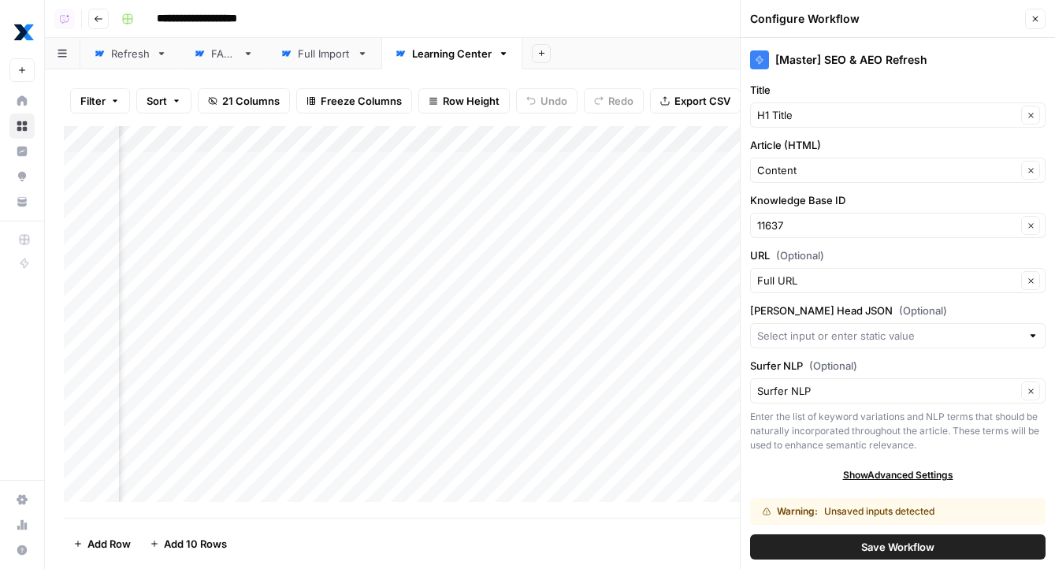
click at [837, 427] on div "Enter the list of keyword variations and NLP terms that should be naturally inc…" at bounding box center [897, 431] width 295 height 43
click at [914, 551] on span "Save Workflow" at bounding box center [897, 547] width 73 height 16
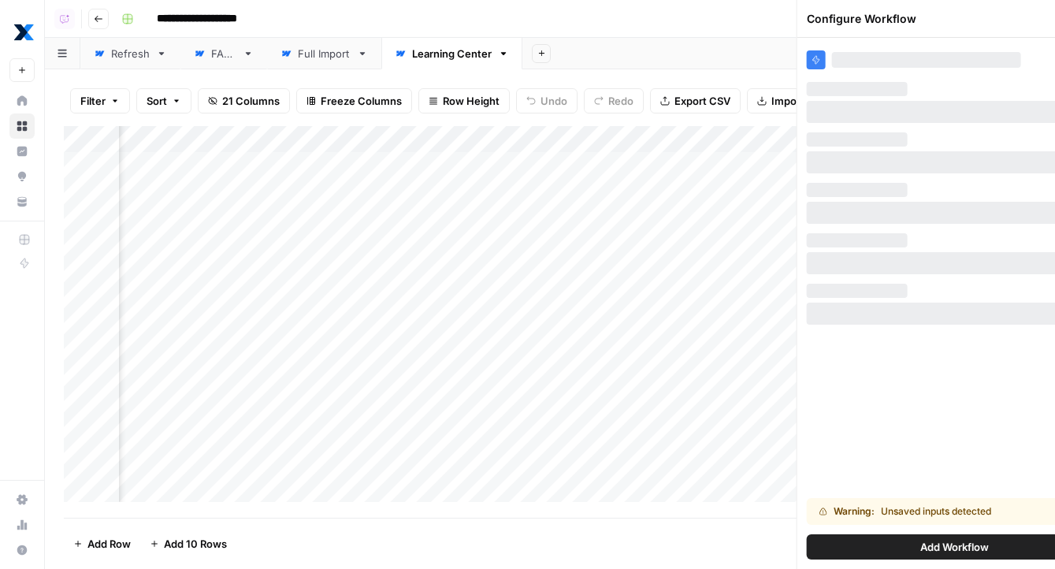
scroll to position [0, 0]
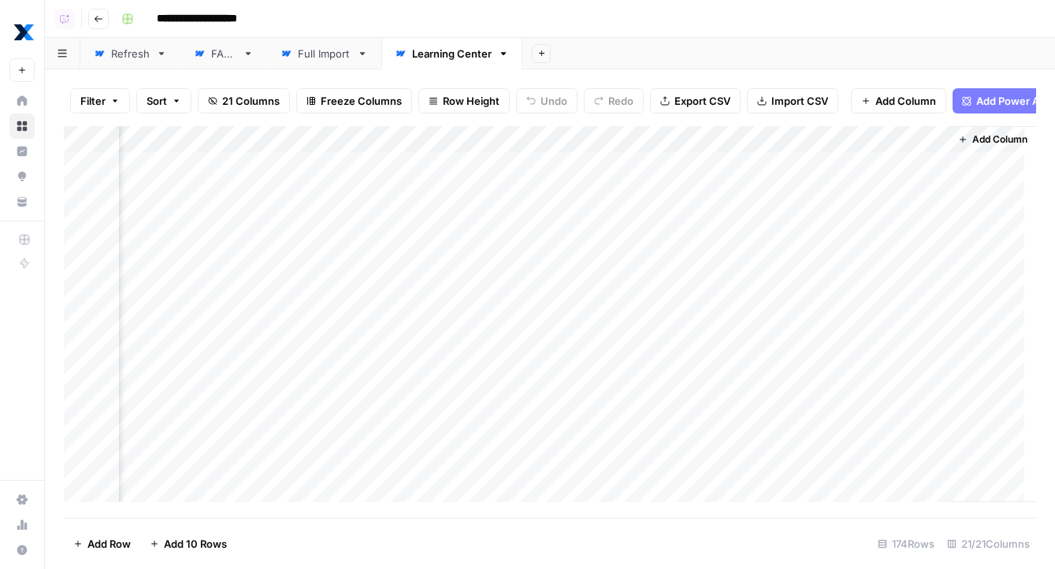
click at [904, 141] on div "Add Column" at bounding box center [550, 320] width 972 height 388
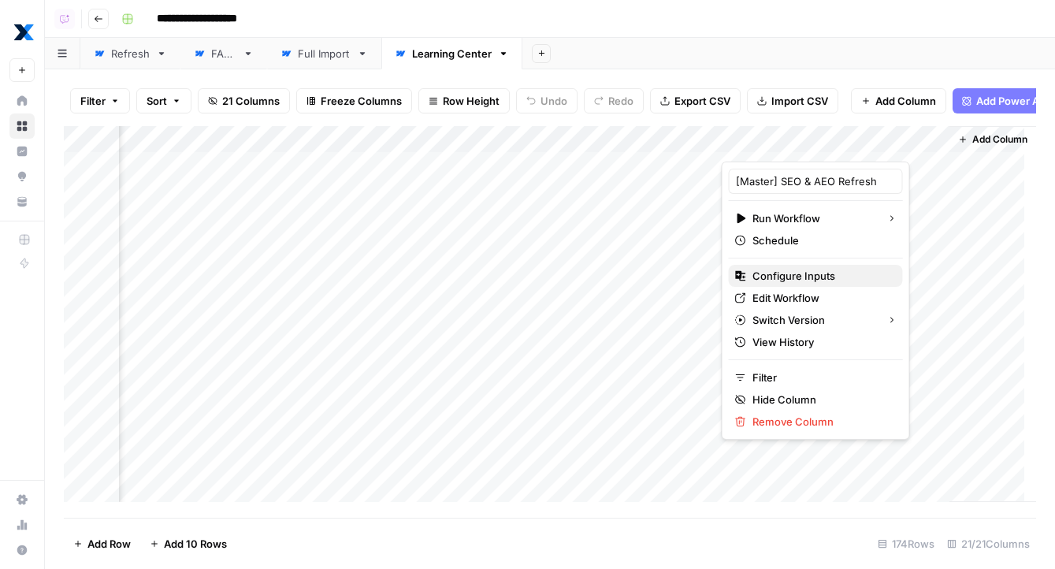
click at [836, 281] on span "Configure Inputs" at bounding box center [821, 276] width 138 height 16
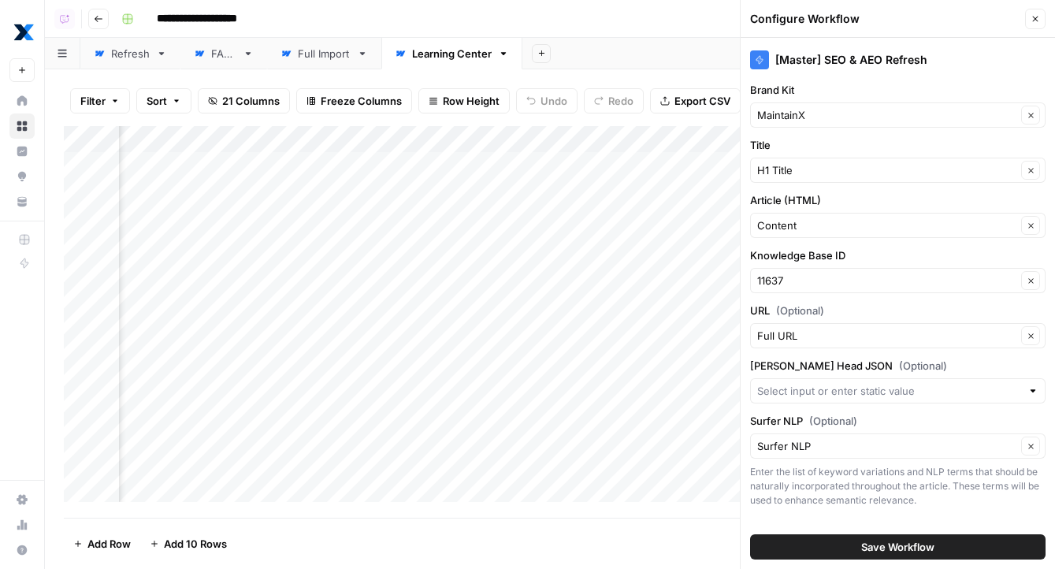
click at [1026, 19] on button "Close" at bounding box center [1035, 19] width 20 height 20
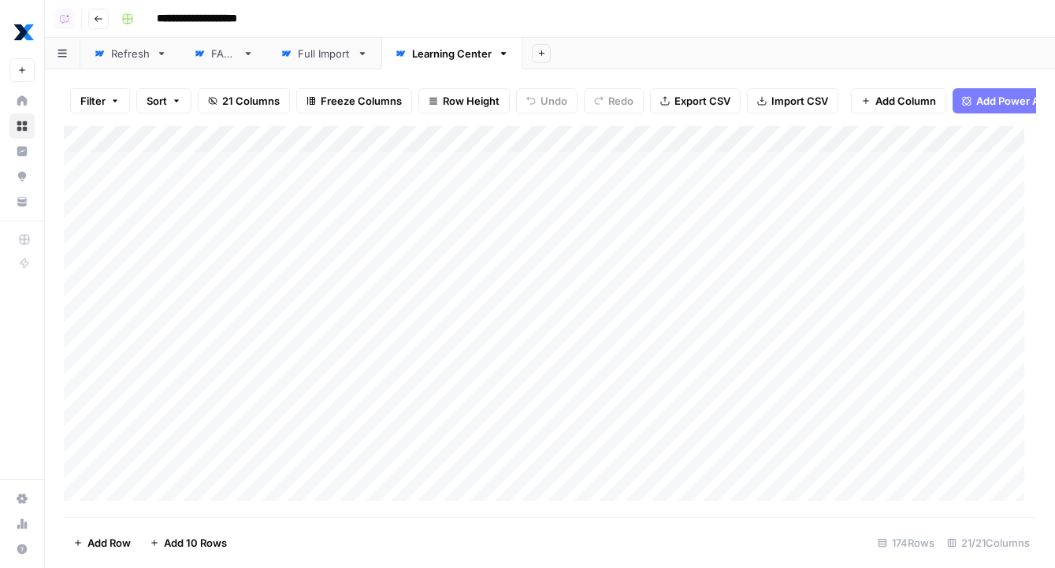
click at [866, 24] on div "**********" at bounding box center [577, 18] width 924 height 25
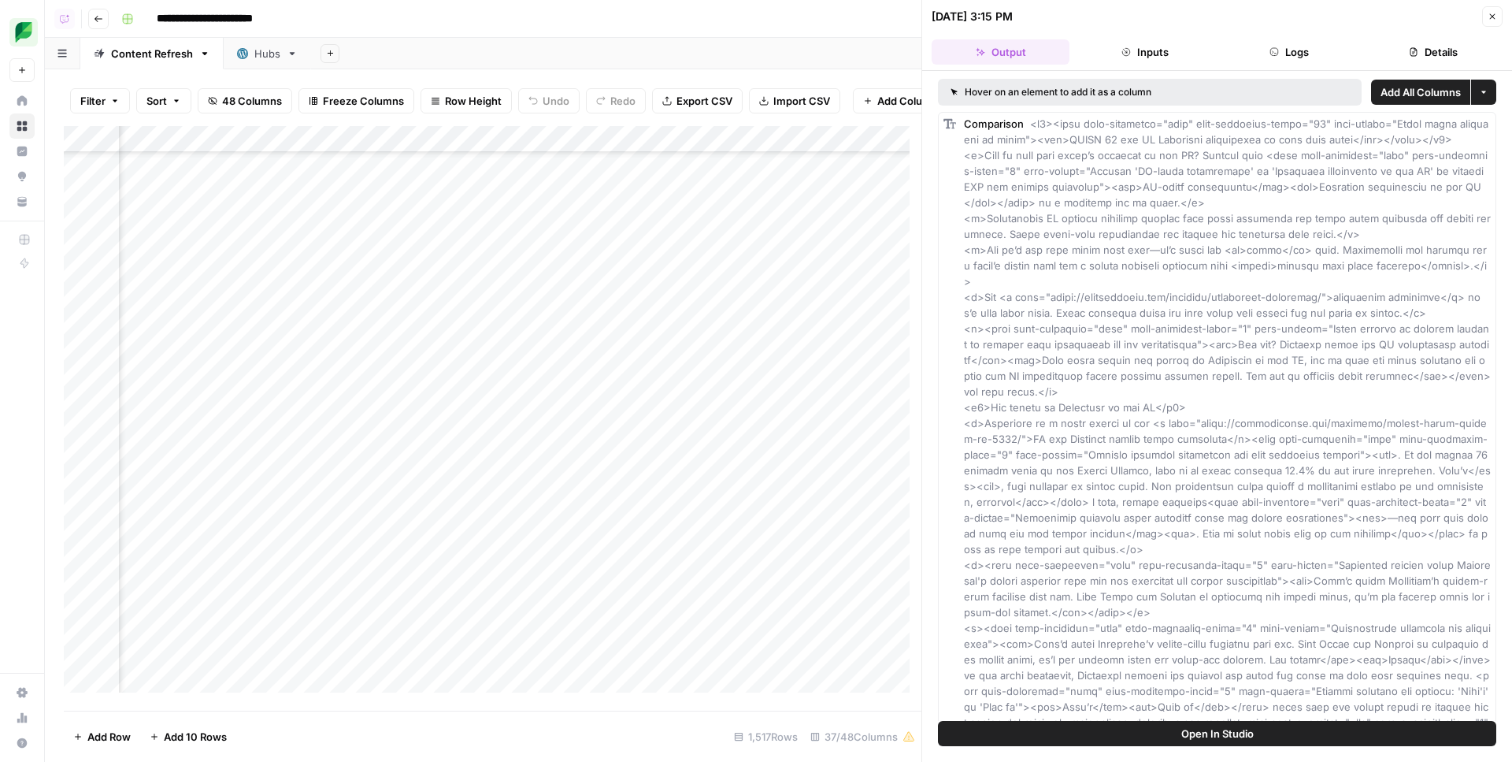
scroll to position [507, 2369]
